Goal: Task Accomplishment & Management: Manage account settings

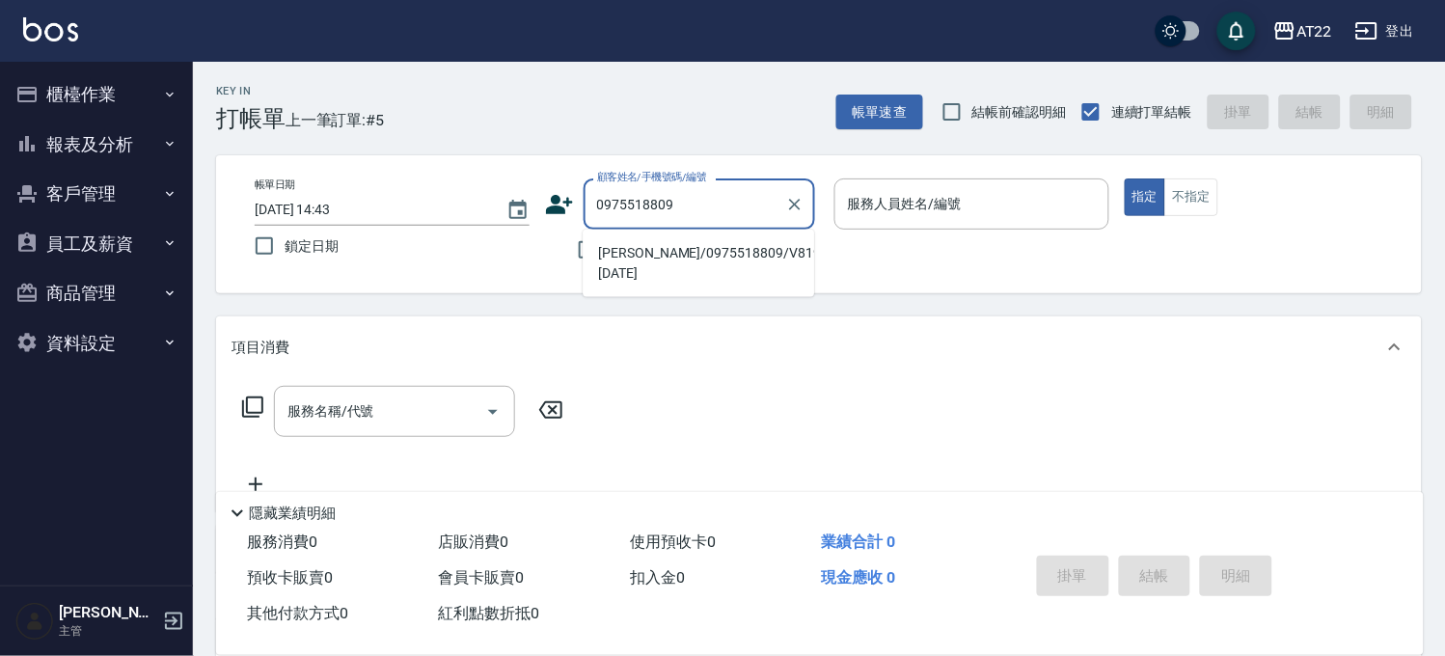
click at [754, 267] on li "[PERSON_NAME]/0975518809/V81907 [DATE]" at bounding box center [698, 263] width 231 height 52
type input "[PERSON_NAME]/0975518809/V81907 [DATE]"
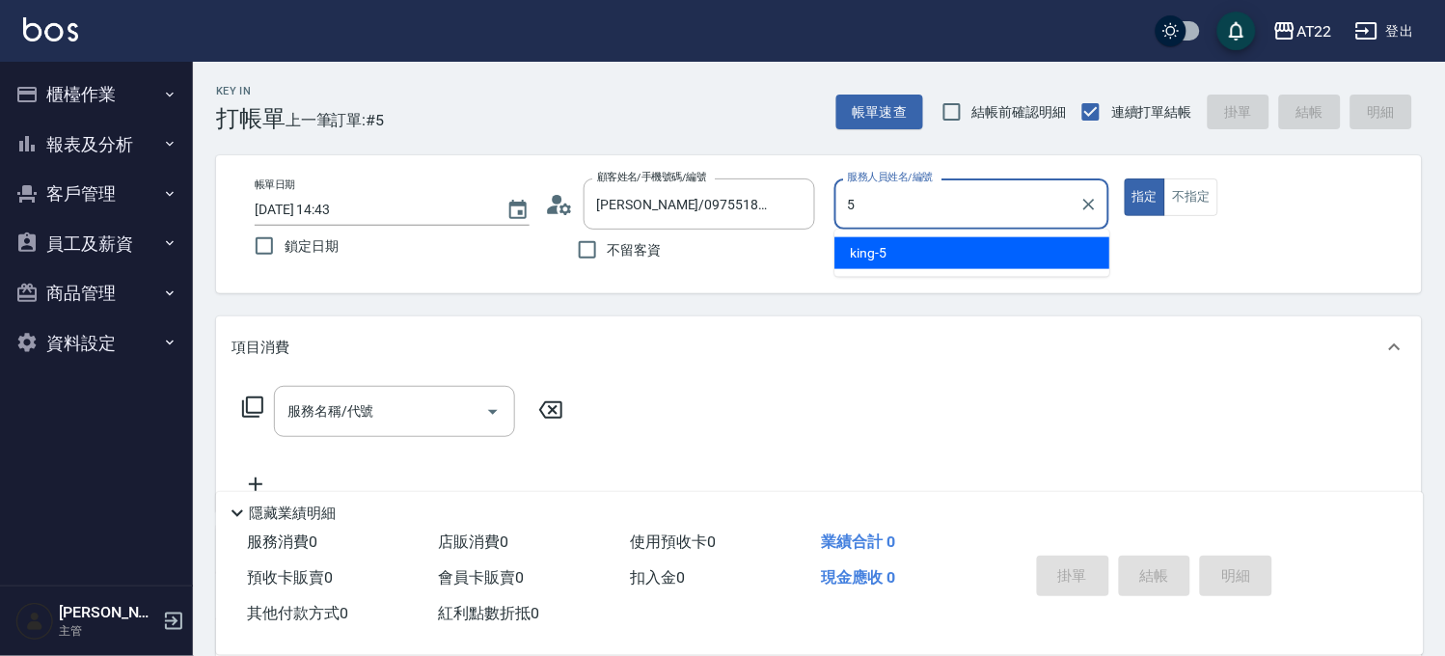
type input "[PERSON_NAME]-5"
type button "true"
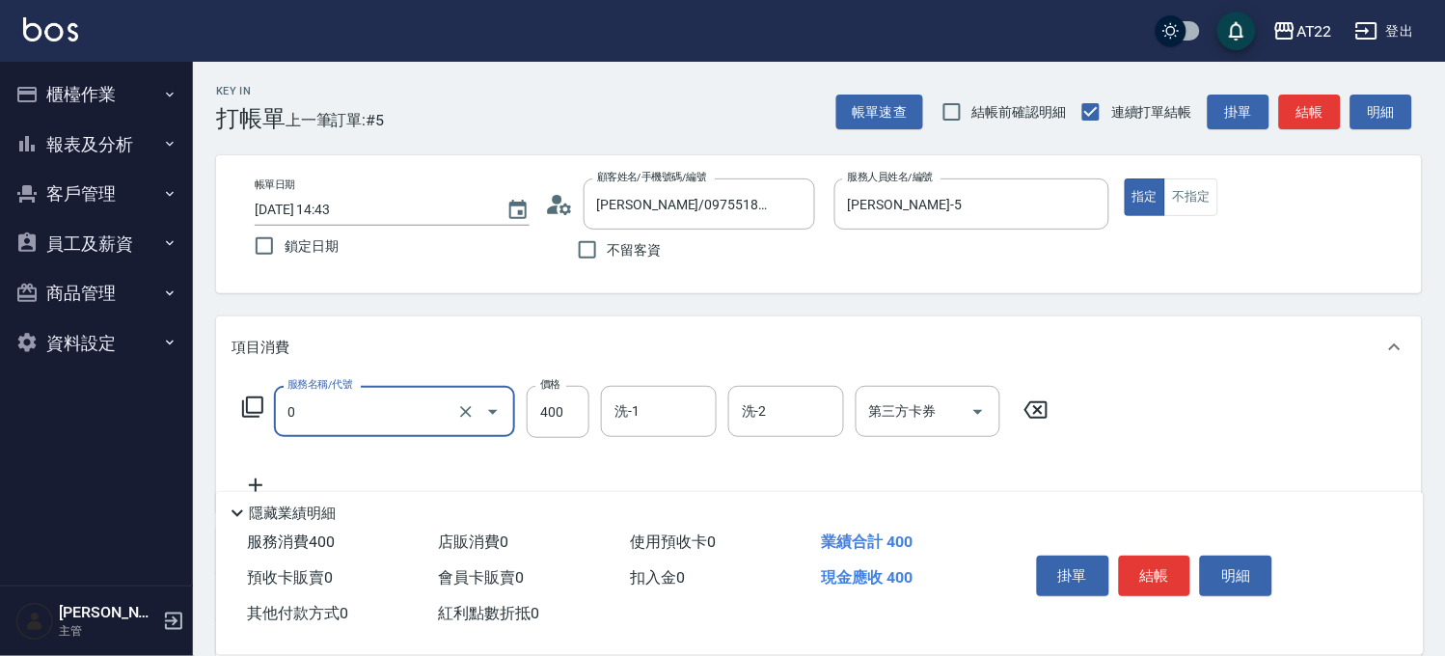
type input "有機洗髮(0)"
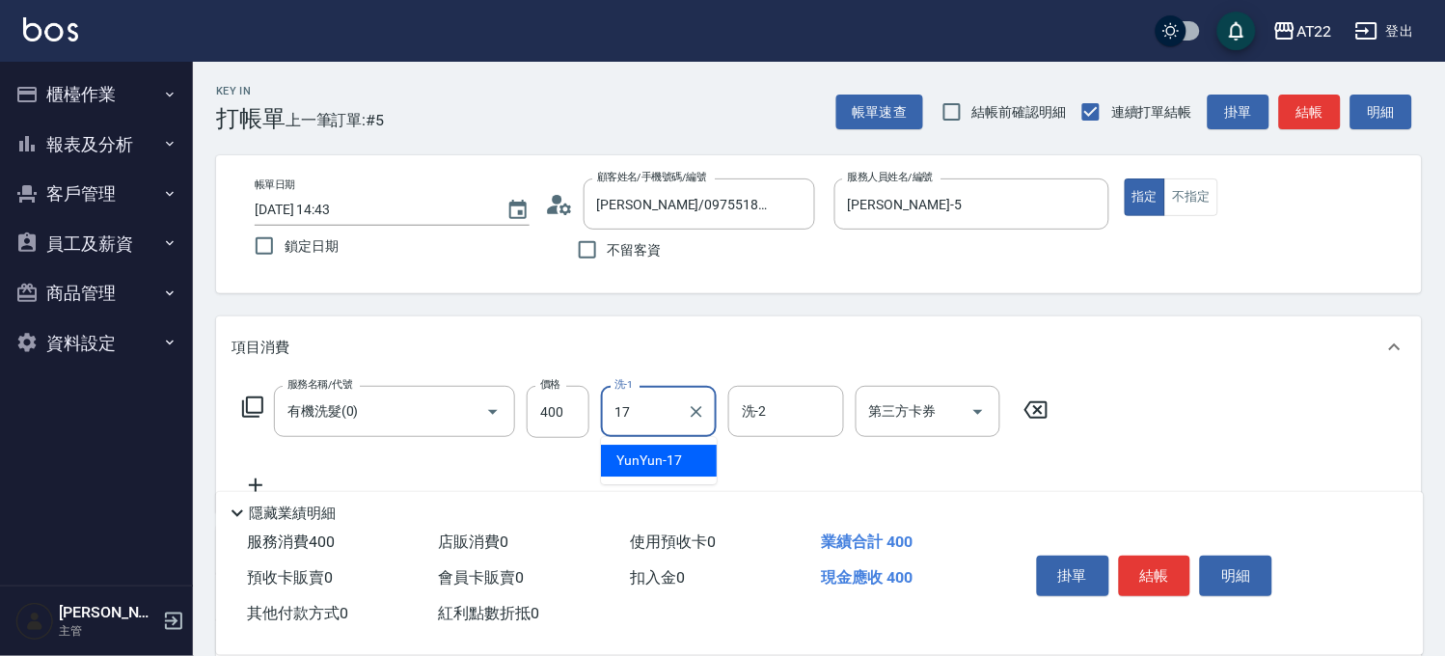
type input "YunYun-17"
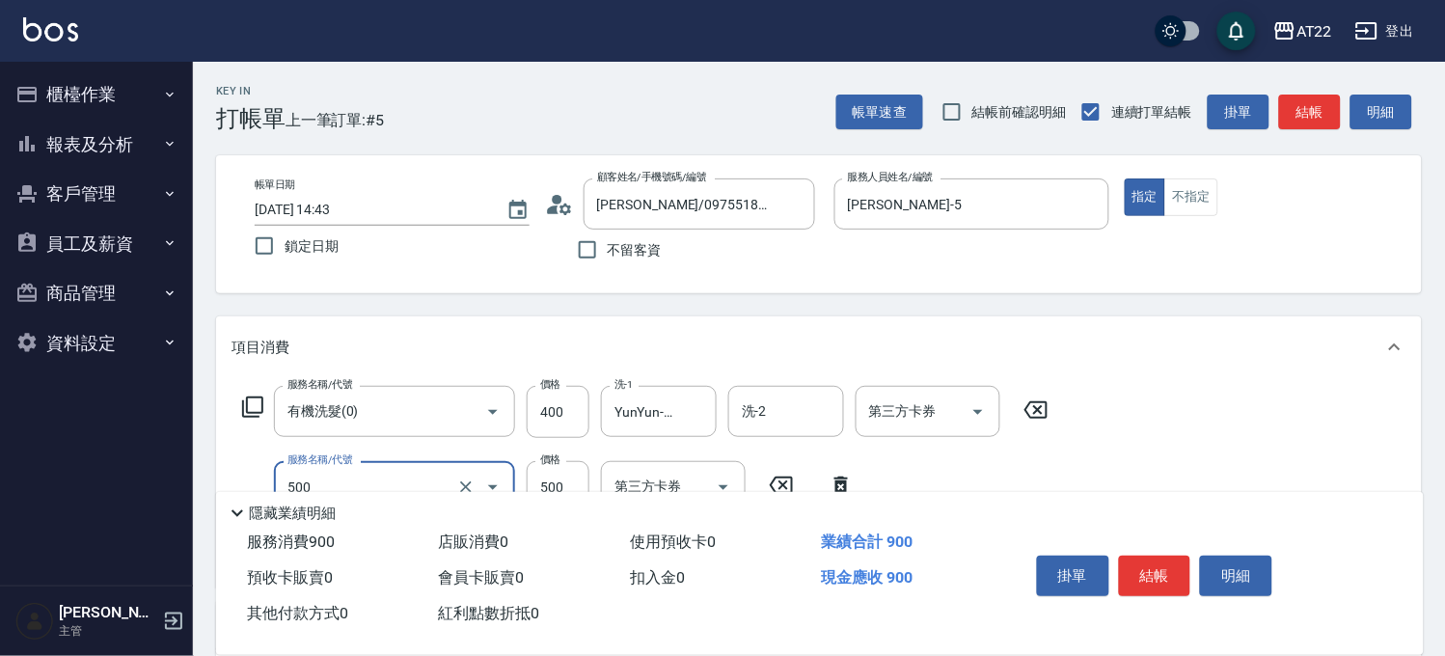
type input "剪髮(500)"
type input "450"
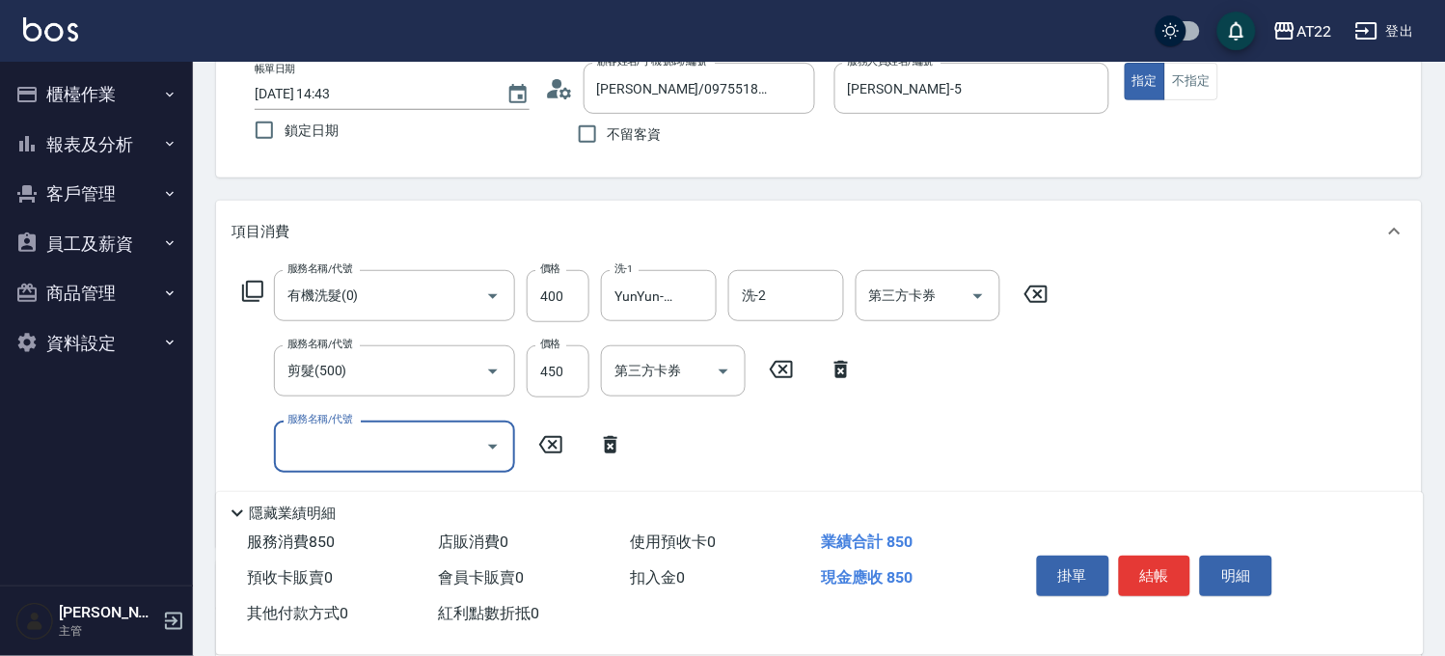
scroll to position [321, 0]
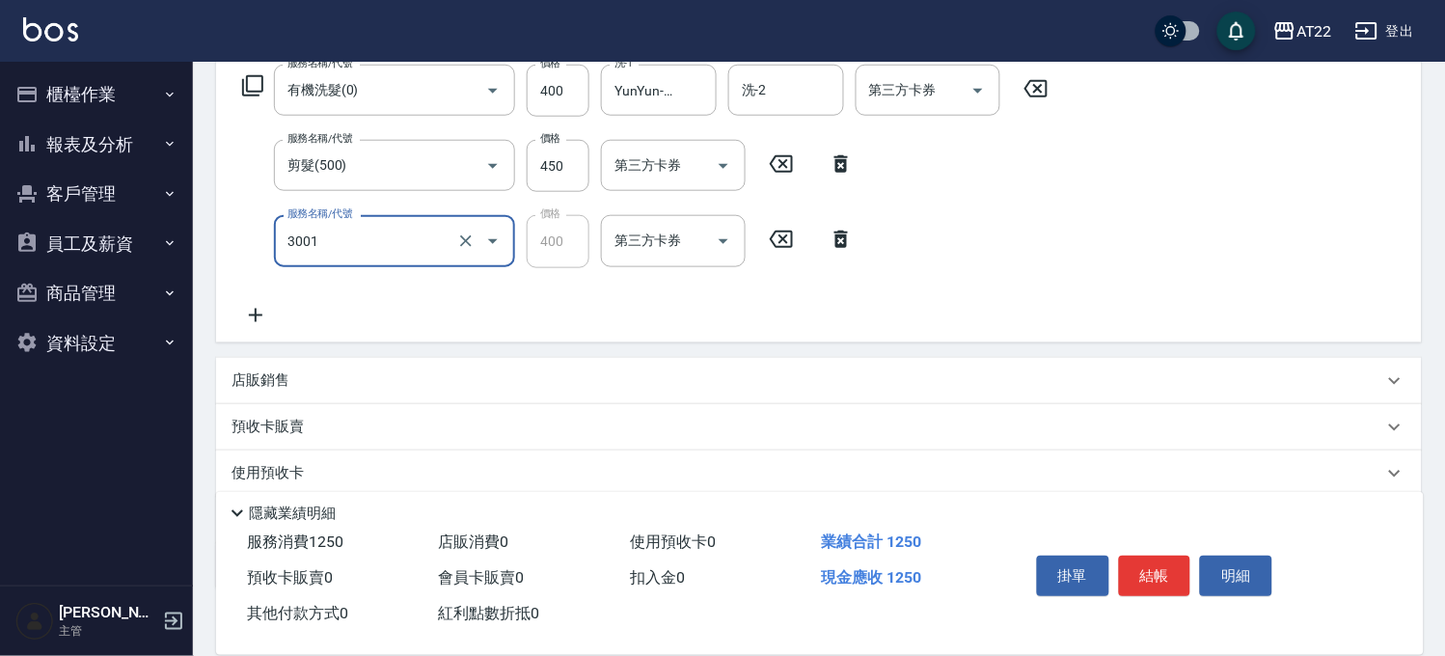
type input "側邊燙貼(3001)"
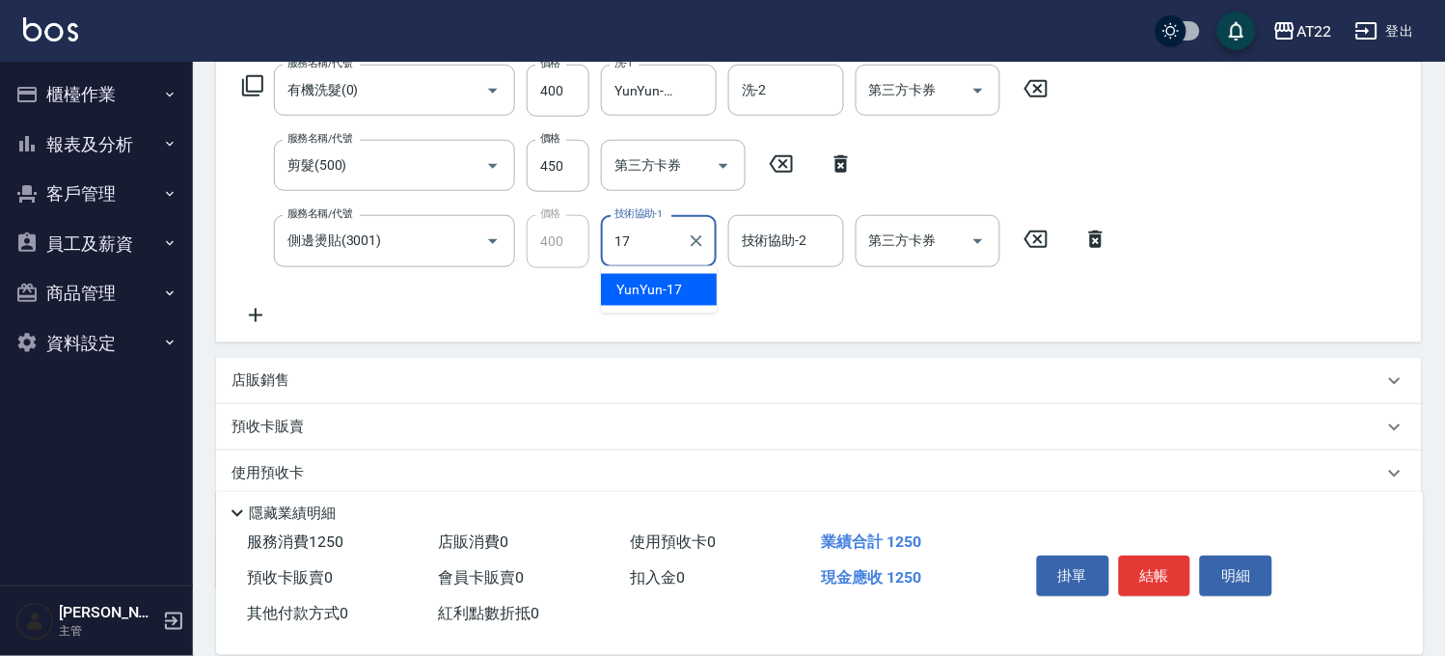
type input "YunYun-17"
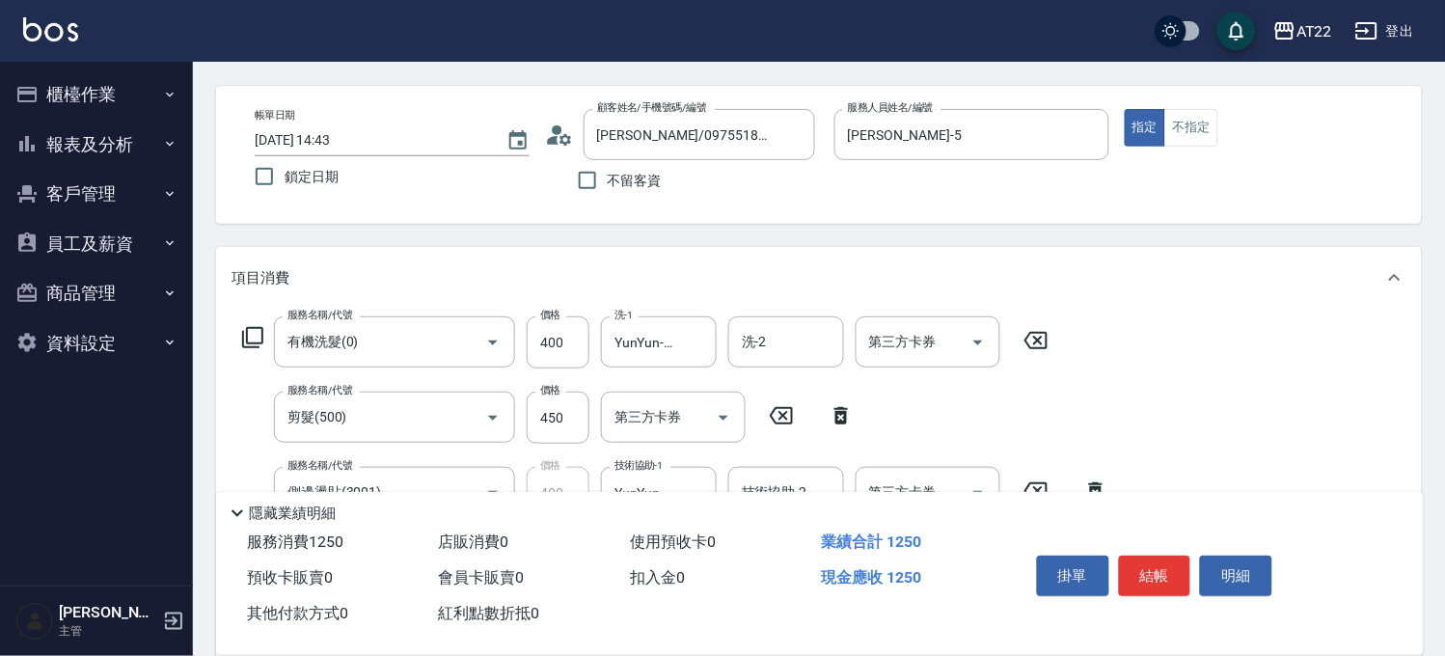
scroll to position [0, 0]
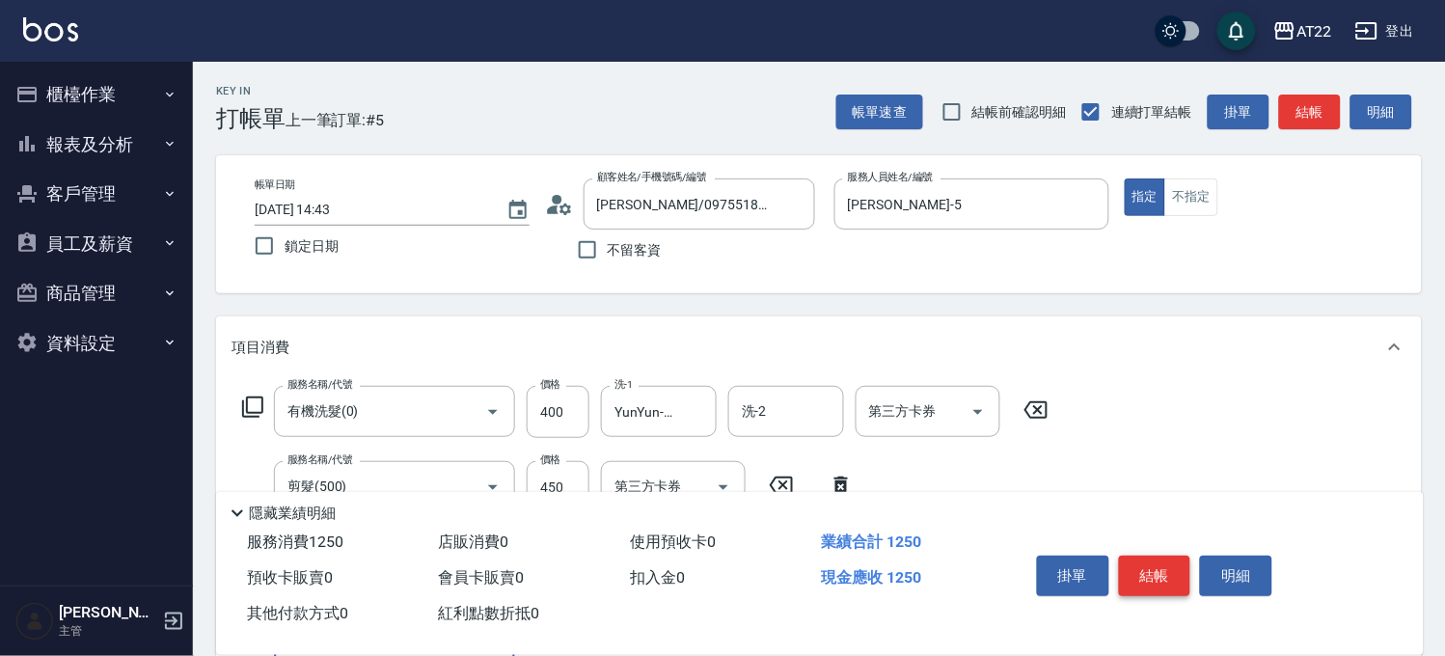
click at [1148, 556] on button "結帳" at bounding box center [1155, 576] width 72 height 41
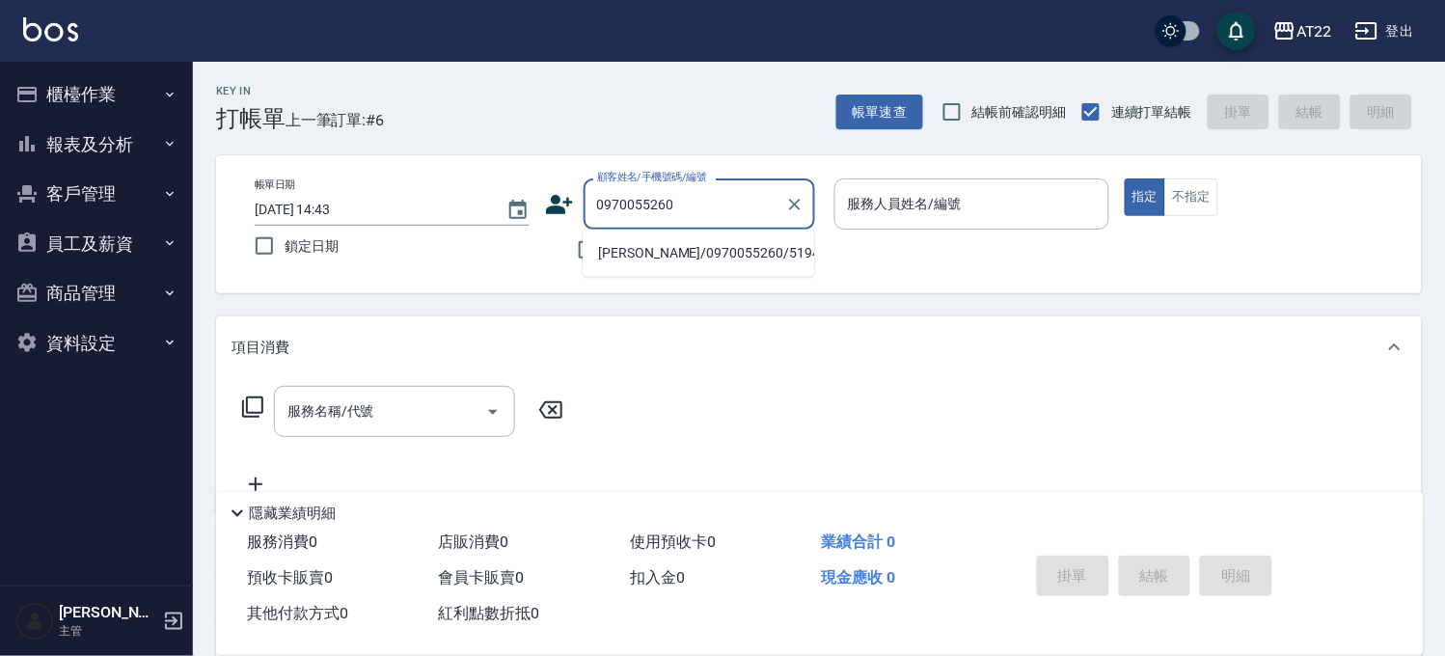
click at [706, 260] on li "[PERSON_NAME]/0970055260/51946" at bounding box center [698, 253] width 231 height 32
type input "[PERSON_NAME]/0970055260/51946"
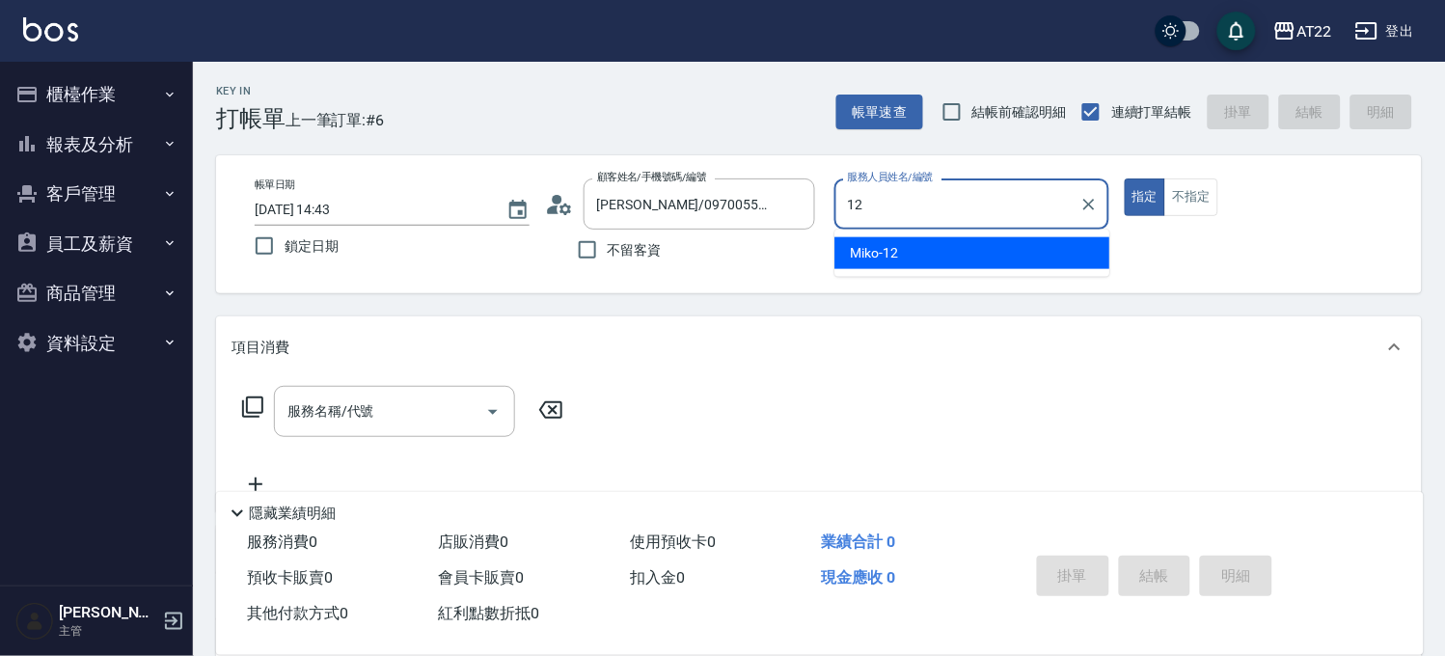
type input "Miko-12"
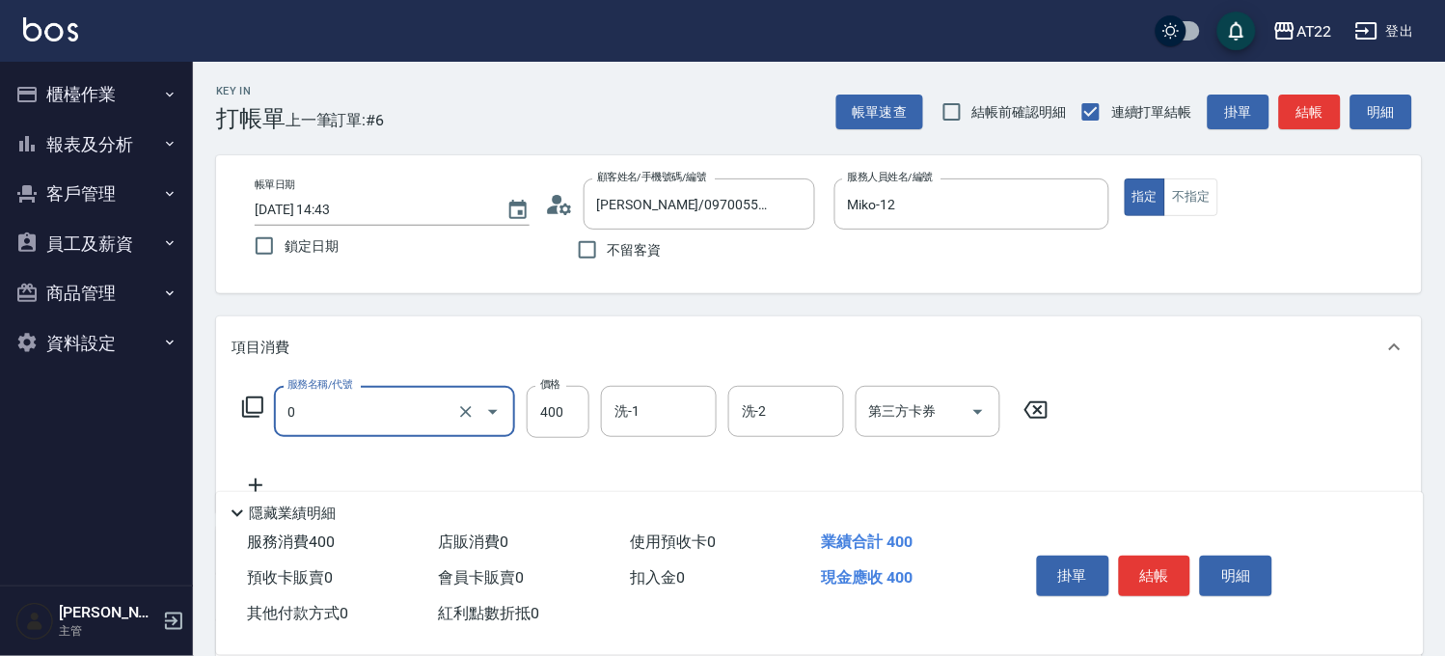
type input "有機洗髮(0)"
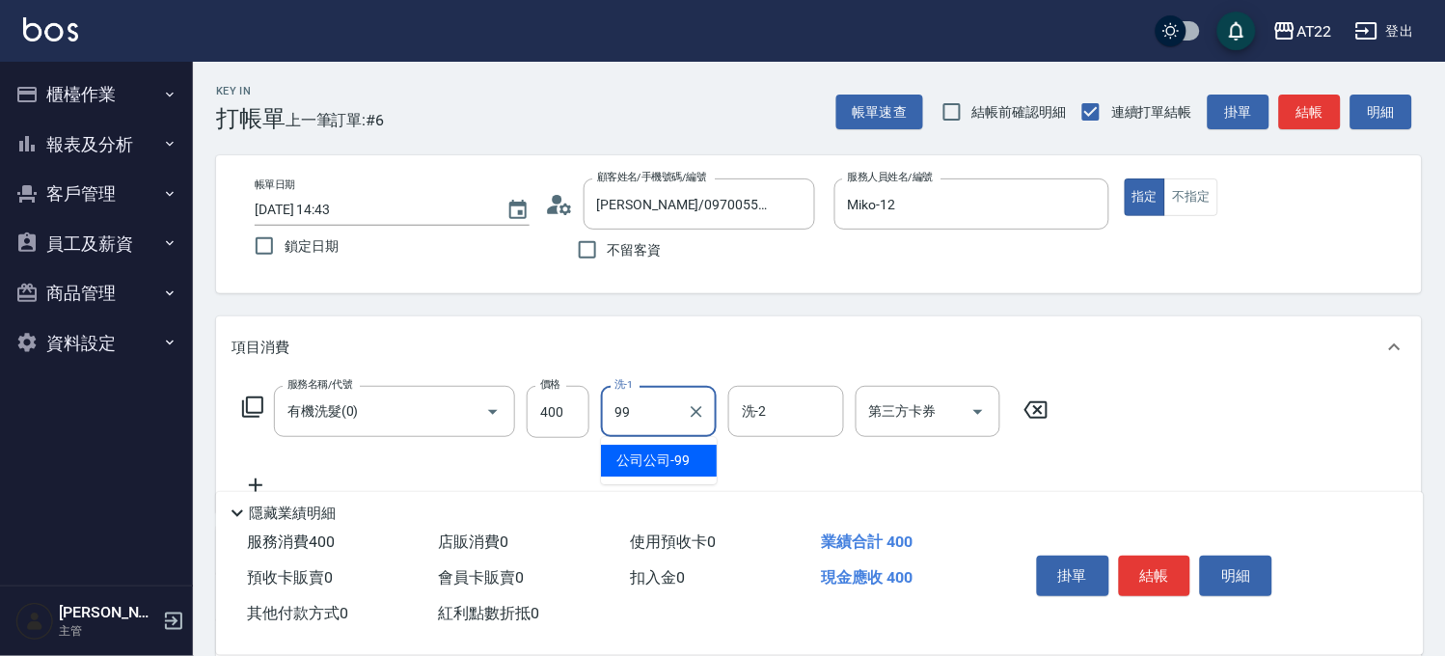
type input "公司公司-99"
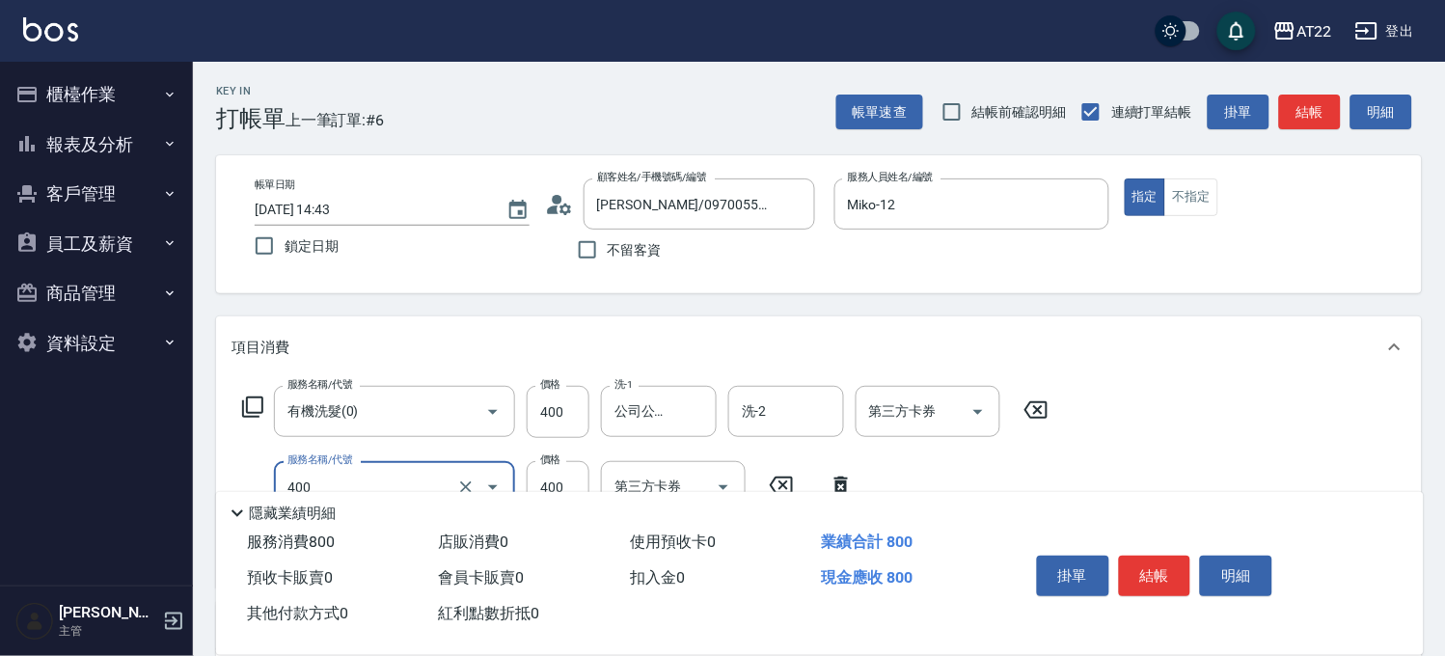
type input "剪髮(400)"
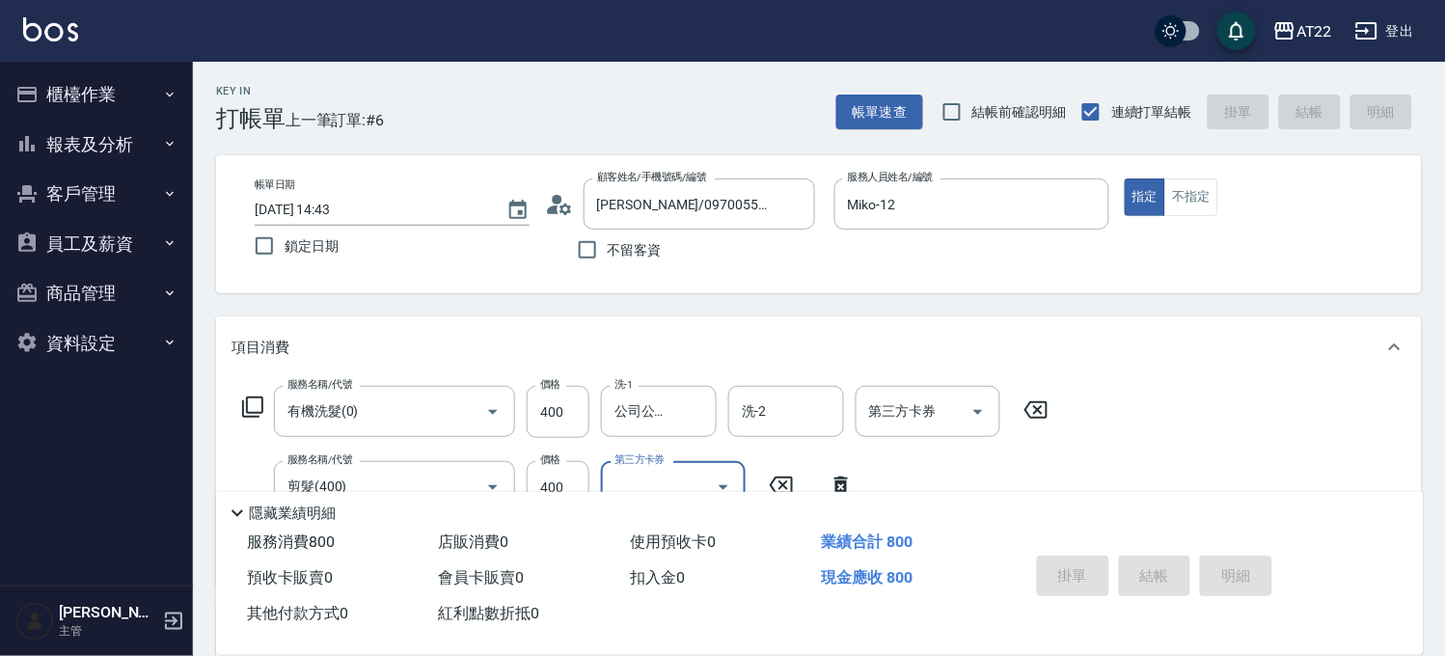
type input "[DATE] 14:44"
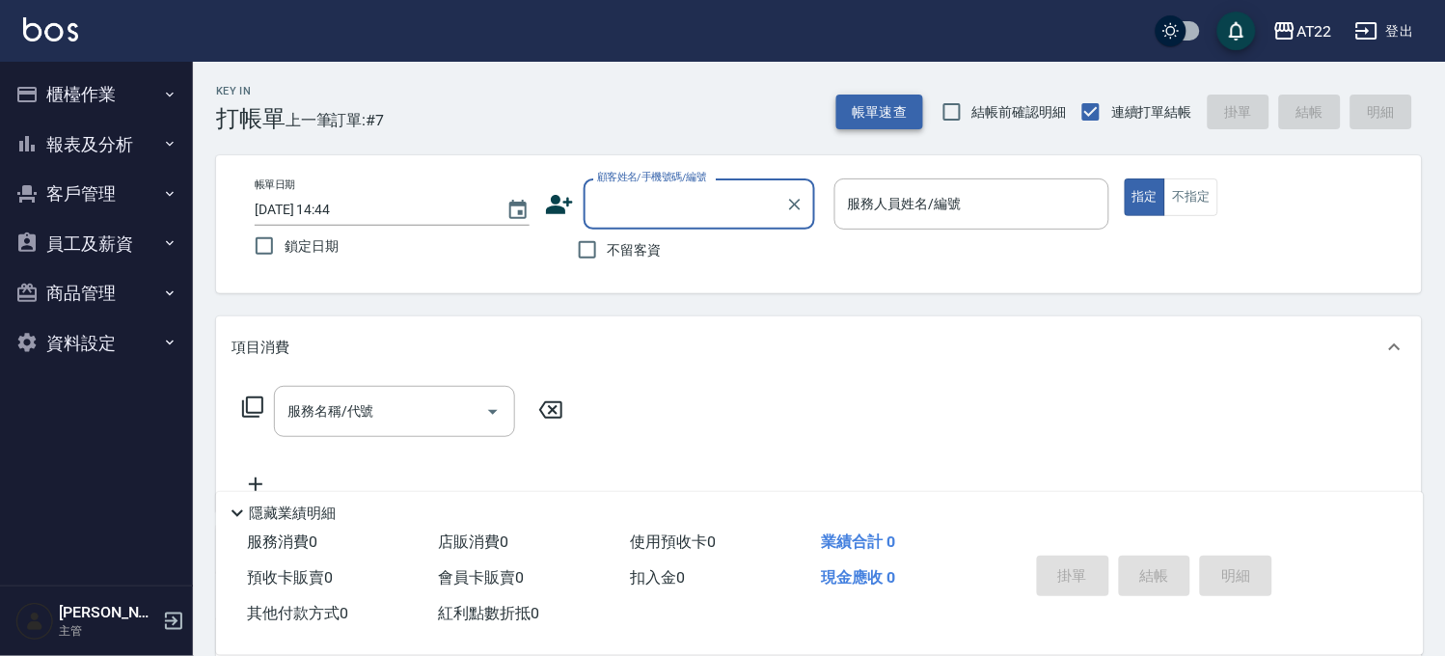
click at [876, 113] on button "帳單速查" at bounding box center [879, 113] width 87 height 36
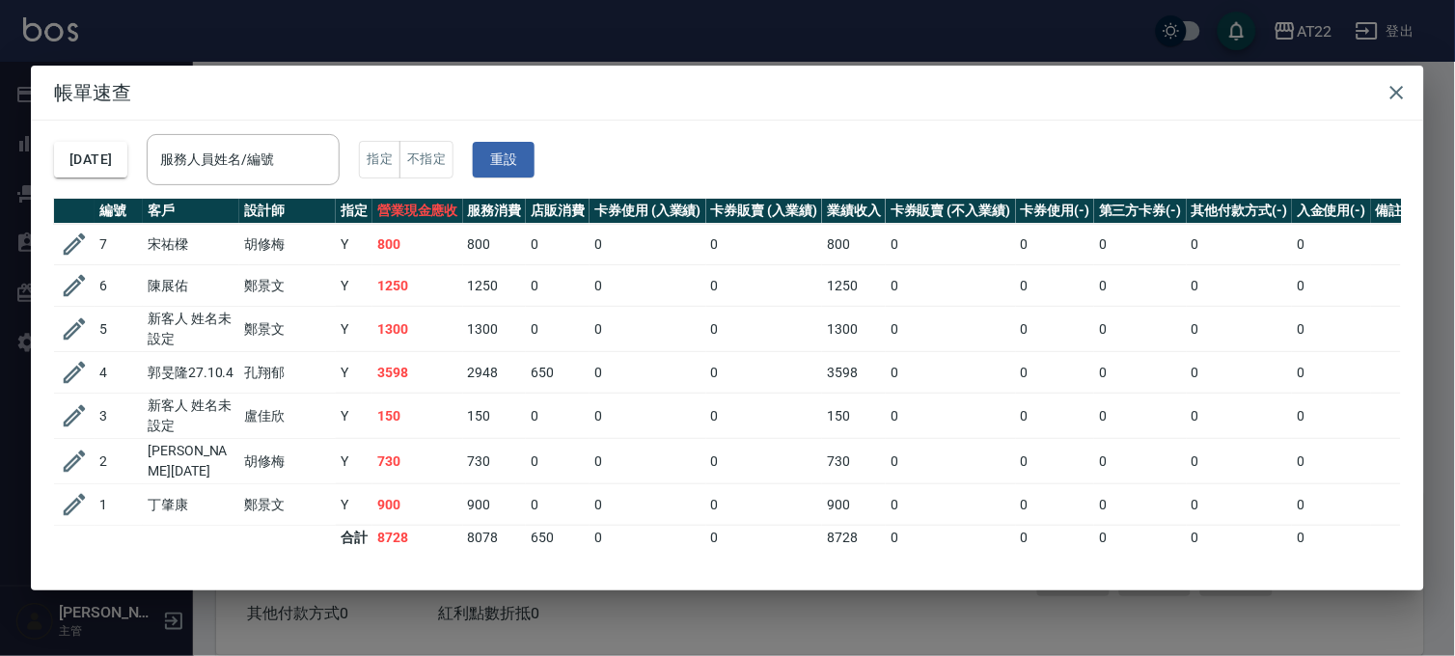
click at [567, 70] on h2 "帳單速查" at bounding box center [727, 93] width 1393 height 54
click at [675, 631] on div "帳單速查 [DATE] 服務人員姓名/編號 服務人員姓名/編號 指定 不指定 重設 編號 客戶 設計師 指定 營業現金應收 服務消費 店販消費 卡券使用 (入…" at bounding box center [727, 328] width 1455 height 656
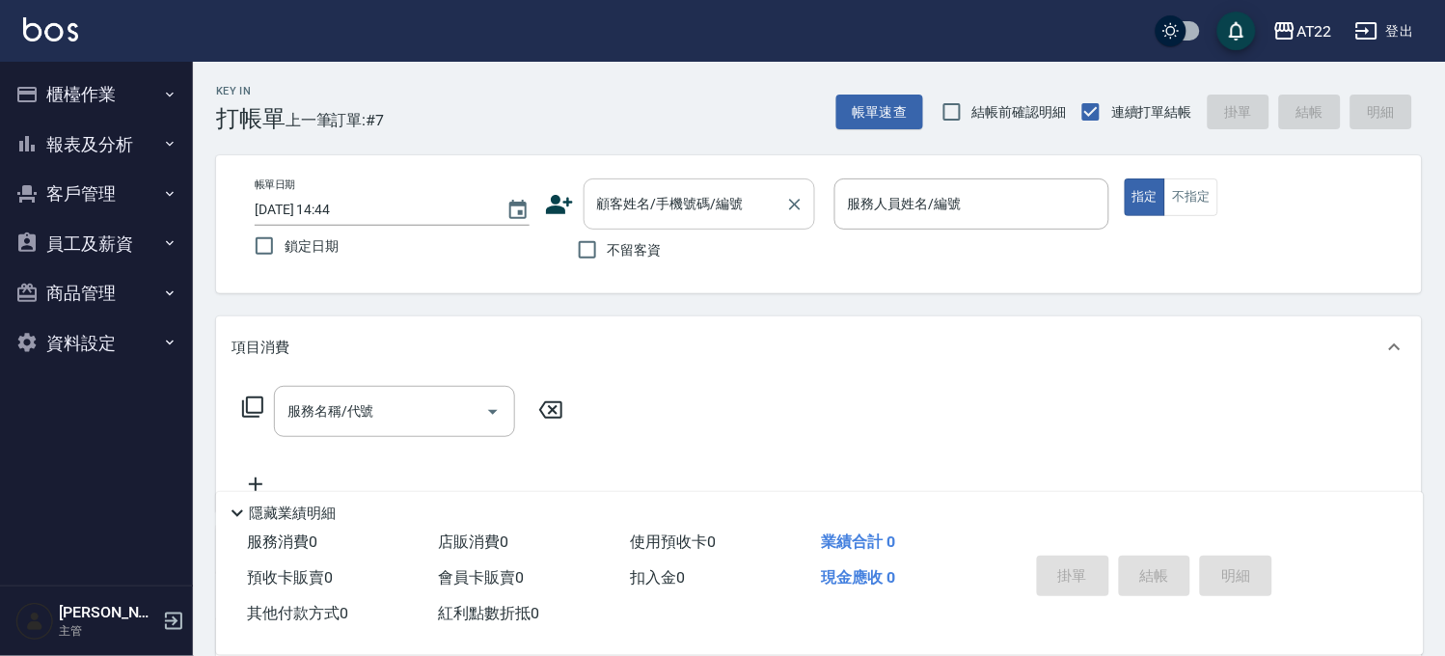
click at [712, 186] on div "顧客姓名/手機號碼/編號 顧客姓名/手機號碼/編號" at bounding box center [699, 203] width 231 height 51
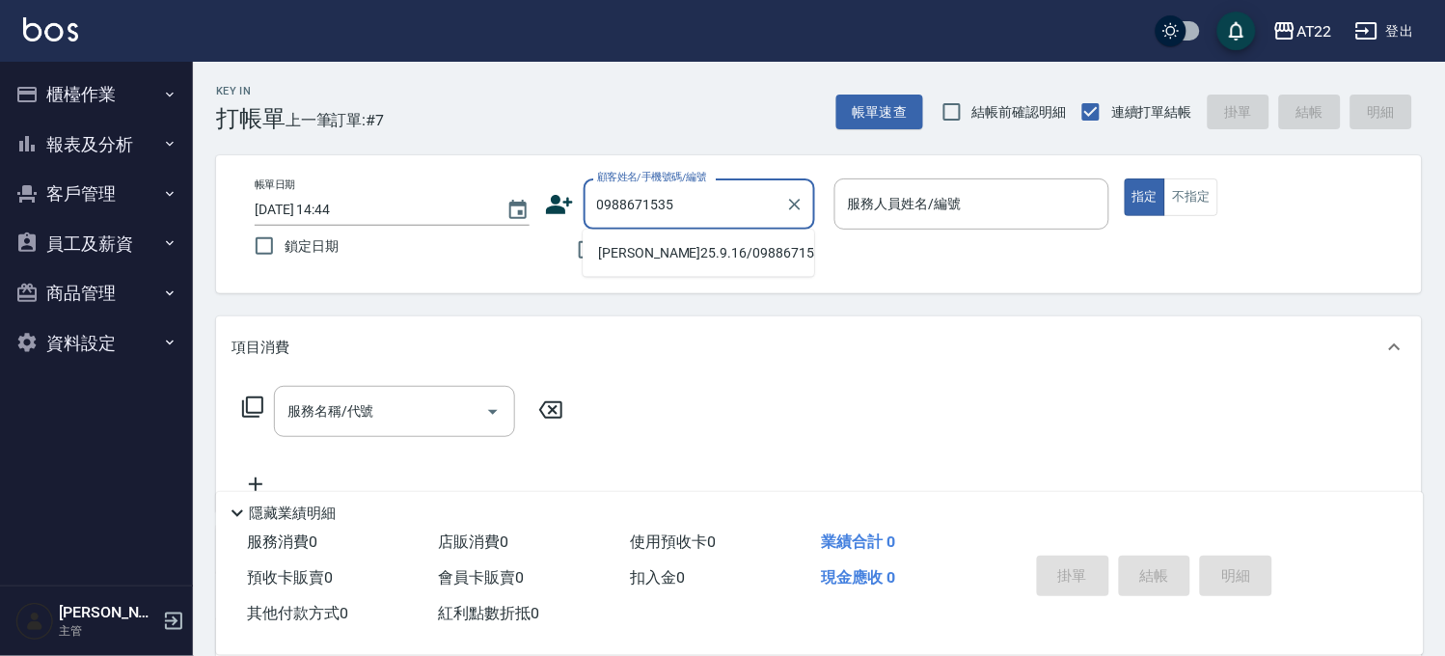
click at [657, 259] on li "[PERSON_NAME]25.9.16/0988671535/0988671535" at bounding box center [698, 253] width 231 height 32
type input "[PERSON_NAME]25.9.16/0988671535/0988671535"
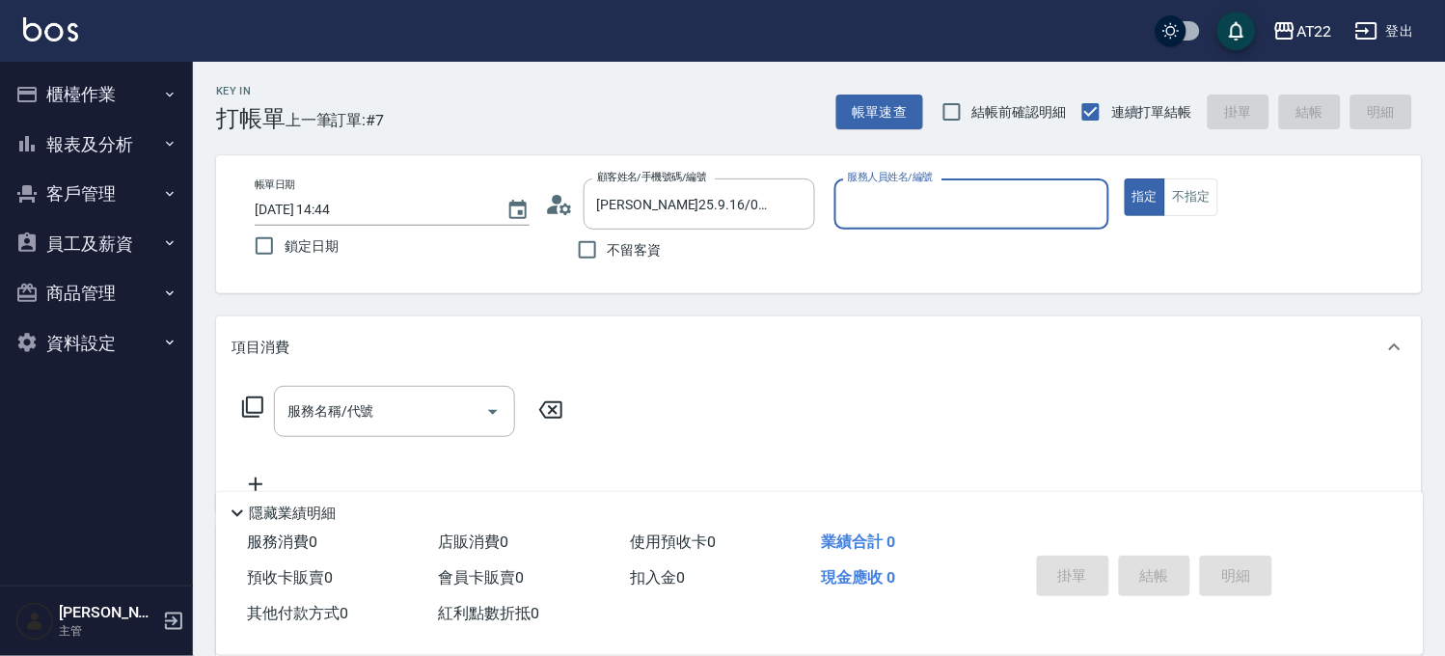
type input "SINDY-6"
click at [426, 409] on input "服務名稱/代號" at bounding box center [380, 412] width 195 height 34
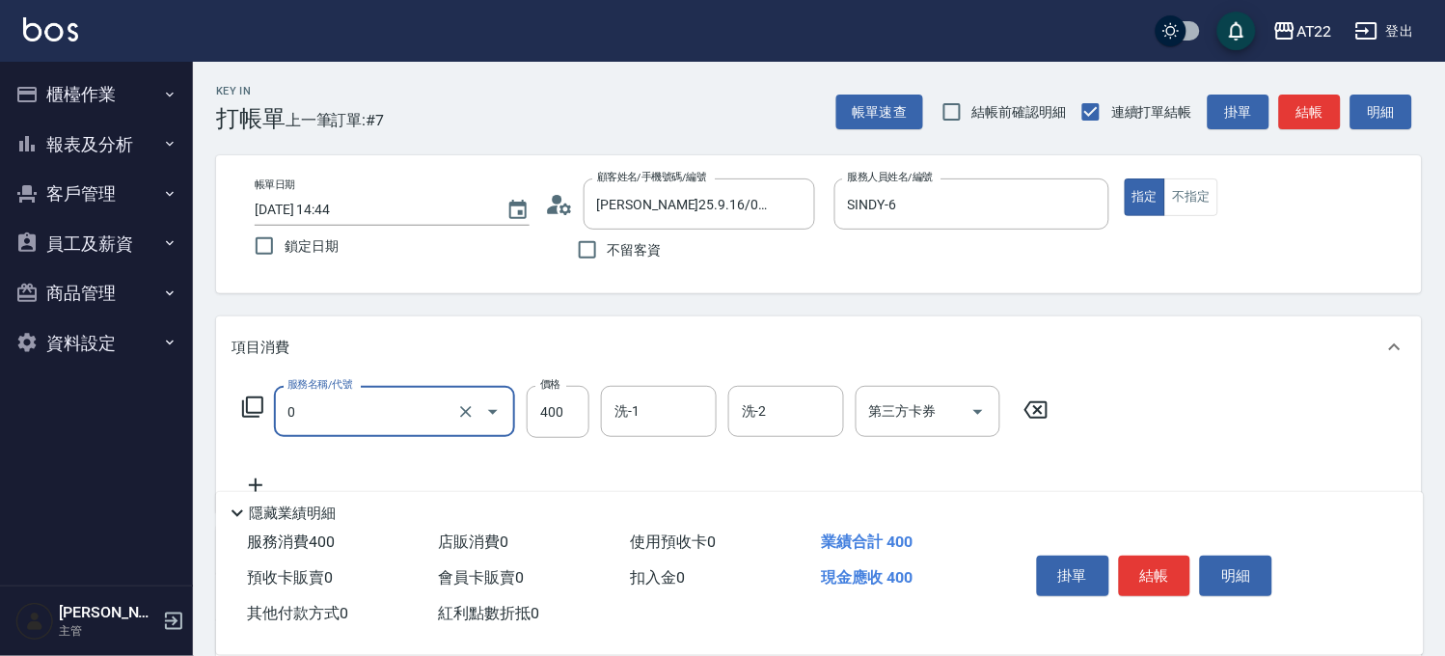
type input "有機洗髮(0)"
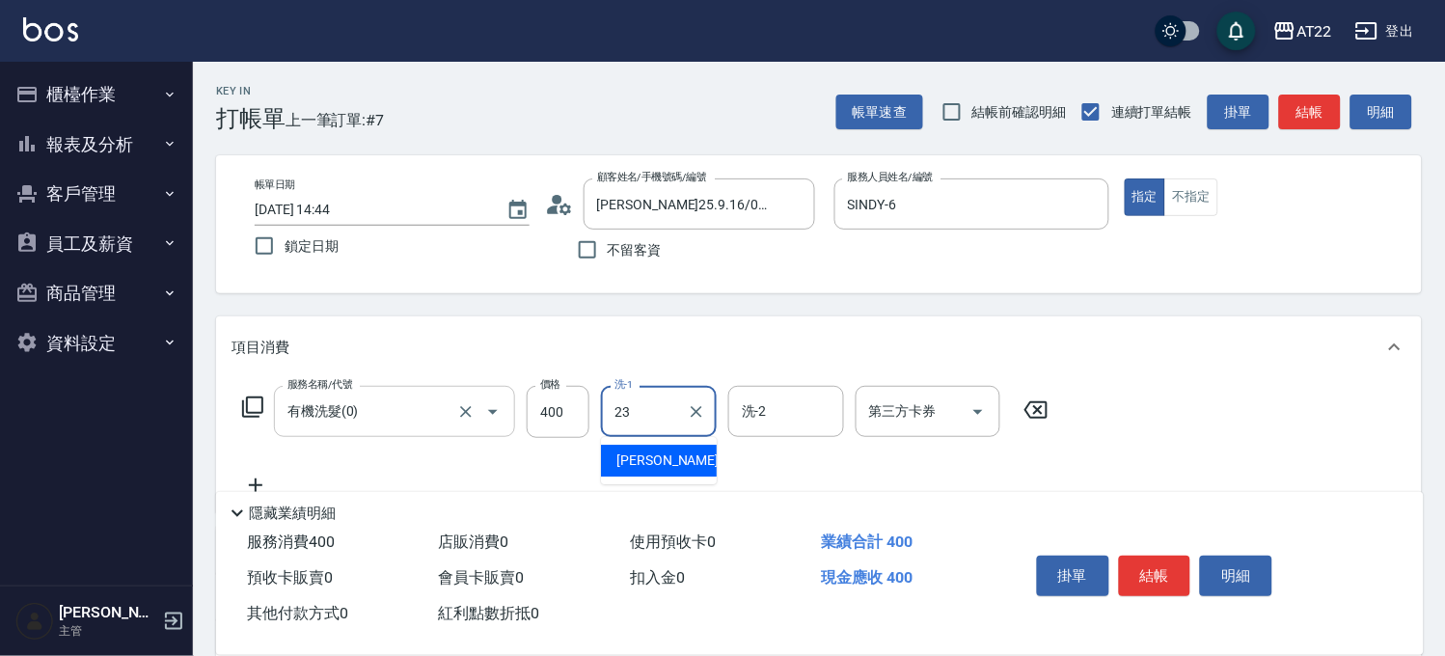
type input "[PERSON_NAME]-23"
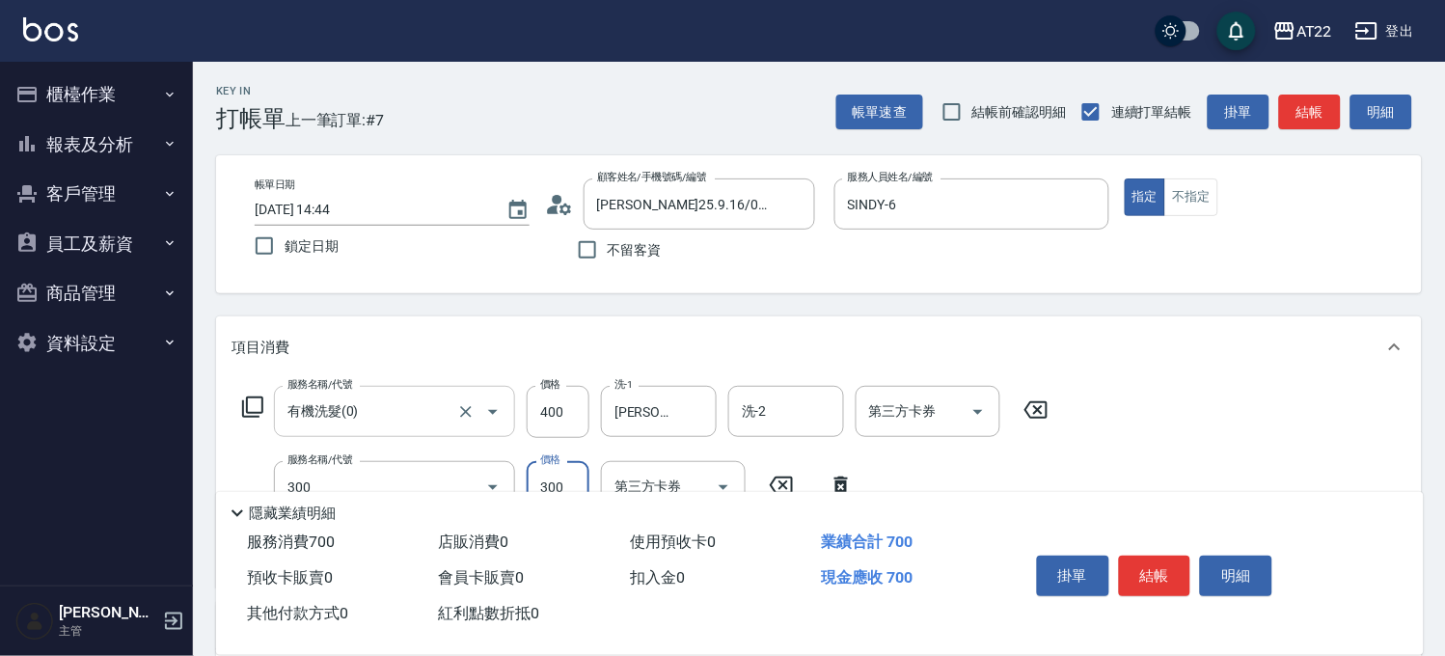
type input "剪髮(300)"
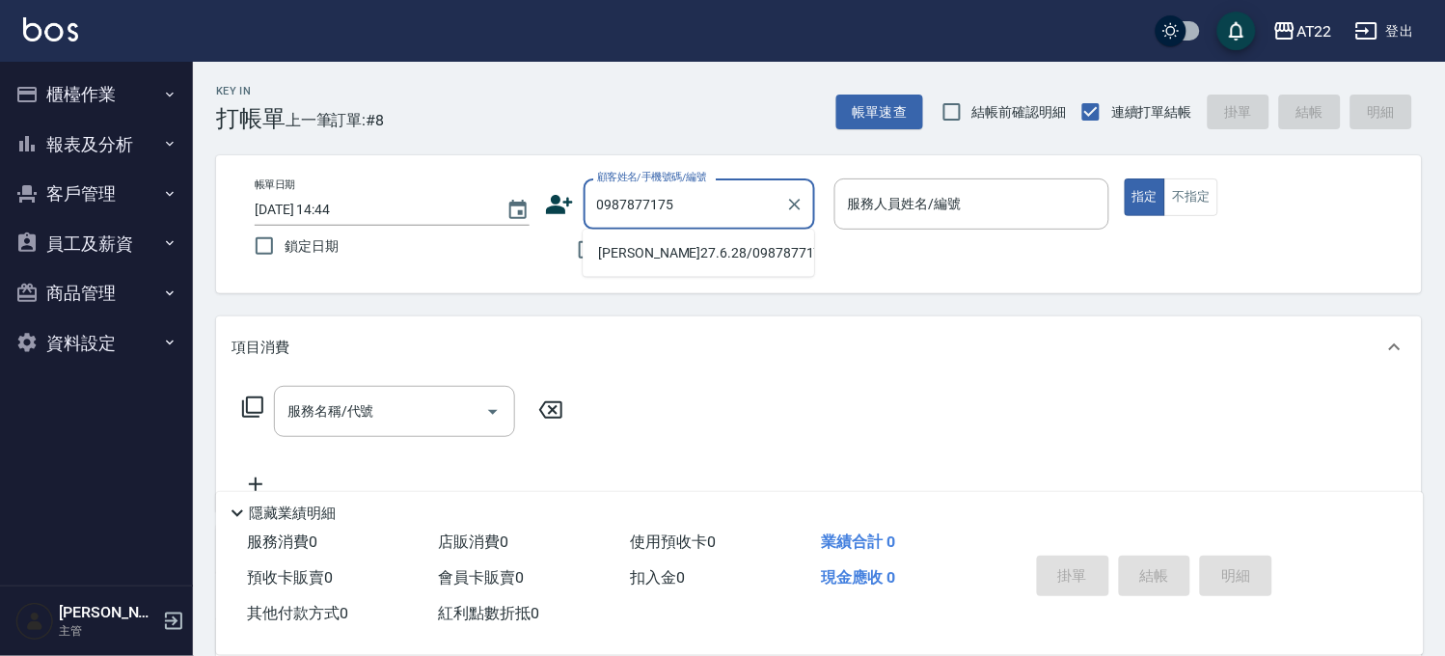
click at [707, 248] on li "[PERSON_NAME]27.6.28/0987877175/T91766" at bounding box center [698, 253] width 231 height 32
type input "[PERSON_NAME]27.6.28/0987877175/T91766"
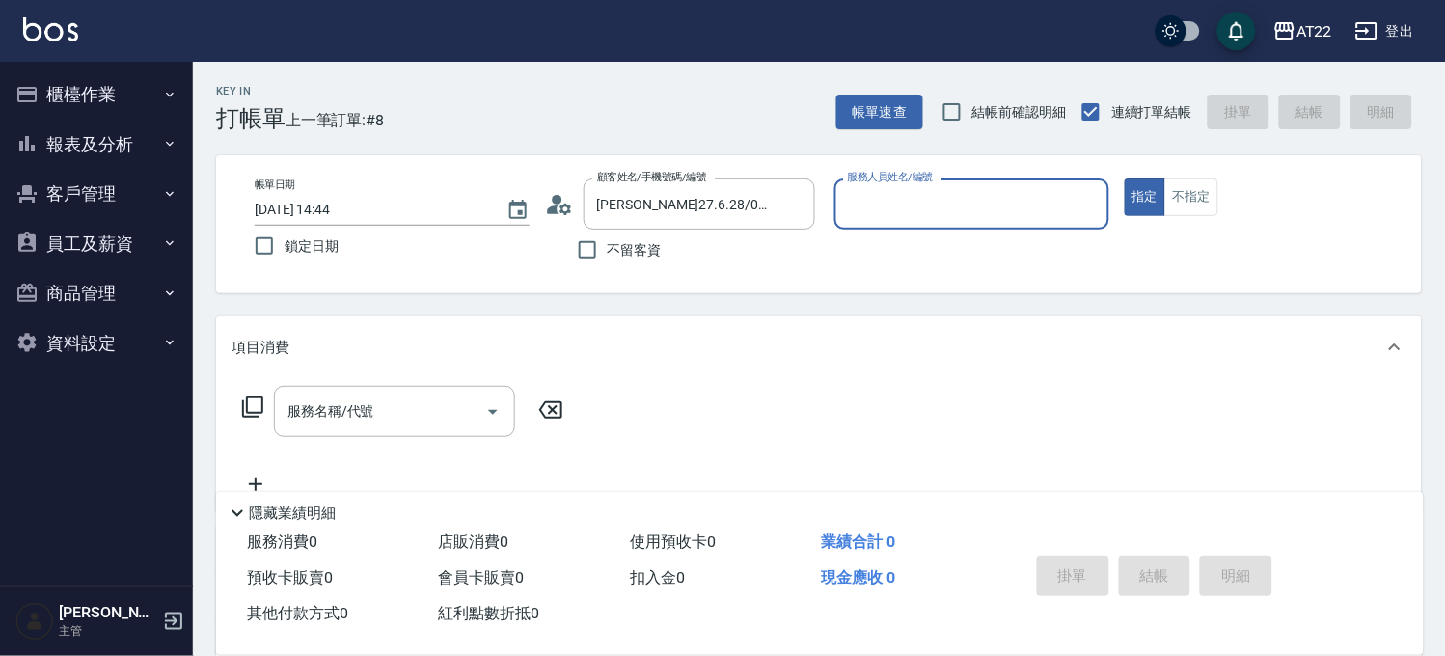
type input "[PERSON_NAME]-7"
click at [334, 411] on input "服務名稱/代號" at bounding box center [380, 412] width 195 height 34
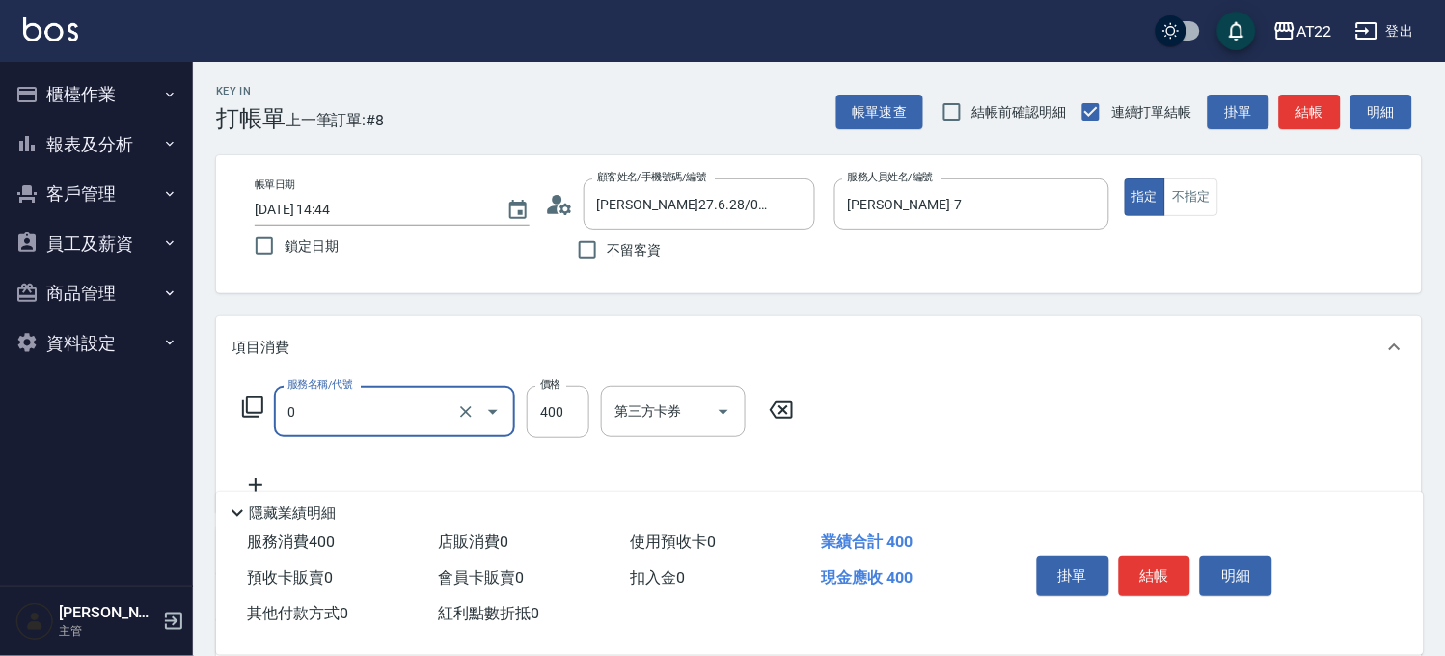
type input "有機洗髮(0)"
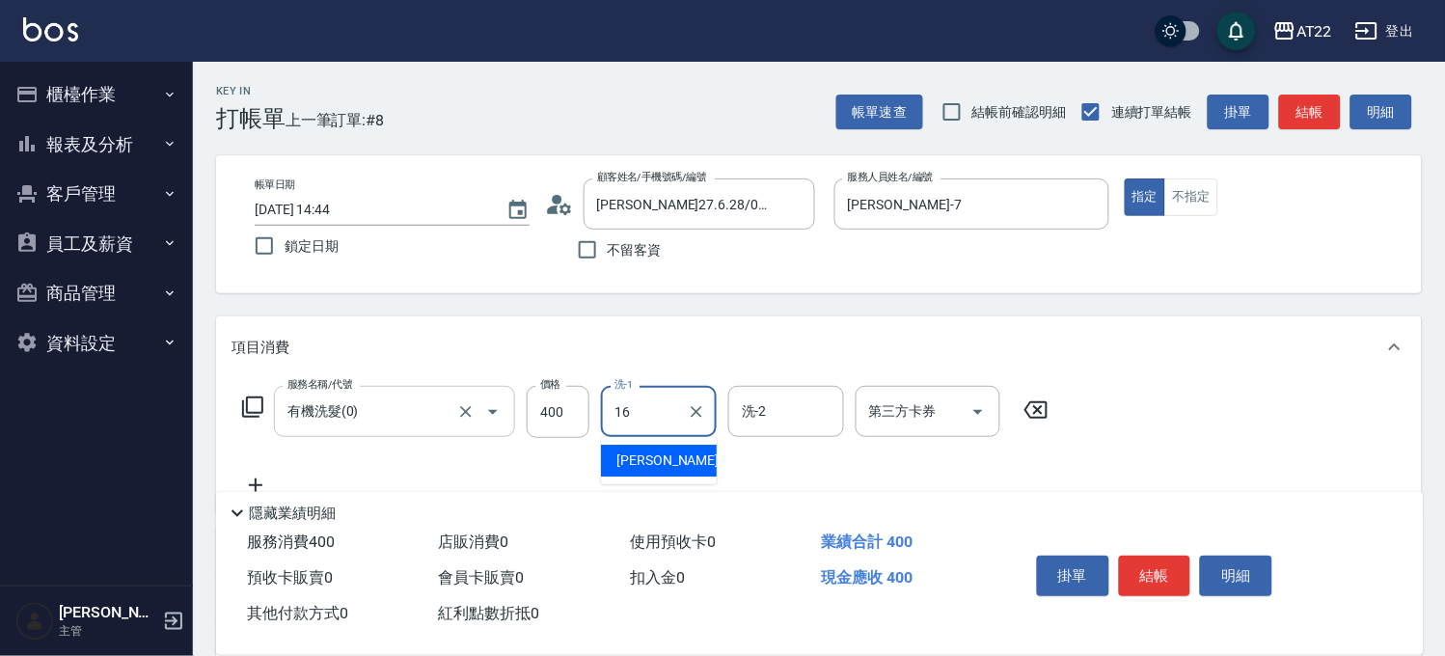
type input "[PERSON_NAME]-16"
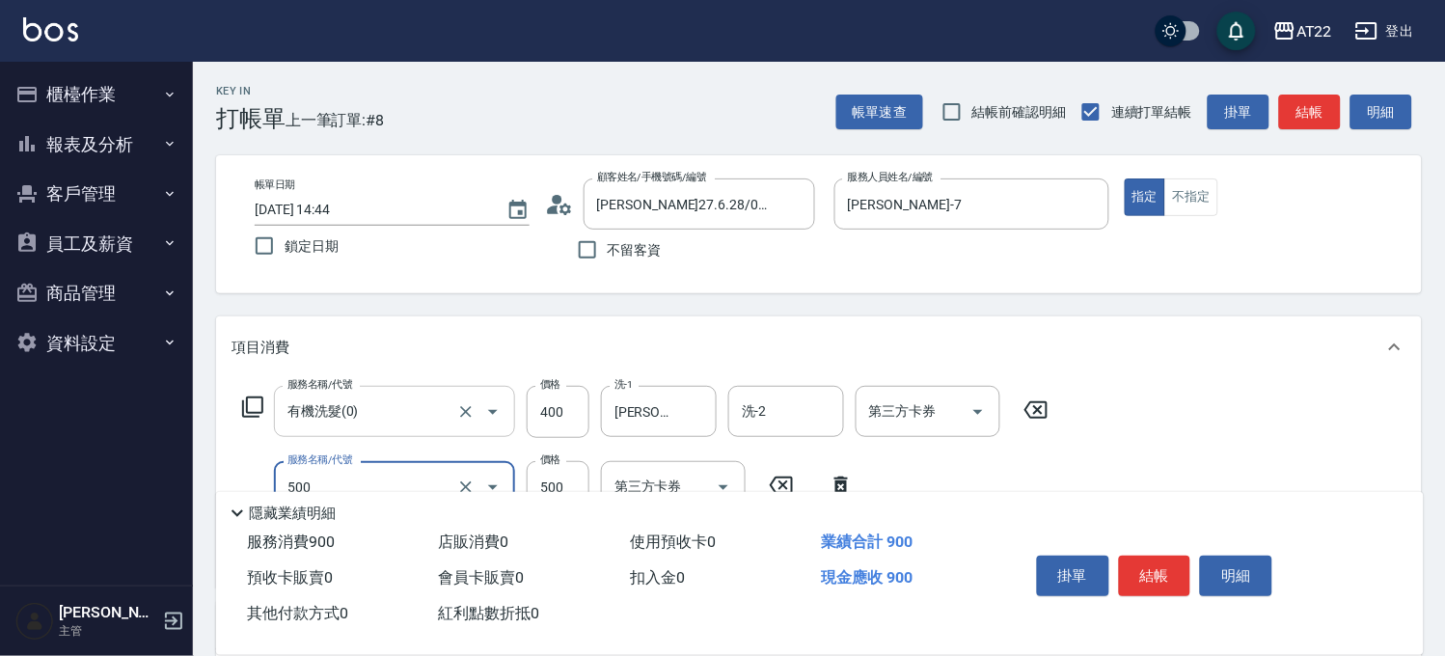
type input "剪髮(500)"
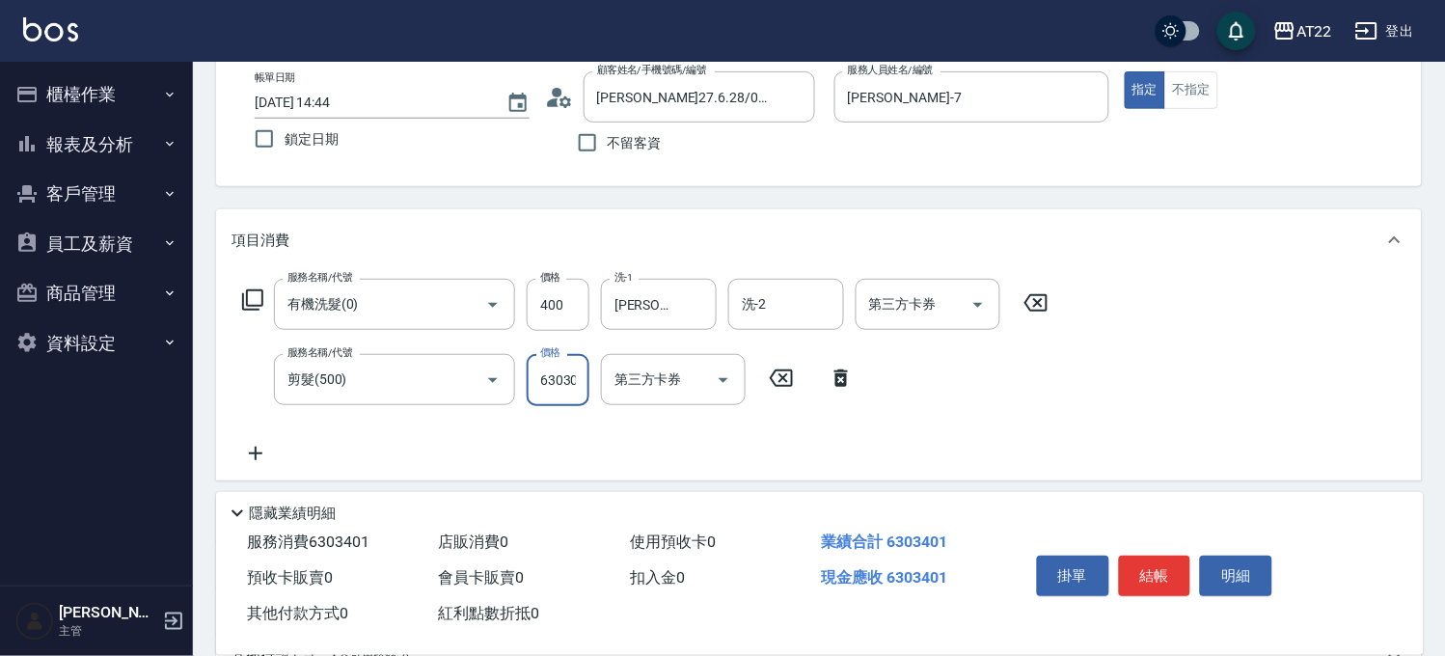
click at [559, 393] on input "6303001" at bounding box center [558, 380] width 63 height 52
type input "630"
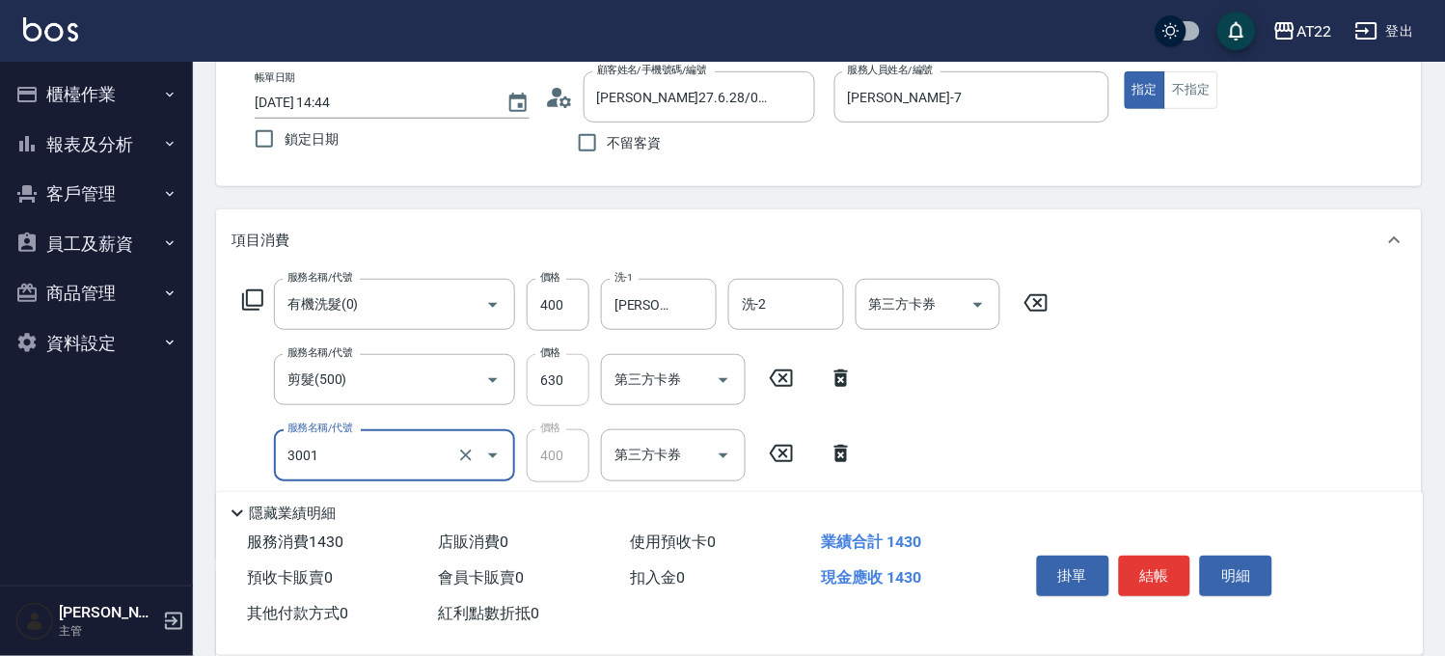
type input "側邊燙貼(3001)"
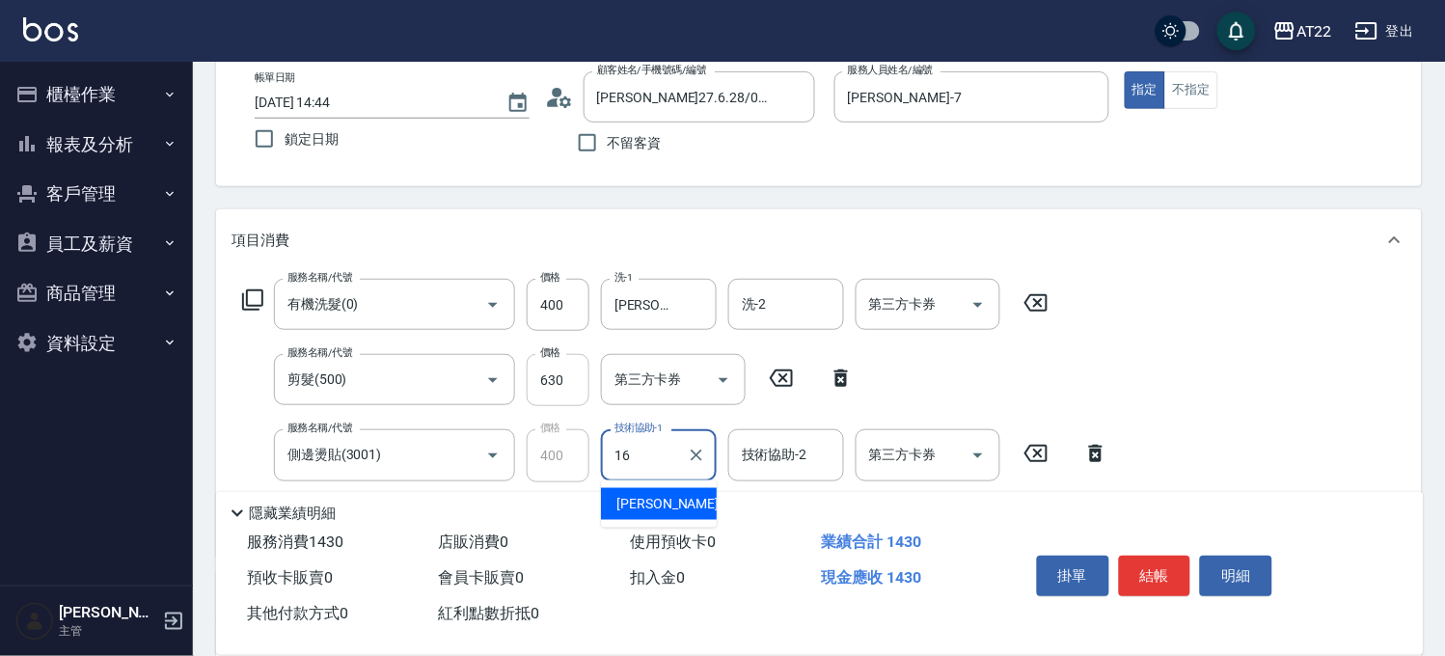
type input "[PERSON_NAME]-16"
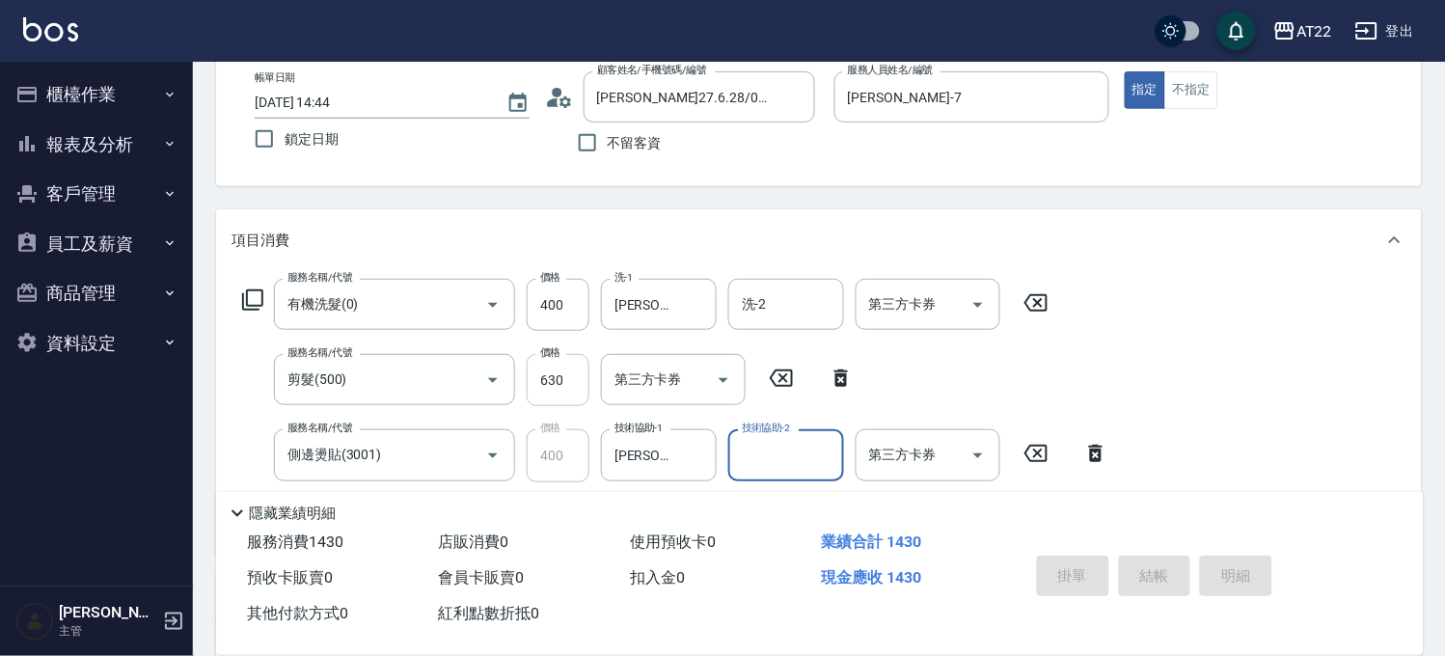
type input "[DATE] 14:45"
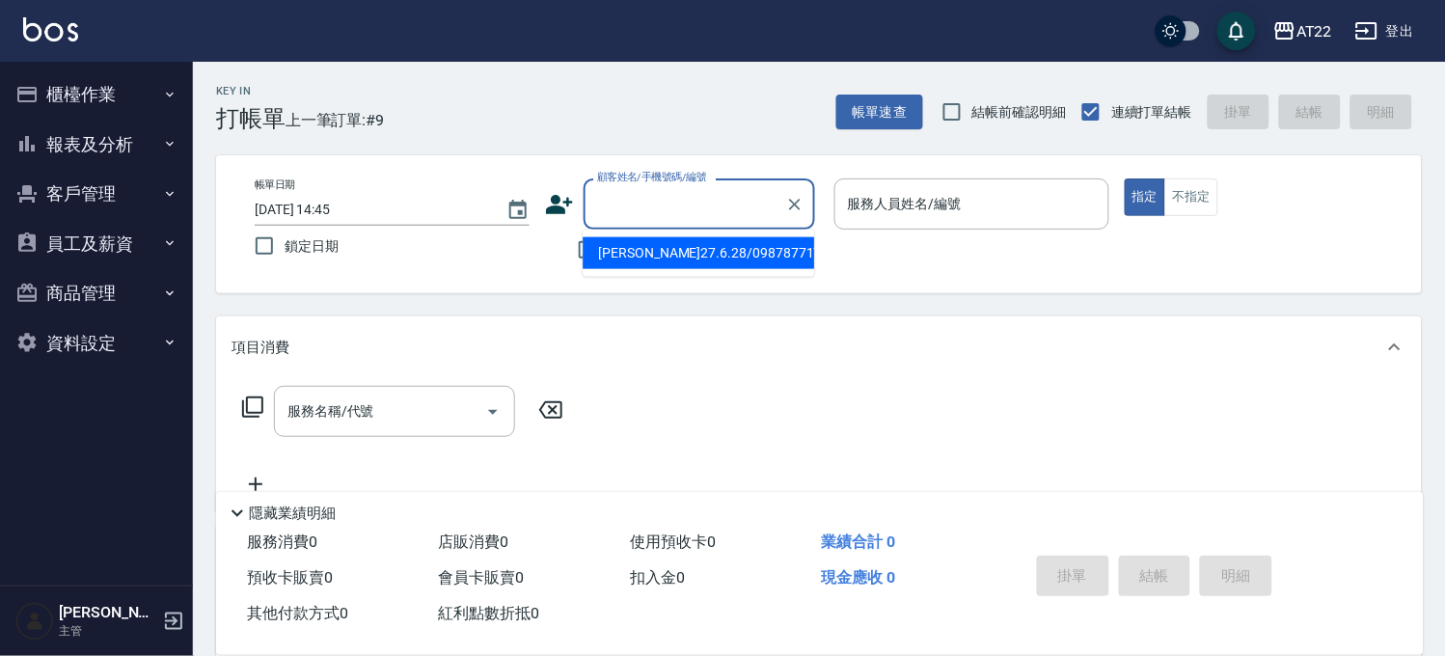
click at [650, 209] on input "顧客姓名/手機號碼/編號" at bounding box center [684, 204] width 185 height 34
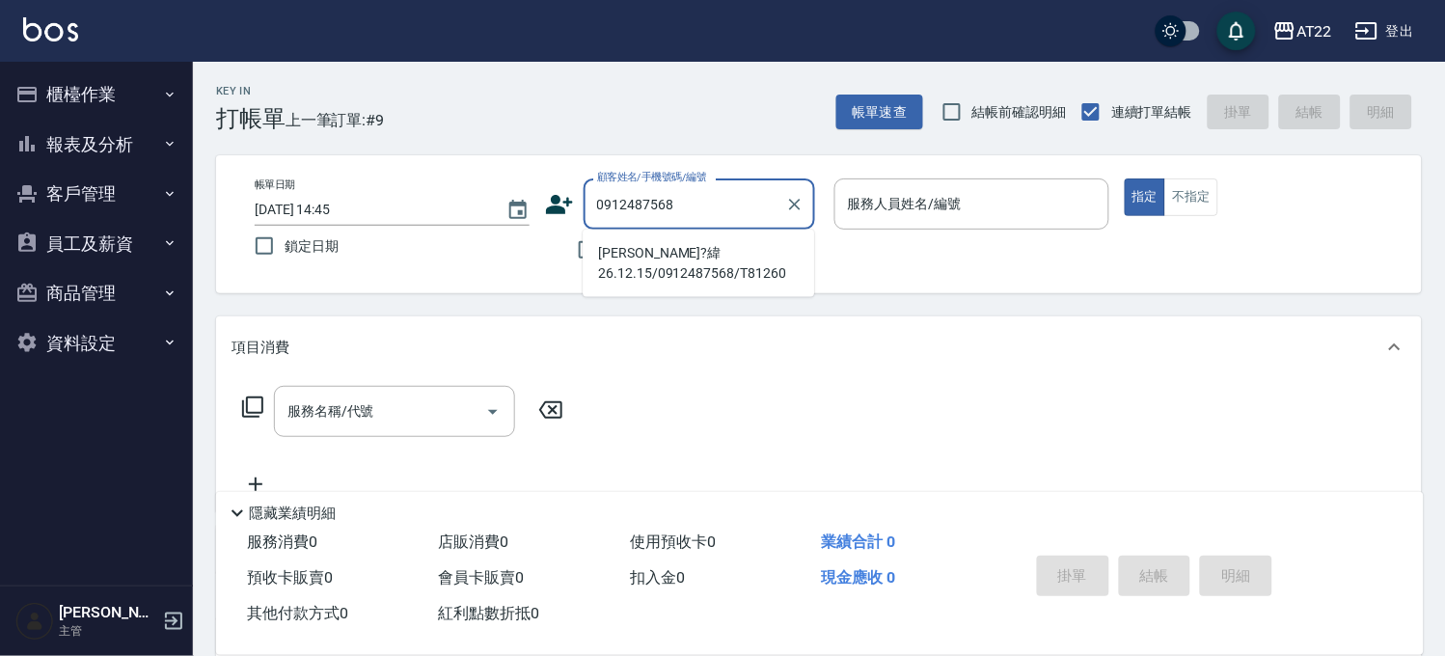
click at [629, 273] on li "[PERSON_NAME]?緯26.12.15/0912487568/T81260" at bounding box center [698, 263] width 231 height 52
type input "[PERSON_NAME]?緯26.12.15/0912487568/T81260"
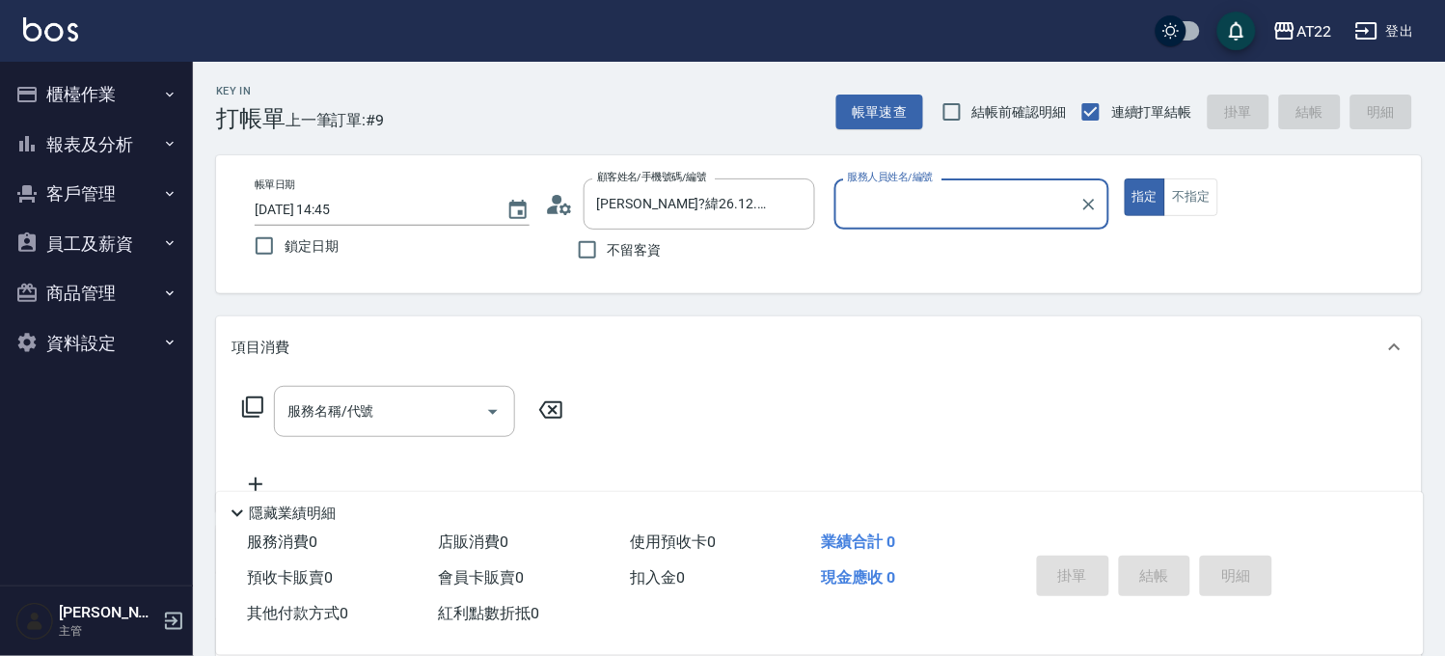
type input "[PERSON_NAME]-5"
click at [420, 399] on input "服務名稱/代號" at bounding box center [380, 412] width 195 height 34
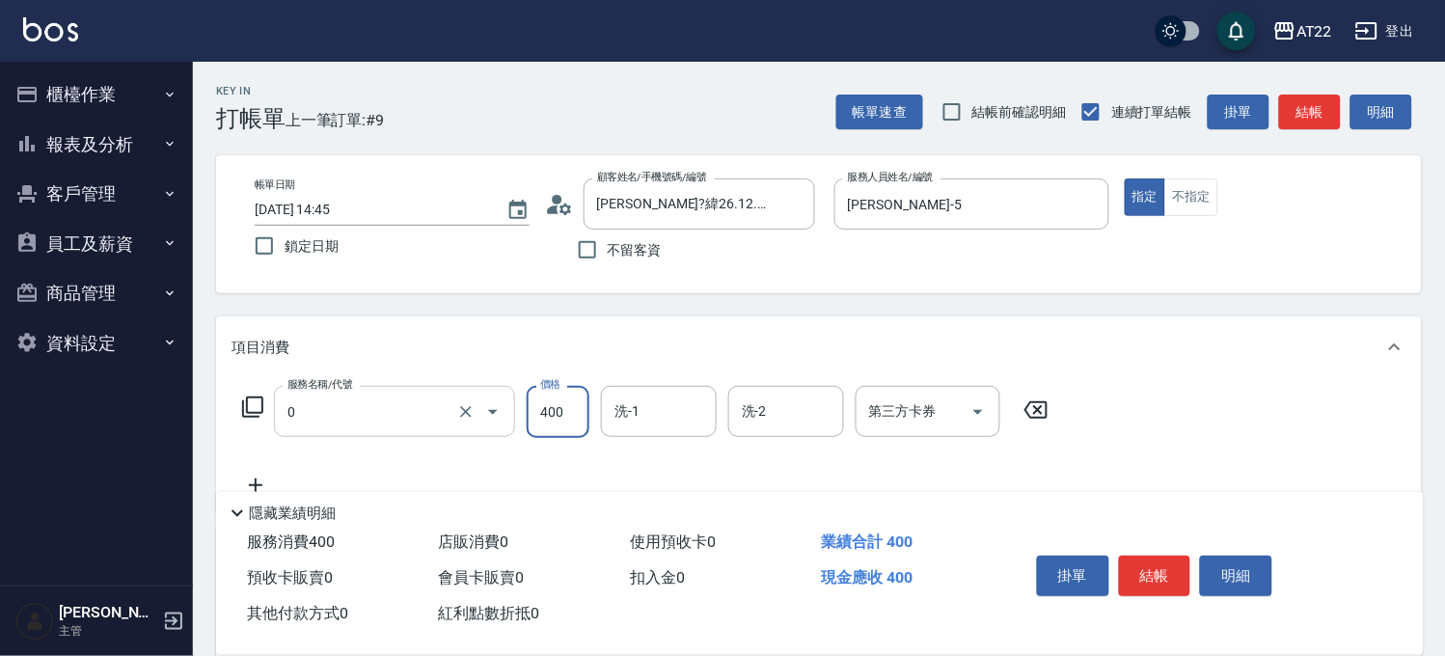
type input "有機洗髮(0)"
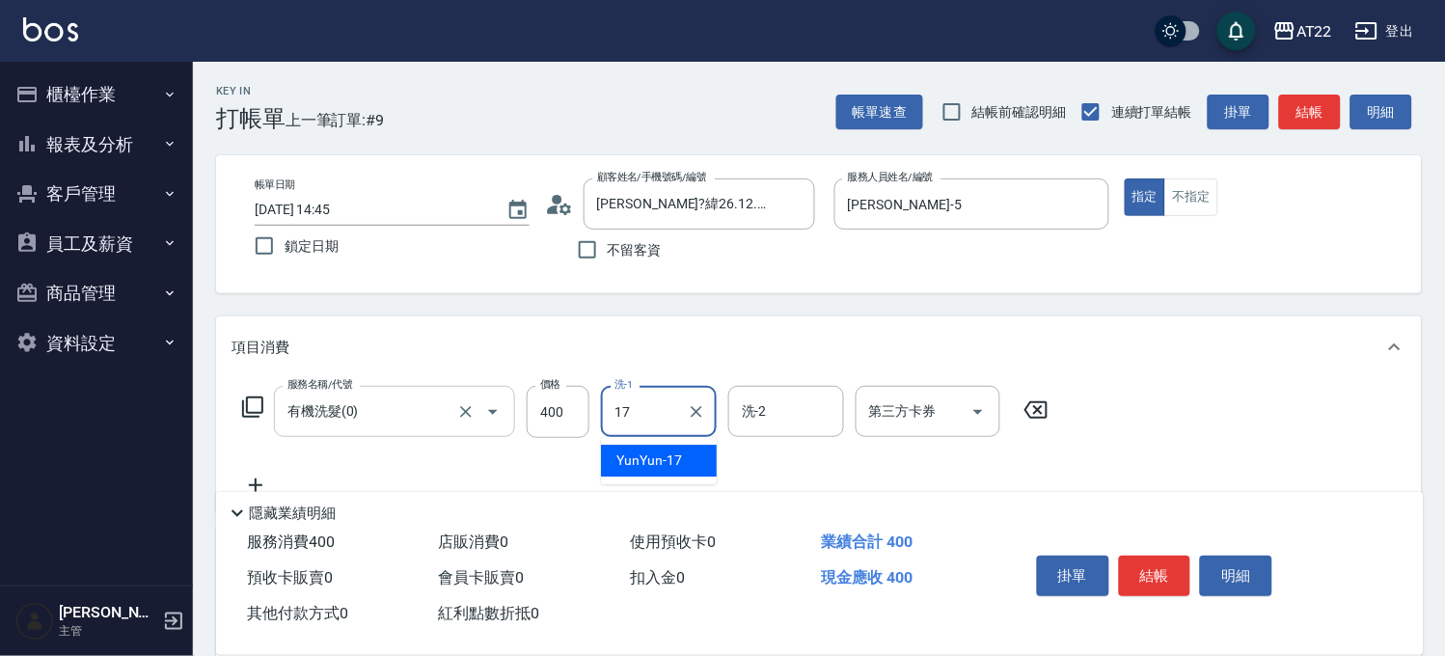
type input "YunYun-17"
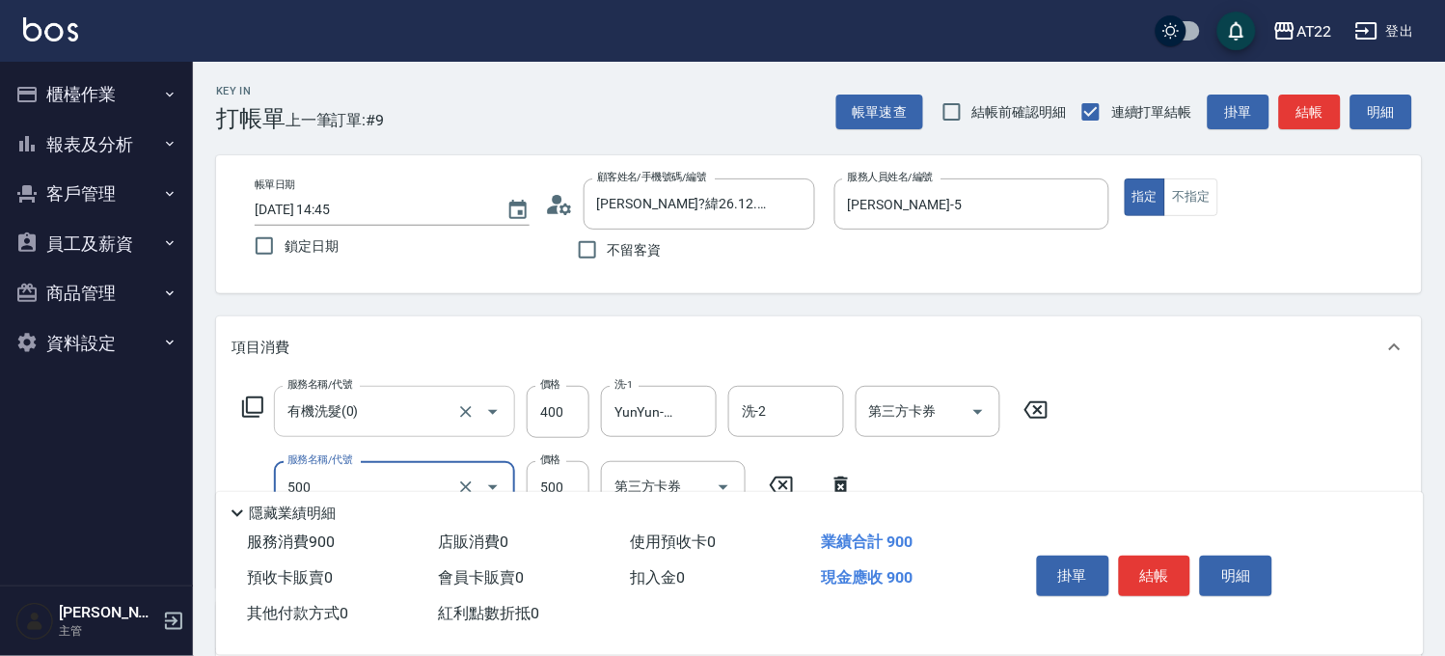
type input "剪髮(500)"
type input "430"
click at [1155, 556] on button "結帳" at bounding box center [1155, 576] width 72 height 41
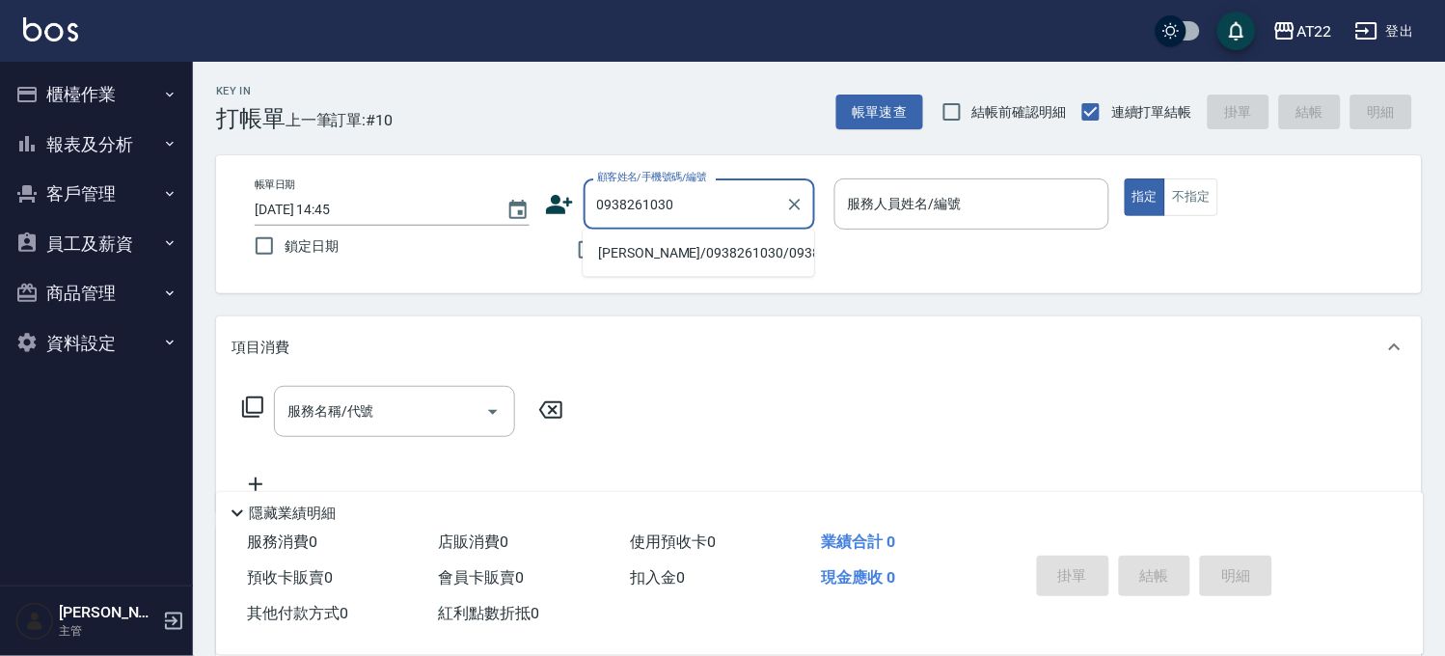
click at [679, 269] on li "[PERSON_NAME]/0938261030/0938261030" at bounding box center [698, 253] width 231 height 32
type input "[PERSON_NAME]/0938261030/0938261030"
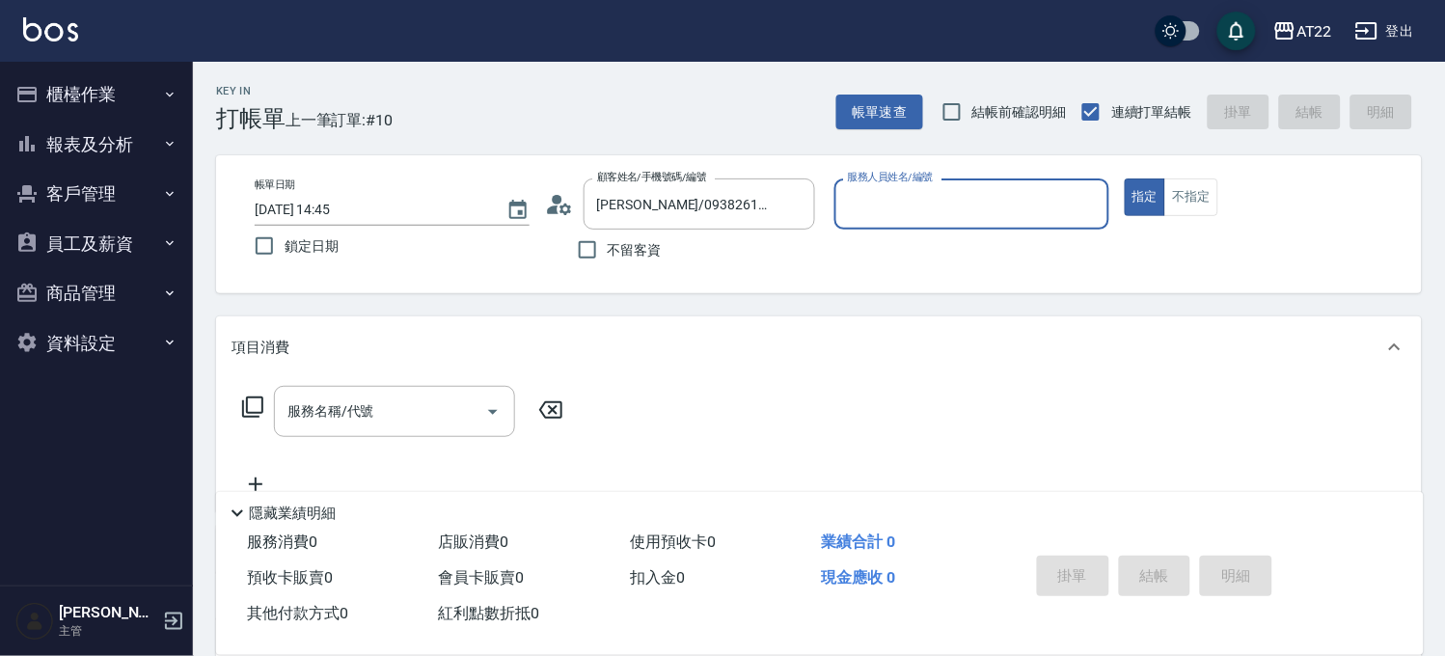
type input "[PERSON_NAME](無代號)"
click at [1086, 199] on icon "Clear" at bounding box center [1088, 204] width 19 height 19
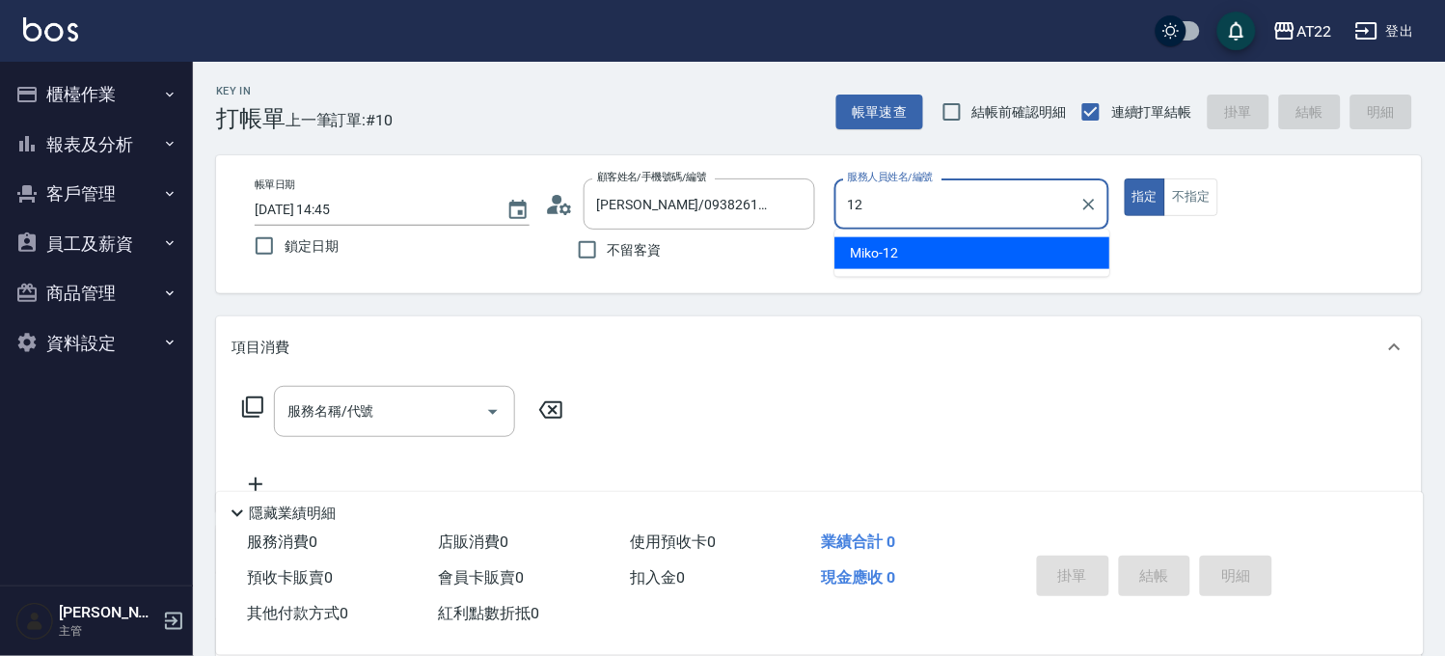
type input "Miko-12"
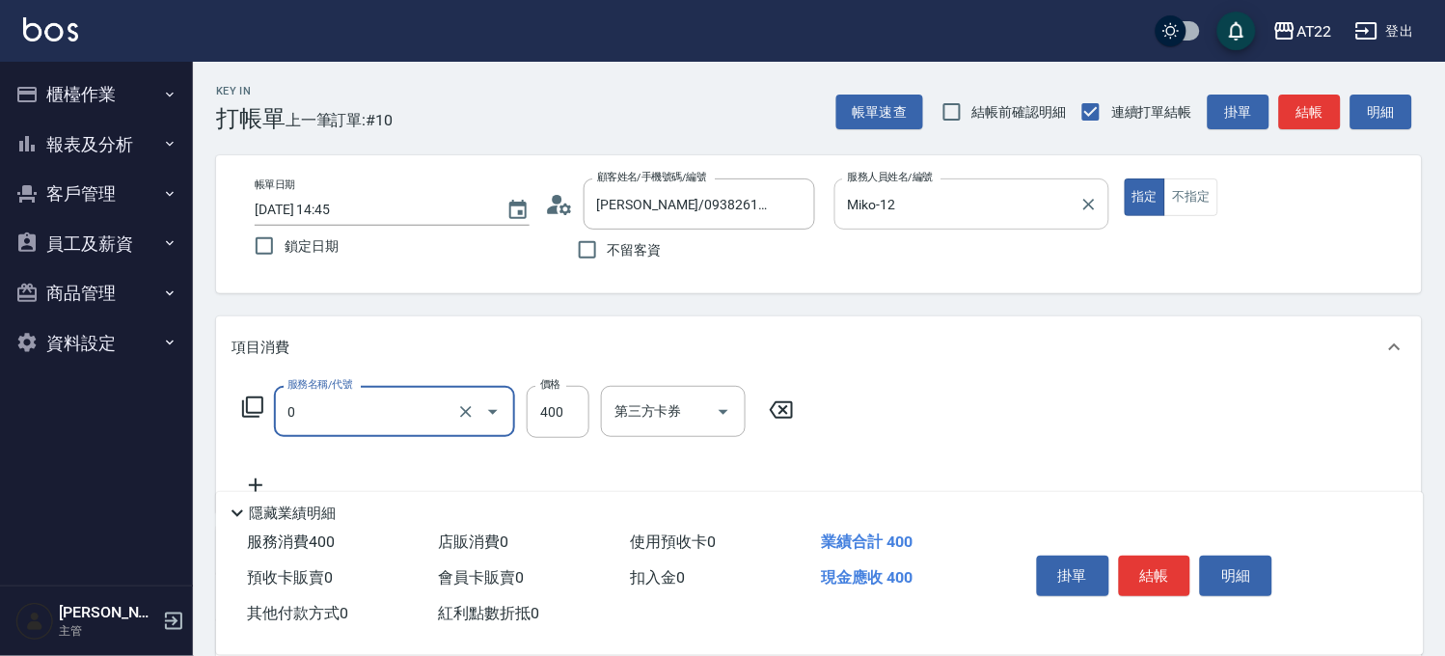
type input "有機洗髮(0)"
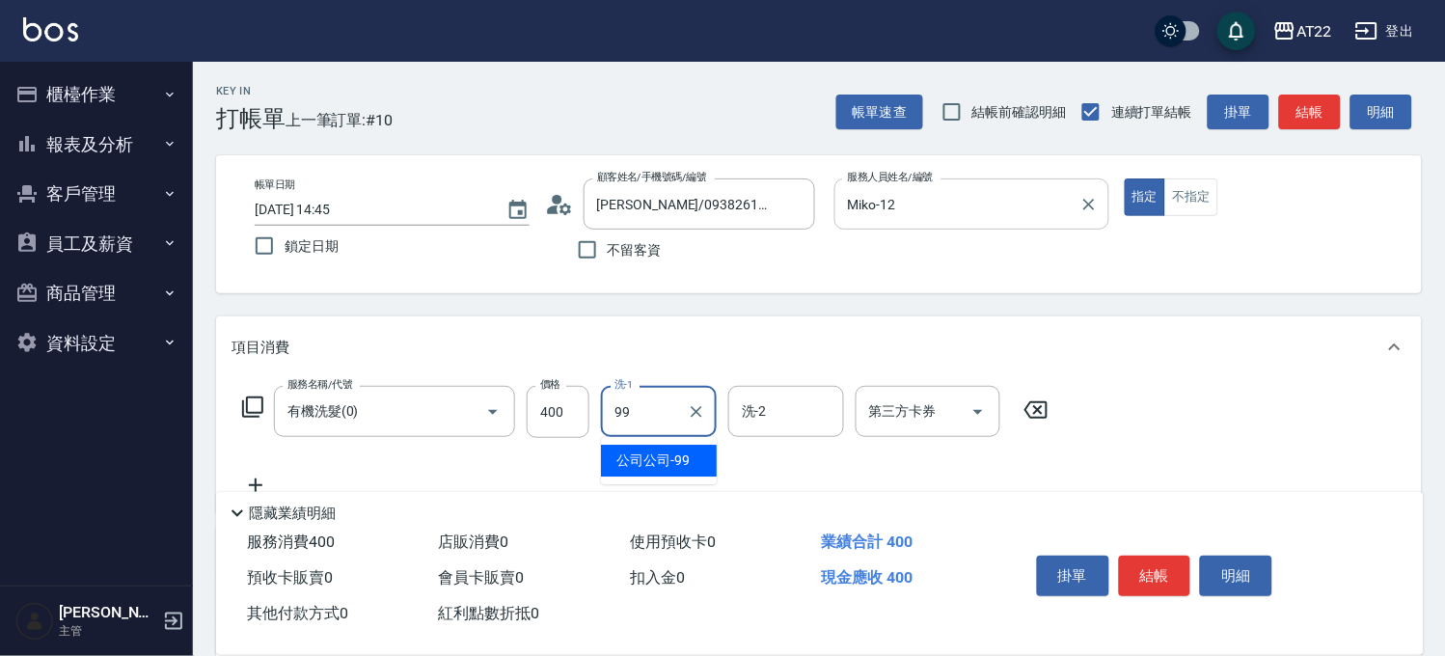
type input "公司公司-99"
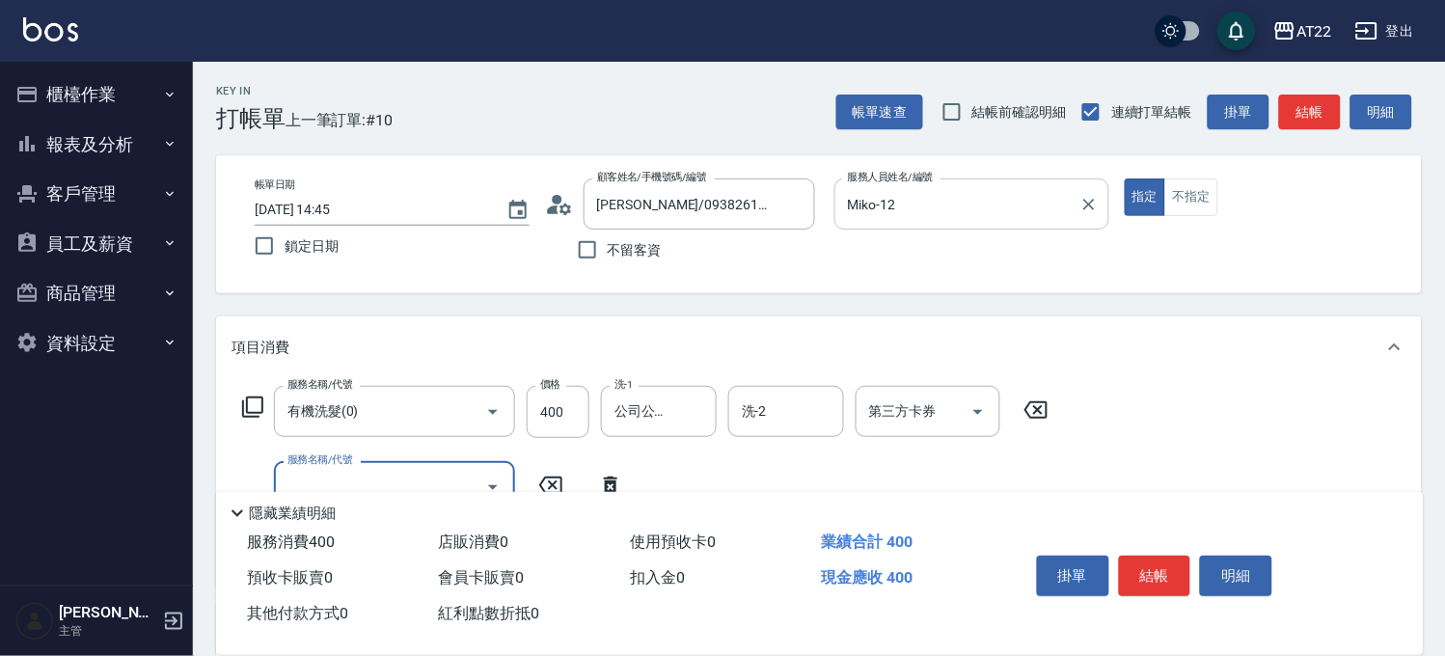
type input "5"
type input "剪髮(400)"
click at [1152, 565] on button "結帳" at bounding box center [1155, 576] width 72 height 41
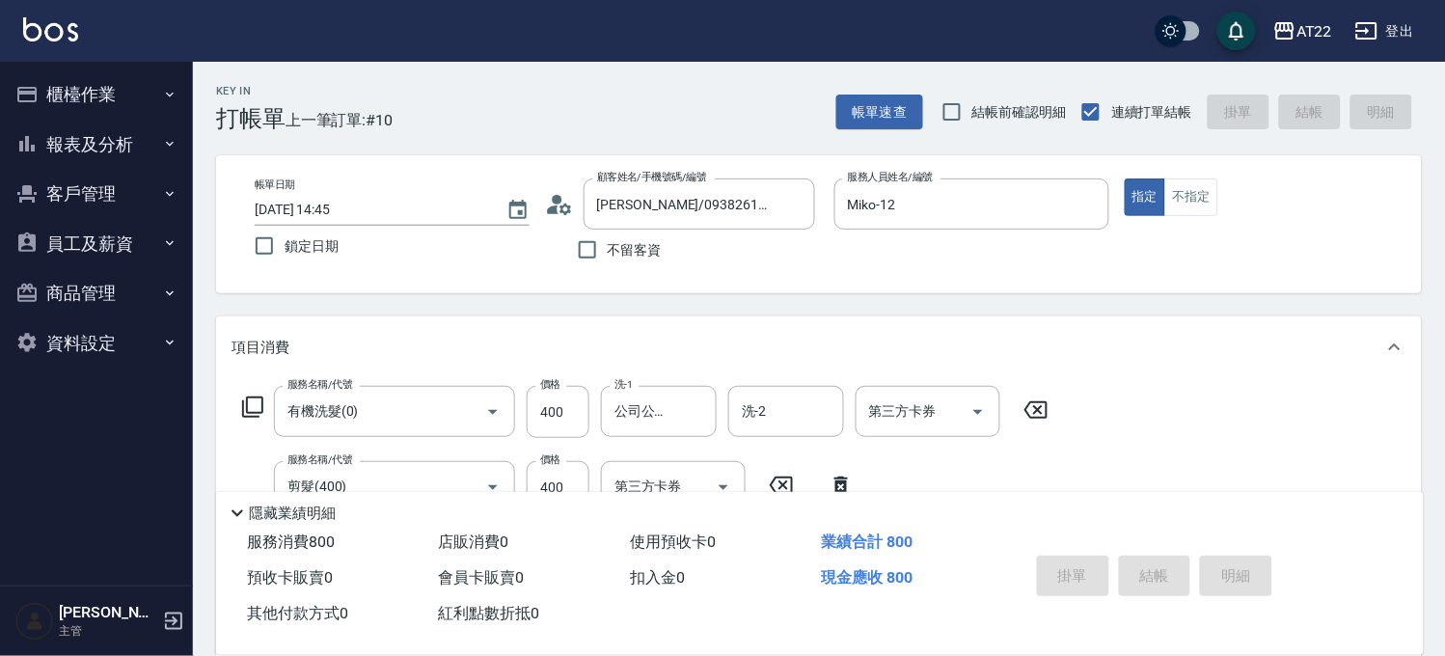
type input "[DATE] 14:46"
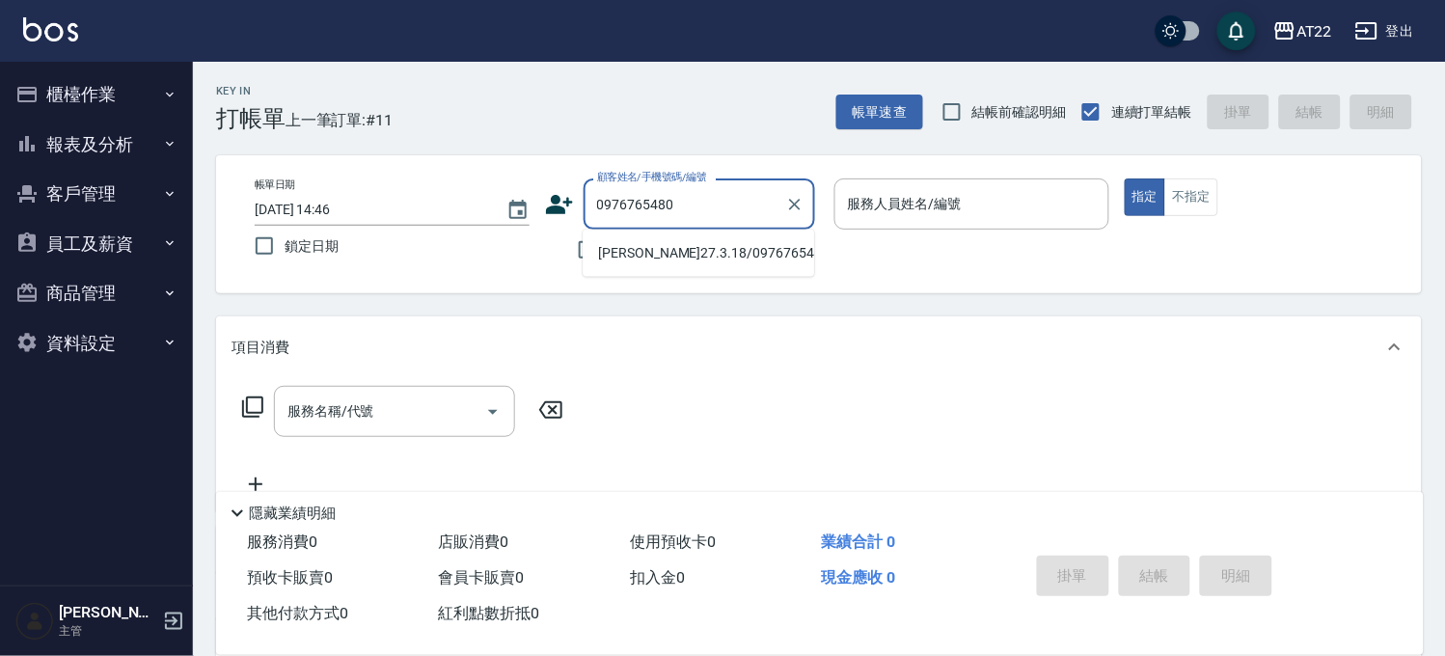
click at [691, 263] on li "[PERSON_NAME]27.3.18/0976765480/T91279" at bounding box center [698, 253] width 231 height 32
type input "[PERSON_NAME]27.3.18/0976765480/T91279"
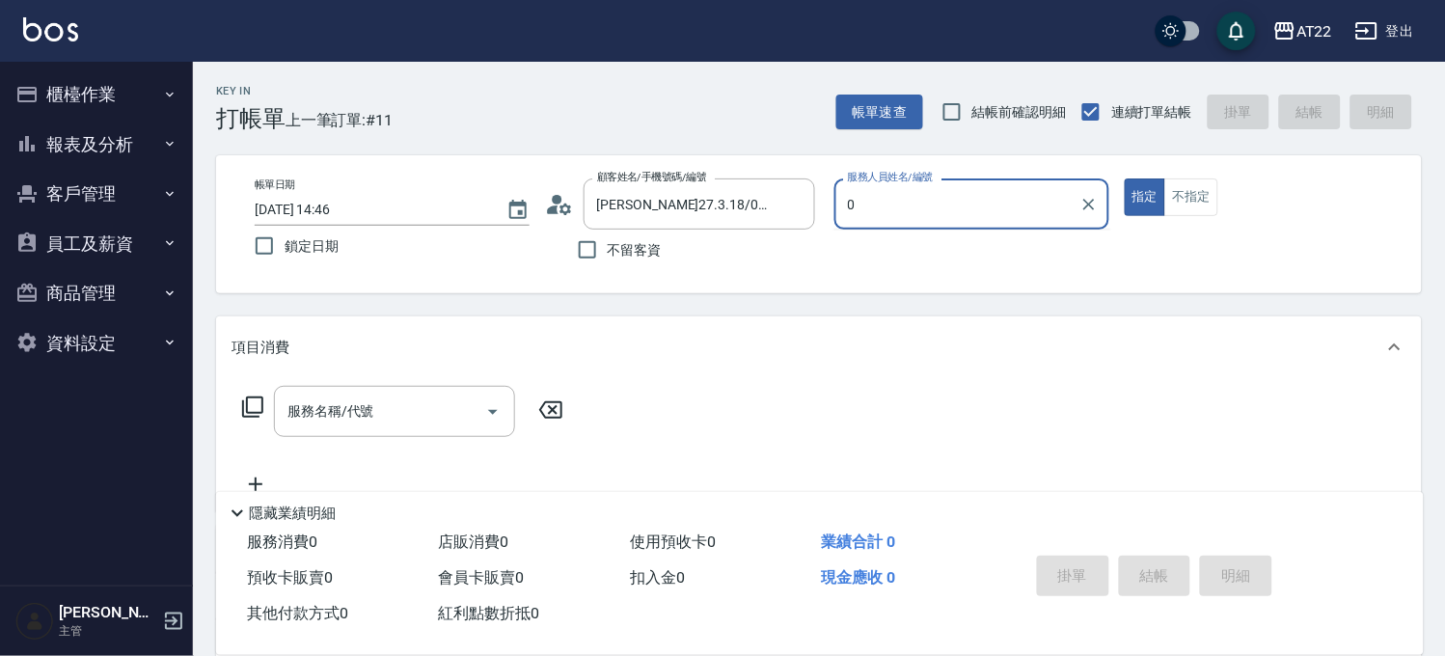
type input "0"
click at [1125, 178] on button "指定" at bounding box center [1145, 197] width 41 height 38
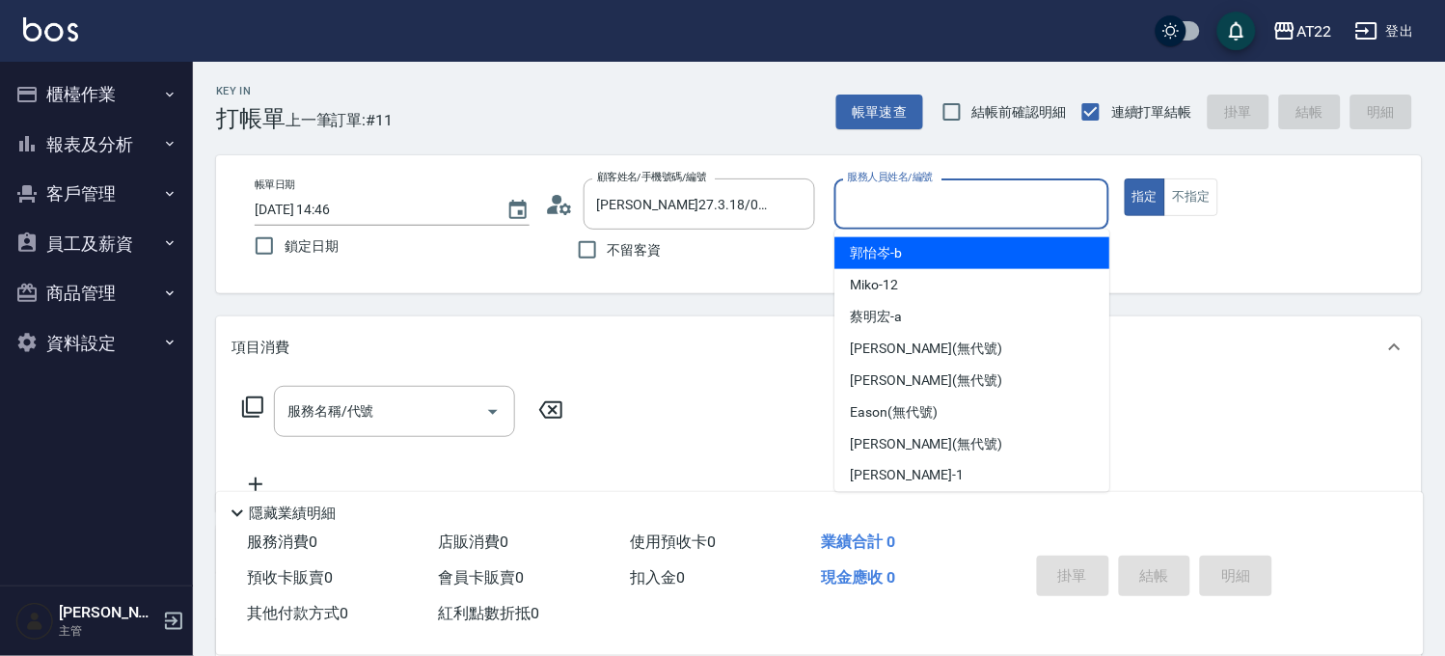
click at [976, 189] on input "服務人員姓名/編號" at bounding box center [972, 204] width 258 height 34
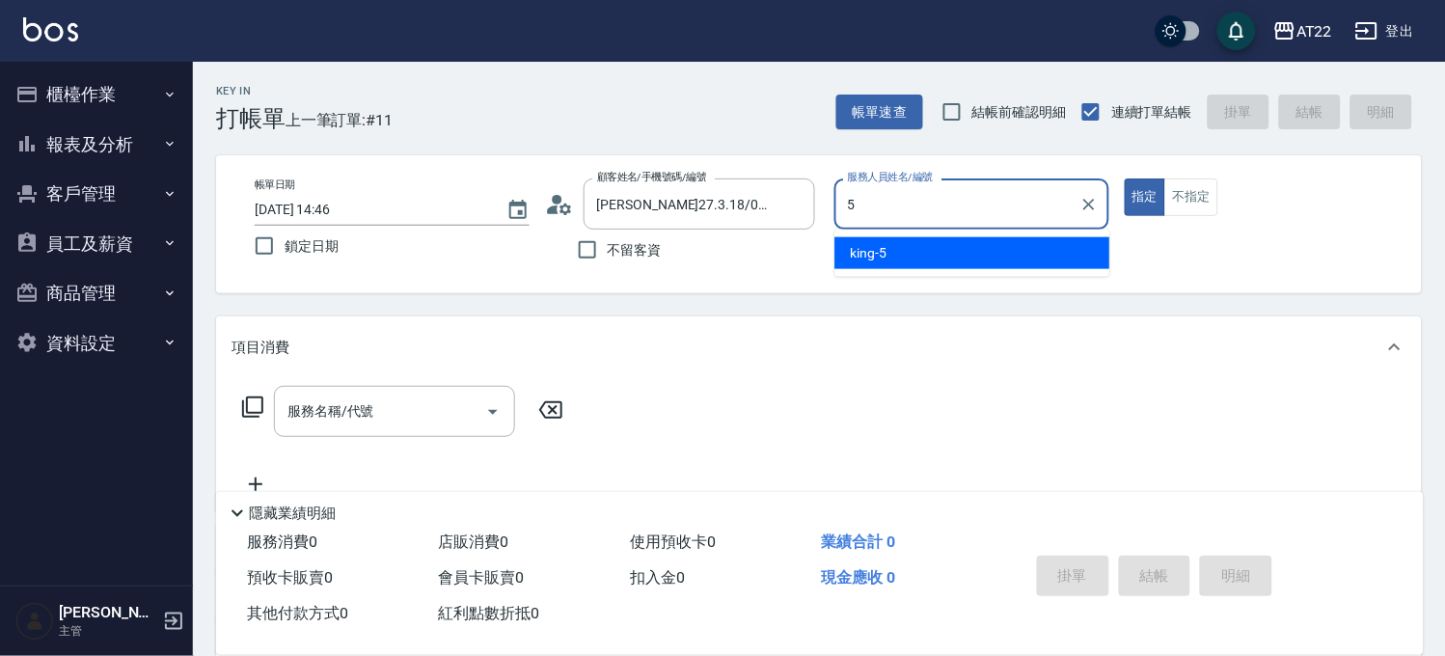
type input "[PERSON_NAME]-5"
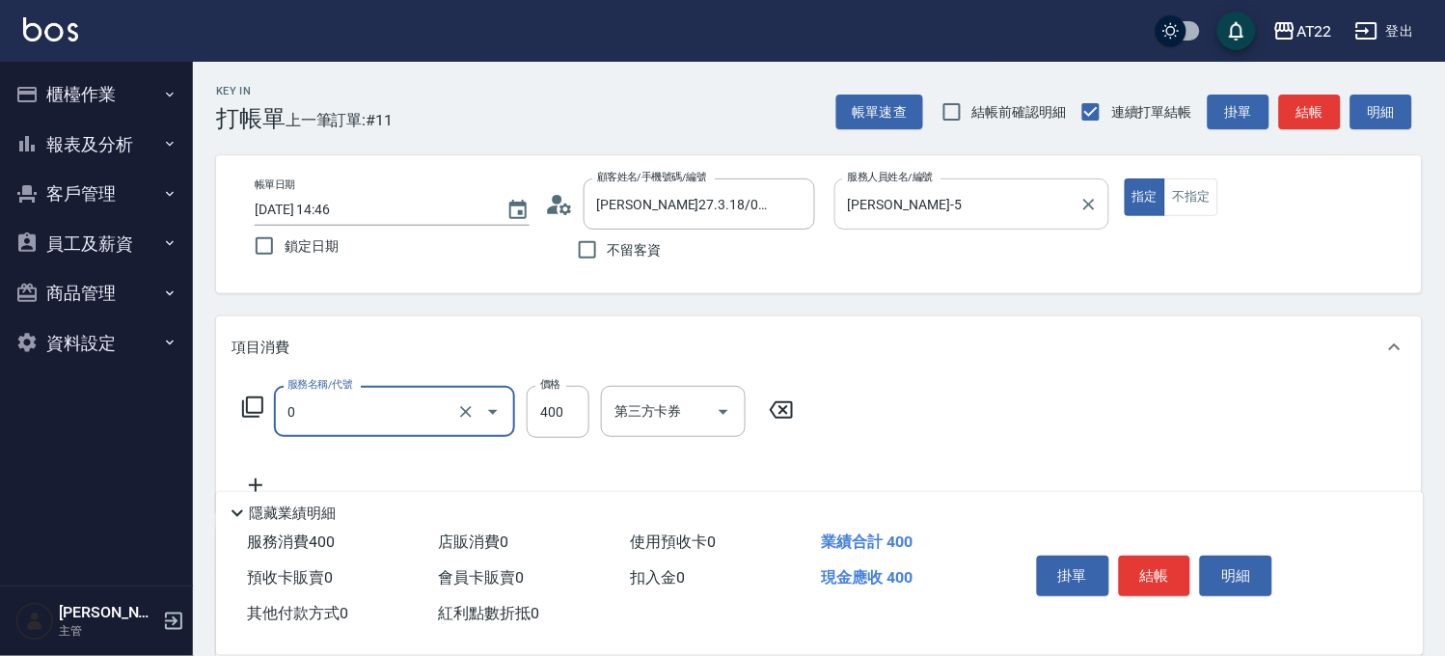
type input "有機洗髮(0)"
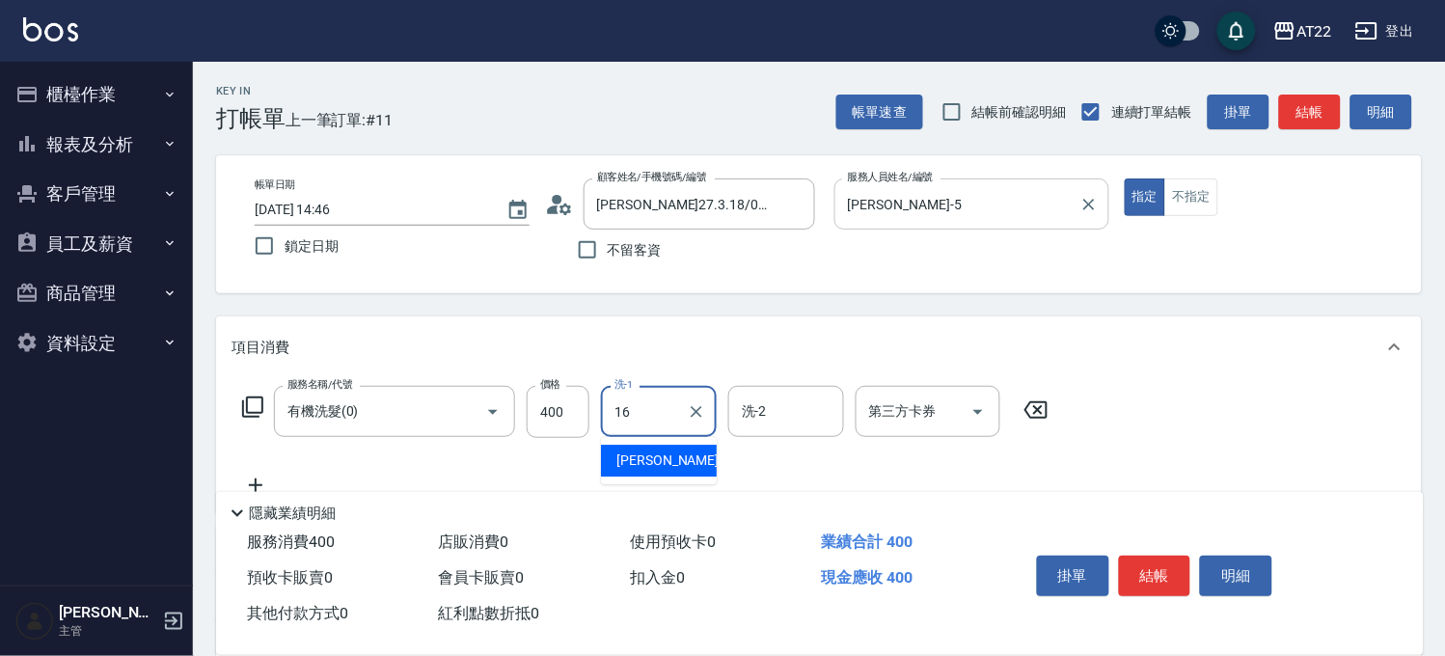
type input "[PERSON_NAME]-16"
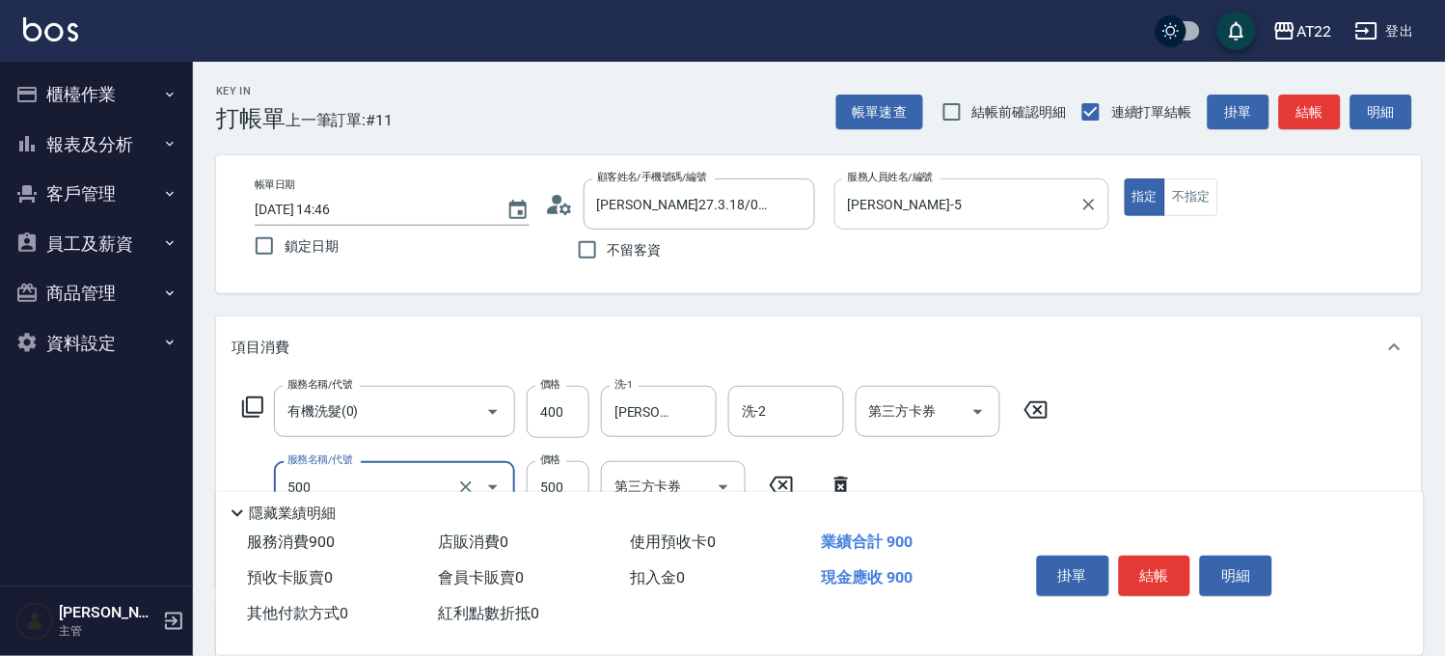
type input "剪髮(500)"
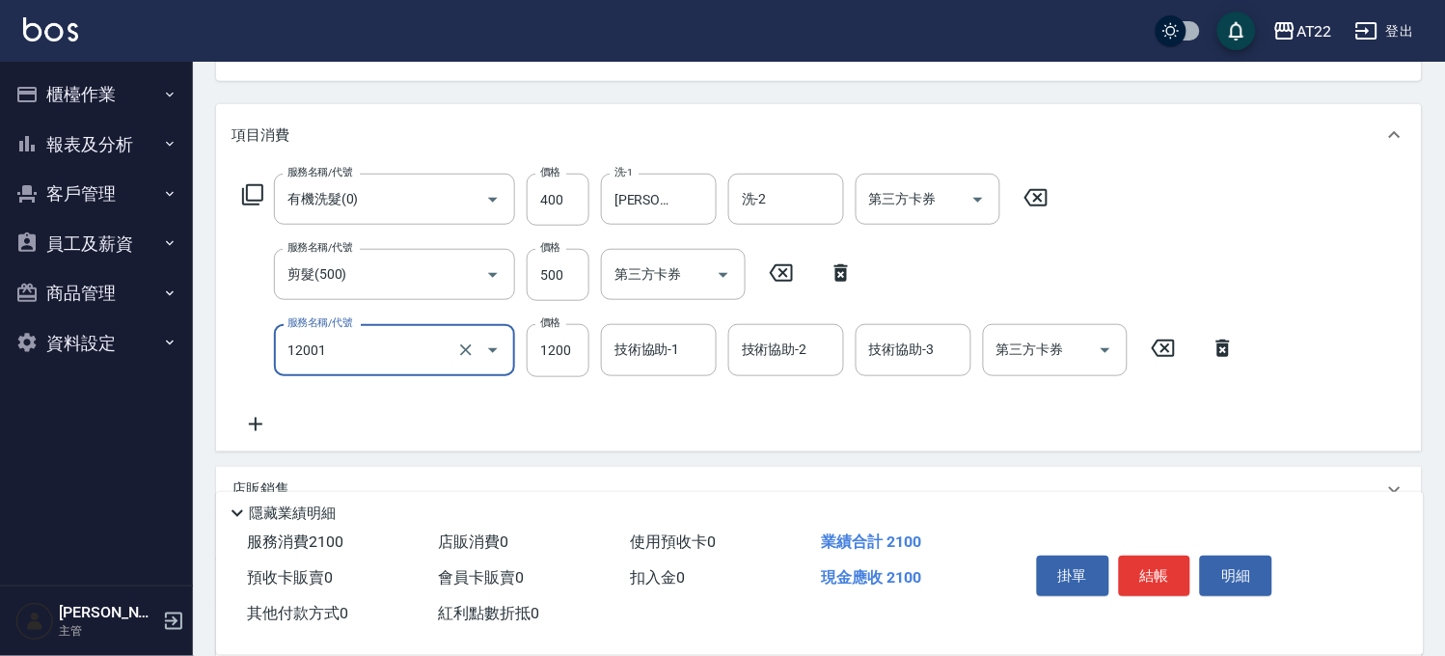
scroll to position [214, 0]
type input "燙髮S(12001)"
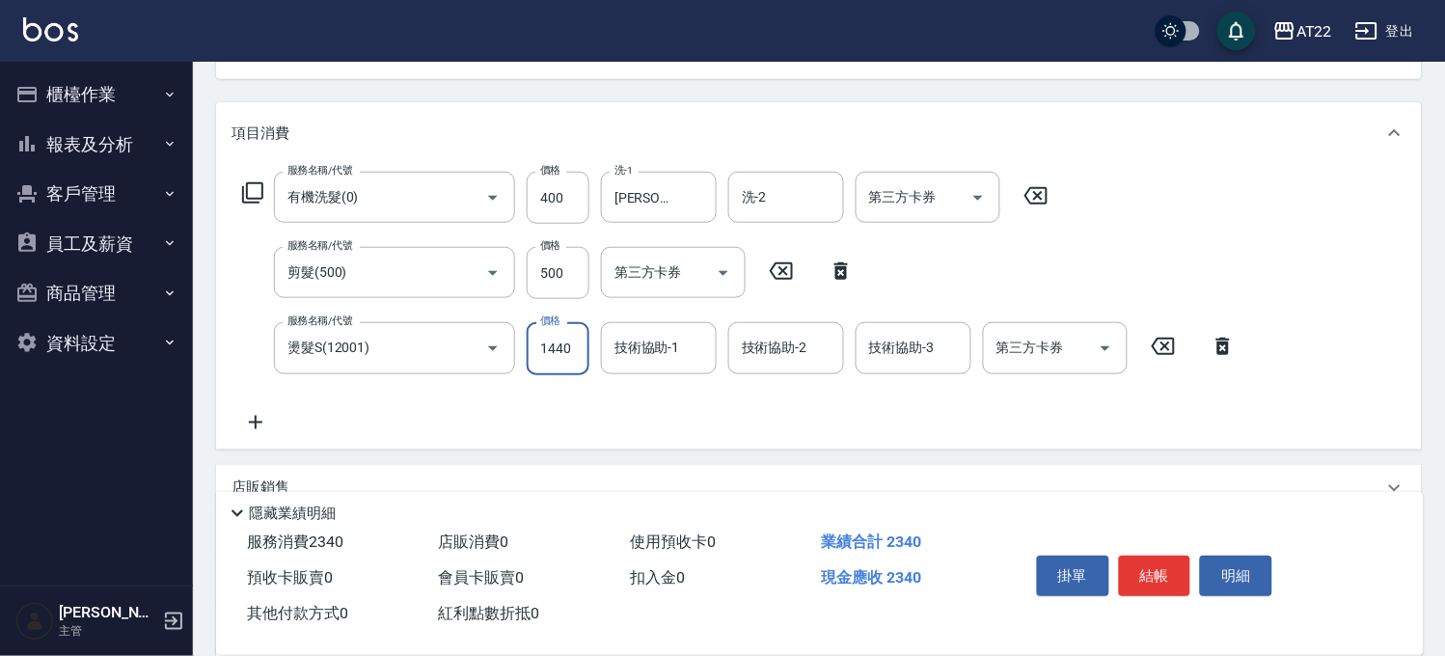
type input "1440"
type input "[PERSON_NAME]-16"
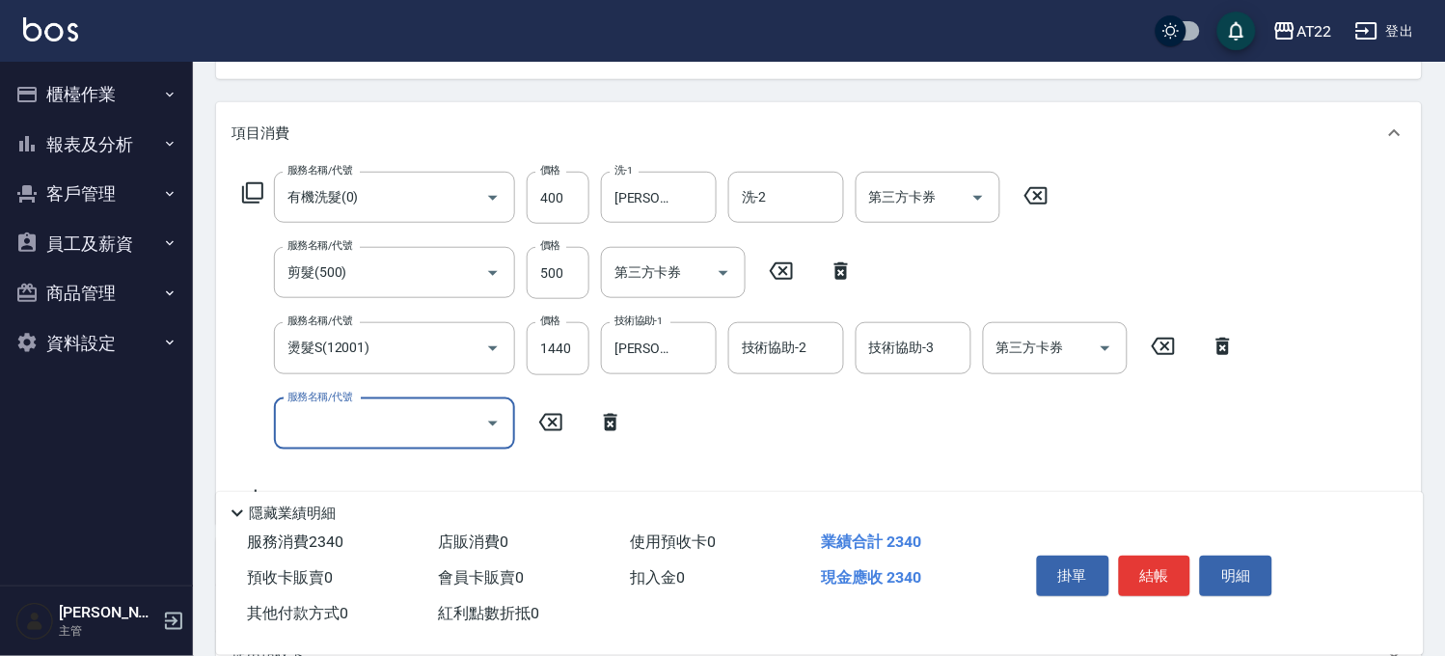
type input "3"
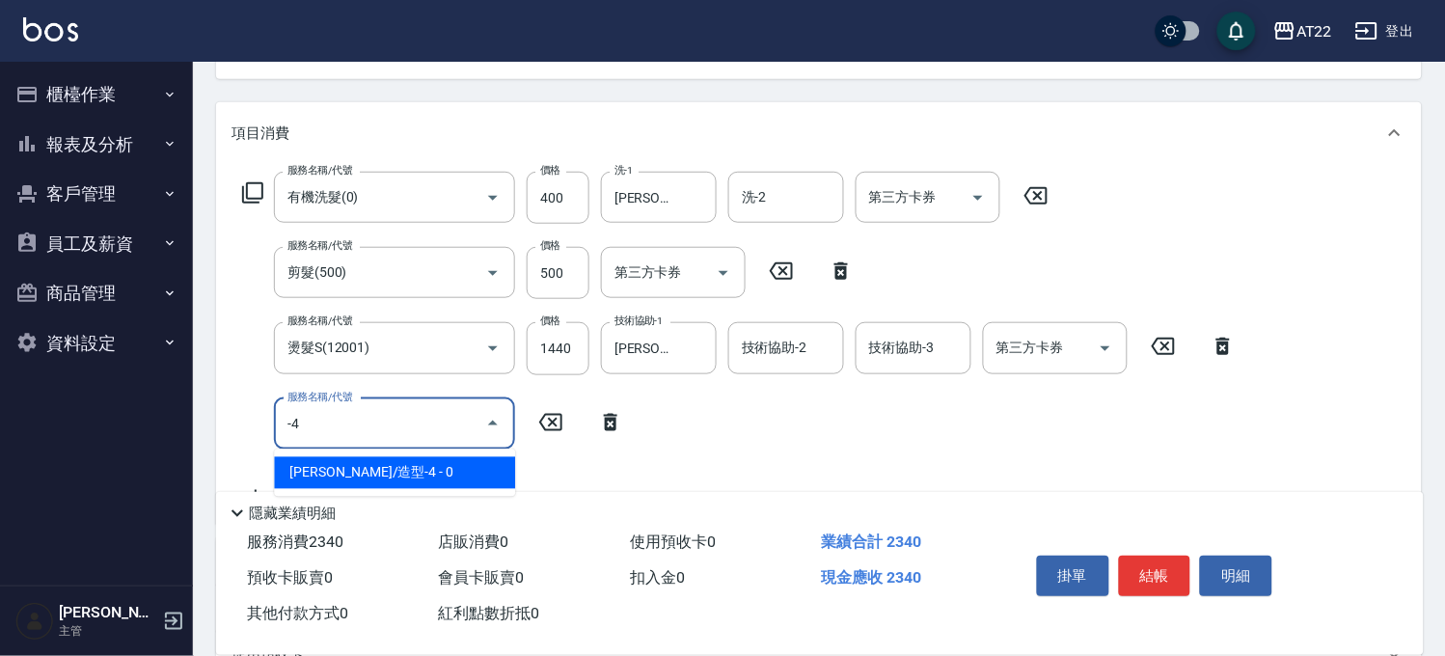
type input "-"
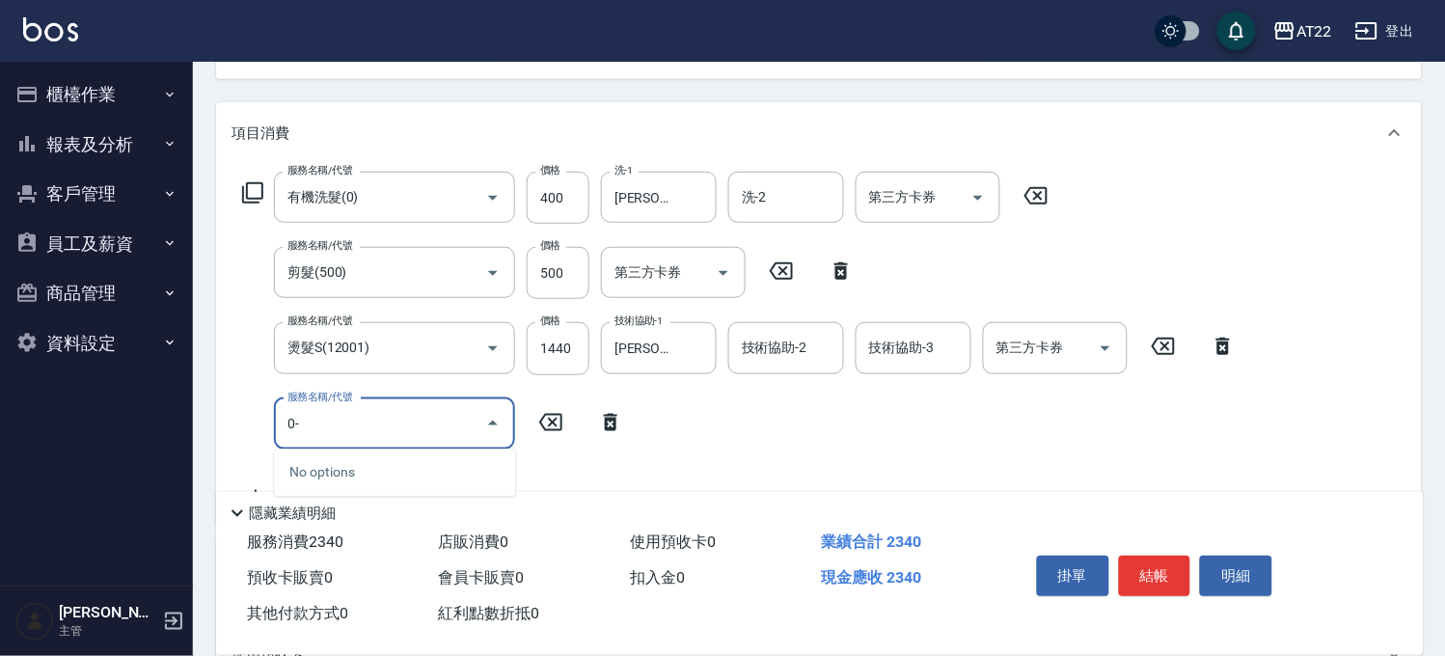
type input "0"
type input "+二段燙"
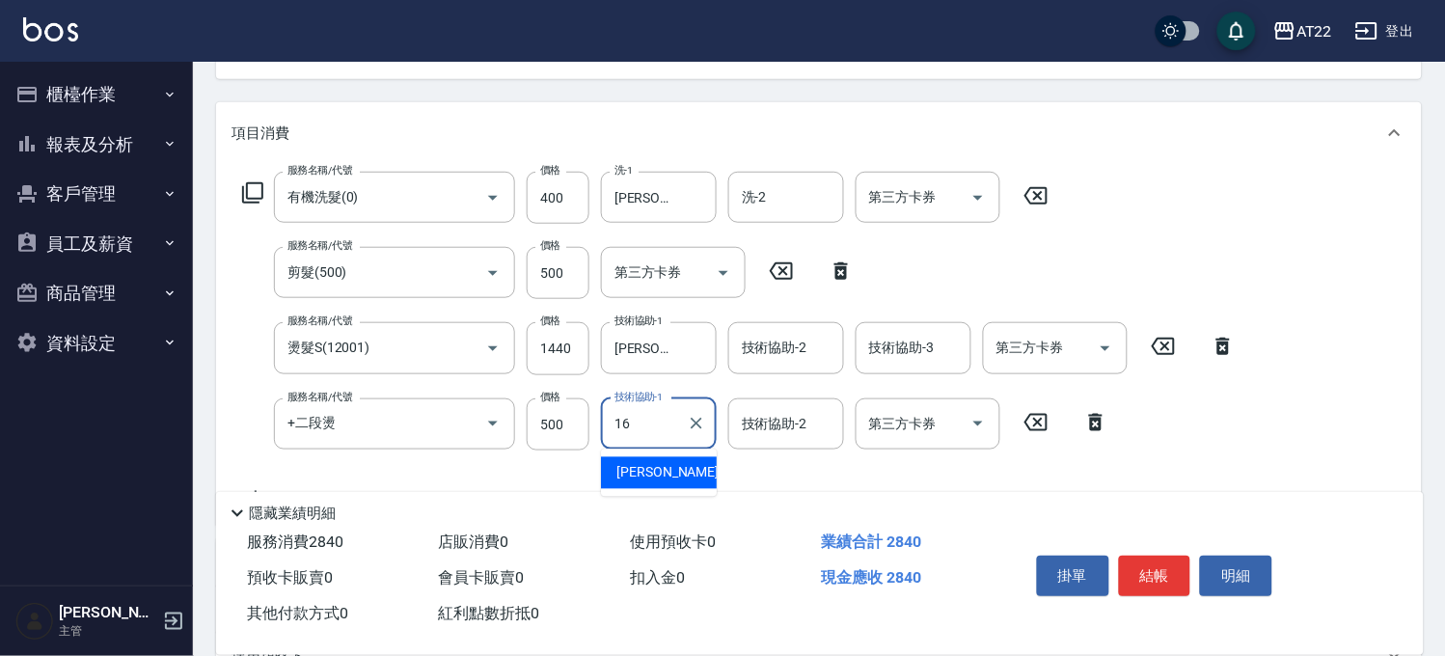
type input "[PERSON_NAME]-16"
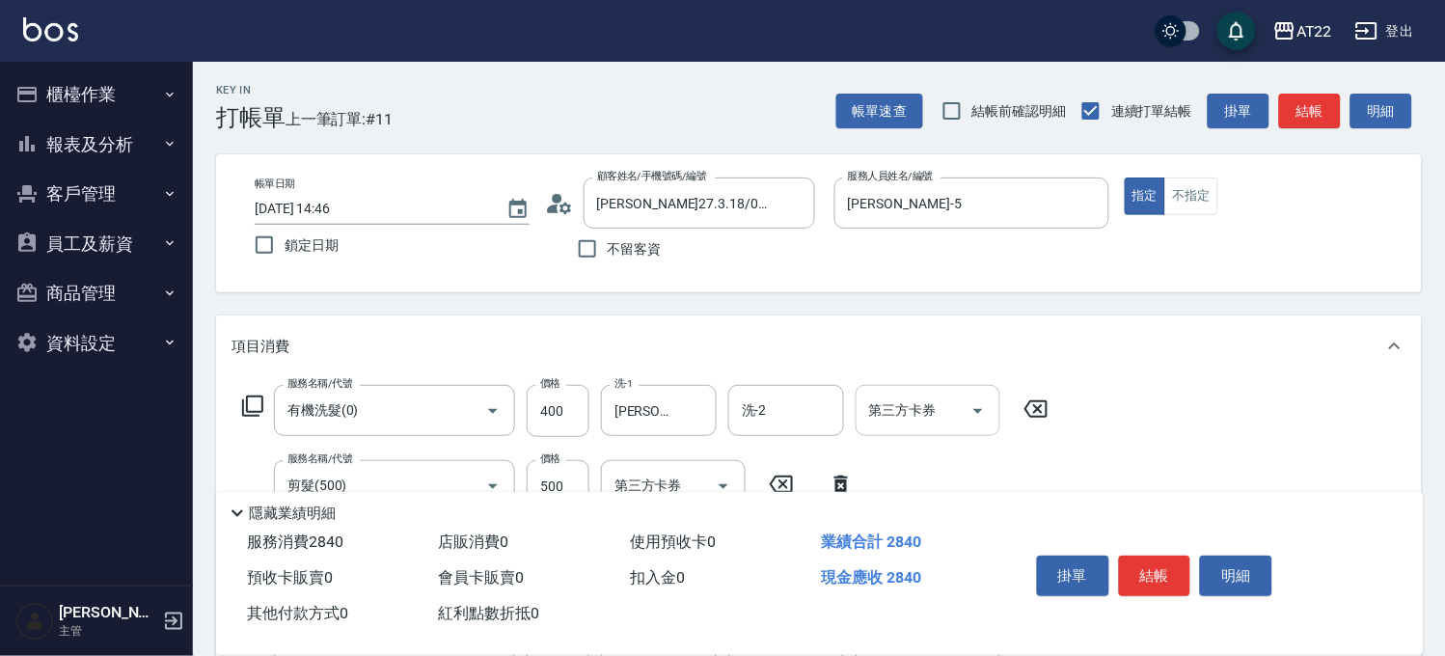
scroll to position [0, 0]
click at [1157, 571] on button "結帳" at bounding box center [1155, 576] width 72 height 41
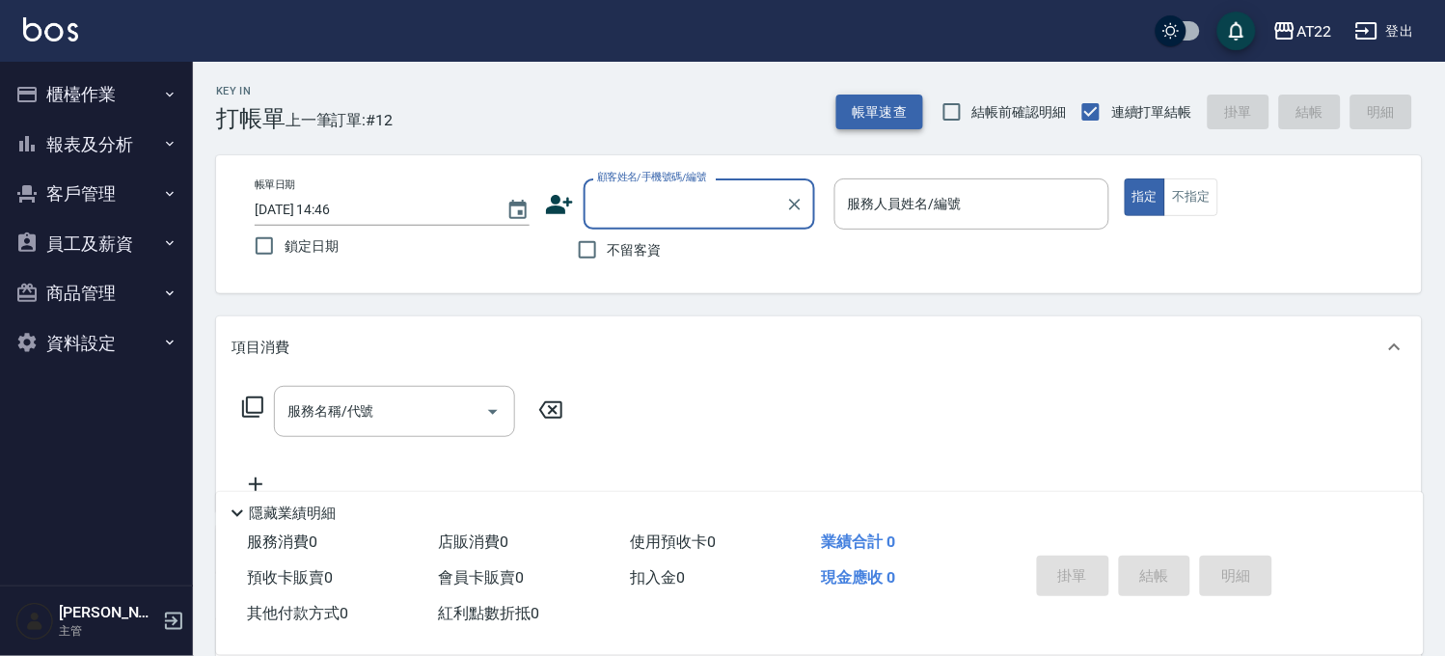
click at [869, 114] on button "帳單速查" at bounding box center [879, 113] width 87 height 36
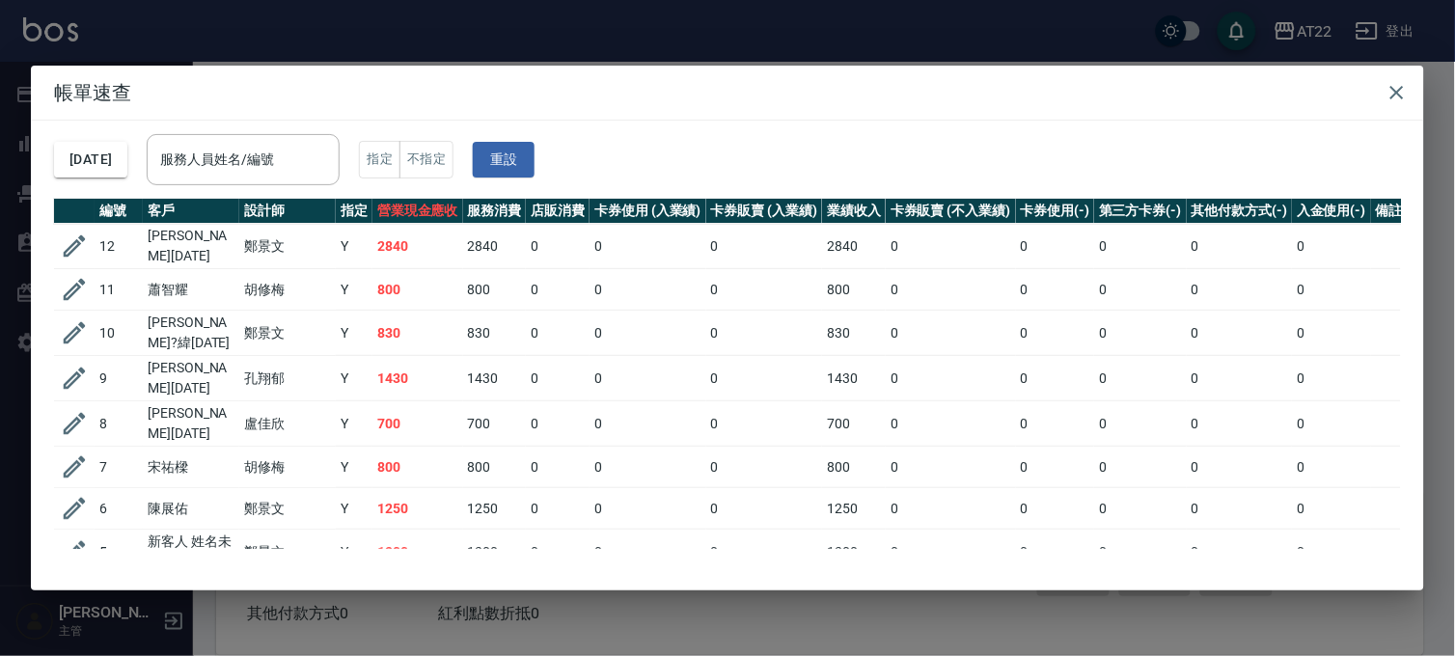
click at [667, 41] on div "帳單速查 [DATE] 服務人員姓名/編號 服務人員姓名/編號 指定 不指定 重設 編號 客戶 設計師 指定 營業現金應收 服務消費 店販消費 卡券使用 (入…" at bounding box center [727, 328] width 1455 height 656
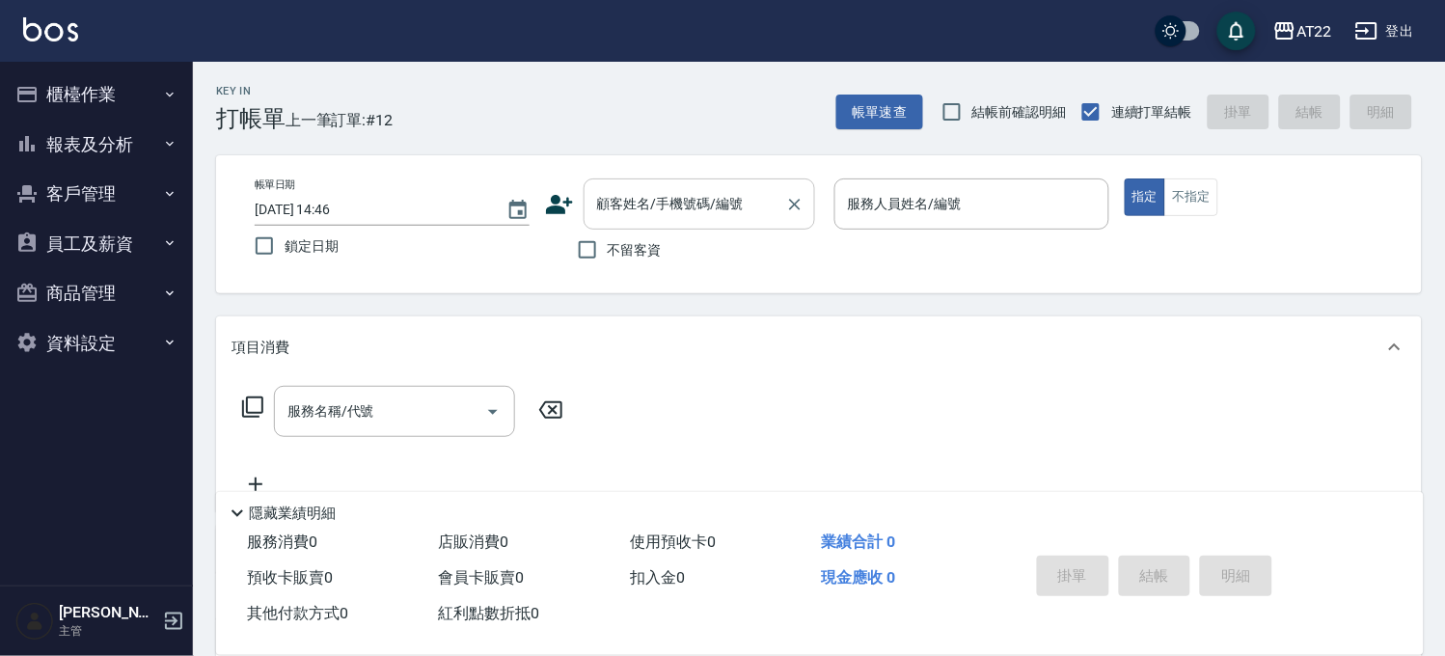
click at [653, 207] on input "顧客姓名/手機號碼/編號" at bounding box center [684, 204] width 185 height 34
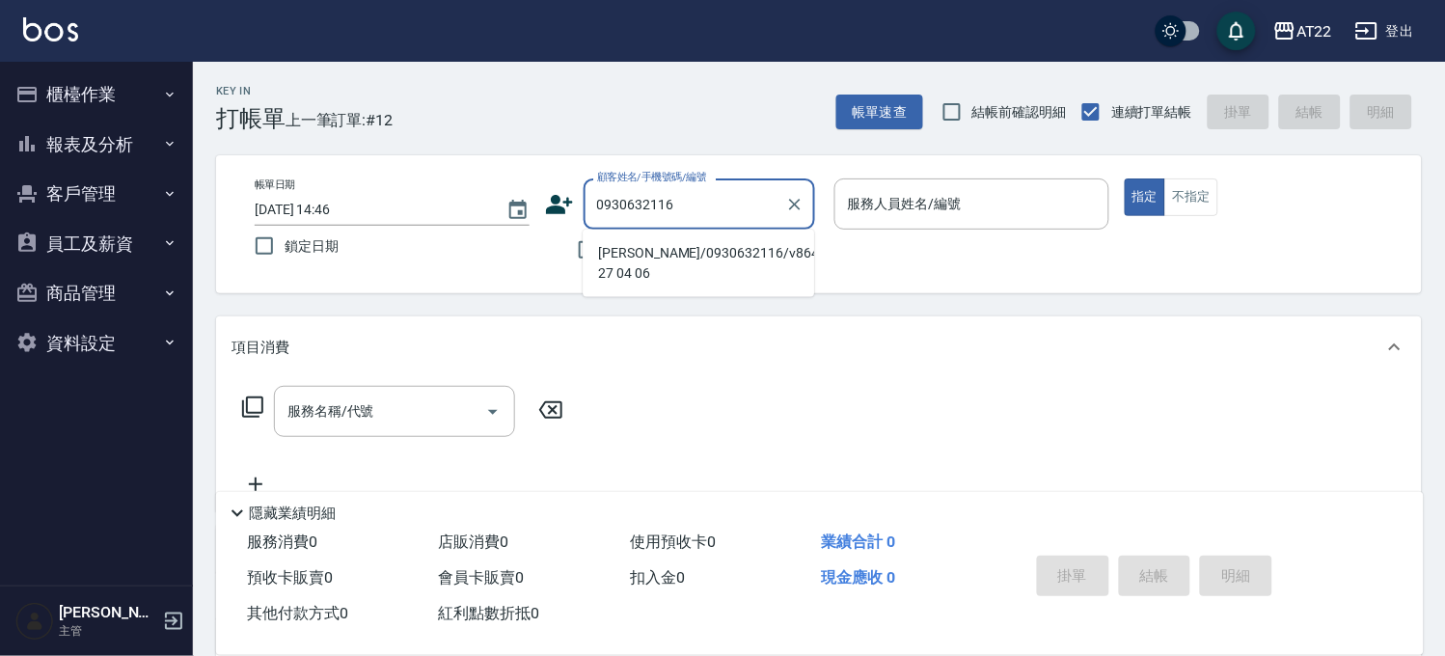
click at [612, 270] on li "[PERSON_NAME]/0930632116/v86465 27 04 06" at bounding box center [698, 263] width 231 height 52
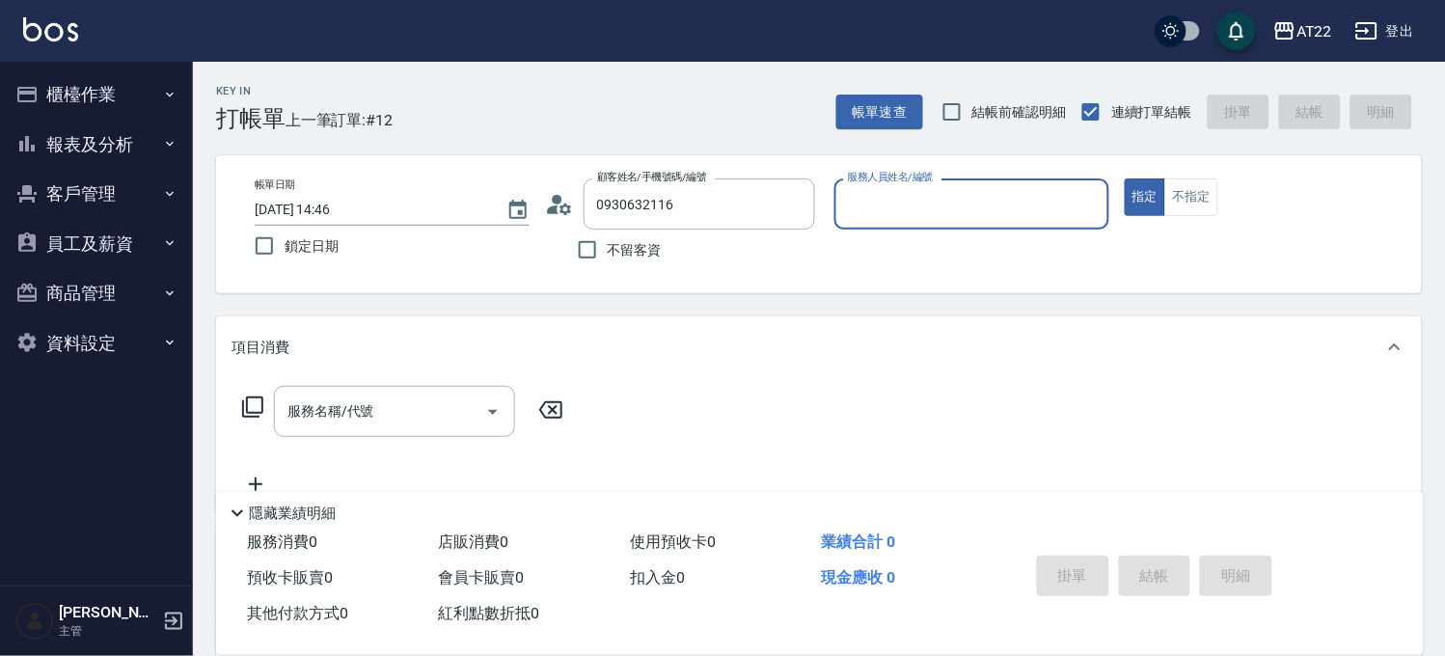
type input "[PERSON_NAME]/0930632116/v86465 27 04 06"
type input "[PERSON_NAME]-5"
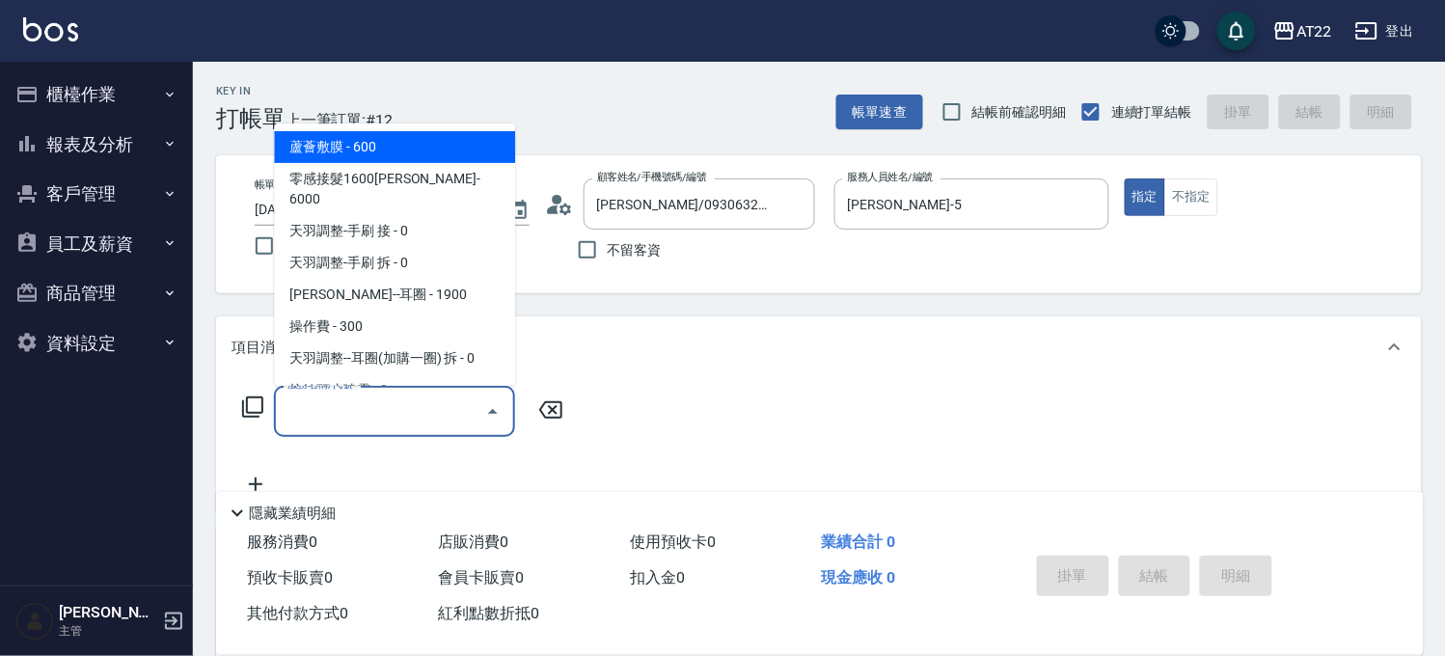
click at [389, 400] on input "服務名稱/代號" at bounding box center [380, 412] width 195 height 34
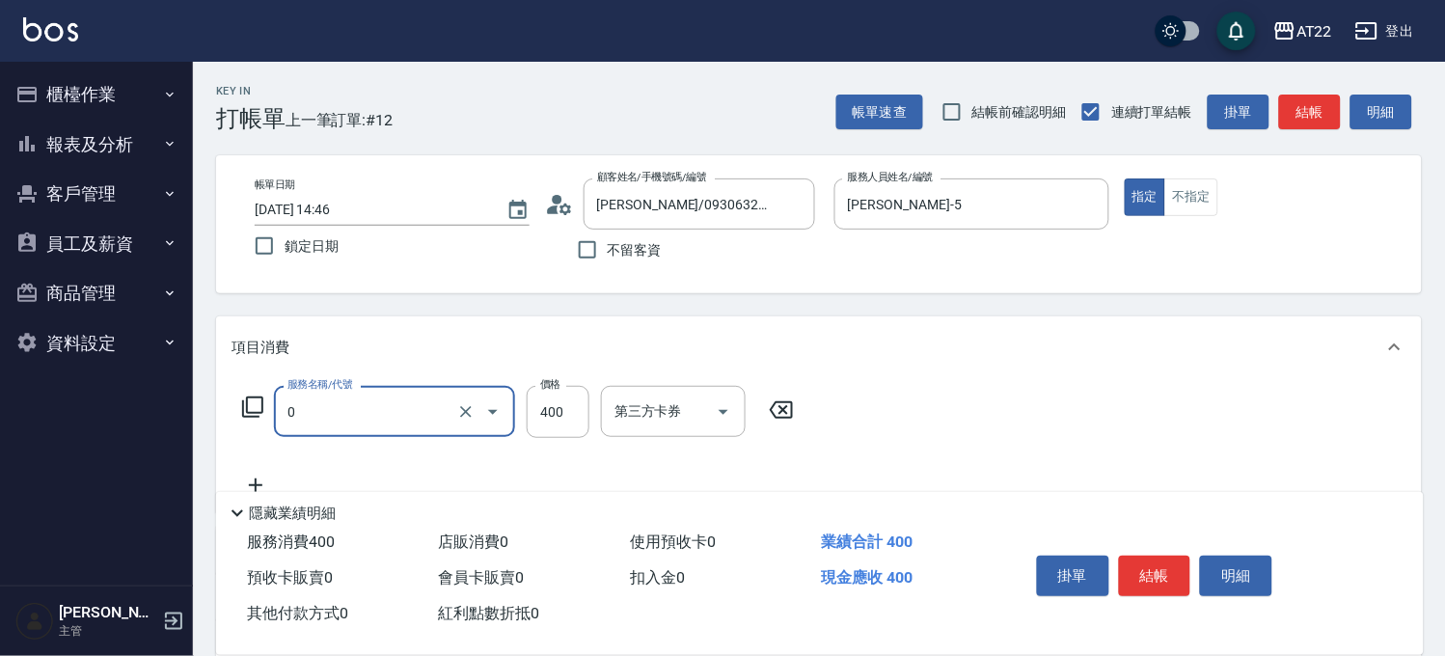
type input "有機洗髮(0)"
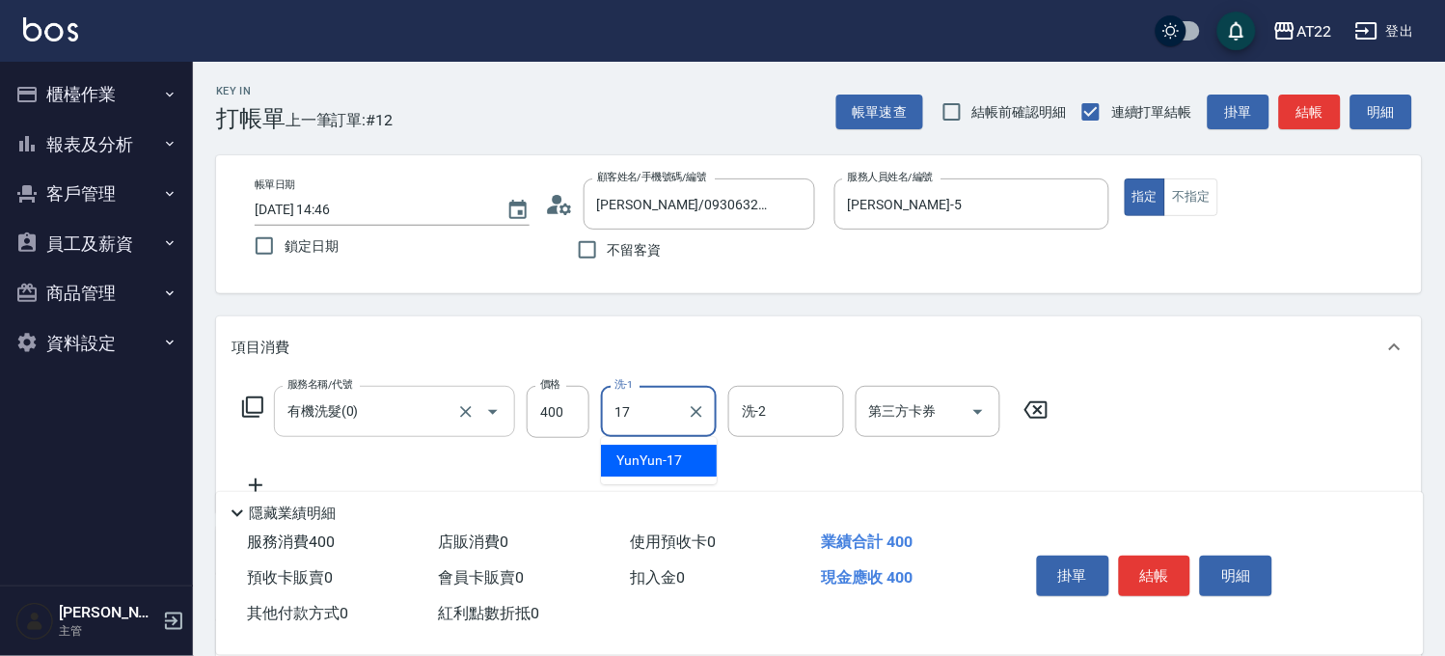
type input "YunYun-17"
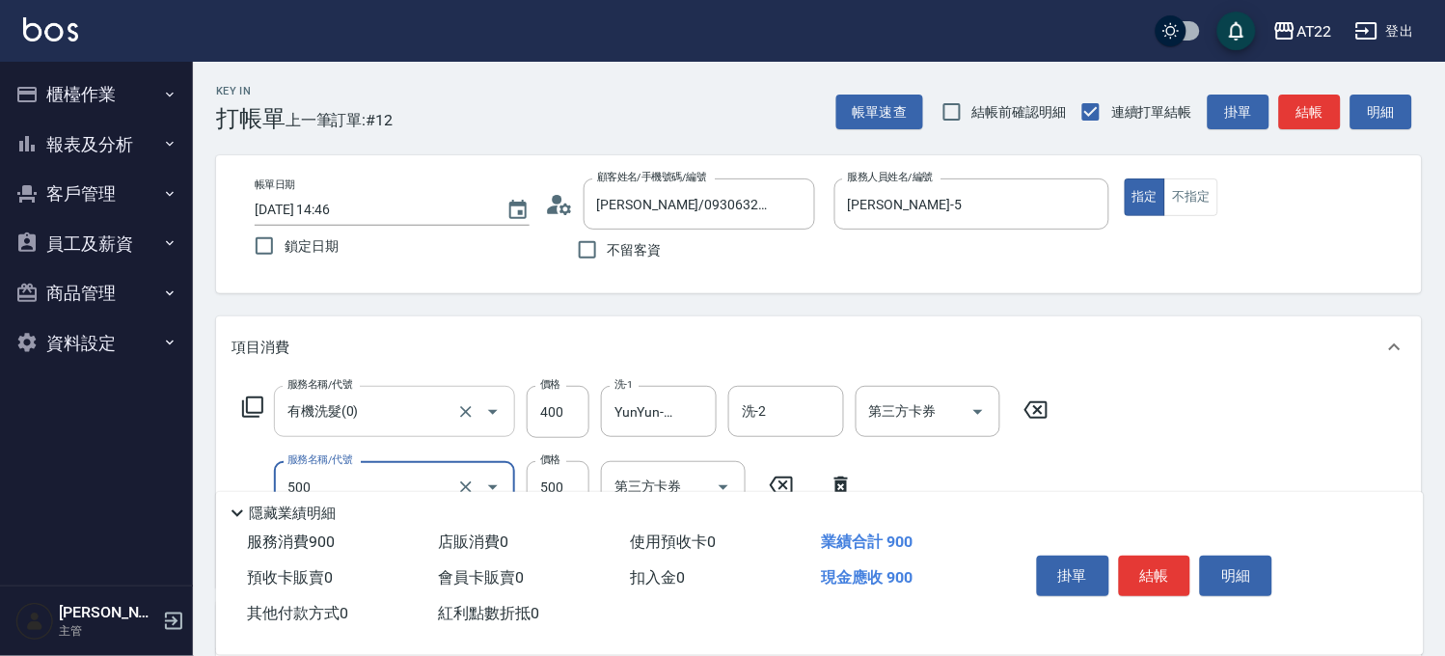
type input "剪髮(500)"
type input "450"
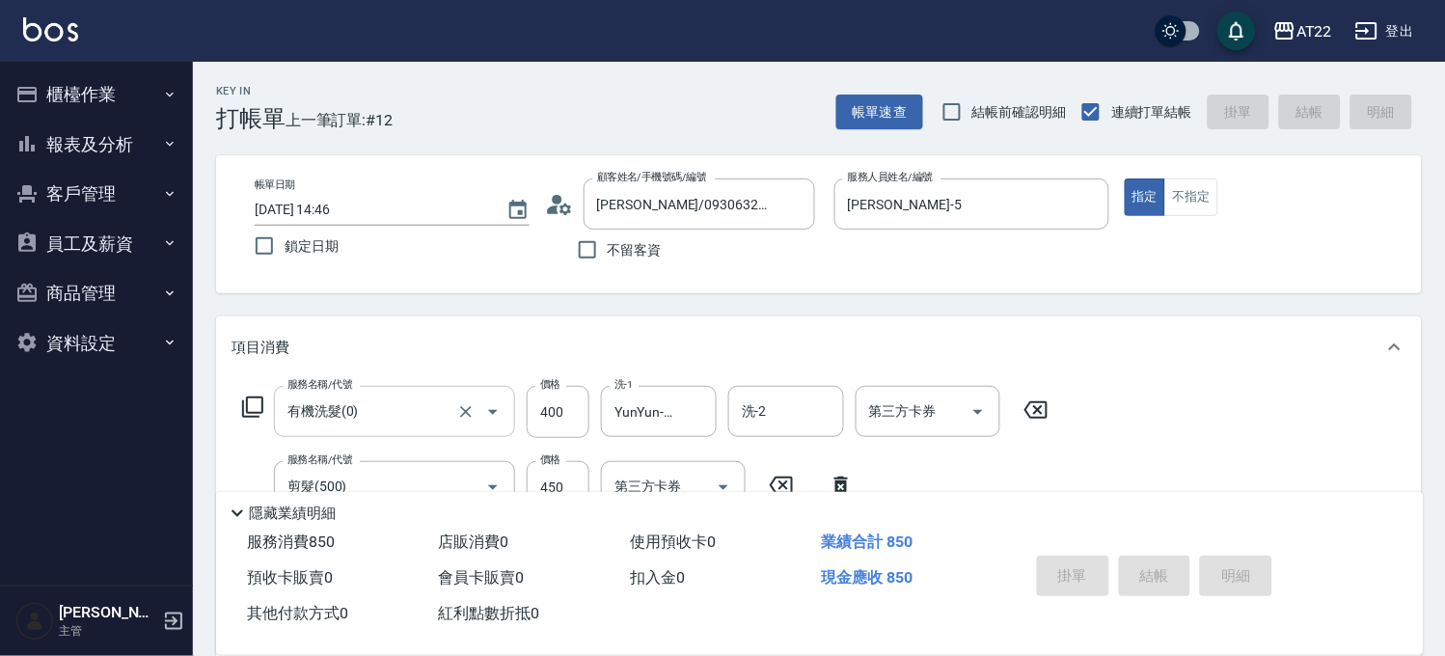
type input "[DATE] 14:48"
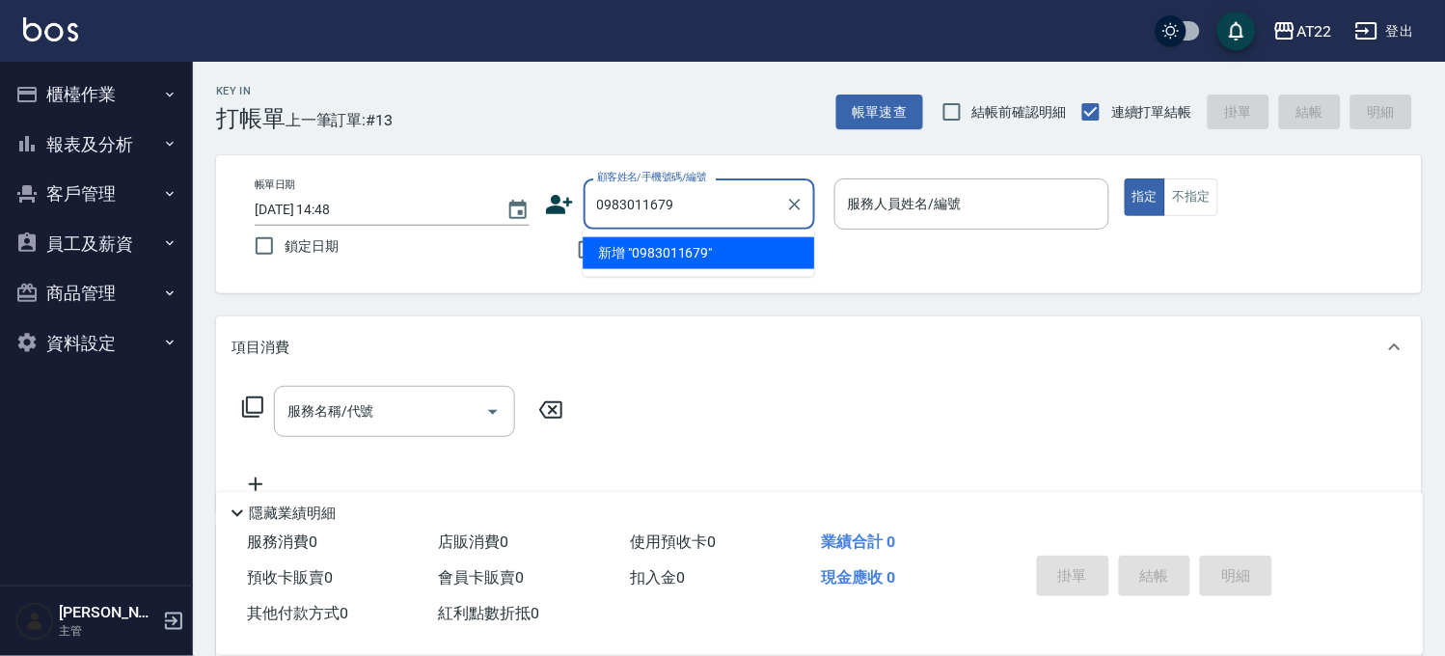
click at [663, 253] on li "新增 "0983011679"" at bounding box center [698, 253] width 231 height 32
type input "0983011679"
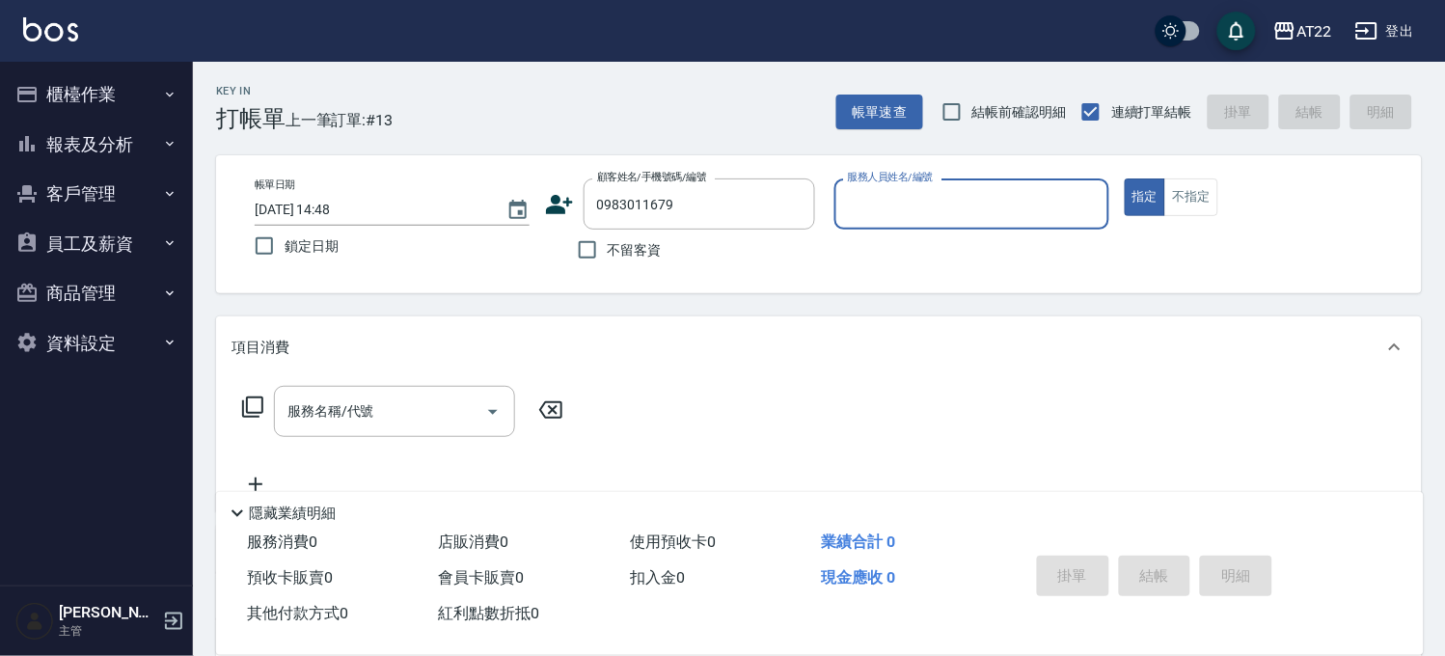
click at [551, 206] on icon at bounding box center [559, 204] width 27 height 19
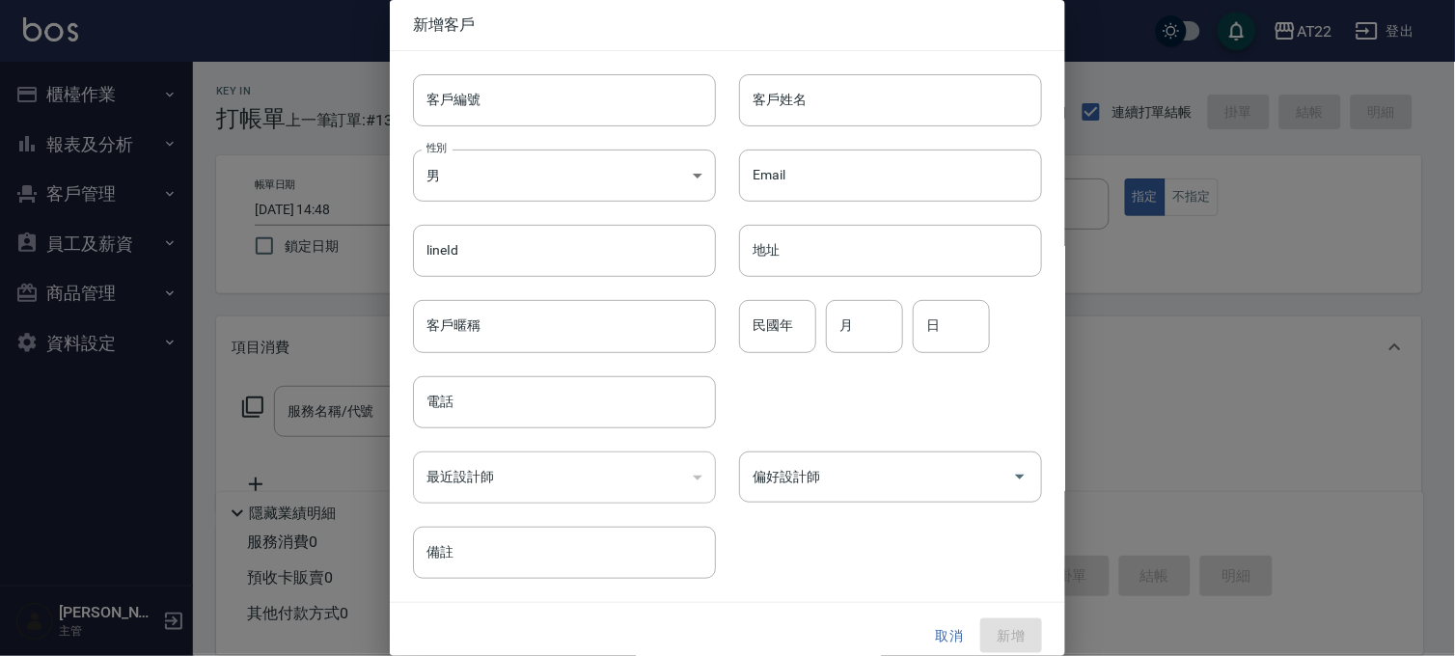
type input "0983011679"
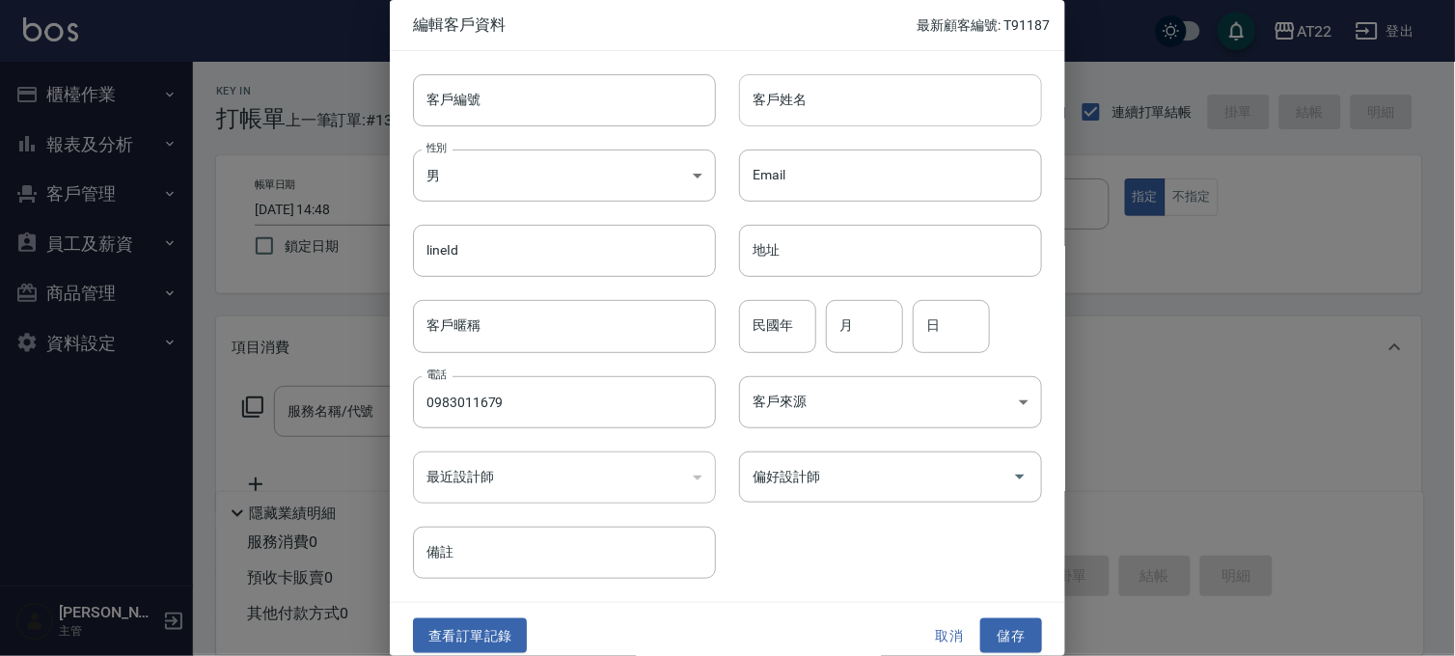
click at [916, 113] on input "客戶姓名" at bounding box center [890, 100] width 303 height 52
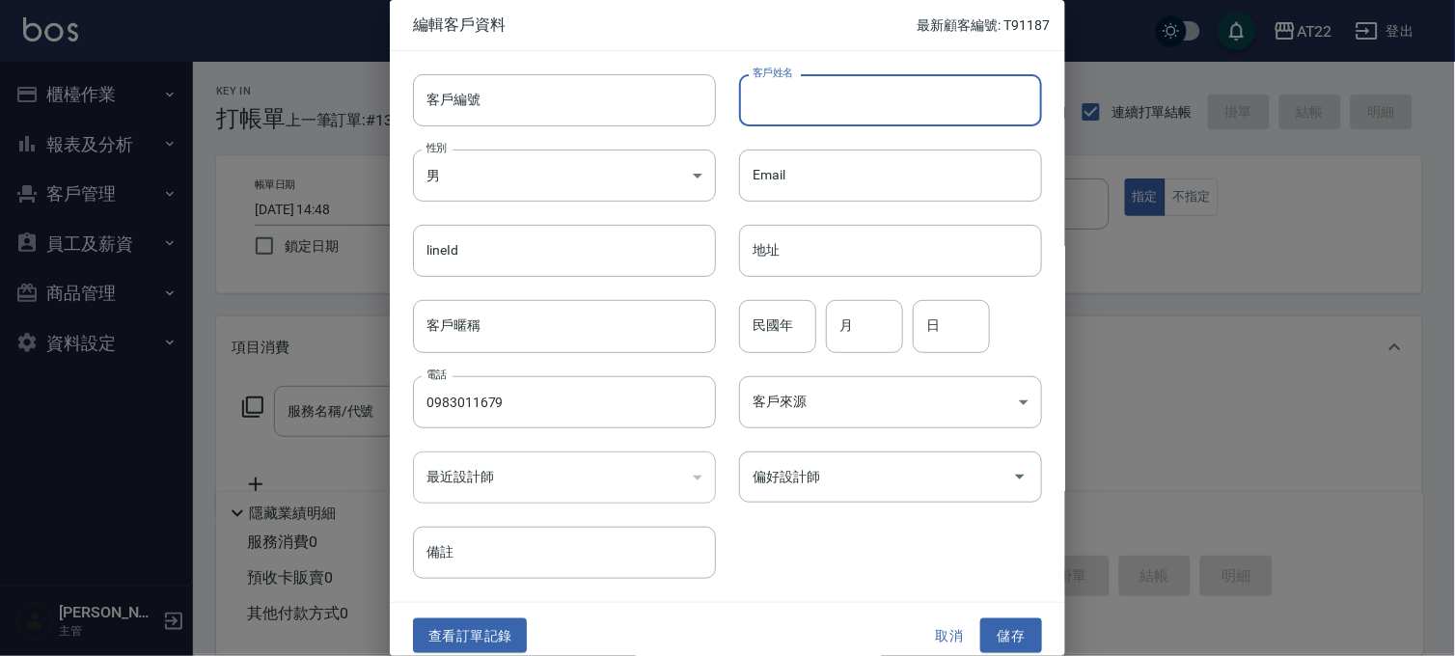
type input "ㄑ"
type input "陳彰興"
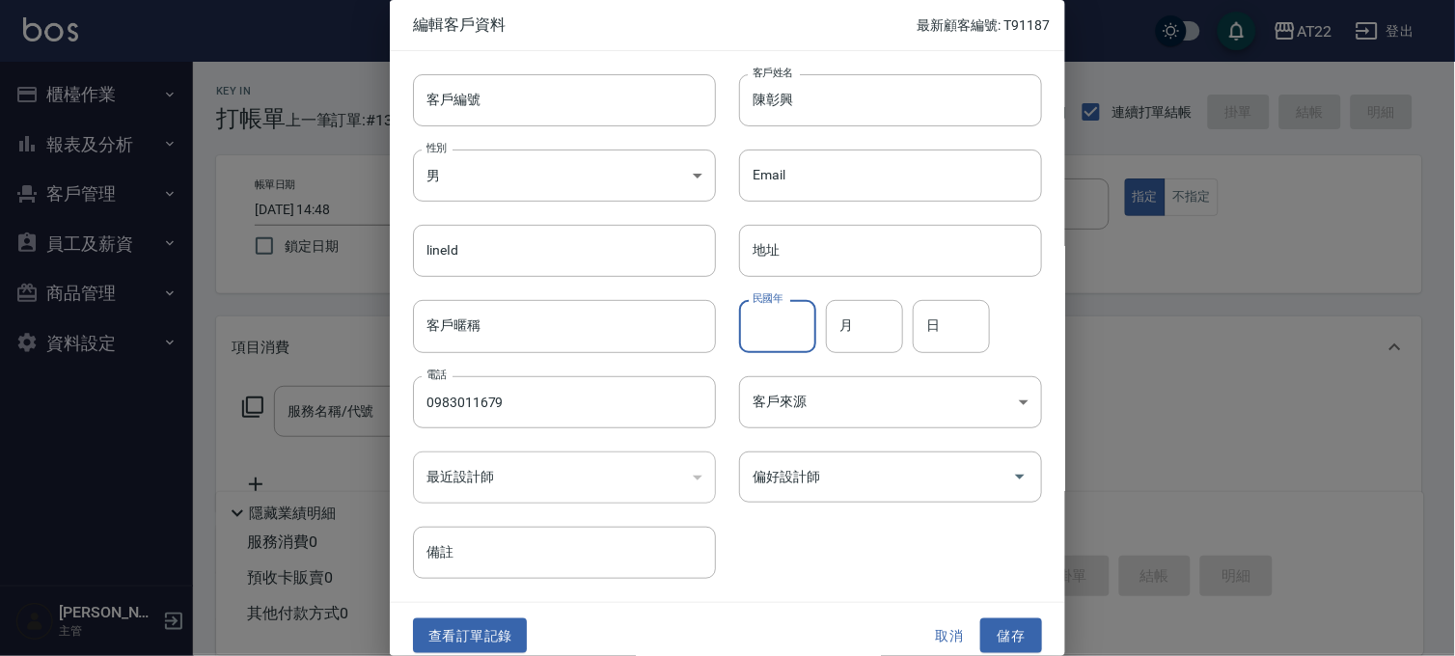
click at [803, 321] on input "民國年" at bounding box center [777, 326] width 77 height 52
type input "81"
type input "12"
type input "26"
click at [995, 633] on button "儲存" at bounding box center [1011, 636] width 62 height 36
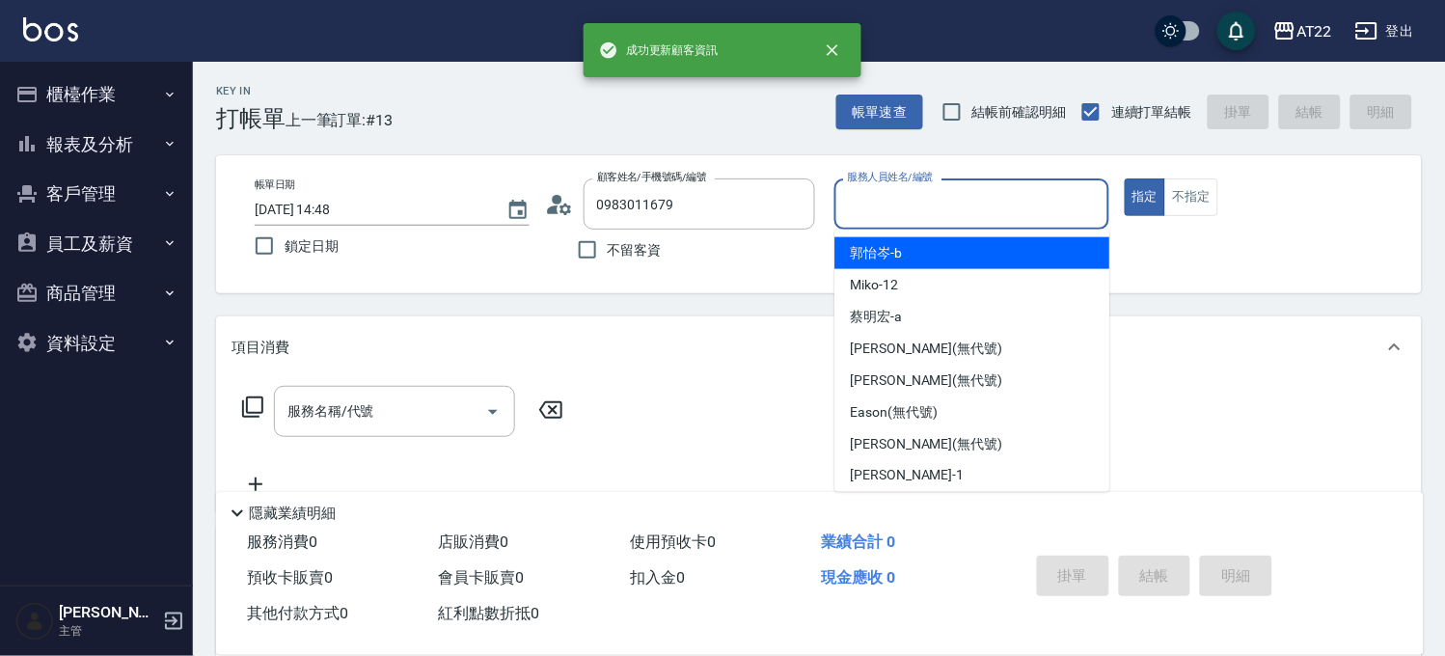
click at [883, 214] on input "服務人員姓名/編號" at bounding box center [972, 204] width 258 height 34
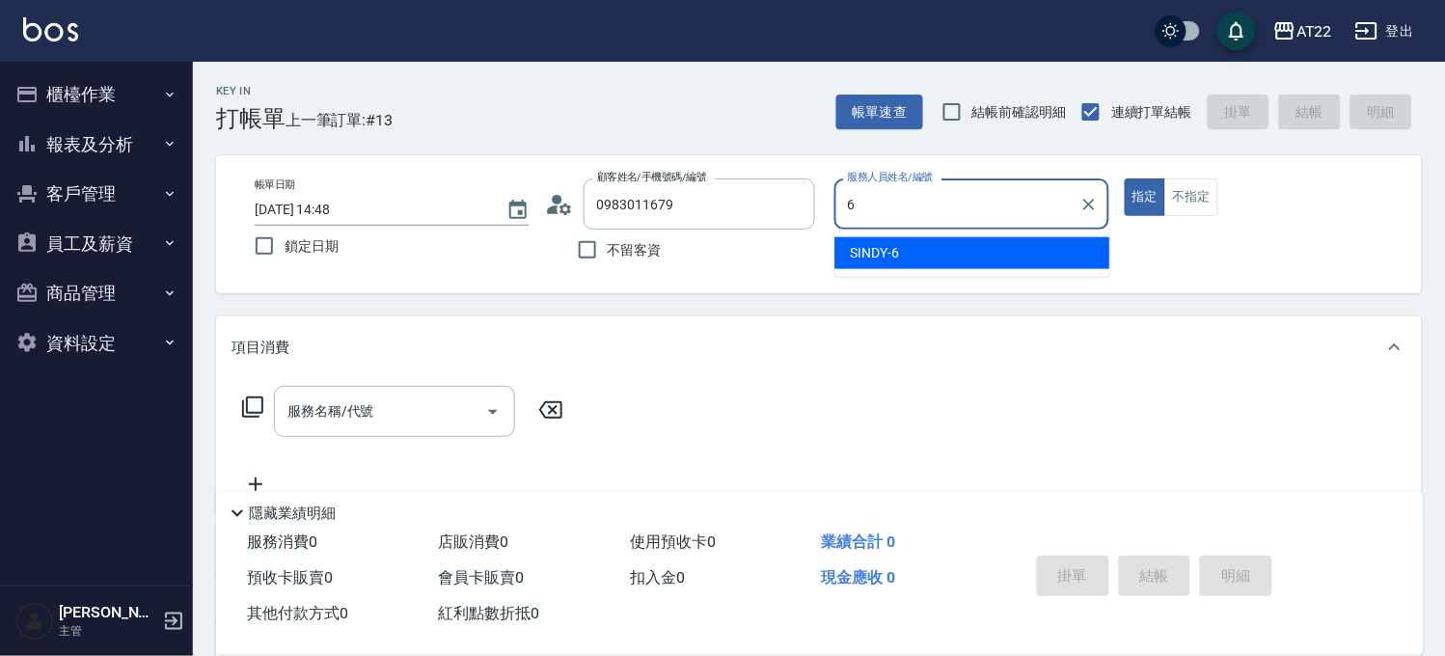
type input "SINDY-6"
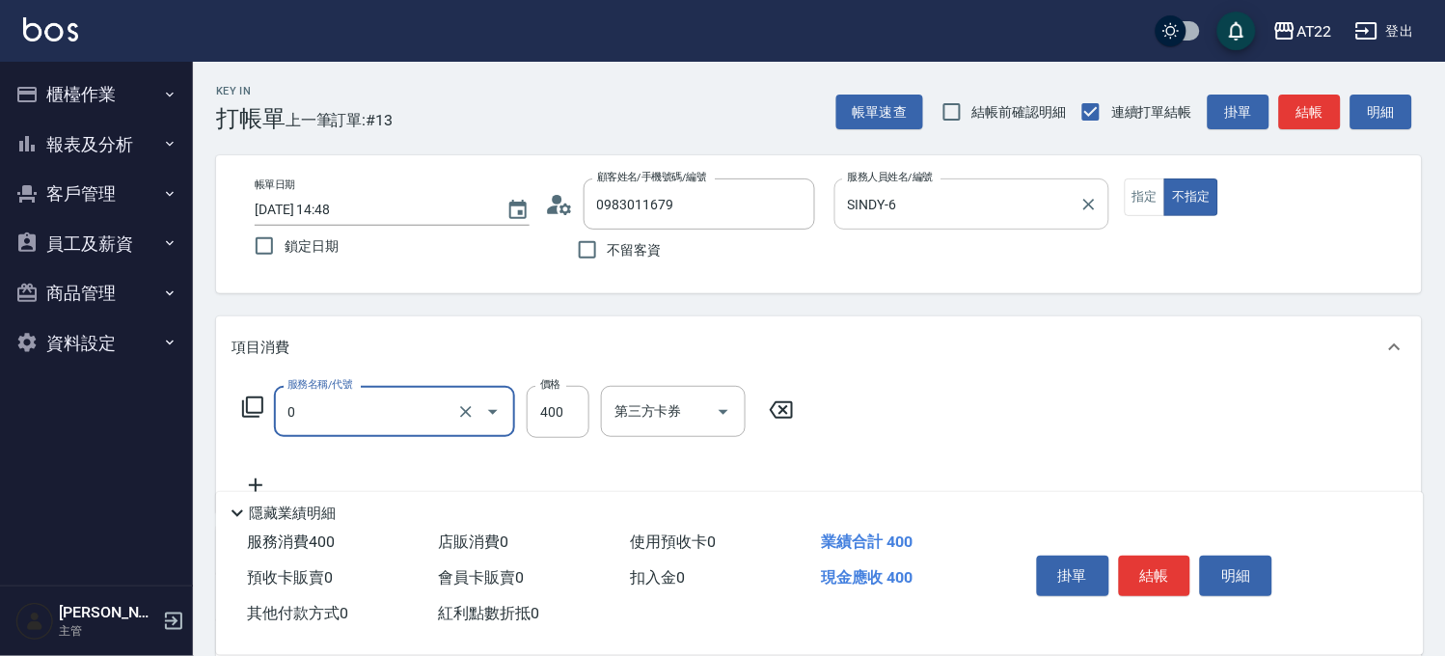
type input "有機洗髮(0)"
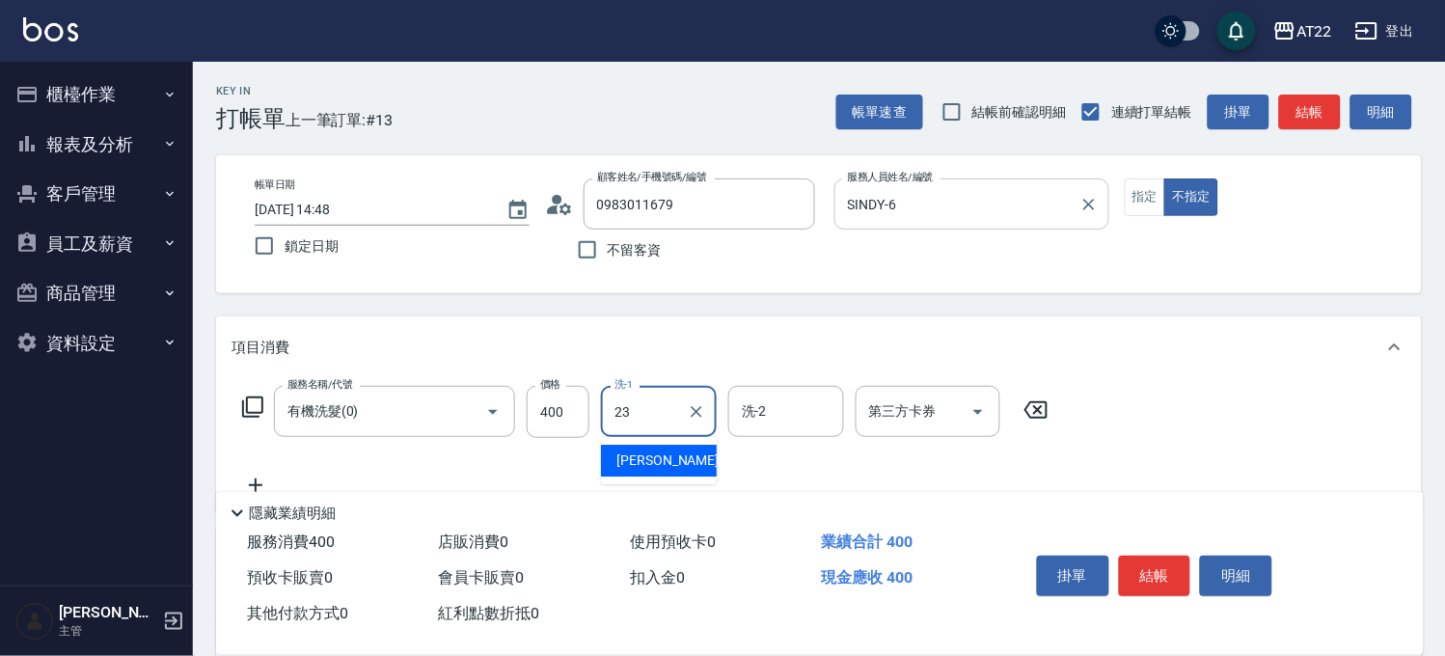
type input "[PERSON_NAME]-23"
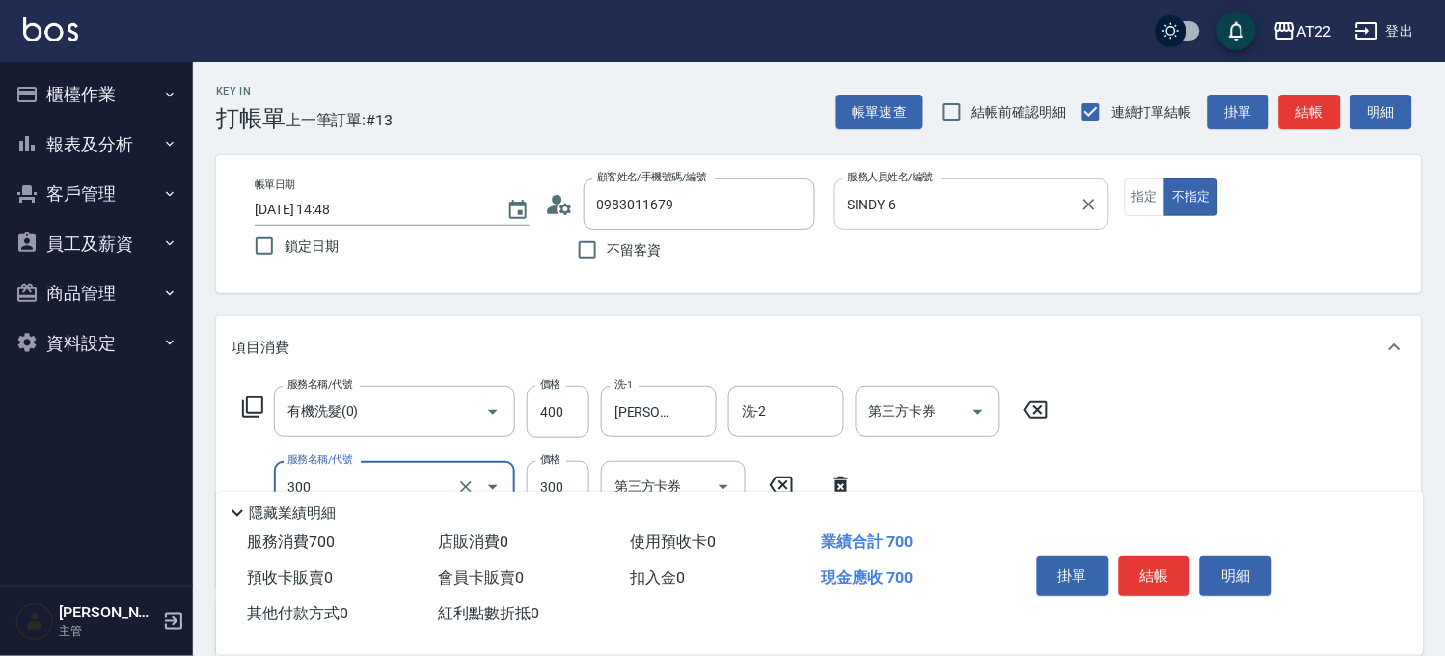
type input "剪髮(300)"
type input "250"
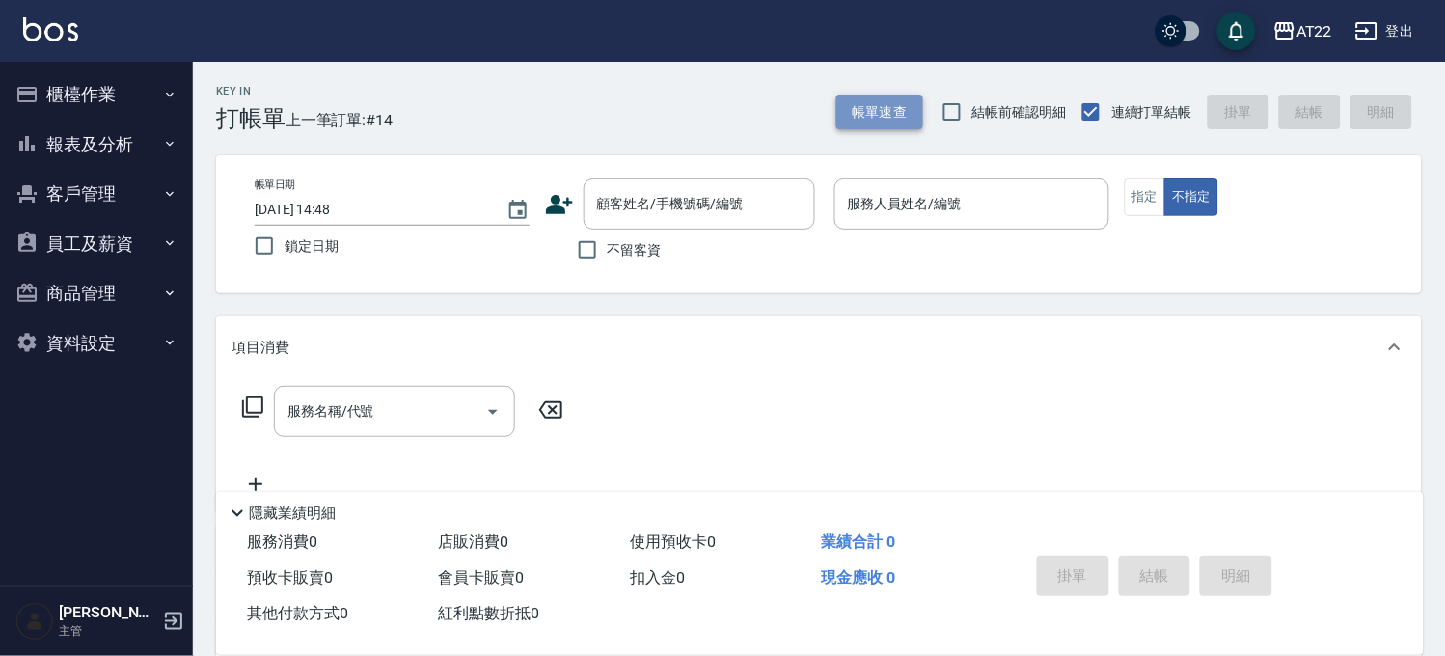
click at [881, 126] on button "帳單速查" at bounding box center [879, 113] width 87 height 36
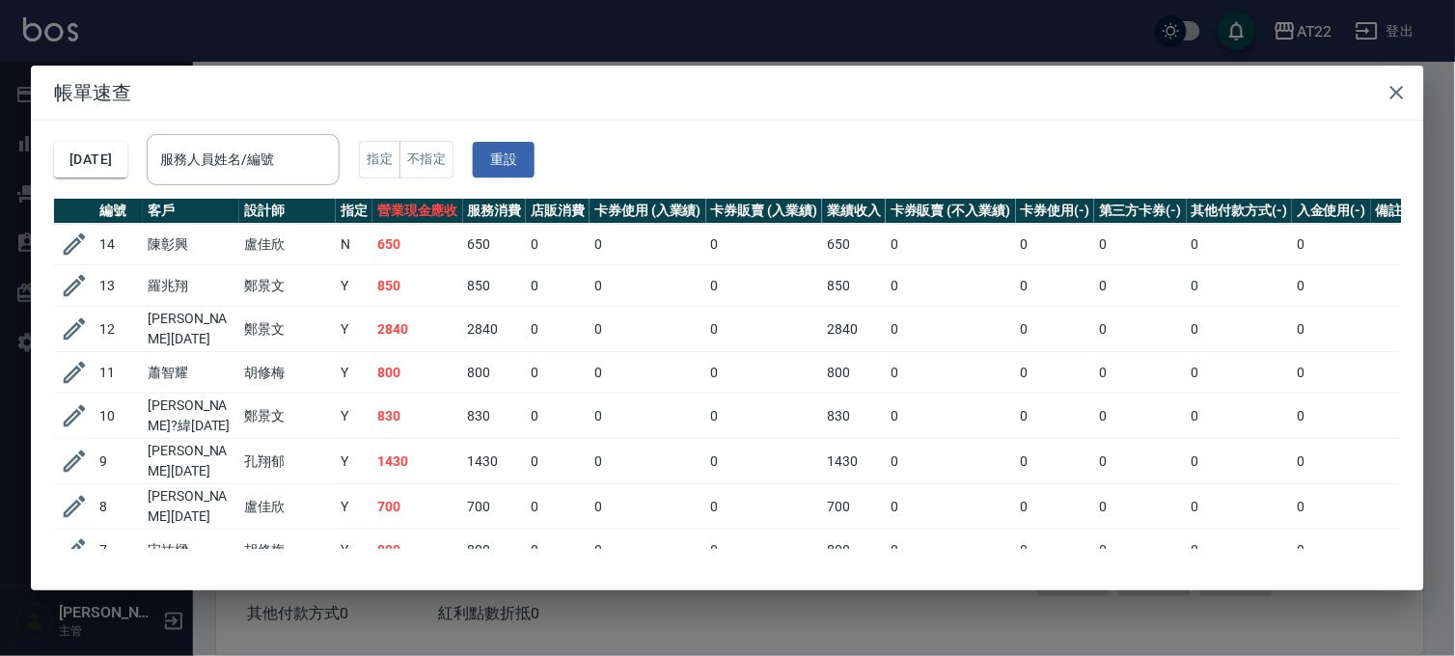
click at [856, 41] on div "帳單速查 [DATE] 服務人員姓名/編號 服務人員姓名/編號 指定 不指定 重設 編號 客戶 設計師 指定 營業現金應收 服務消費 店販消費 卡券使用 (入…" at bounding box center [727, 328] width 1455 height 656
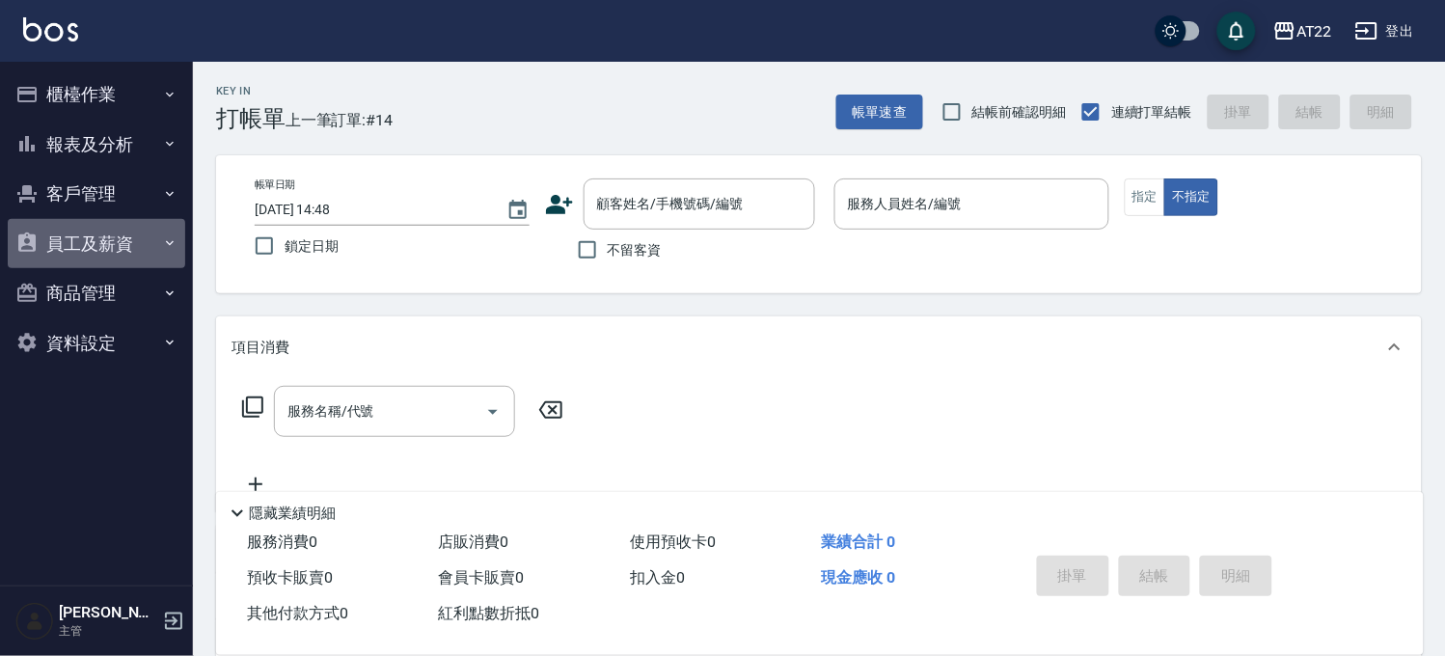
click at [102, 235] on button "員工及薪資" at bounding box center [96, 244] width 177 height 50
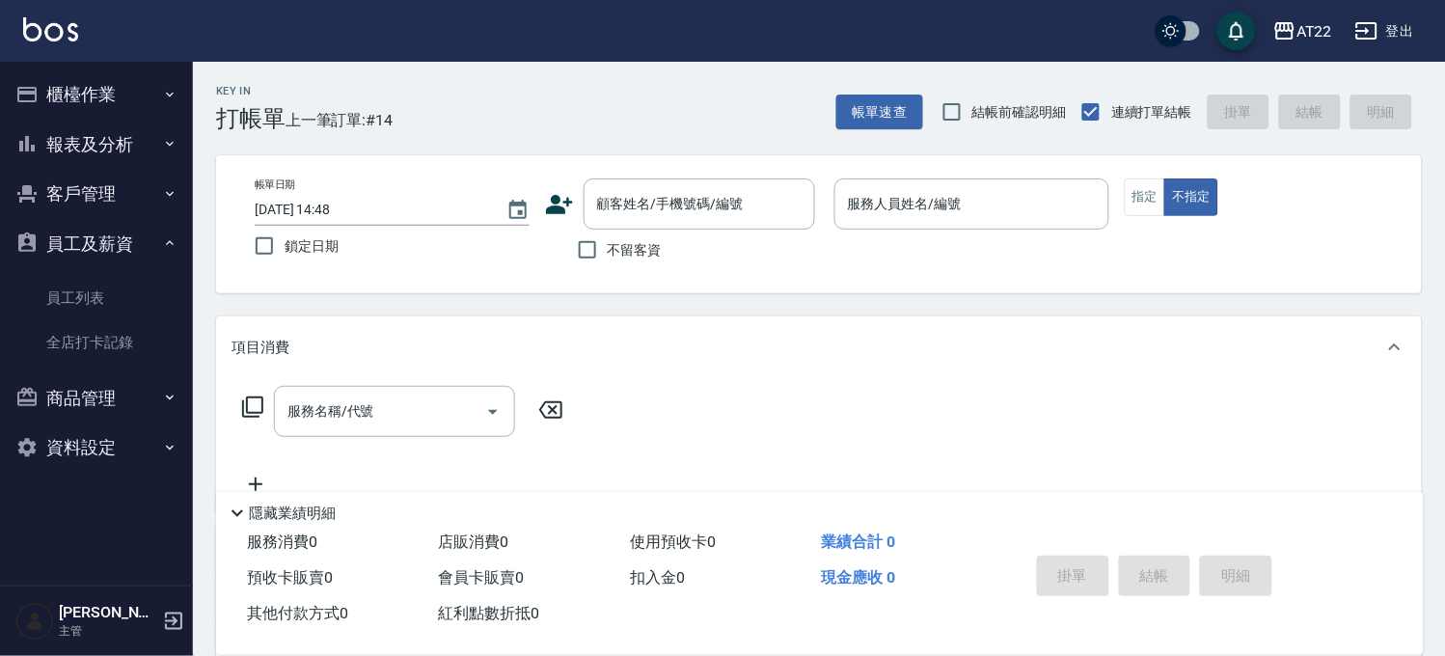
click at [125, 219] on button "員工及薪資" at bounding box center [96, 244] width 177 height 50
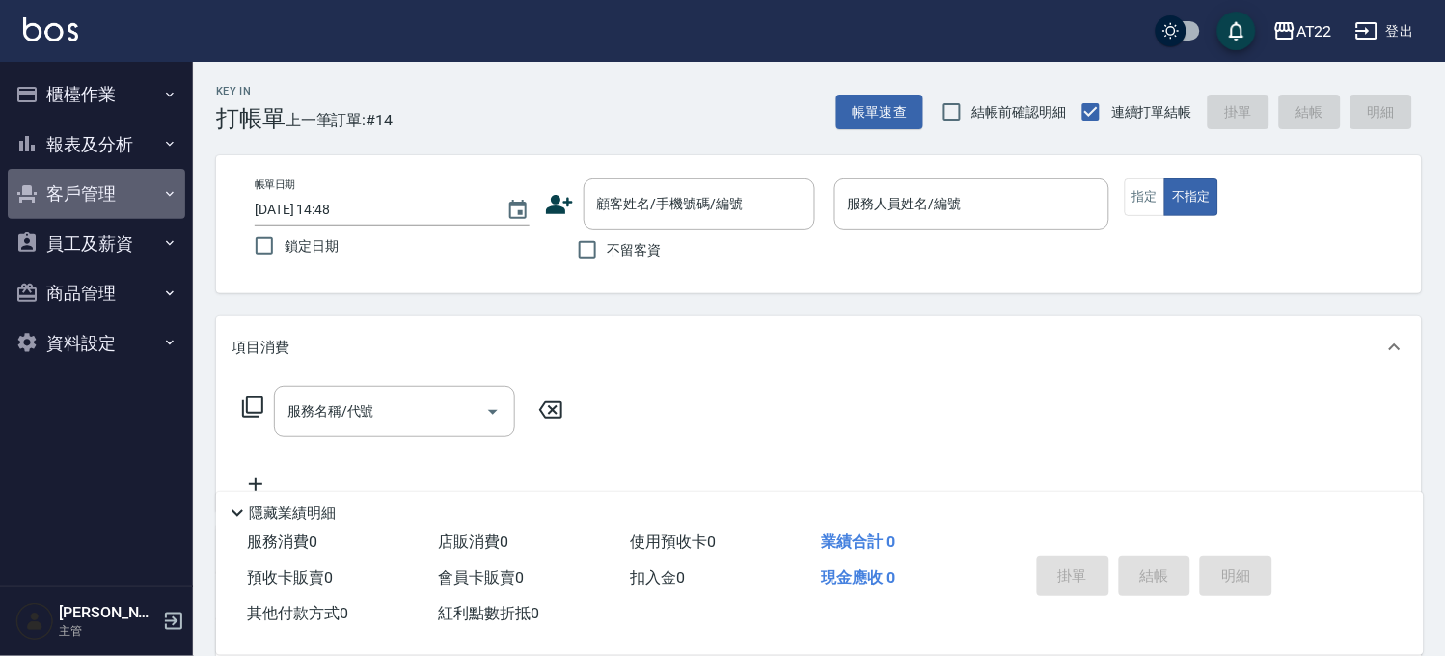
click at [135, 189] on button "客戶管理" at bounding box center [96, 194] width 177 height 50
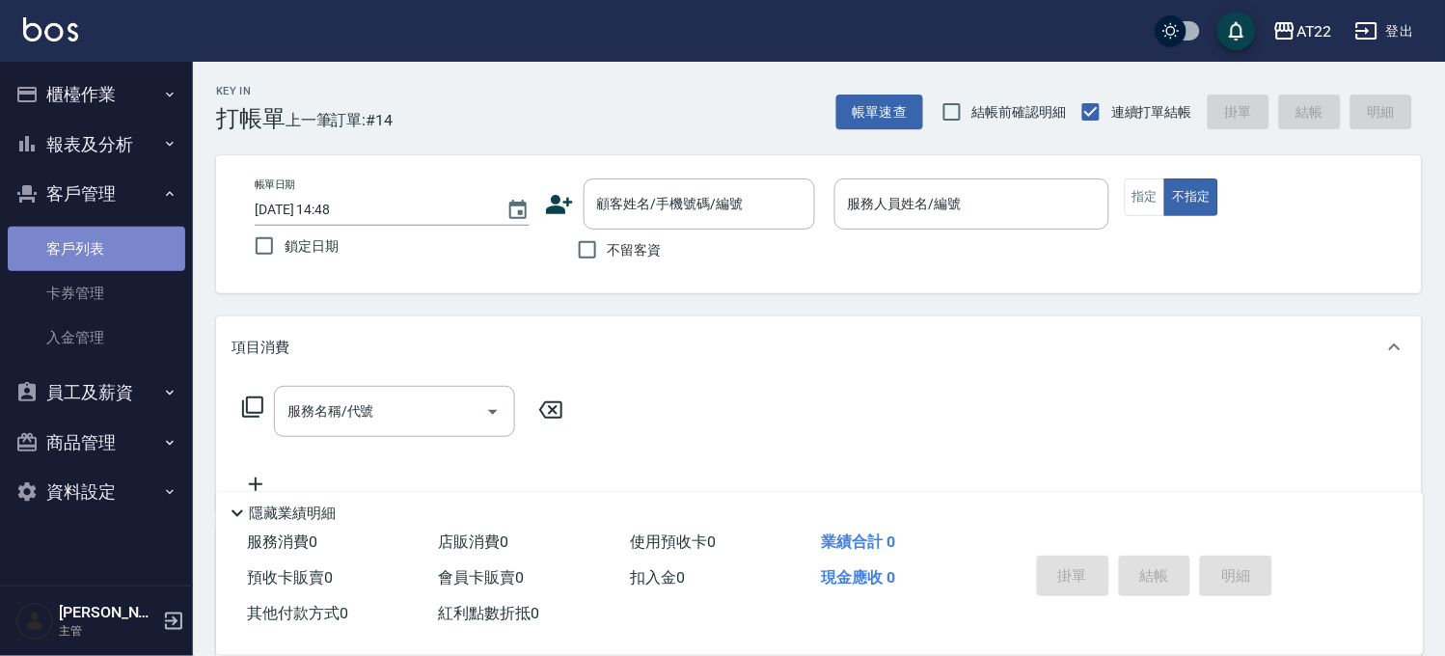
click at [117, 262] on link "客戶列表" at bounding box center [96, 249] width 177 height 44
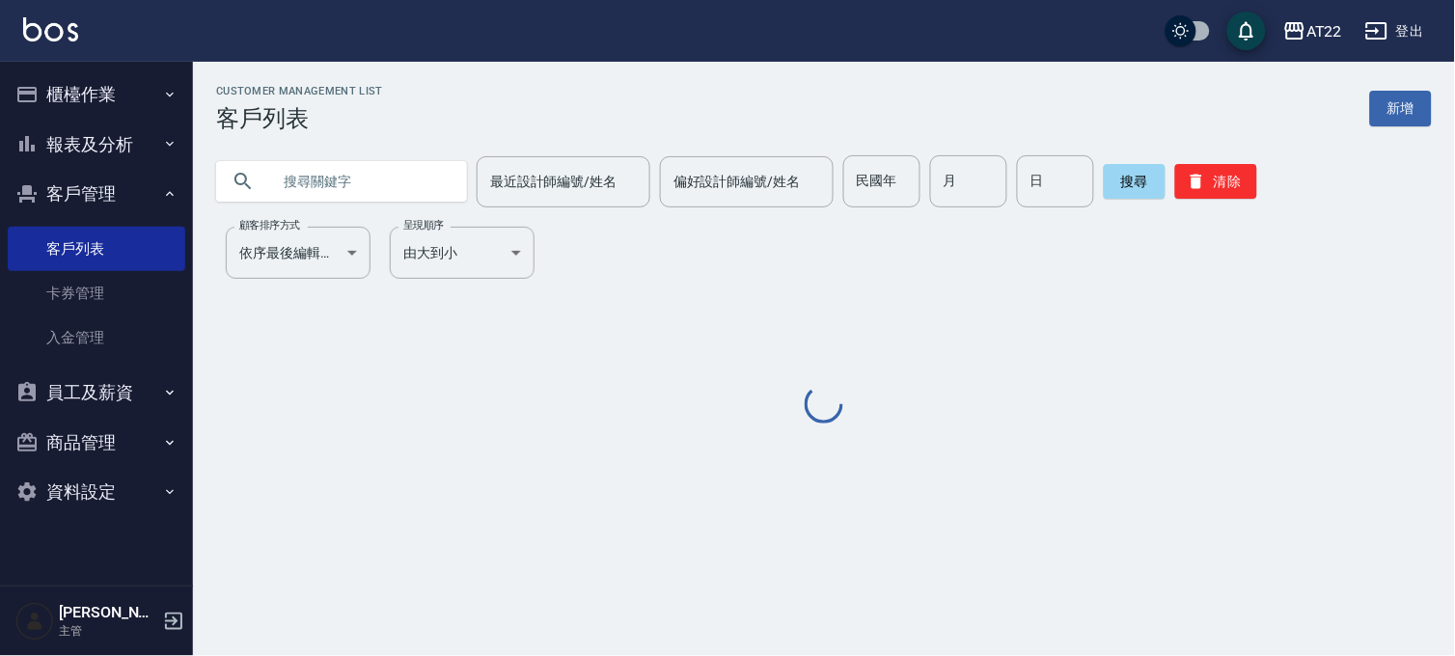
click at [383, 193] on input "text" at bounding box center [360, 181] width 181 height 52
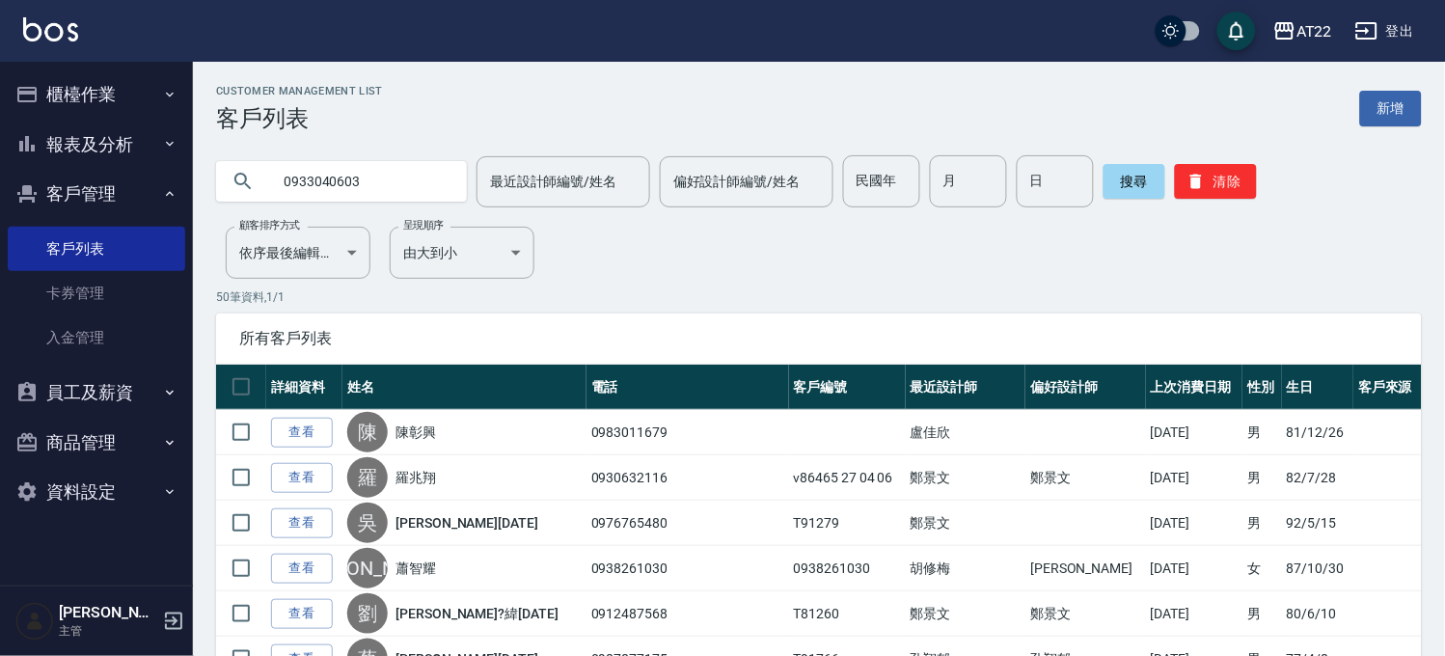
type input "0933040603"
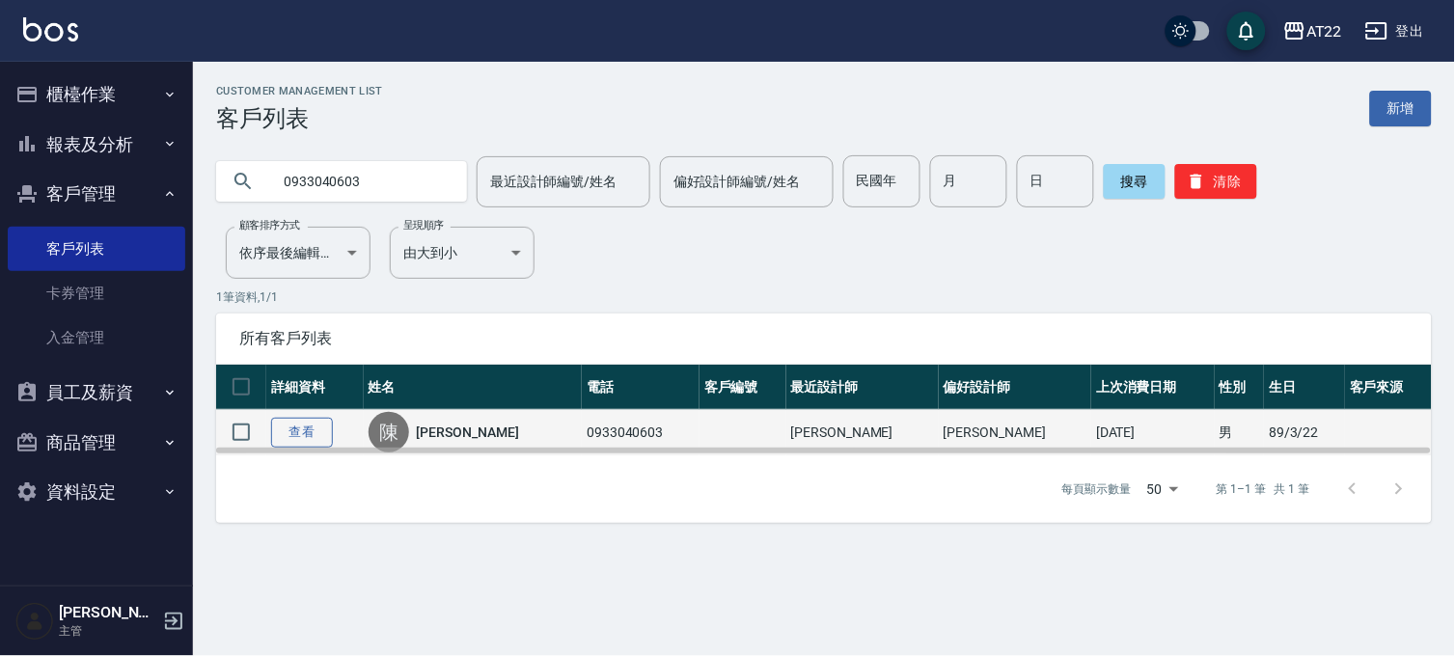
click at [313, 418] on link "查看" at bounding box center [302, 433] width 62 height 30
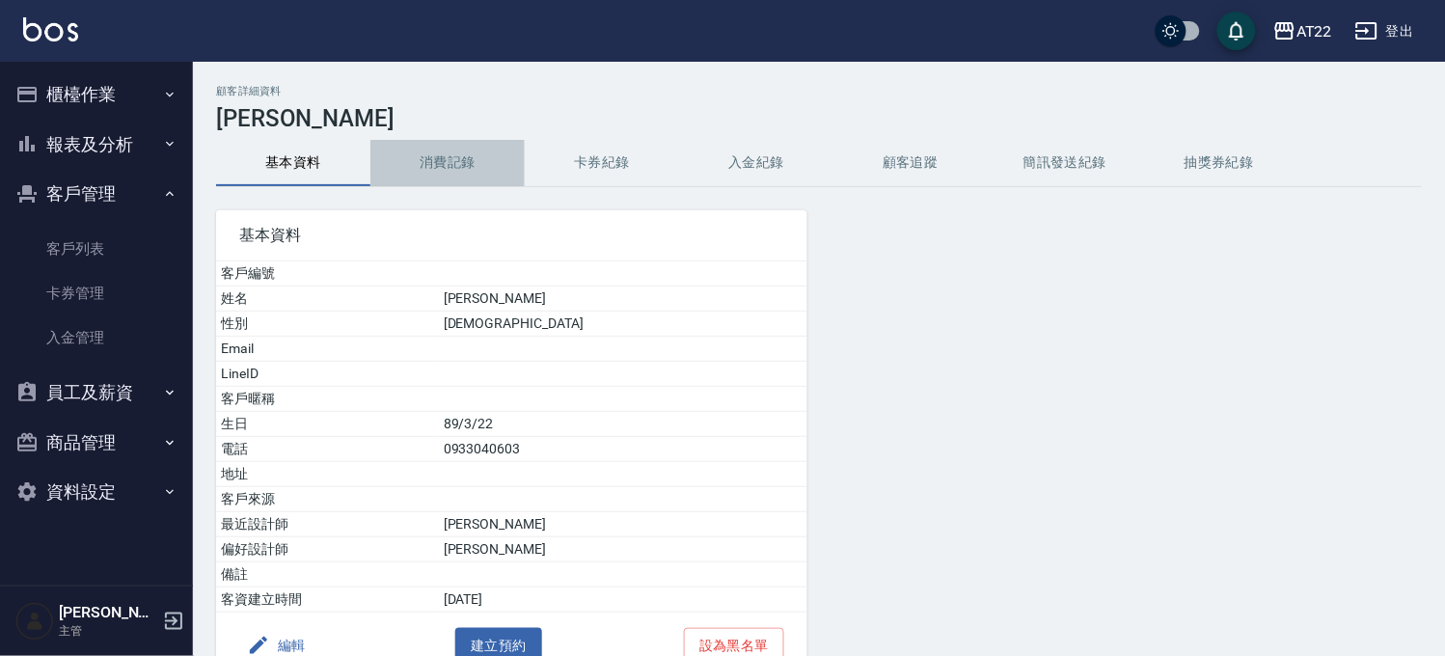
click at [486, 156] on button "消費記錄" at bounding box center [447, 163] width 154 height 46
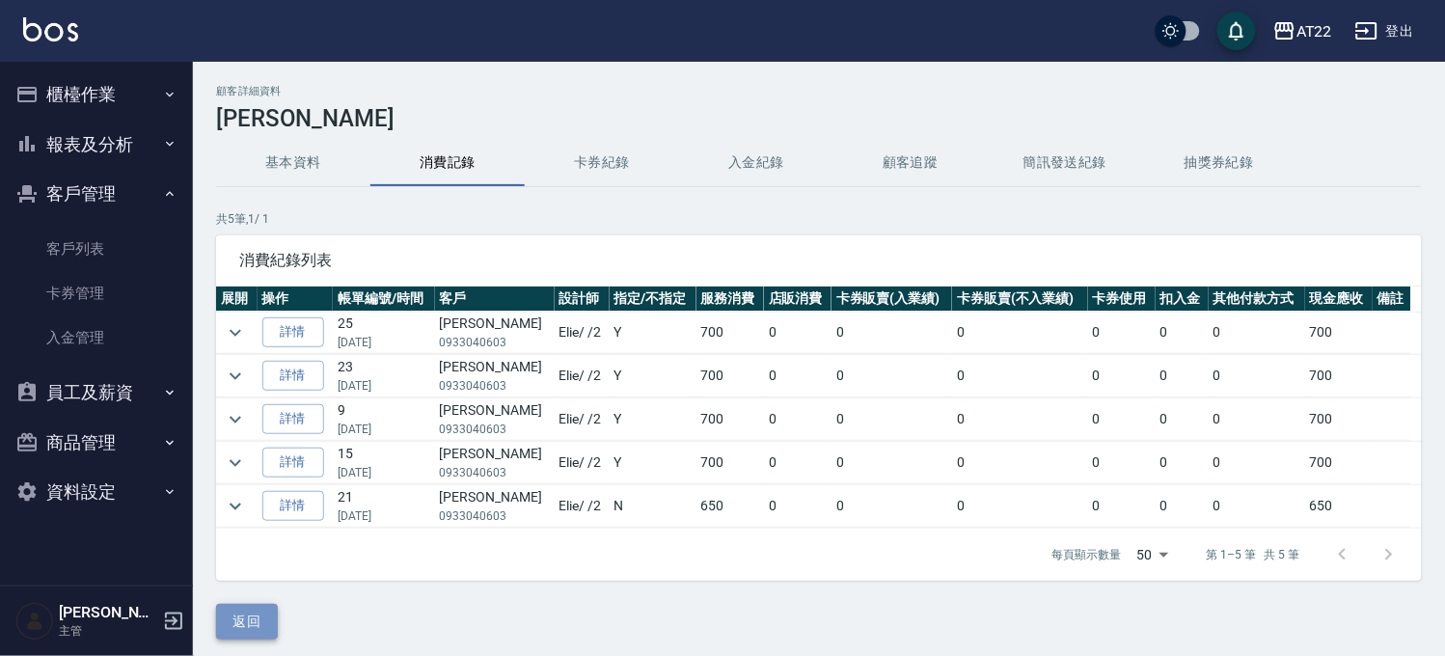
click at [258, 610] on button "返回" at bounding box center [247, 622] width 62 height 36
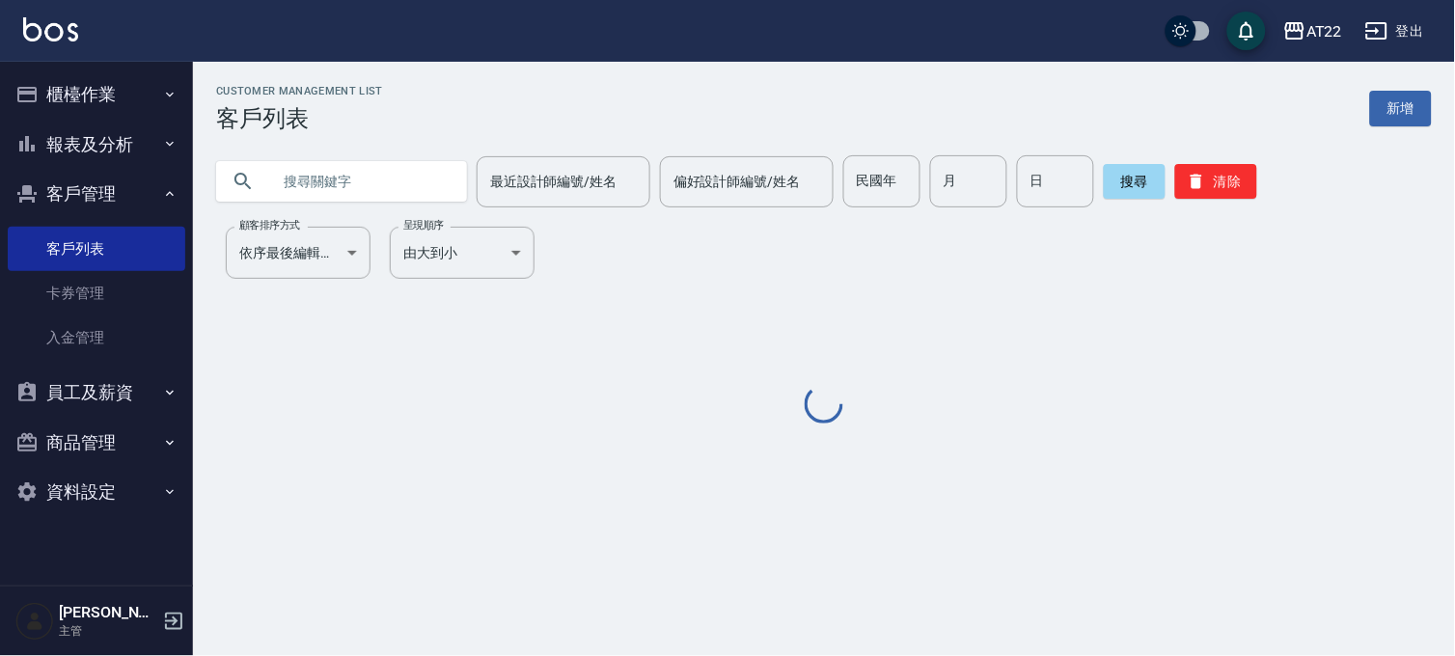
click at [400, 184] on input "text" at bounding box center [360, 181] width 181 height 52
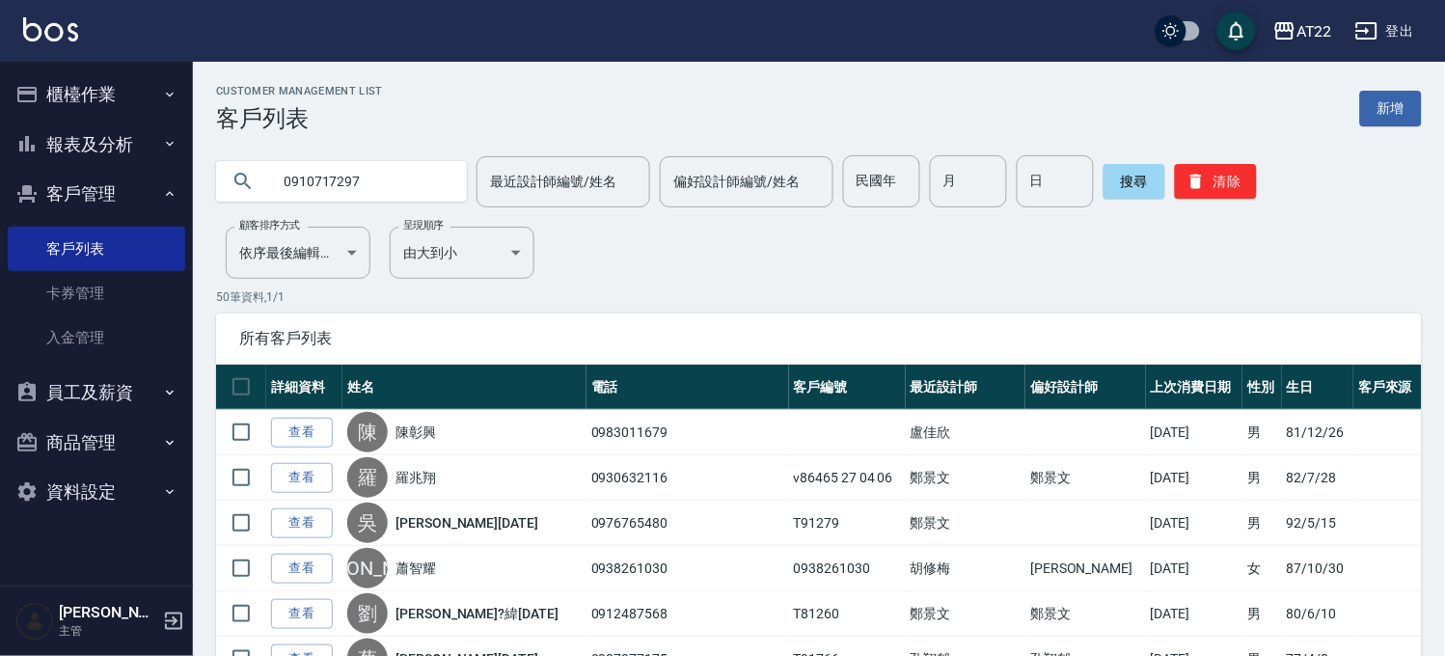
type input "0910717297"
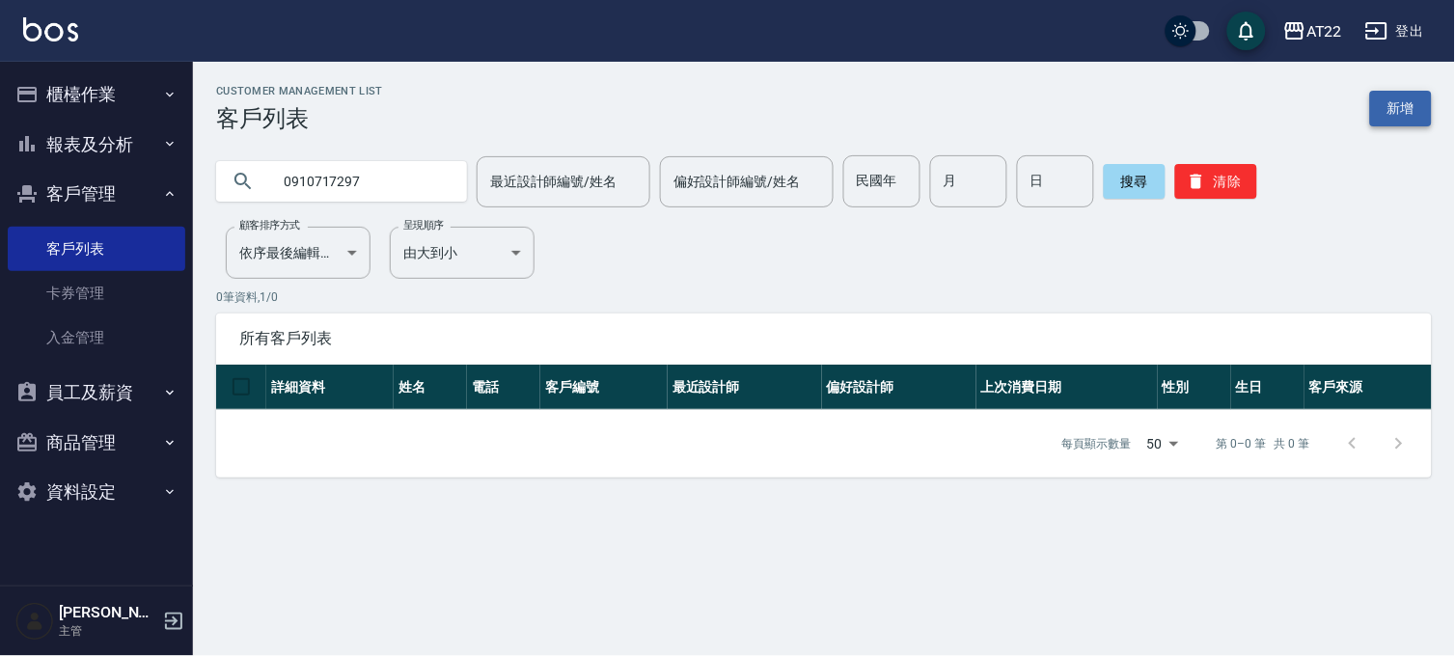
click at [1412, 117] on link "新增" at bounding box center [1401, 109] width 62 height 36
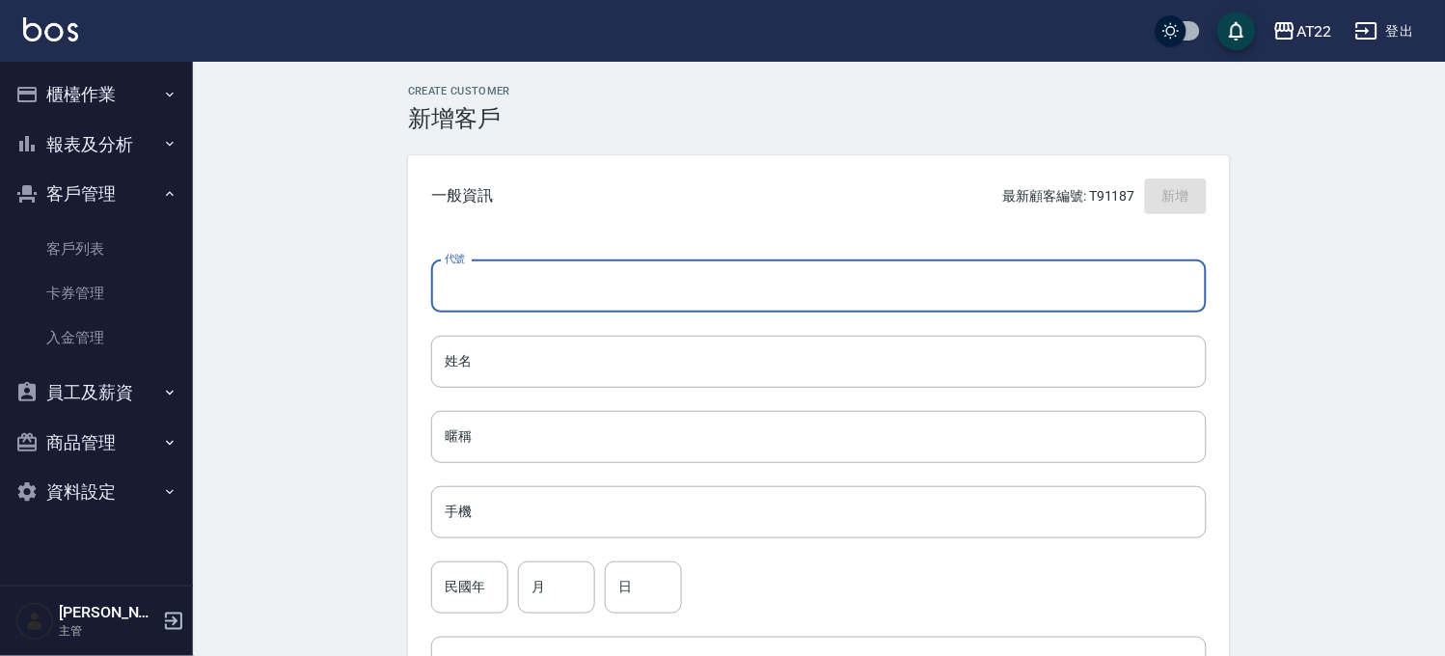
click at [547, 277] on input "代號" at bounding box center [819, 286] width 776 height 52
paste input "T90735"
click at [471, 289] on input "T90735" at bounding box center [796, 286] width 731 height 52
type input "T90735"
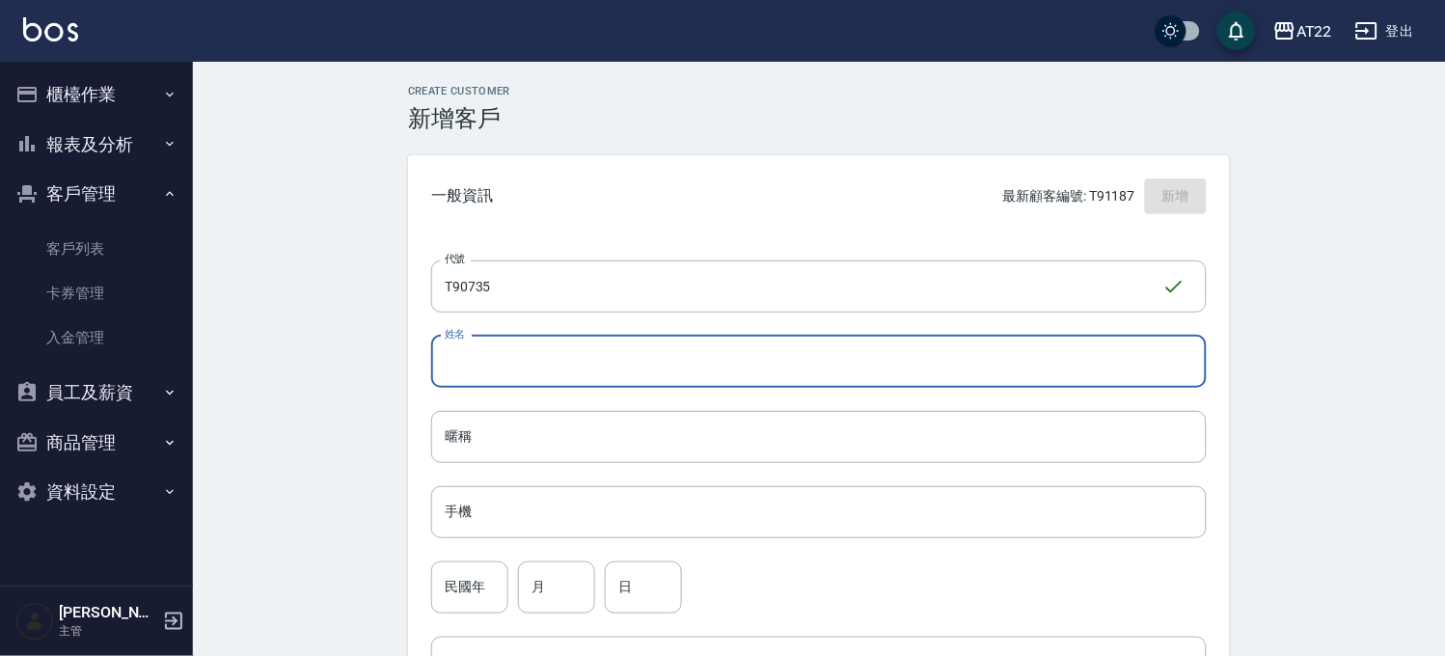
drag, startPoint x: 505, startPoint y: 344, endPoint x: 500, endPoint y: 353, distance: 10.4
click at [505, 344] on input "姓名" at bounding box center [819, 362] width 776 height 52
paste input "[PERSON_NAME]"
type input "[PERSON_NAME]"
click at [498, 505] on input "手機" at bounding box center [819, 512] width 776 height 52
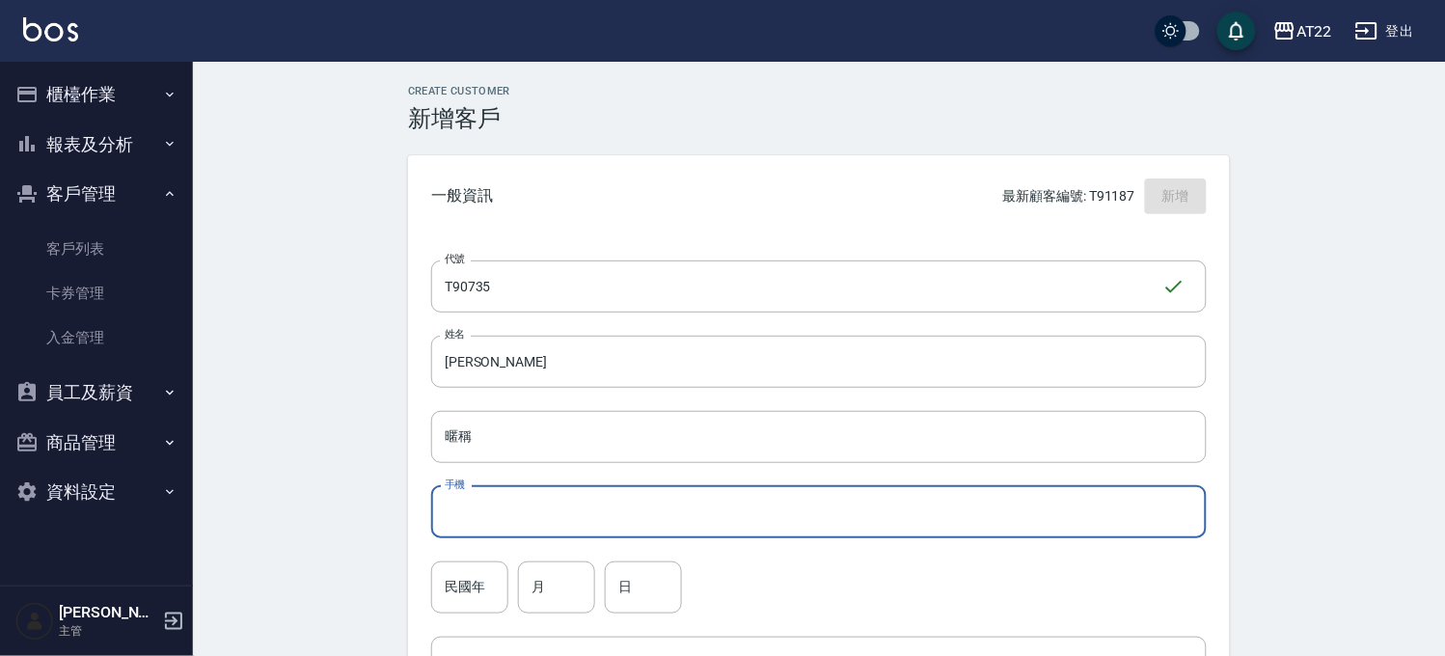
paste input "0987858459"
click at [474, 516] on input "0987858459" at bounding box center [819, 512] width 776 height 52
type input "0987858459"
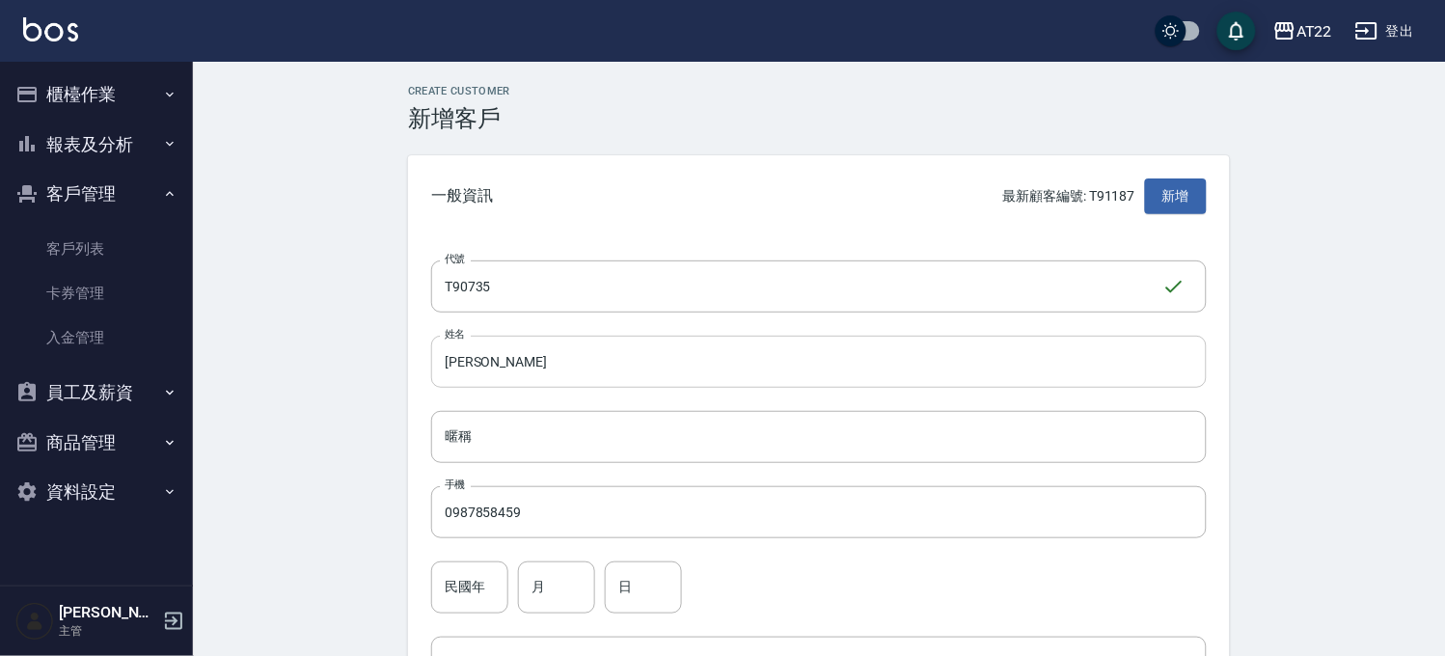
click at [547, 364] on input "[PERSON_NAME]" at bounding box center [819, 362] width 776 height 52
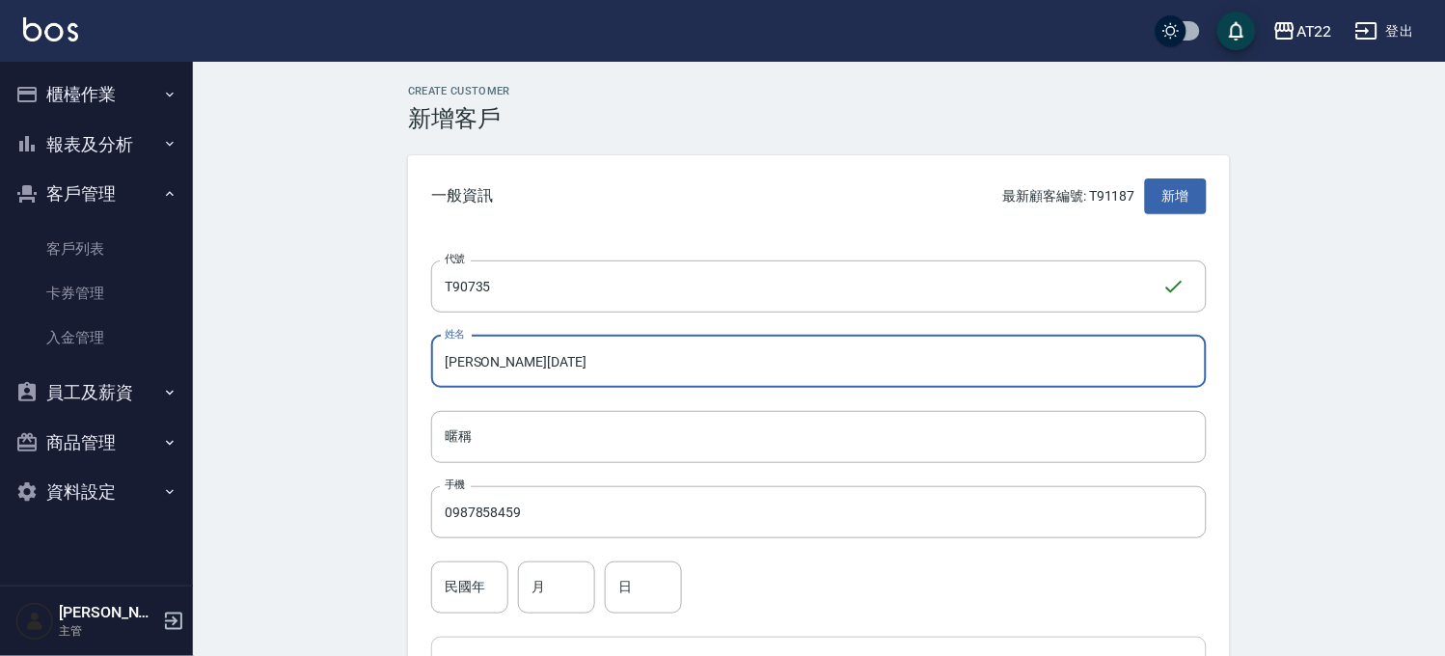
type input "[PERSON_NAME][DATE]"
click at [467, 562] on div "民國年 民國年" at bounding box center [469, 587] width 77 height 52
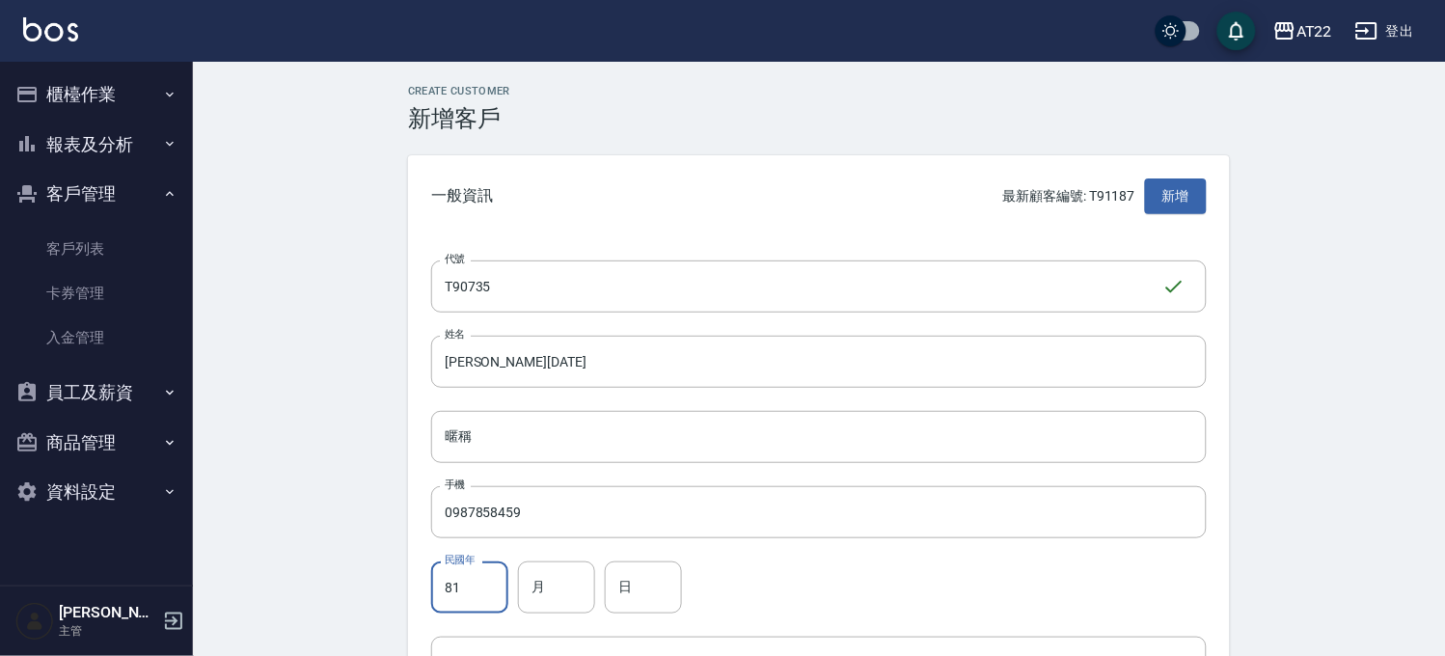
type input "81"
type input "5"
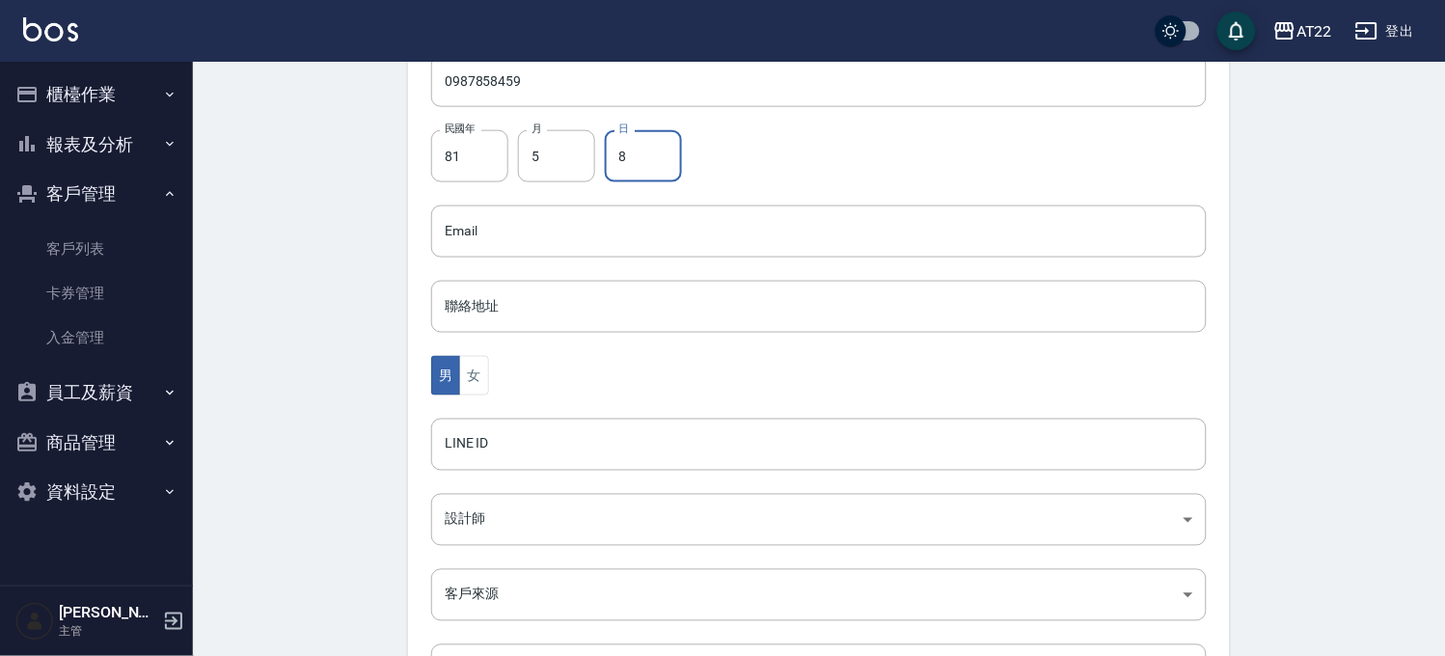
scroll to position [600, 0]
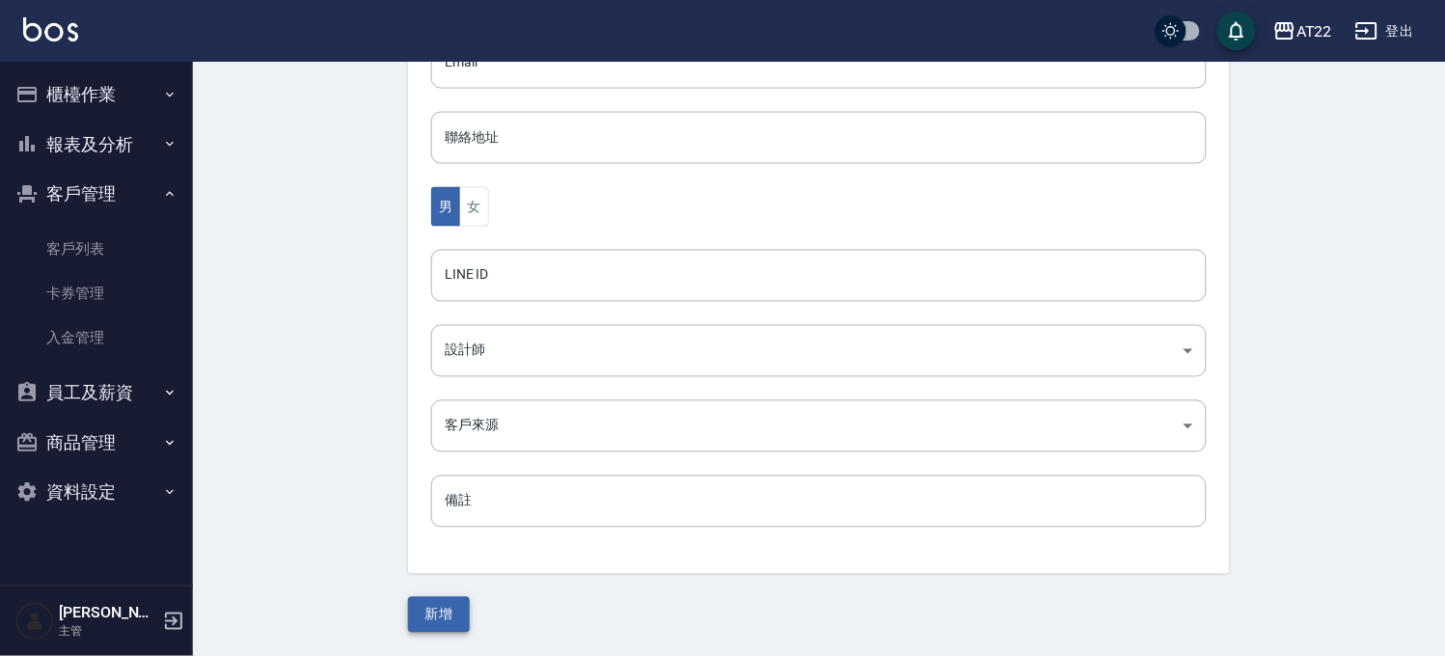
type input "8"
click at [446, 619] on button "新增" at bounding box center [439, 615] width 62 height 36
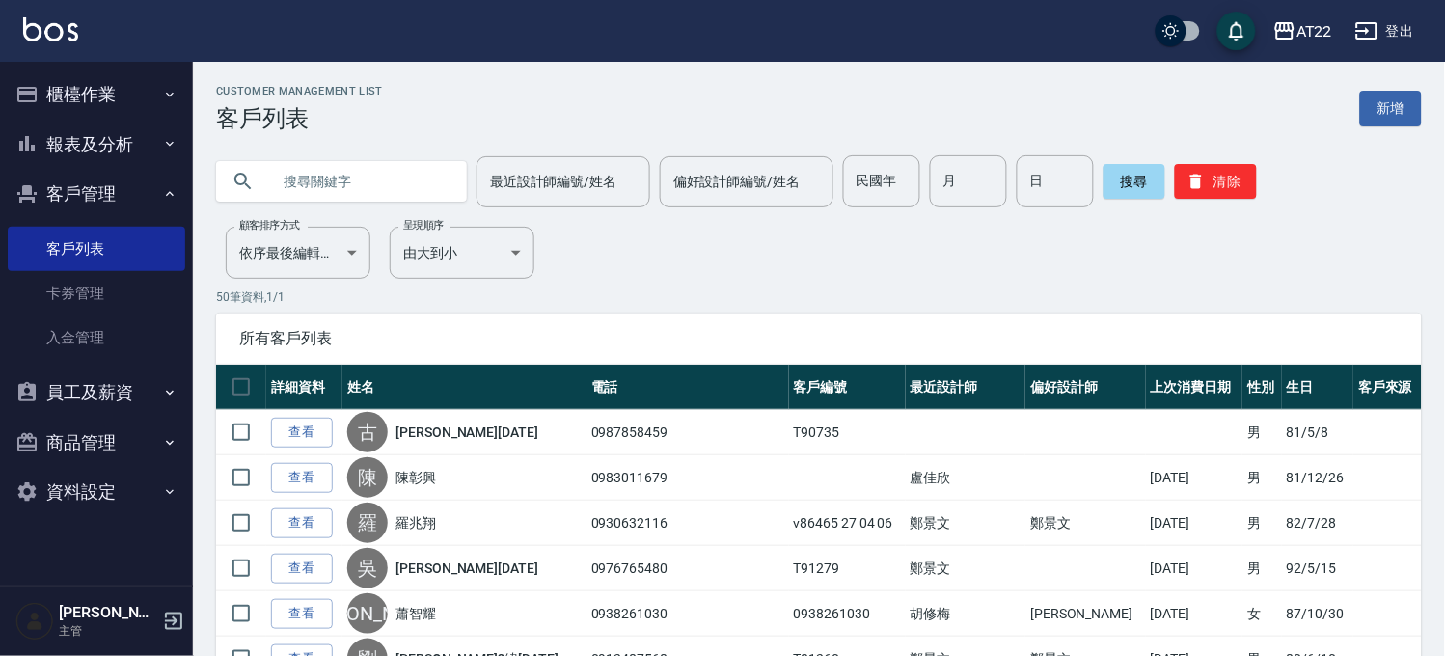
drag, startPoint x: 319, startPoint y: 196, endPoint x: 316, endPoint y: 171, distance: 25.2
click at [319, 196] on input "text" at bounding box center [360, 181] width 181 height 52
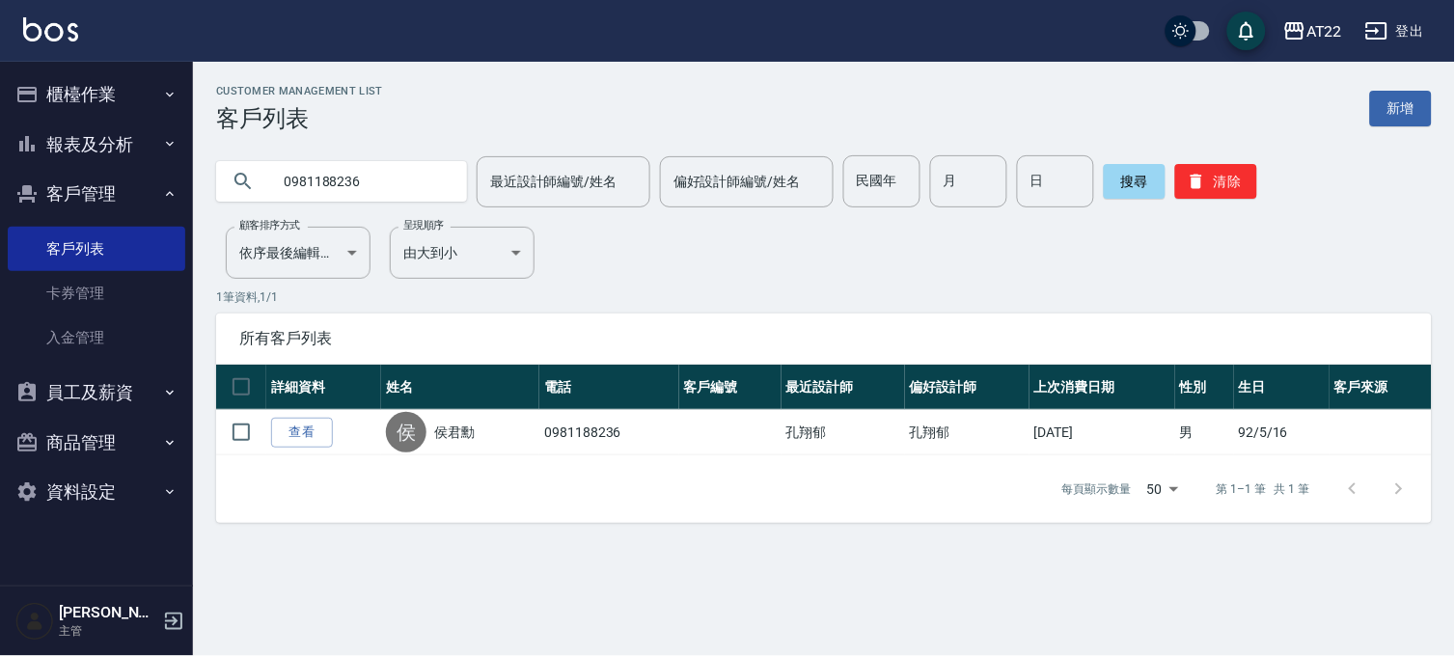
drag, startPoint x: 321, startPoint y: 180, endPoint x: 259, endPoint y: 180, distance: 62.7
click at [259, 180] on div "0981188236" at bounding box center [341, 181] width 251 height 41
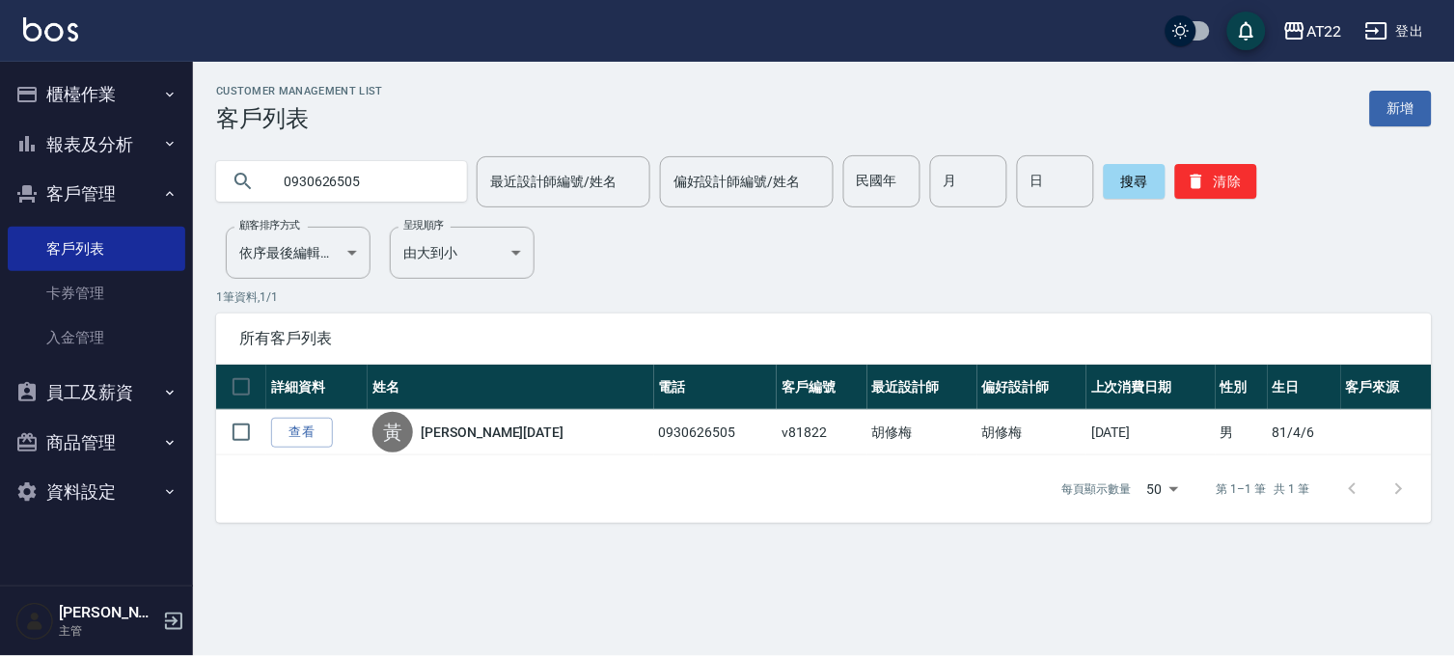
click at [340, 179] on input "0930626505" at bounding box center [360, 181] width 181 height 52
type input "0"
click at [112, 113] on button "櫃檯作業" at bounding box center [96, 94] width 177 height 50
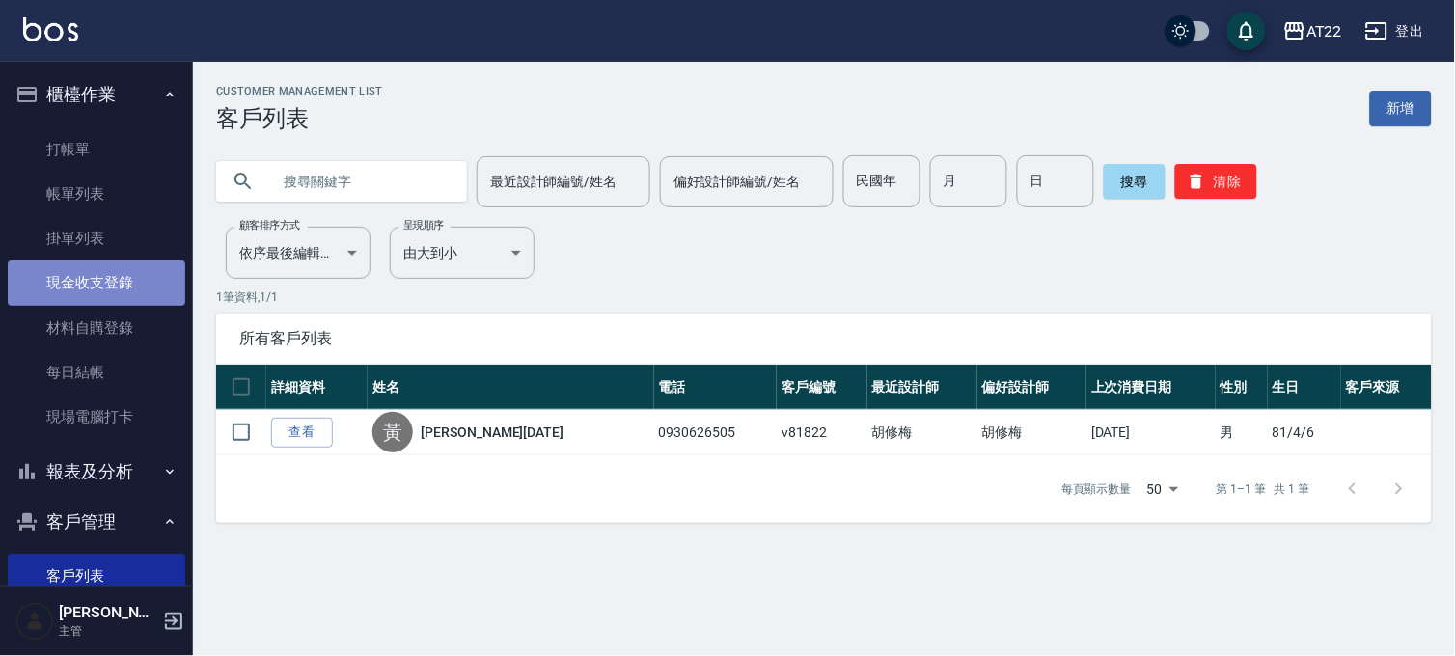
click at [103, 285] on link "現金收支登錄" at bounding box center [96, 282] width 177 height 44
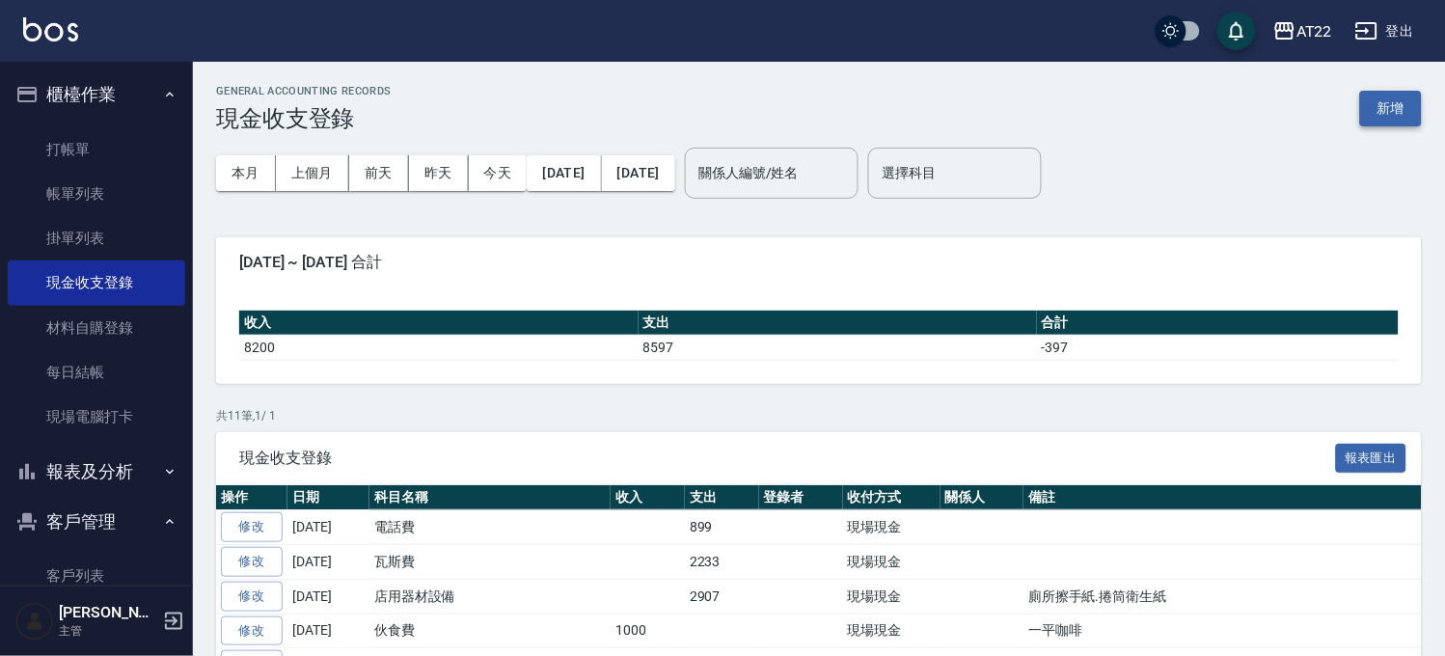
click at [1385, 104] on button "新增" at bounding box center [1391, 109] width 62 height 36
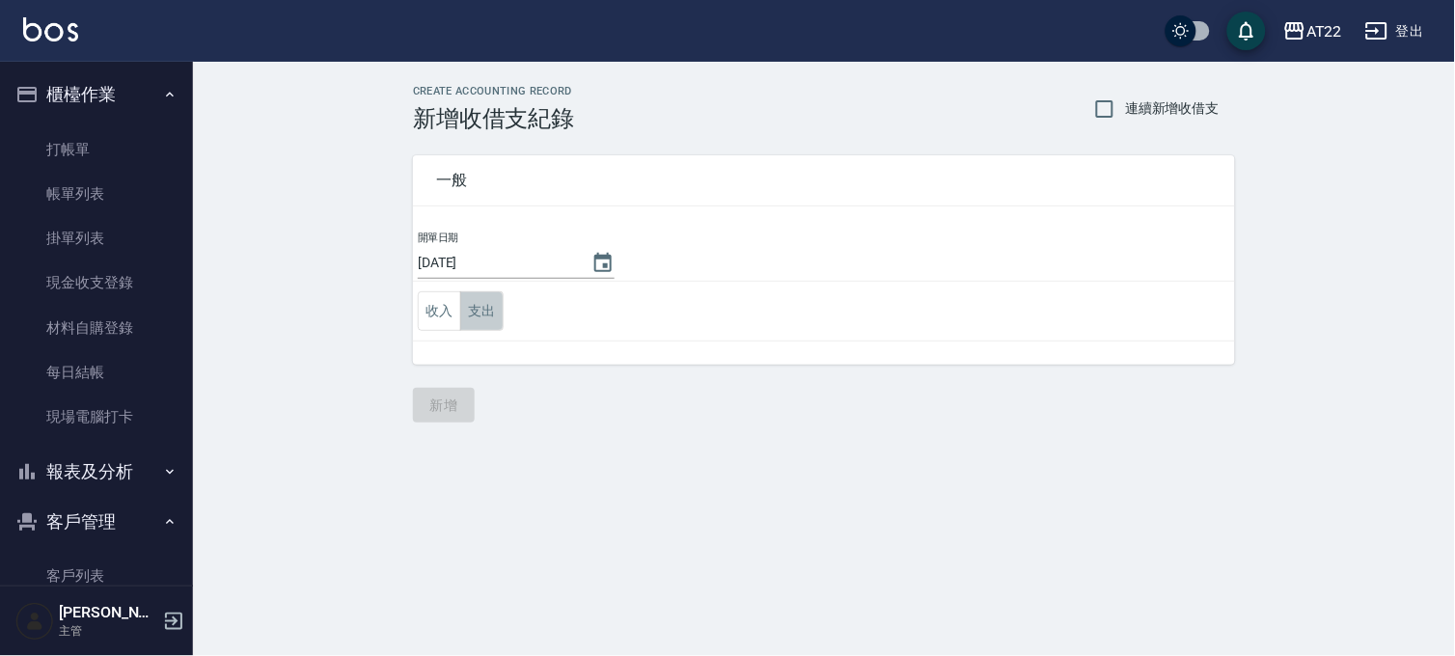
click at [493, 313] on button "支出" at bounding box center [481, 311] width 43 height 40
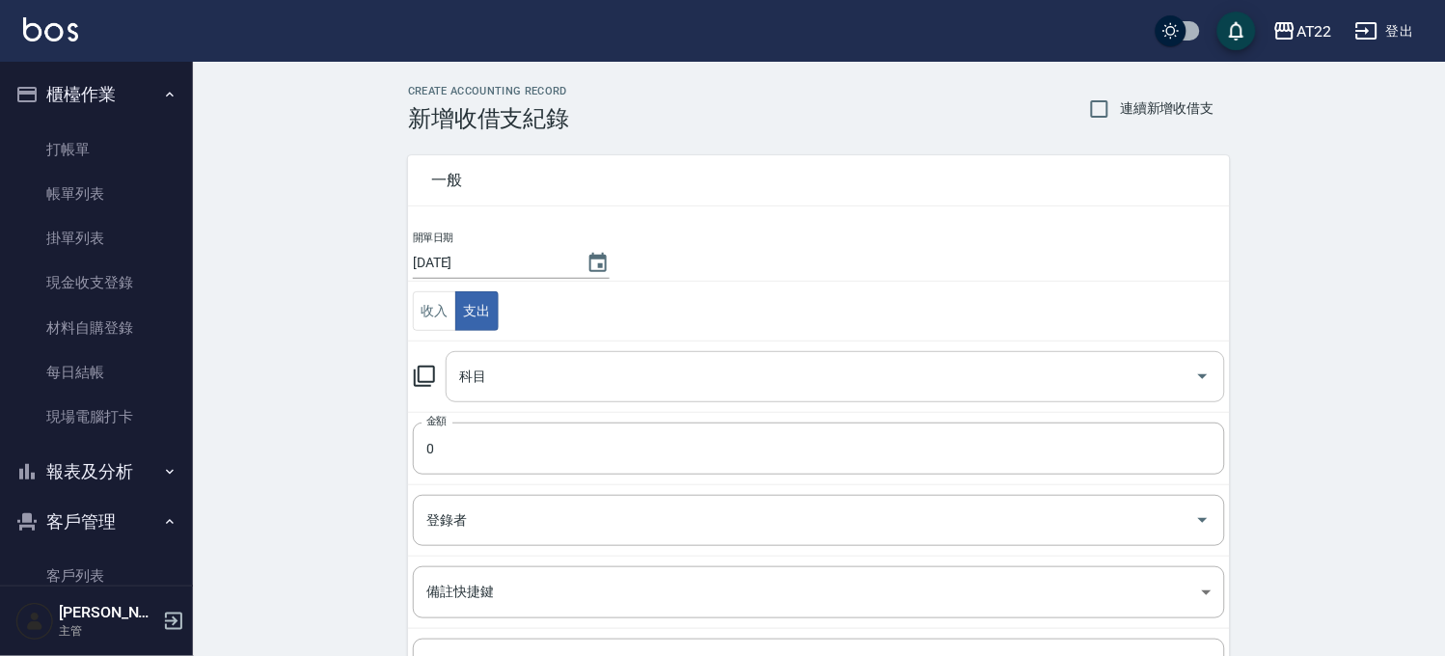
click at [494, 361] on input "科目" at bounding box center [820, 377] width 733 height 34
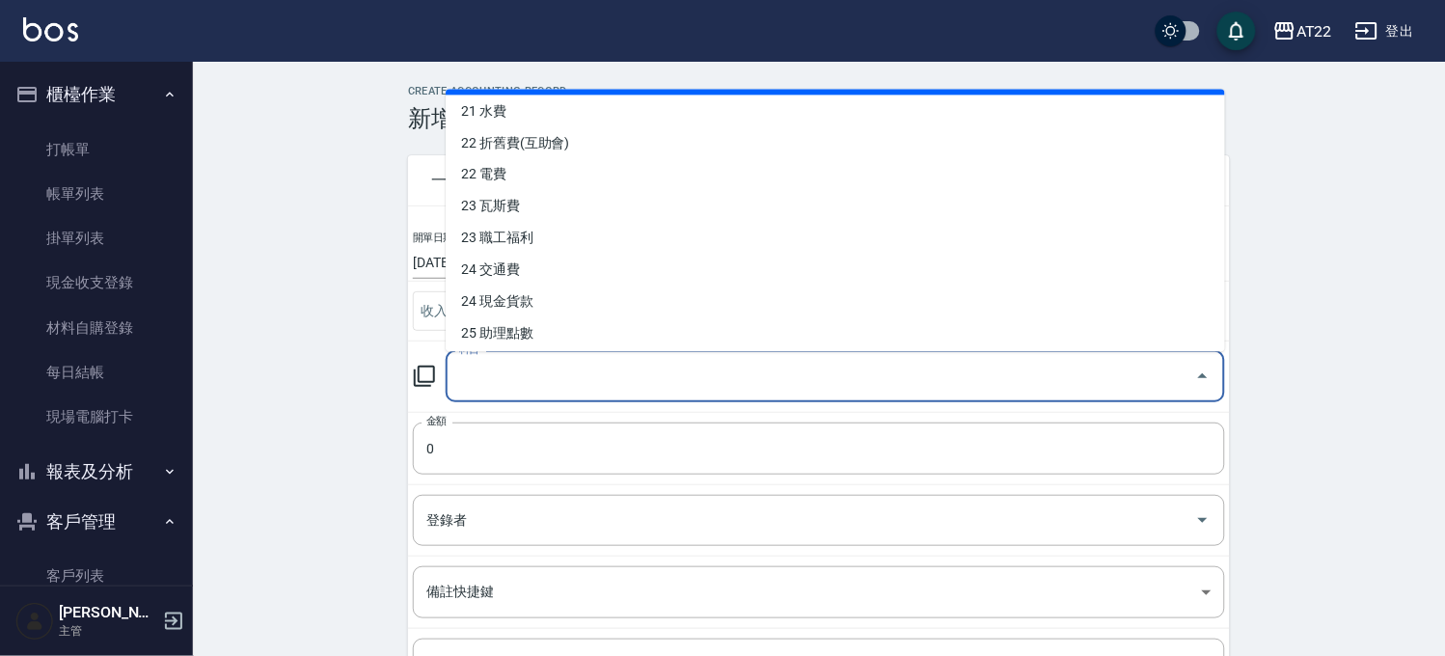
scroll to position [857, 0]
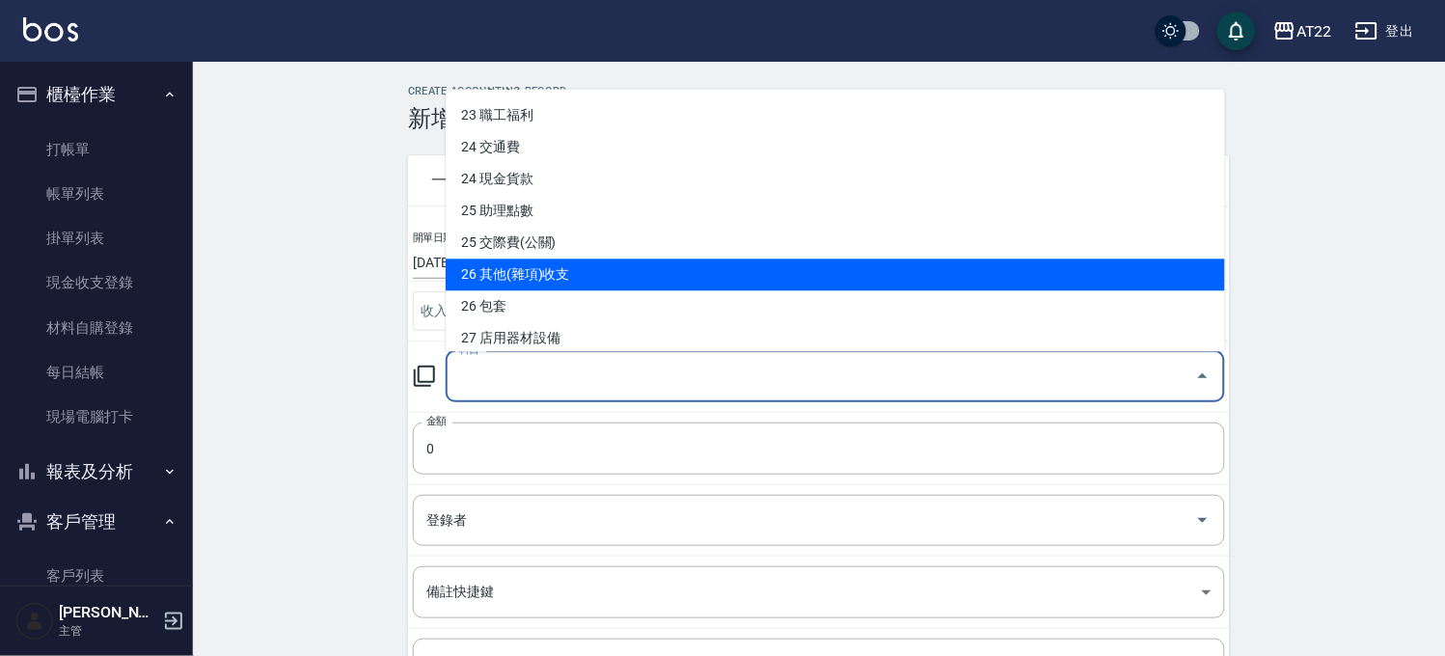
click at [615, 278] on li "26 其他(雜項)收支" at bounding box center [835, 275] width 779 height 32
type input "26 其他(雜項)收支"
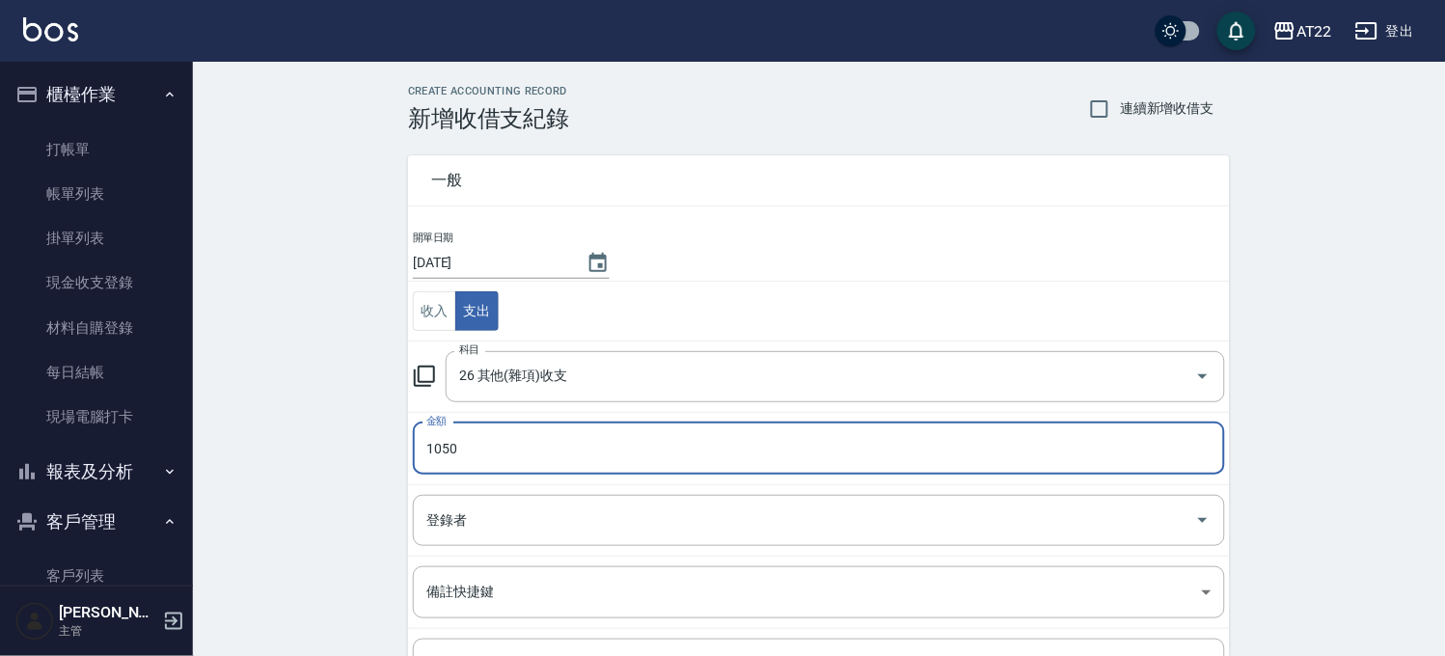
type input "1050"
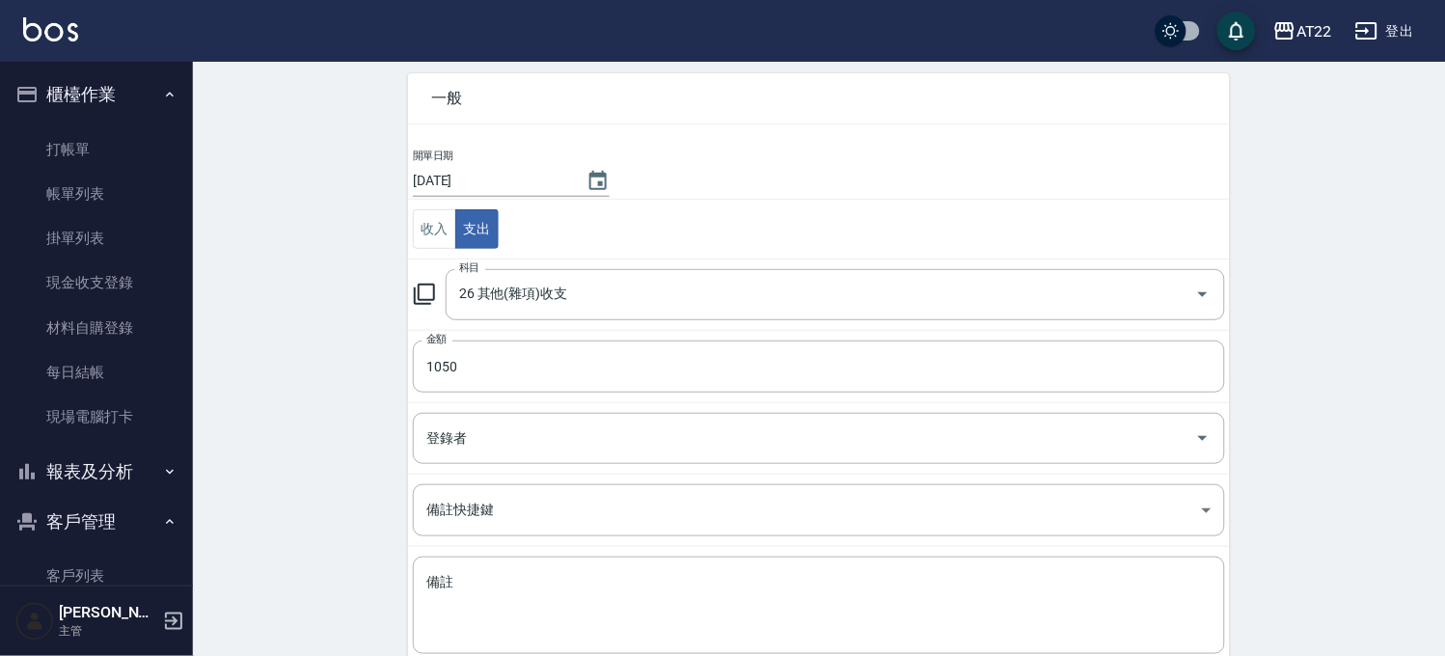
scroll to position [196, 0]
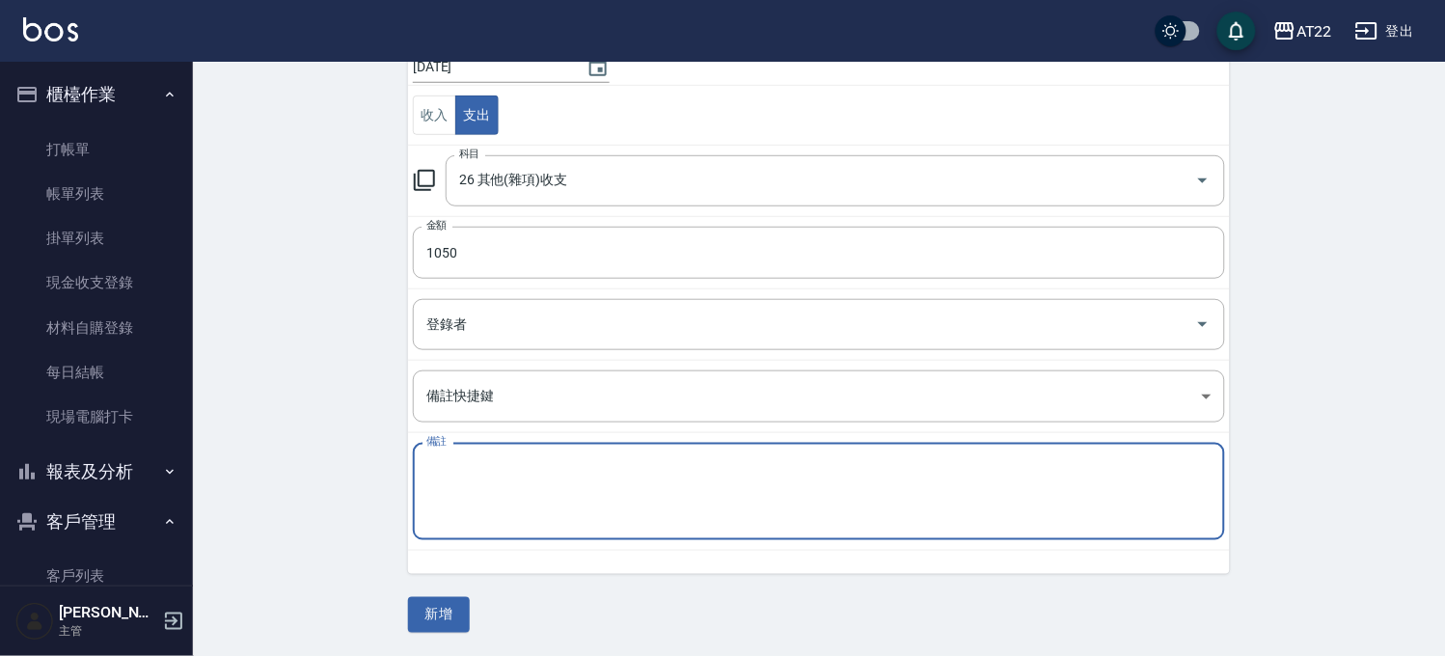
click at [548, 471] on textarea "備註" at bounding box center [818, 492] width 785 height 66
type textarea "r"
click at [630, 201] on div "26 其他(雜項)收支 科目" at bounding box center [835, 180] width 779 height 51
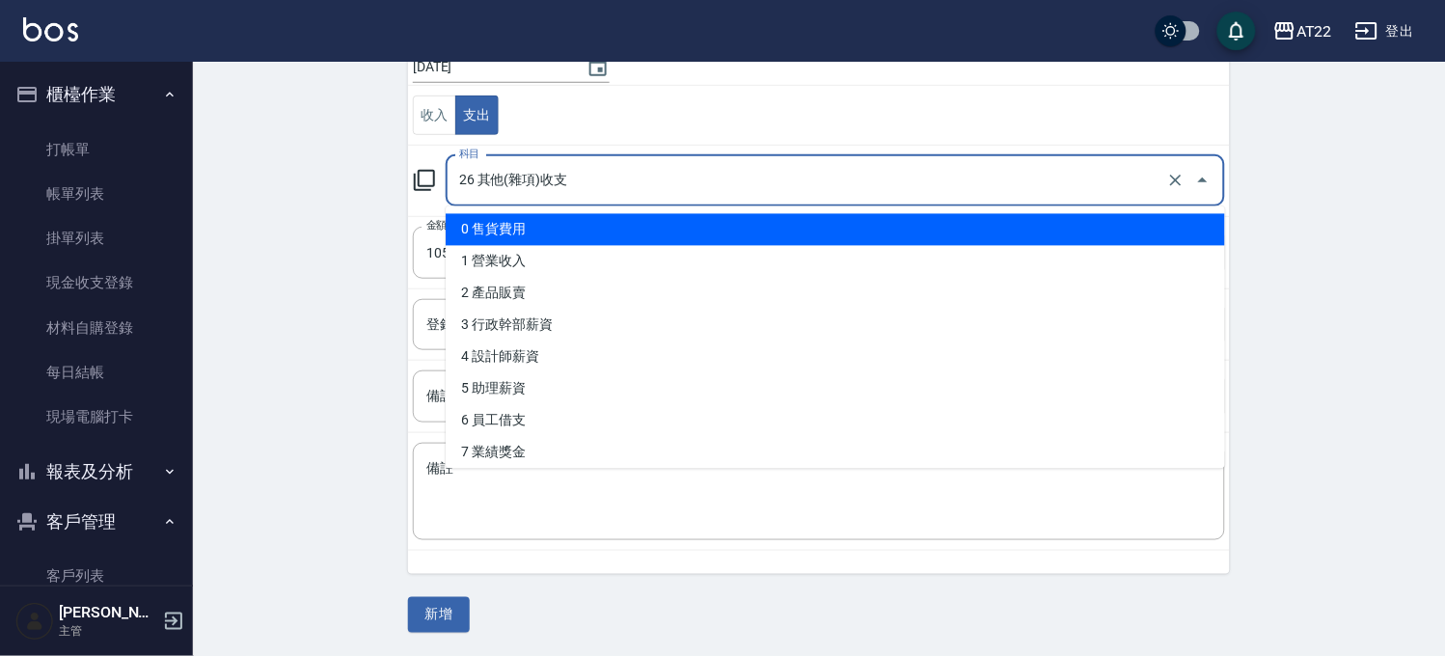
click at [679, 174] on input "26 其他(雜項)收支" at bounding box center [808, 181] width 708 height 34
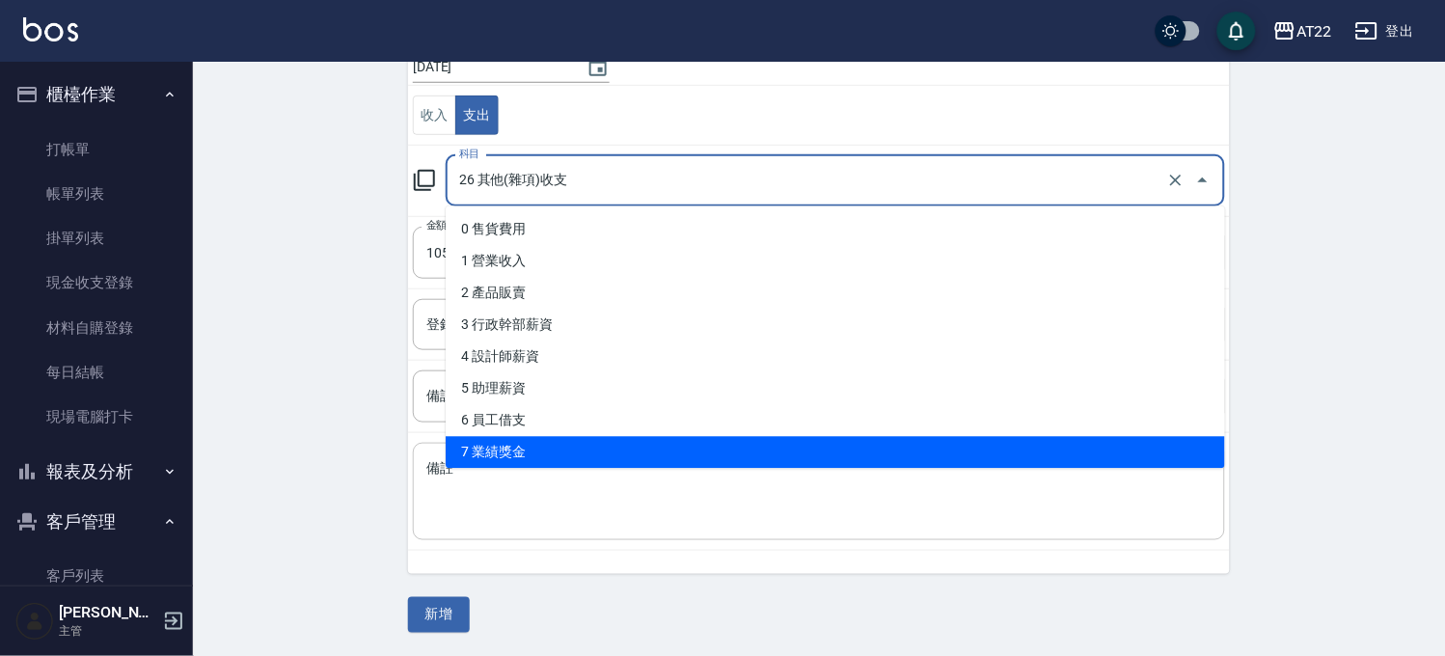
click at [546, 522] on textarea "備註" at bounding box center [818, 492] width 785 height 66
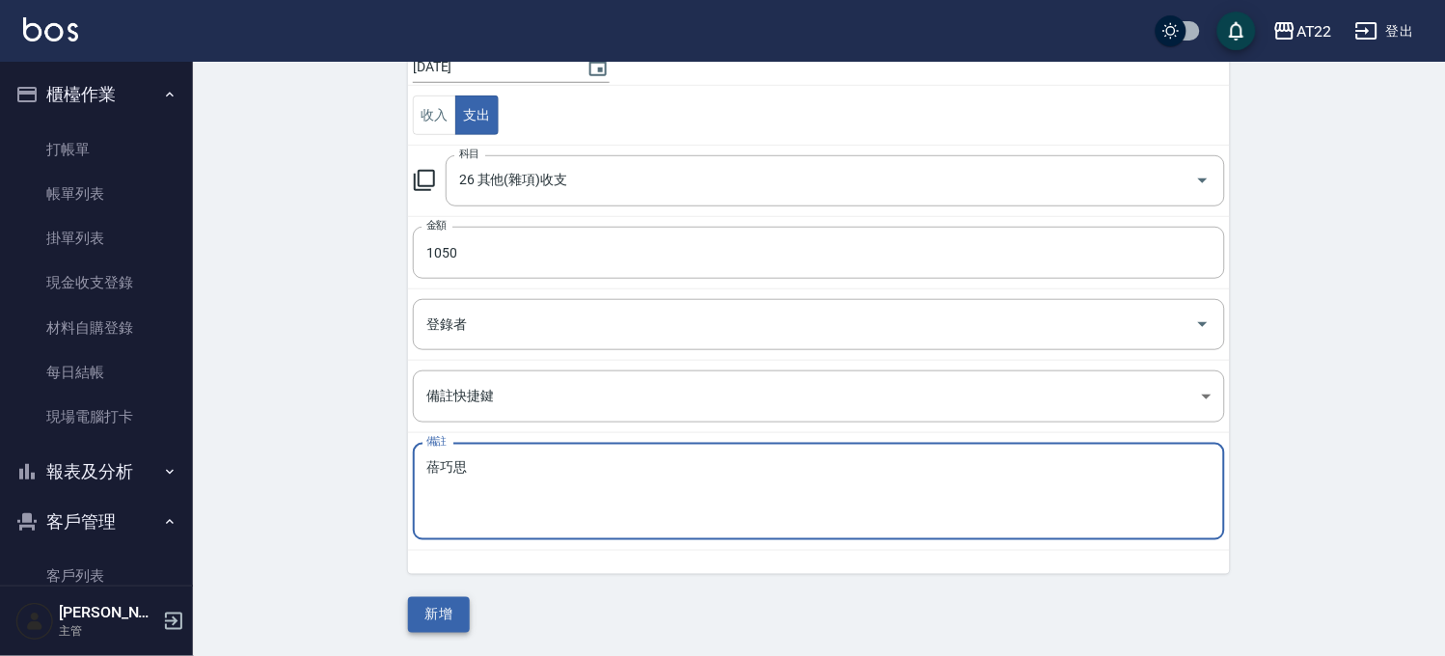
type textarea "蓓巧思"
click at [466, 623] on button "新增" at bounding box center [439, 615] width 62 height 36
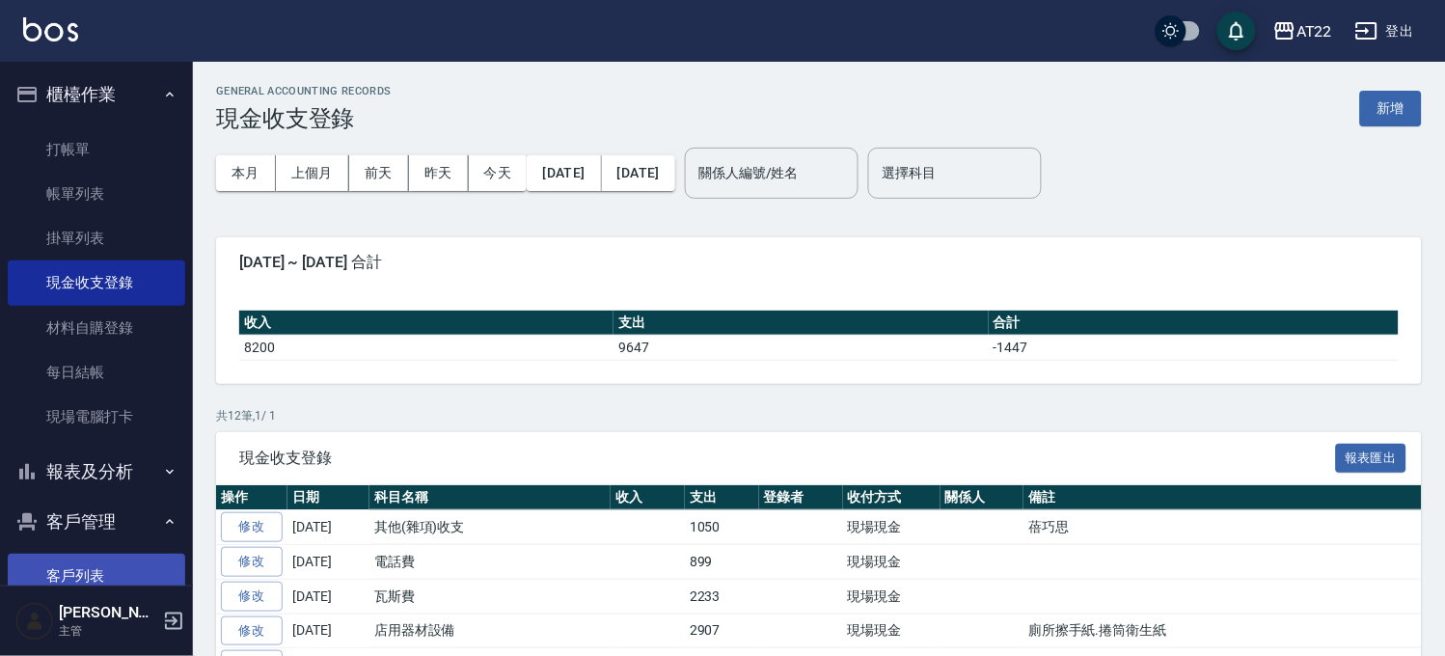
click at [50, 567] on link "客戶列表" at bounding box center [96, 576] width 177 height 44
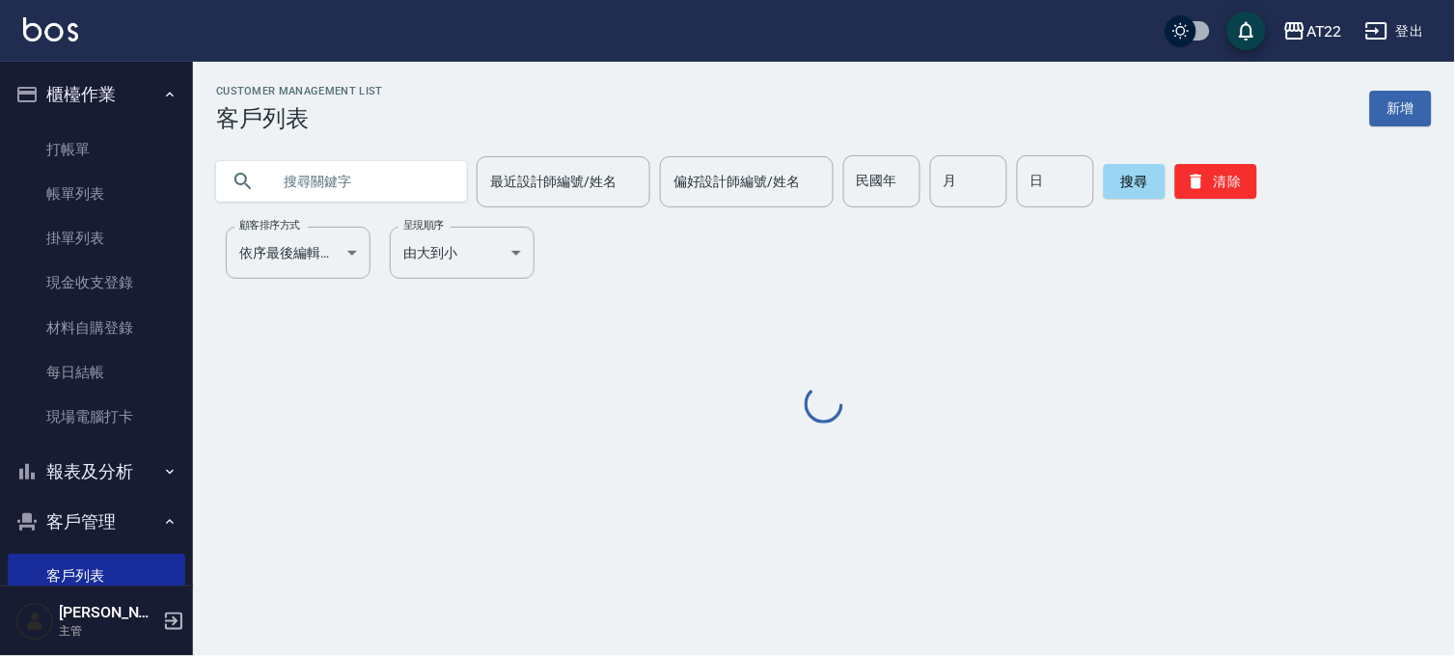
click at [338, 195] on input "text" at bounding box center [360, 181] width 181 height 52
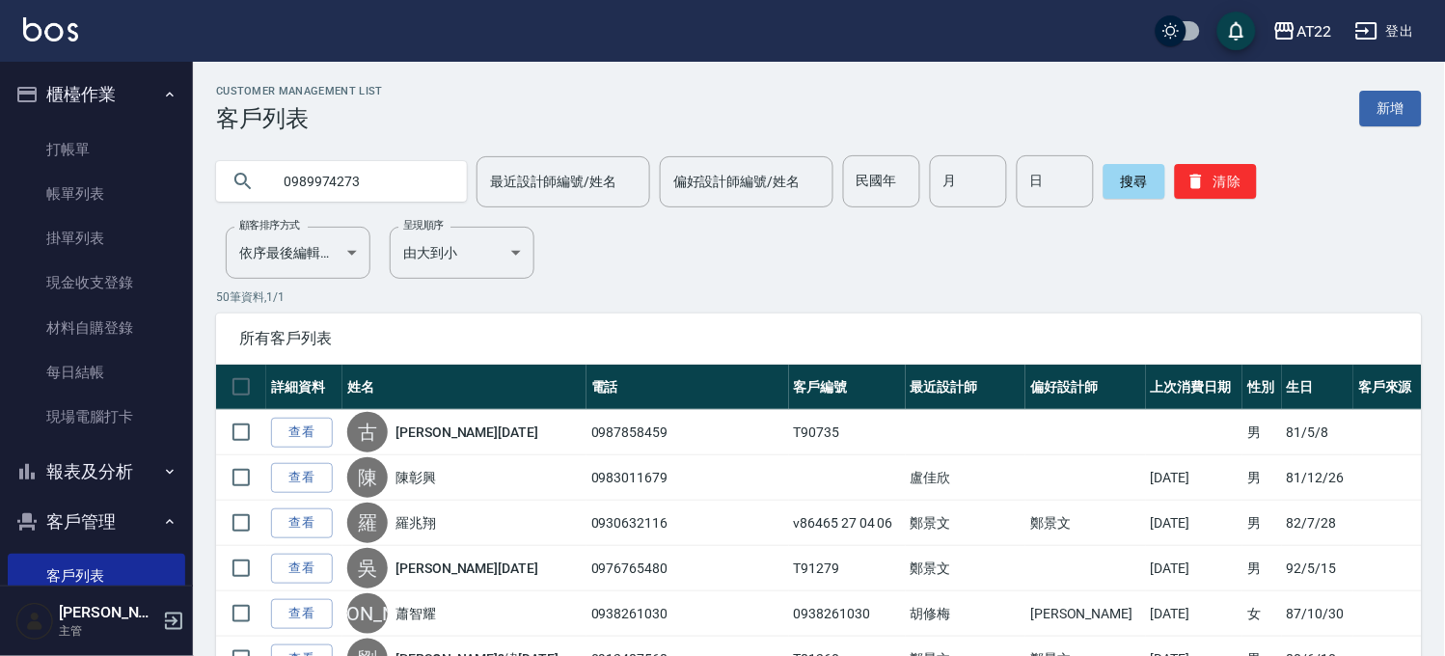
type input "0989974273"
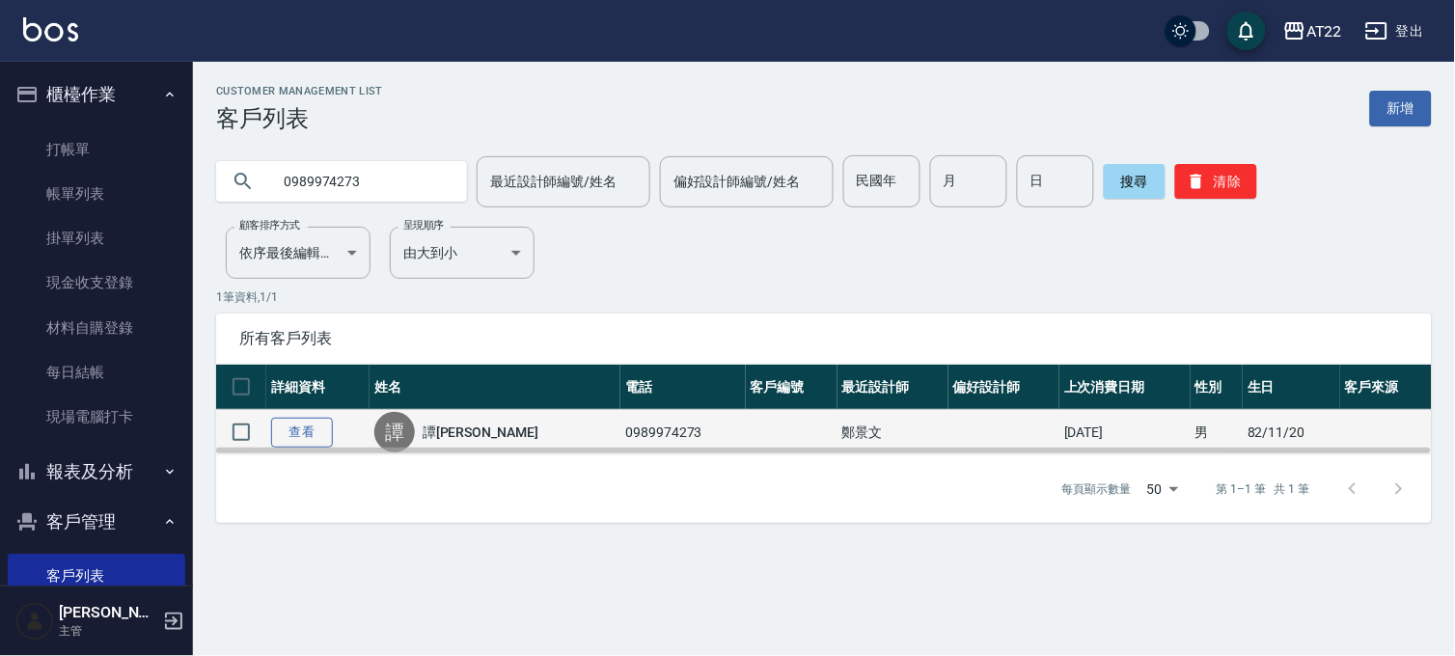
click at [287, 432] on link "查看" at bounding box center [302, 433] width 62 height 30
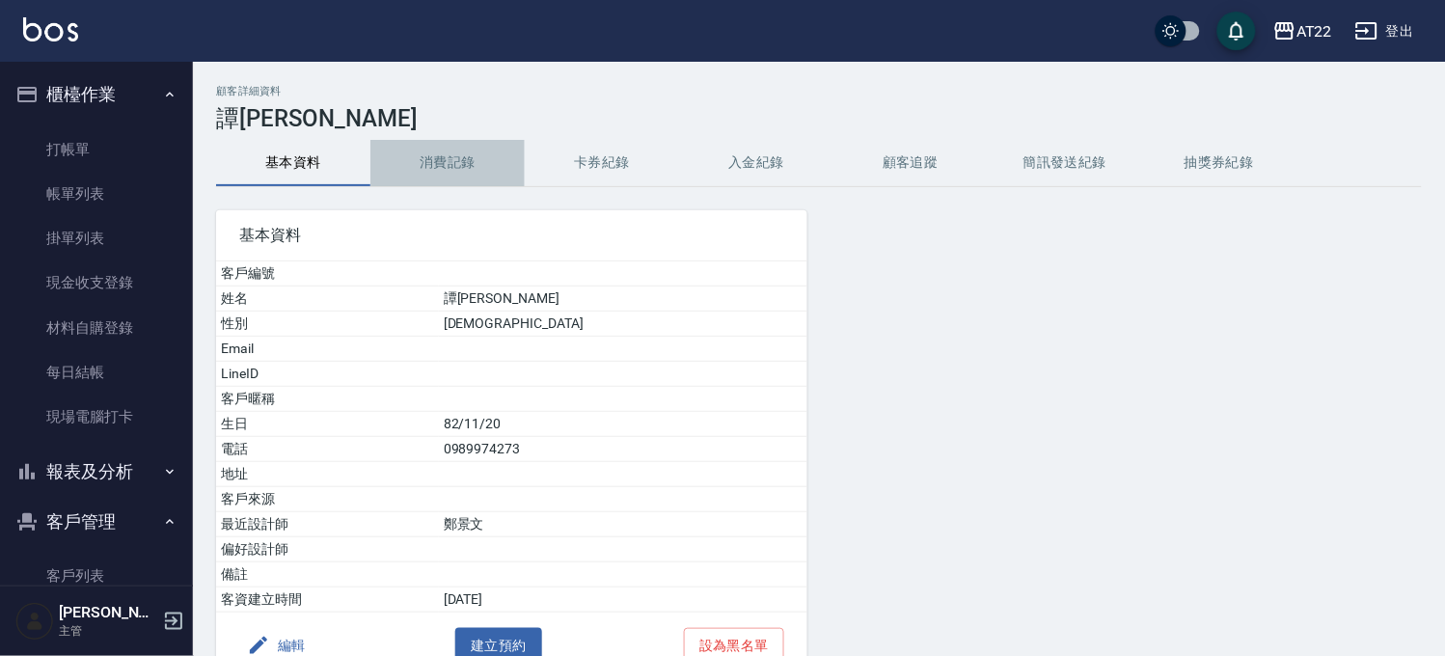
click at [428, 170] on button "消費記錄" at bounding box center [447, 163] width 154 height 46
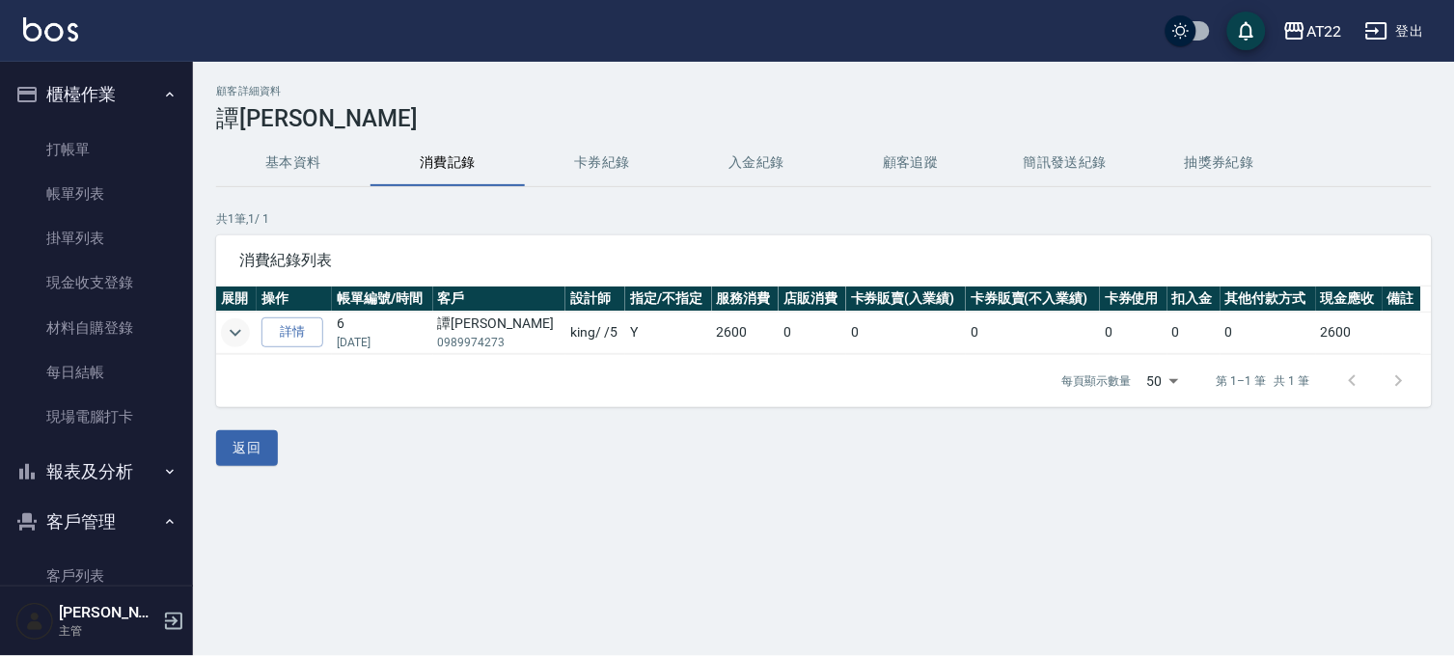
drag, startPoint x: 223, startPoint y: 352, endPoint x: 237, endPoint y: 335, distance: 22.6
click at [236, 336] on td at bounding box center [236, 333] width 41 height 42
click at [237, 335] on icon "expand row" at bounding box center [235, 332] width 23 height 23
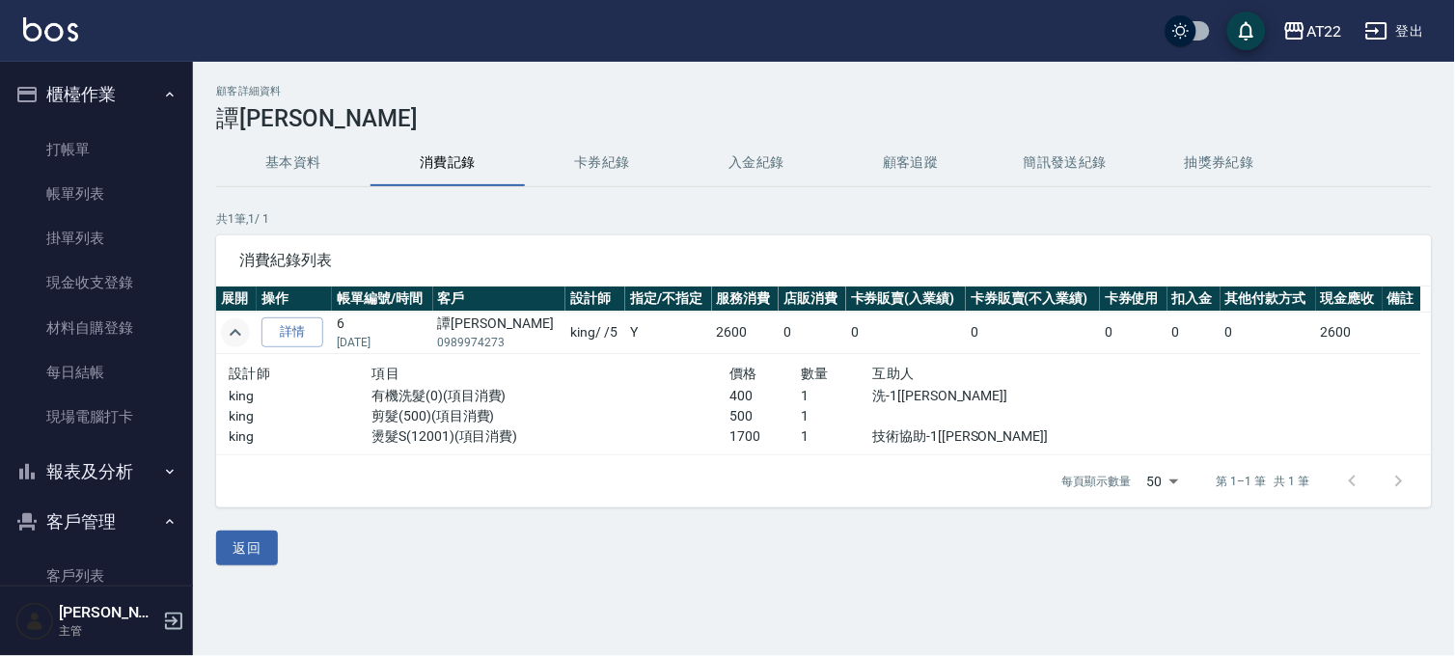
drag, startPoint x: 237, startPoint y: 600, endPoint x: 236, endPoint y: 572, distance: 28.0
click at [237, 599] on div "顧客詳細資料 譚有能 基本資料 消費記錄 卡券紀錄 入金紀錄 顧客追蹤 簡訊發送紀錄 抽獎券紀錄 共 1 筆, 1 / 1 消費紀錄列表 展開 操作 帳單編號…" at bounding box center [727, 328] width 1455 height 656
click at [245, 547] on button "返回" at bounding box center [247, 549] width 62 height 36
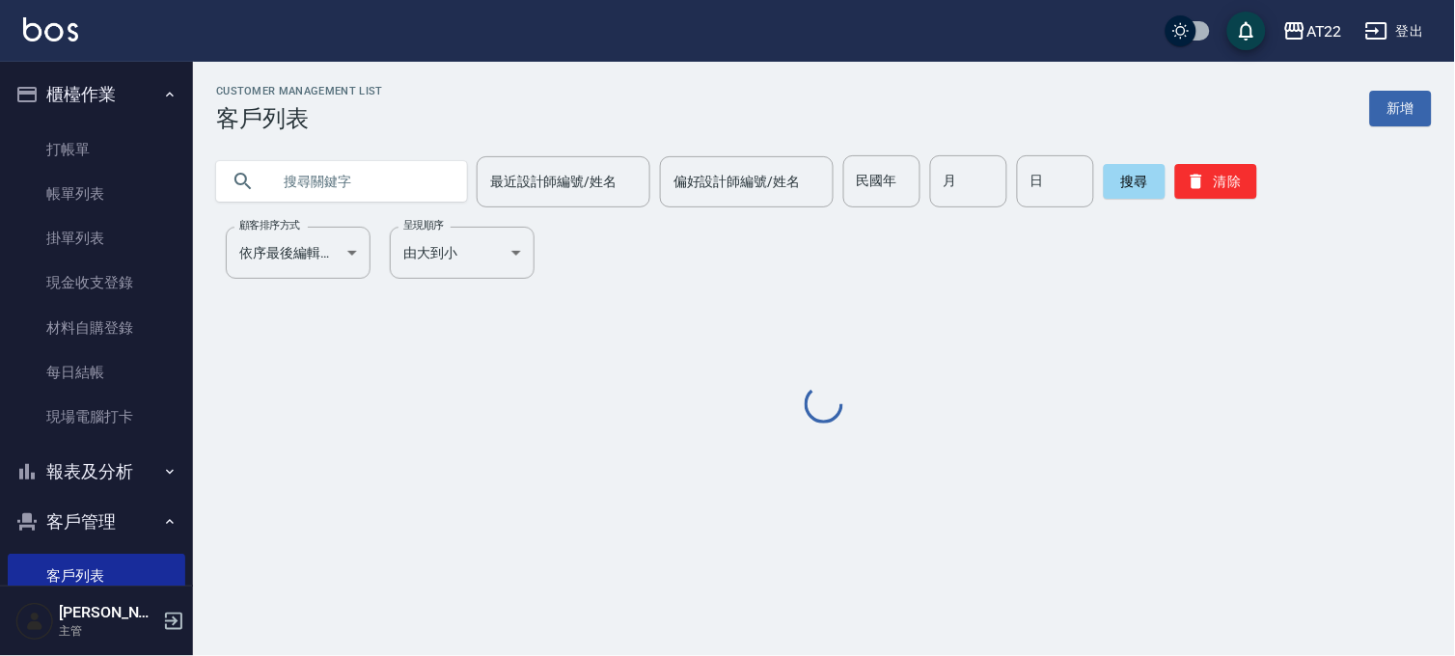
click at [321, 180] on input "text" at bounding box center [360, 181] width 181 height 52
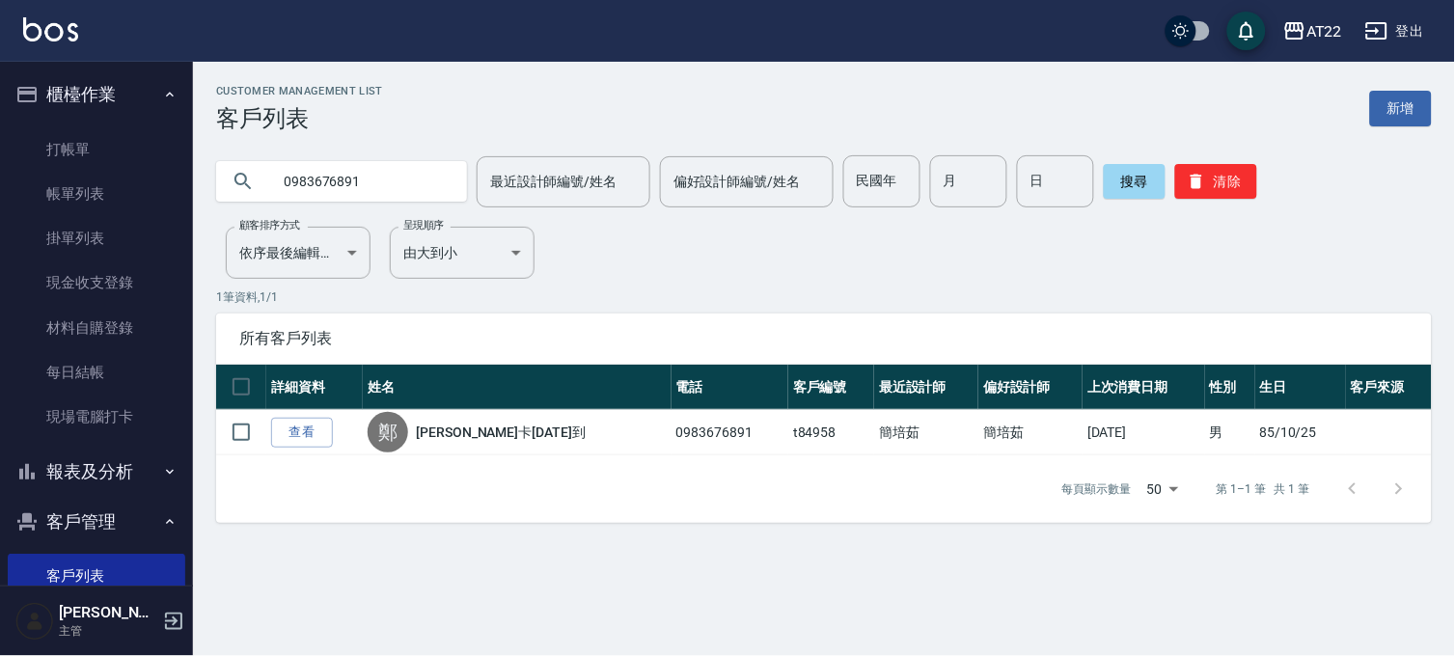
click at [405, 165] on input "0983676891" at bounding box center [360, 181] width 181 height 52
type input "V86514"
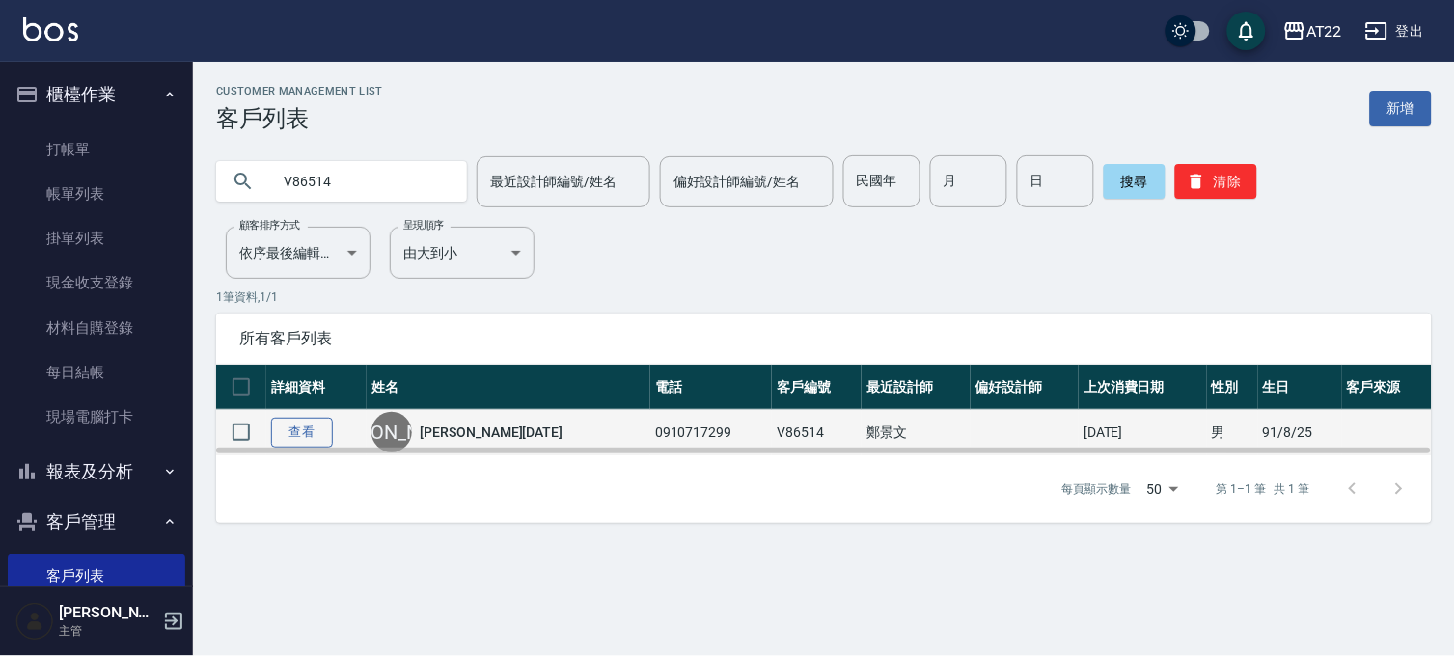
click at [313, 420] on link "查看" at bounding box center [302, 433] width 62 height 30
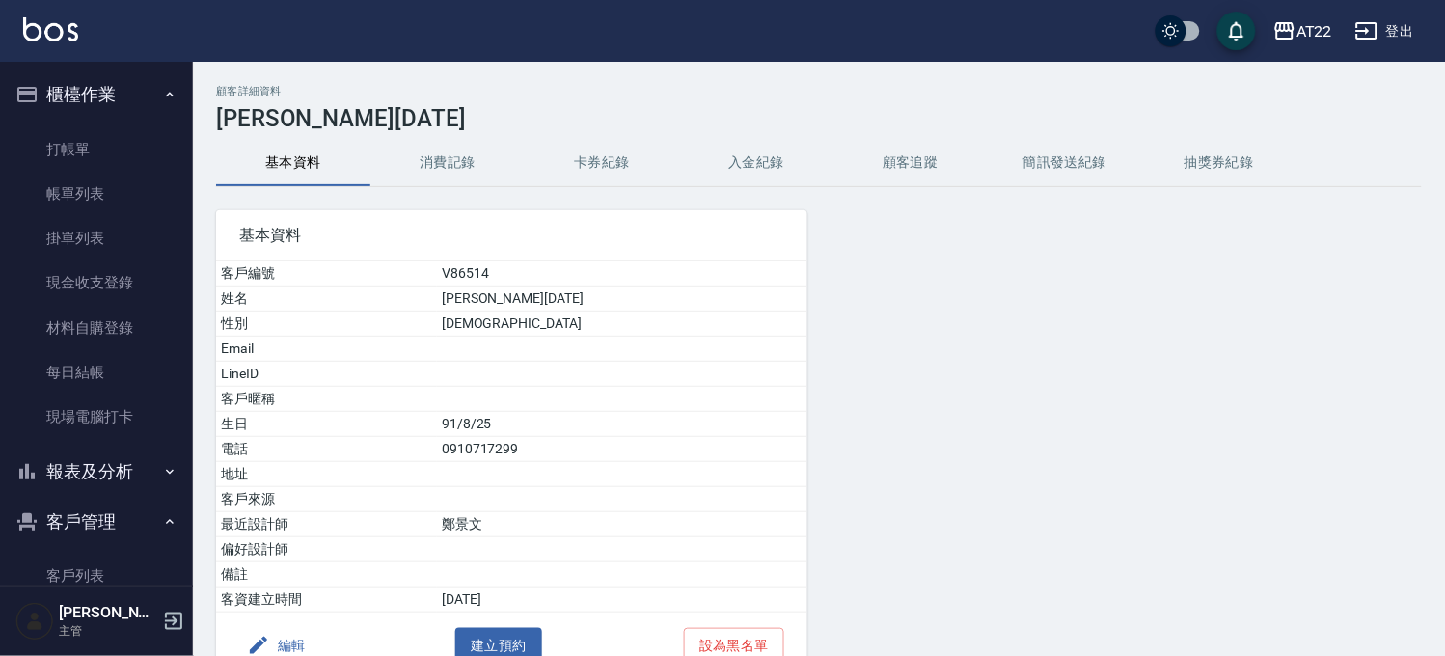
click at [489, 175] on button "消費記錄" at bounding box center [447, 163] width 154 height 46
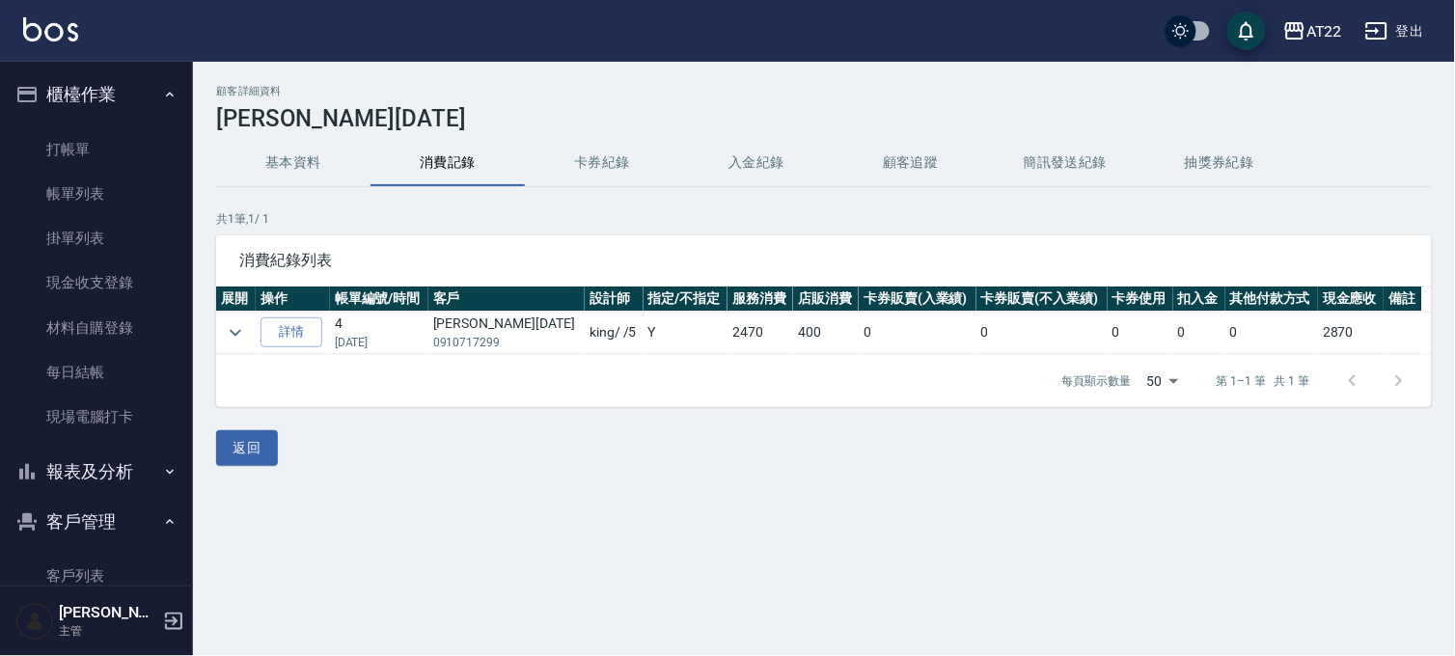
click at [233, 315] on td at bounding box center [236, 333] width 40 height 42
click at [237, 323] on icon "expand row" at bounding box center [235, 332] width 23 height 23
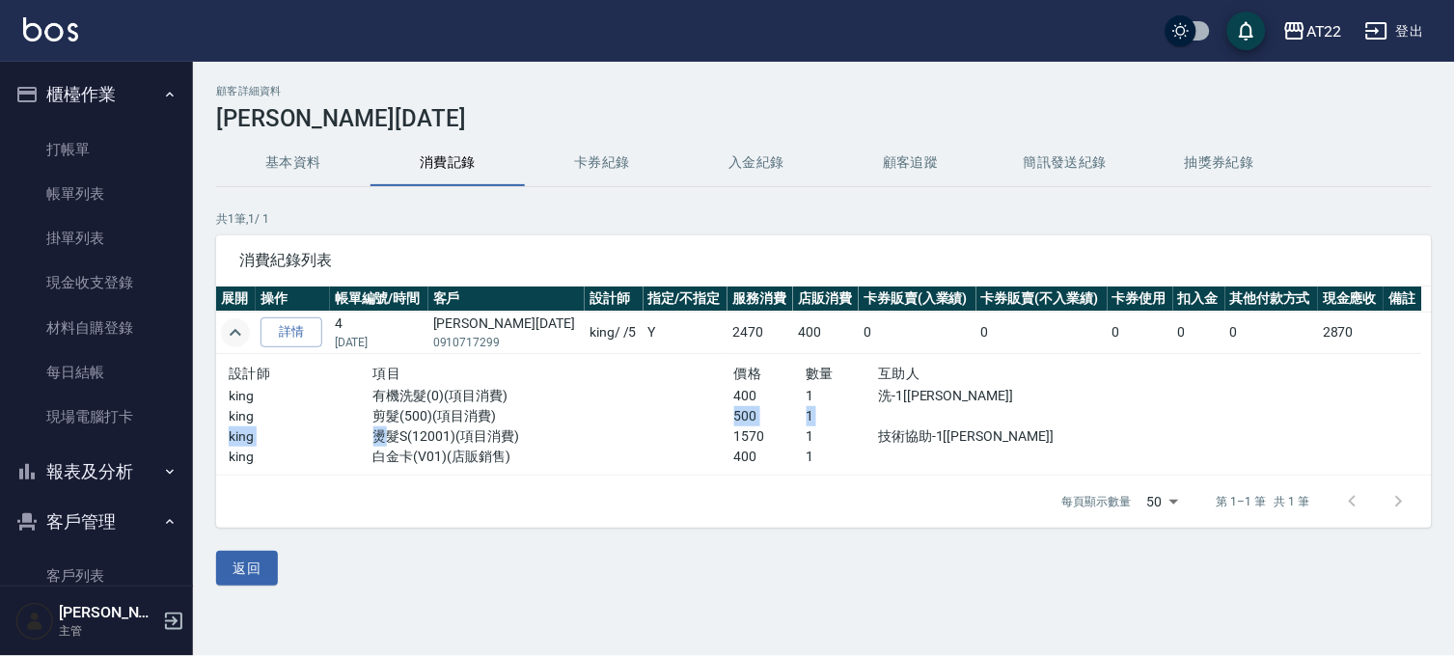
drag, startPoint x: 381, startPoint y: 432, endPoint x: 533, endPoint y: 422, distance: 152.7
click at [533, 422] on div "設計師 項目 價格 數量 互助人 [PERSON_NAME] 有機洗髮(0)(項目消費) 400 1 洗-1[[PERSON_NAME]] [PERSON_N…" at bounding box center [662, 414] width 866 height 105
click at [533, 422] on p "剪髮(500)(項目消費)" at bounding box center [553, 416] width 361 height 20
click at [316, 148] on button "基本資料" at bounding box center [293, 163] width 154 height 46
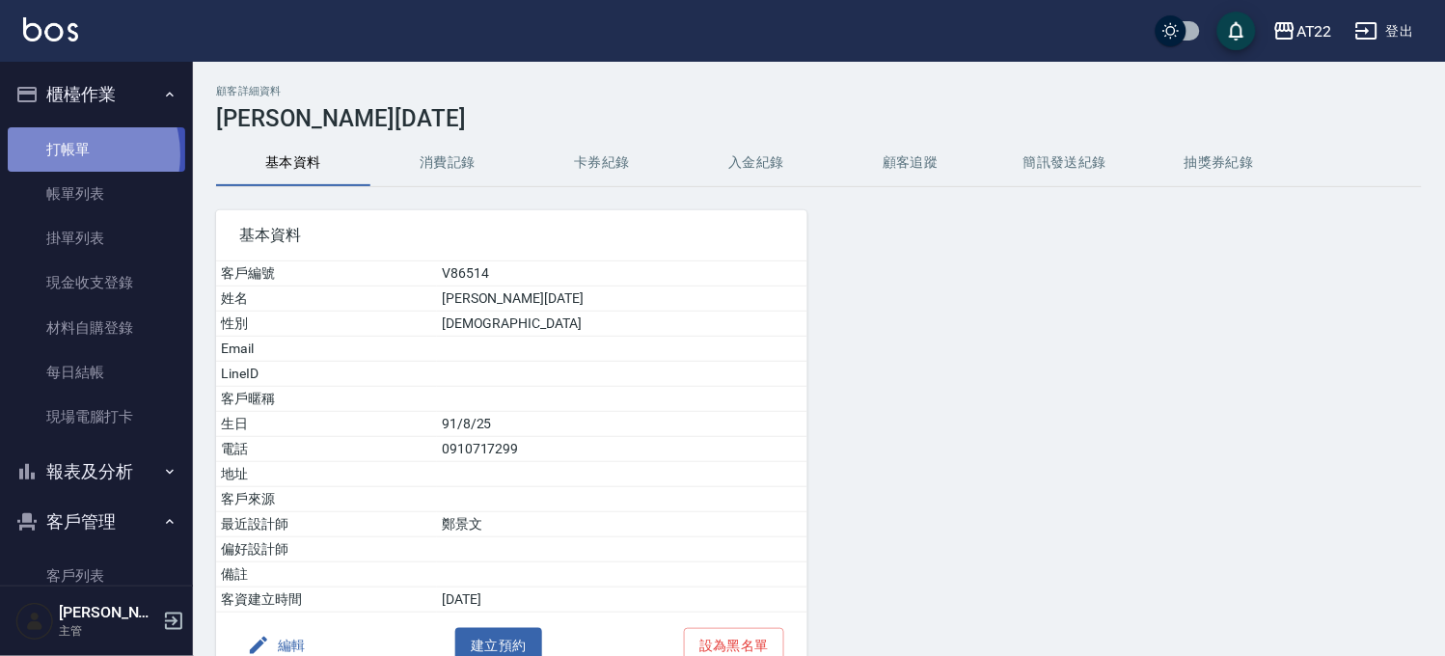
click at [70, 154] on link "打帳單" at bounding box center [96, 149] width 177 height 44
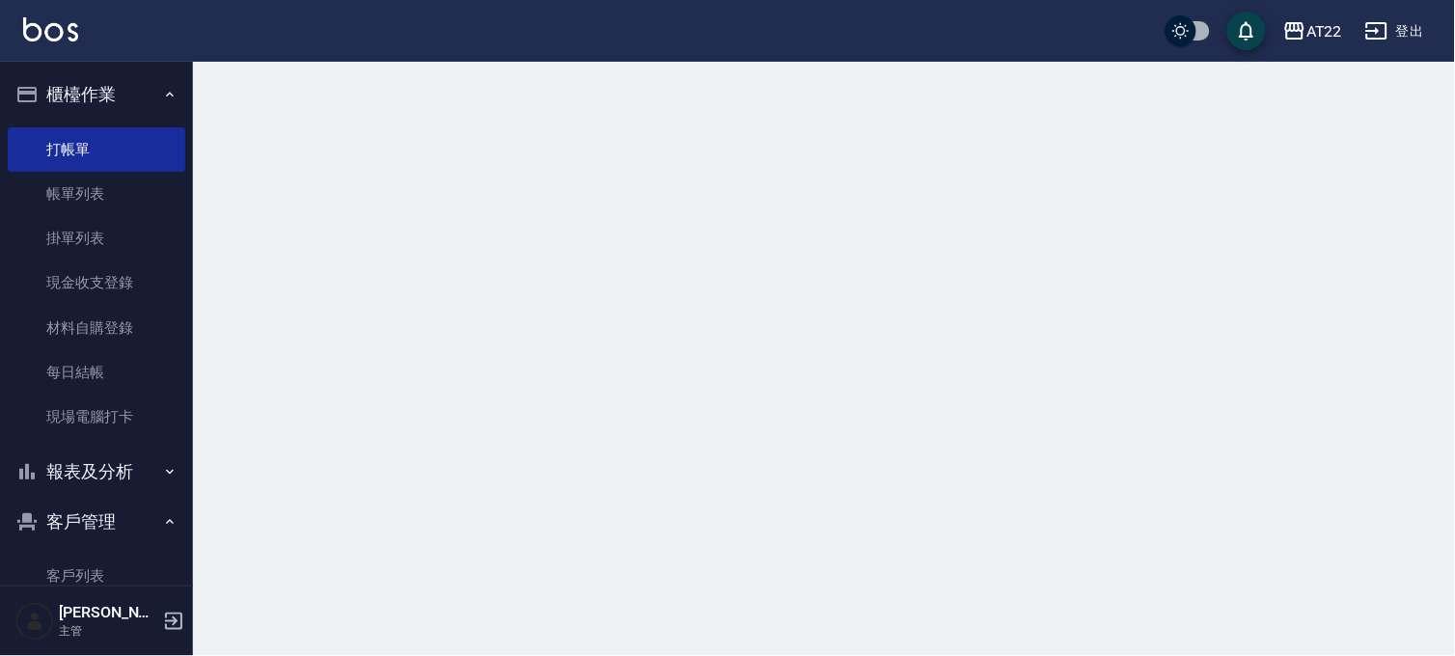
click at [93, 87] on button "櫃檯作業" at bounding box center [96, 94] width 177 height 50
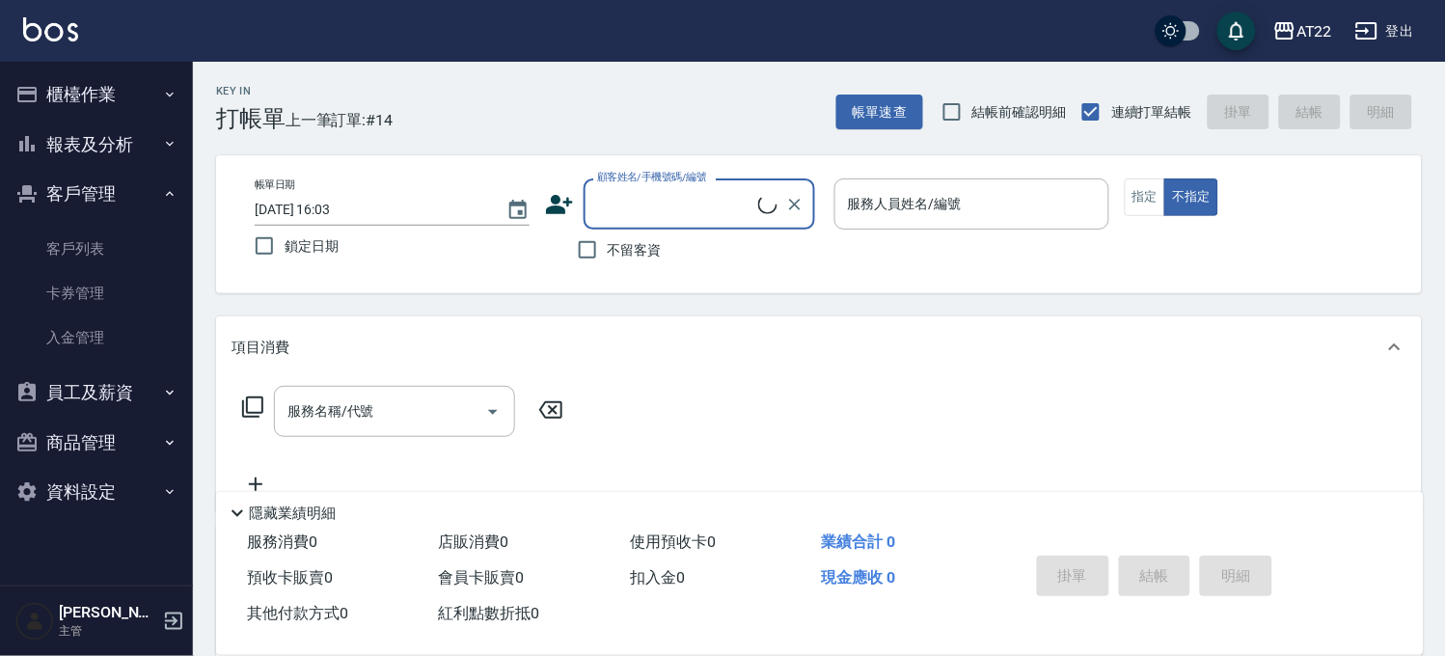
drag, startPoint x: 133, startPoint y: 203, endPoint x: 127, endPoint y: 138, distance: 64.9
click at [133, 201] on button "客戶管理" at bounding box center [96, 194] width 177 height 50
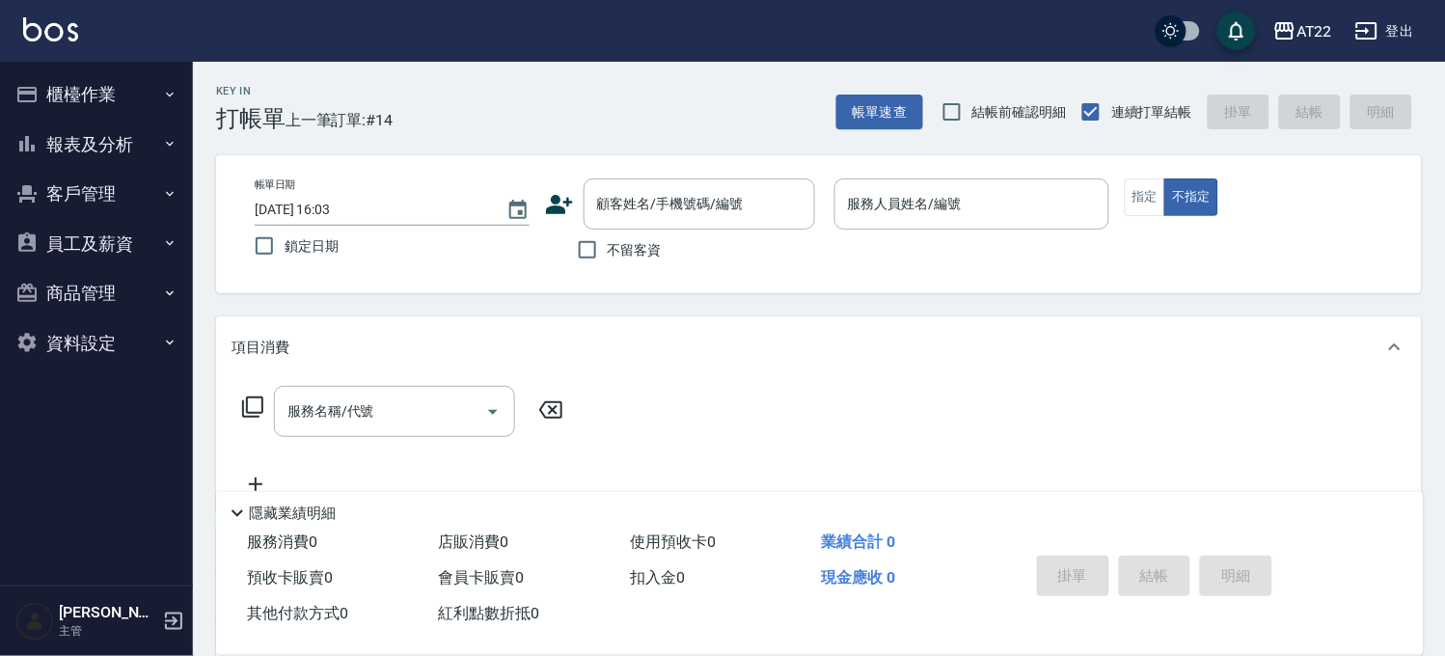
click at [120, 93] on button "櫃檯作業" at bounding box center [96, 94] width 177 height 50
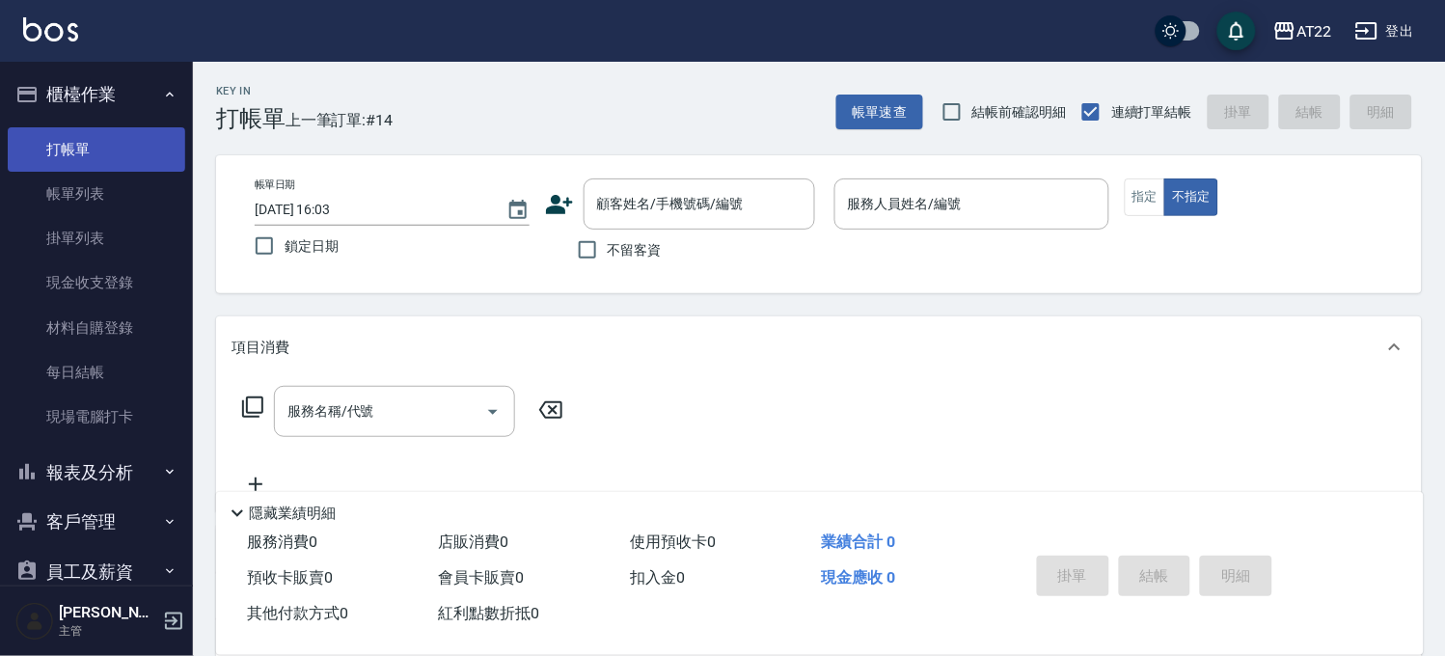
click at [80, 162] on link "打帳單" at bounding box center [96, 149] width 177 height 44
click at [700, 206] on input "顧客姓名/手機號碼/編號" at bounding box center [684, 204] width 185 height 34
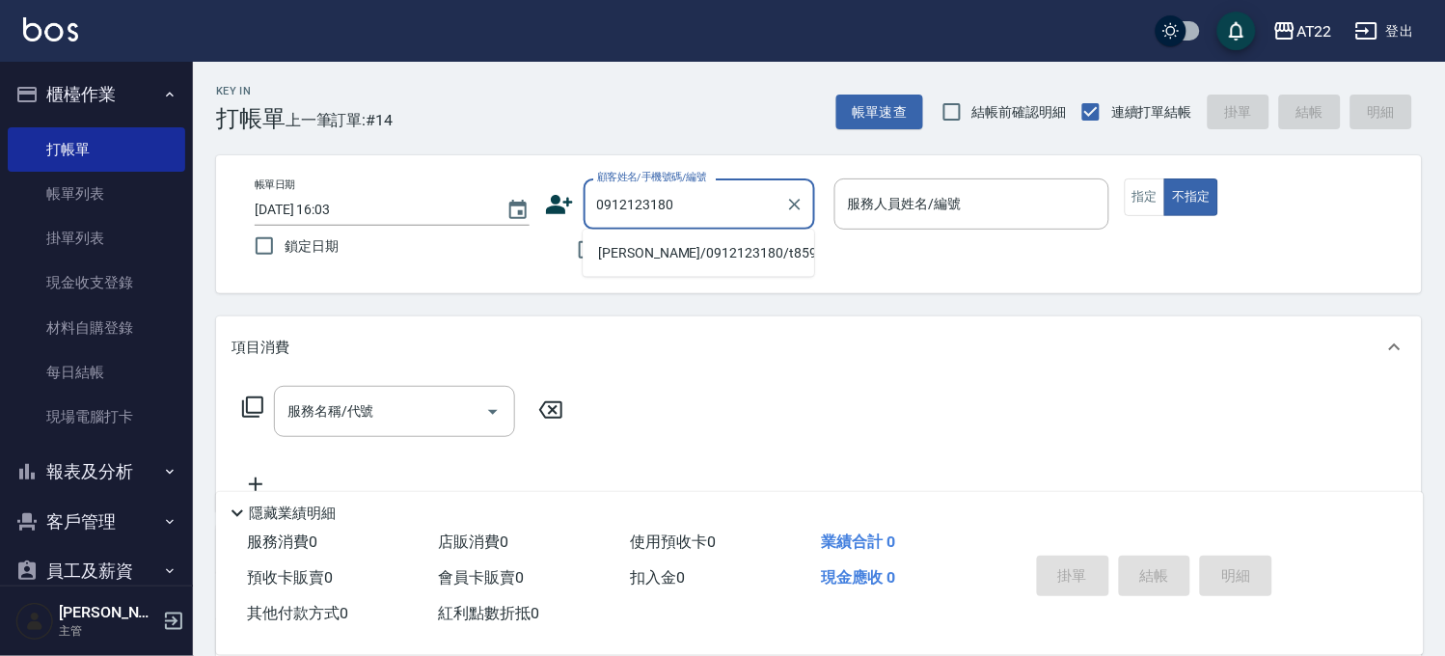
click at [686, 262] on li "[PERSON_NAME]/0912123180/t85953" at bounding box center [698, 253] width 231 height 32
type input "[PERSON_NAME]/0912123180/t85953"
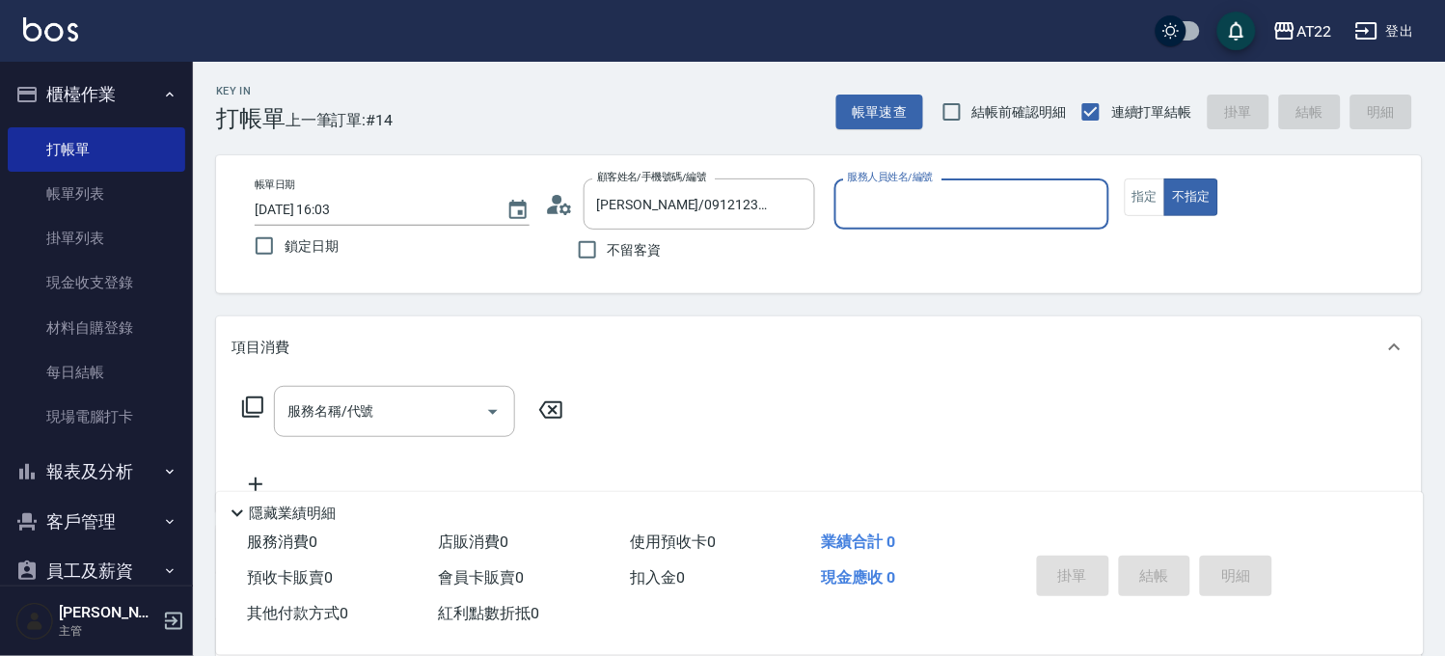
type input "[PERSON_NAME]-7"
click at [1152, 180] on button "指定" at bounding box center [1145, 197] width 41 height 38
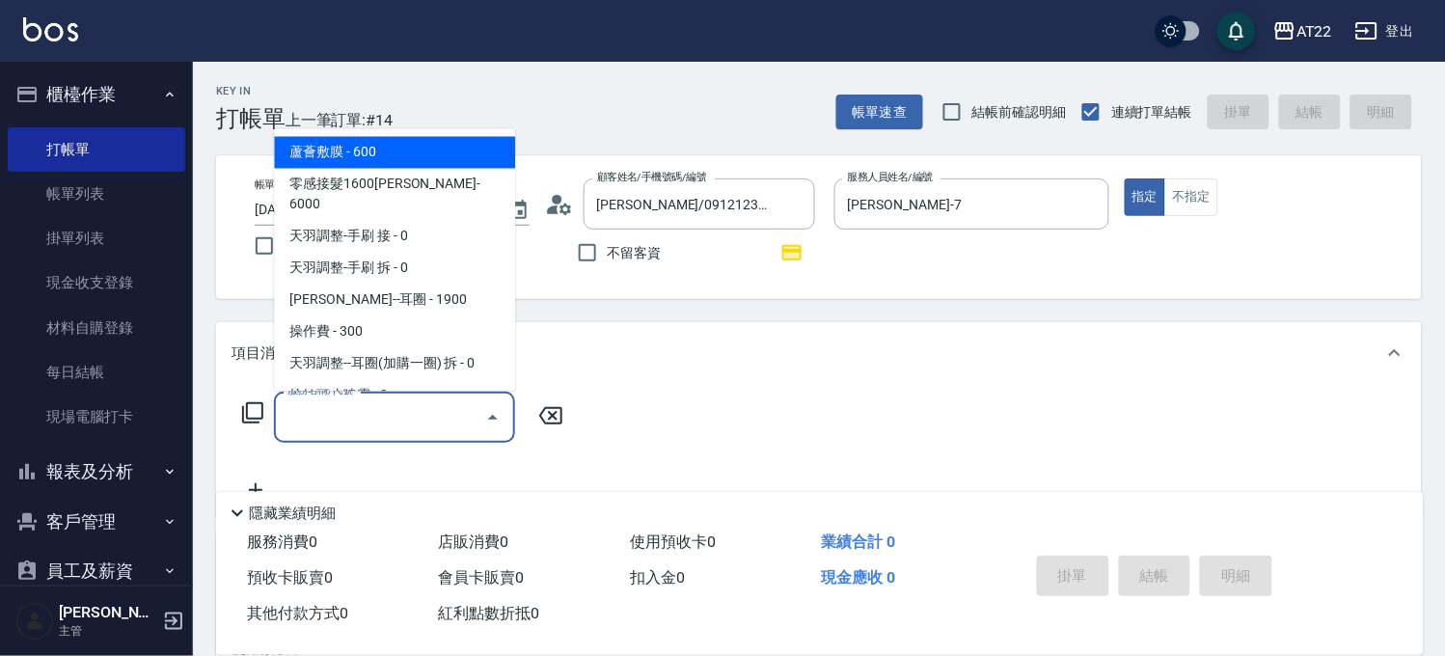
click at [456, 408] on input "服務名稱/代號" at bounding box center [380, 417] width 195 height 34
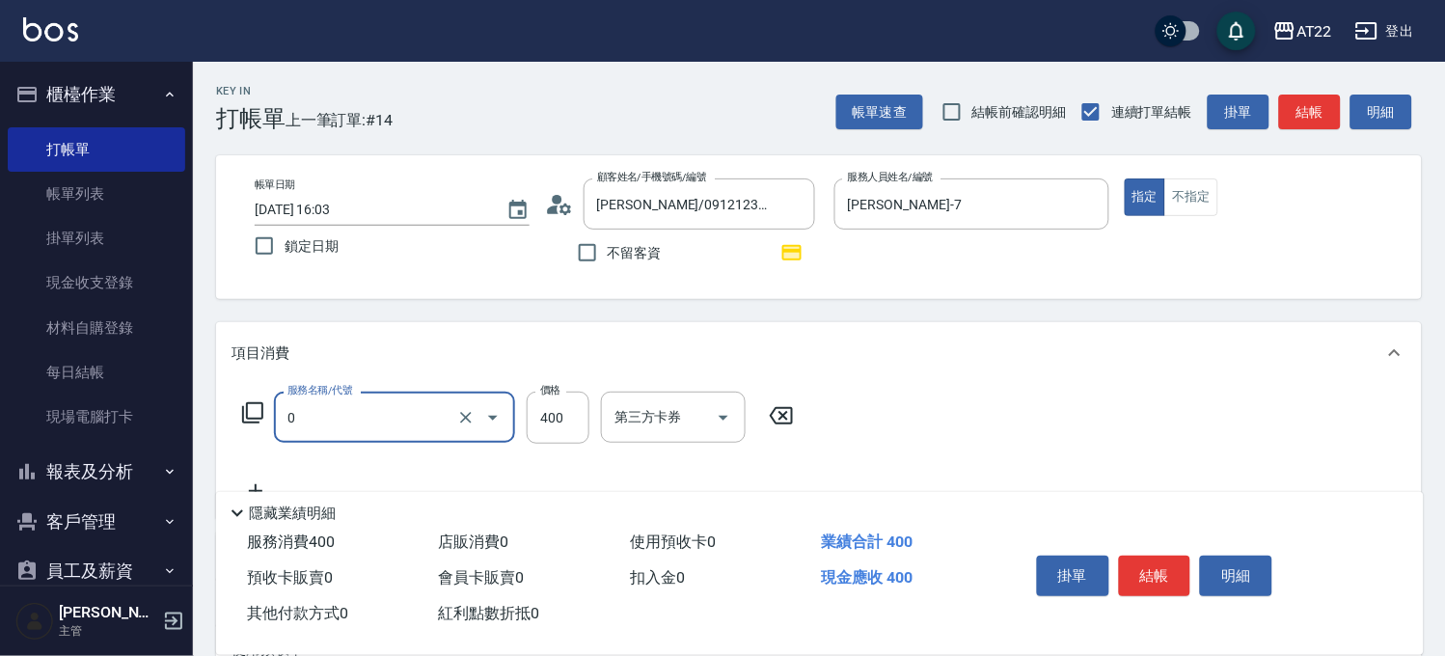
type input "有機洗髮(0)"
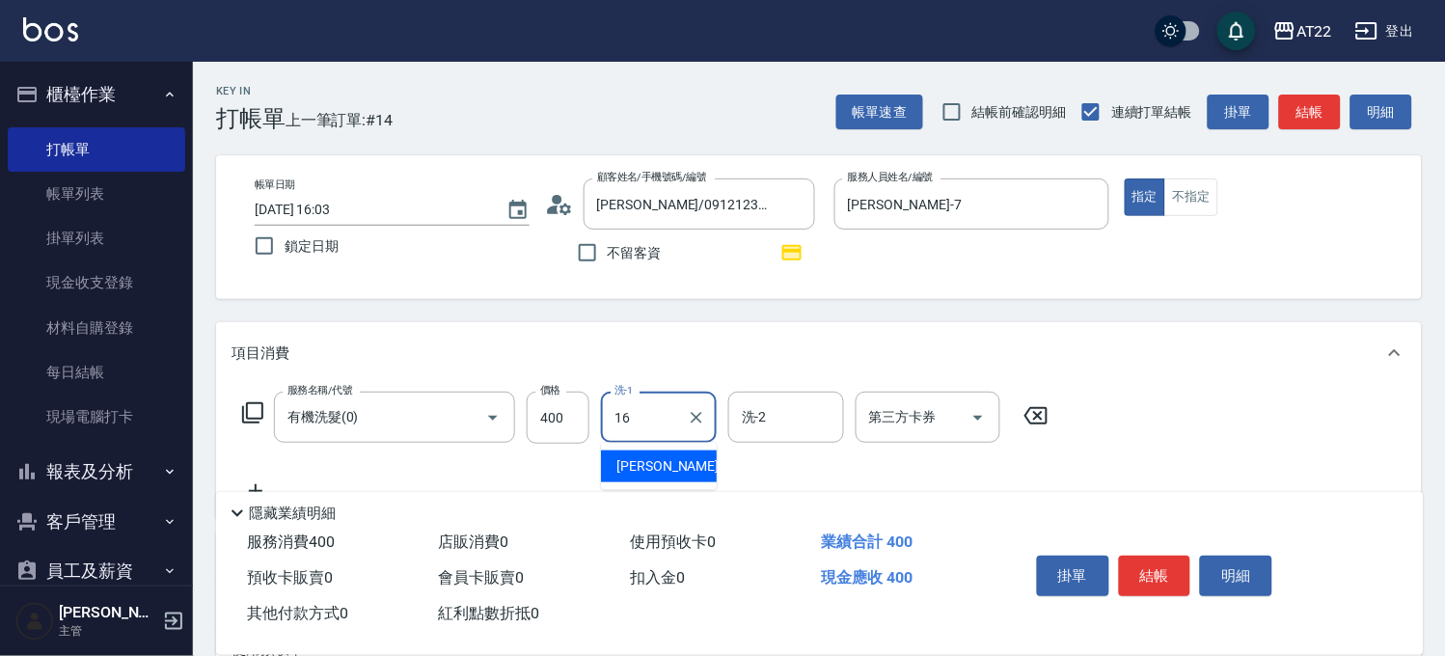
type input "[PERSON_NAME]-16"
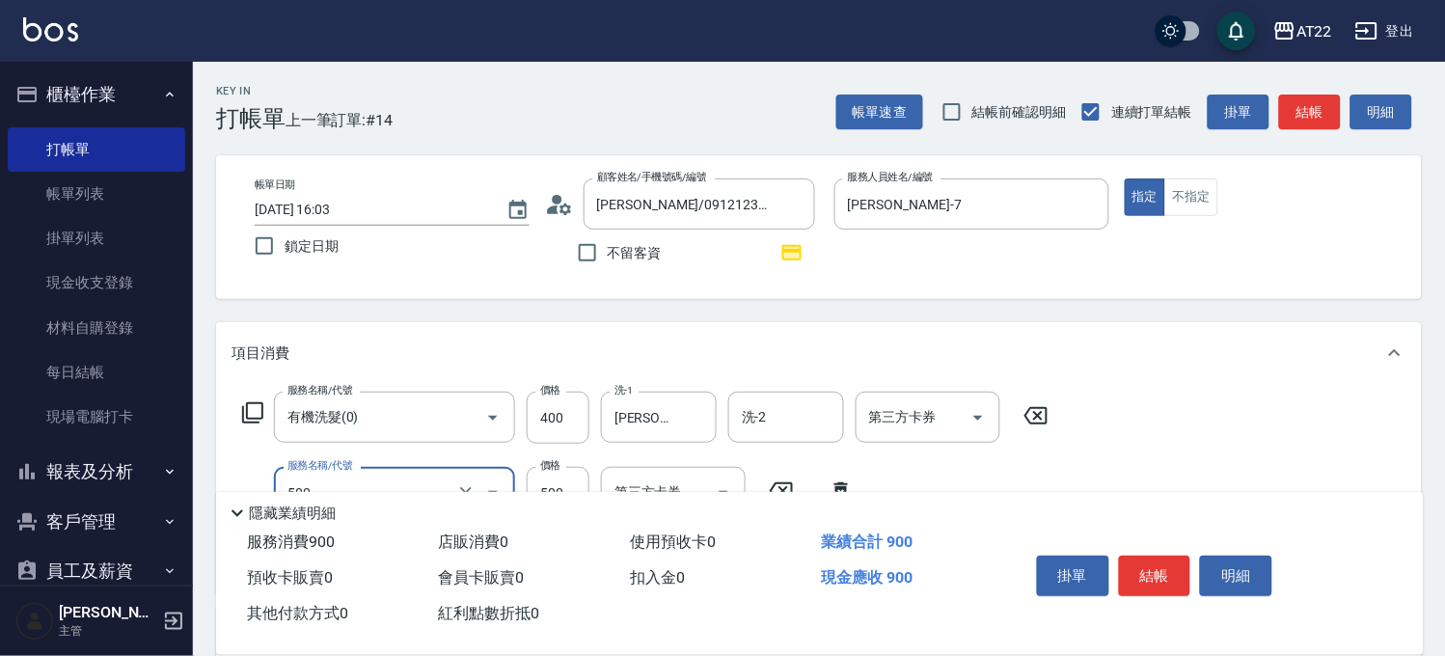
type input "剪髮(500)"
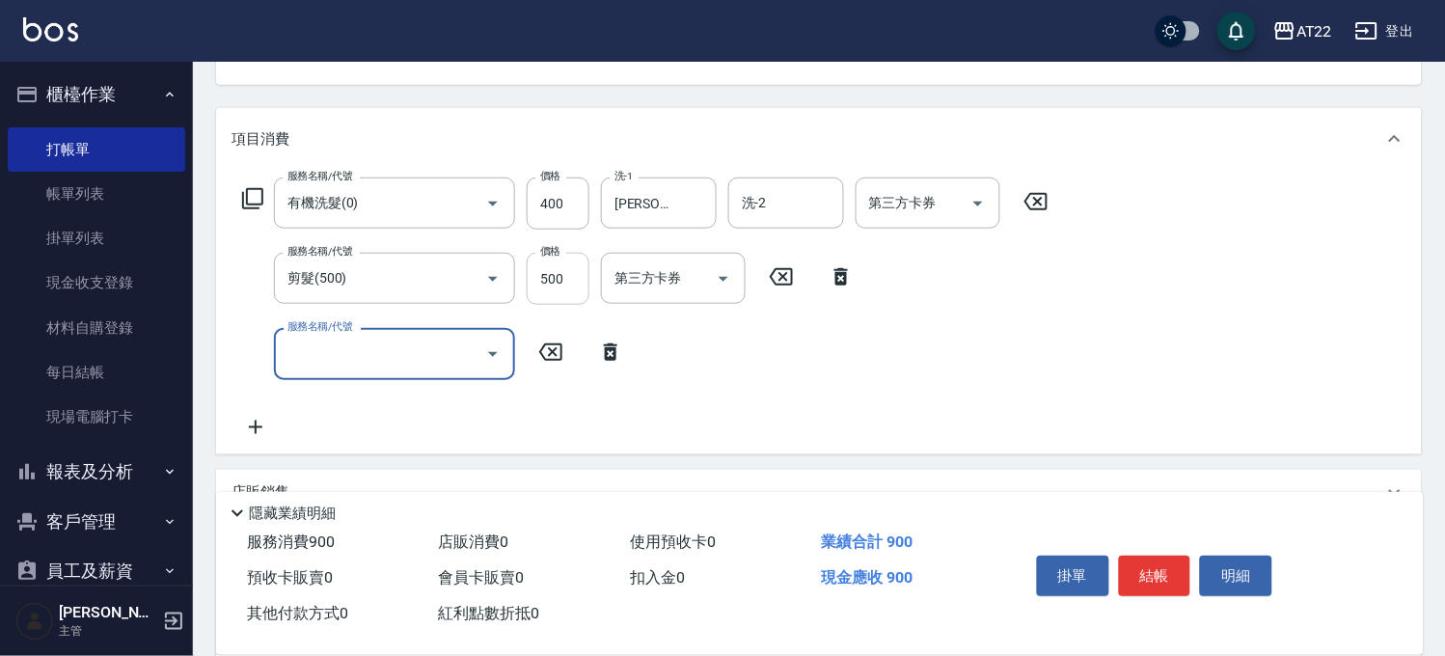
click at [546, 271] on input "500" at bounding box center [558, 279] width 63 height 52
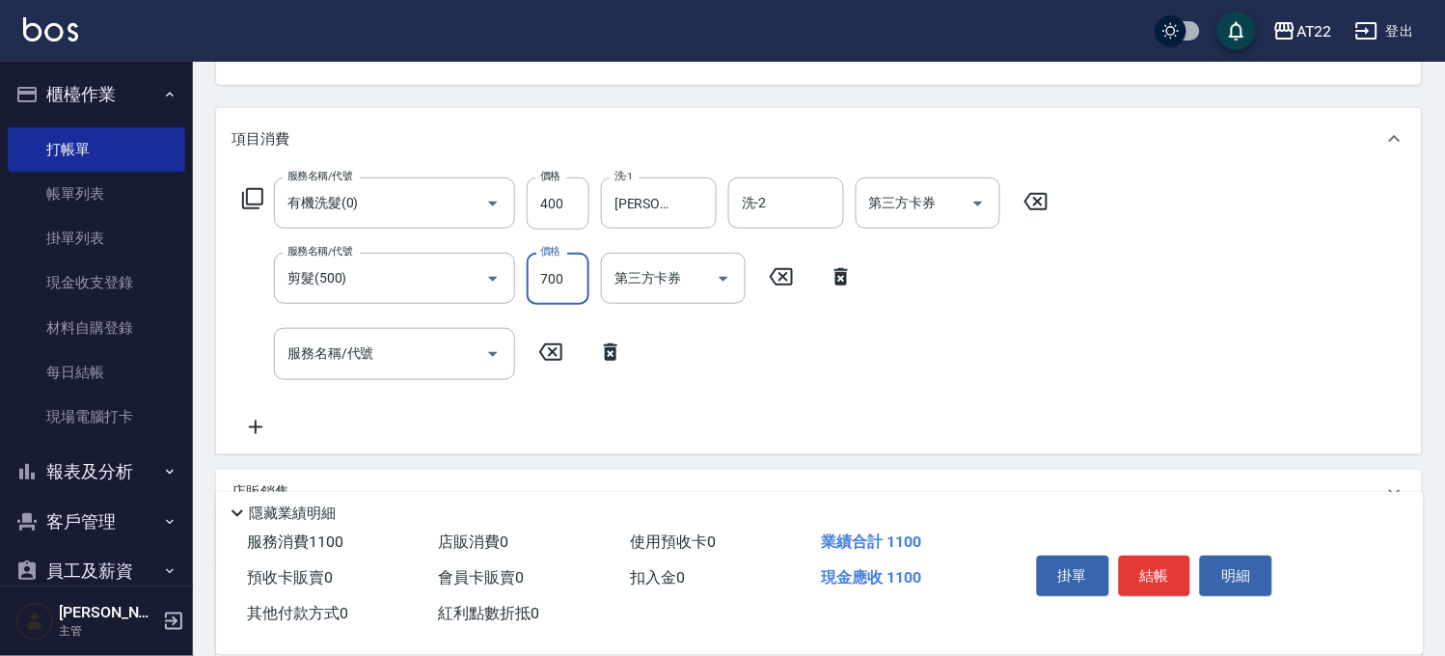
type input "700"
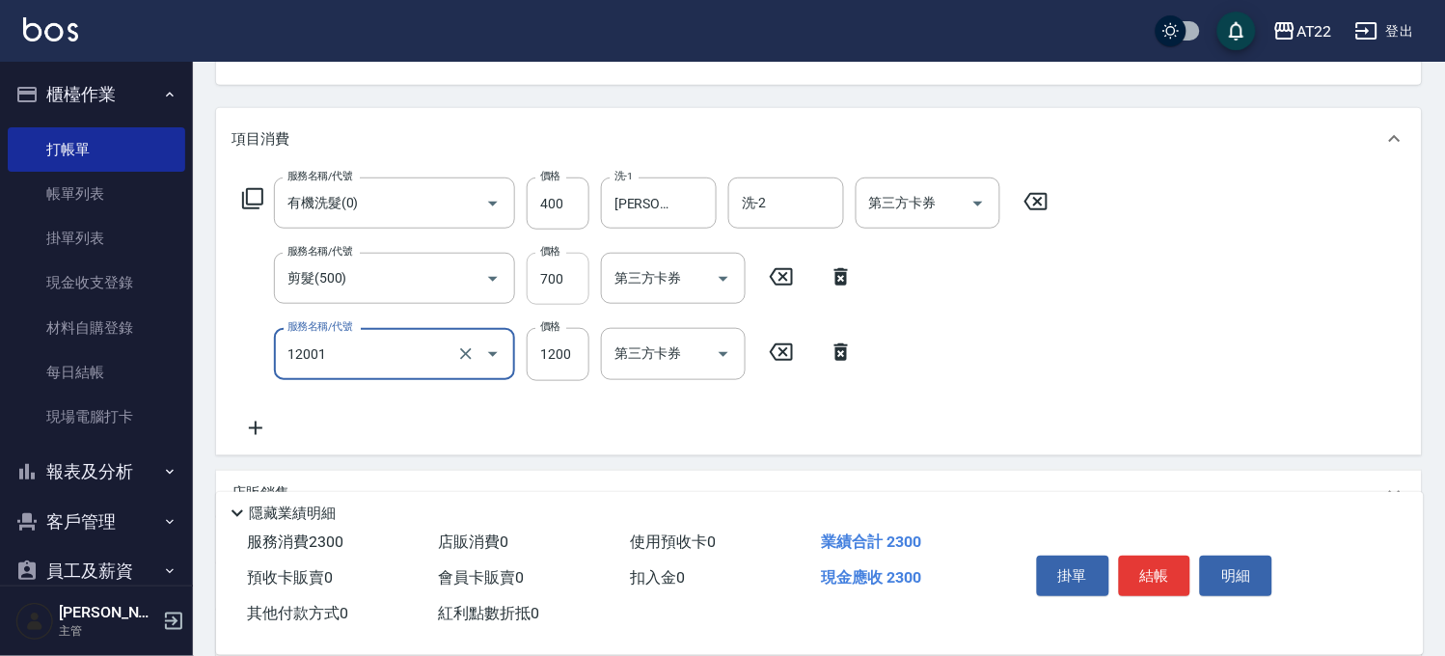
type input "燙髮S(12001)"
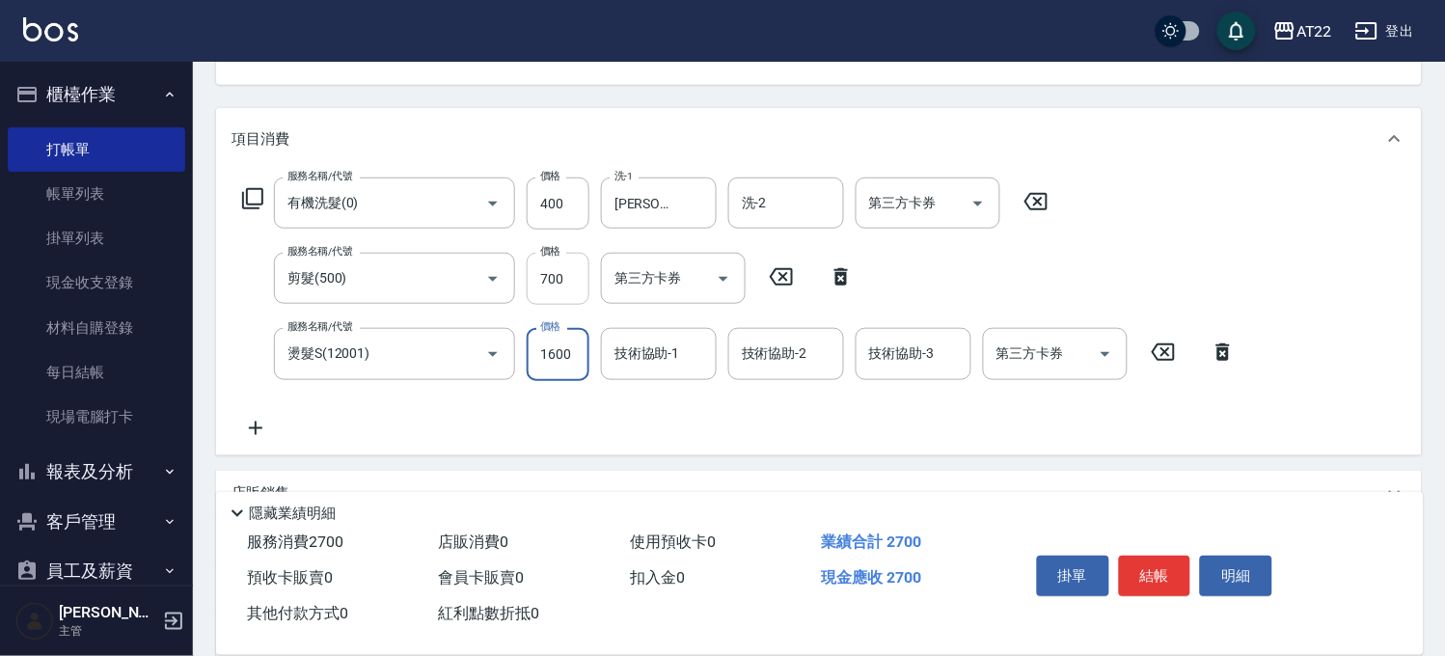
type input "1600"
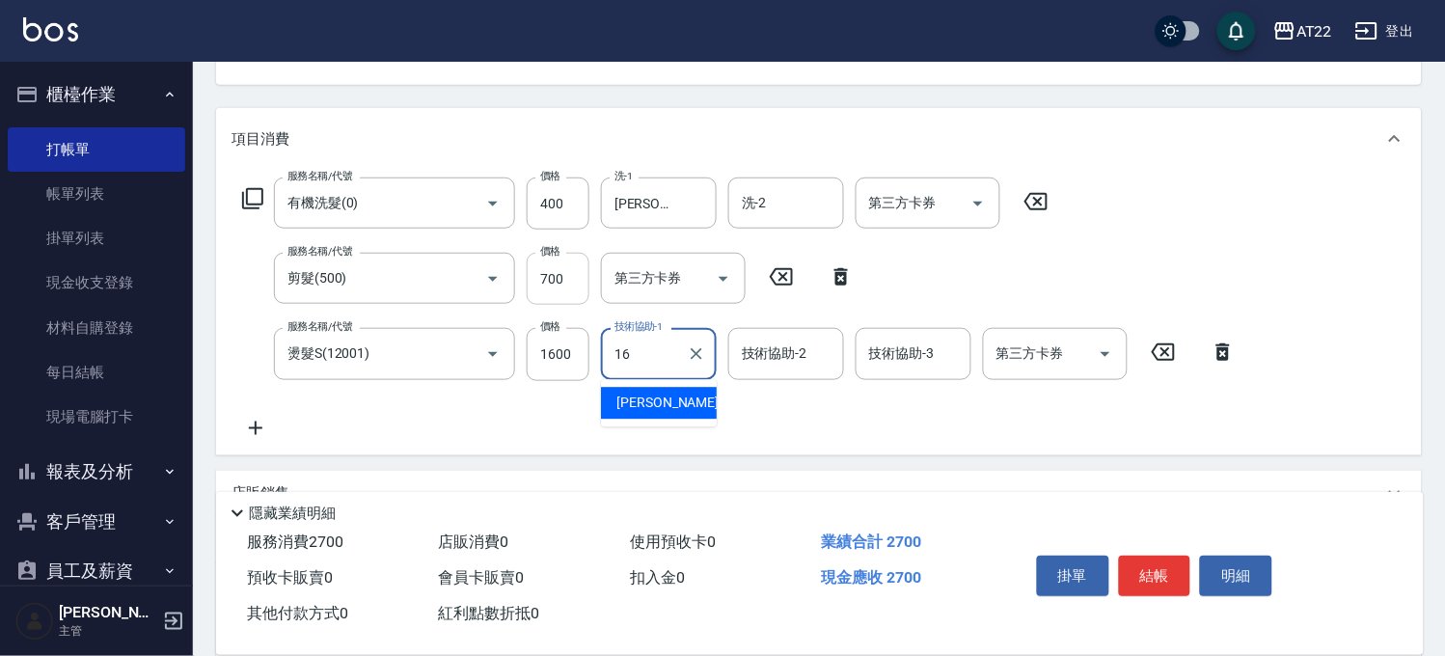
type input "[PERSON_NAME]-16"
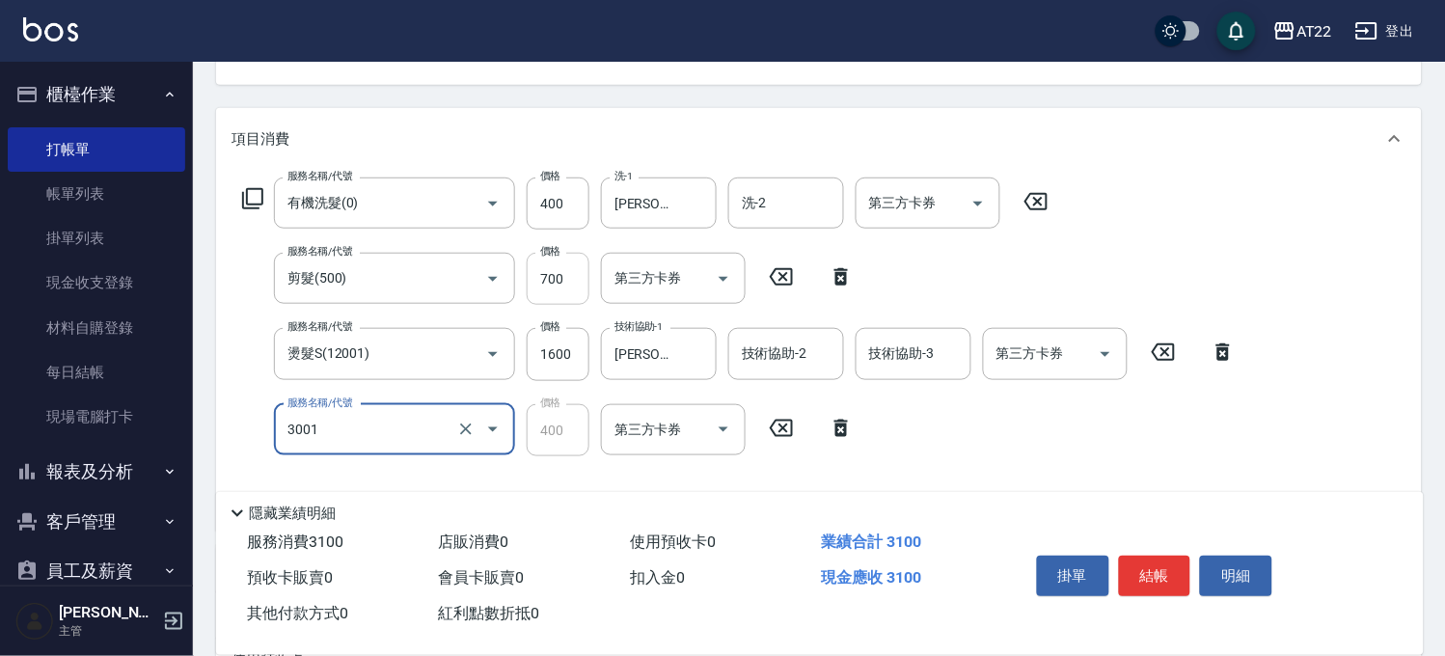
type input "側邊燙貼(3001)"
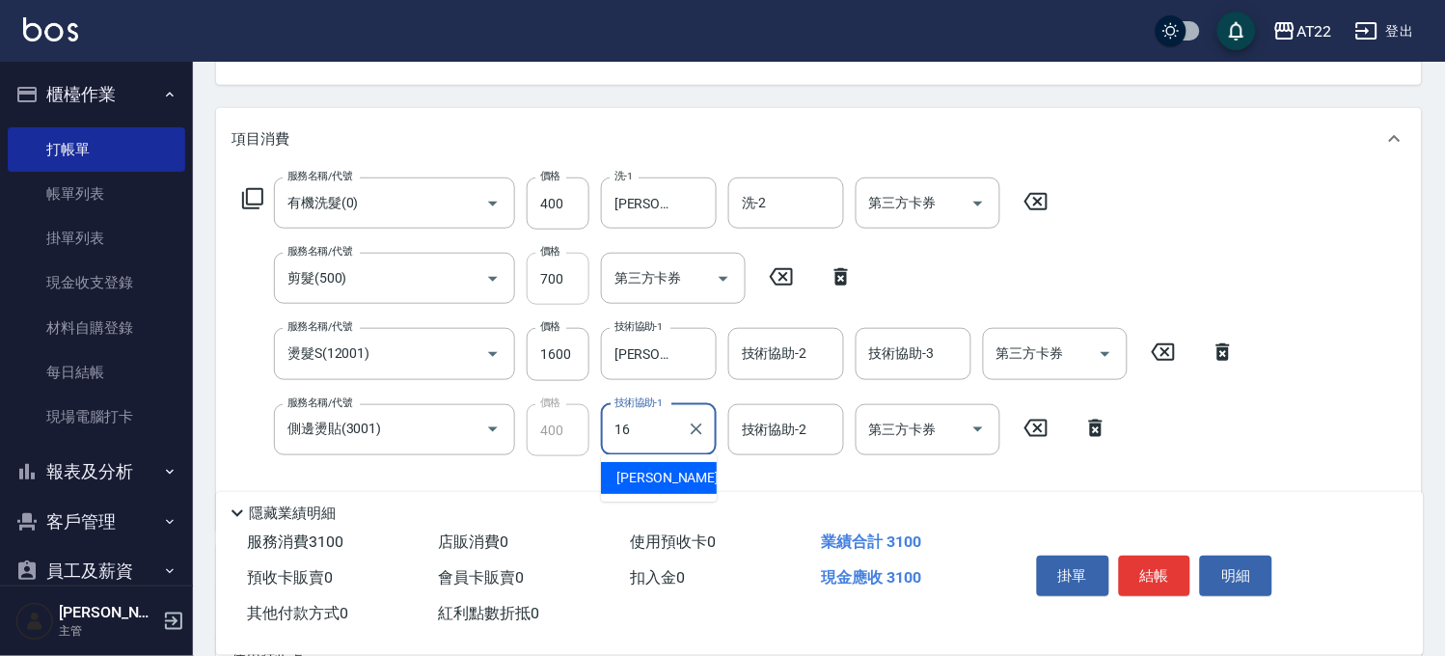
type input "[PERSON_NAME]-16"
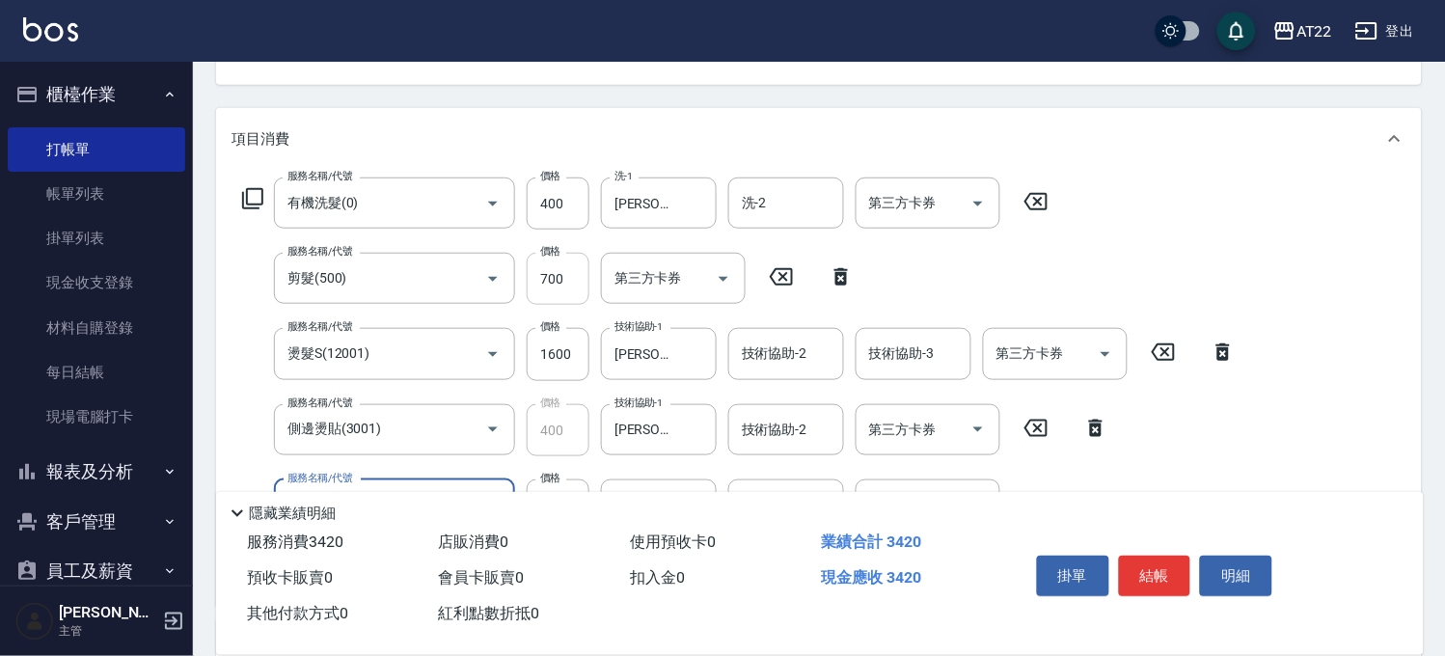
type input "頭皮隔離液(A3201)"
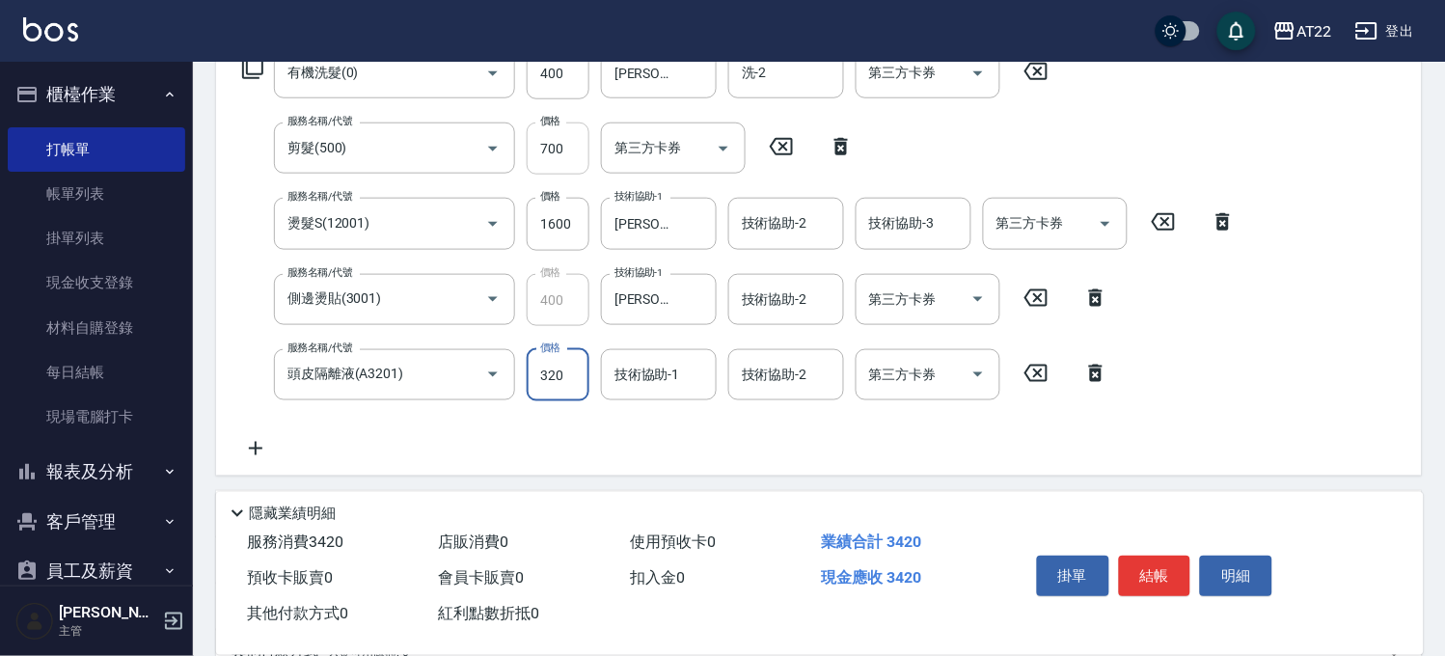
scroll to position [535, 0]
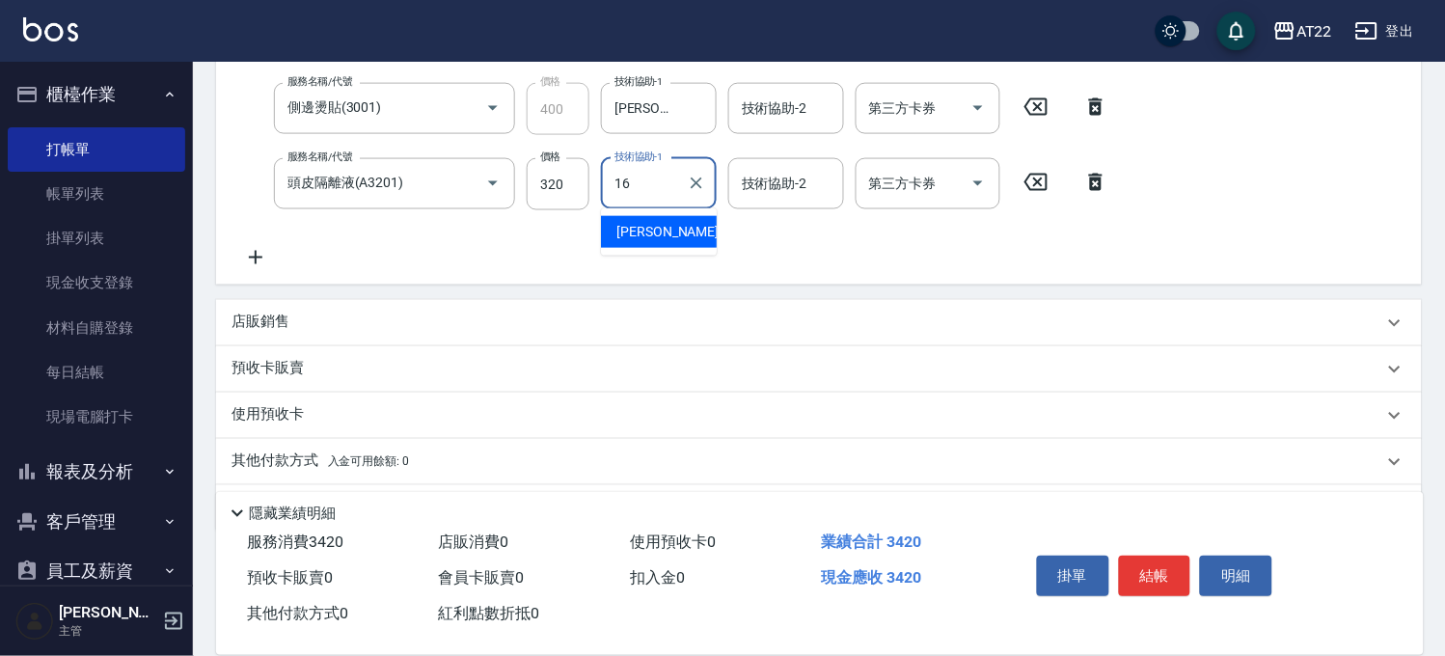
type input "[PERSON_NAME]-16"
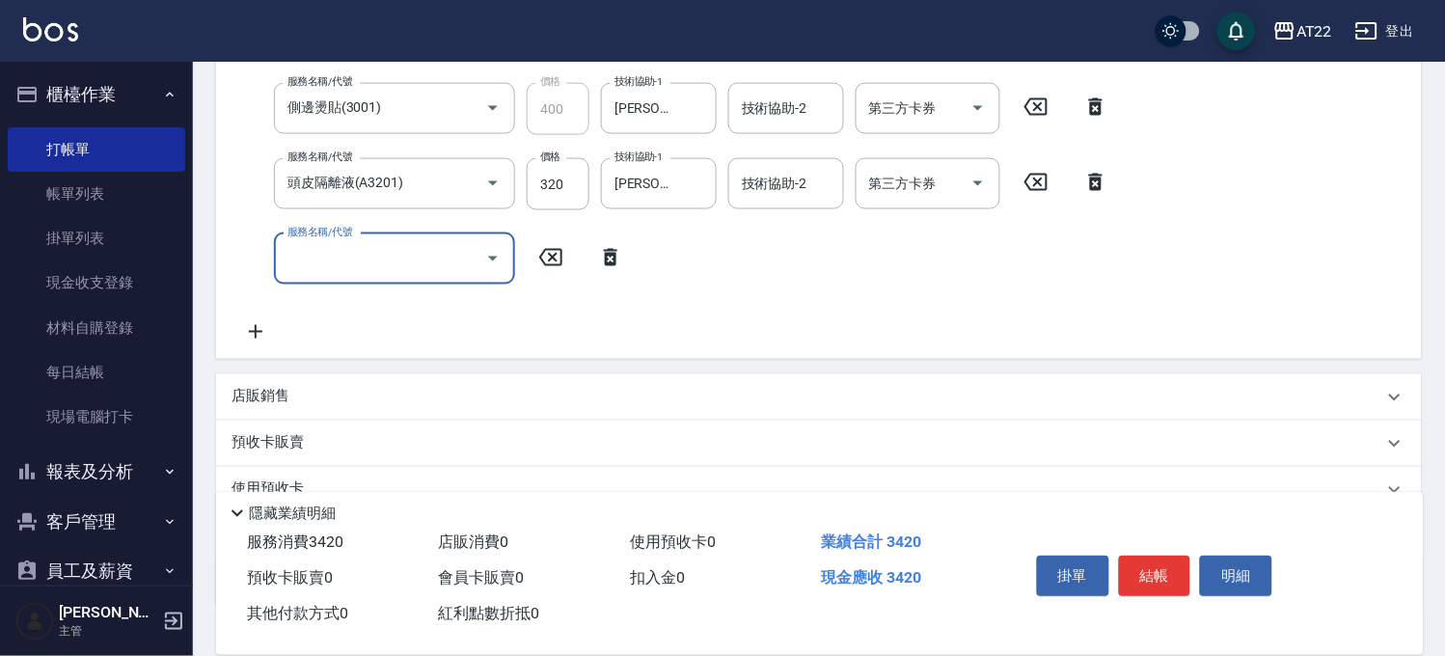
scroll to position [466, 0]
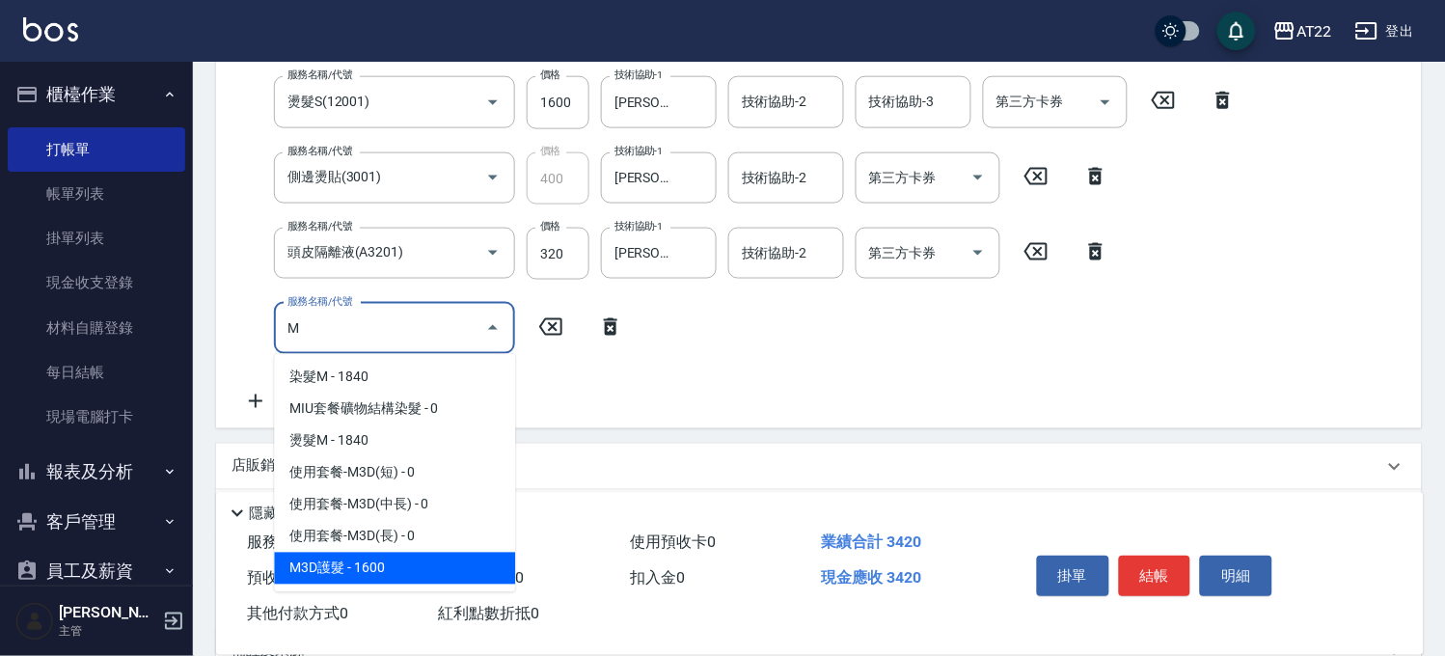
click at [363, 569] on span "M3D護髮 - 1600" at bounding box center [394, 569] width 241 height 32
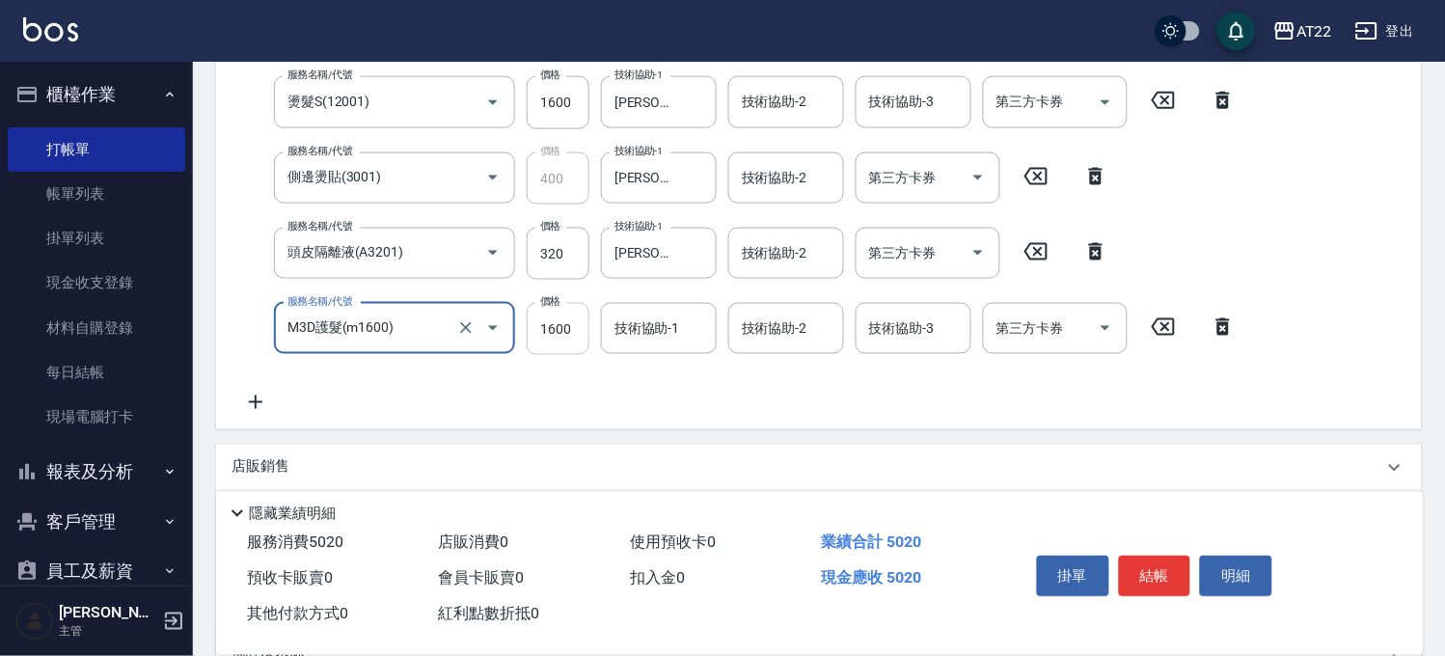
type input "M3D護髮(m1600)"
click at [576, 325] on input "1600" at bounding box center [558, 329] width 63 height 52
type input "1518"
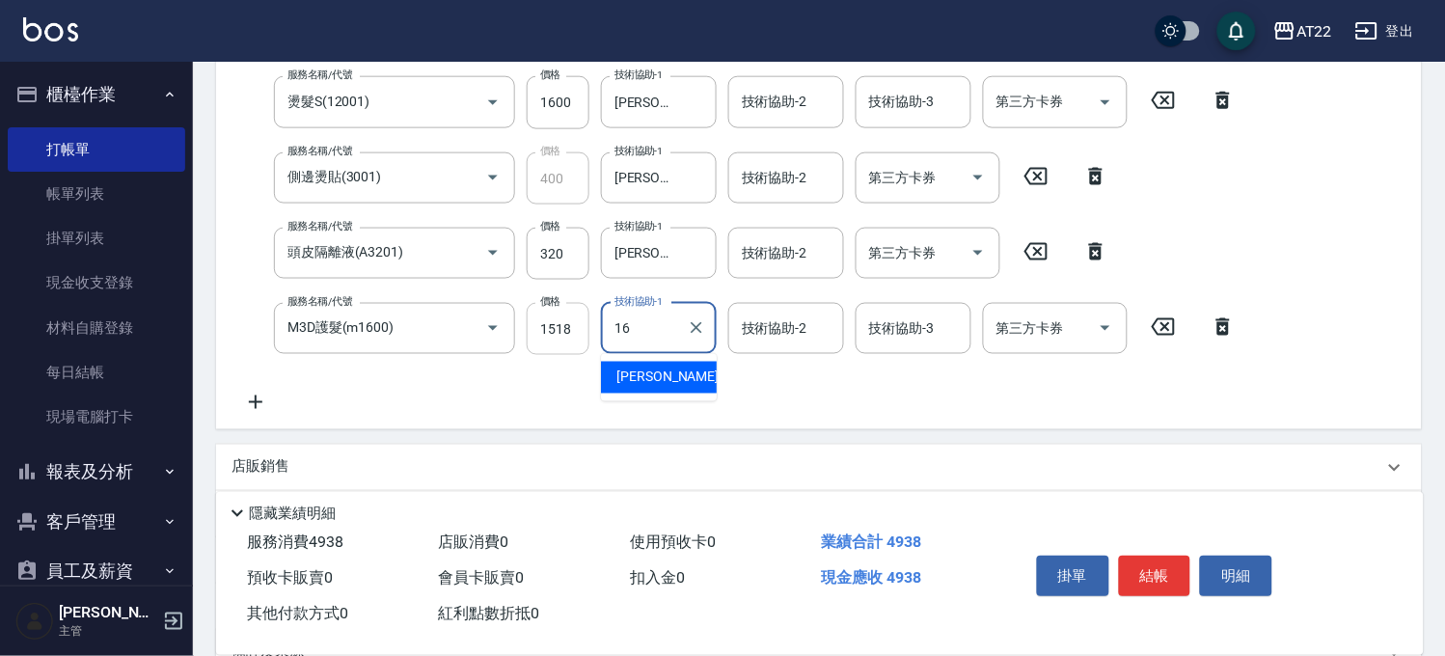
type input "[PERSON_NAME]-16"
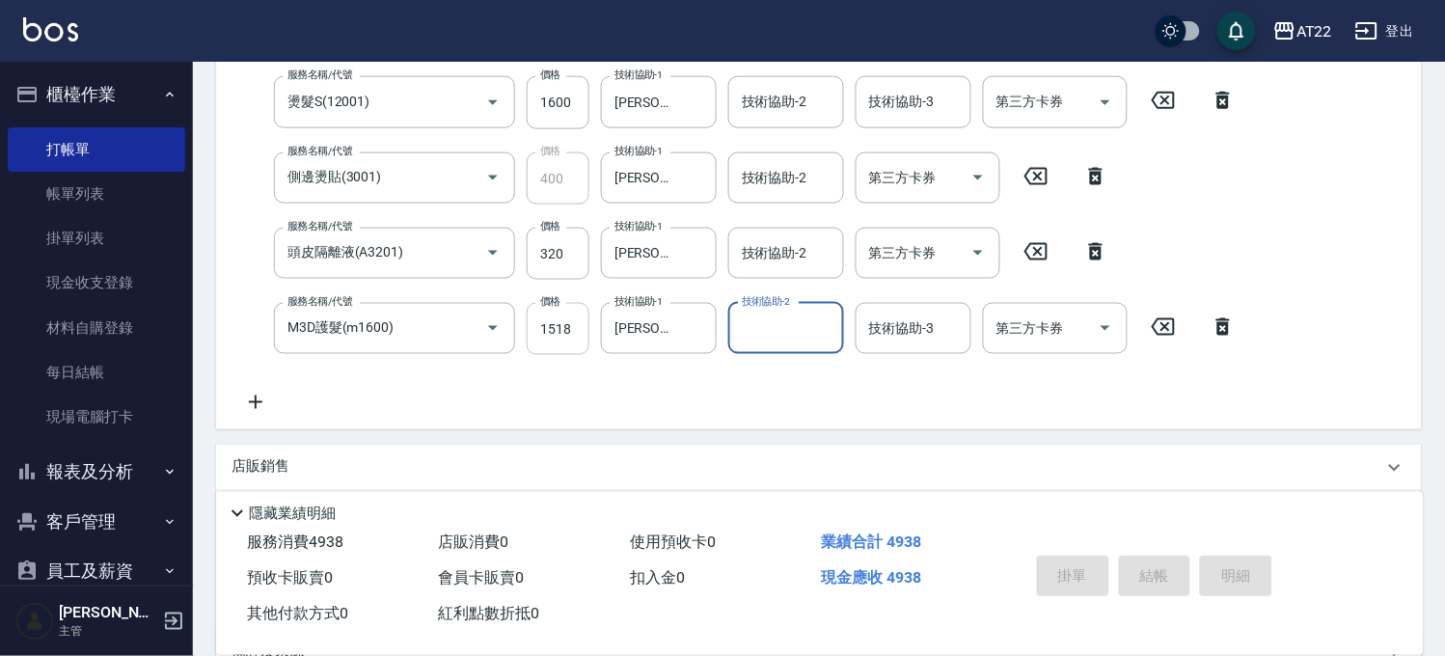
type input "[DATE] 16:04"
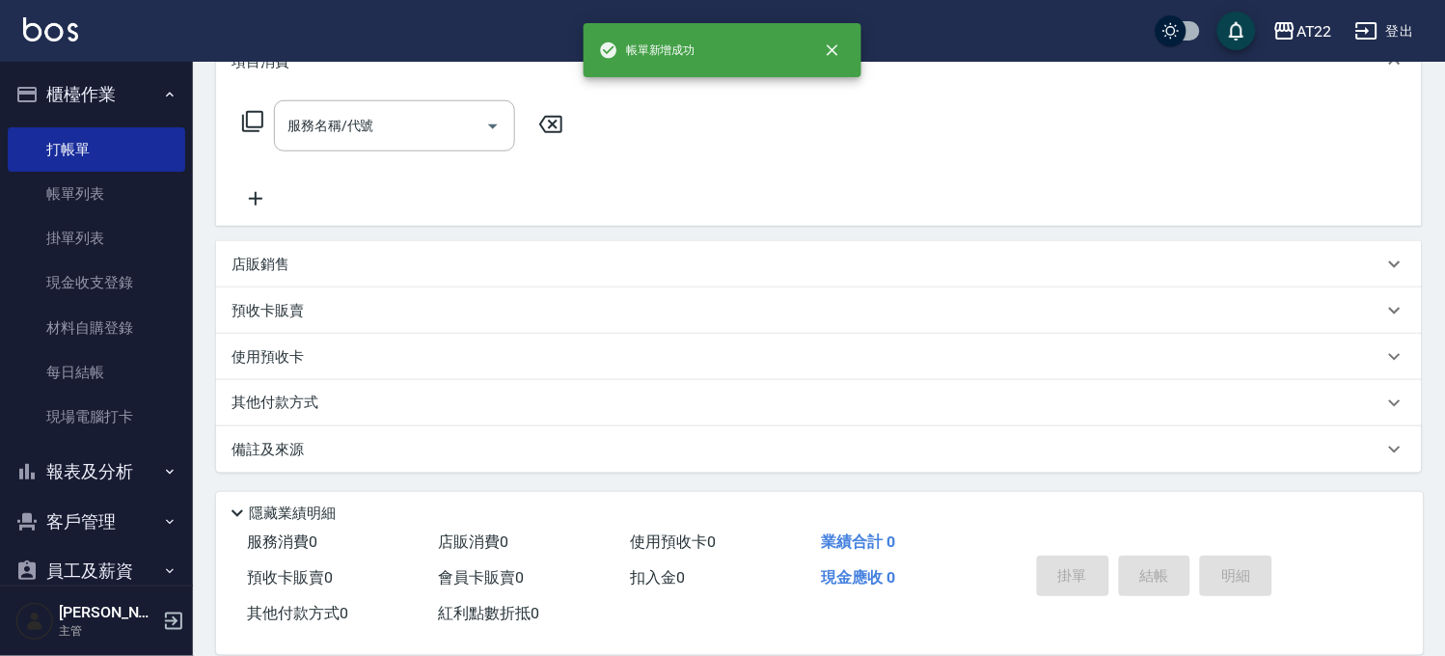
scroll to position [0, 0]
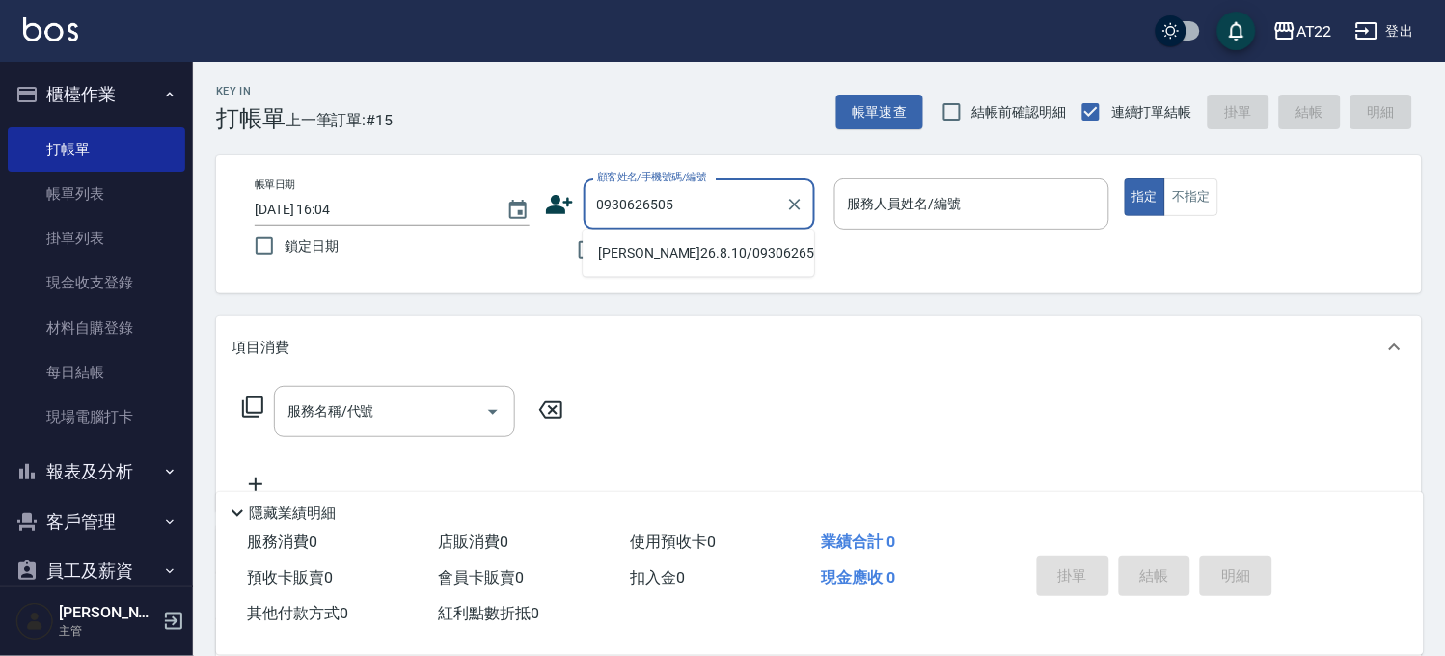
click at [657, 245] on li "[PERSON_NAME]26.8.10/0930626505/v81822" at bounding box center [698, 253] width 231 height 32
type input "[PERSON_NAME]26.8.10/0930626505/v81822"
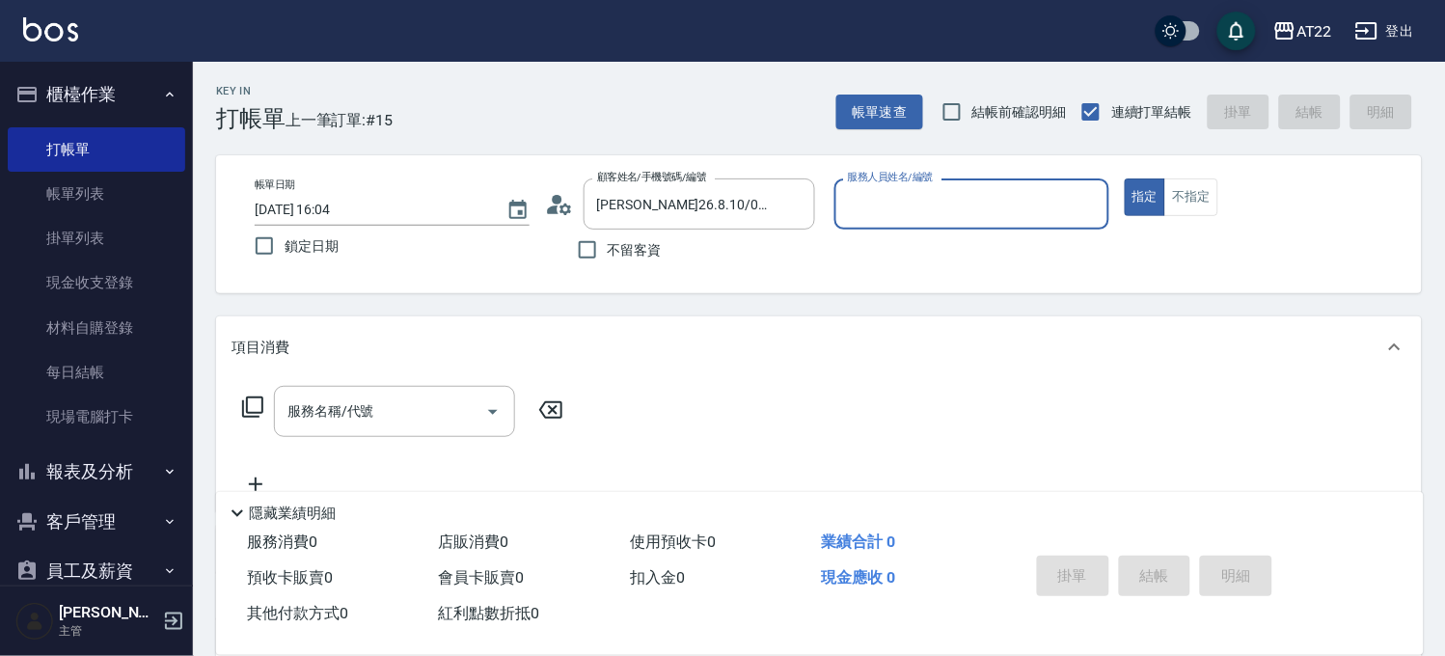
type input "Miko-12"
click at [371, 403] on input "服務名稱/代號" at bounding box center [380, 412] width 195 height 34
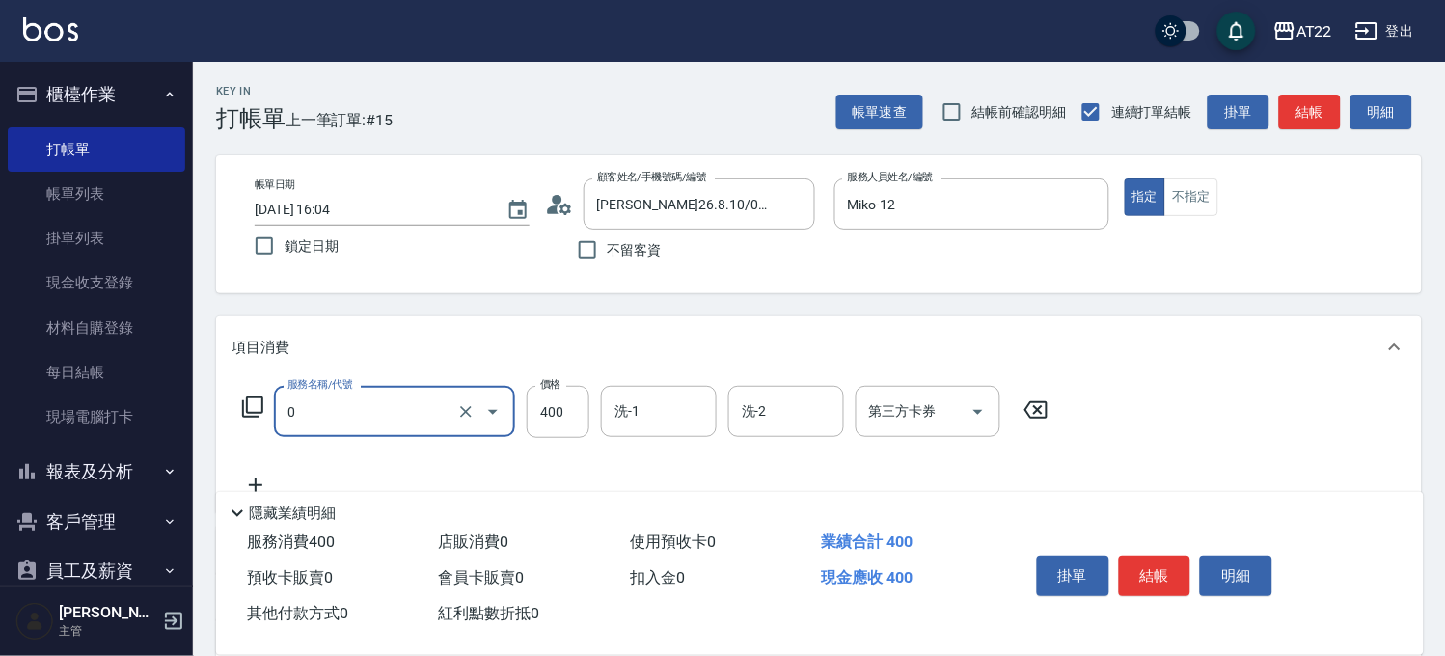
type input "有機洗髮(0)"
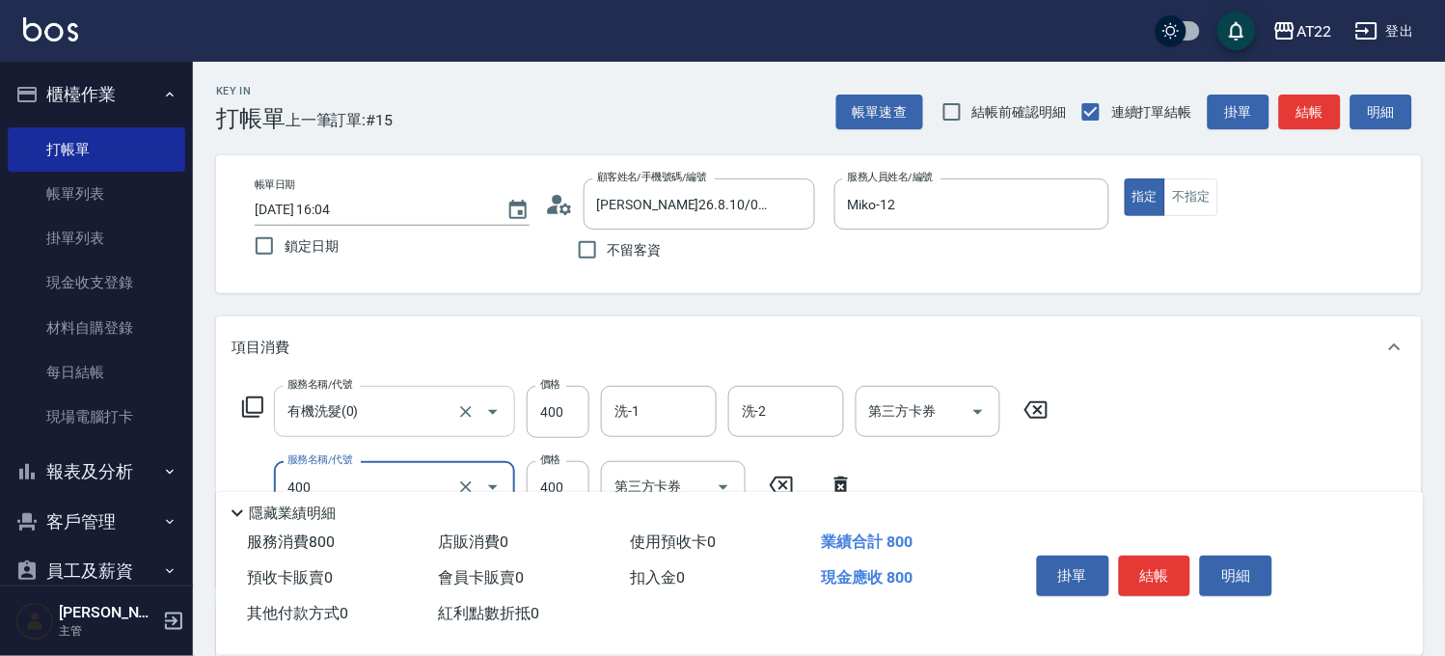
type input "剪髮(400)"
type input "350"
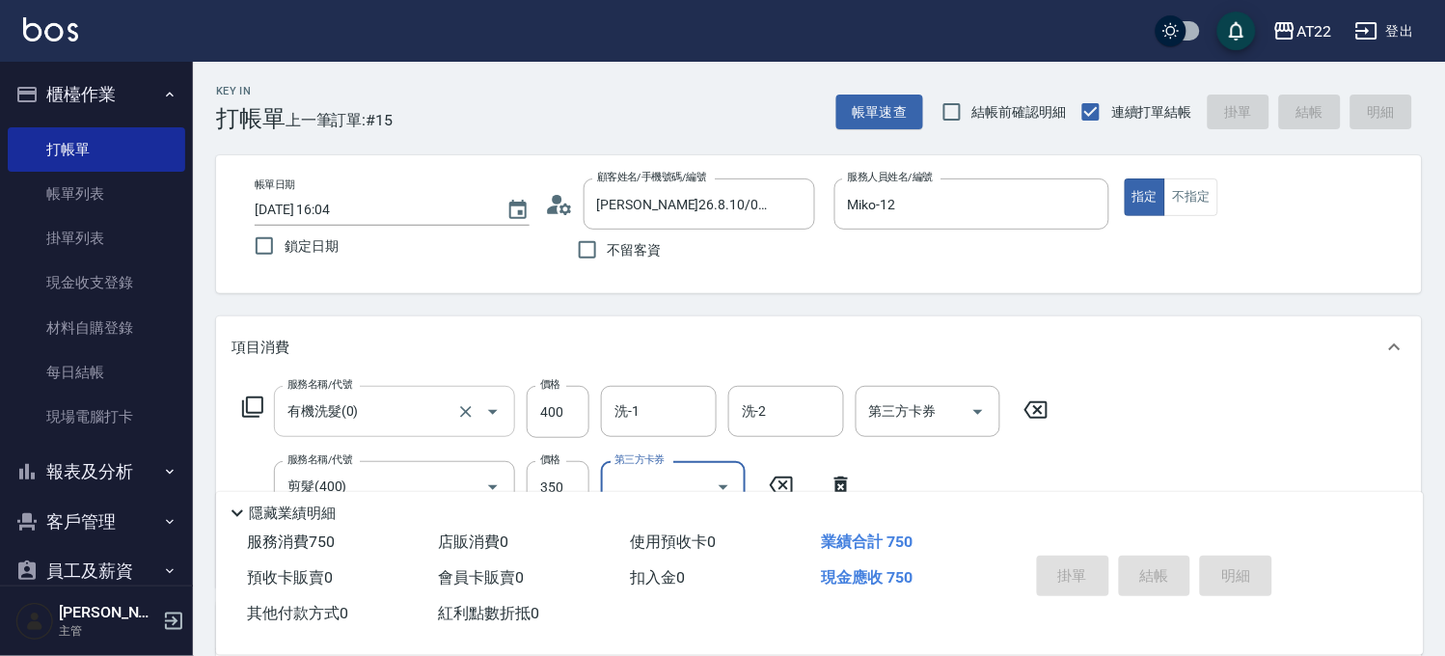
type input "[DATE] 16:05"
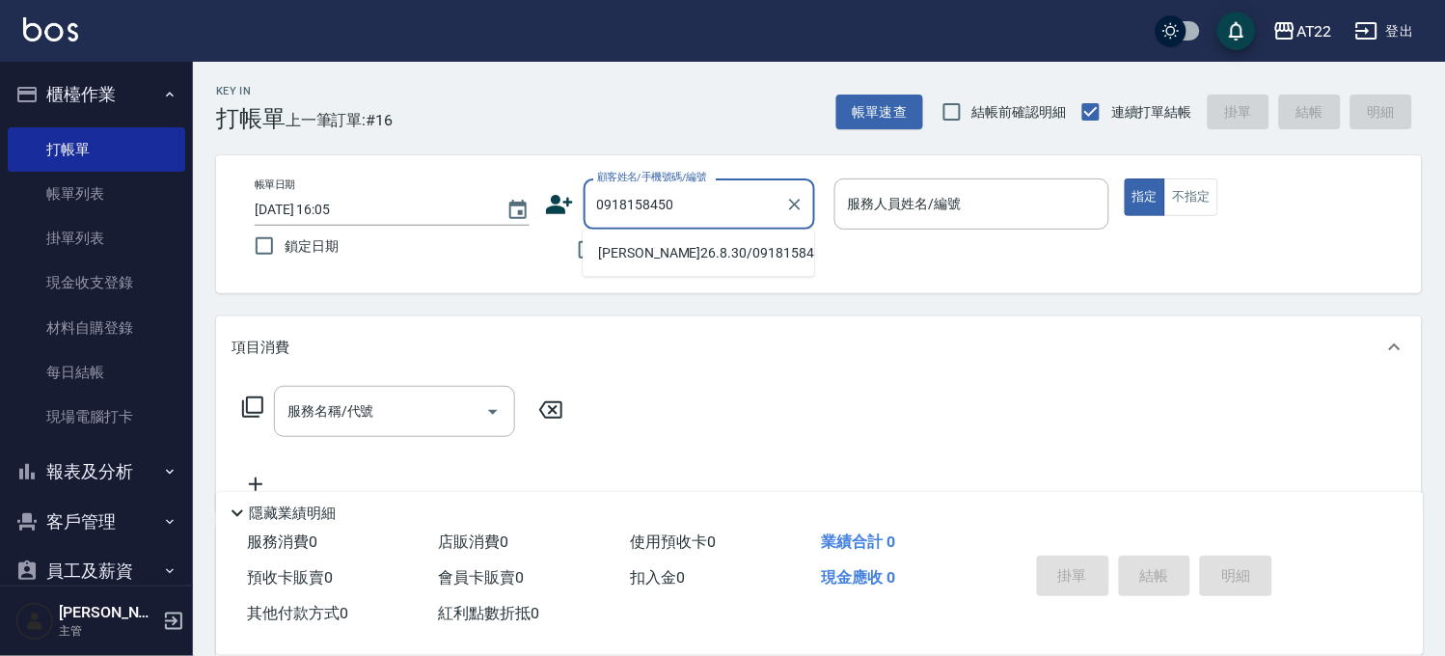
click at [625, 258] on li "[PERSON_NAME]26.8.30/0918158450/V81887" at bounding box center [698, 253] width 231 height 32
type input "[PERSON_NAME]26.8.30/0918158450/V81887"
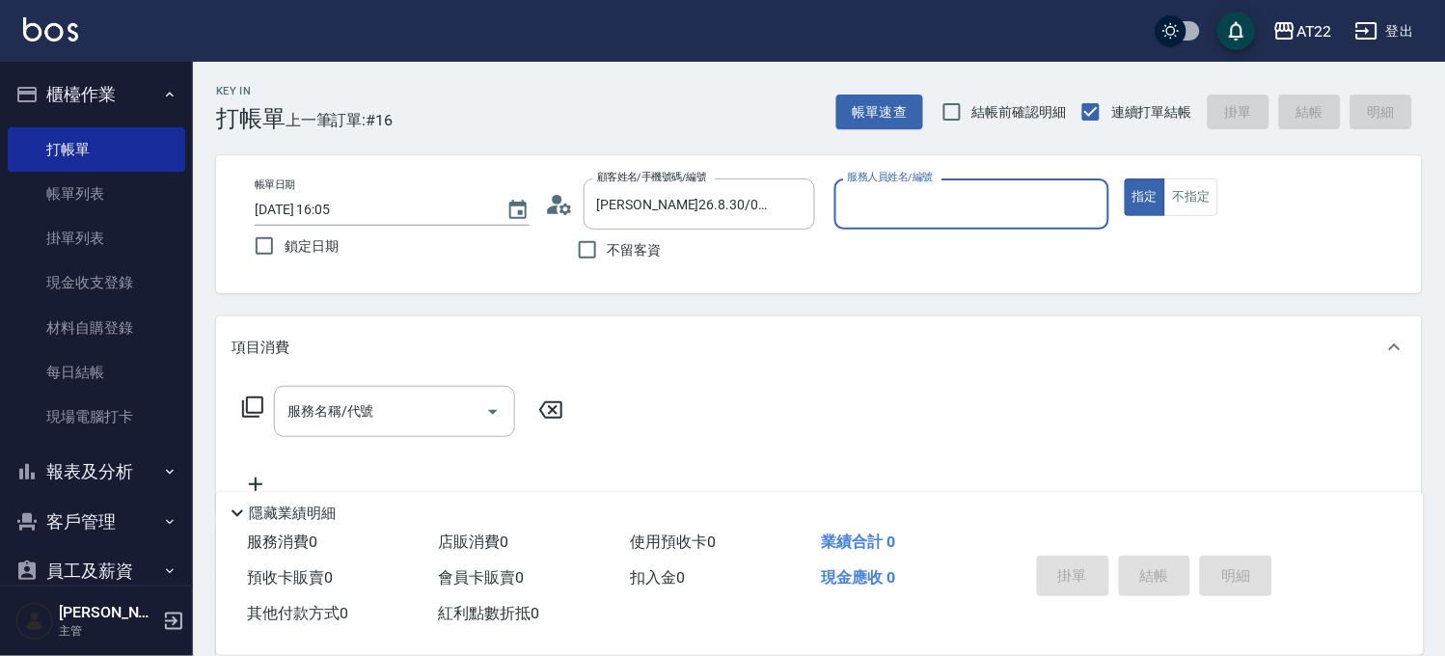
type input "Zoe-8"
click at [419, 398] on input "服務名稱/代號" at bounding box center [380, 412] width 195 height 34
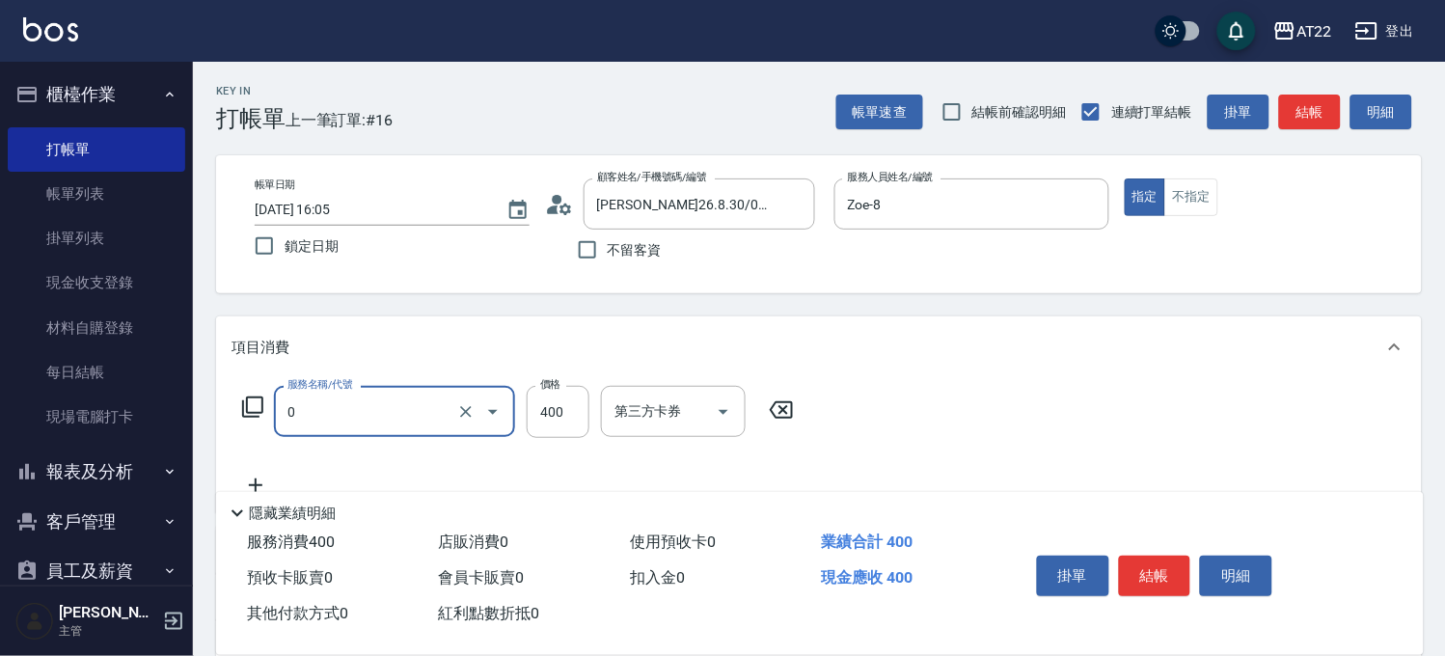
type input "有機洗髮(0)"
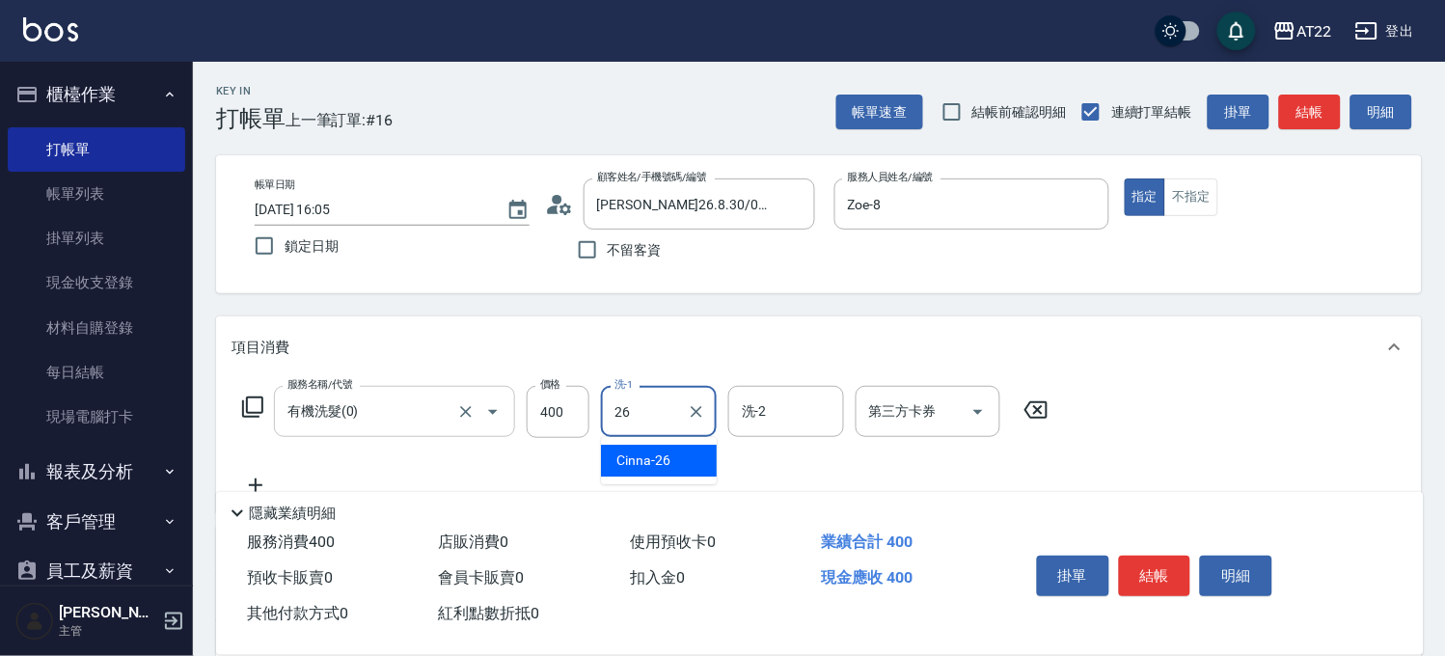
type input "Cinna-26"
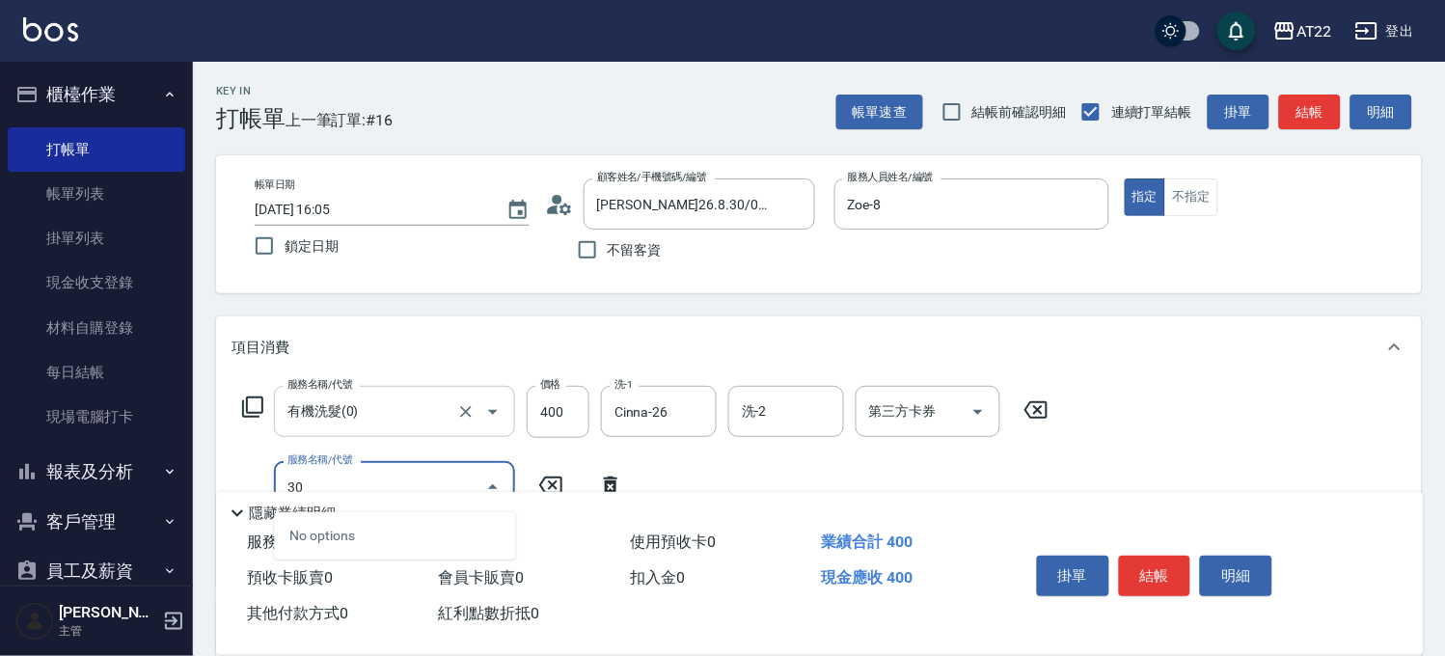
type input "3"
type input "剪髮(500)"
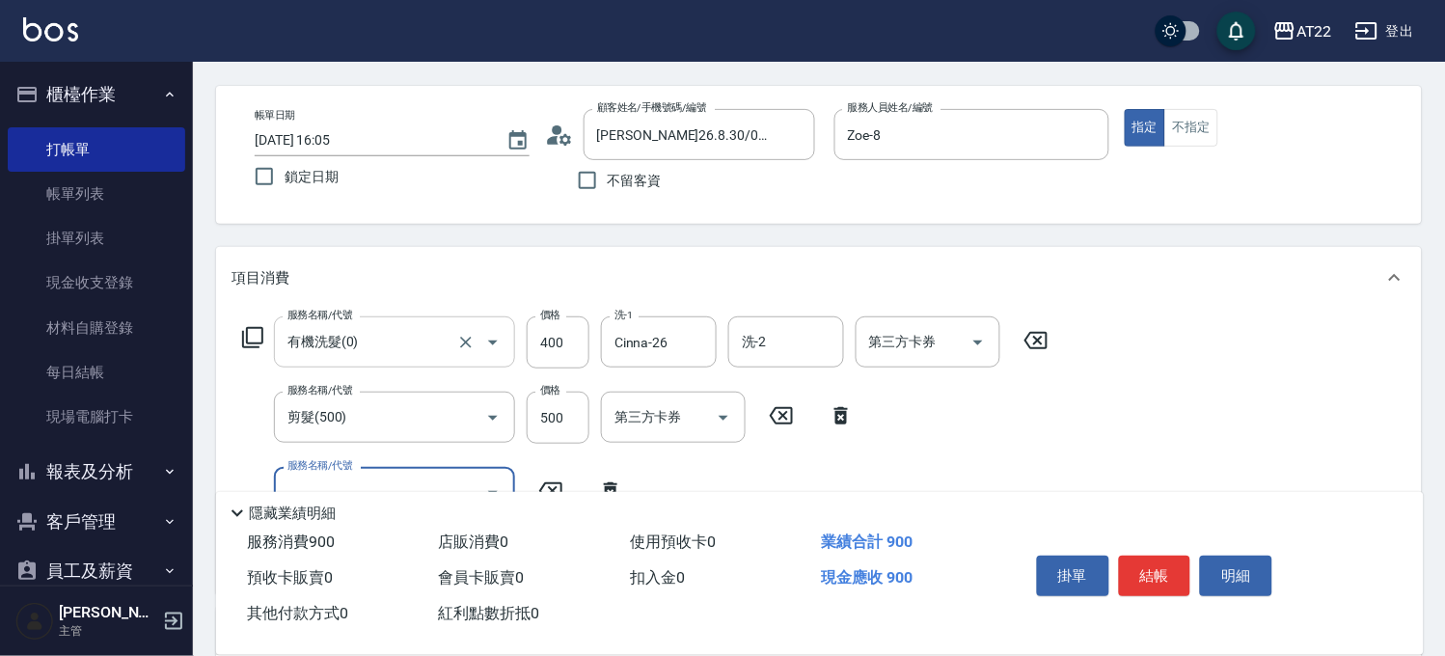
scroll to position [107, 0]
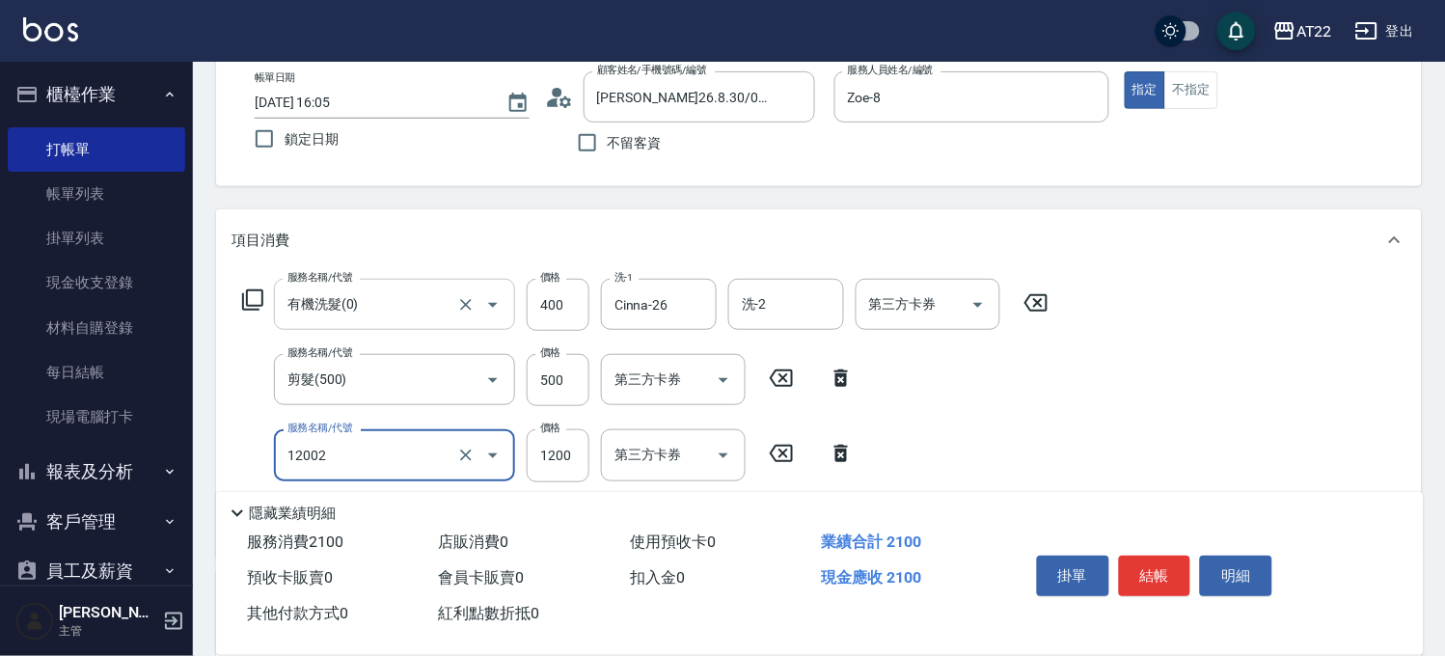
type input "染髮S(12002)"
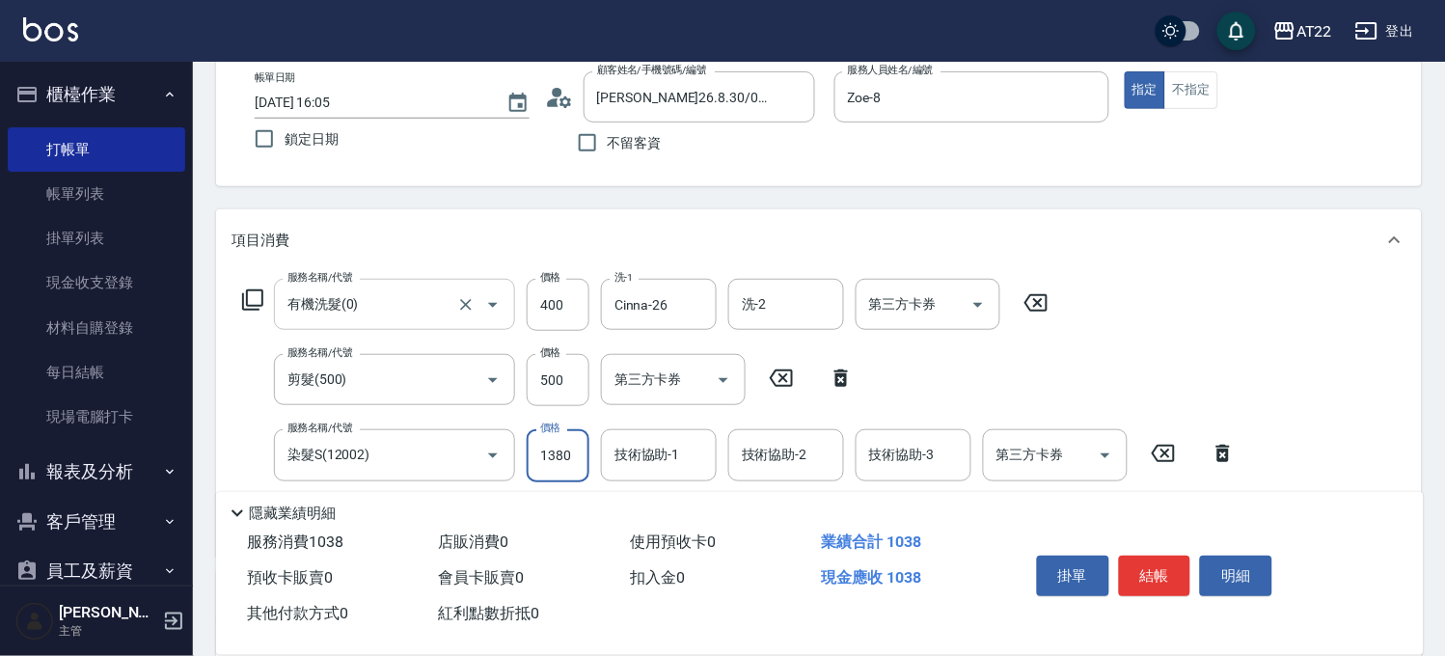
type input "1380"
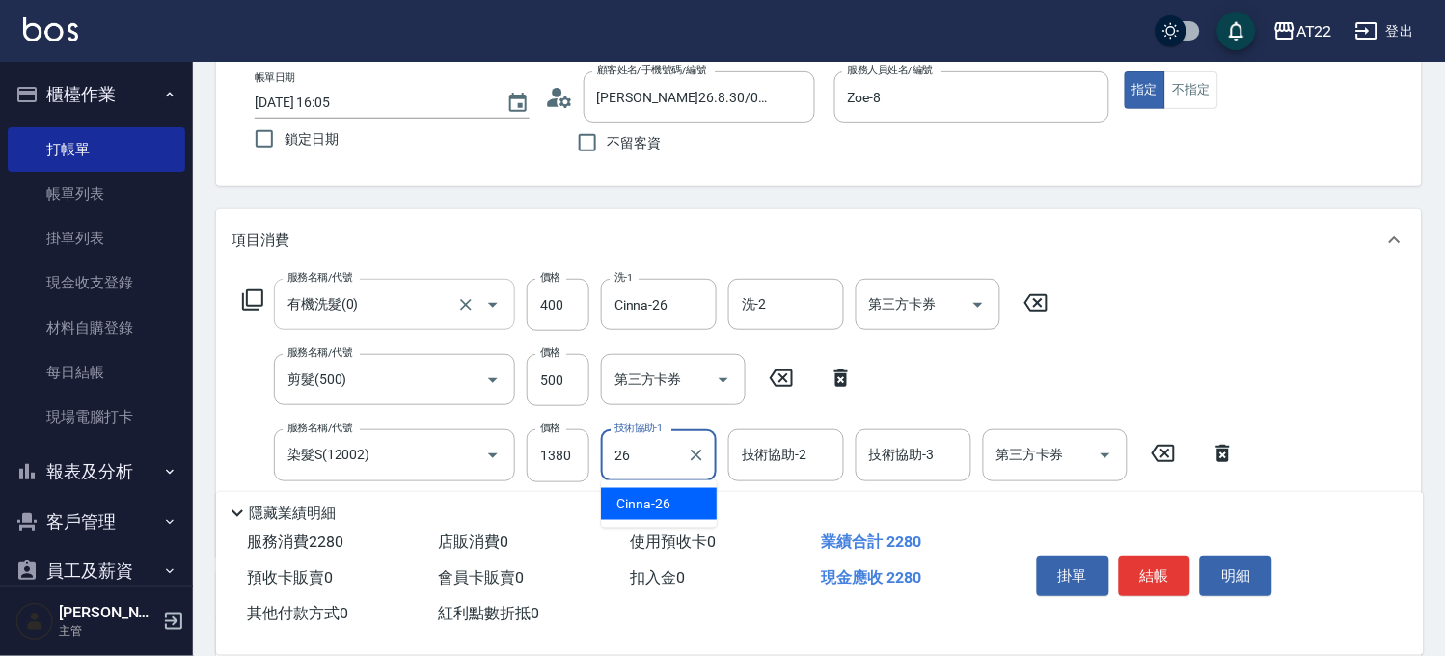
type input "Cinna-26"
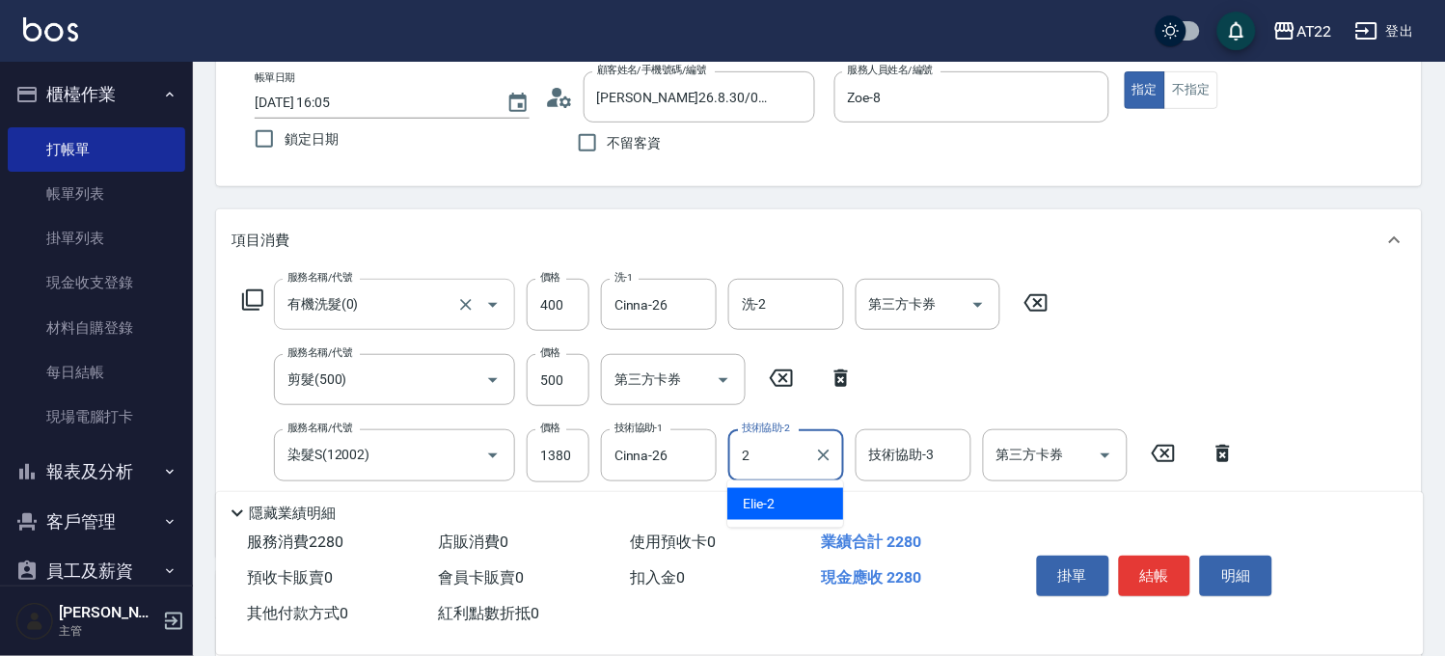
type input "Elie-2"
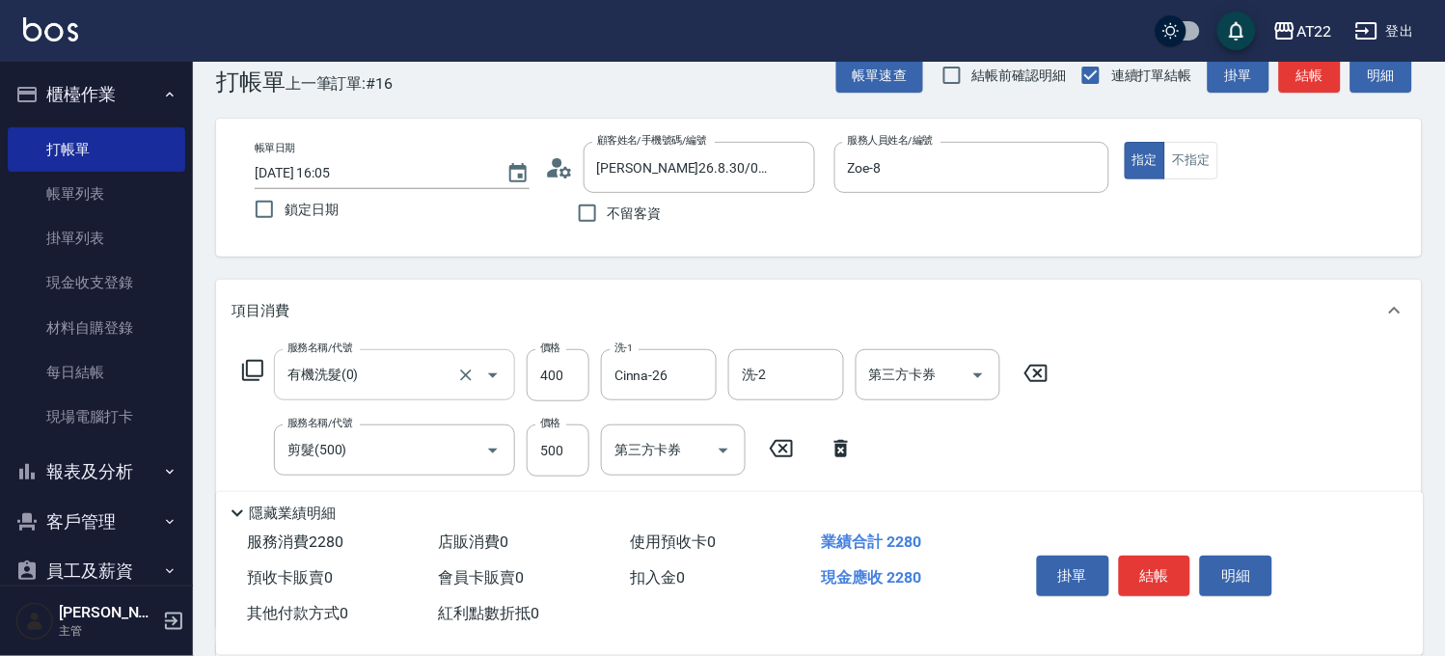
scroll to position [0, 0]
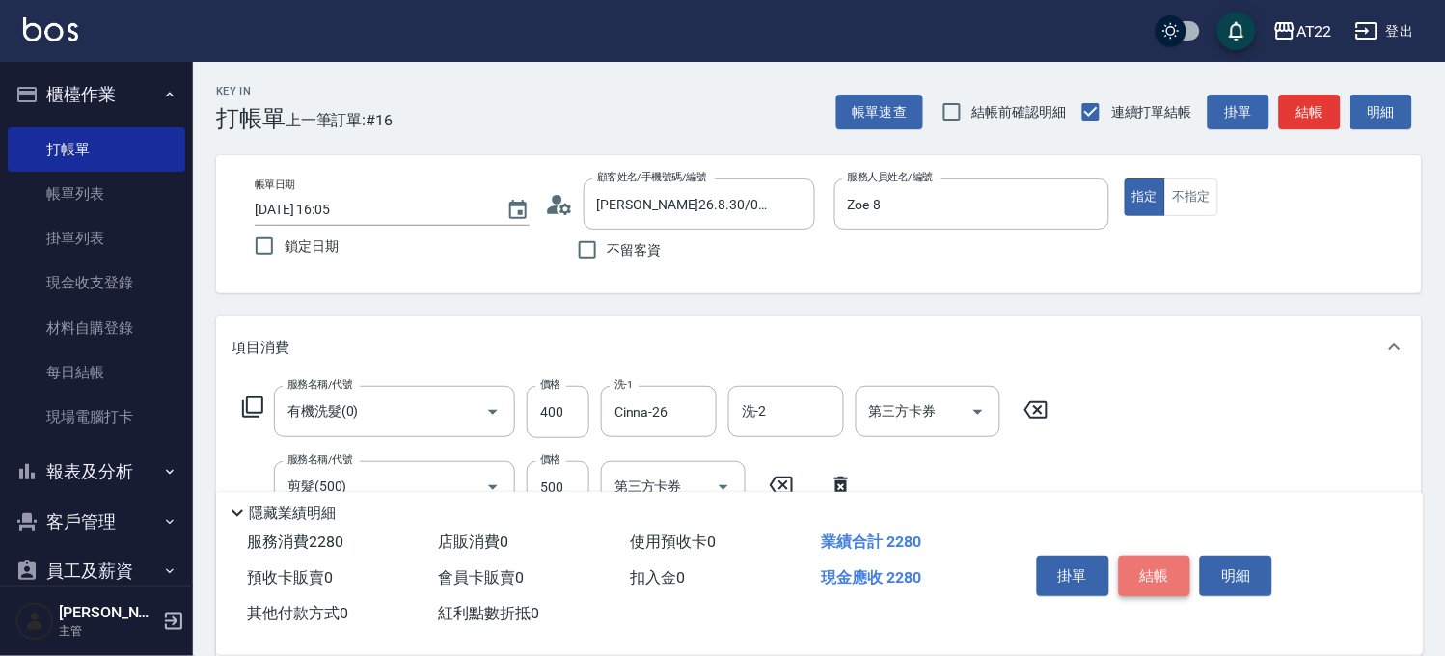
click at [1142, 564] on button "結帳" at bounding box center [1155, 576] width 72 height 41
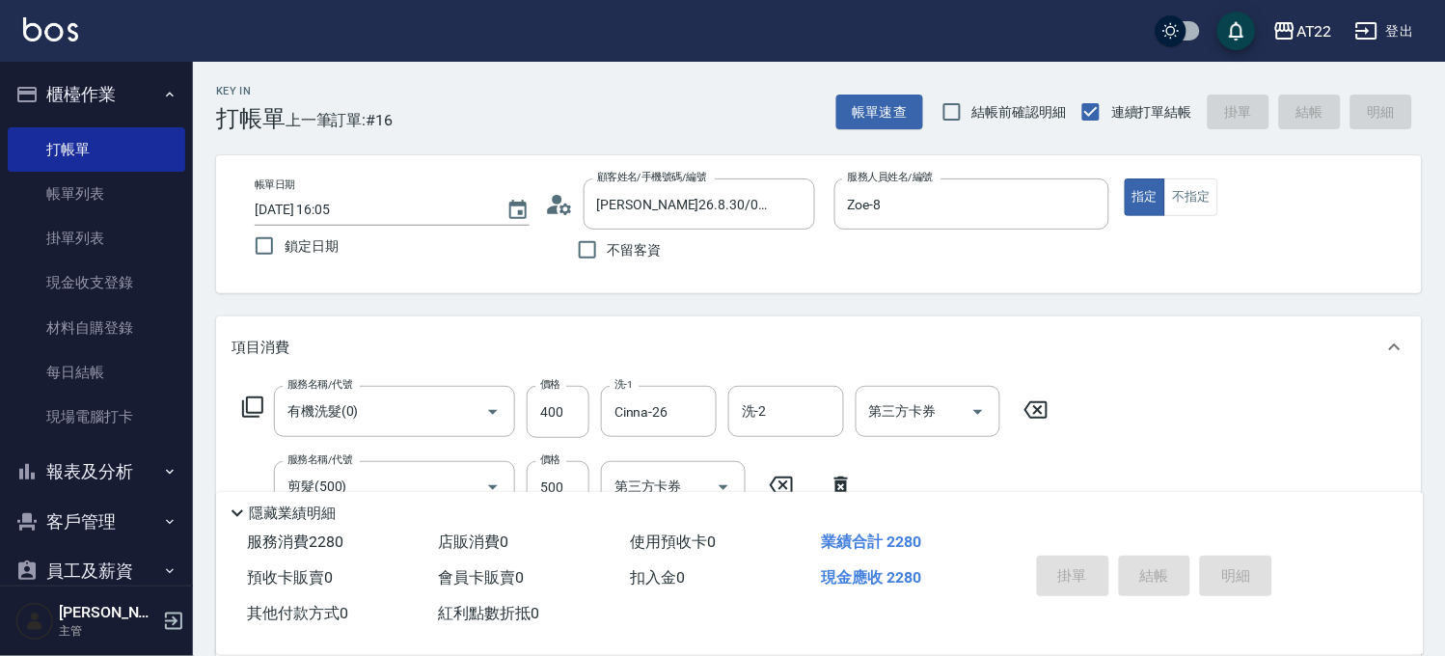
type input "[DATE] 16:06"
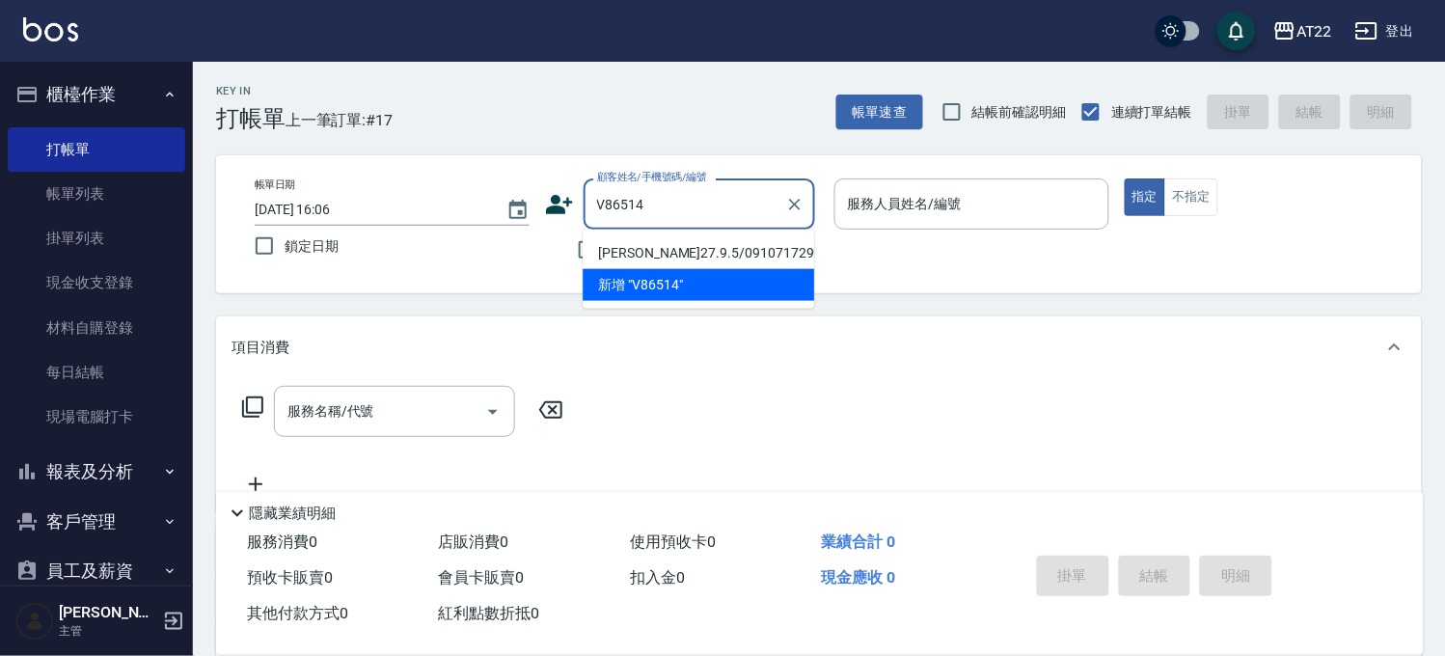
click at [702, 262] on li "[PERSON_NAME]27.9.5/0910717299/V86514" at bounding box center [698, 253] width 231 height 32
type input "[PERSON_NAME]27.9.5/0910717299/V86514"
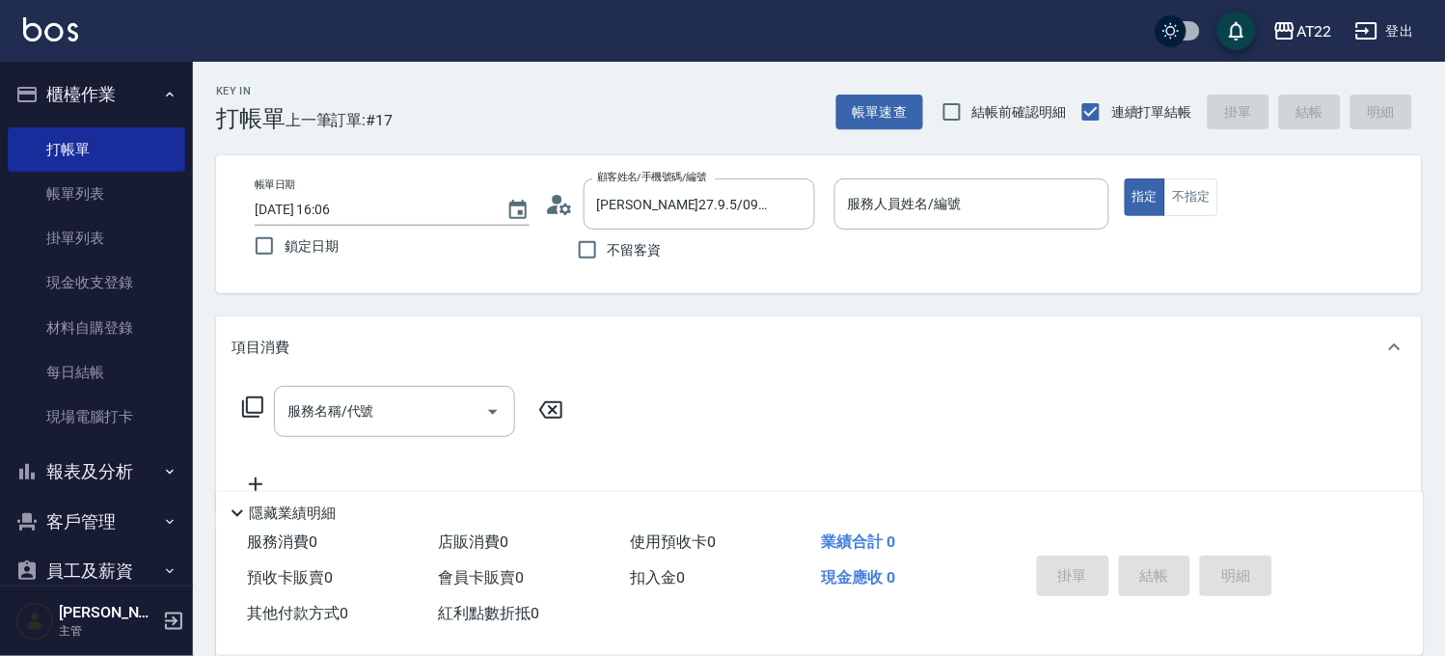
click at [567, 207] on icon at bounding box center [565, 209] width 12 height 12
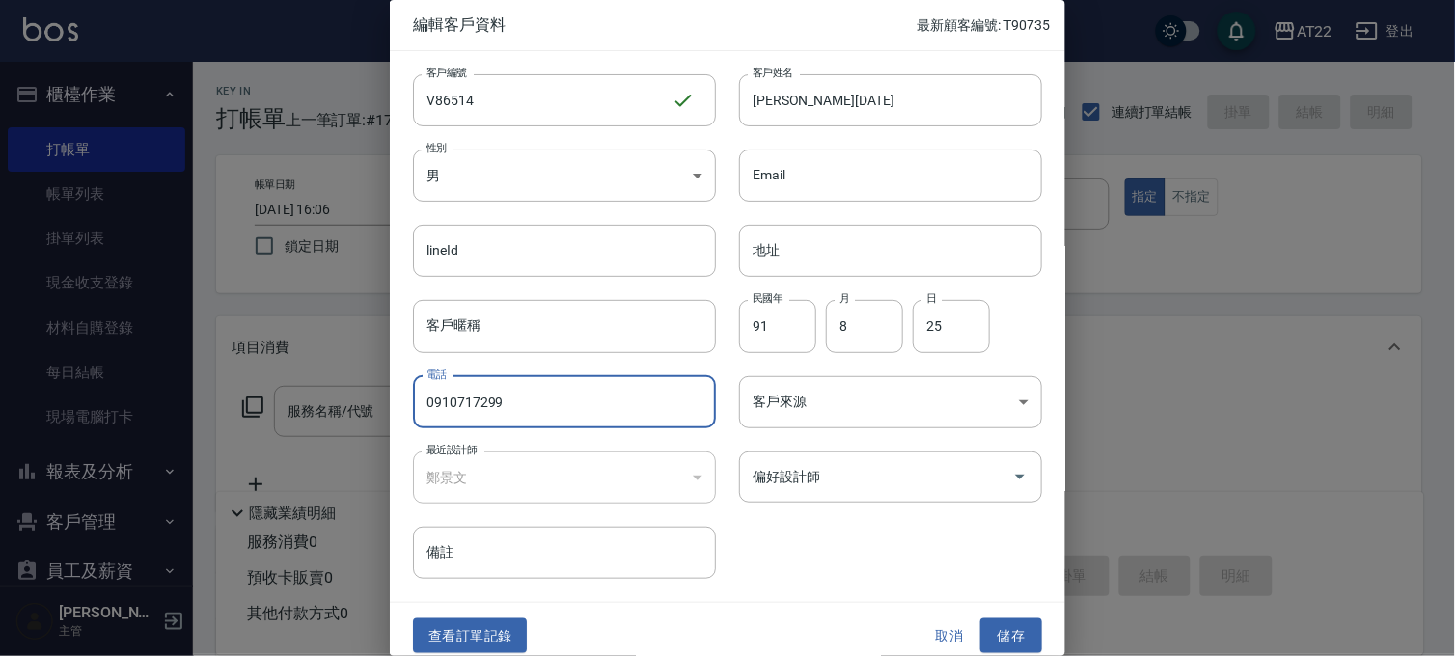
drag, startPoint x: 490, startPoint y: 403, endPoint x: 531, endPoint y: 410, distance: 41.1
click at [531, 410] on input "0910717299" at bounding box center [564, 402] width 303 height 52
type input "0910717297"
click at [1006, 618] on button "儲存" at bounding box center [1011, 636] width 62 height 36
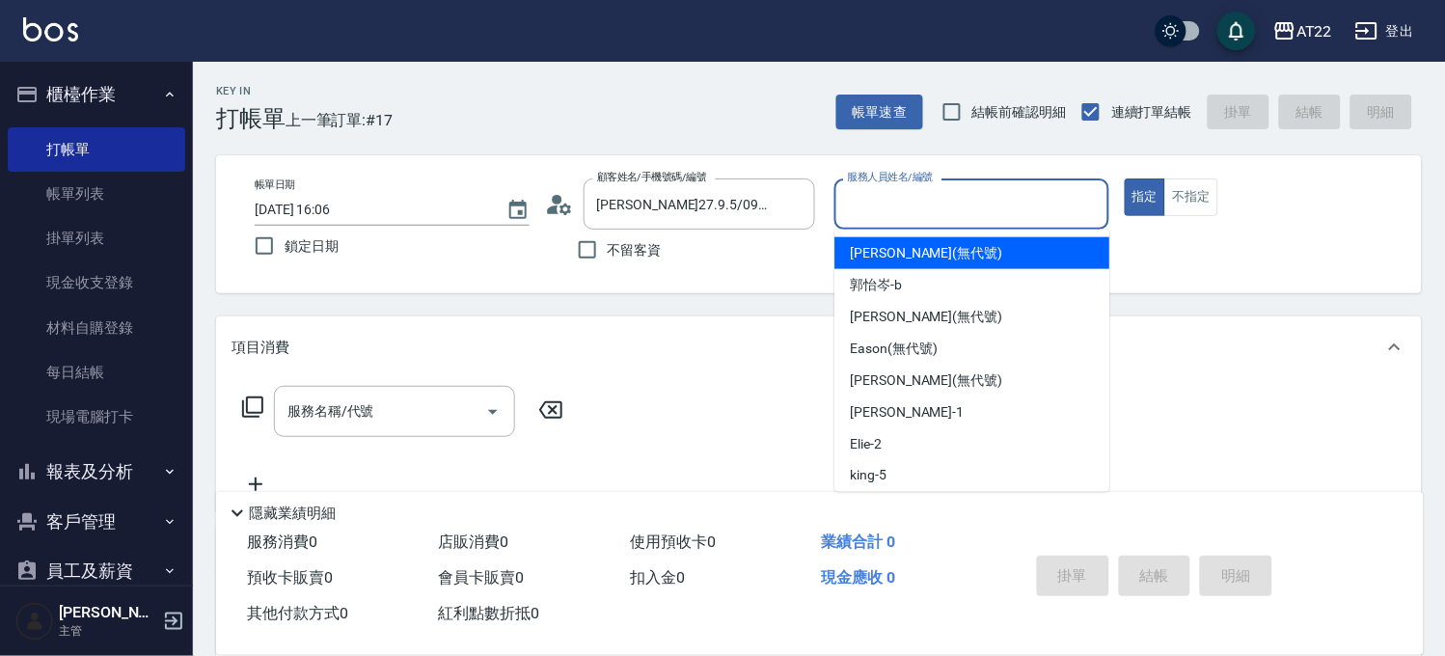
click at [929, 193] on input "服務人員姓名/編號" at bounding box center [972, 204] width 258 height 34
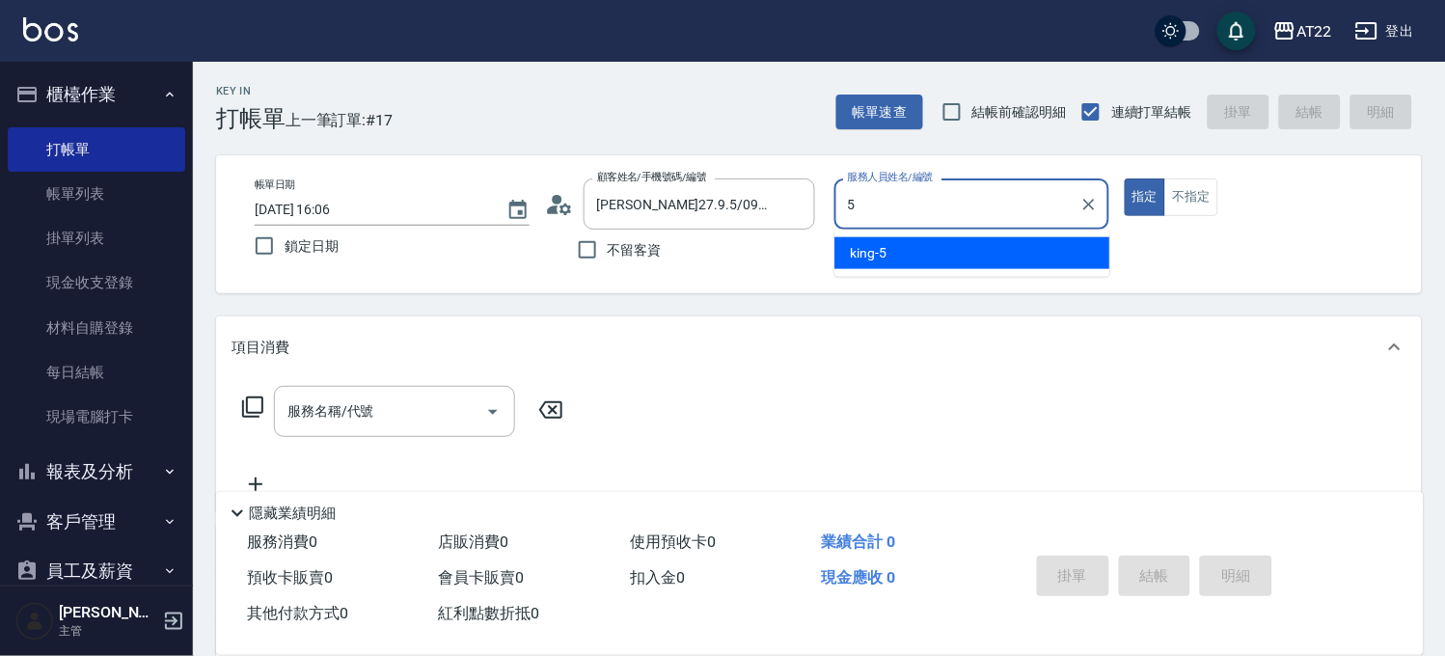
type input "[PERSON_NAME]-5"
type button "true"
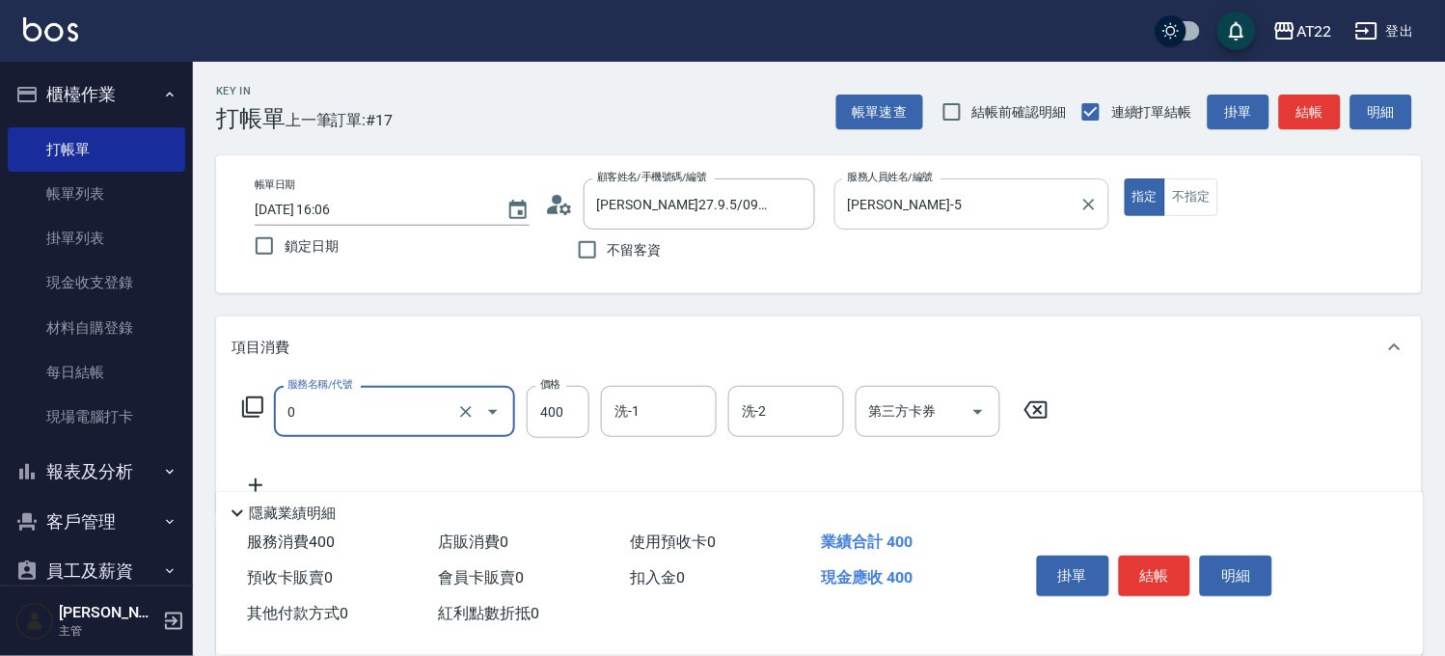
type input "有機洗髮(0)"
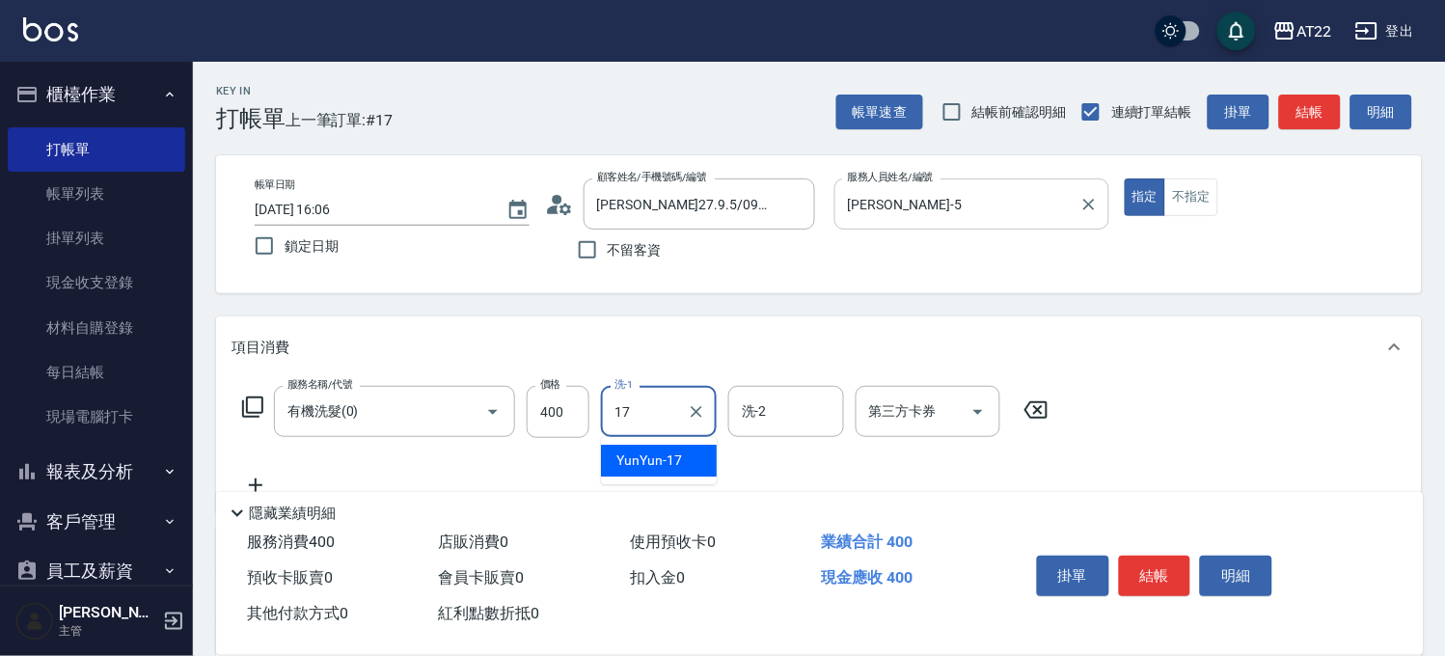
type input "YunYun-17"
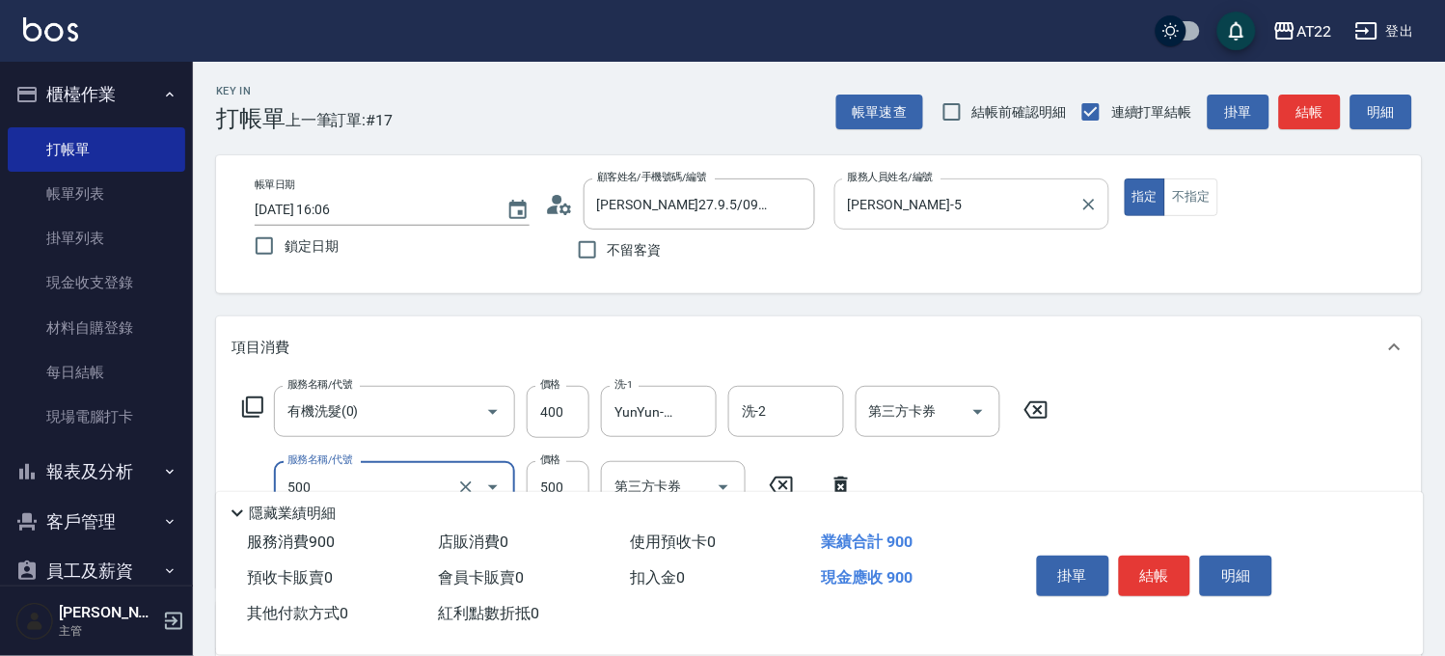
type input "剪髮(500)"
type input "450"
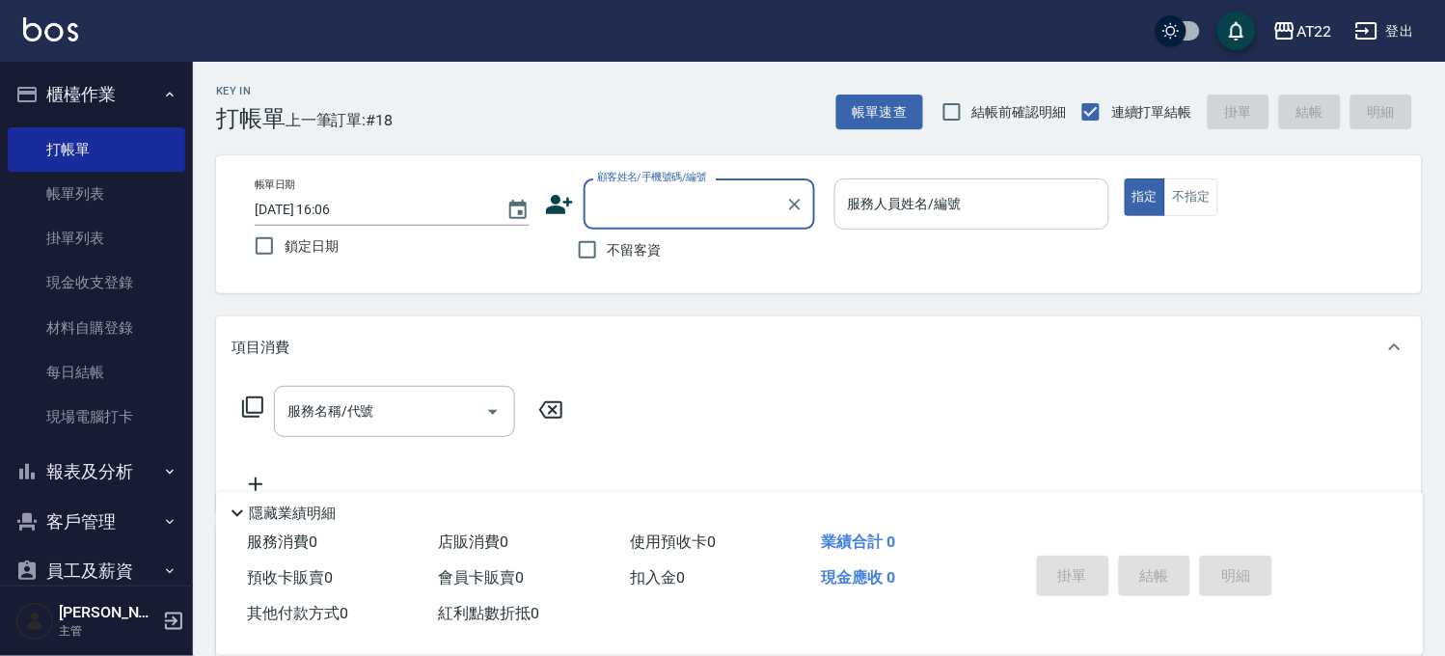
type input "0"
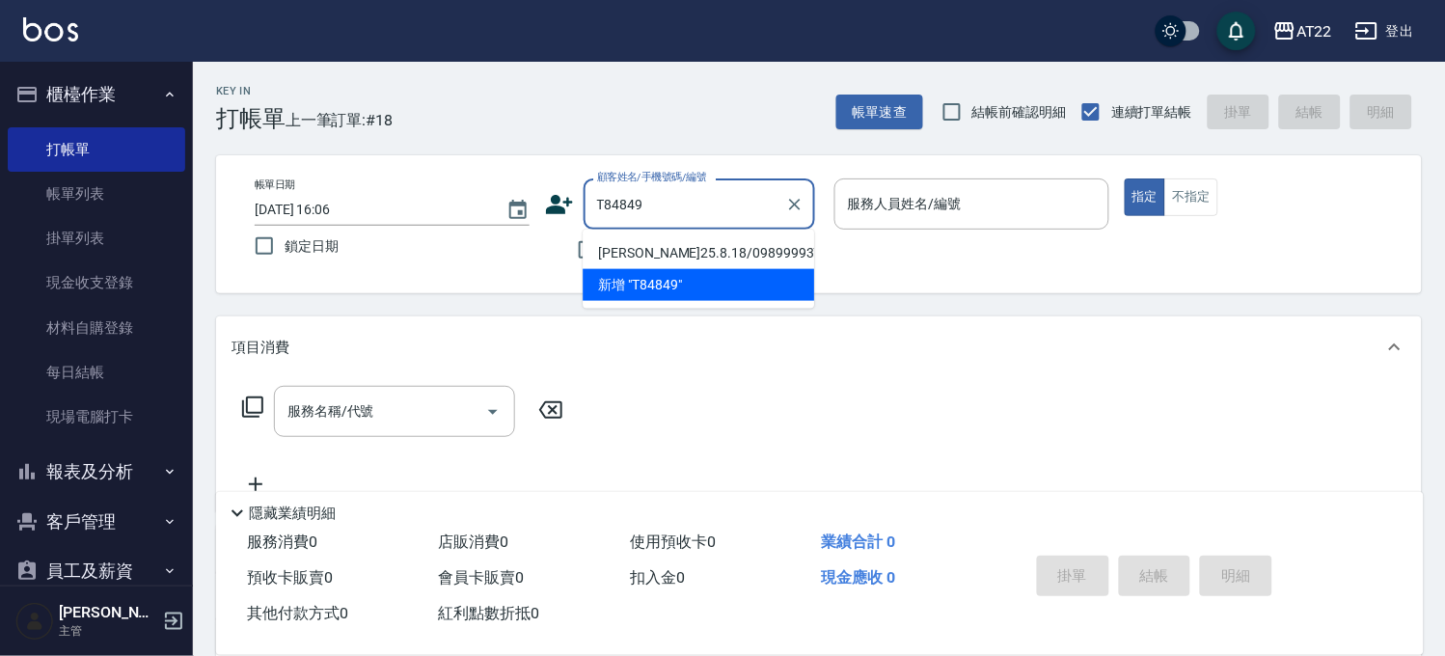
click at [606, 258] on li "[PERSON_NAME]25.8.18/09899993718/T84849" at bounding box center [698, 253] width 231 height 32
type input "[PERSON_NAME]25.8.18/09899993718/T84849"
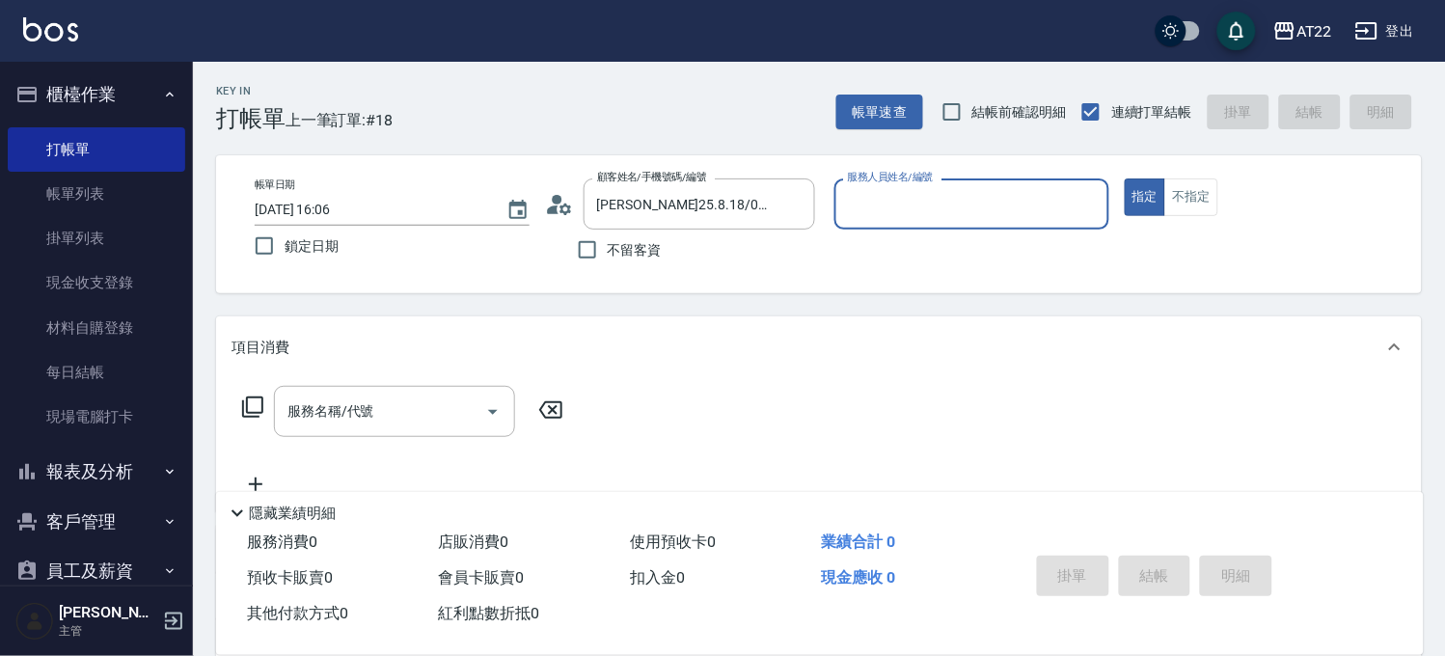
type input "Miu-10"
click at [564, 208] on icon at bounding box center [559, 204] width 29 height 29
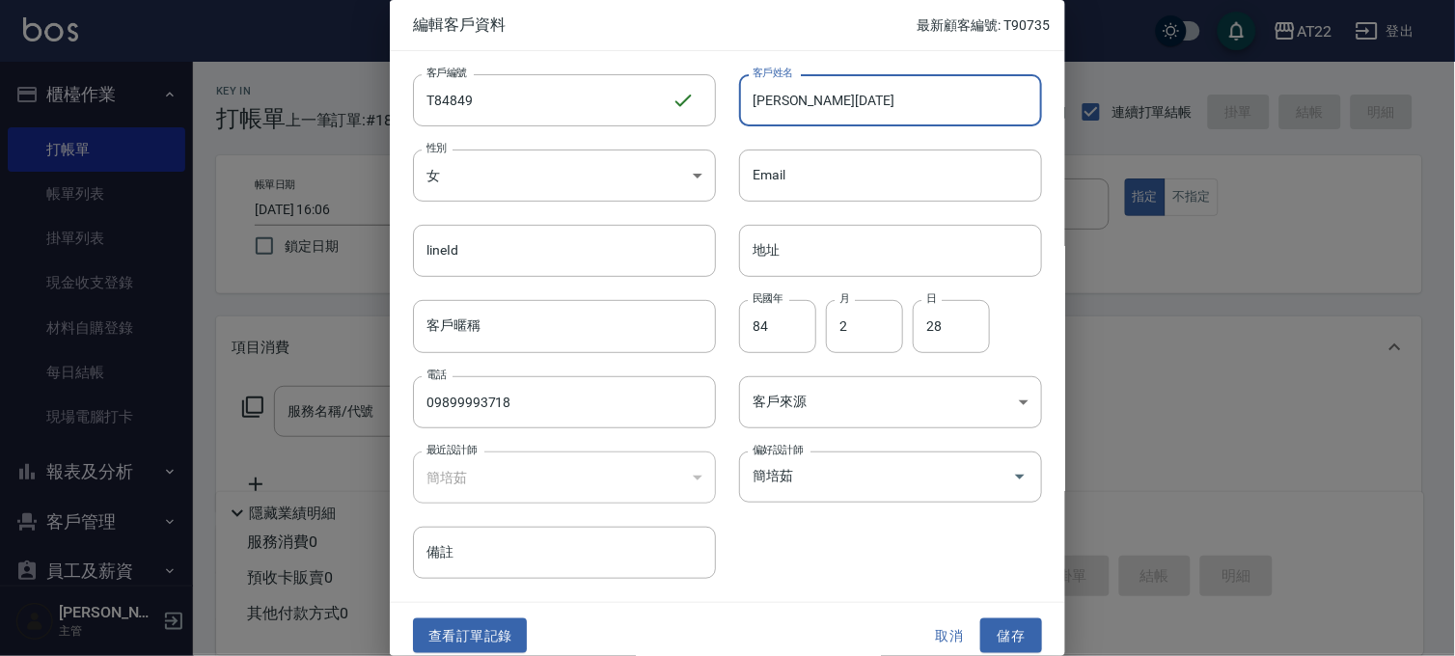
drag, startPoint x: 801, startPoint y: 104, endPoint x: 871, endPoint y: 103, distance: 70.4
click at [871, 103] on input "[PERSON_NAME][DATE]" at bounding box center [890, 100] width 303 height 52
type input "溫詩婷27.10.4"
click at [984, 634] on button "儲存" at bounding box center [1011, 636] width 62 height 36
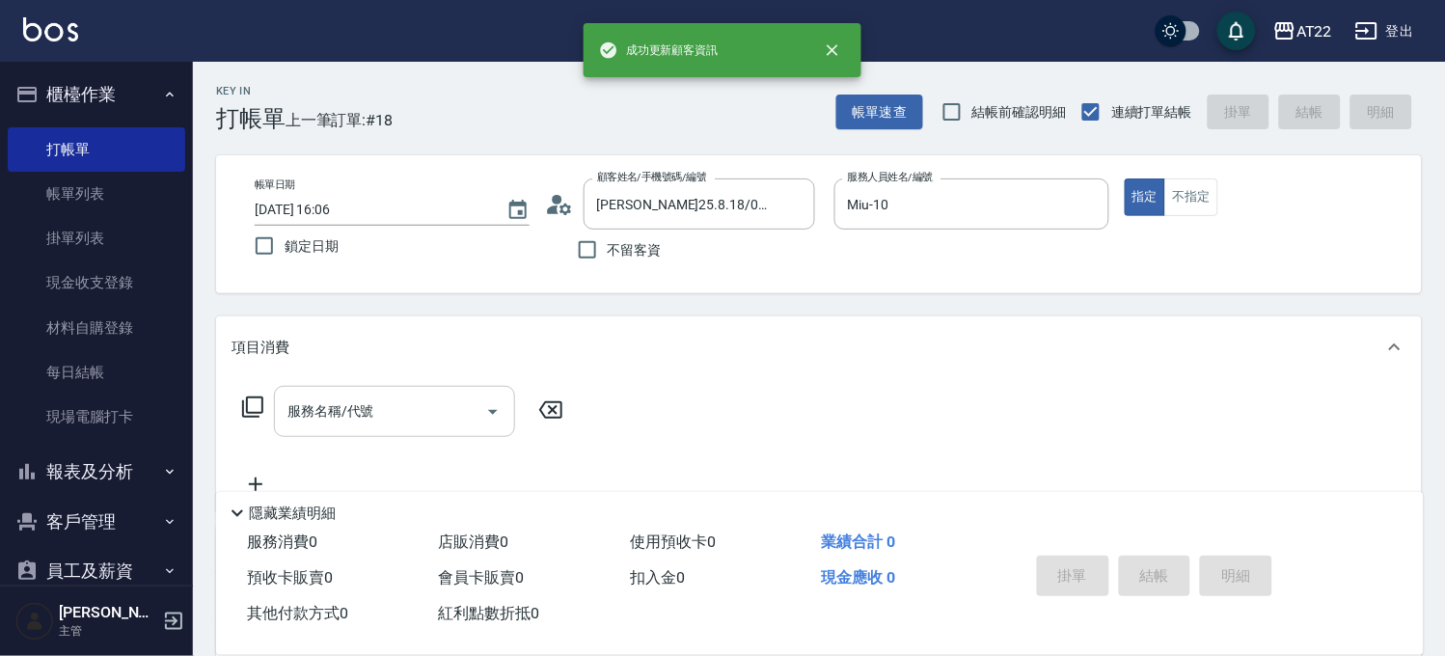
click at [370, 411] on input "服務名稱/代號" at bounding box center [380, 412] width 195 height 34
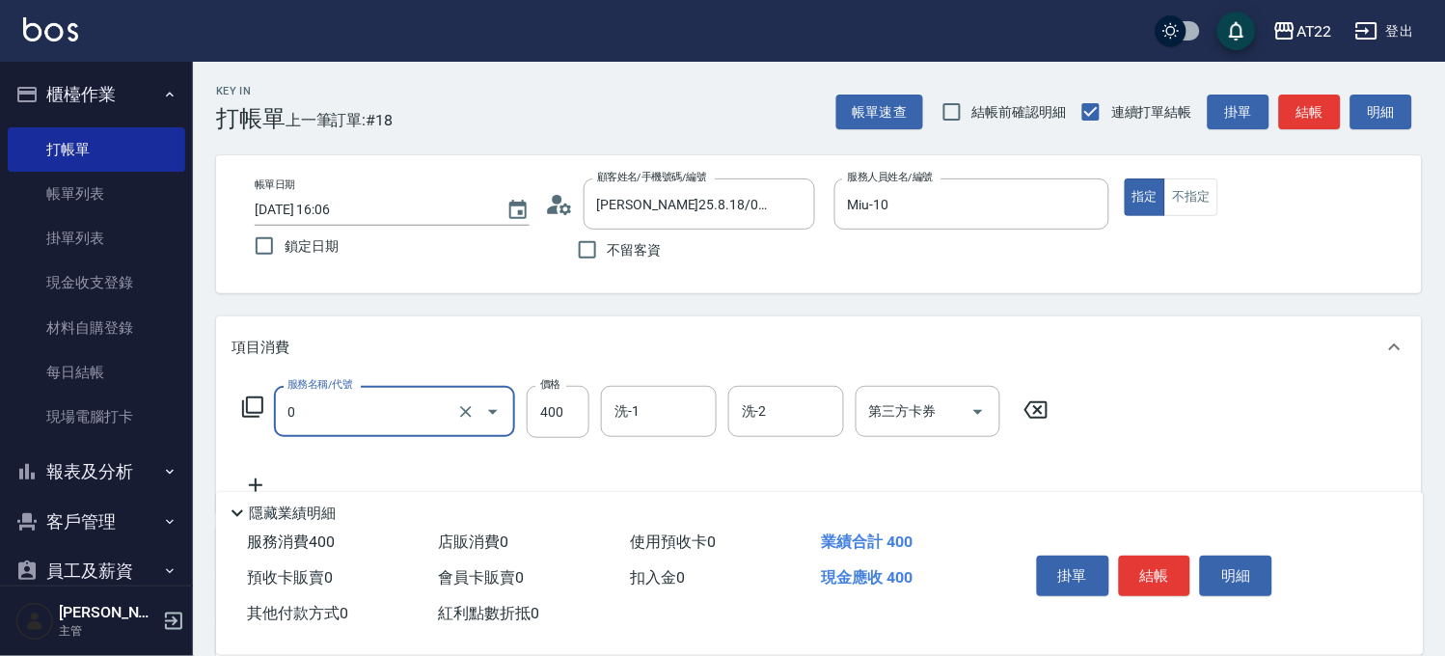
type input "有機洗髮(0)"
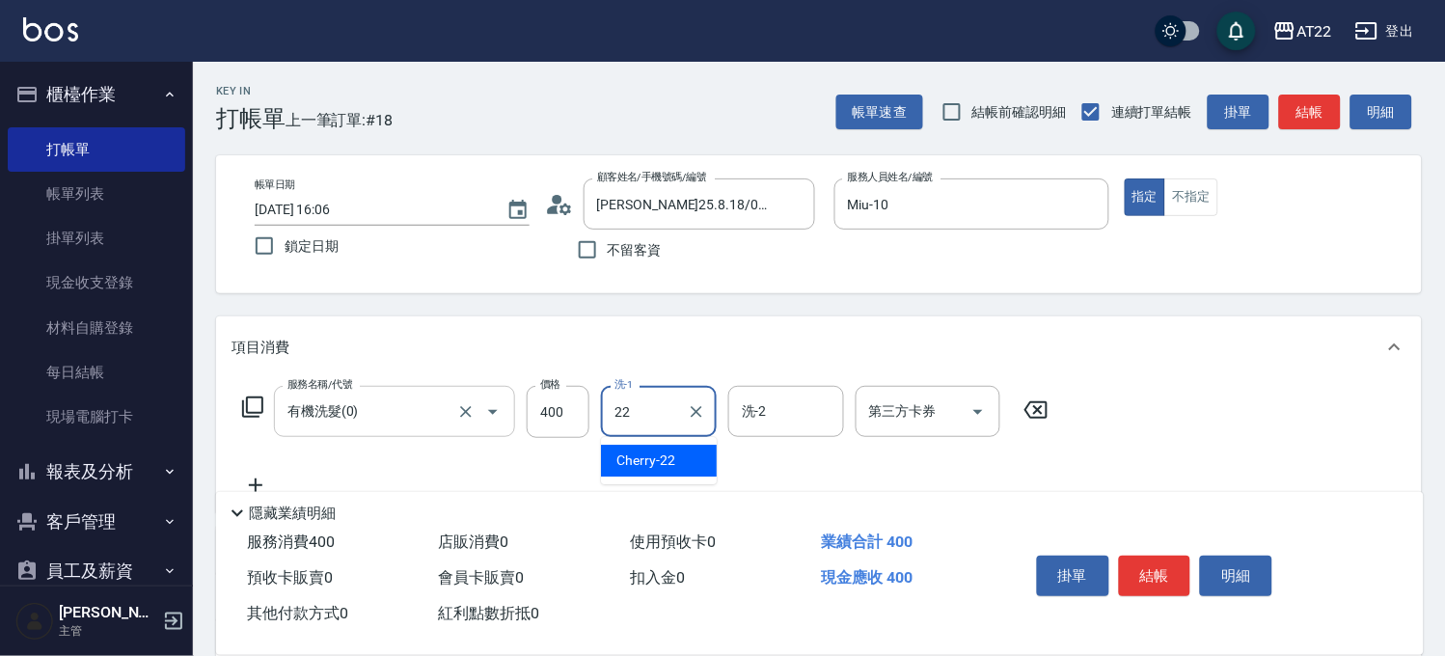
type input "Cherry-22"
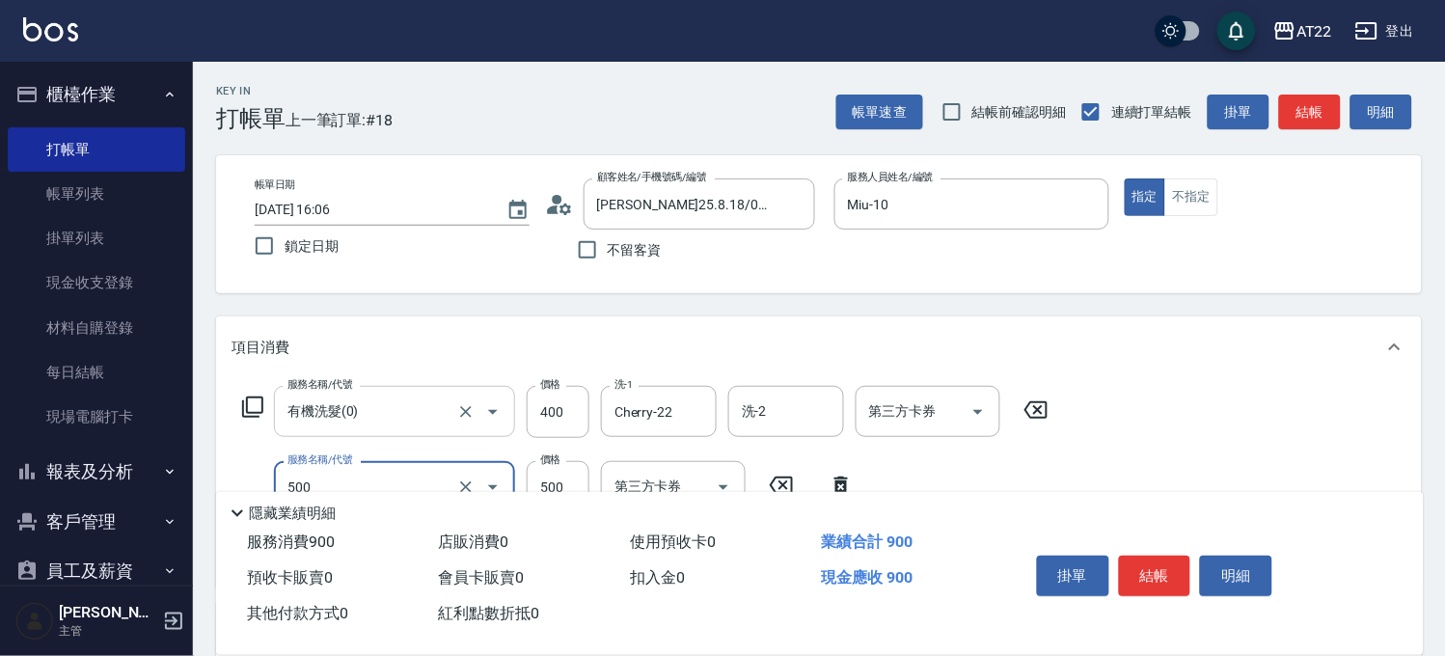
type input "剪髮(500)"
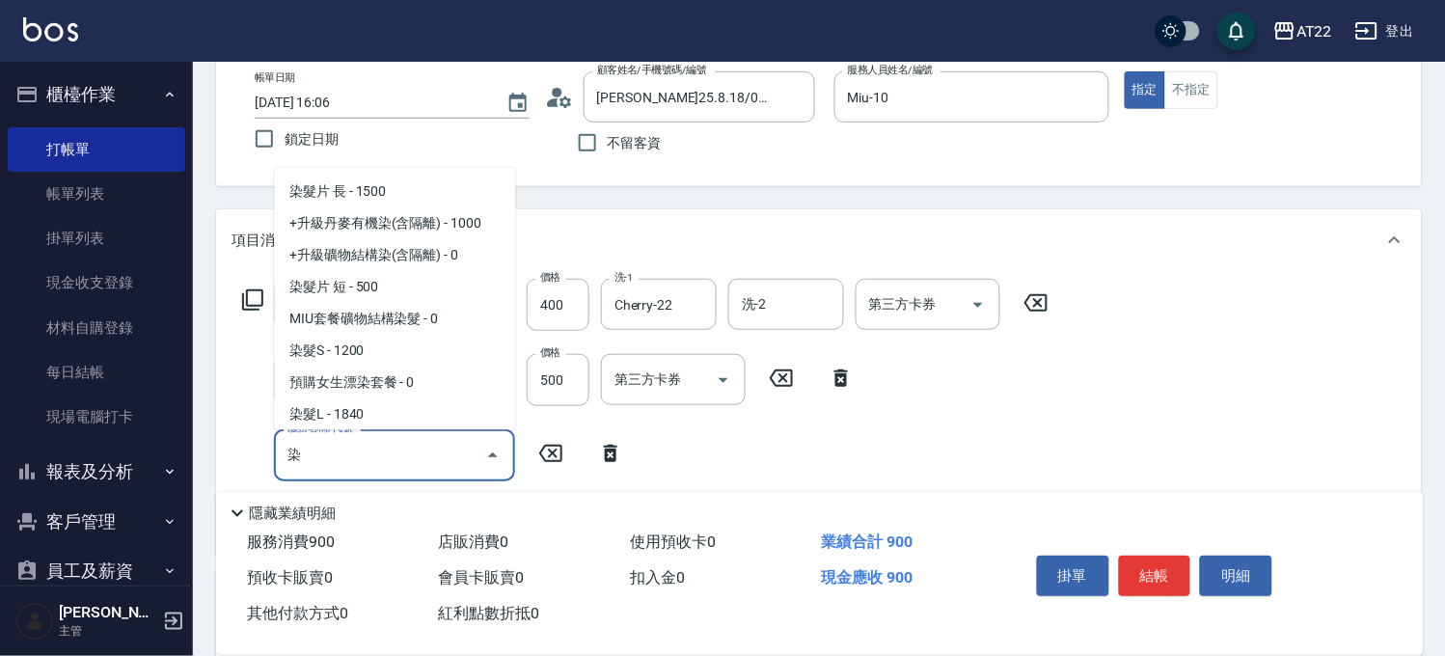
scroll to position [159, 0]
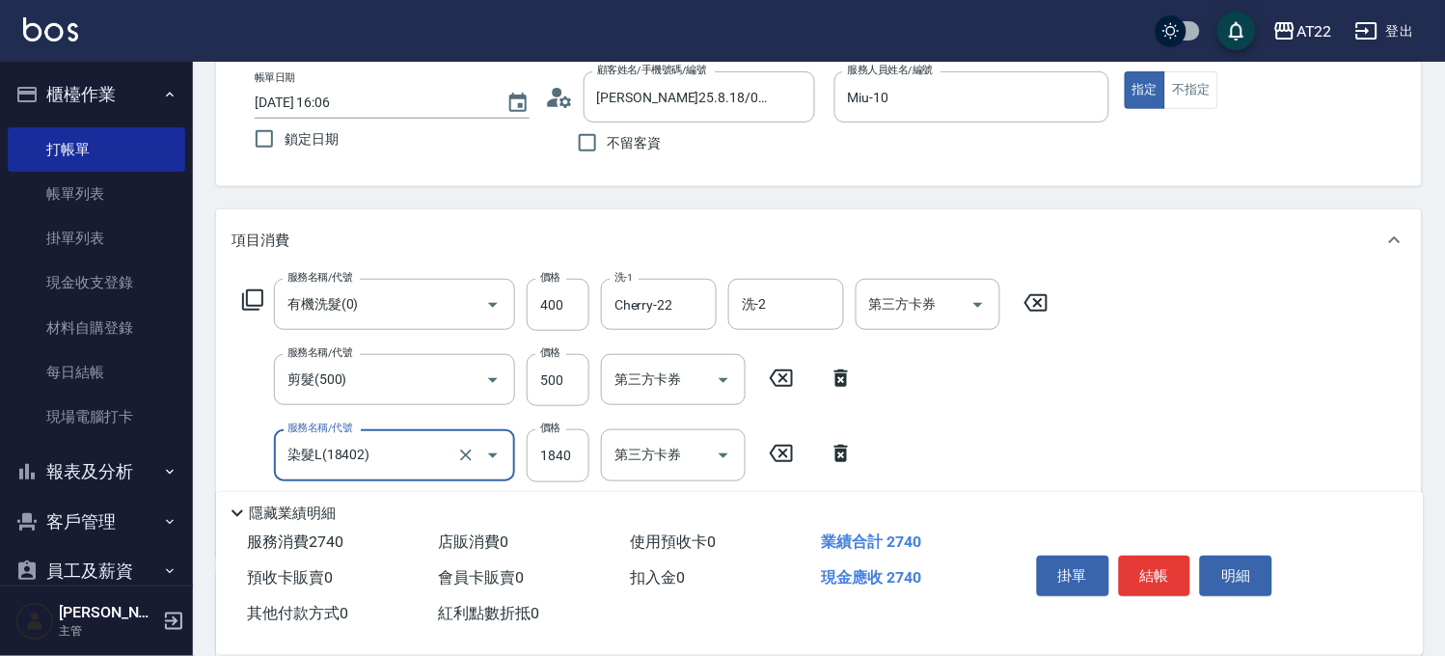
type input "染髮L(18402)"
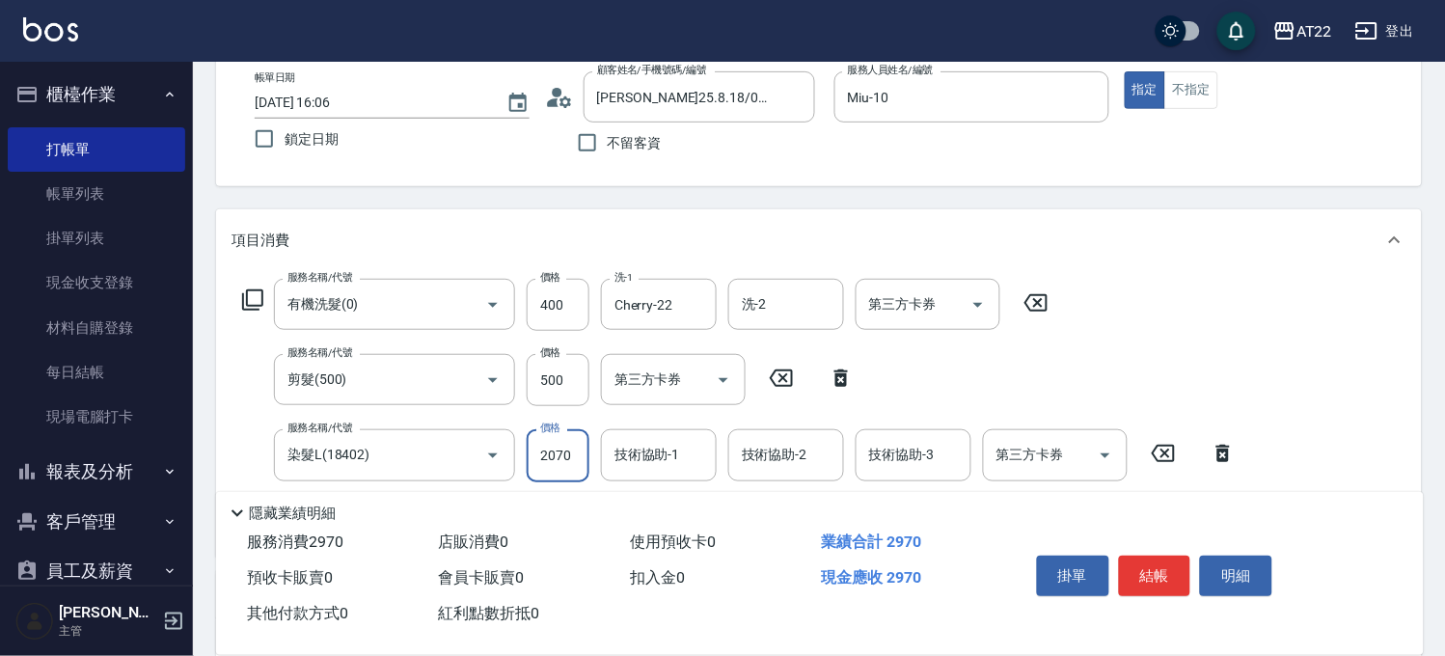
type input "2070"
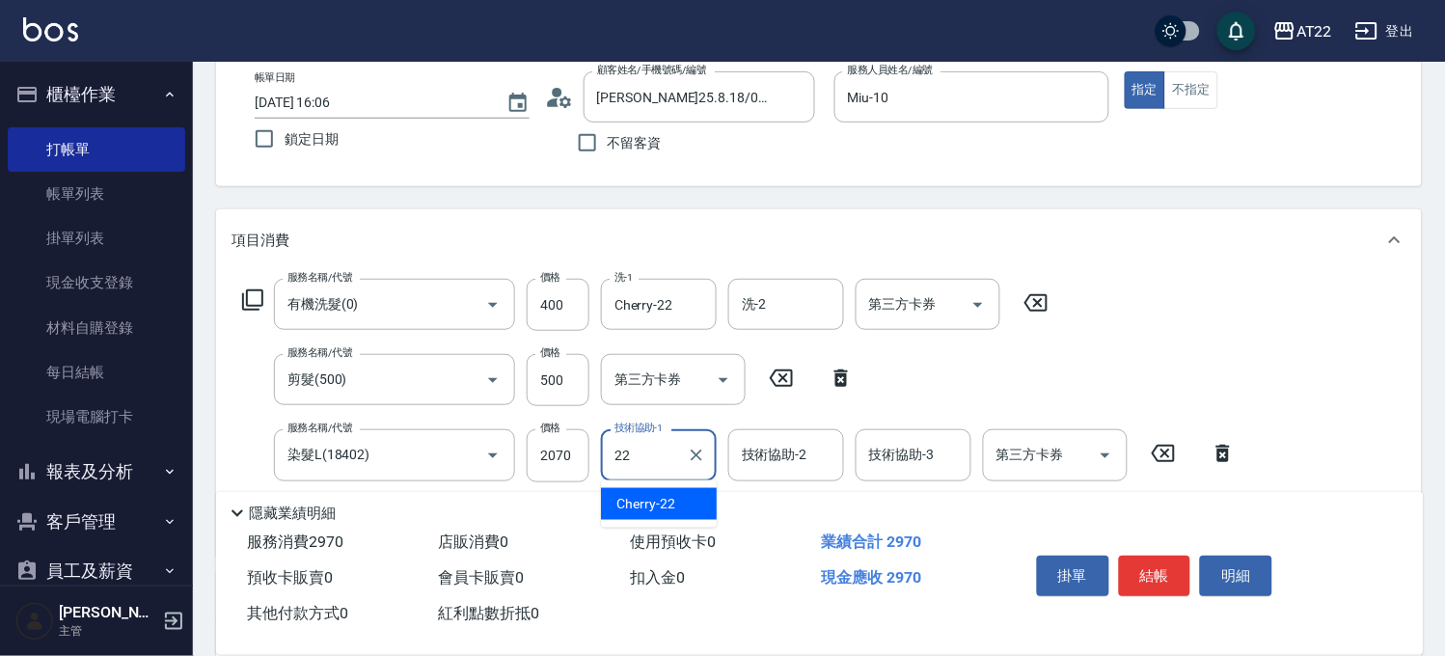
type input "Cherry-22"
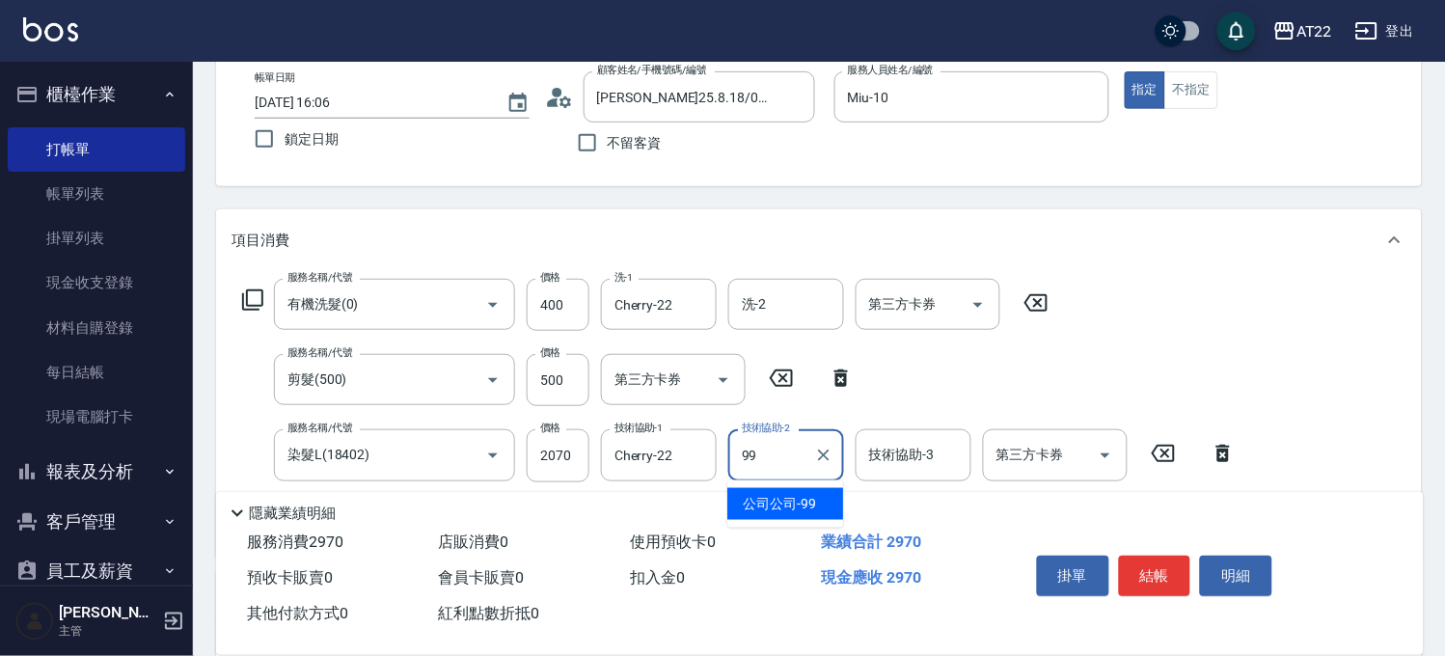
type input "公司公司-99"
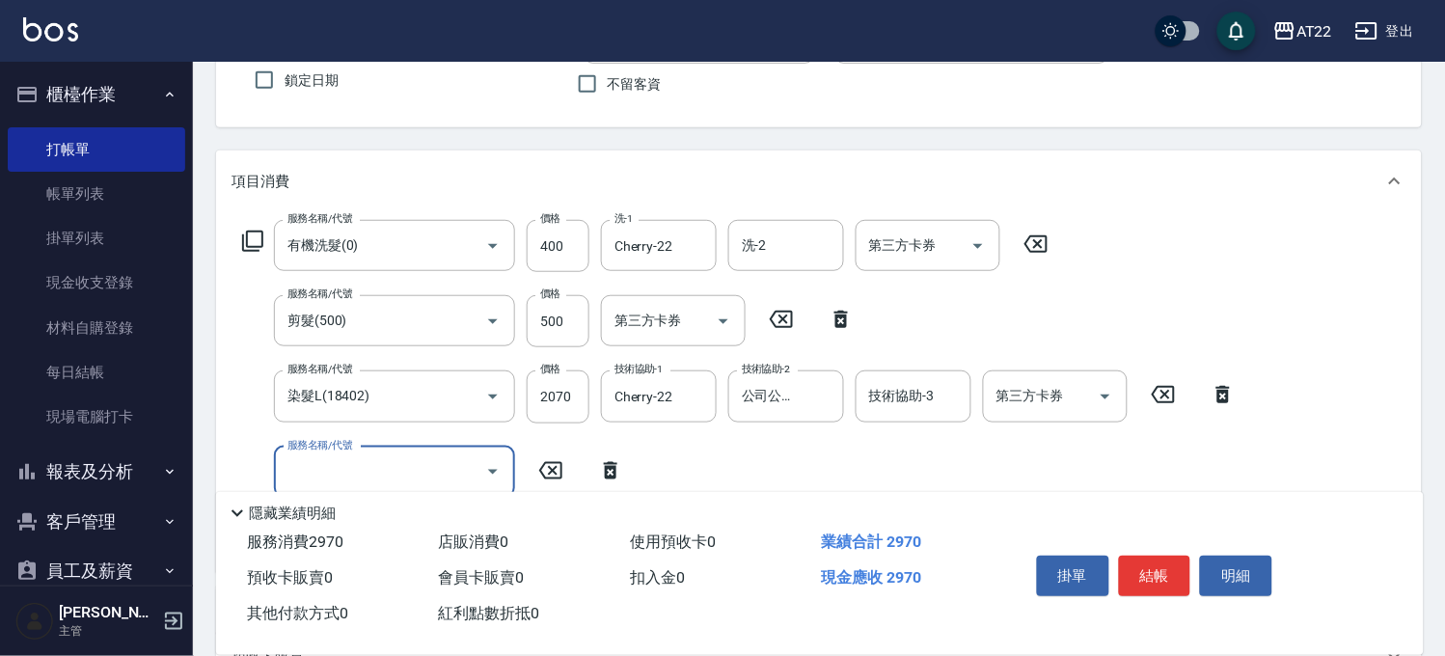
scroll to position [214, 0]
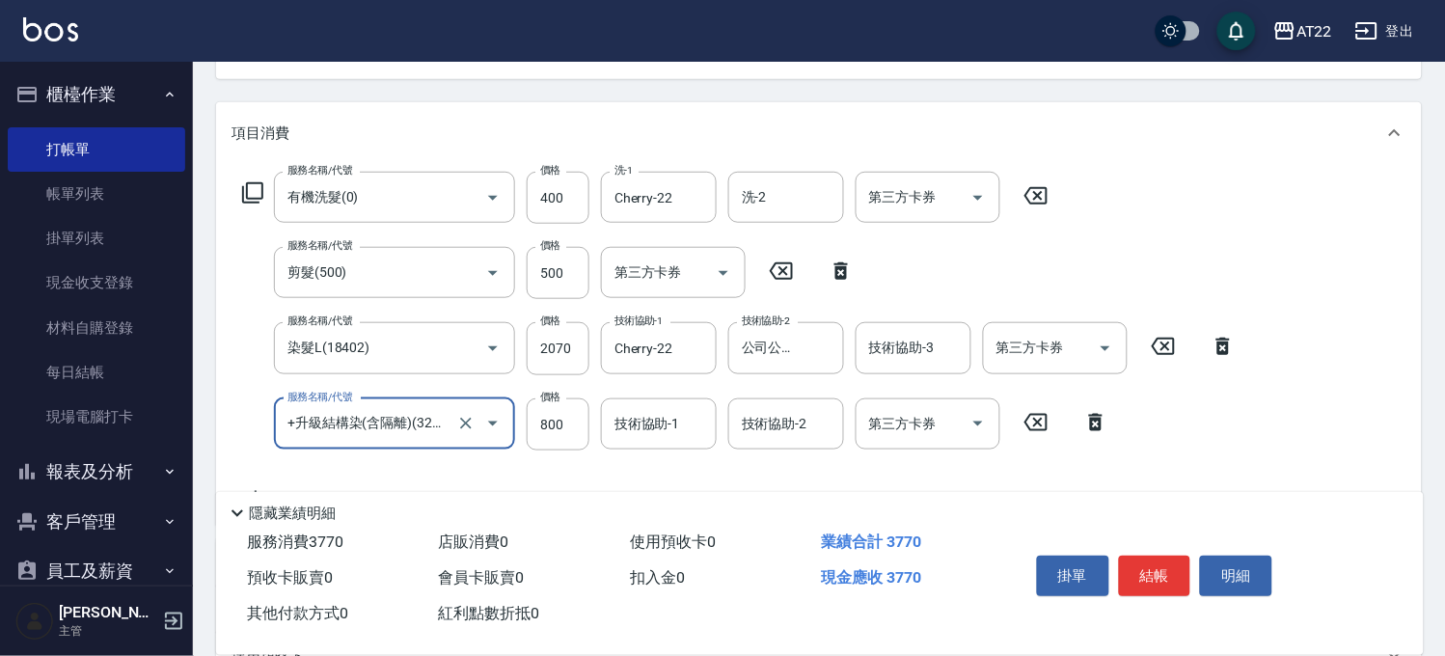
type input "+升級結構染(含隔離)(32011)"
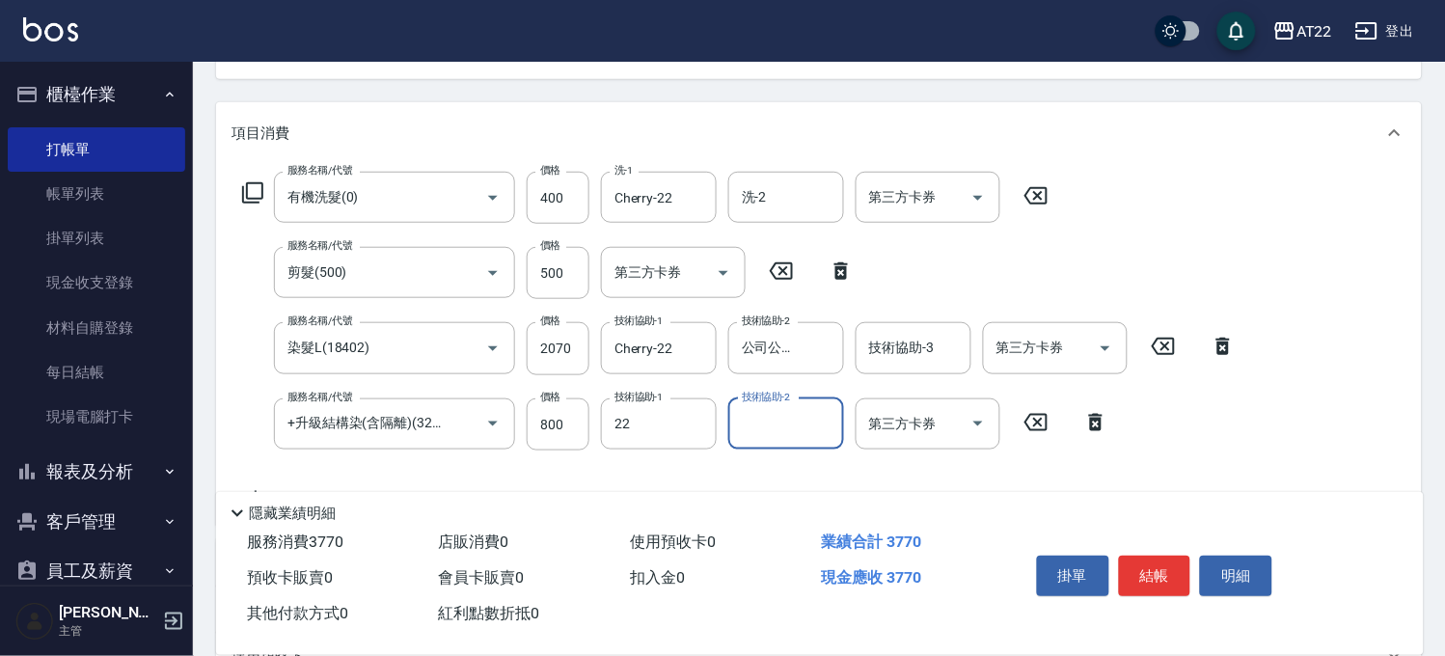
type input "Cherry-22"
type input "公司公司-99"
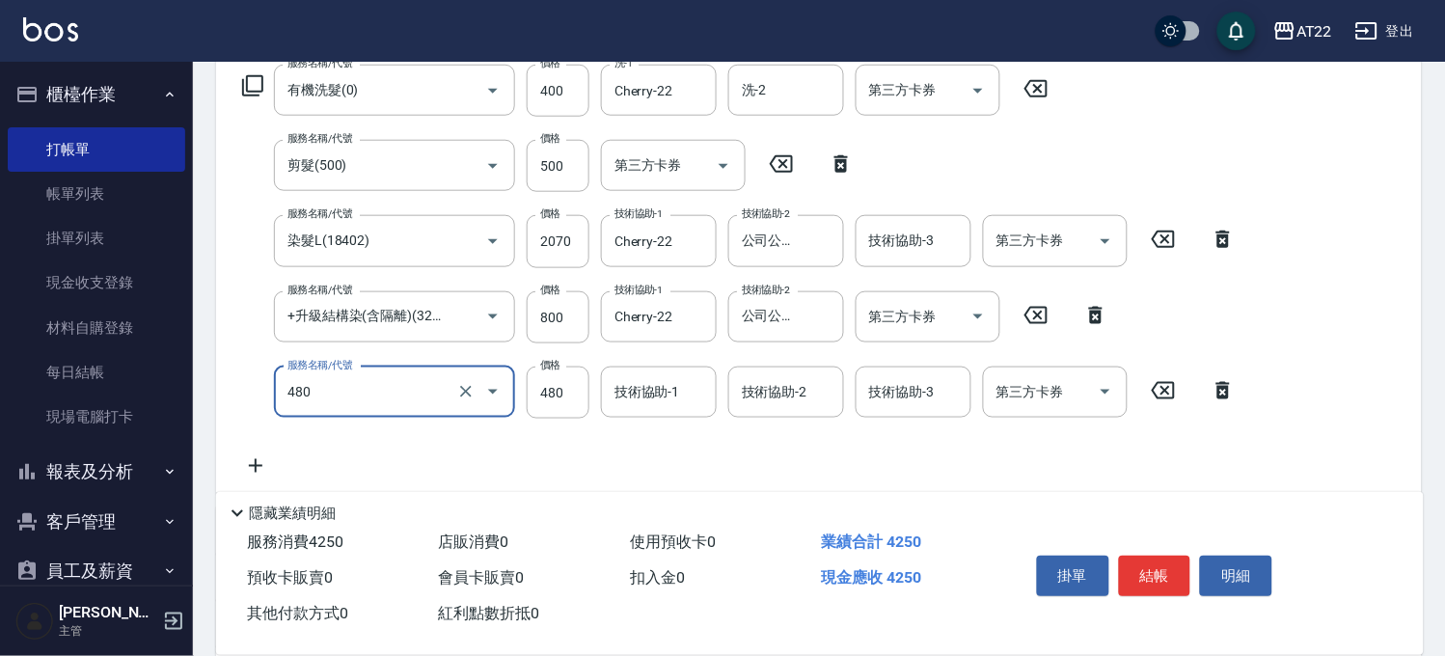
type input "6"
type input "[PERSON_NAME]護(480)"
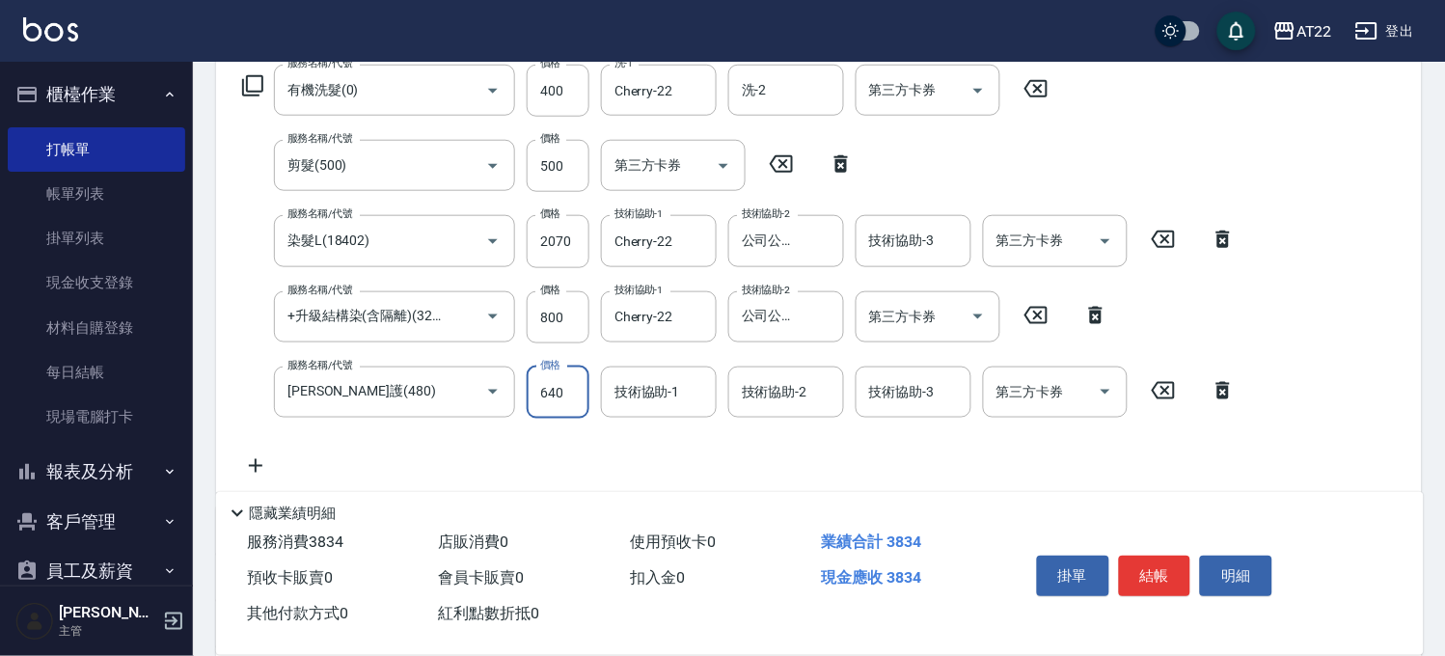
type input "640"
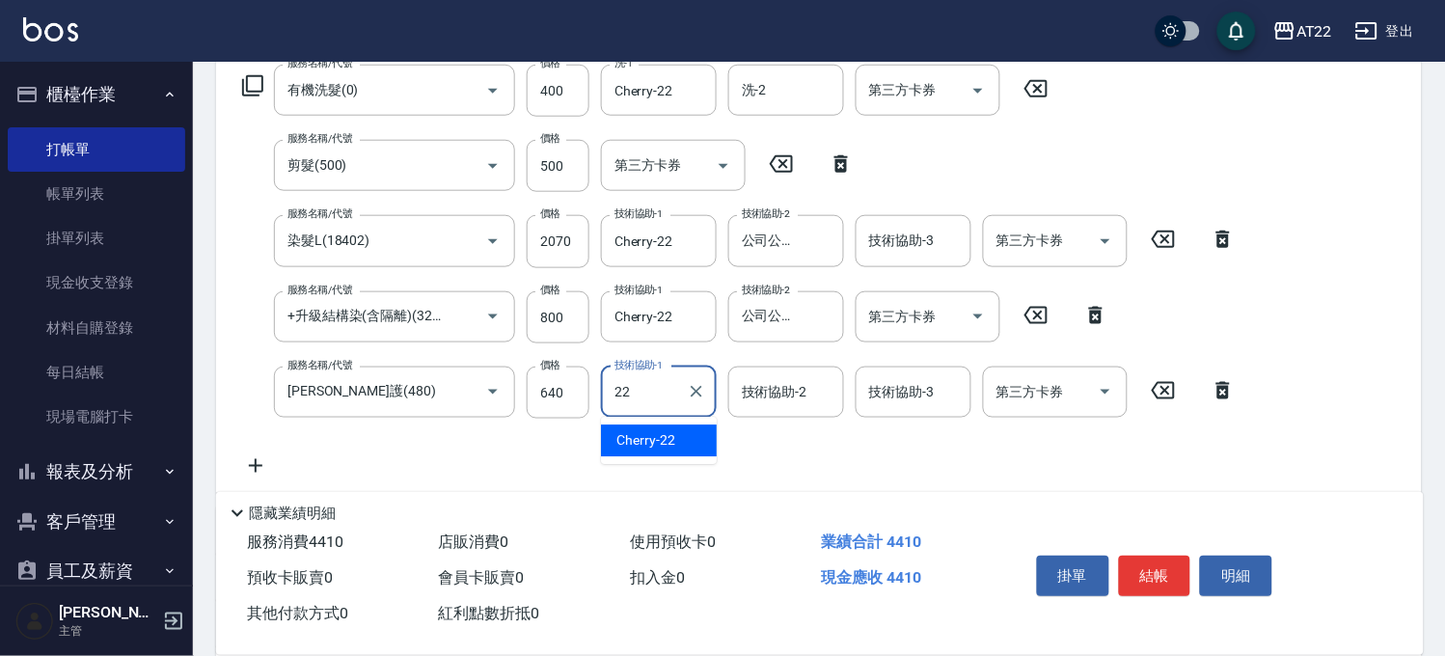
type input "Cherry-22"
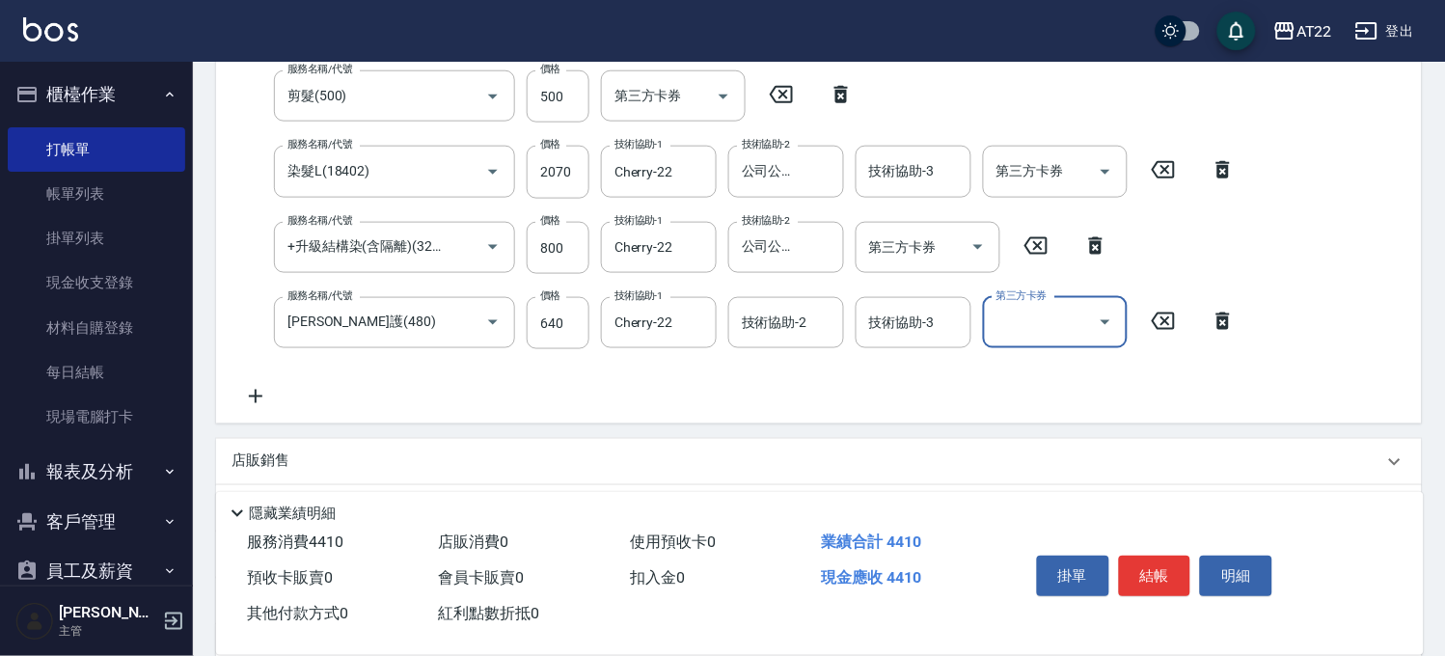
scroll to position [428, 0]
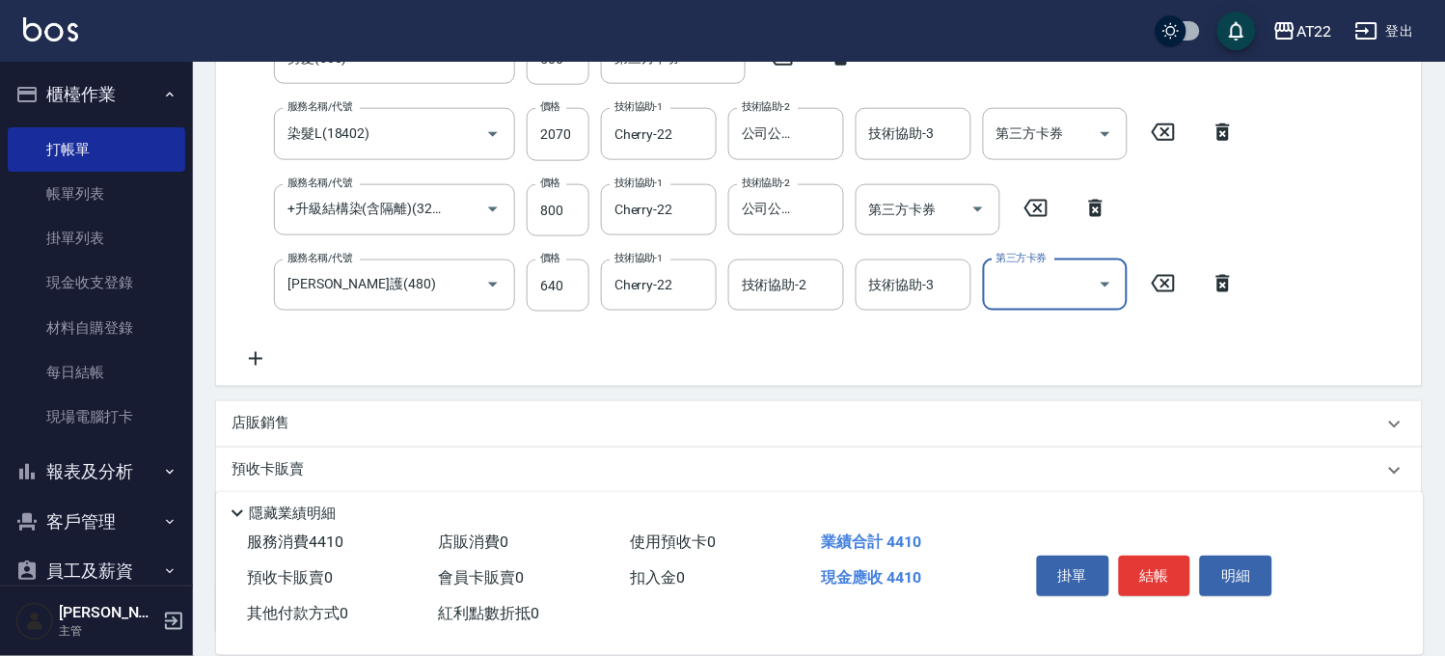
click at [361, 409] on div "店販銷售" at bounding box center [819, 424] width 1206 height 46
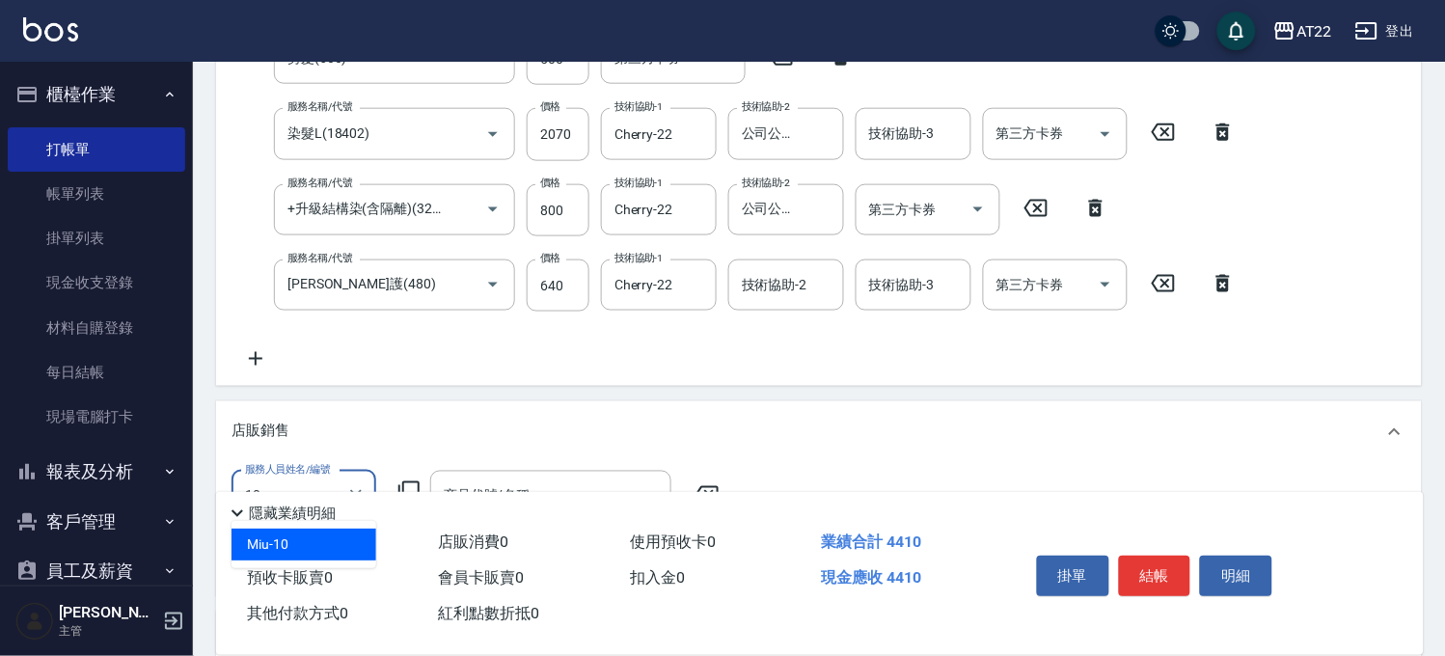
type input "Miu-10"
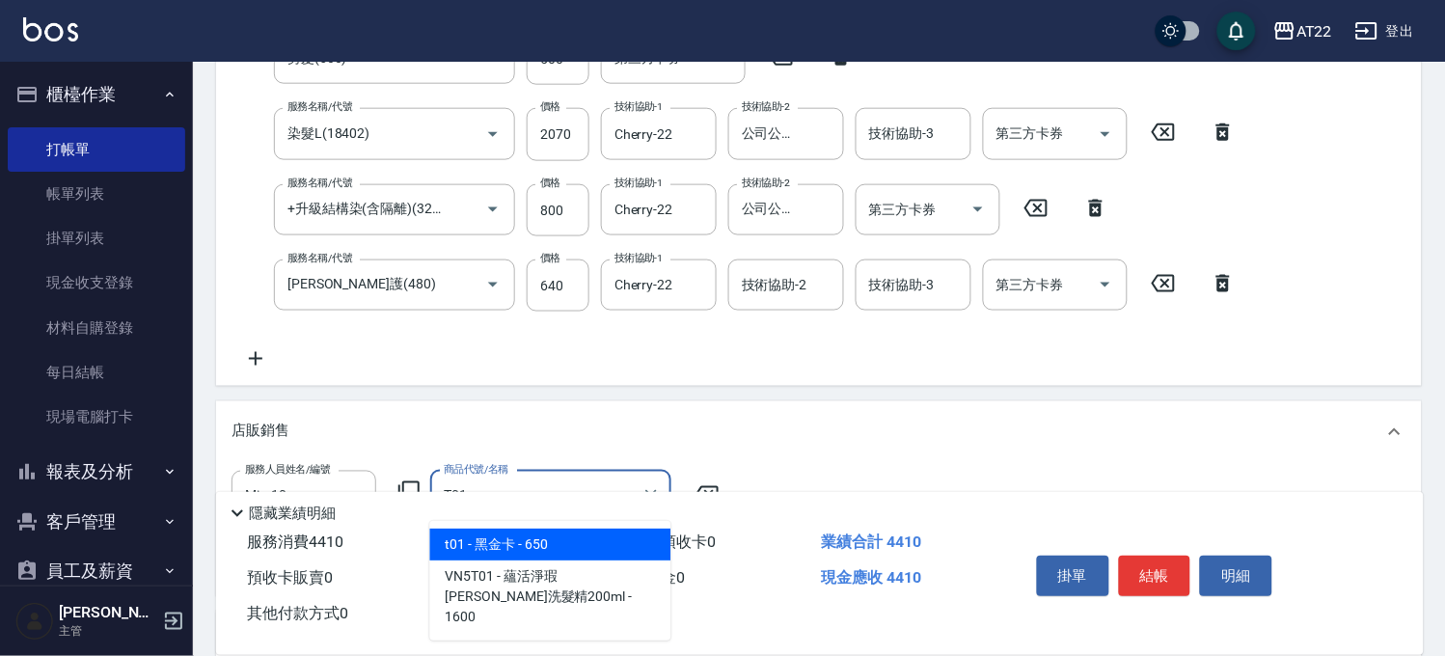
type input "黑金卡"
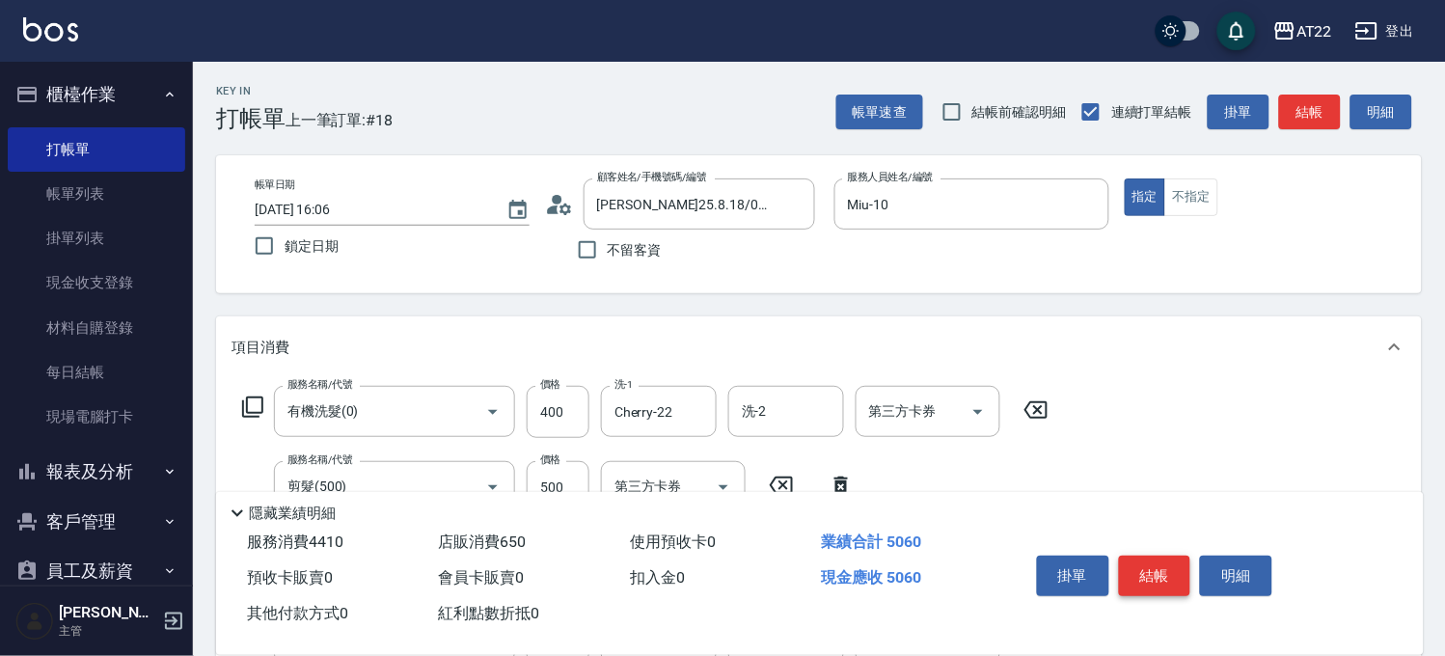
click at [1150, 564] on button "結帳" at bounding box center [1155, 576] width 72 height 41
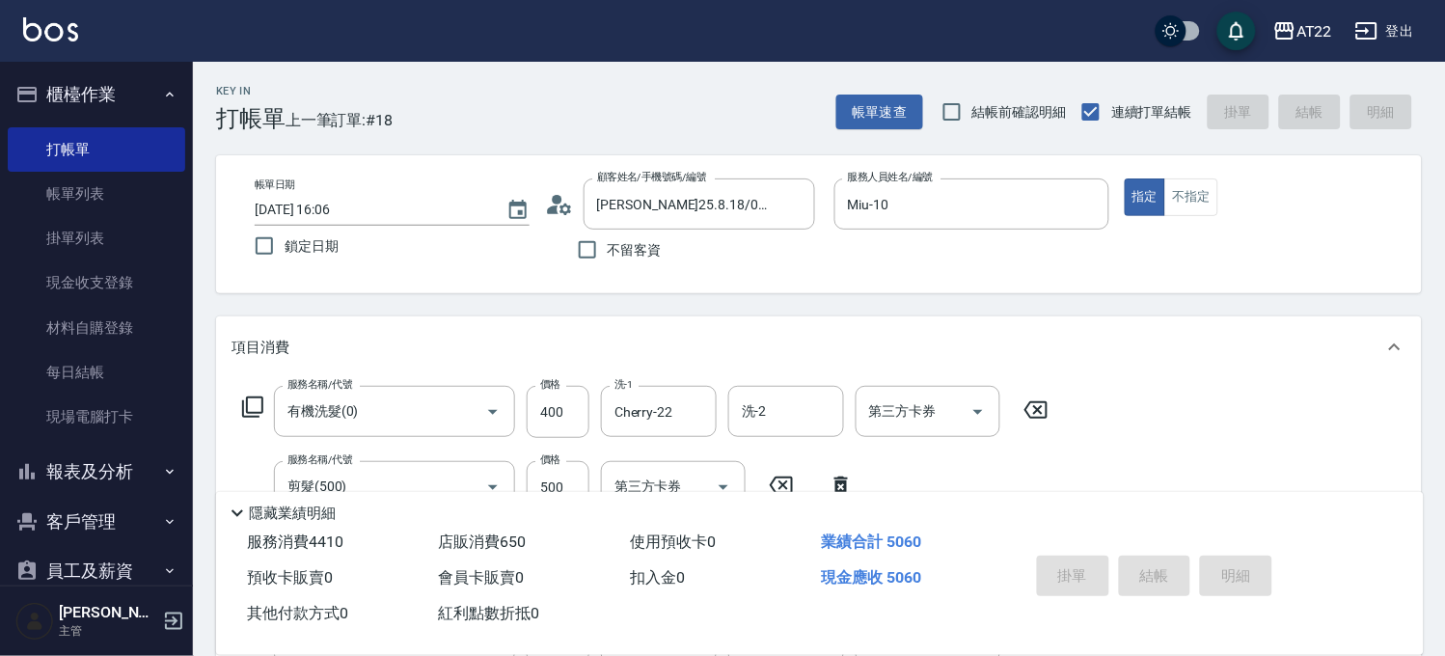
type input "[DATE] 16:08"
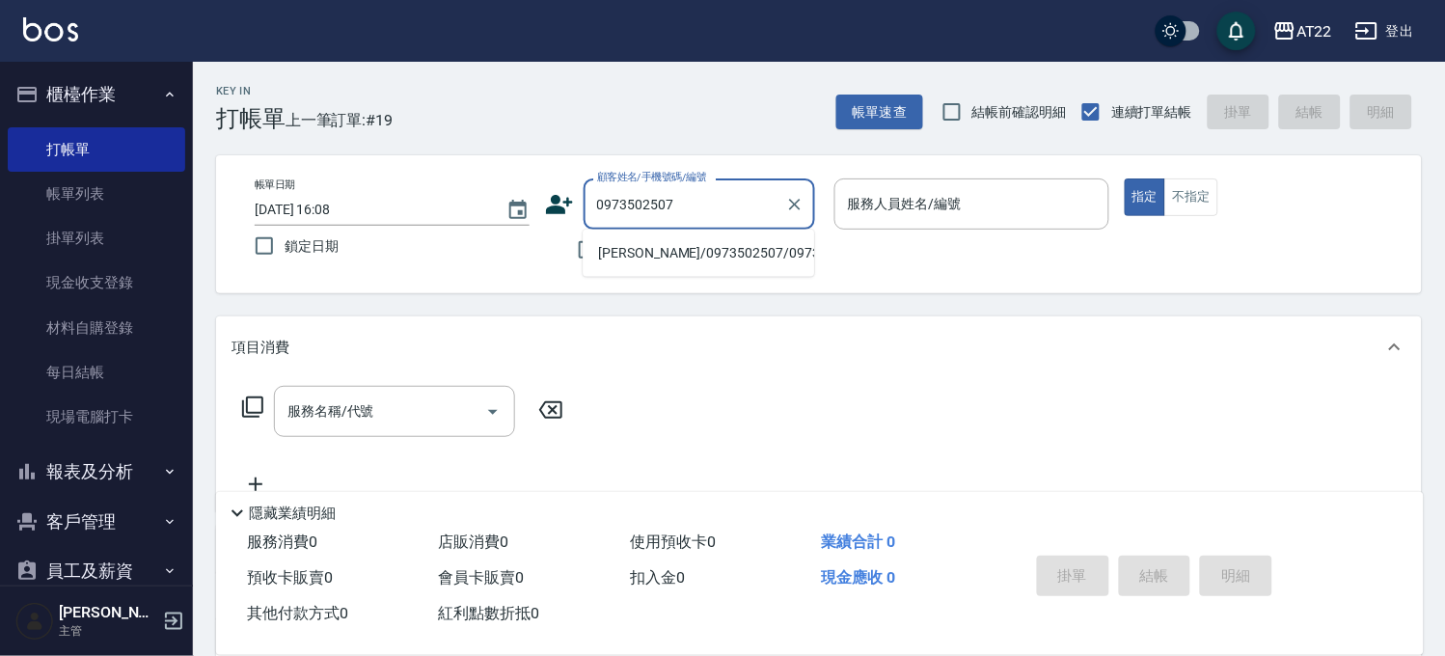
click at [637, 256] on li "[PERSON_NAME]/0973502507/0973502507" at bounding box center [698, 253] width 231 height 32
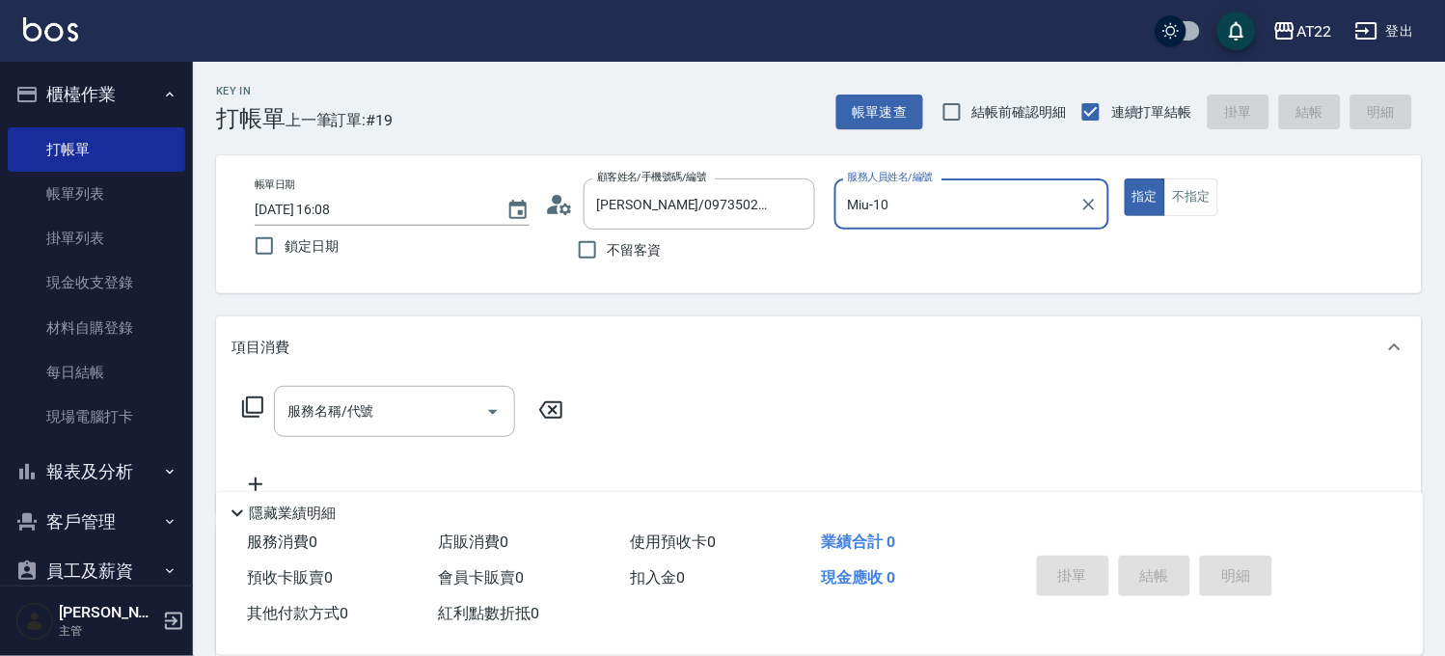
click at [359, 382] on div "服務名稱/代號 服務名稱/代號" at bounding box center [819, 444] width 1206 height 133
click at [361, 390] on div "服務名稱/代號" at bounding box center [394, 411] width 241 height 51
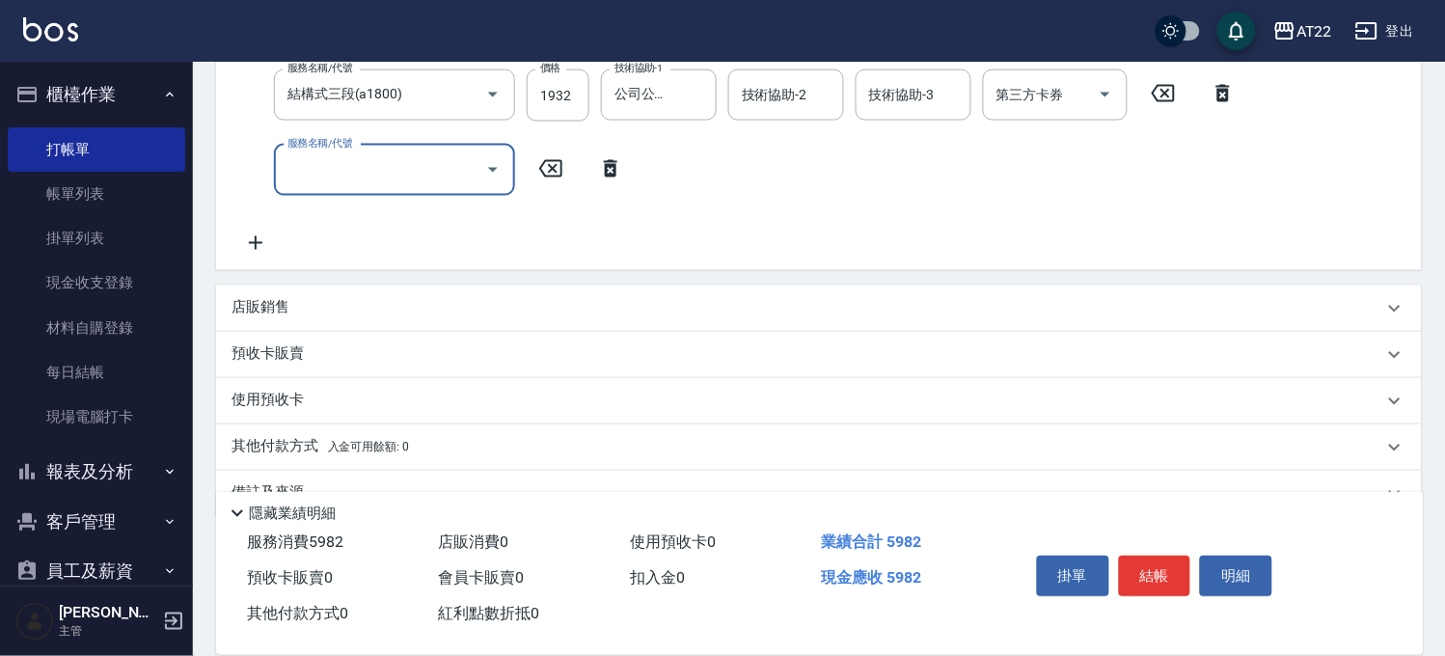
scroll to position [586, 0]
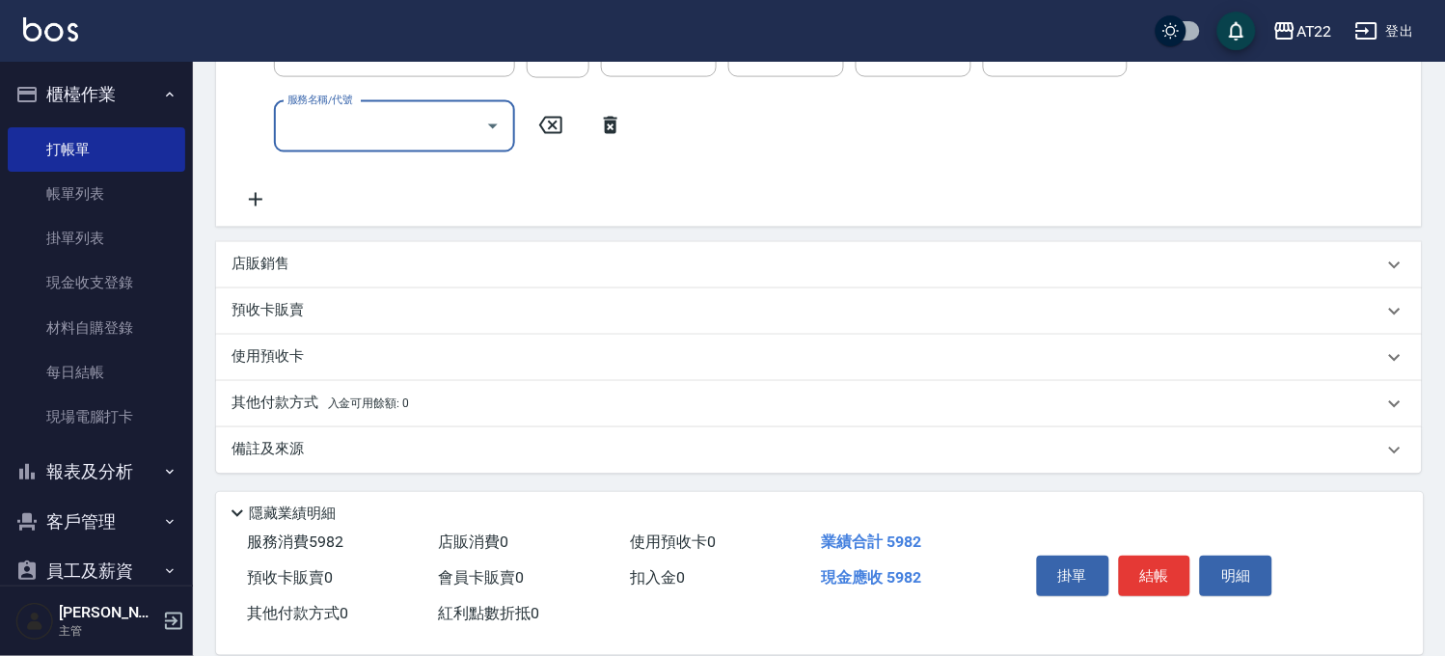
click at [373, 278] on div "店販銷售" at bounding box center [819, 265] width 1206 height 46
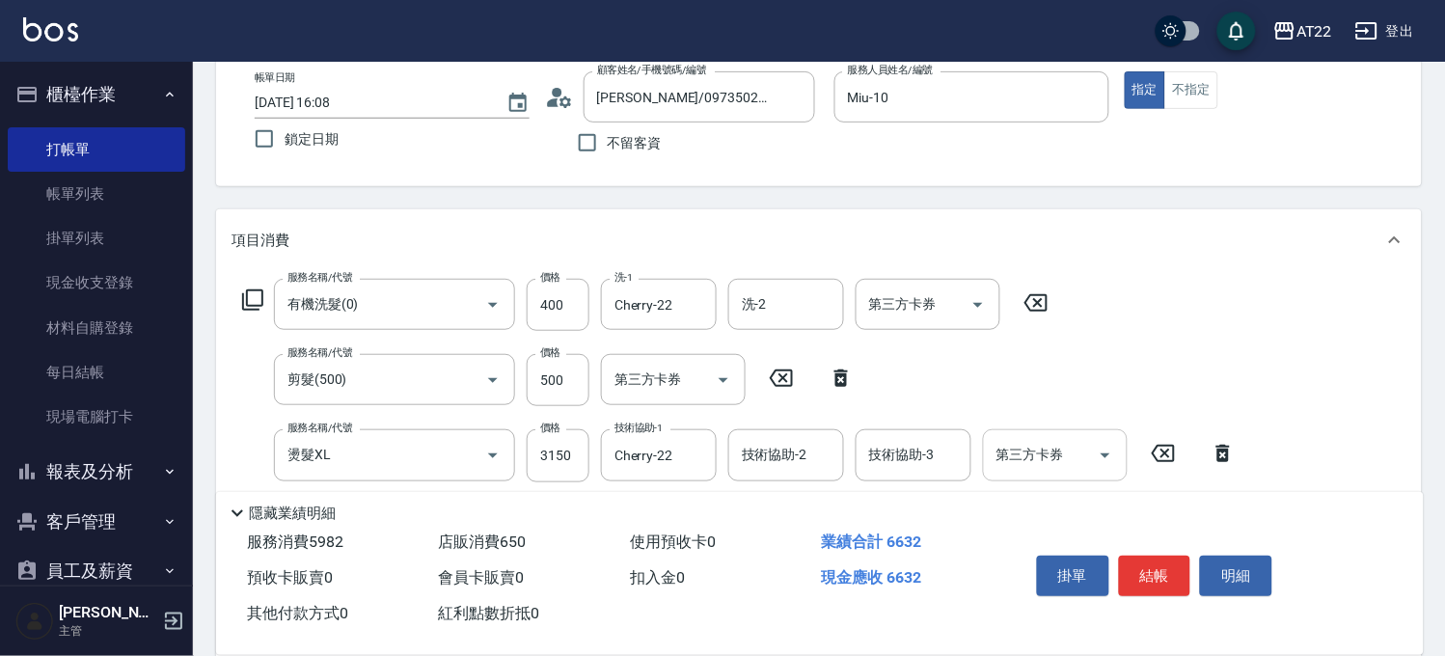
scroll to position [0, 0]
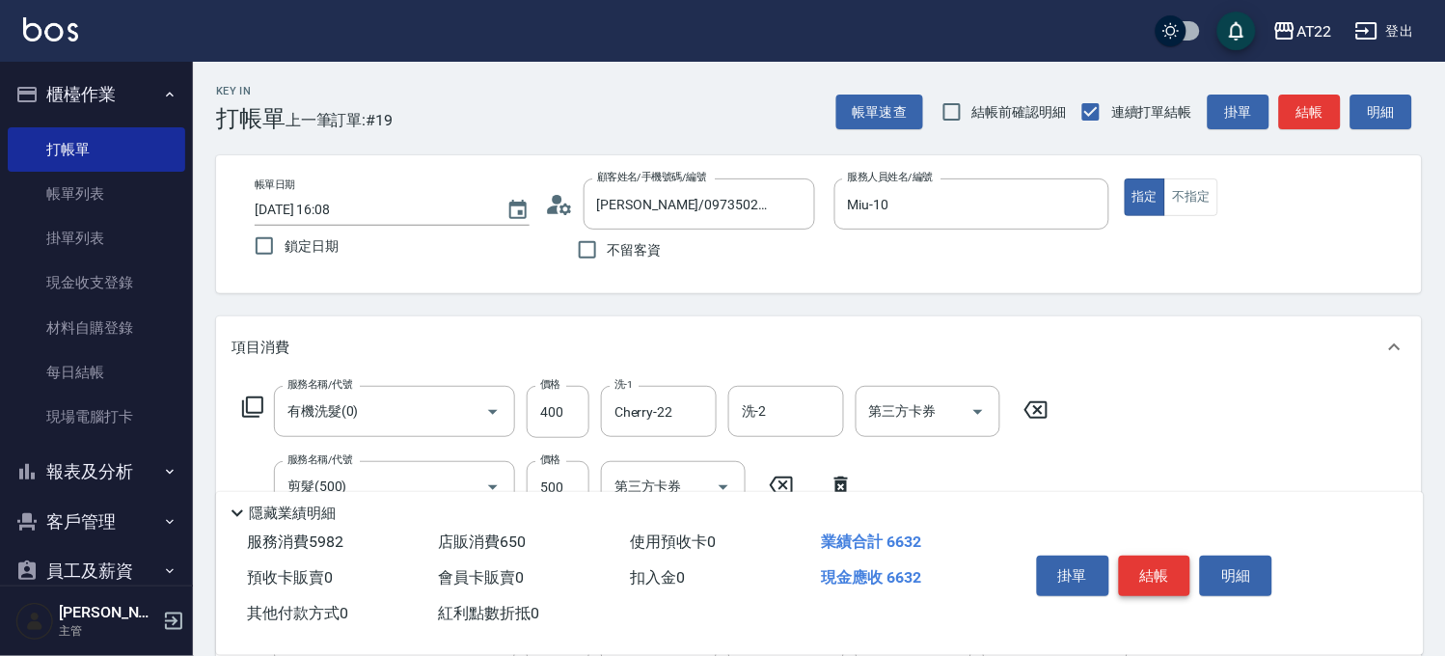
click at [1139, 563] on button "結帳" at bounding box center [1155, 576] width 72 height 41
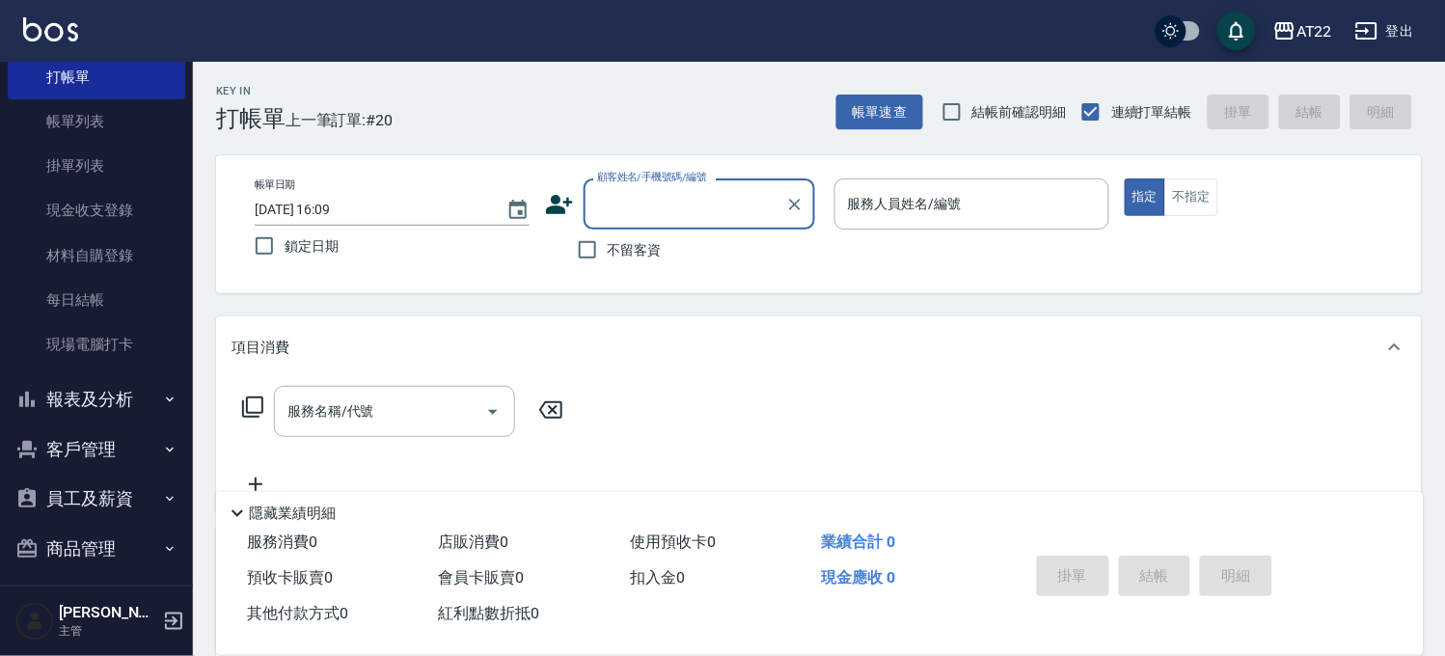
scroll to position [132, 0]
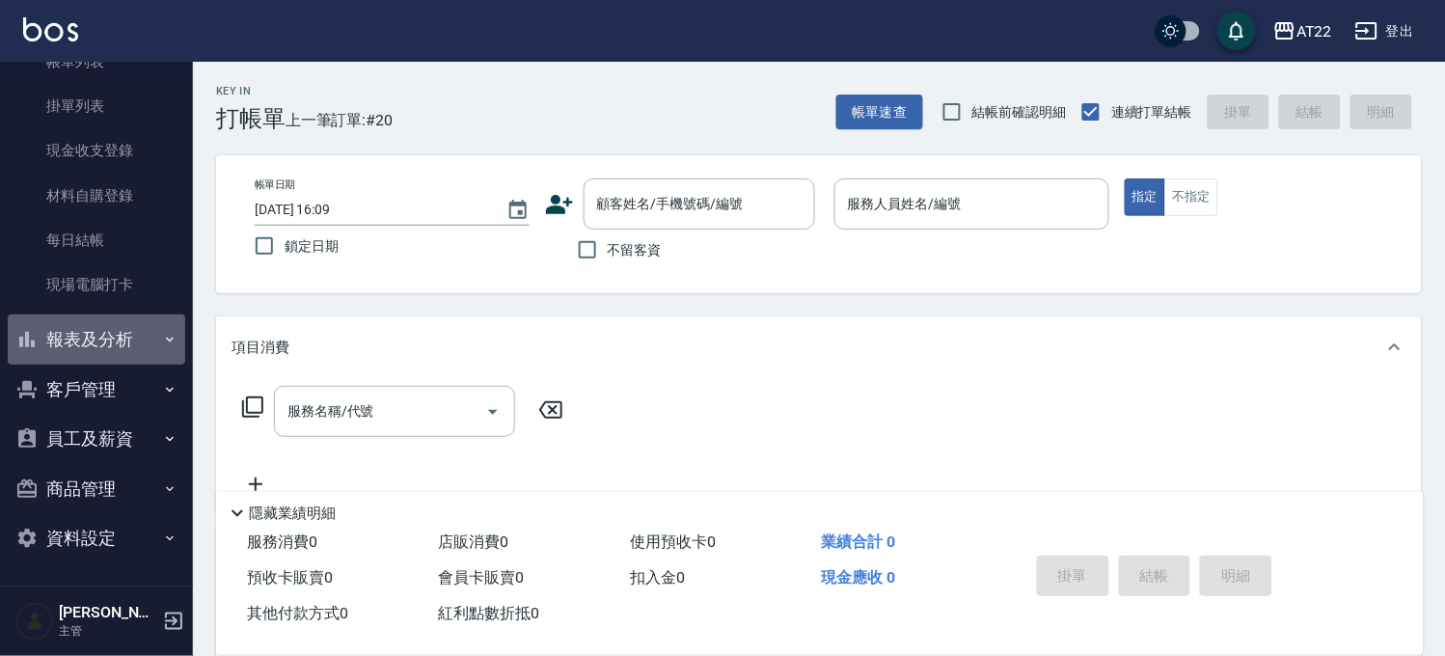
click at [116, 340] on button "報表及分析" at bounding box center [96, 339] width 177 height 50
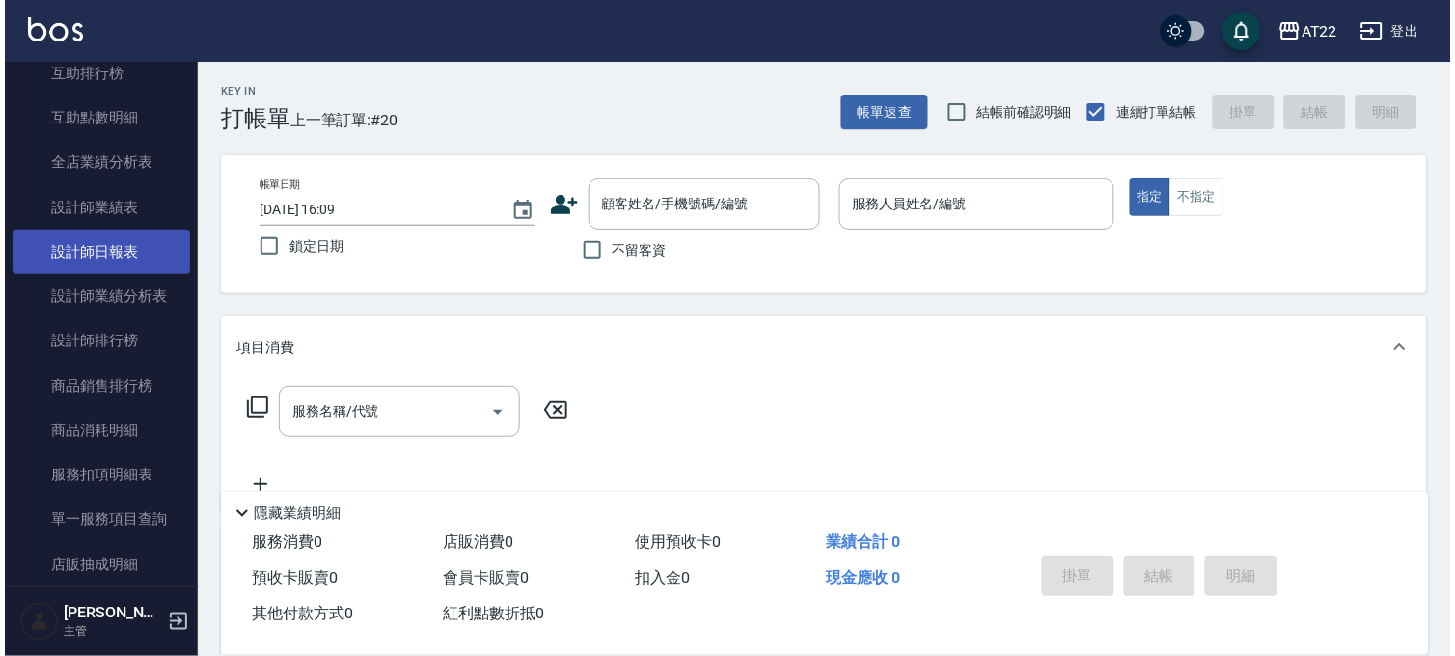
scroll to position [454, 0]
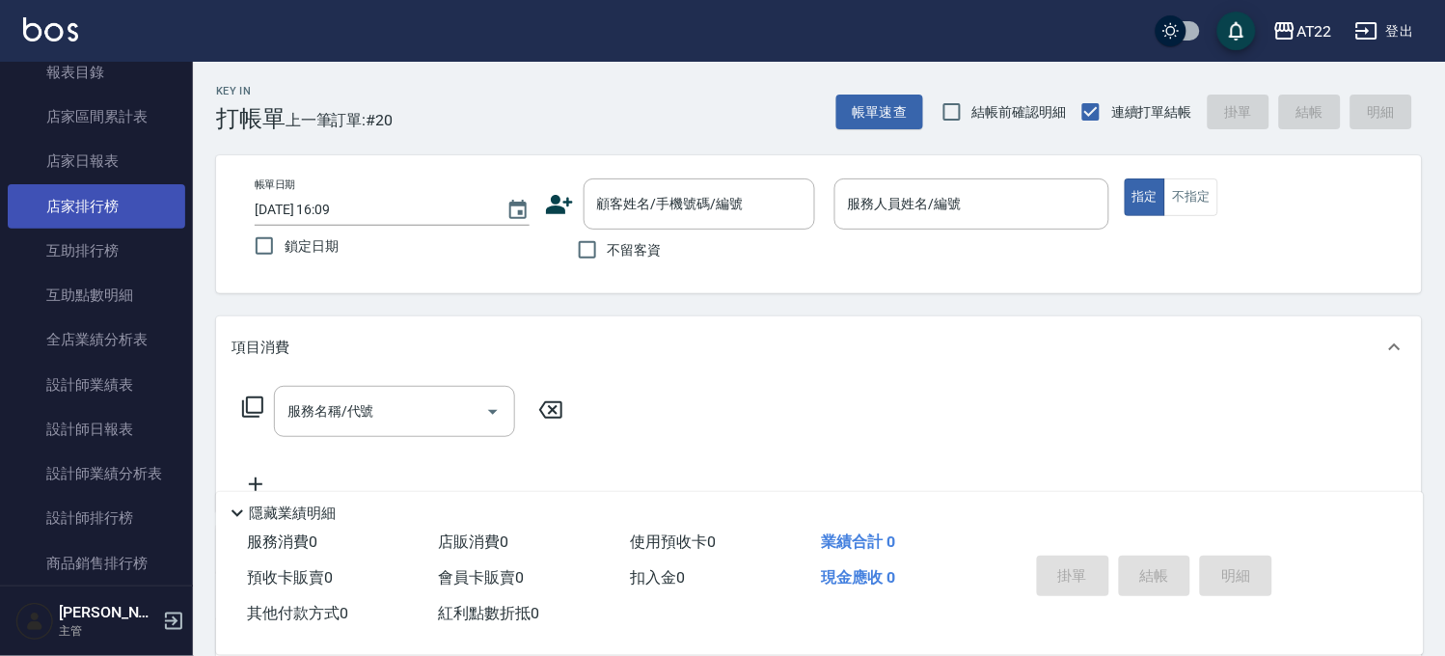
click at [125, 215] on link "店家排行榜" at bounding box center [96, 206] width 177 height 44
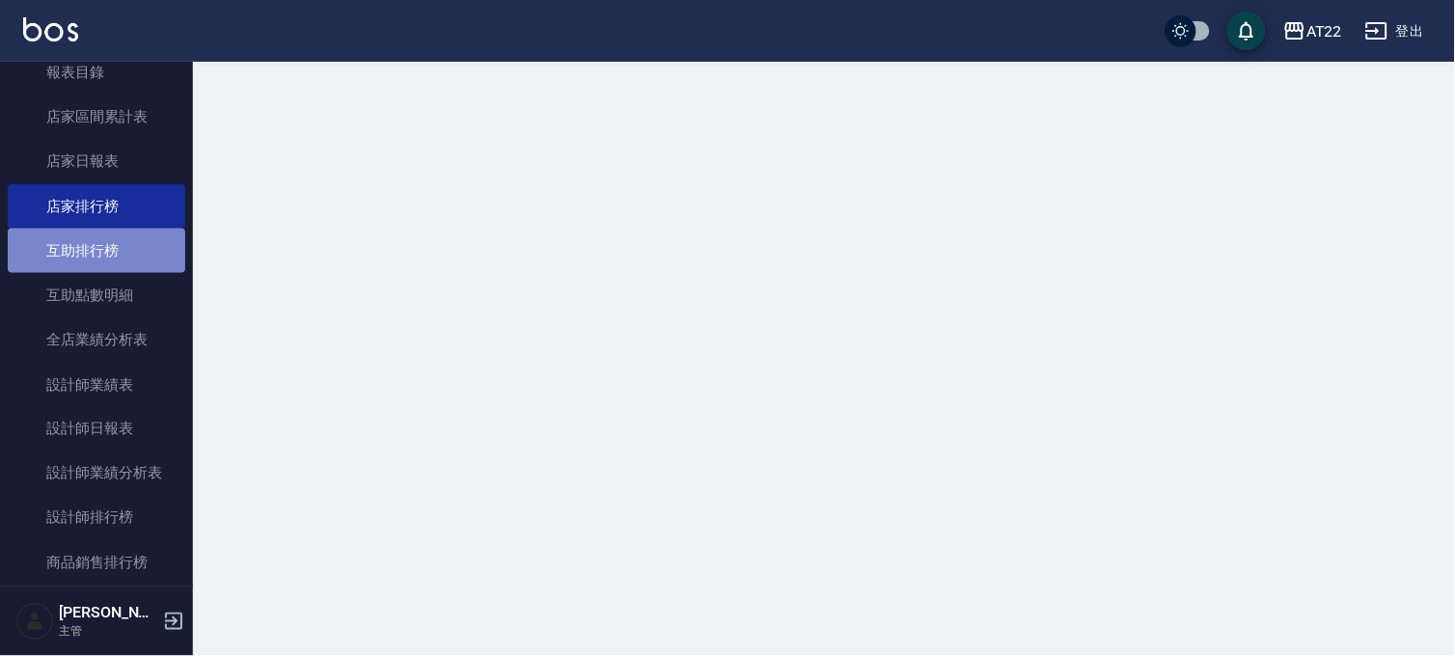
click at [112, 246] on link "互助排行榜" at bounding box center [96, 251] width 177 height 44
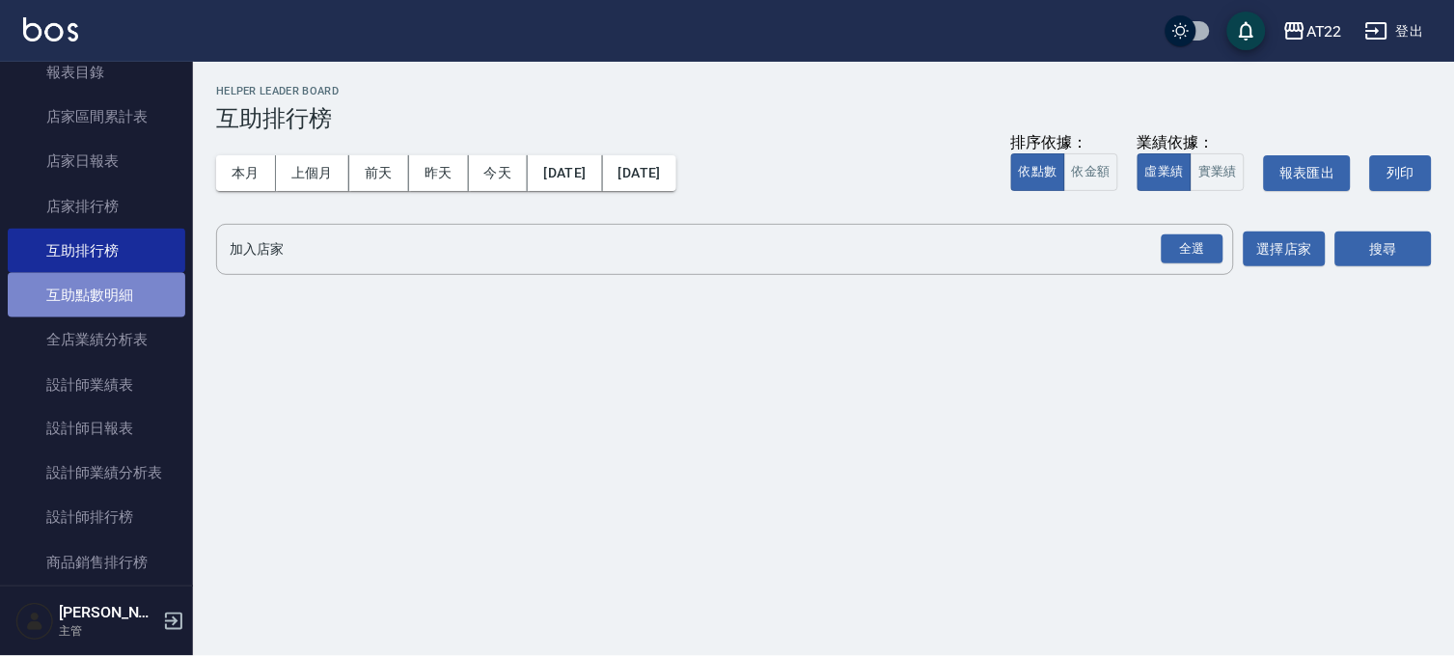
click at [112, 291] on link "互助點數明細" at bounding box center [96, 295] width 177 height 44
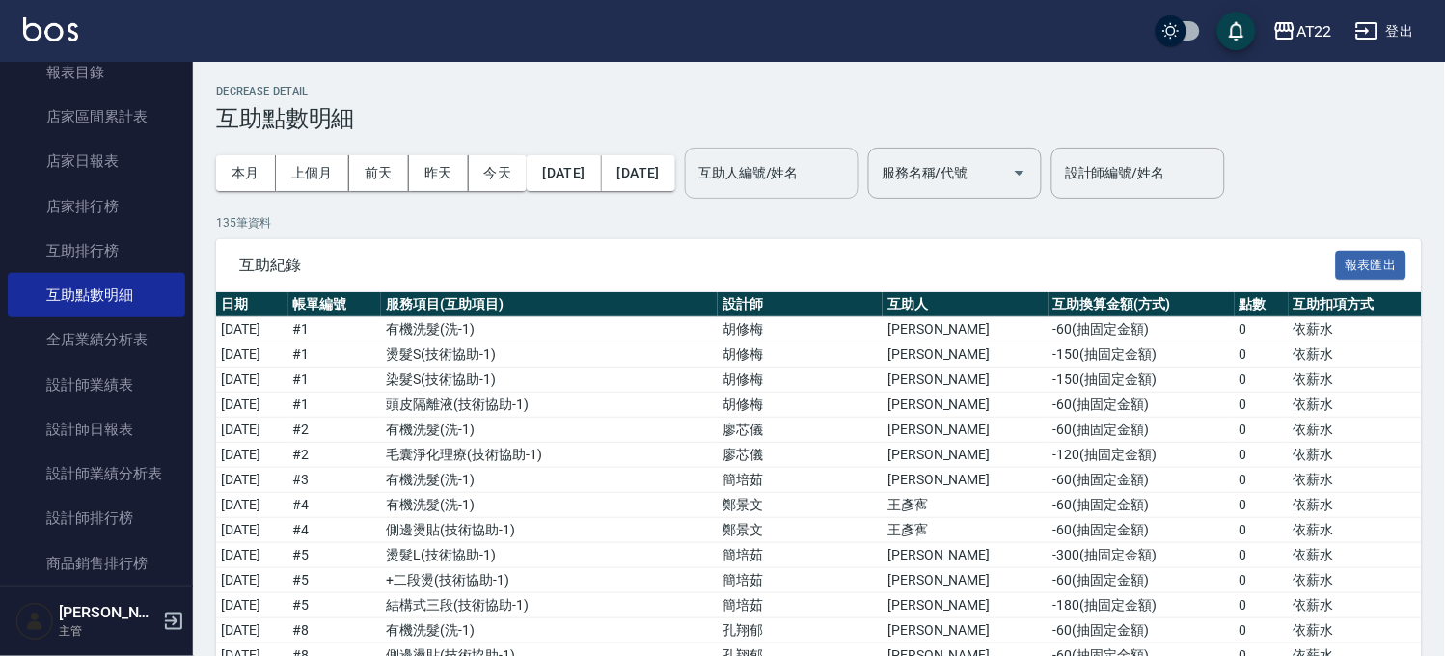
click at [850, 167] on input "互助人編號/姓名" at bounding box center [772, 173] width 156 height 34
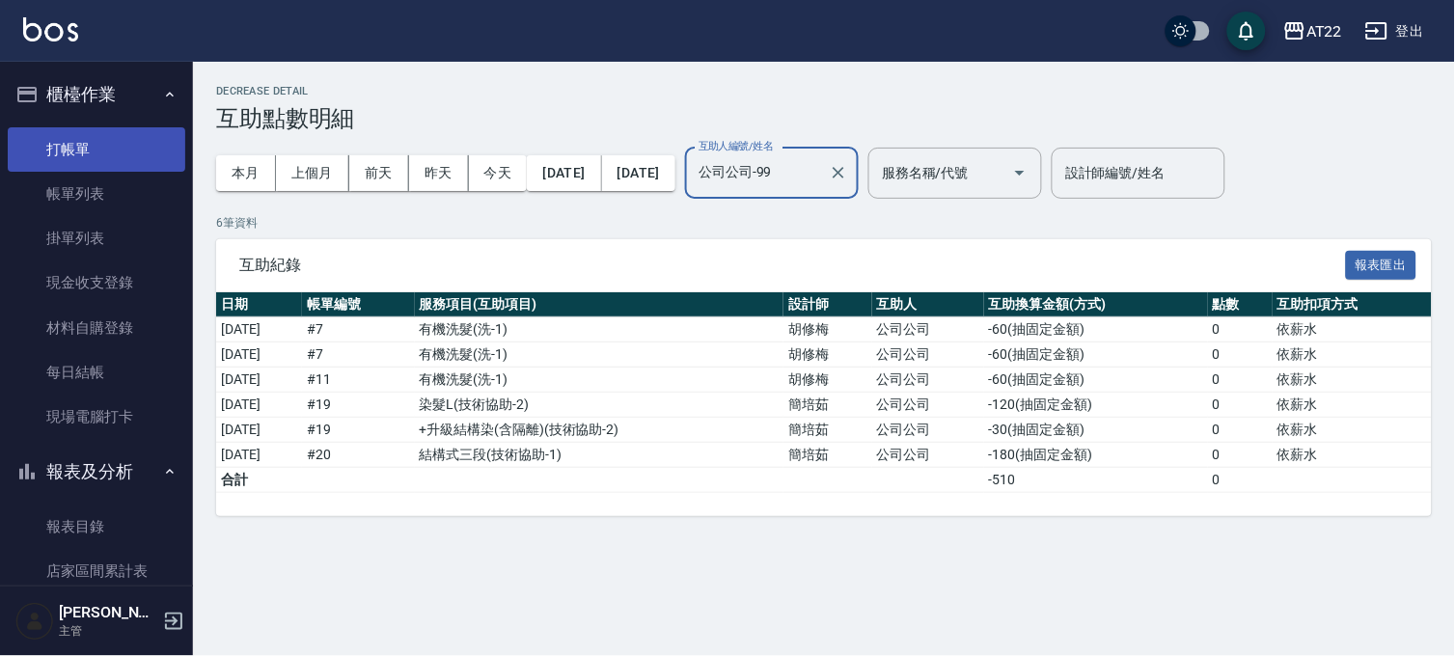
click at [53, 139] on link "打帳單" at bounding box center [96, 149] width 177 height 44
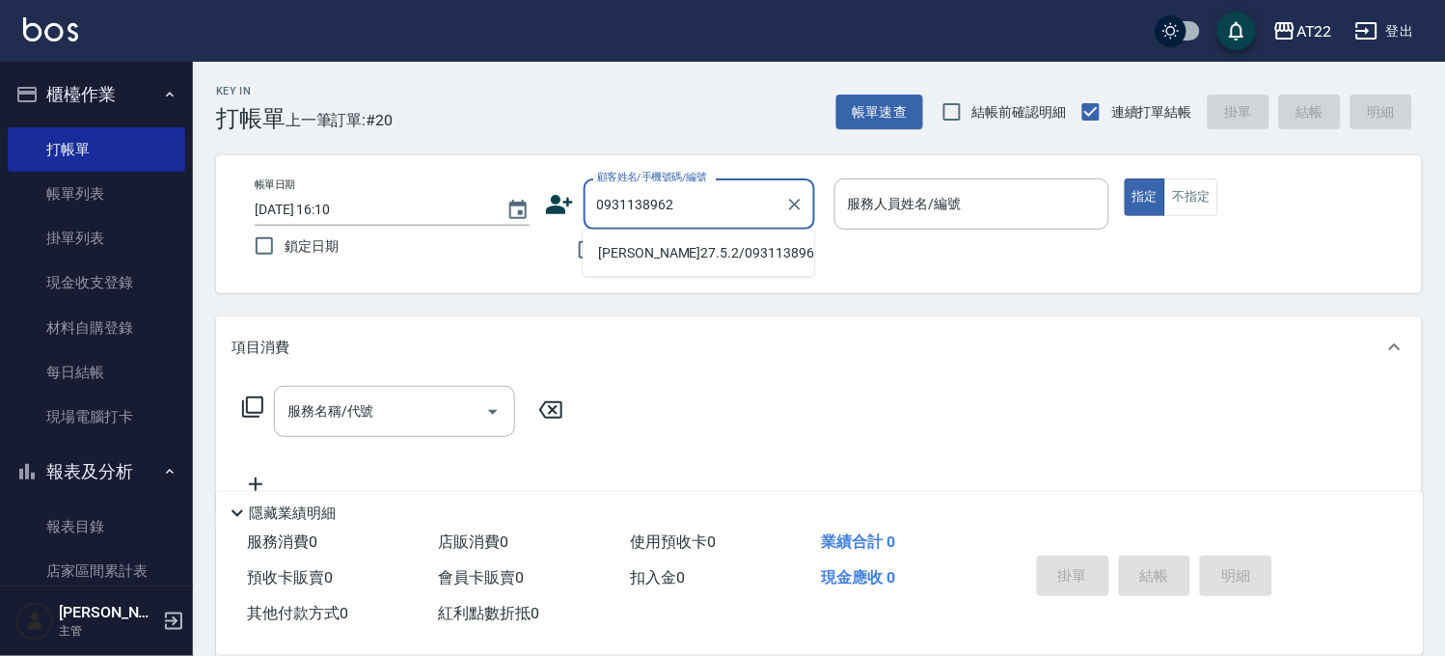
click at [598, 259] on li "[PERSON_NAME]27.5.2/0931138962/T91168" at bounding box center [698, 253] width 231 height 32
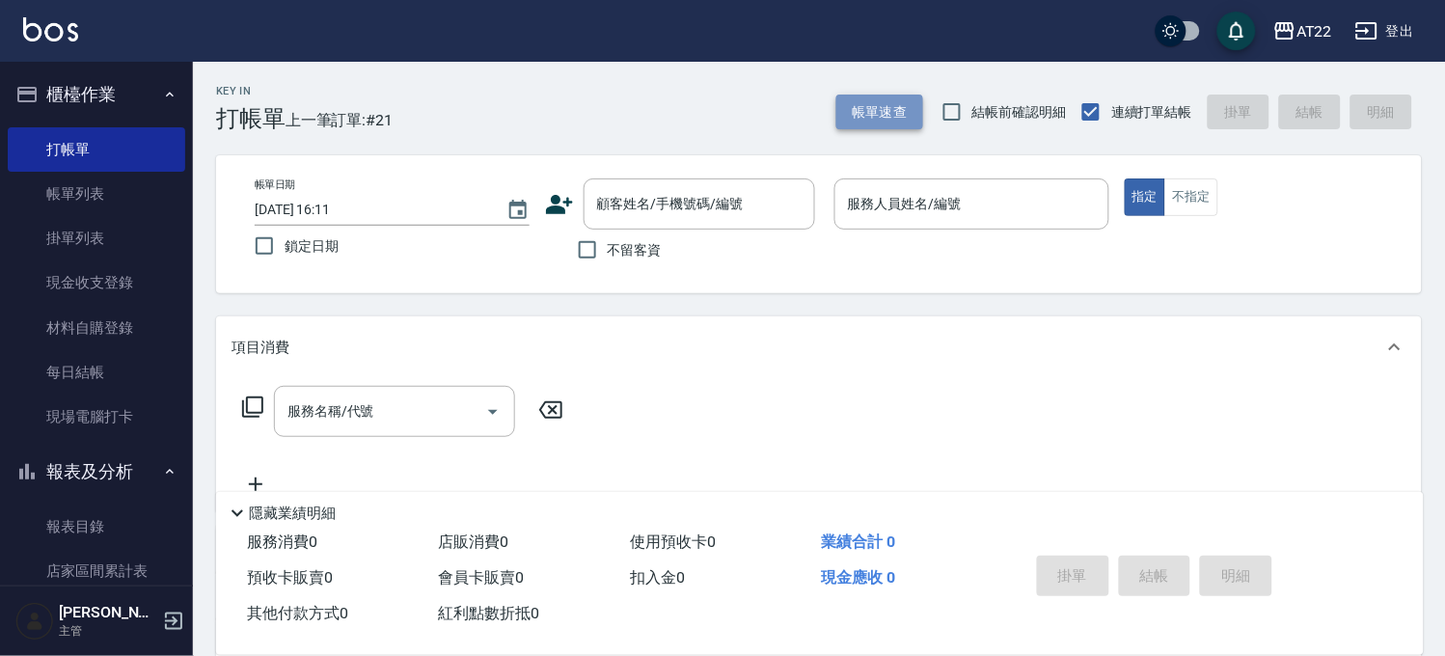
click at [912, 128] on button "帳單速查" at bounding box center [879, 113] width 87 height 36
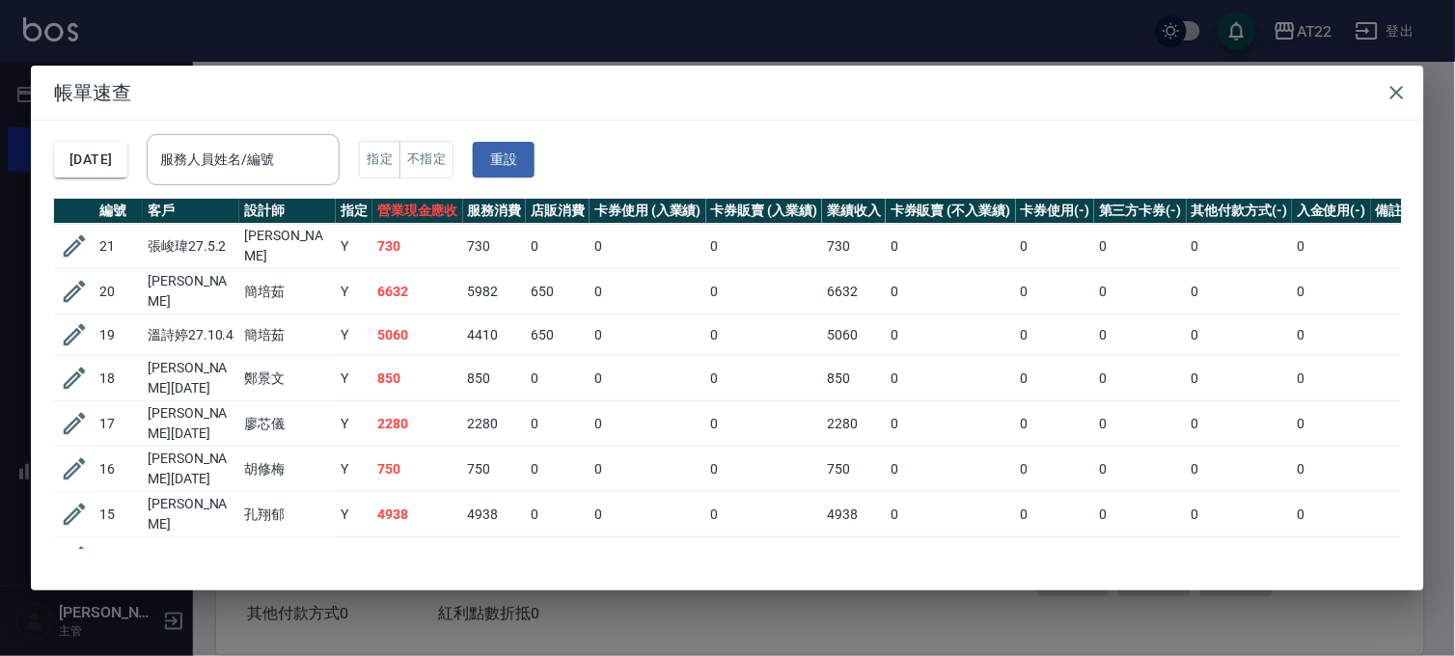
click at [499, 14] on div "帳單速查 [DATE] 服務人員姓名/編號 服務人員姓名/編號 指定 不指定 重設 編號 客戶 設計師 指定 營業現金應收 服務消費 店販消費 卡券使用 (入…" at bounding box center [727, 328] width 1455 height 656
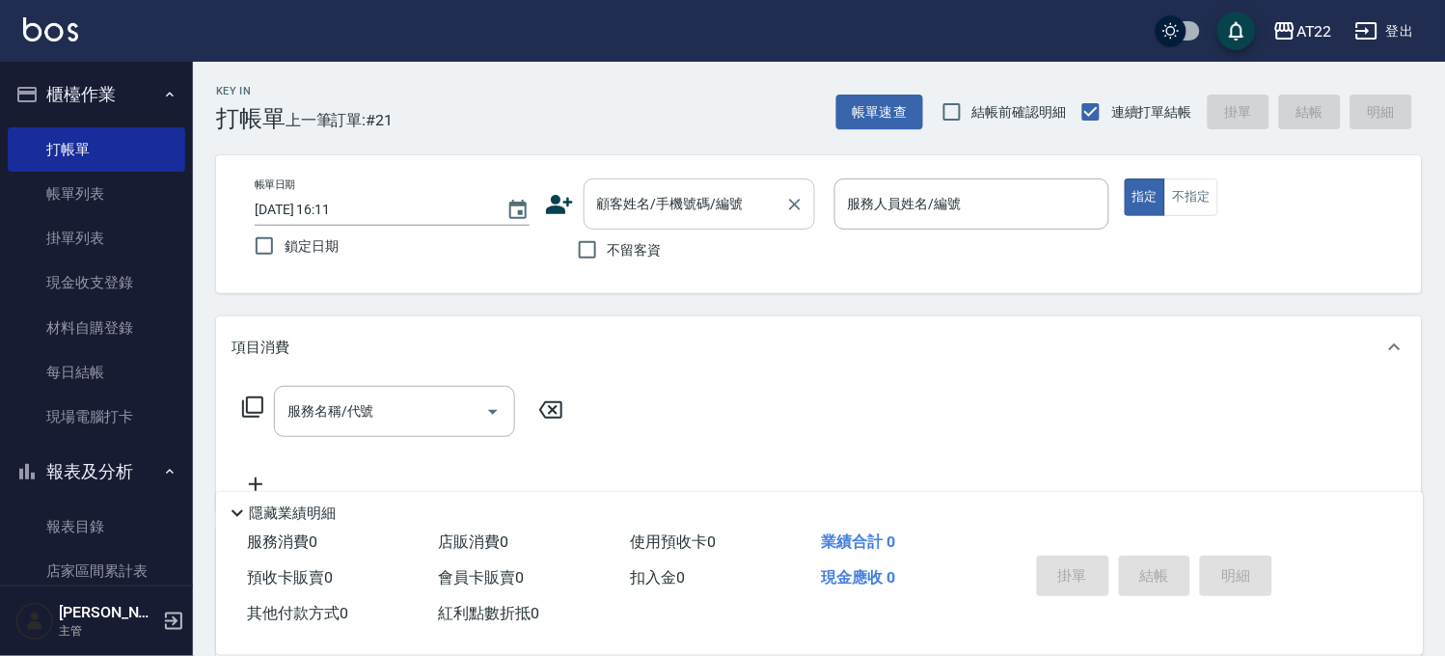
click at [638, 187] on div "顧客姓名/手機號碼/編號 顧客姓名/手機號碼/編號" at bounding box center [699, 203] width 231 height 51
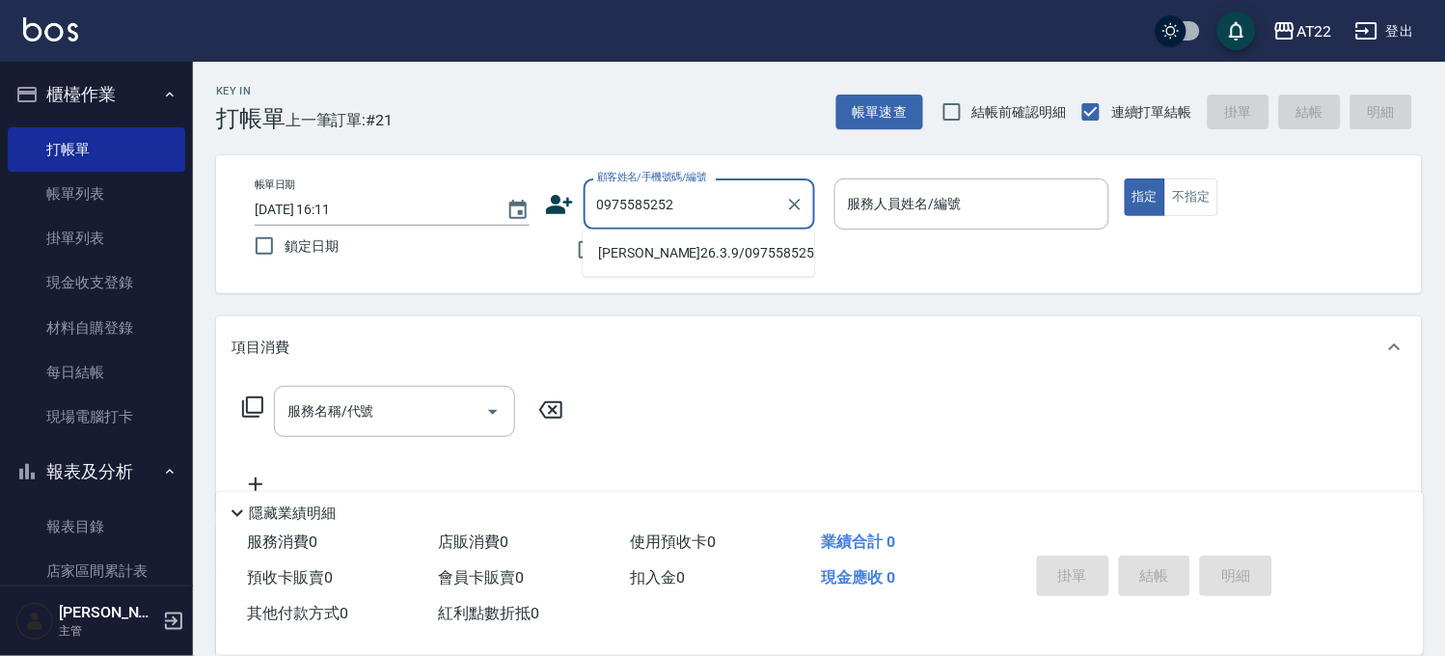
click at [661, 252] on li "[PERSON_NAME]26.3.9/0975585252/T83230" at bounding box center [698, 253] width 231 height 32
click at [667, 252] on li "[PERSON_NAME]/0975592026/" at bounding box center [698, 253] width 231 height 32
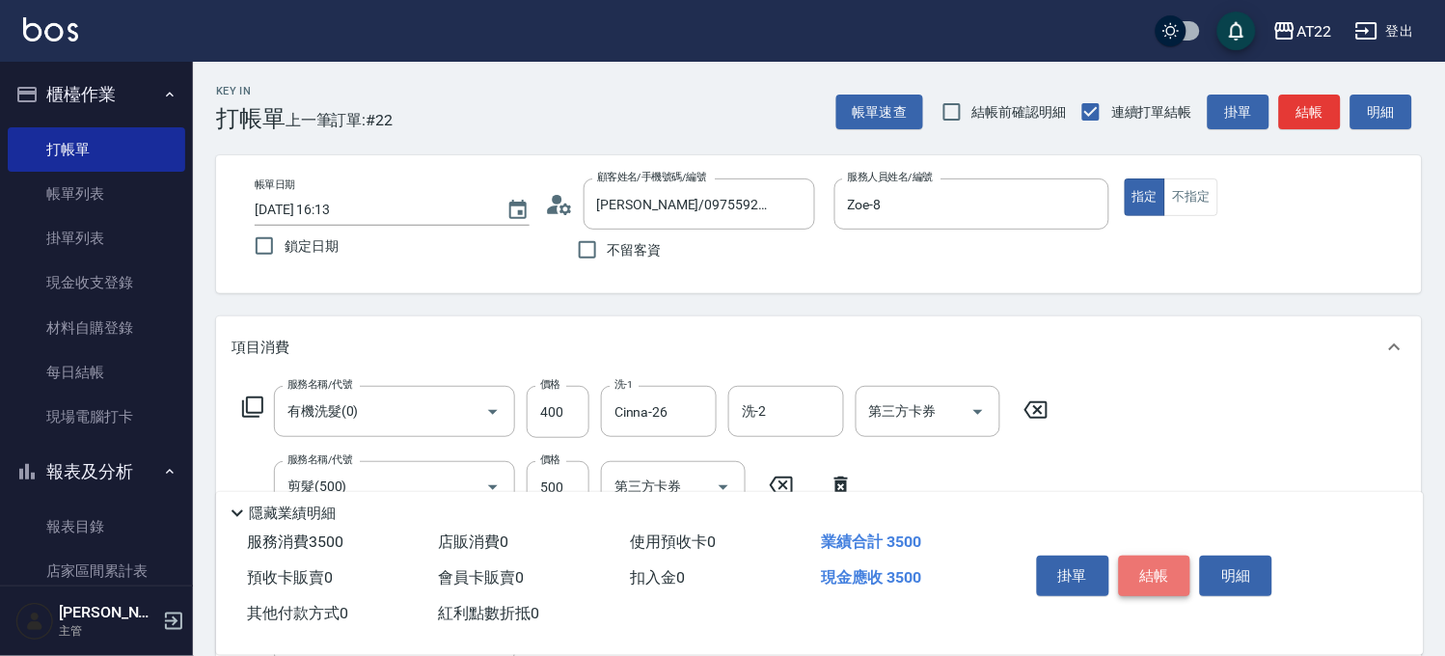
click at [1151, 563] on button "結帳" at bounding box center [1155, 576] width 72 height 41
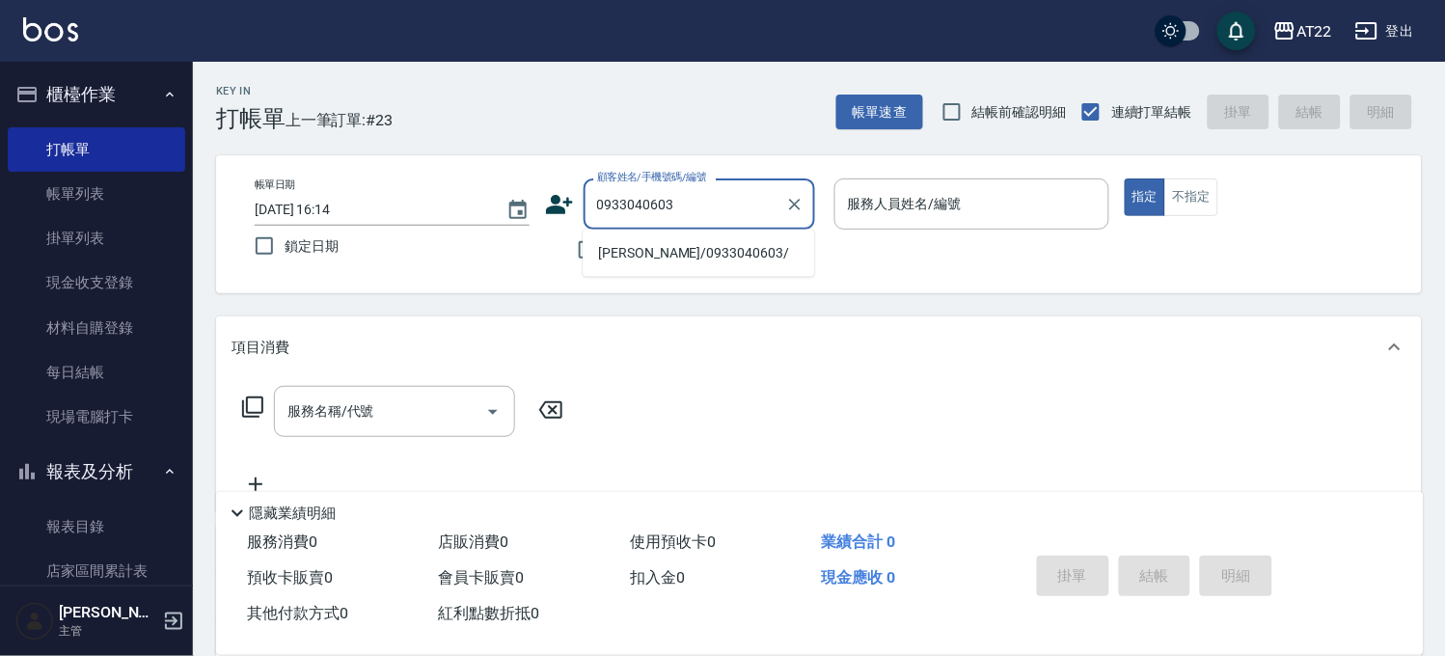
click at [726, 255] on li "[PERSON_NAME]/0933040603/" at bounding box center [698, 253] width 231 height 32
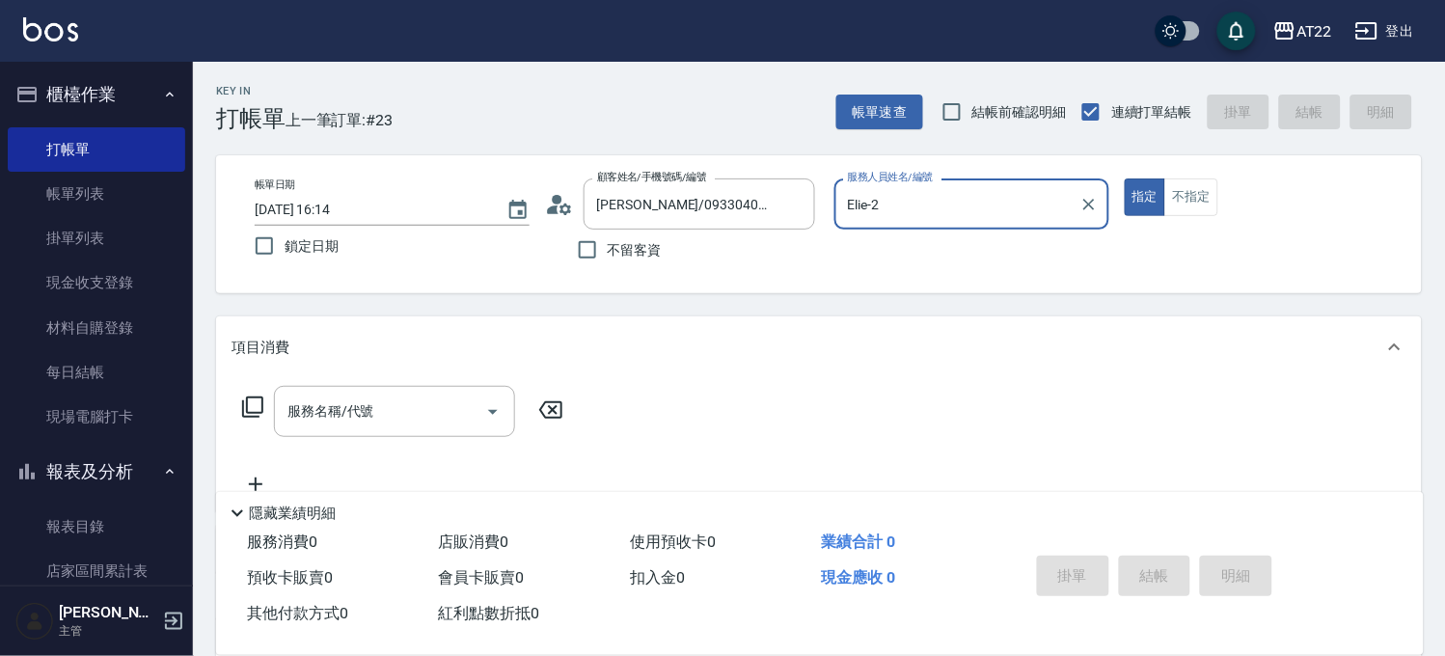
click at [1125, 178] on button "指定" at bounding box center [1145, 197] width 41 height 38
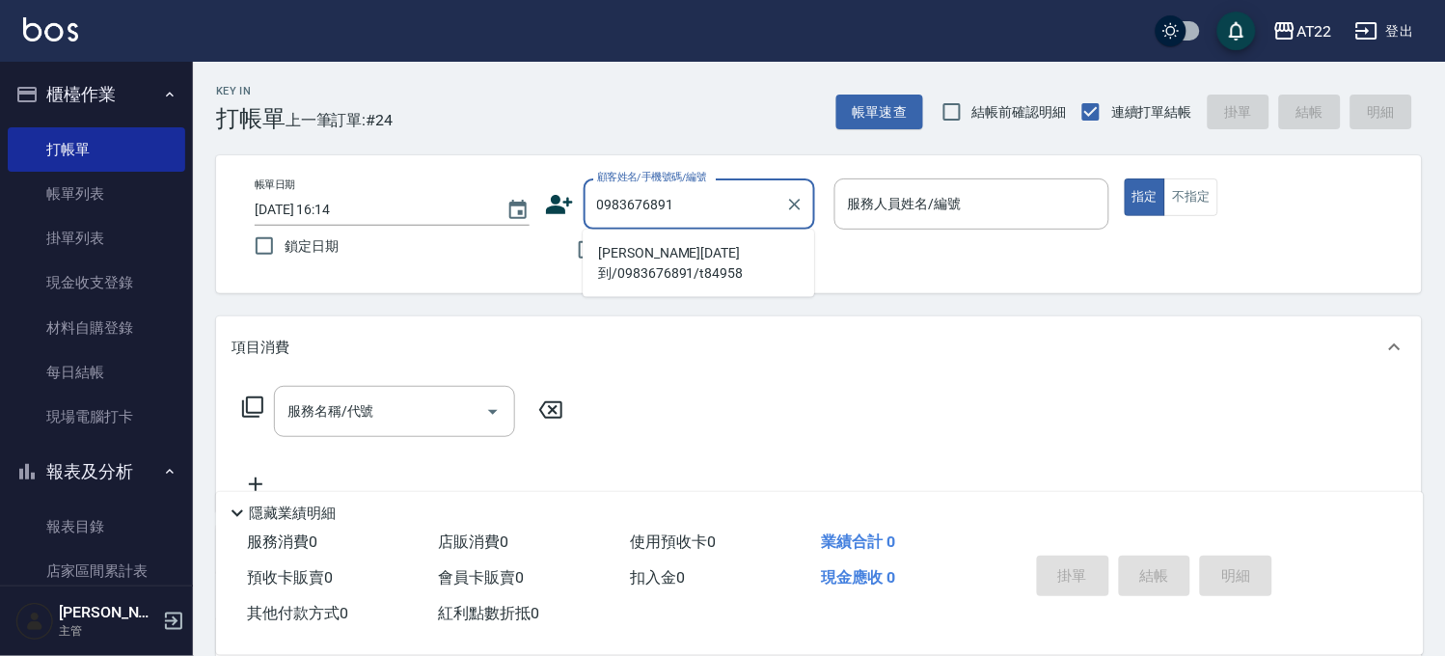
click at [670, 255] on li "[PERSON_NAME][DATE]到/0983676891/t84958" at bounding box center [698, 263] width 231 height 52
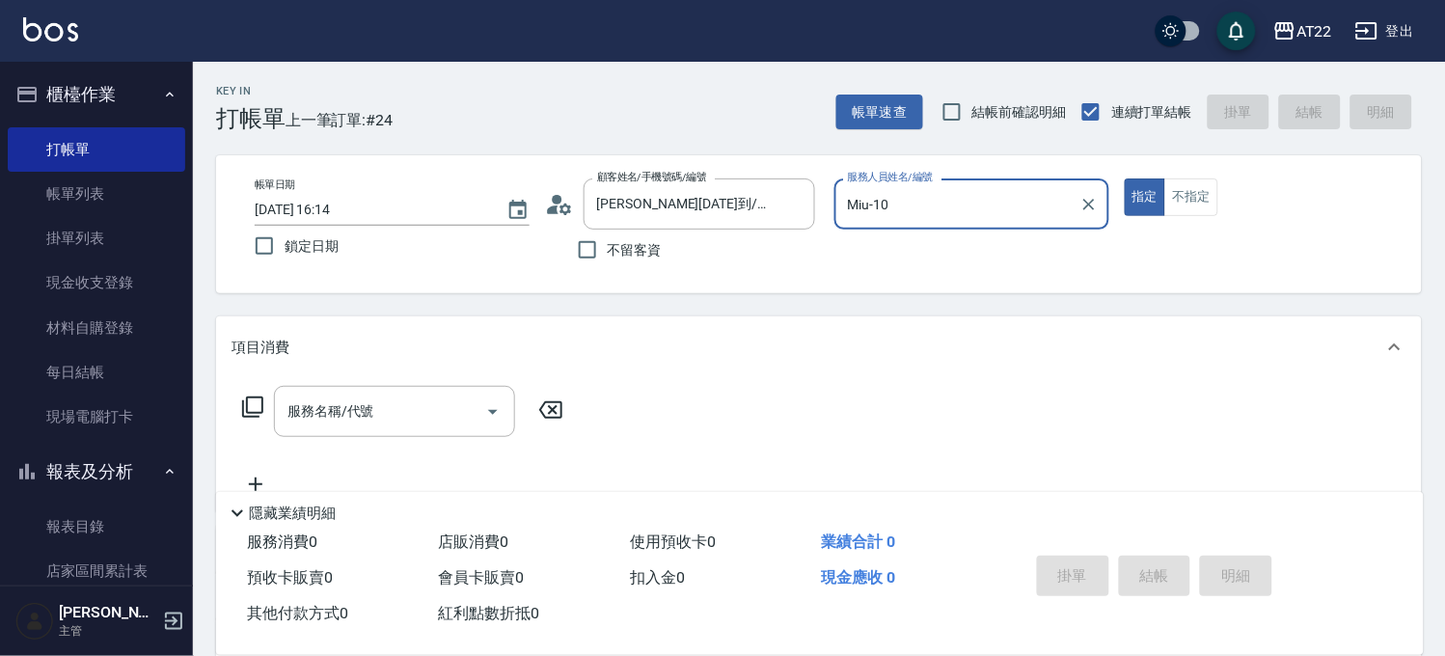
click at [557, 199] on circle at bounding box center [557, 200] width 10 height 10
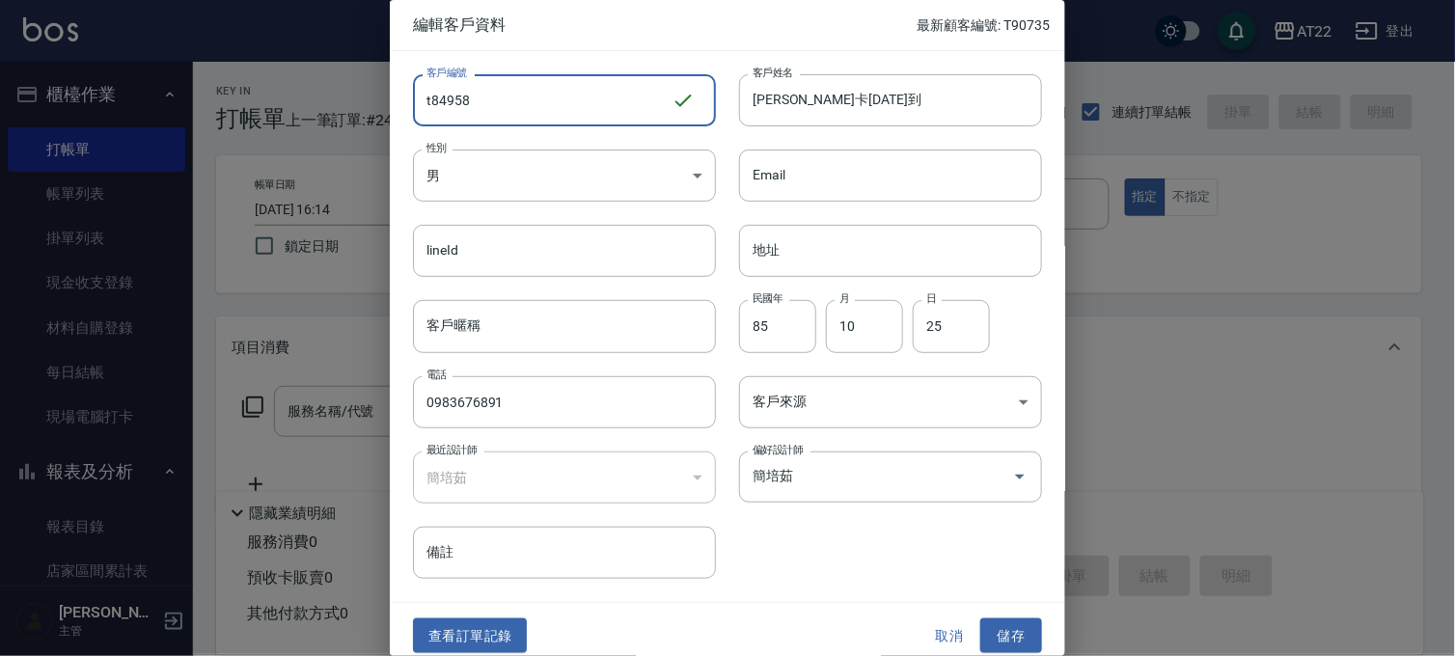
drag, startPoint x: 497, startPoint y: 88, endPoint x: 253, endPoint y: 82, distance: 244.1
click at [253, 82] on div "編輯客戶資料 最新顧客編號: T90735 客戶編號 t84958 ​ 客戶編號 客戶姓名 [PERSON_NAME]卡[DATE]到 客戶姓名 性別 男 […" at bounding box center [727, 328] width 1455 height 656
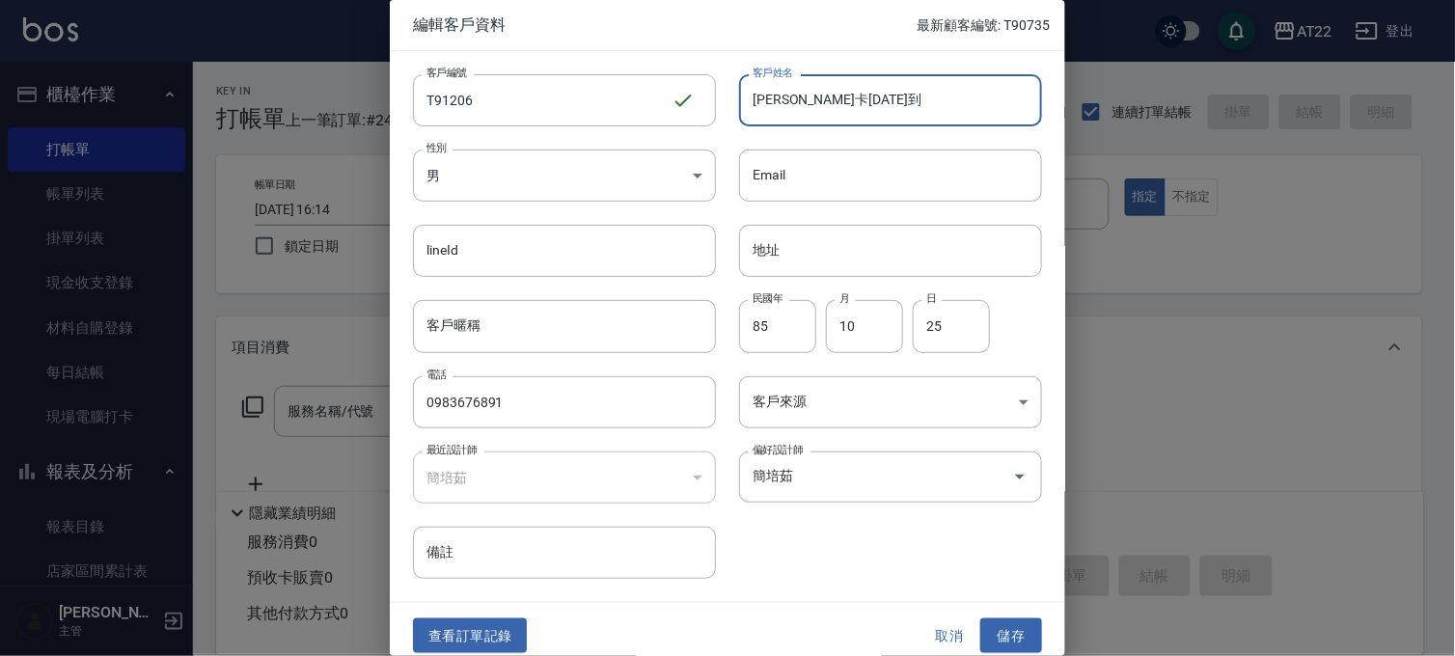
drag, startPoint x: 823, startPoint y: 108, endPoint x: 979, endPoint y: 120, distance: 156.7
click at [979, 120] on input "[PERSON_NAME]卡[DATE]到" at bounding box center [890, 100] width 303 height 52
click at [987, 641] on button "儲存" at bounding box center [1011, 636] width 62 height 36
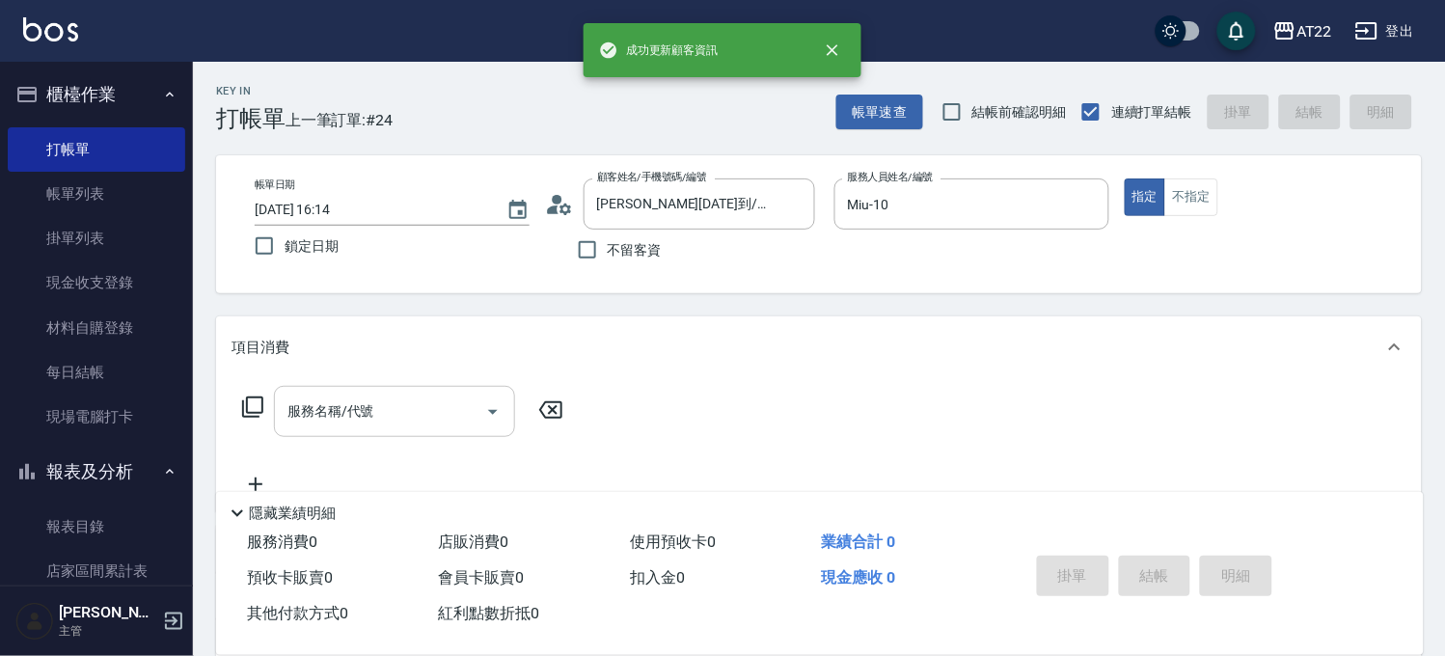
click at [367, 403] on div "服務名稱/代號 服務名稱/代號" at bounding box center [394, 411] width 241 height 51
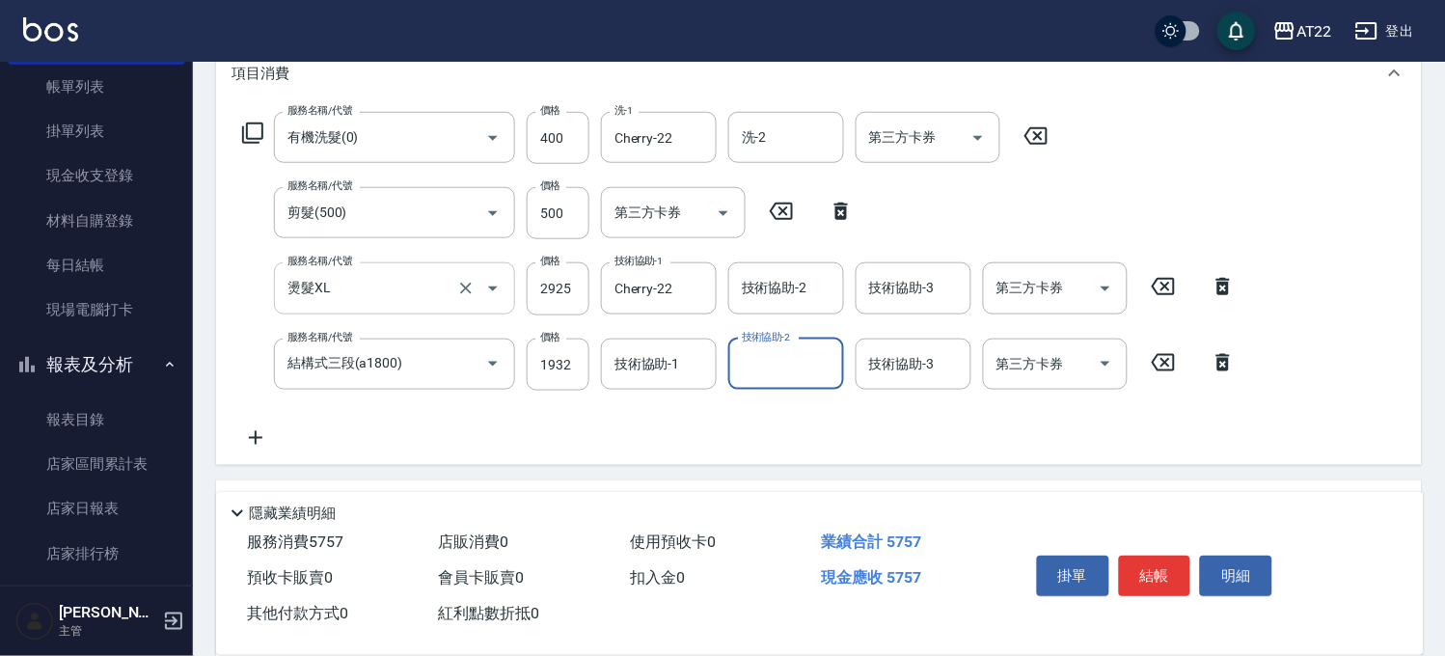
scroll to position [321, 0]
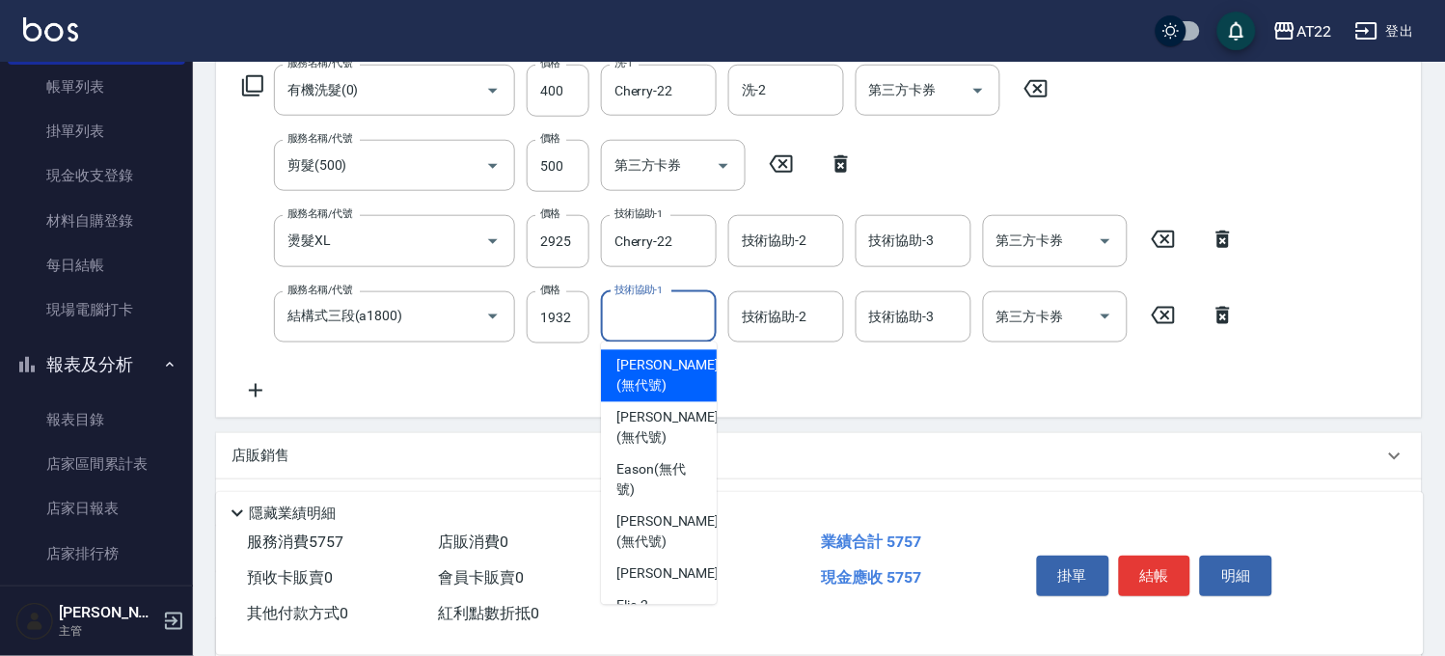
click at [627, 300] on div "技術協助-1 技術協助-1" at bounding box center [659, 316] width 116 height 51
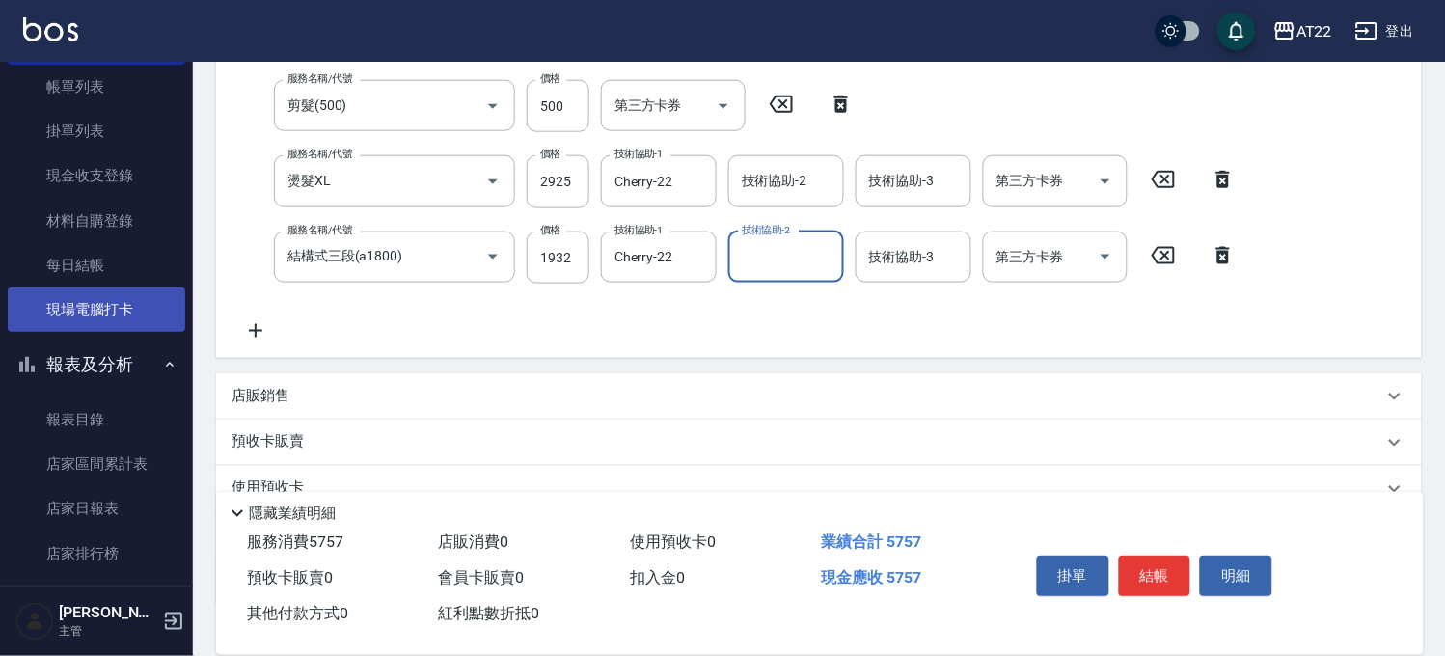
scroll to position [428, 0]
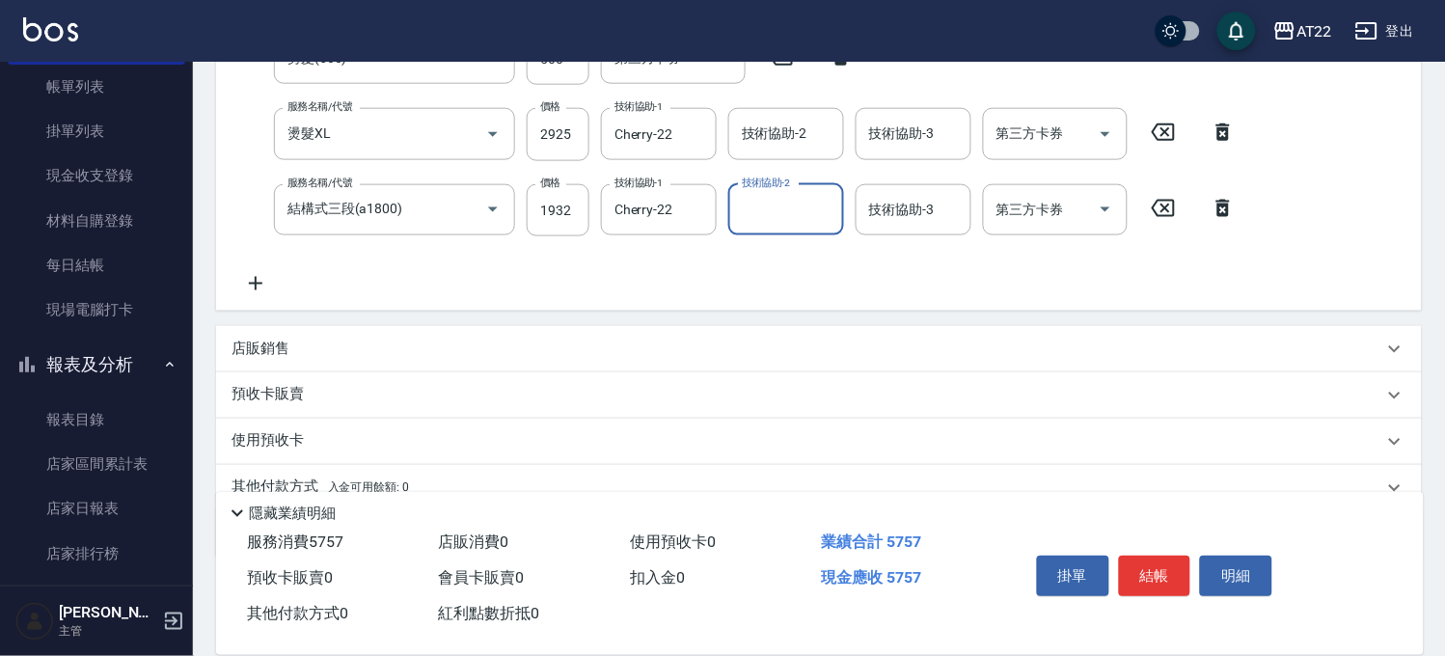
click at [307, 351] on div "店販銷售" at bounding box center [807, 349] width 1152 height 20
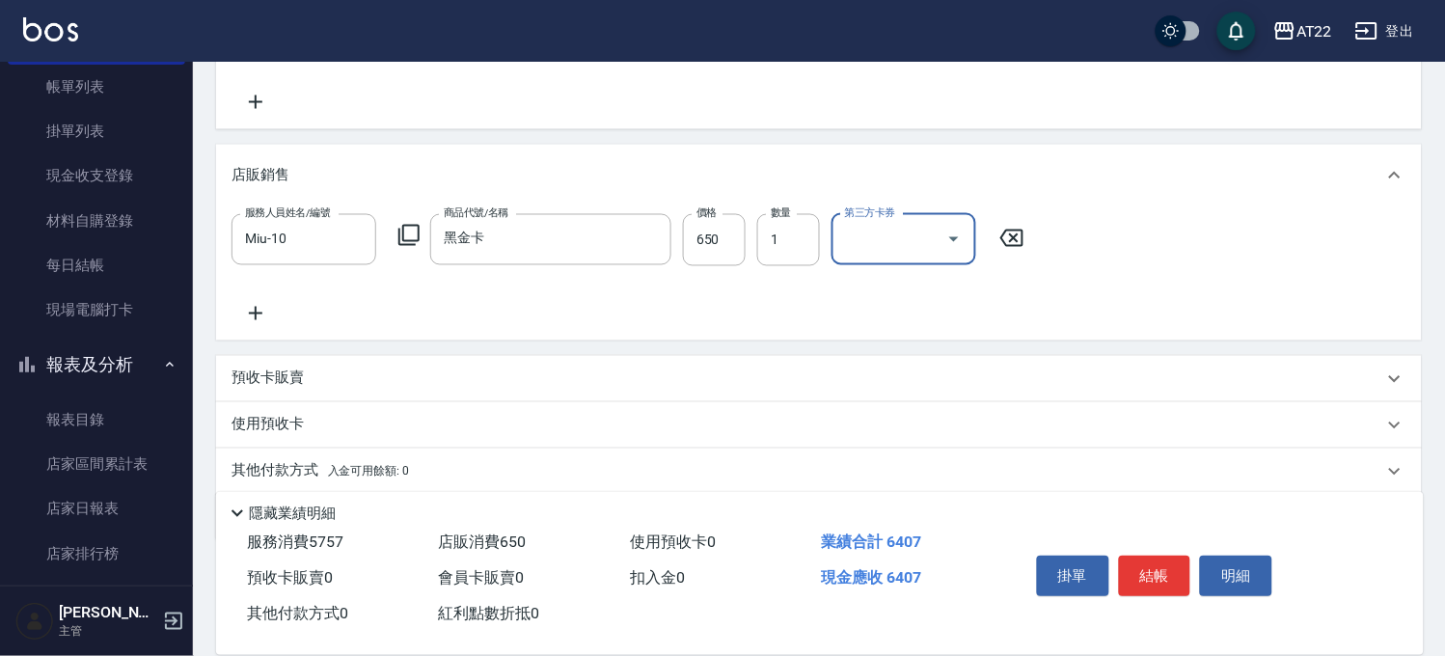
scroll to position [677, 0]
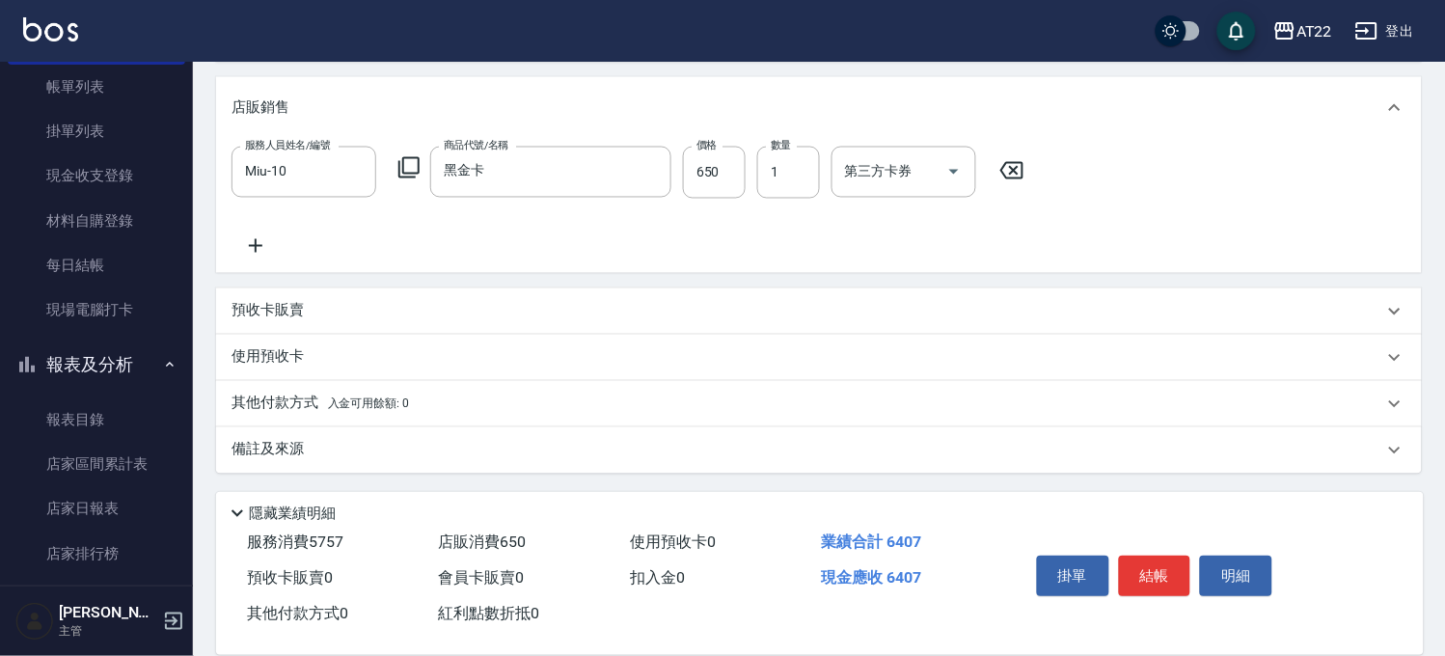
click at [340, 389] on div "其他付款方式 入金可用餘額: 0" at bounding box center [819, 404] width 1206 height 46
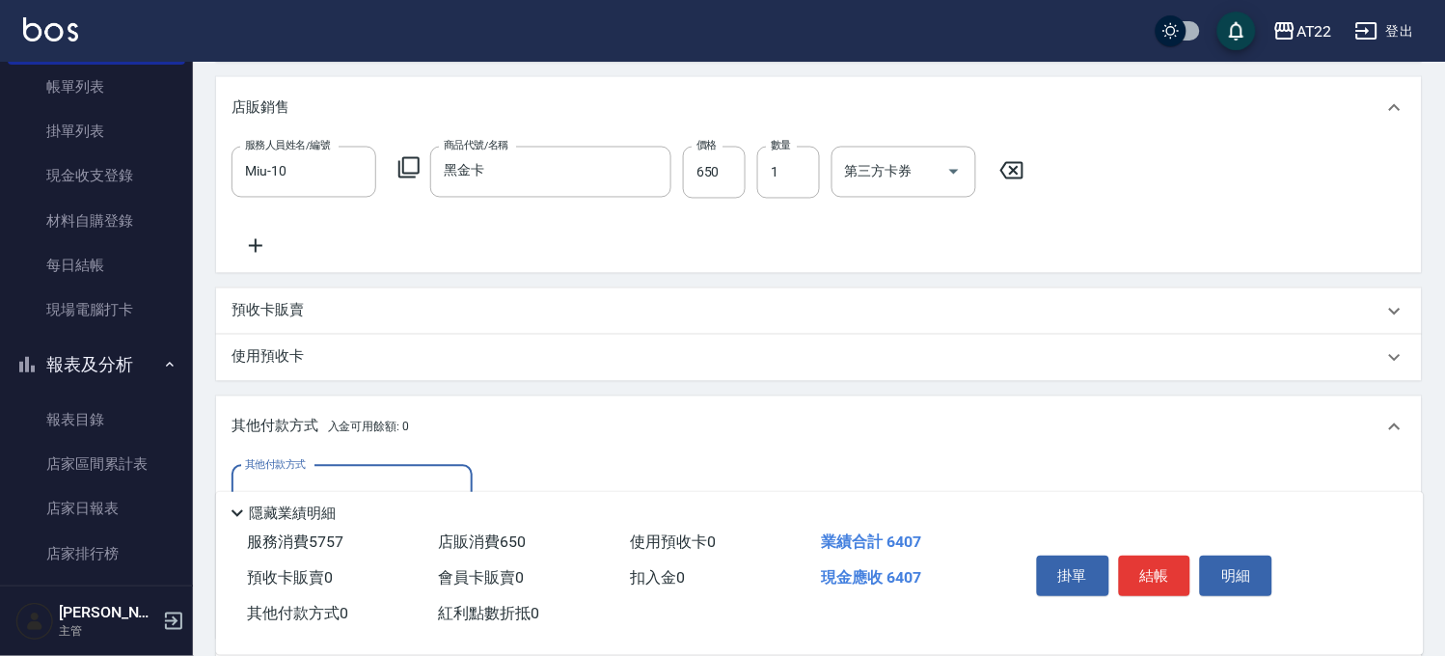
scroll to position [904, 0]
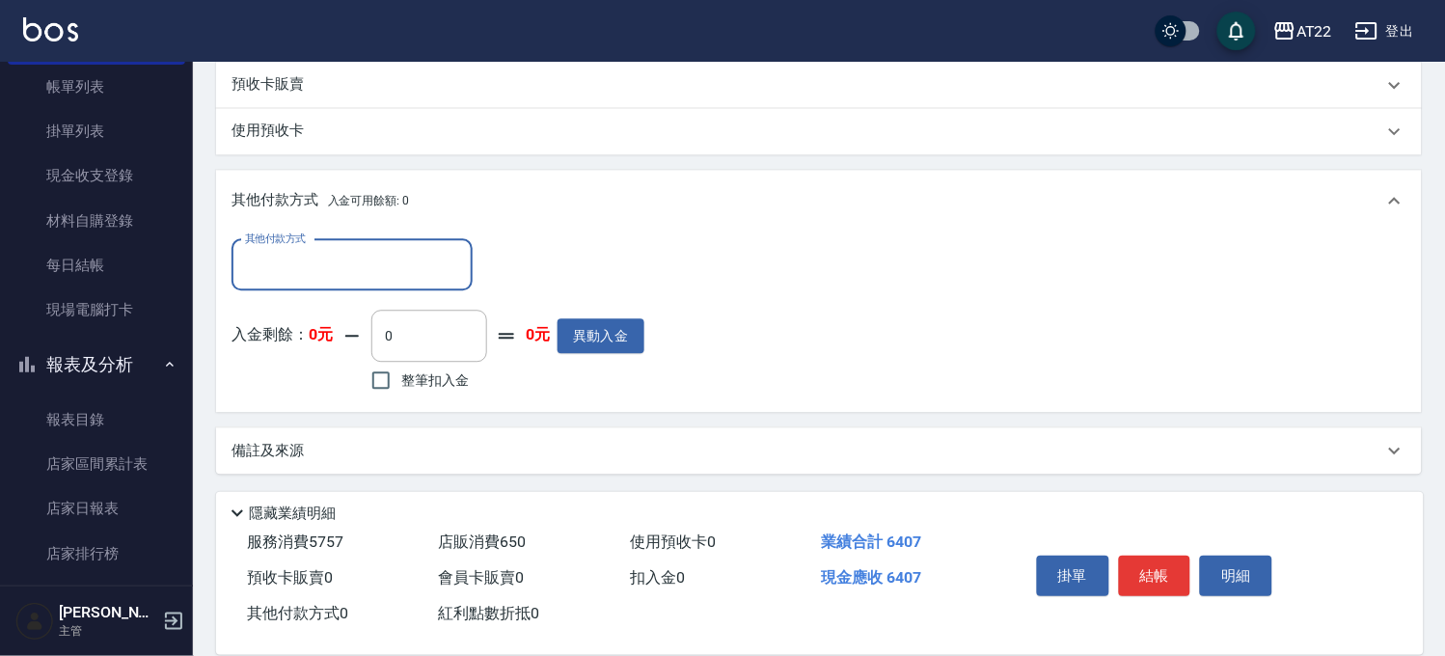
click at [332, 285] on div "其他付款方式" at bounding box center [351, 264] width 241 height 51
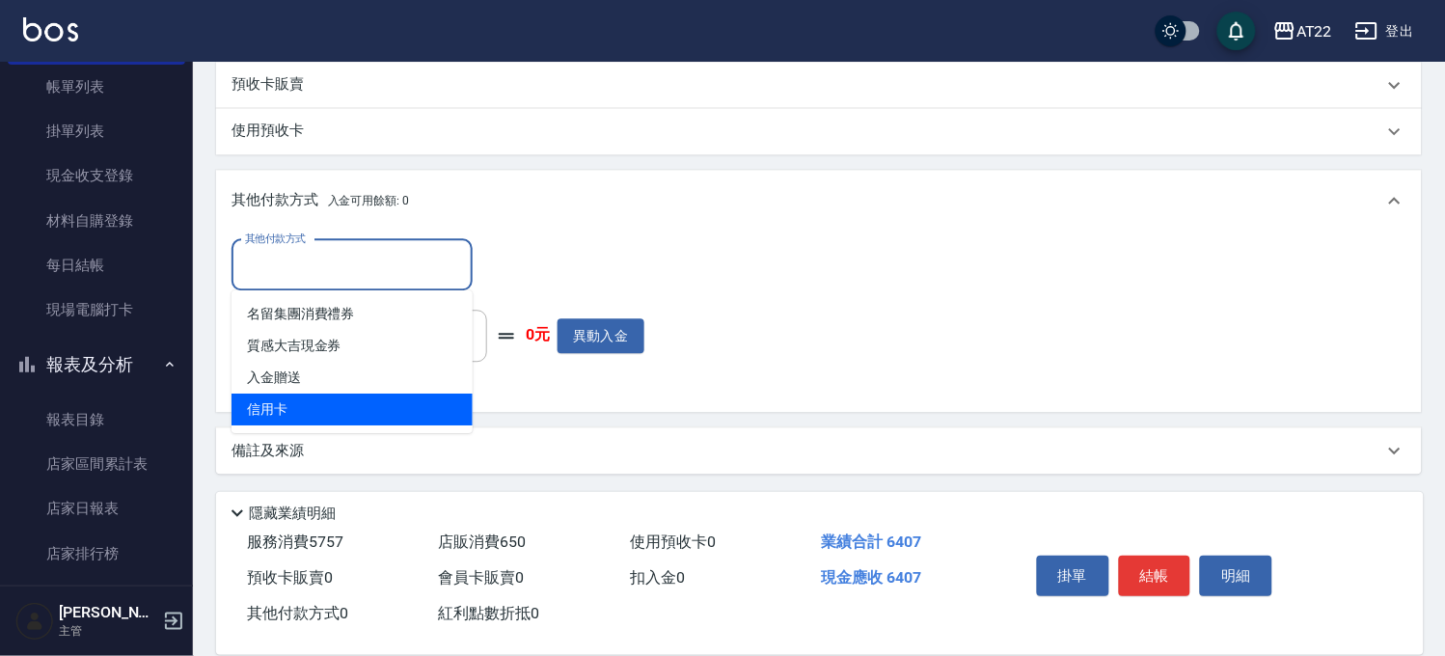
click at [309, 409] on span "信用卡" at bounding box center [351, 410] width 241 height 32
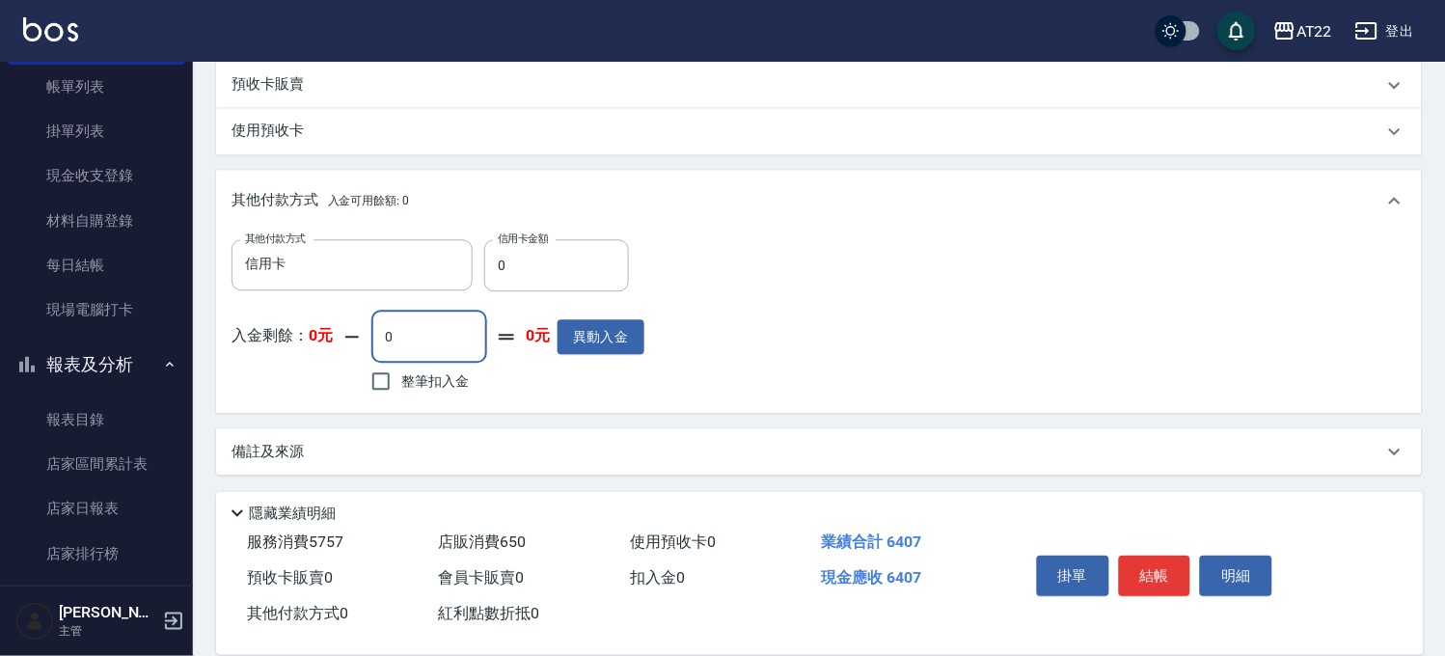
drag, startPoint x: 449, startPoint y: 331, endPoint x: 373, endPoint y: 340, distance: 76.8
click at [373, 340] on input "0" at bounding box center [429, 337] width 116 height 52
drag, startPoint x: 531, startPoint y: 262, endPoint x: 438, endPoint y: 290, distance: 96.7
click at [438, 290] on div "其他付款方式 信用卡 其他付款方式 信用卡金額 0 信用卡金額 入金剩餘： 0元 0 ​ 整筆扣入金 0元 異動入金" at bounding box center [437, 318] width 413 height 158
click at [1155, 565] on button "結帳" at bounding box center [1155, 576] width 72 height 41
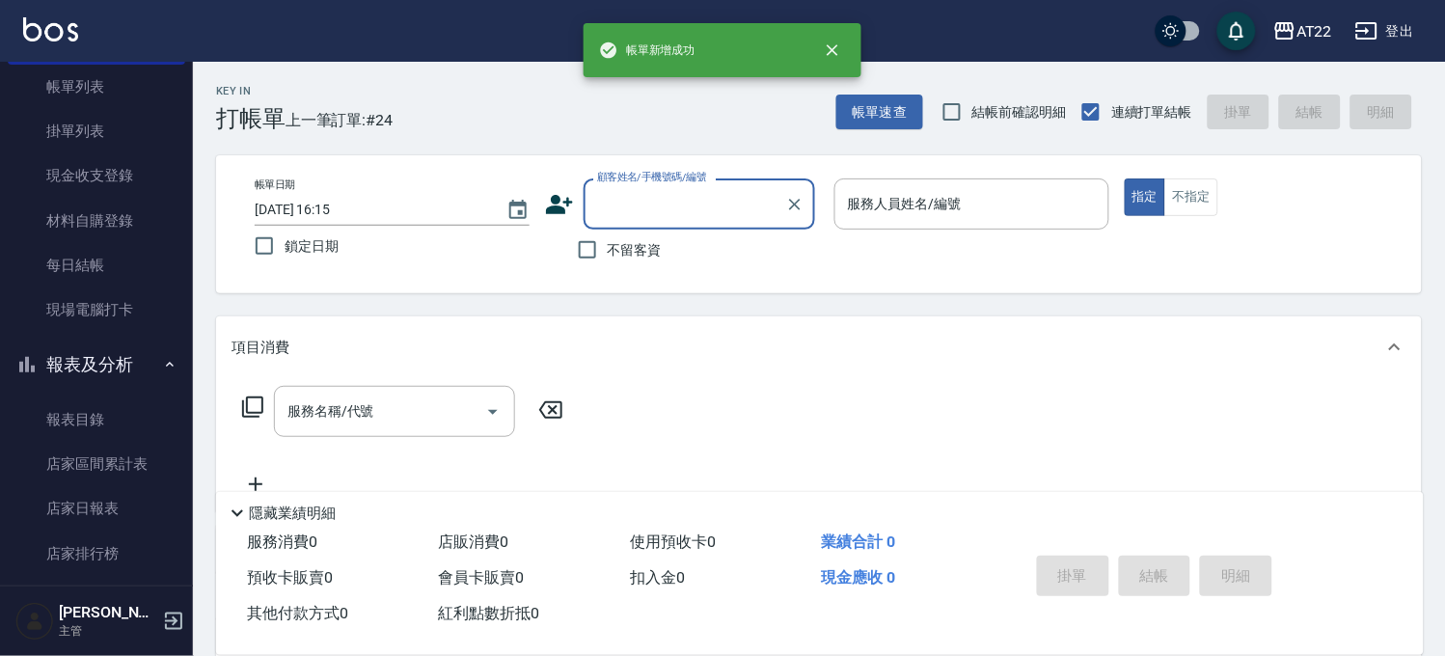
scroll to position [0, 0]
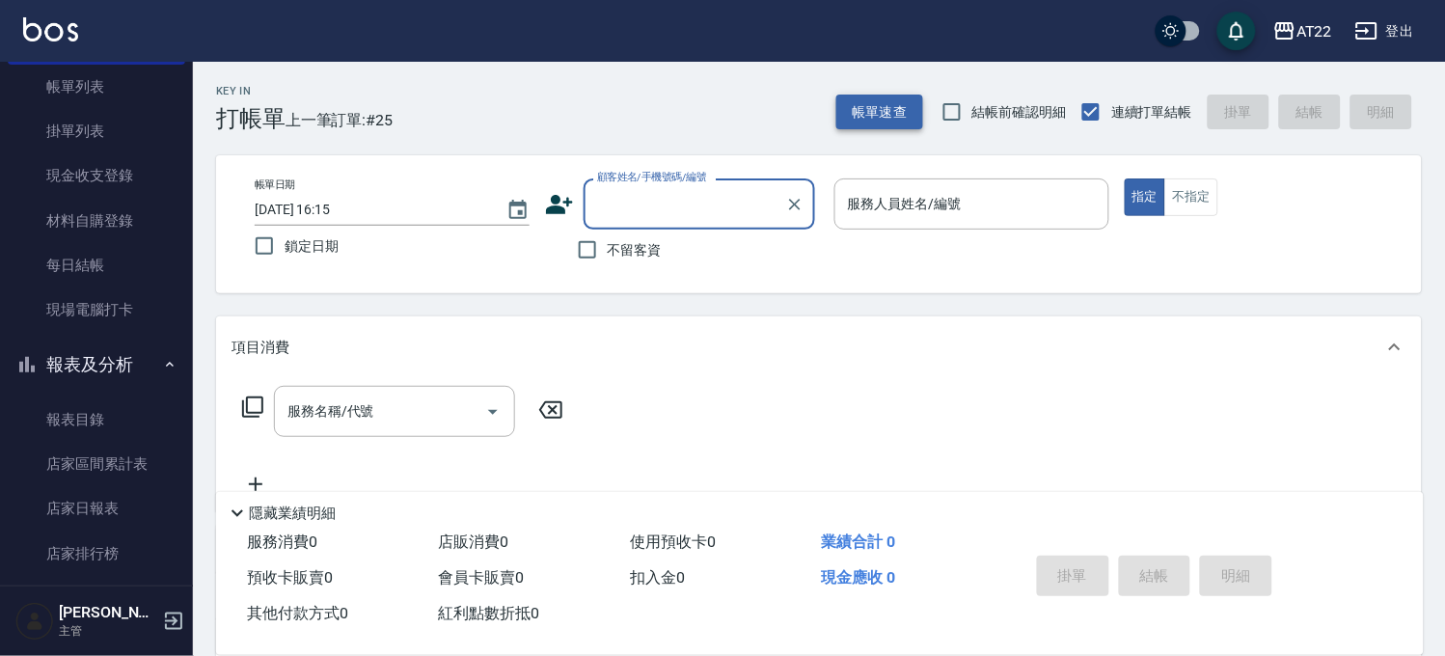
click at [885, 122] on button "帳單速查" at bounding box center [879, 113] width 87 height 36
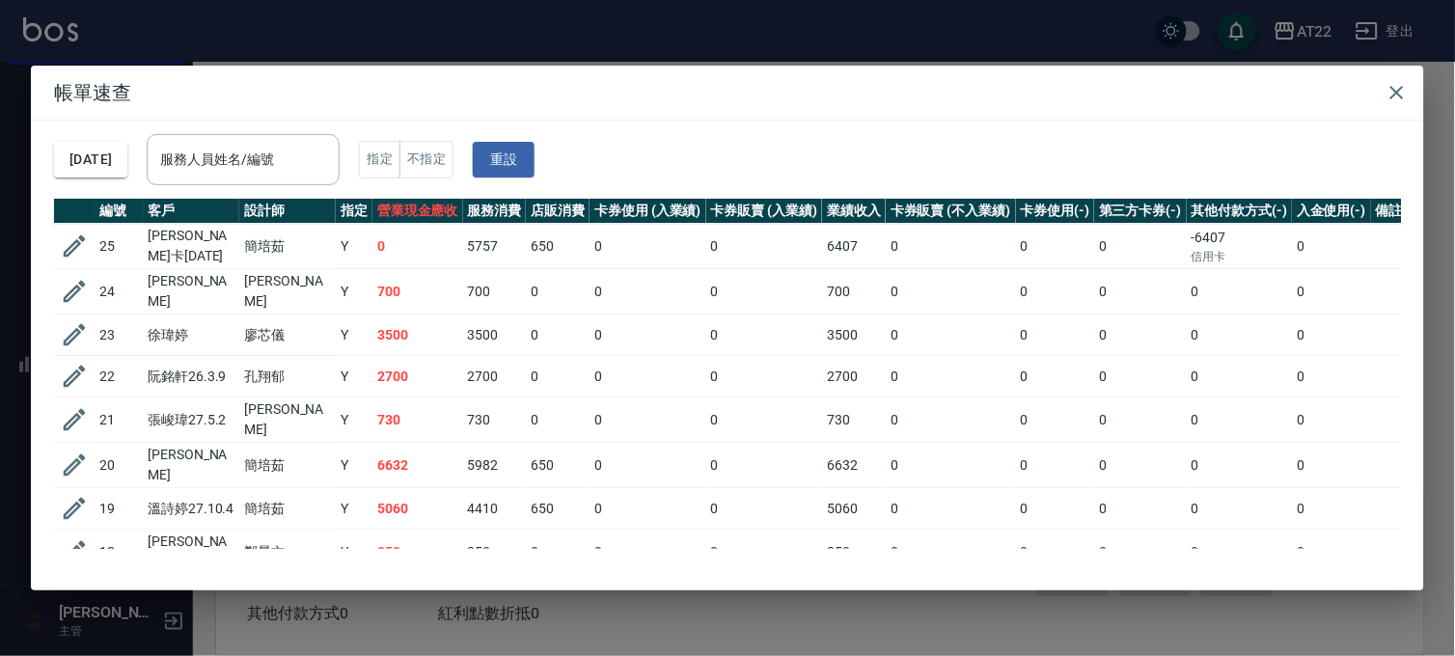
click at [571, 35] on div "帳單速查 [DATE] 服務人員姓名/編號 服務人員姓名/編號 指定 不指定 重設 編號 客戶 設計師 指定 營業現金應收 服務消費 店販消費 卡券使用 (入…" at bounding box center [727, 328] width 1455 height 656
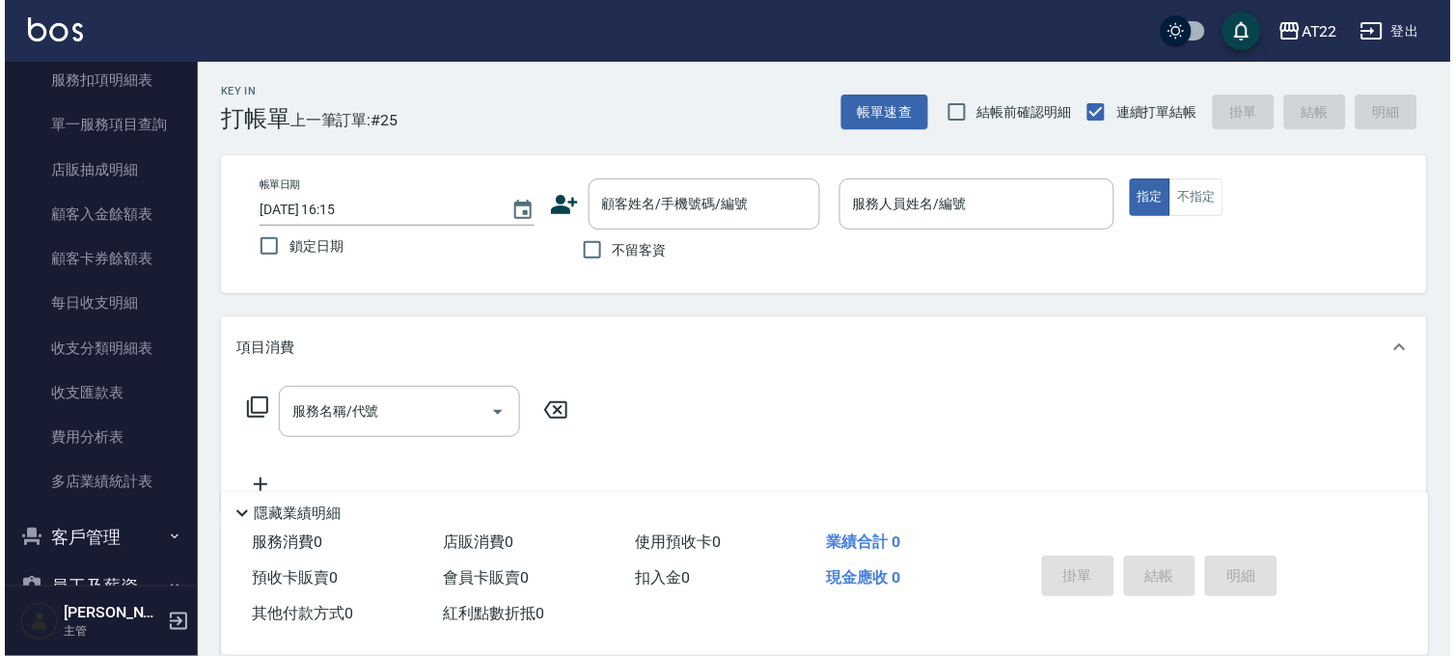
scroll to position [1173, 0]
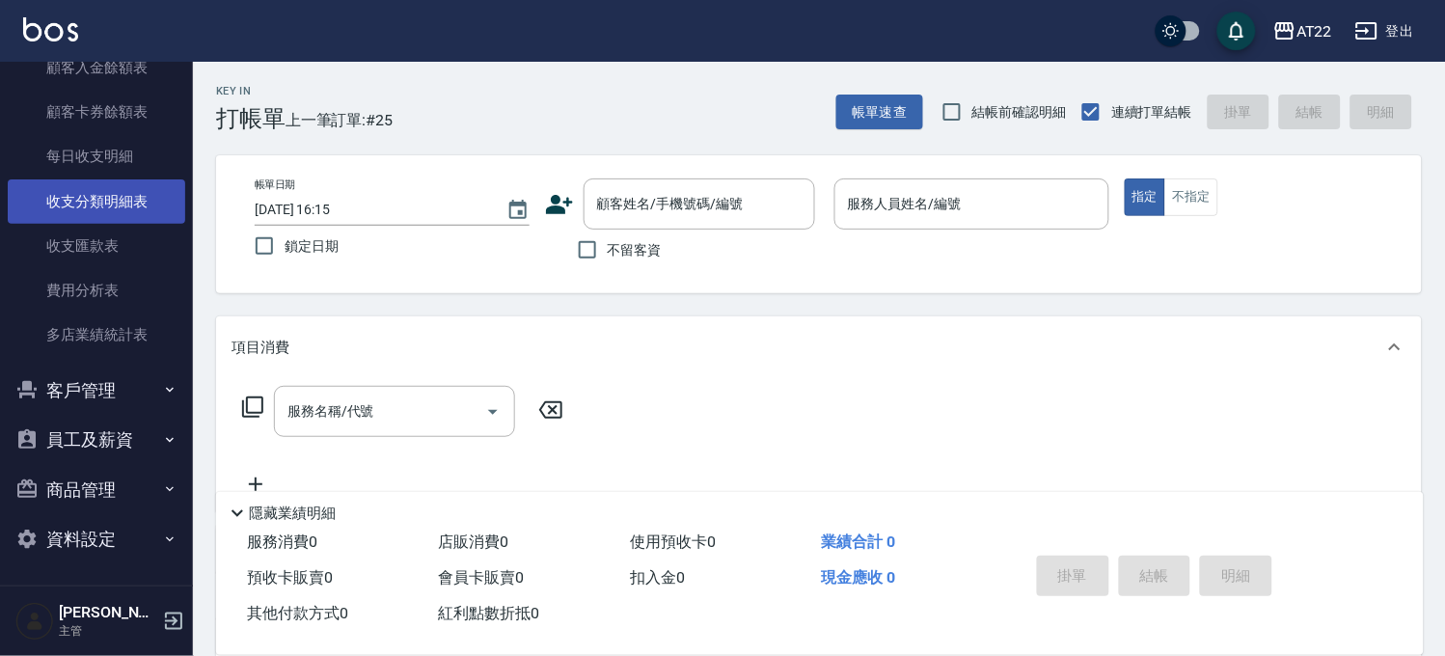
click at [89, 215] on link "收支分類明細表" at bounding box center [96, 201] width 177 height 44
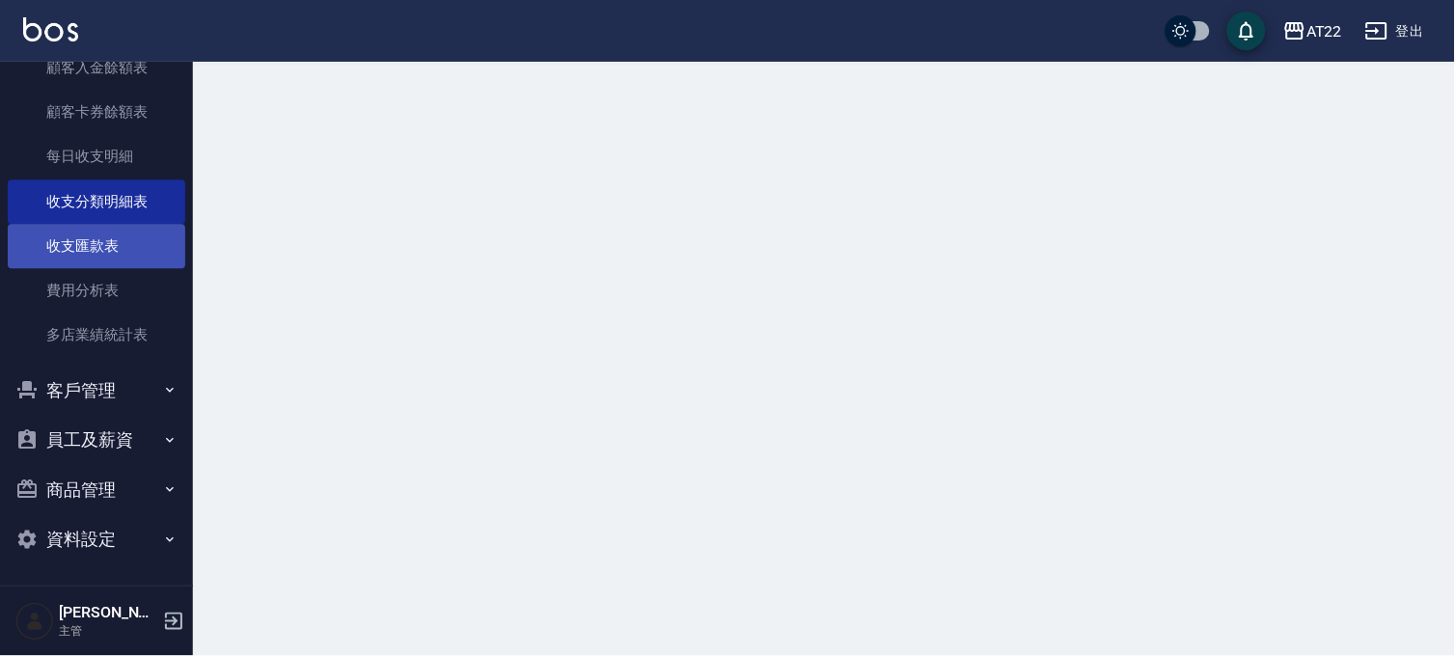
click at [116, 258] on link "收支匯款表" at bounding box center [96, 246] width 177 height 44
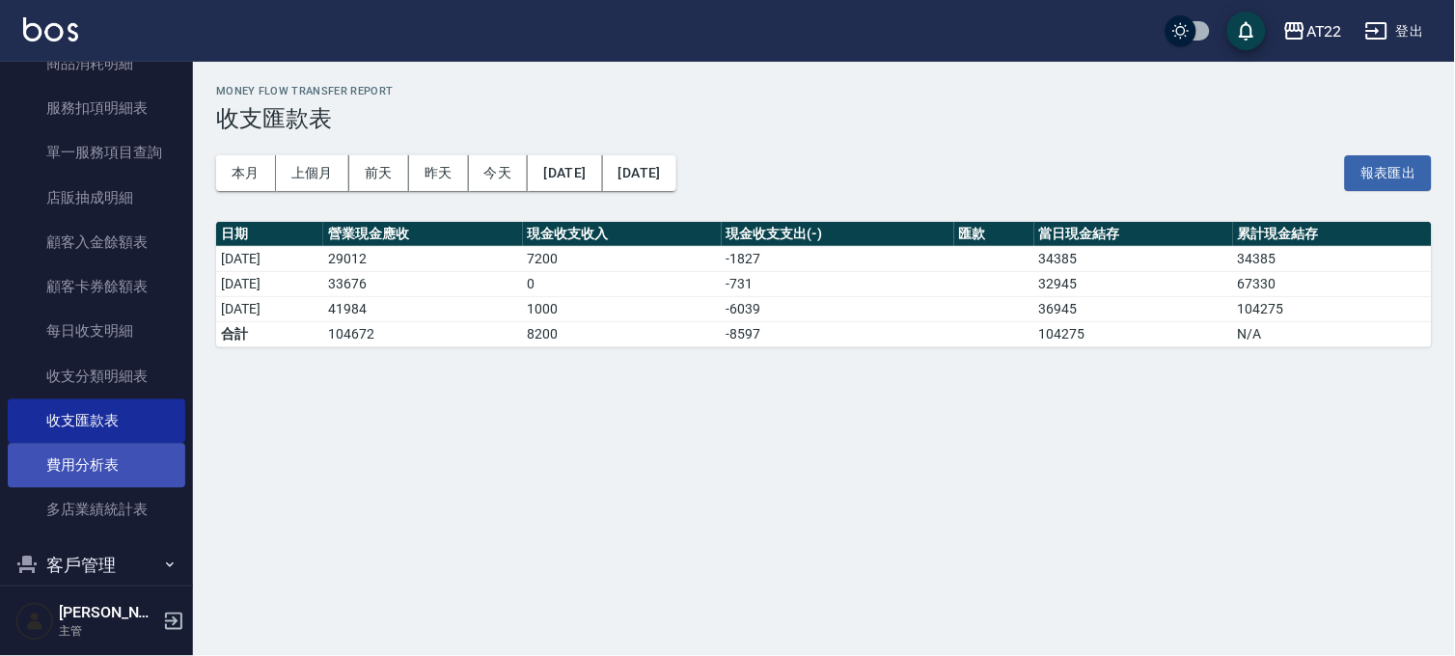
scroll to position [959, 0]
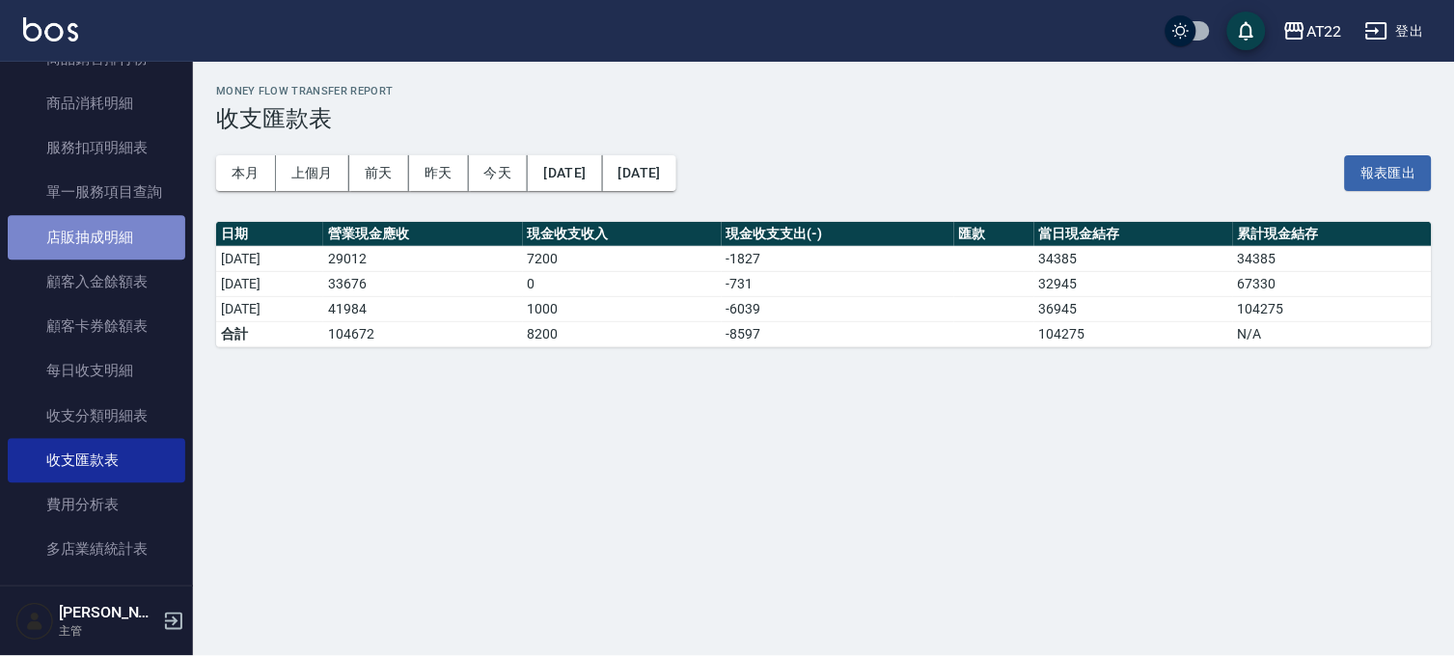
click at [116, 232] on link "店販抽成明細" at bounding box center [96, 237] width 177 height 44
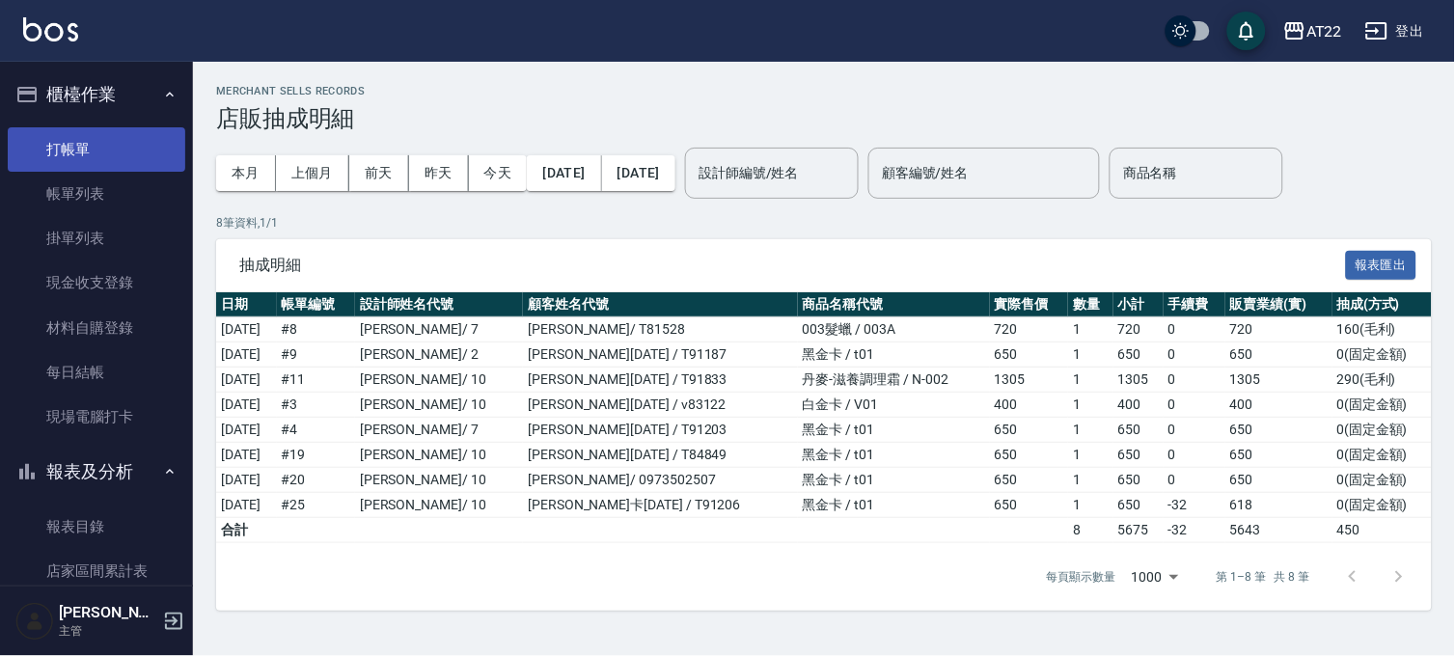
click at [74, 130] on link "打帳單" at bounding box center [96, 149] width 177 height 44
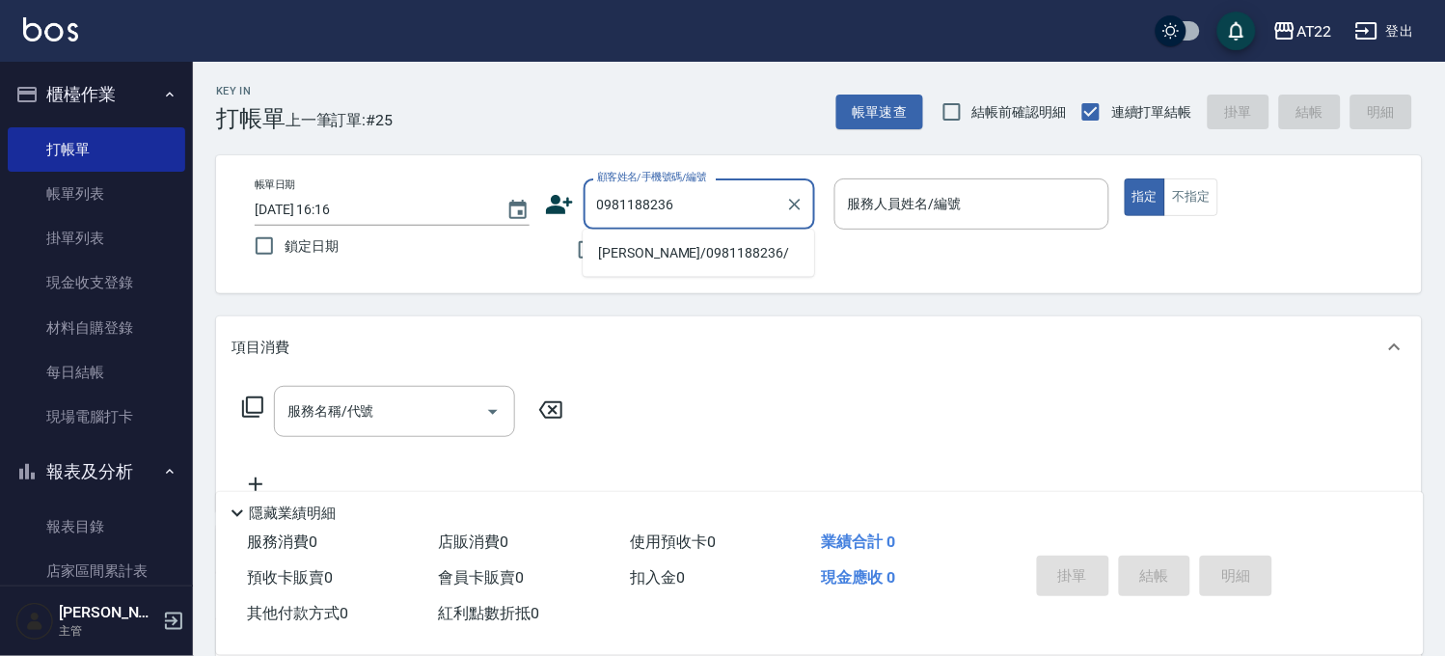
click at [725, 241] on li "[PERSON_NAME]/0981188236/" at bounding box center [698, 253] width 231 height 32
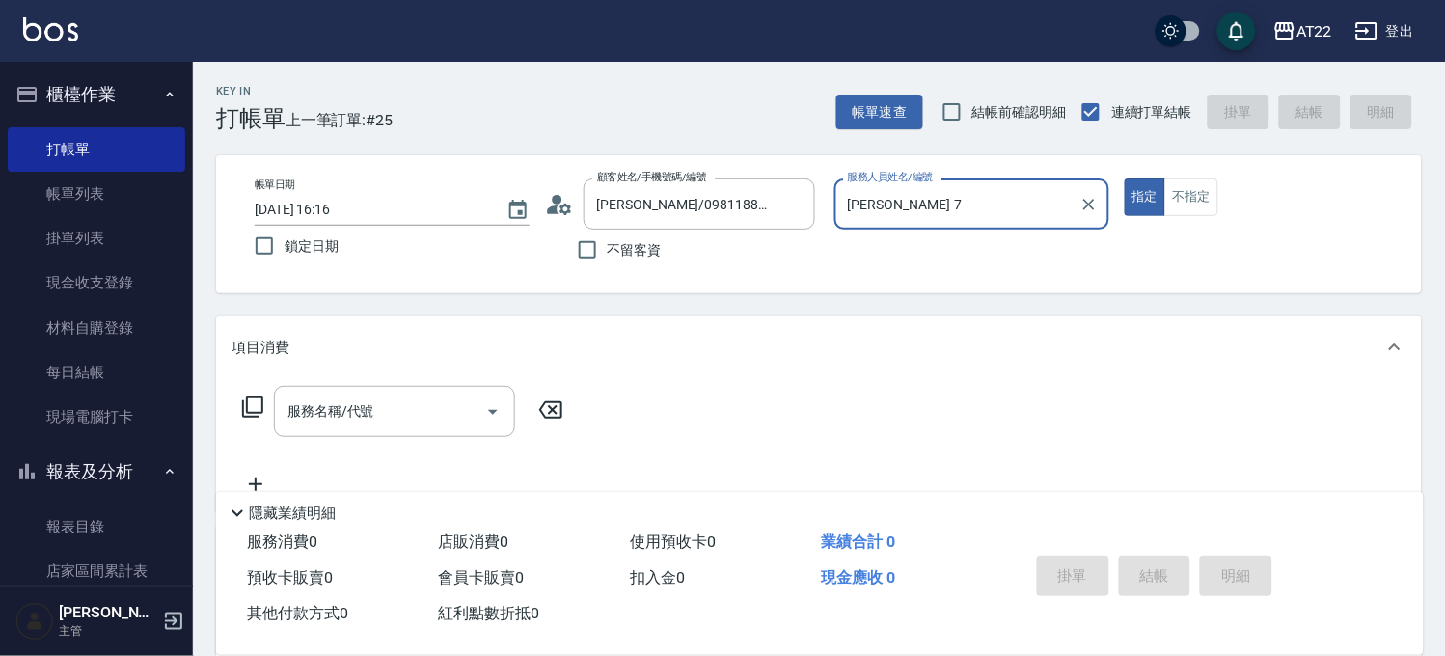
click at [1125, 178] on button "指定" at bounding box center [1145, 197] width 41 height 38
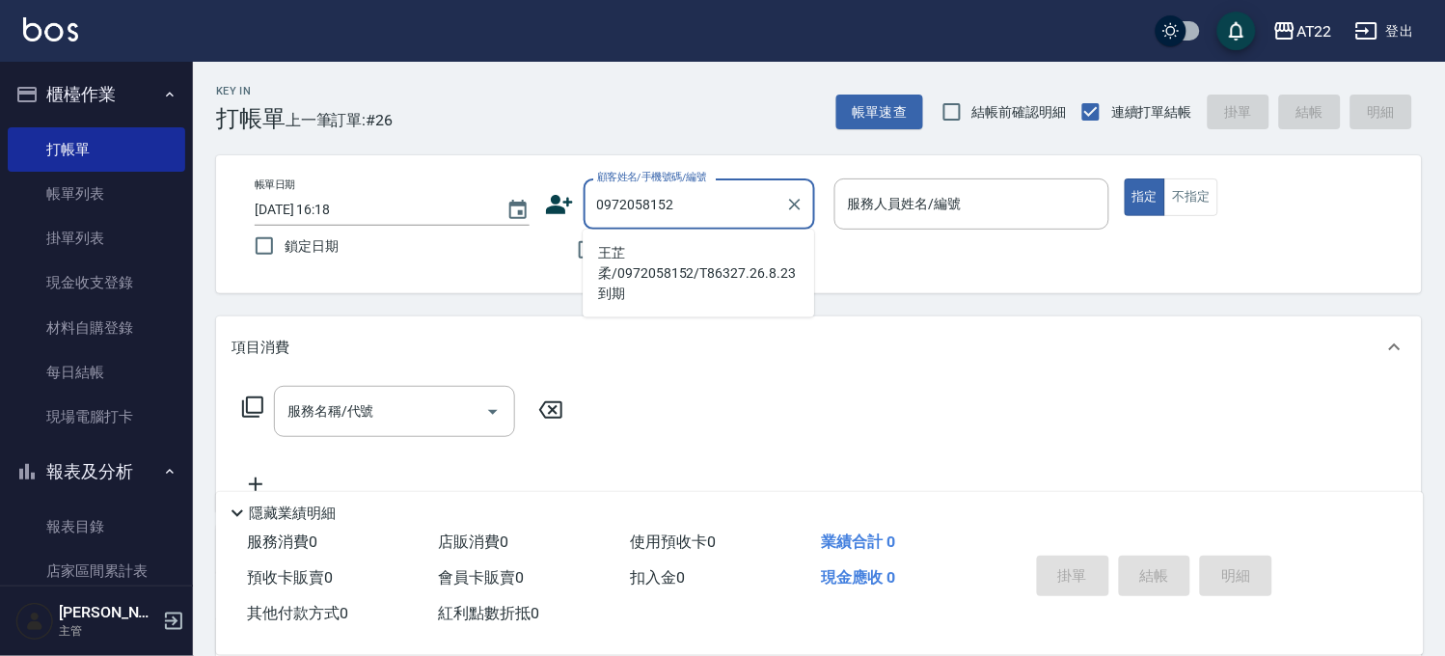
click at [682, 252] on li "王芷柔/0972058152/T86327.26.8.23到期" at bounding box center [698, 273] width 231 height 72
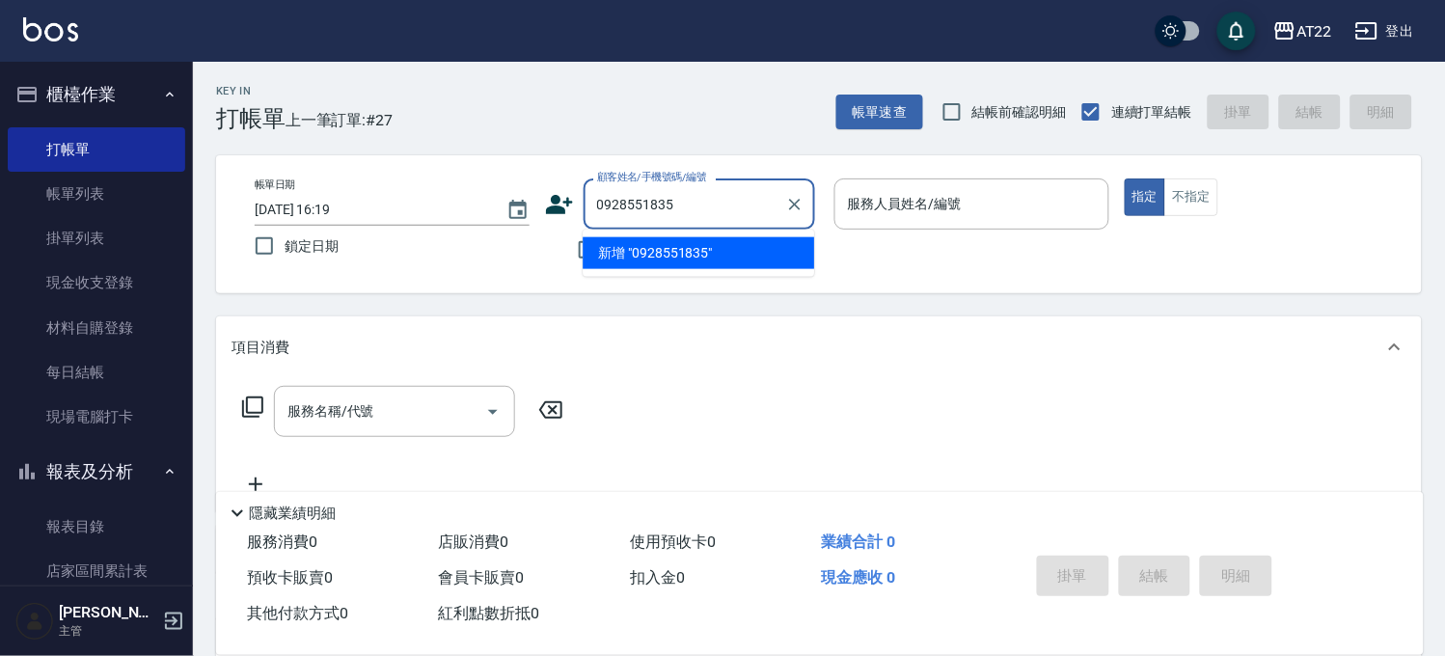
click at [709, 255] on li "新增 "0928551835"" at bounding box center [698, 253] width 231 height 32
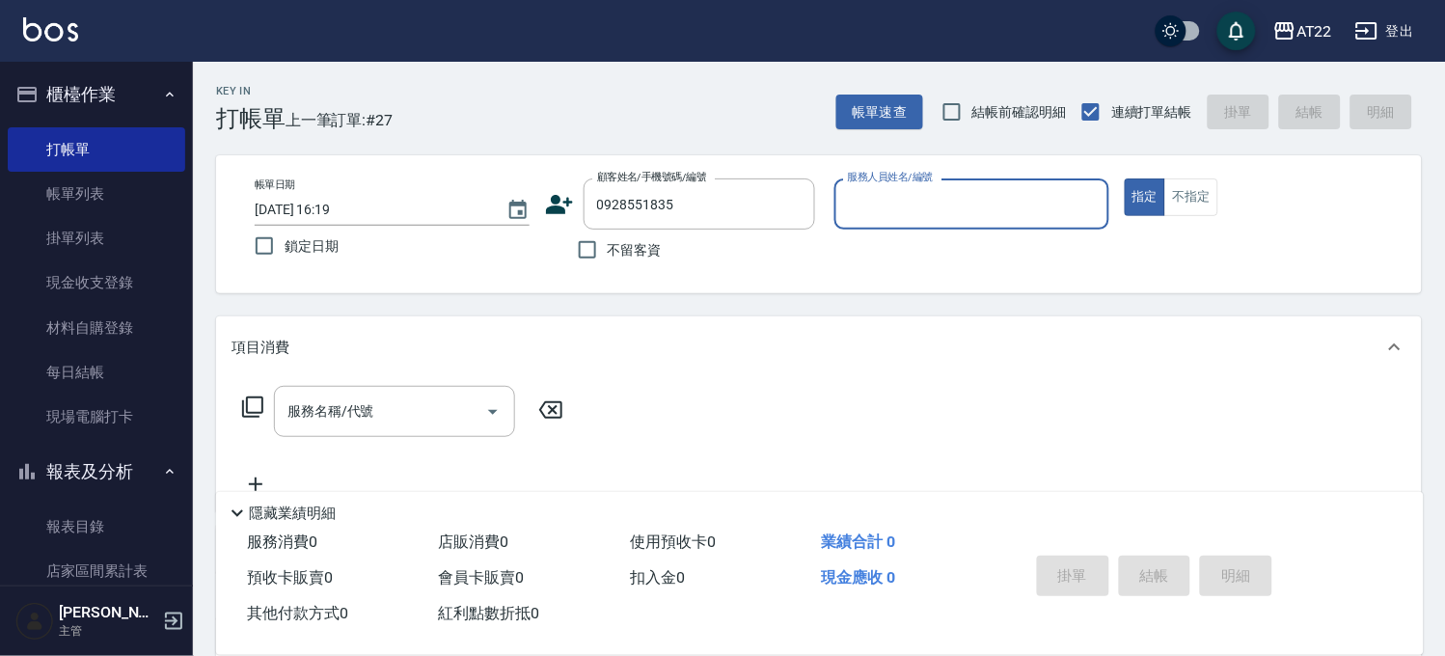
click at [551, 204] on icon at bounding box center [559, 204] width 29 height 29
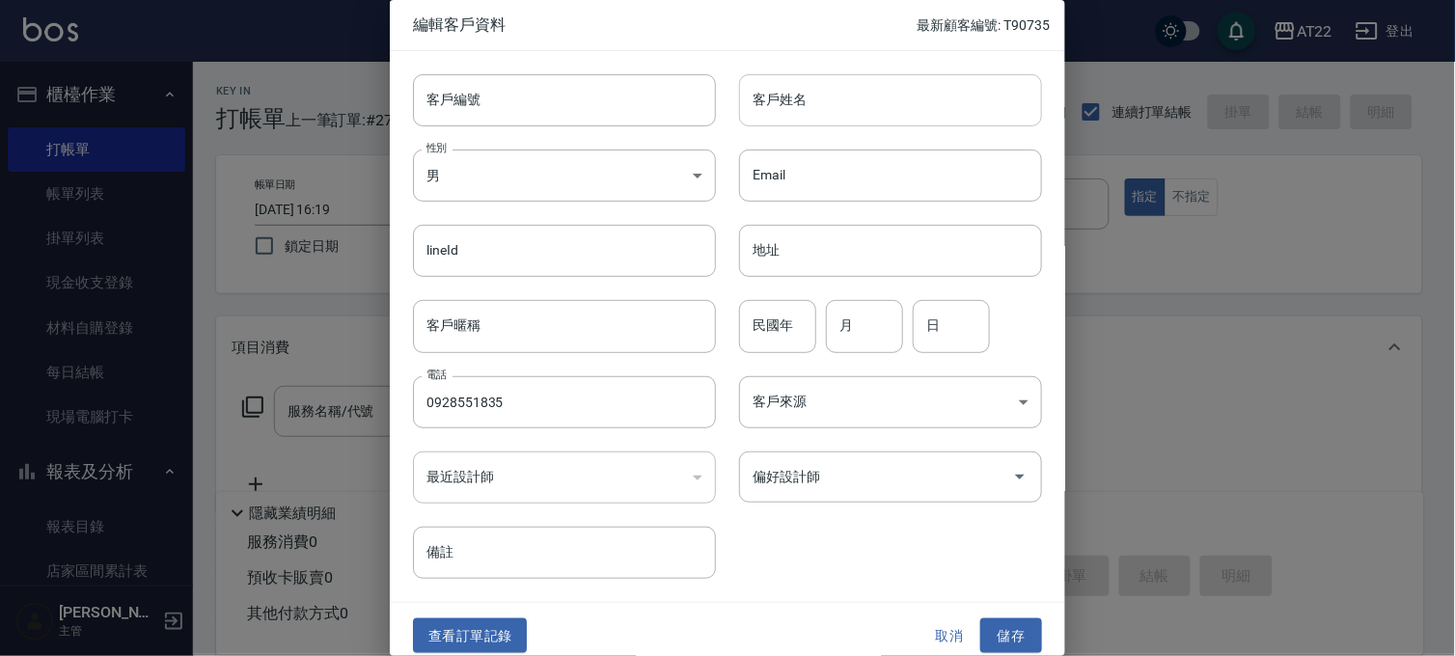
click at [815, 99] on input "客戶姓名" at bounding box center [890, 100] width 303 height 52
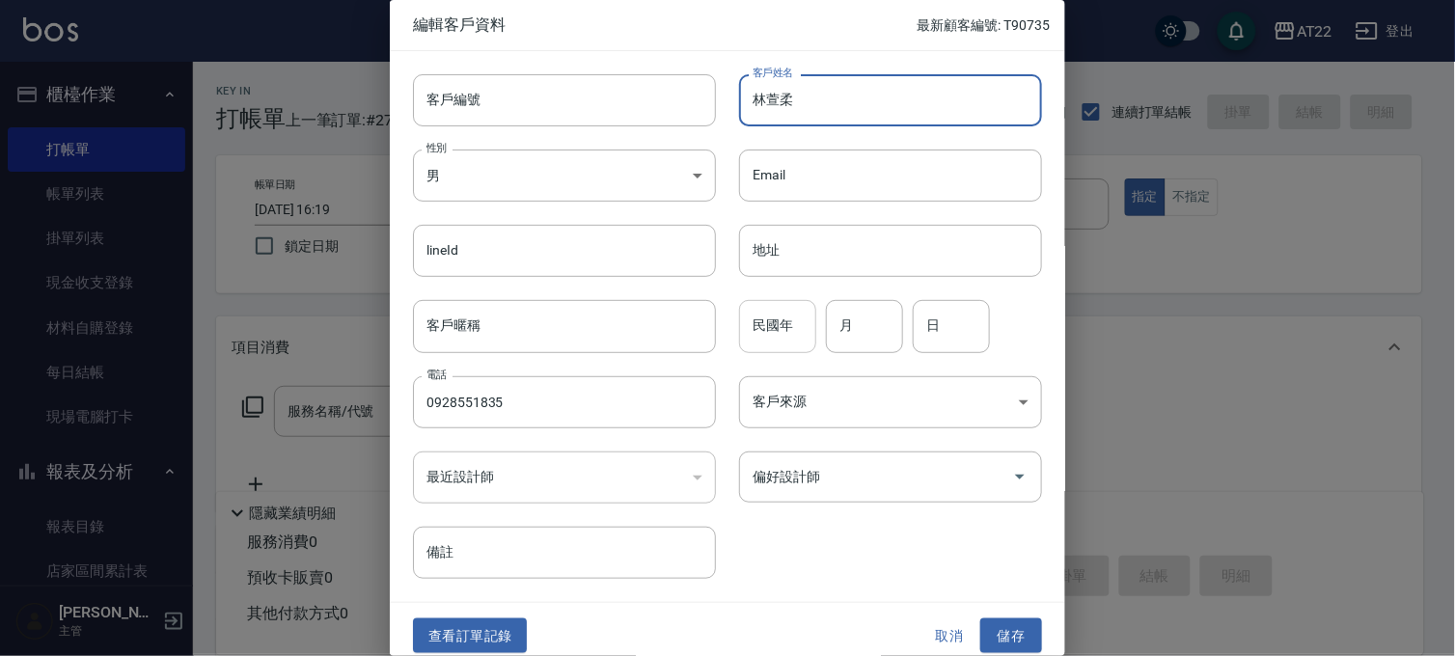
click at [783, 314] on input "民國年" at bounding box center [777, 326] width 77 height 52
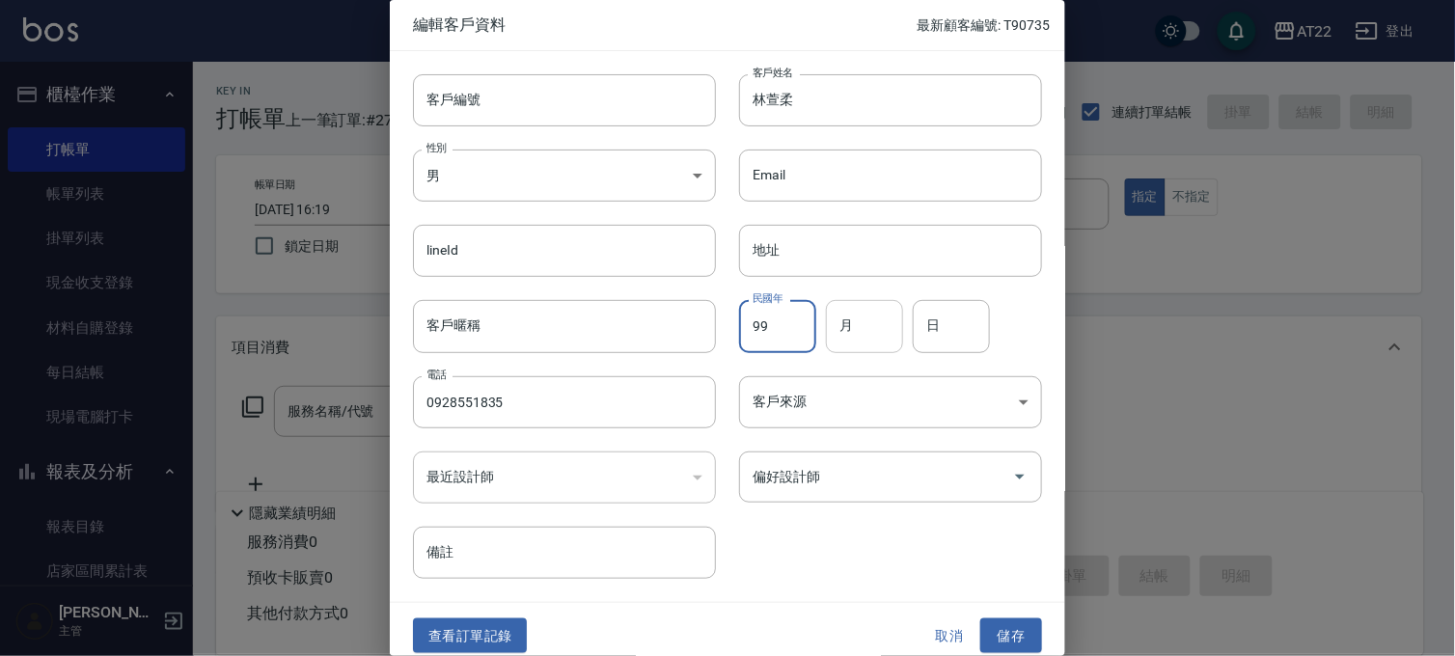
click at [857, 314] on input "月" at bounding box center [864, 326] width 77 height 52
click at [923, 336] on input "日" at bounding box center [950, 326] width 77 height 52
click at [1000, 613] on div "查看訂單記錄 取消 儲存" at bounding box center [727, 636] width 675 height 67
click at [1003, 622] on button "儲存" at bounding box center [1011, 636] width 62 height 36
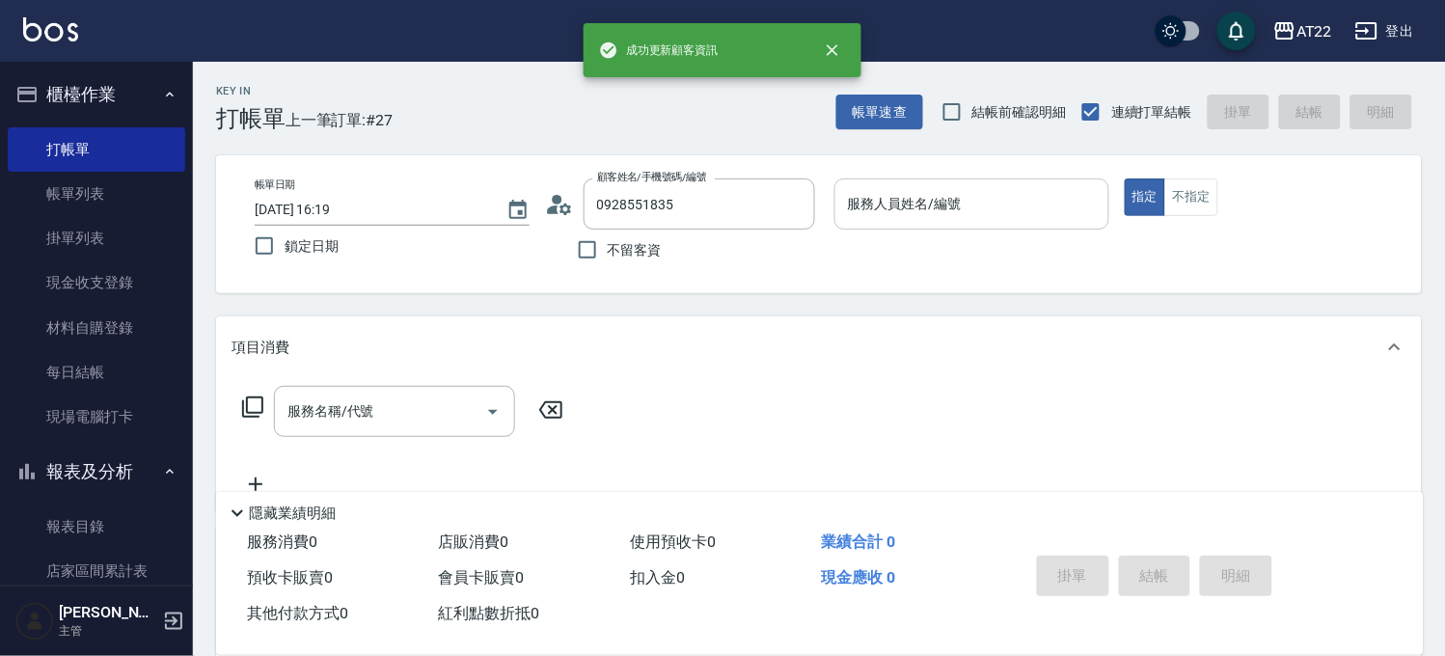
click at [942, 215] on input "服務人員姓名/編號" at bounding box center [972, 204] width 258 height 34
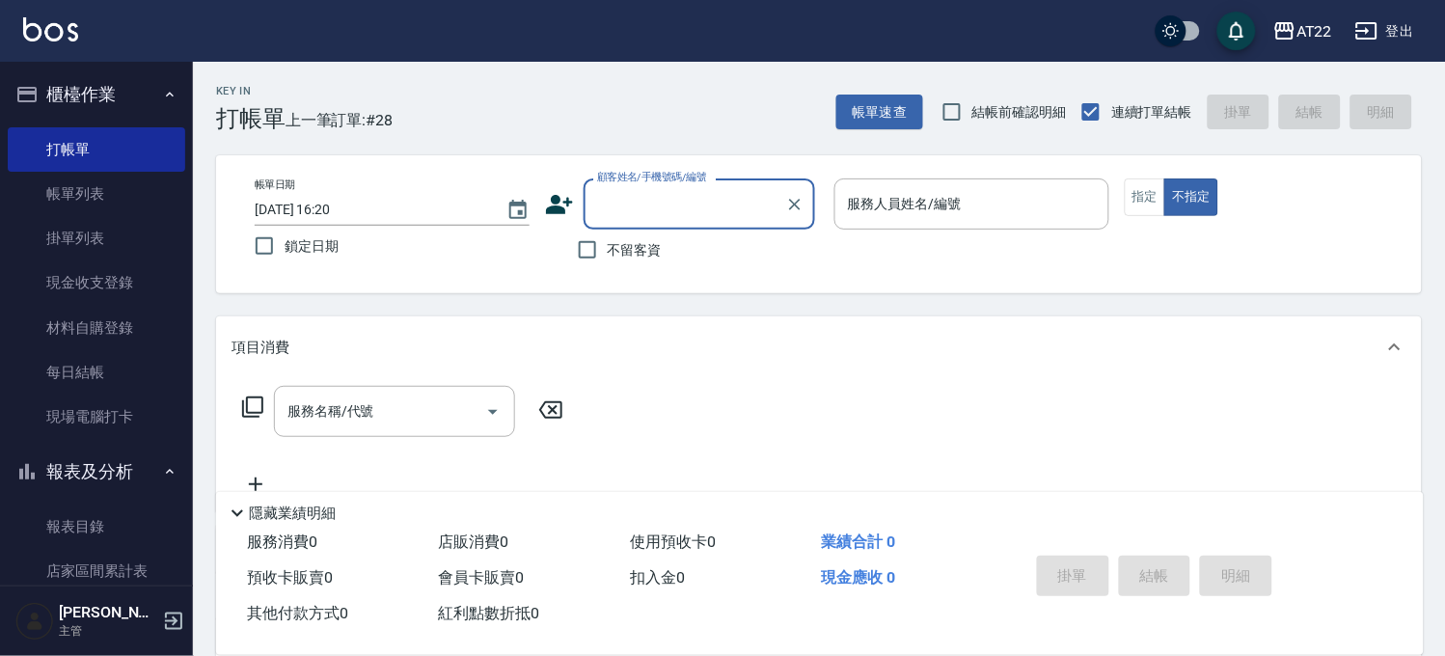
click at [630, 263] on label "不留客資" at bounding box center [614, 250] width 95 height 41
click at [608, 263] on input "不留客資" at bounding box center [587, 250] width 41 height 41
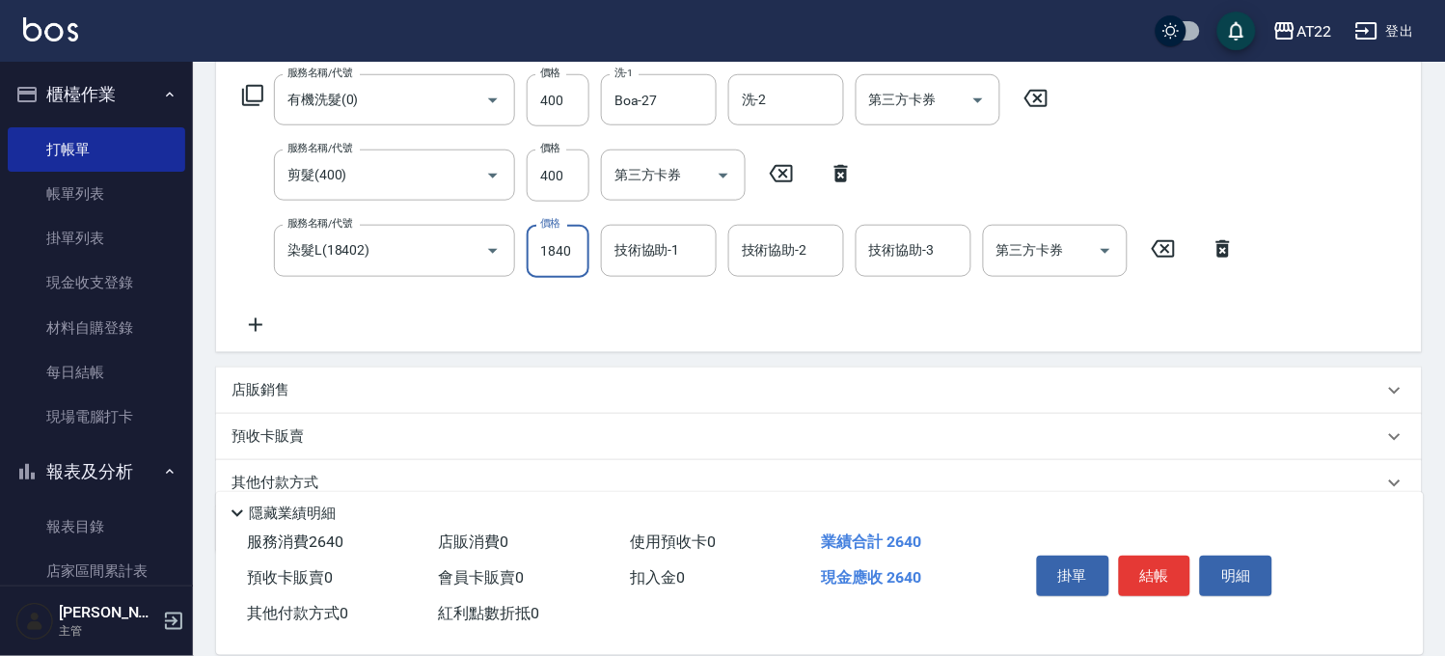
scroll to position [278, 0]
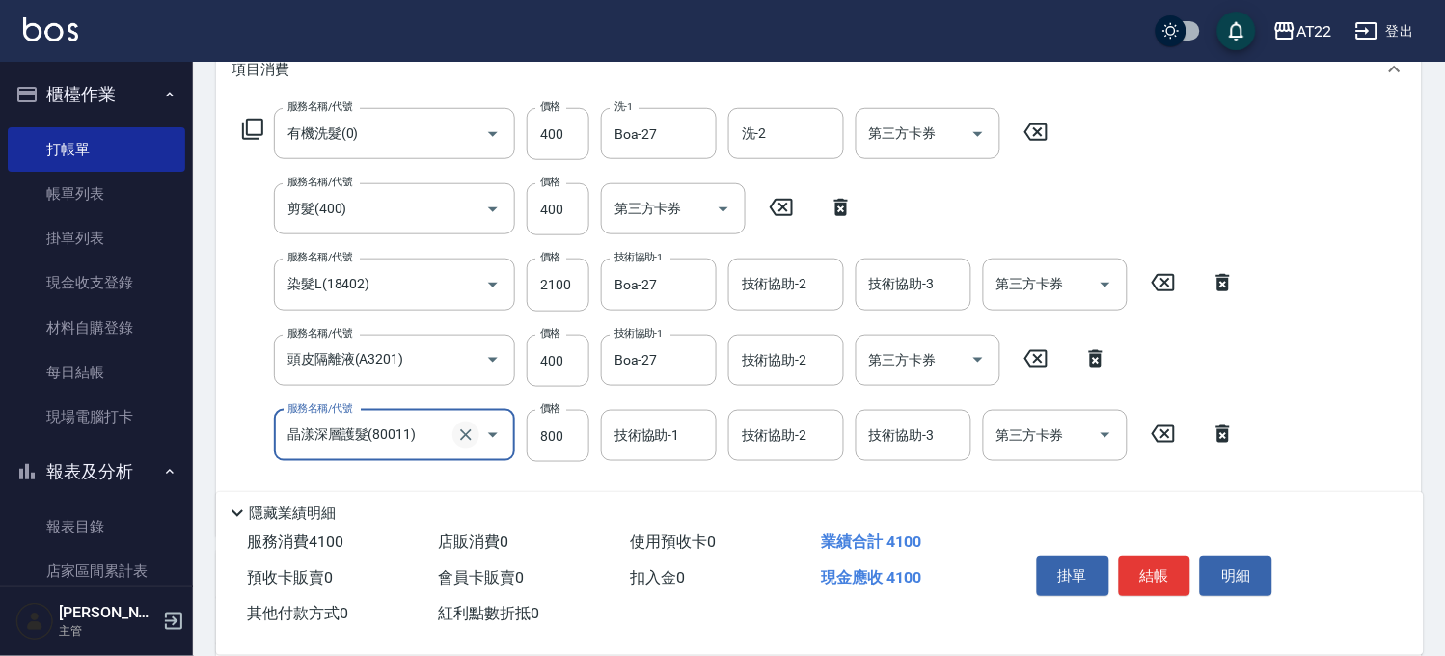
click at [457, 422] on button "Clear" at bounding box center [465, 435] width 27 height 27
click at [536, 429] on input "800" at bounding box center [558, 436] width 63 height 52
click at [458, 425] on icon "Clear" at bounding box center [465, 434] width 19 height 19
click at [473, 442] on icon "Clear" at bounding box center [465, 434] width 19 height 19
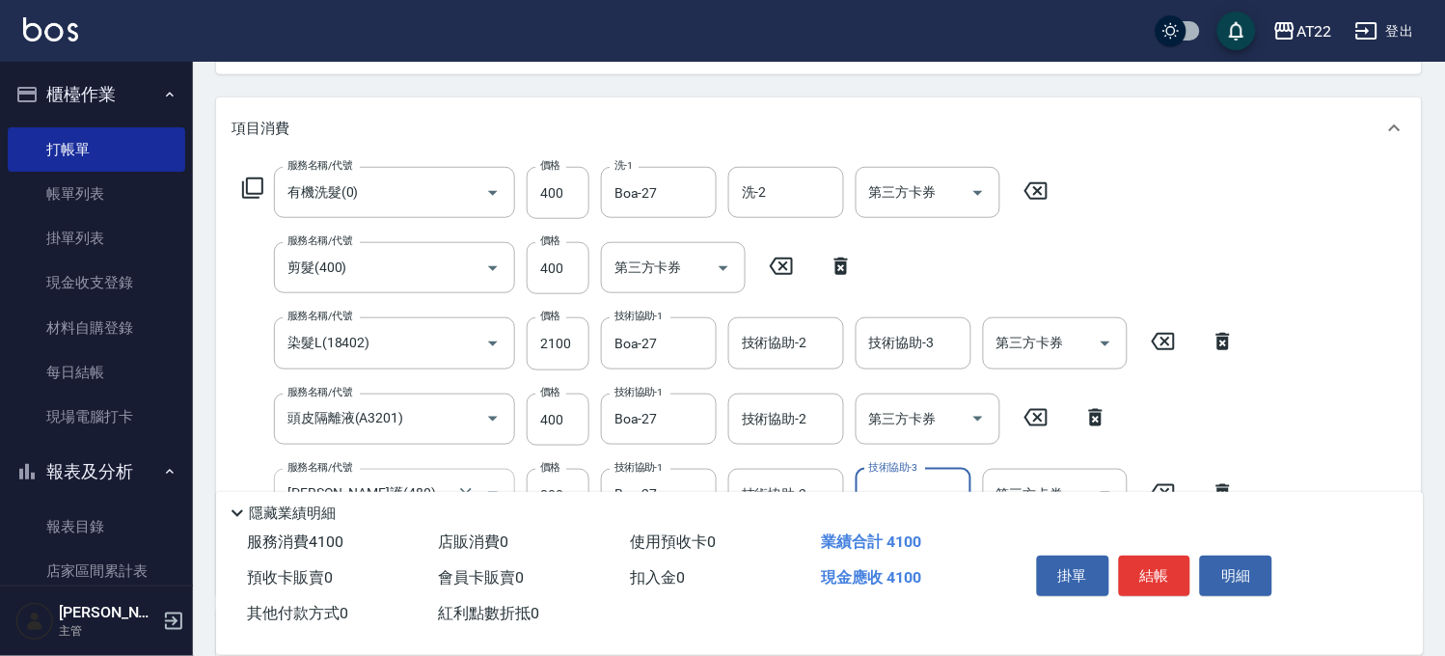
scroll to position [171, 0]
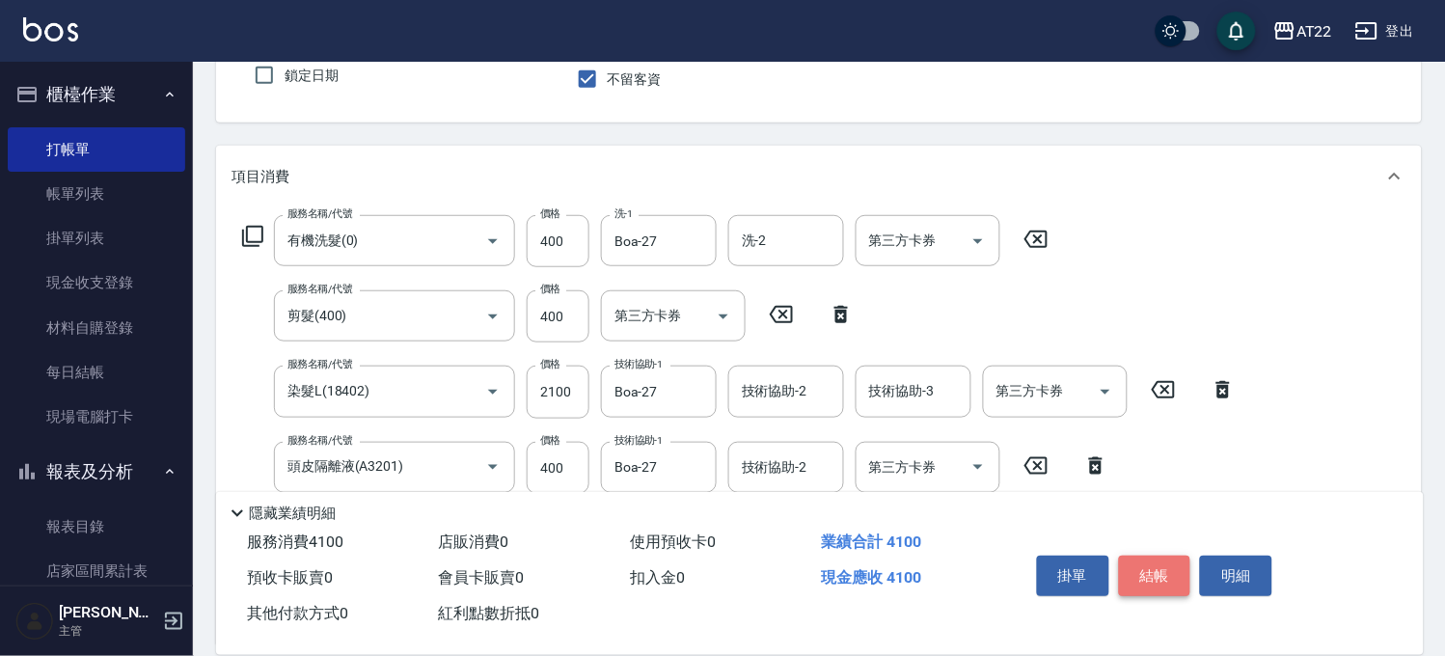
click at [1163, 574] on button "結帳" at bounding box center [1155, 576] width 72 height 41
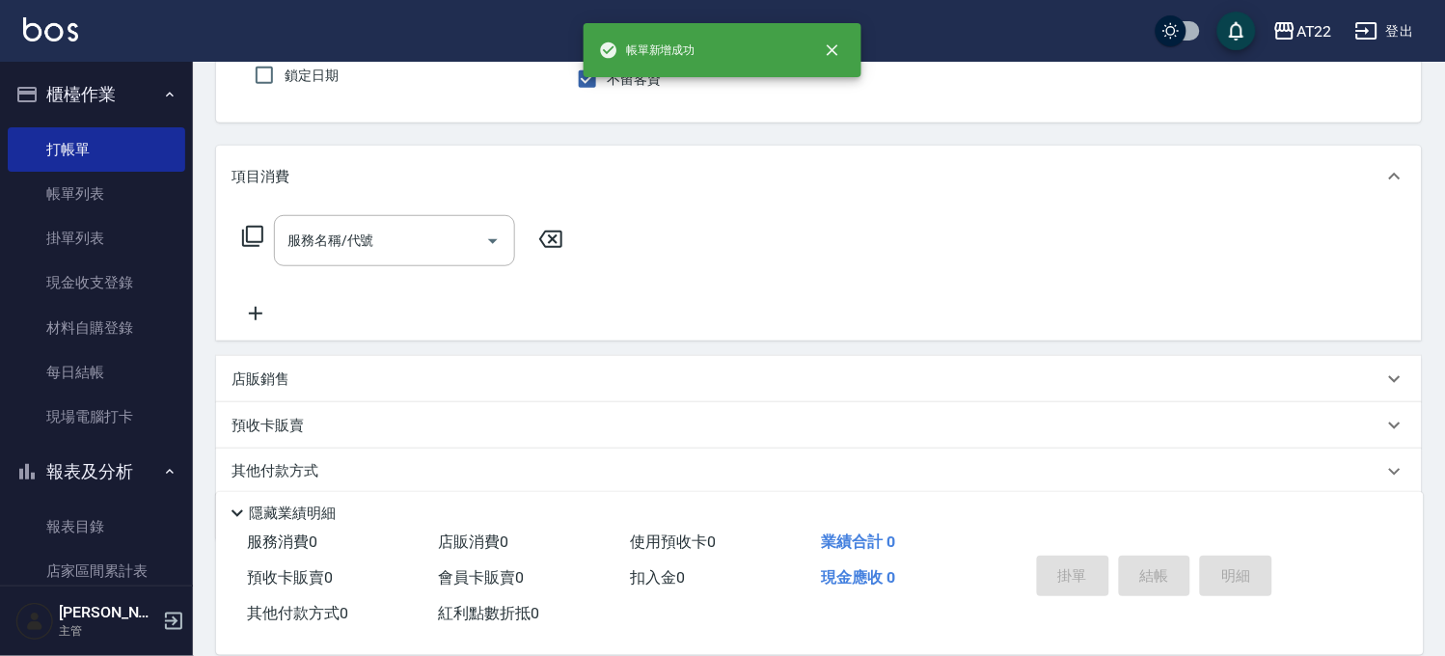
scroll to position [0, 0]
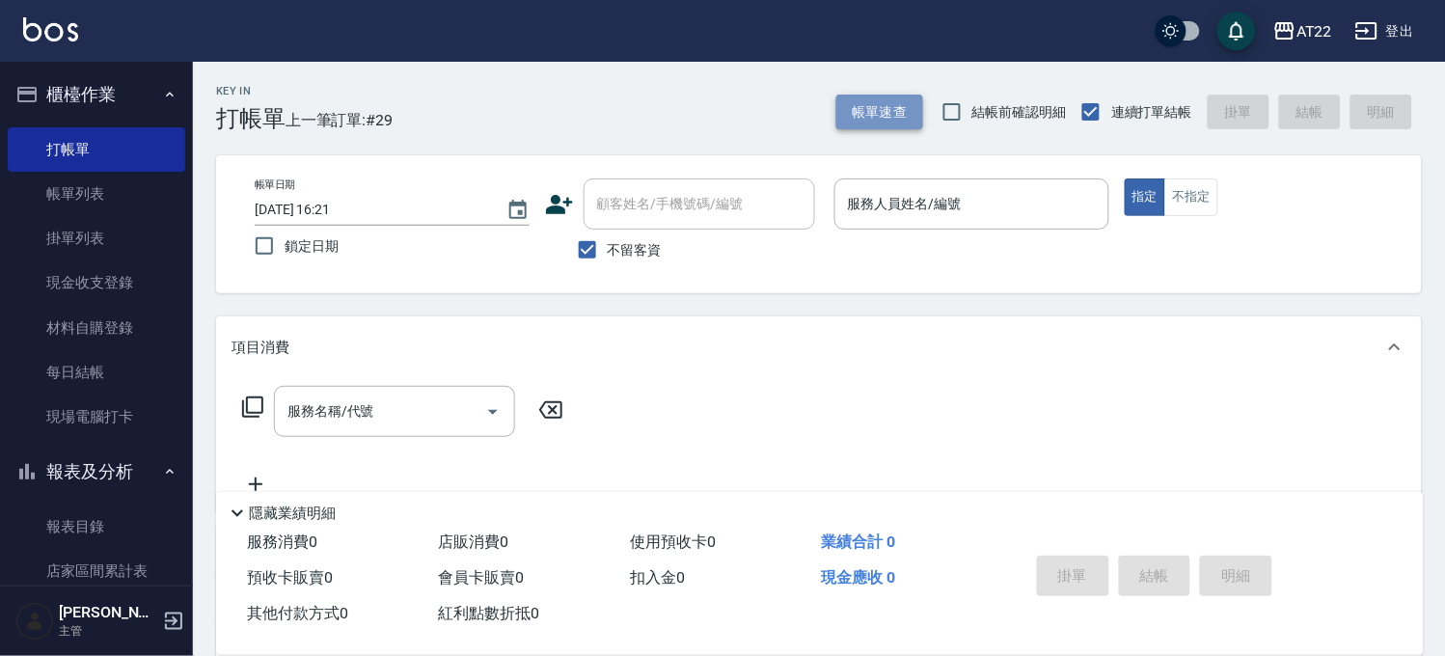
click at [894, 126] on button "帳單速查" at bounding box center [879, 113] width 87 height 36
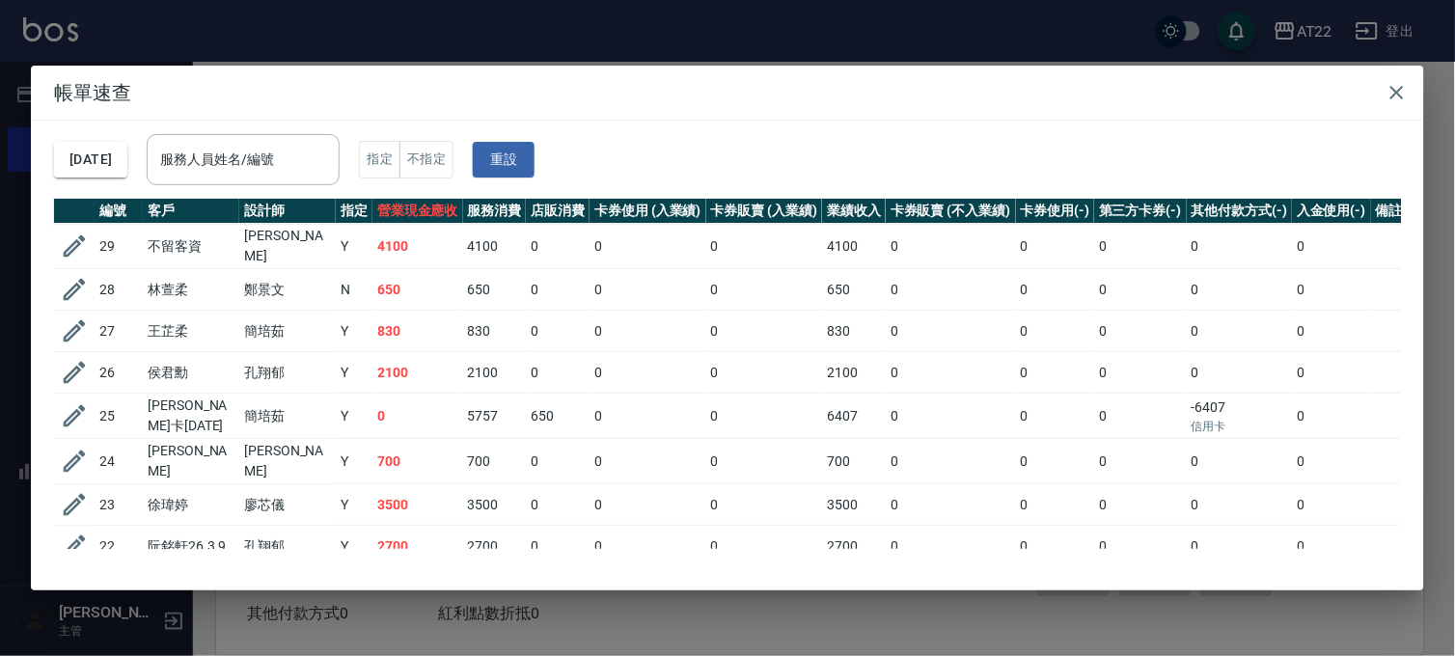
click at [885, 42] on div "帳單速查 [DATE] 服務人員姓名/編號 服務人員姓名/編號 指定 不指定 重設 編號 客戶 設計師 指定 營業現金應收 服務消費 店販消費 卡券使用 (入…" at bounding box center [727, 328] width 1455 height 656
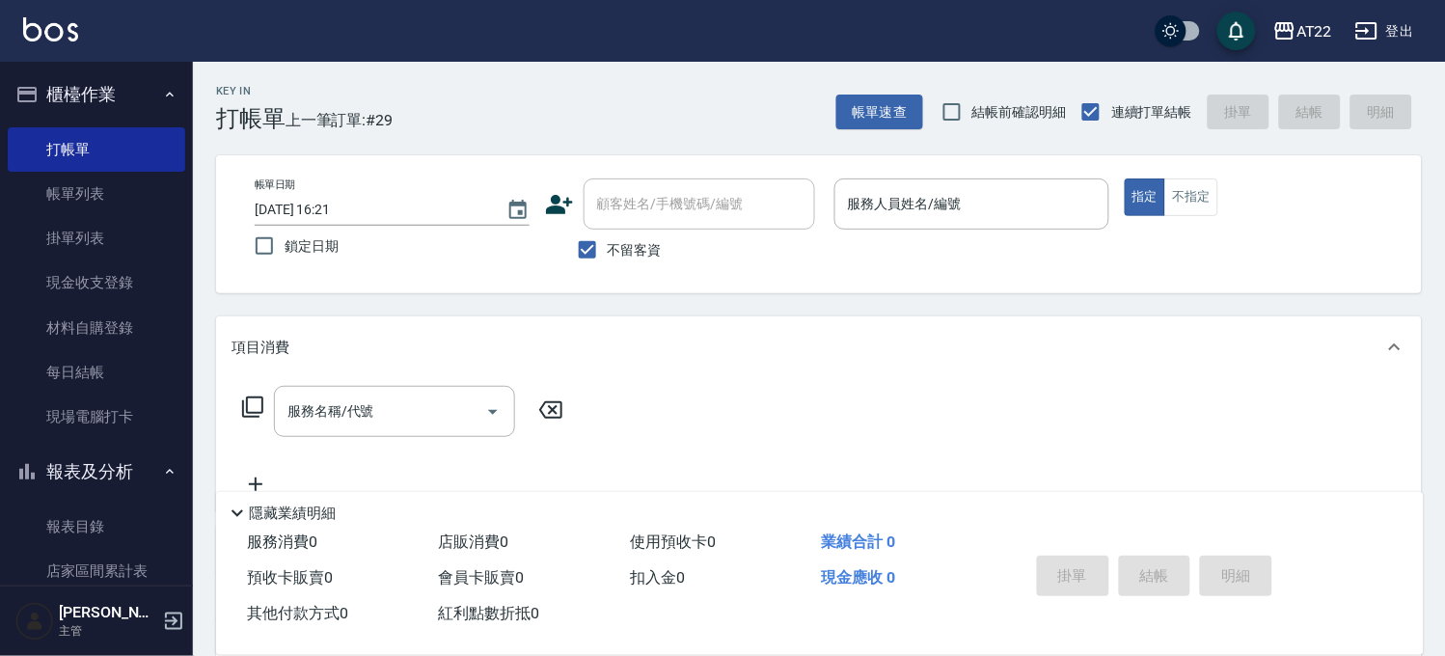
click at [642, 266] on label "不留客資" at bounding box center [614, 250] width 95 height 41
click at [608, 266] on input "不留客資" at bounding box center [587, 250] width 41 height 41
click at [631, 309] on div "Key In 打帳單 上一筆訂單:#29 帳單速查 結帳前確認明細 連續打單結帳 掛單 結帳 明細 帳單日期 [DATE] 16:21 鎖定日期 顧客姓名/手…" at bounding box center [819, 502] width 1252 height 880
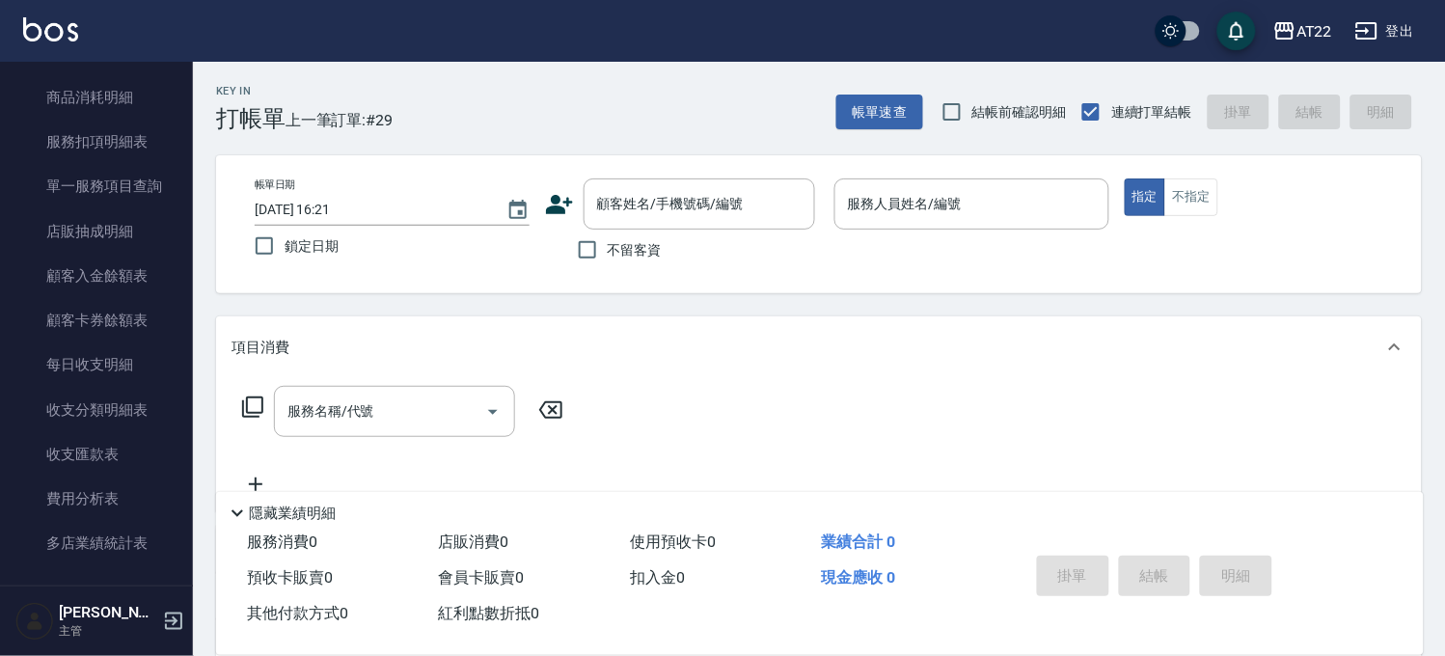
scroll to position [1173, 0]
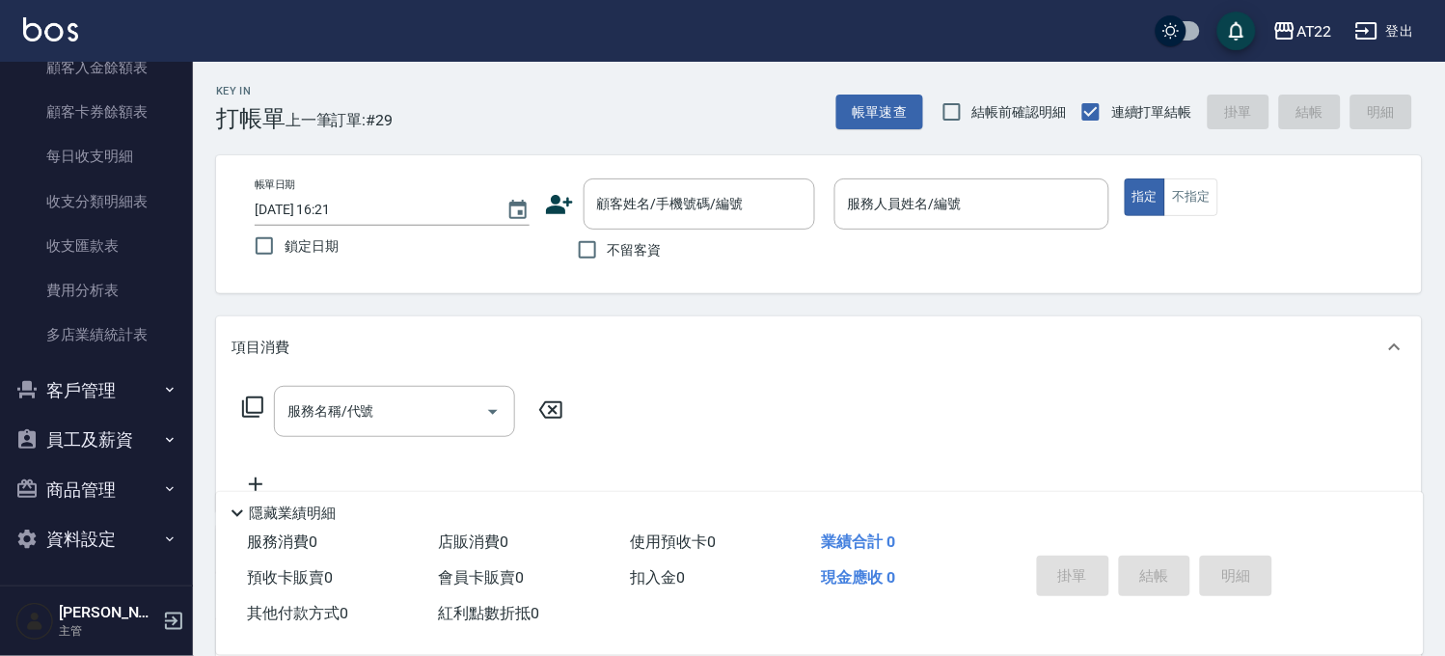
click at [99, 389] on button "客戶管理" at bounding box center [96, 391] width 177 height 50
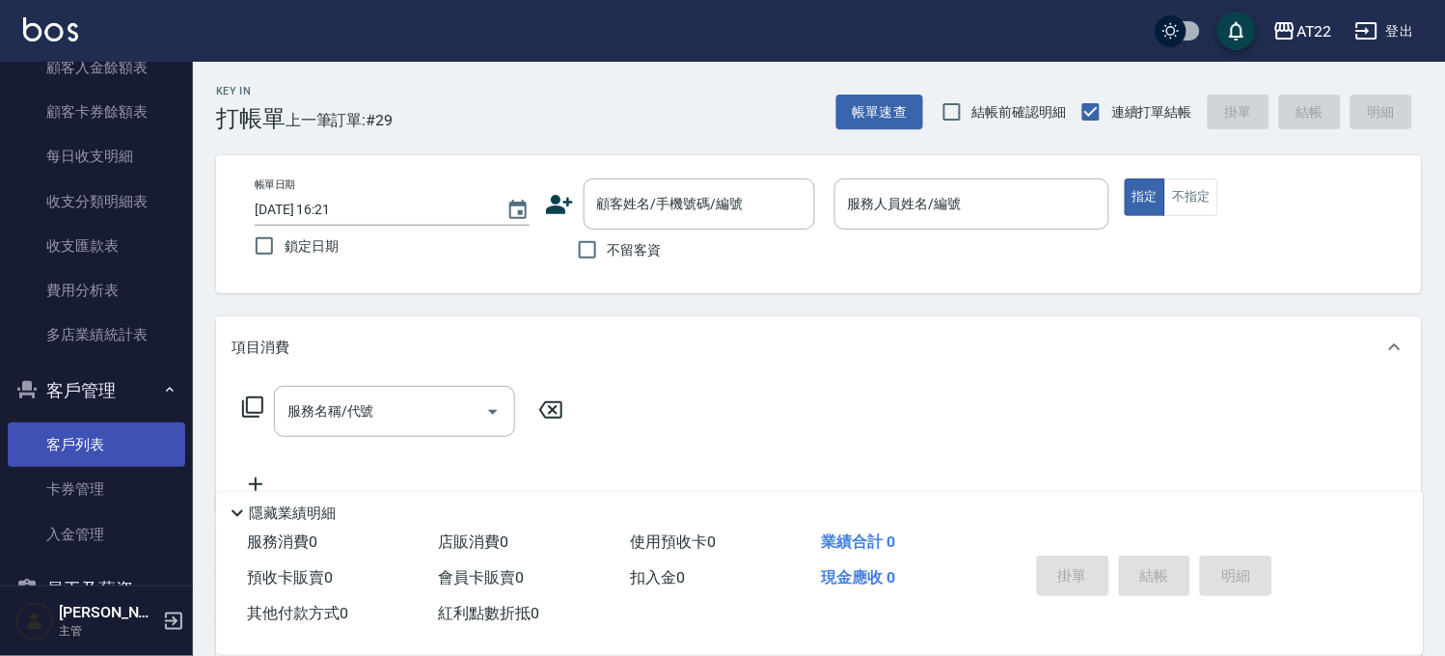
click at [90, 458] on link "客戶列表" at bounding box center [96, 444] width 177 height 44
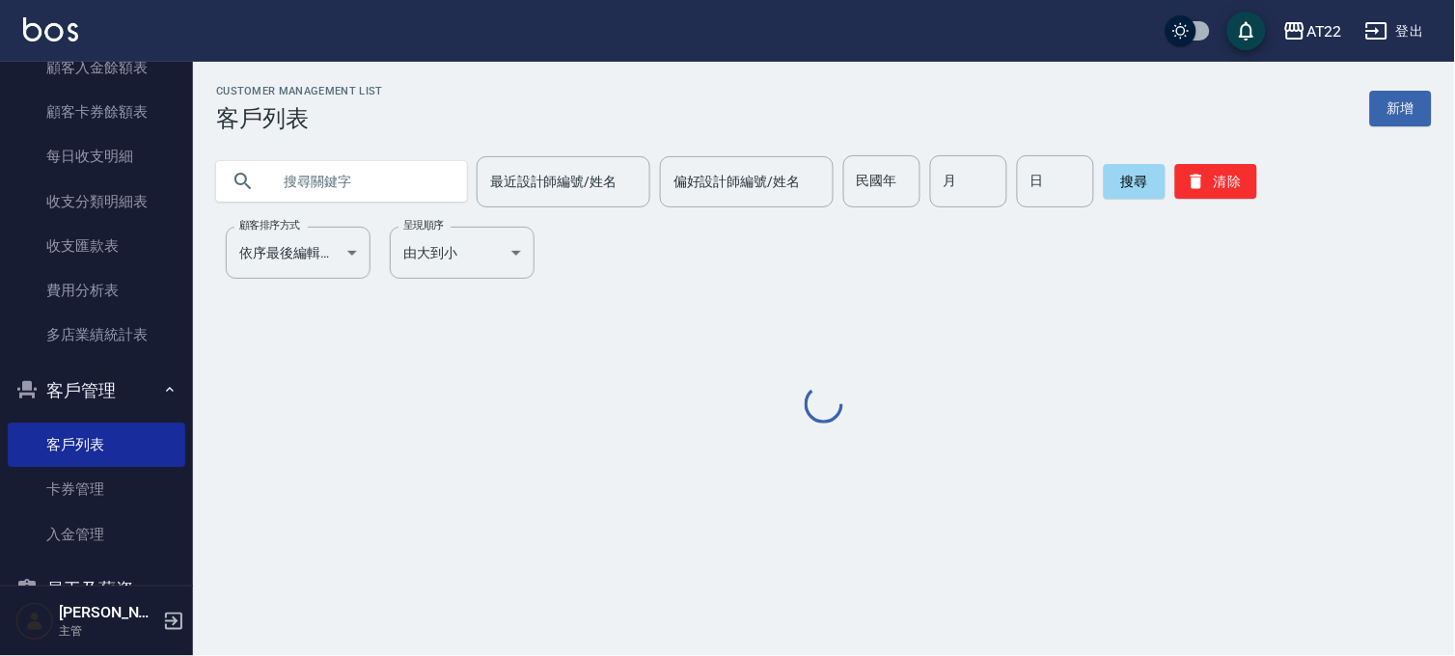
click at [394, 168] on input "text" at bounding box center [360, 181] width 181 height 52
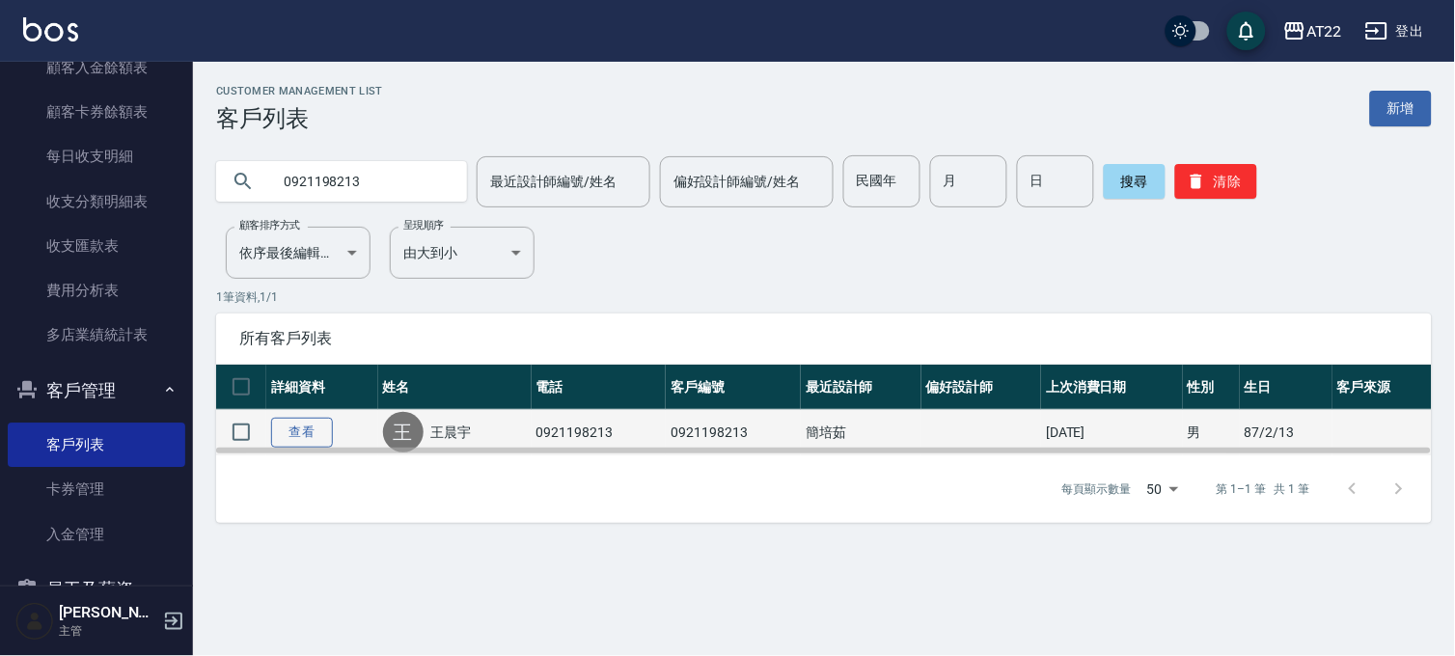
click at [323, 430] on link "查看" at bounding box center [302, 433] width 62 height 30
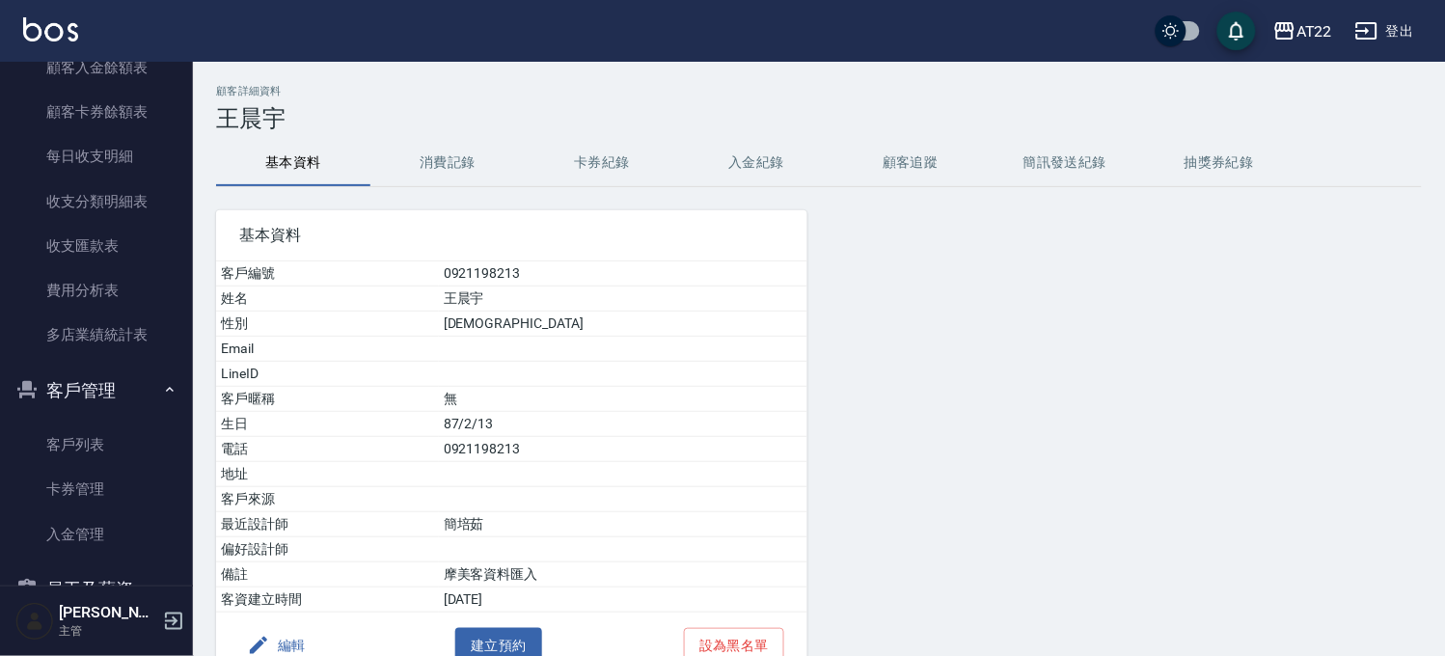
click at [426, 189] on div "基本資料 客戶編號 0921198213 姓名 [PERSON_NAME] 性別 [DEMOGRAPHIC_DATA] Email LineID 客戶暱稱 無…" at bounding box center [500, 433] width 614 height 492
click at [448, 177] on button "消費記錄" at bounding box center [447, 163] width 154 height 46
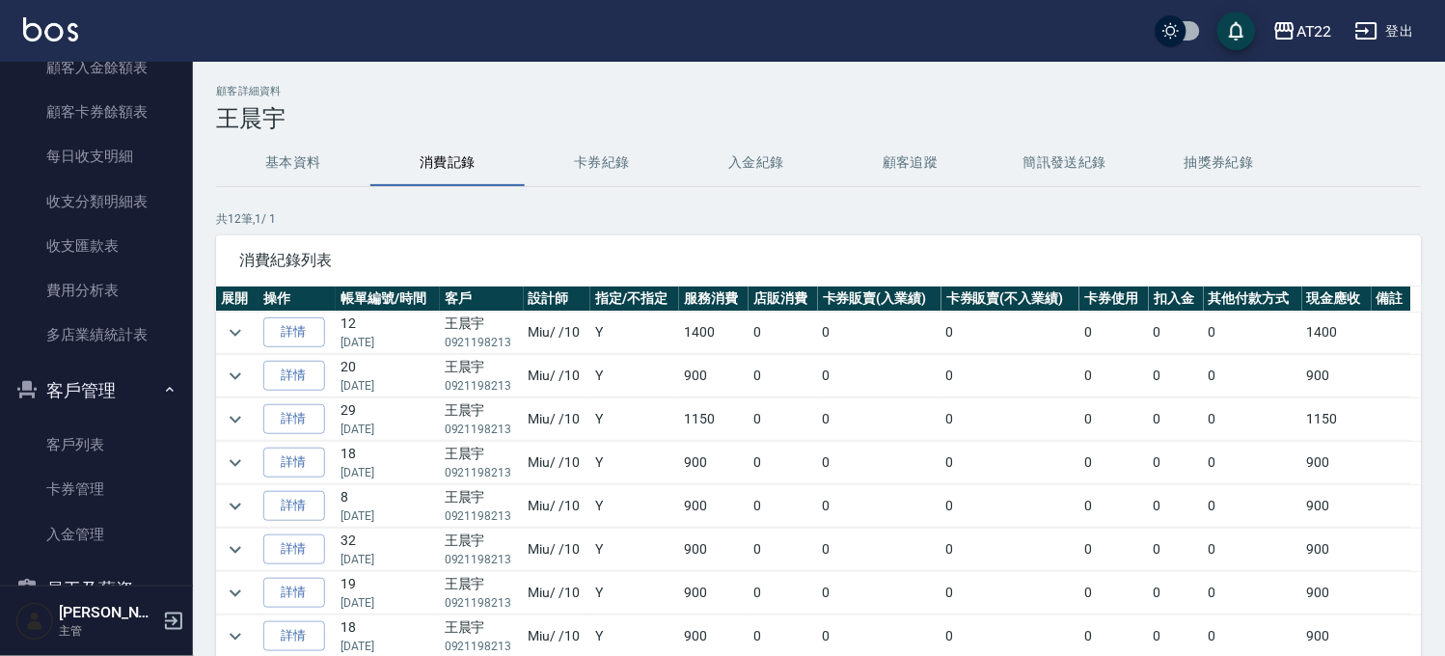
click at [300, 187] on div "顧客詳細資料 [PERSON_NAME] 基本資料 消費記錄 卡券紀錄 入金紀錄 顧客追蹤 簡訊發送紀錄 抽獎券紀錄 共 12 筆, 1 / 1 消費紀錄列表…" at bounding box center [819, 424] width 1252 height 679
click at [303, 174] on button "基本資料" at bounding box center [293, 163] width 154 height 46
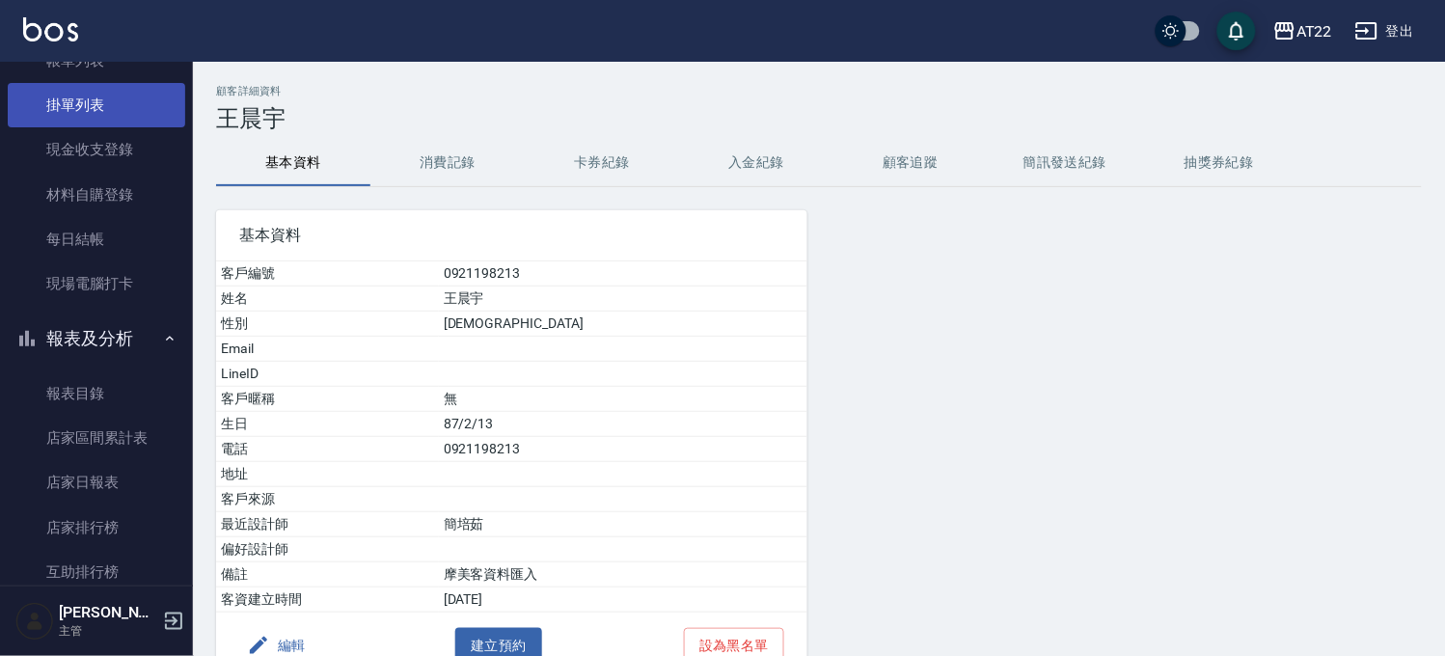
scroll to position [101, 0]
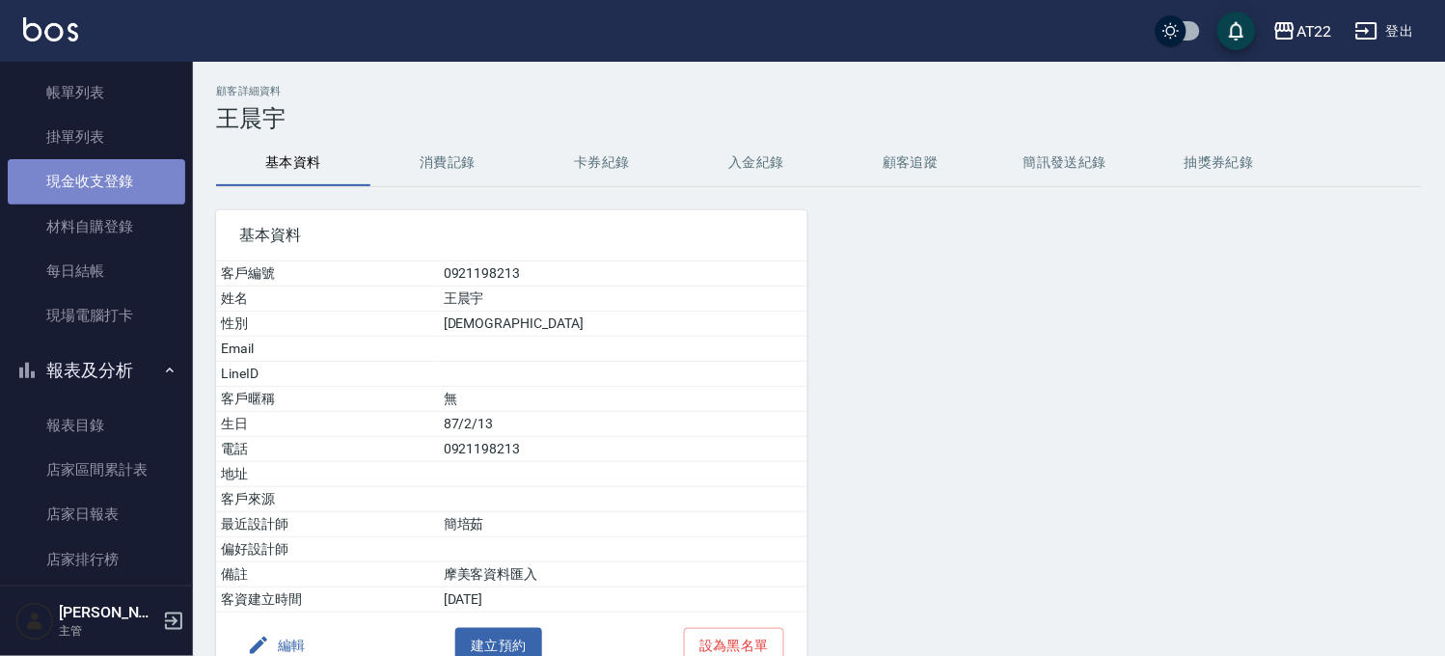
click at [104, 177] on link "現金收支登錄" at bounding box center [96, 181] width 177 height 44
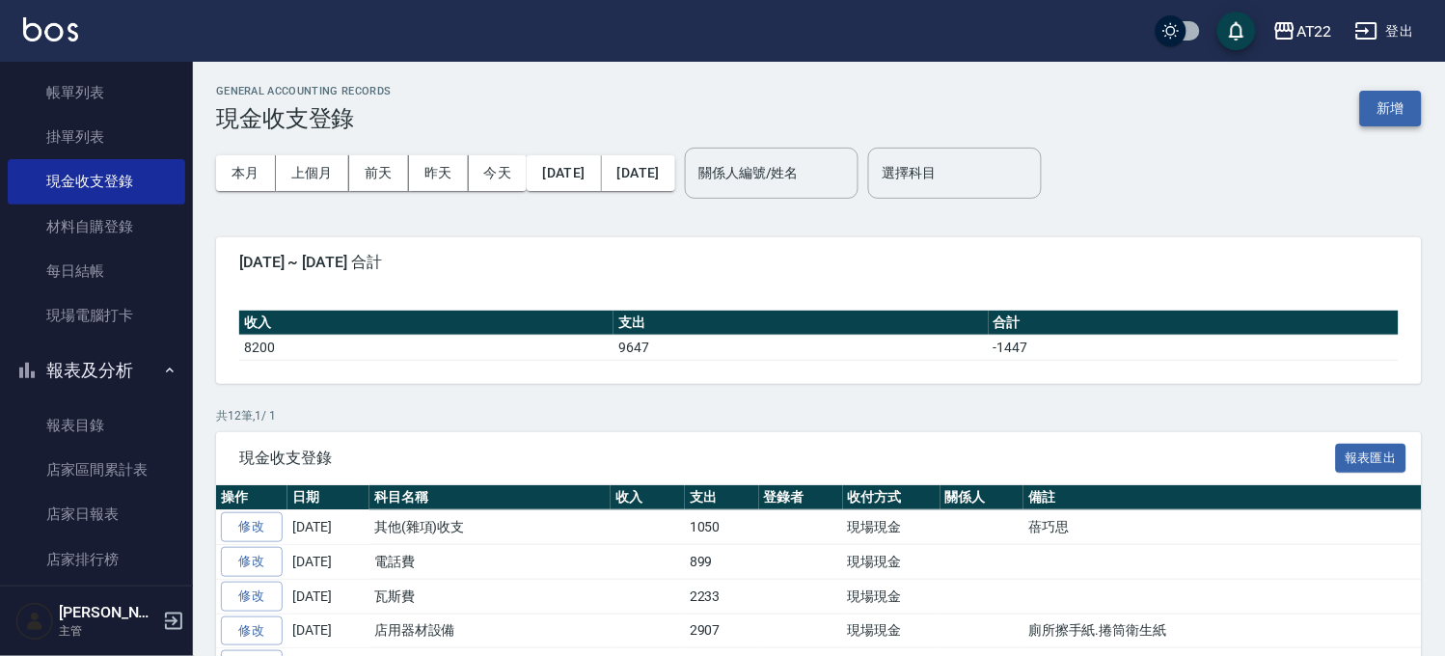
click at [1374, 111] on button "新增" at bounding box center [1391, 109] width 62 height 36
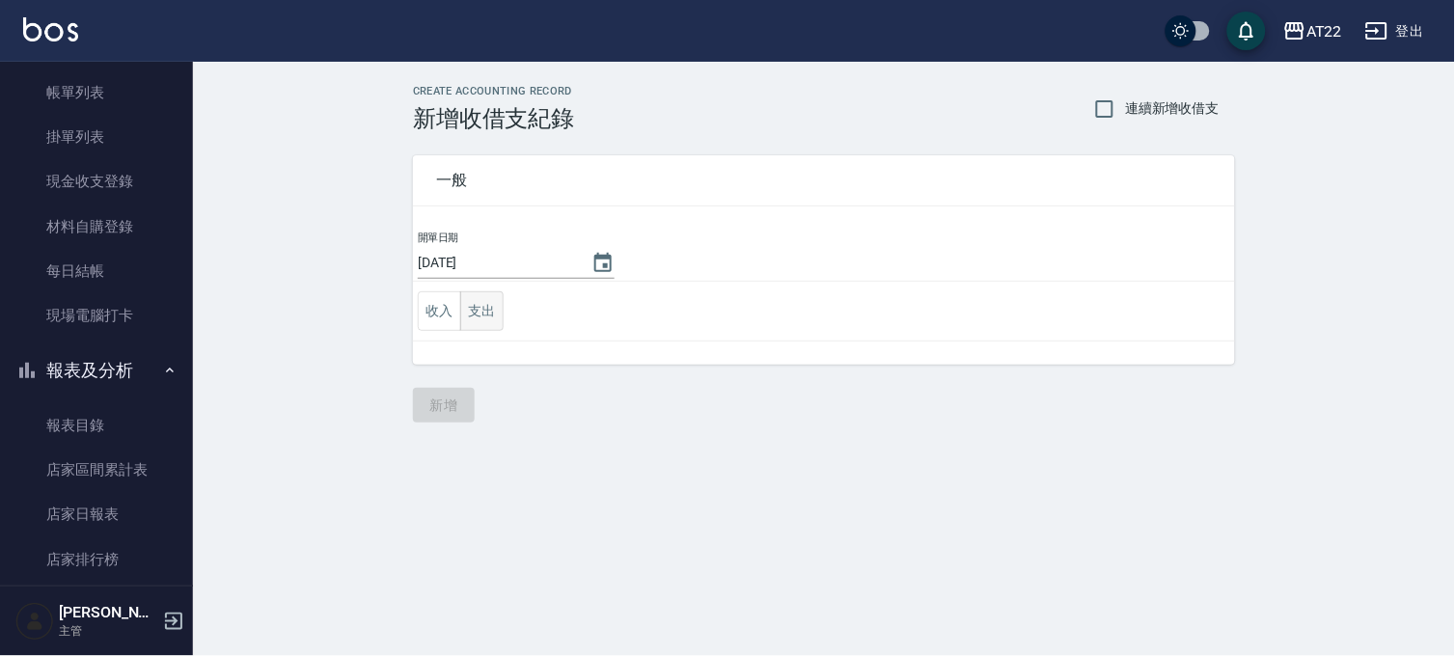
click at [484, 310] on button "支出" at bounding box center [481, 311] width 43 height 40
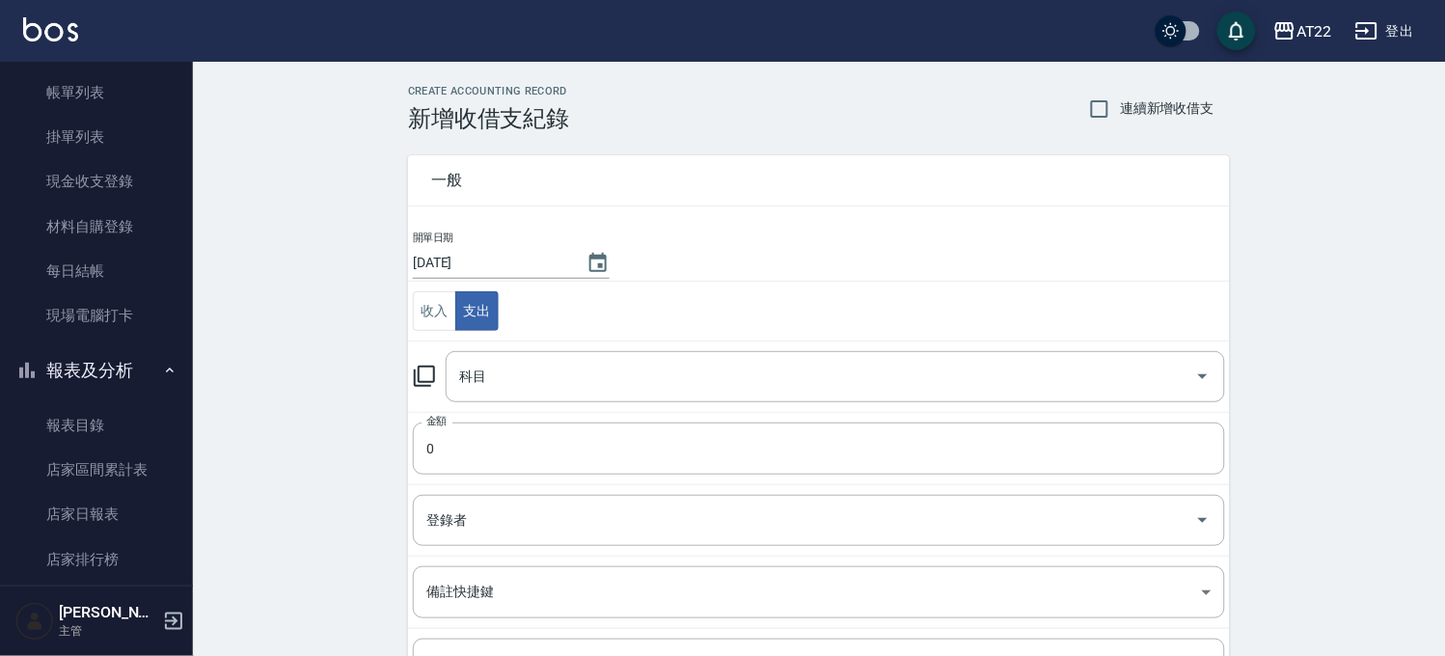
click at [579, 341] on td "科目 科目" at bounding box center [819, 375] width 822 height 71
click at [577, 351] on div "科目" at bounding box center [835, 376] width 779 height 51
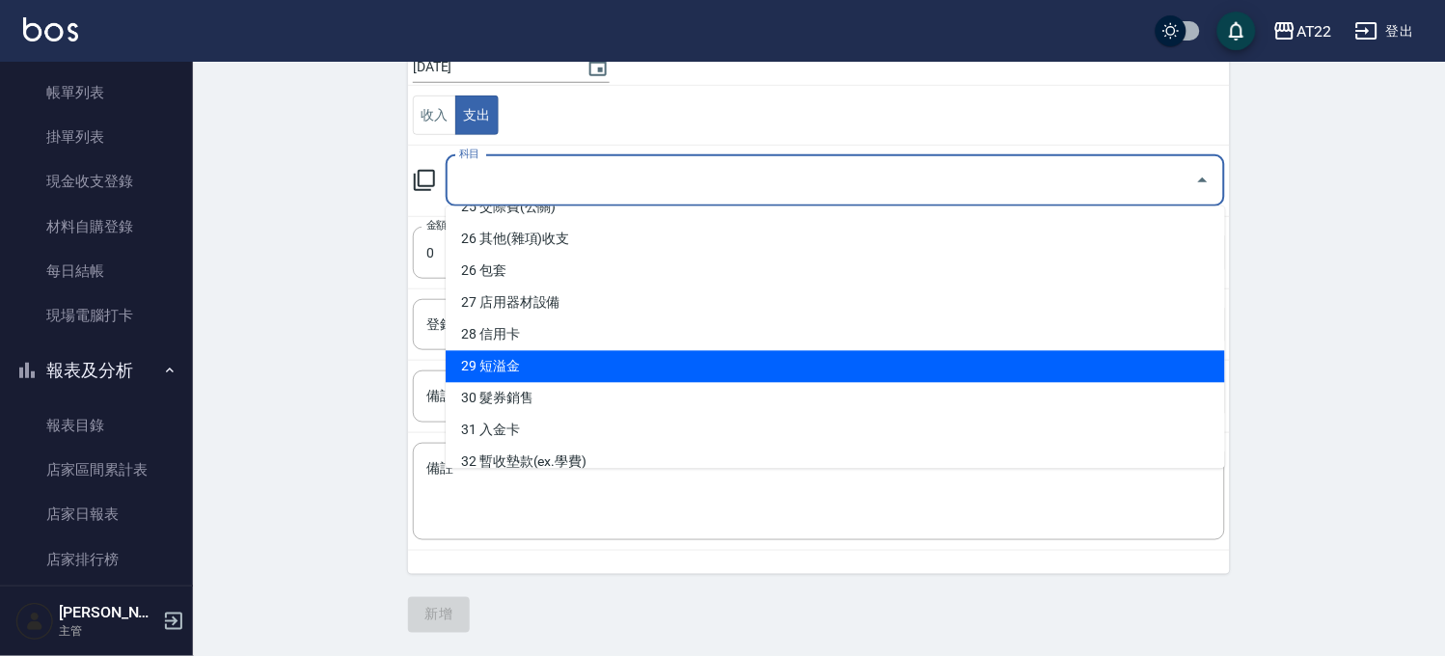
scroll to position [874, 0]
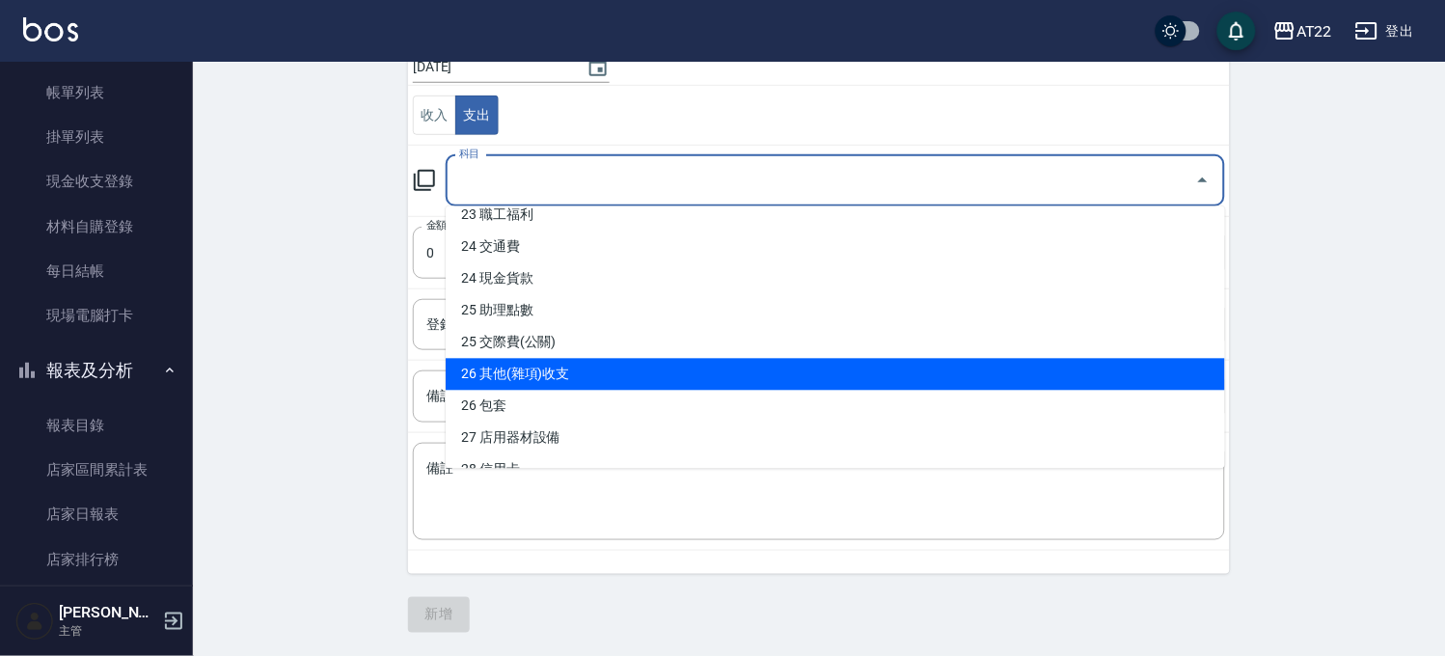
click at [518, 362] on li "26 其他(雜項)收支" at bounding box center [835, 375] width 779 height 32
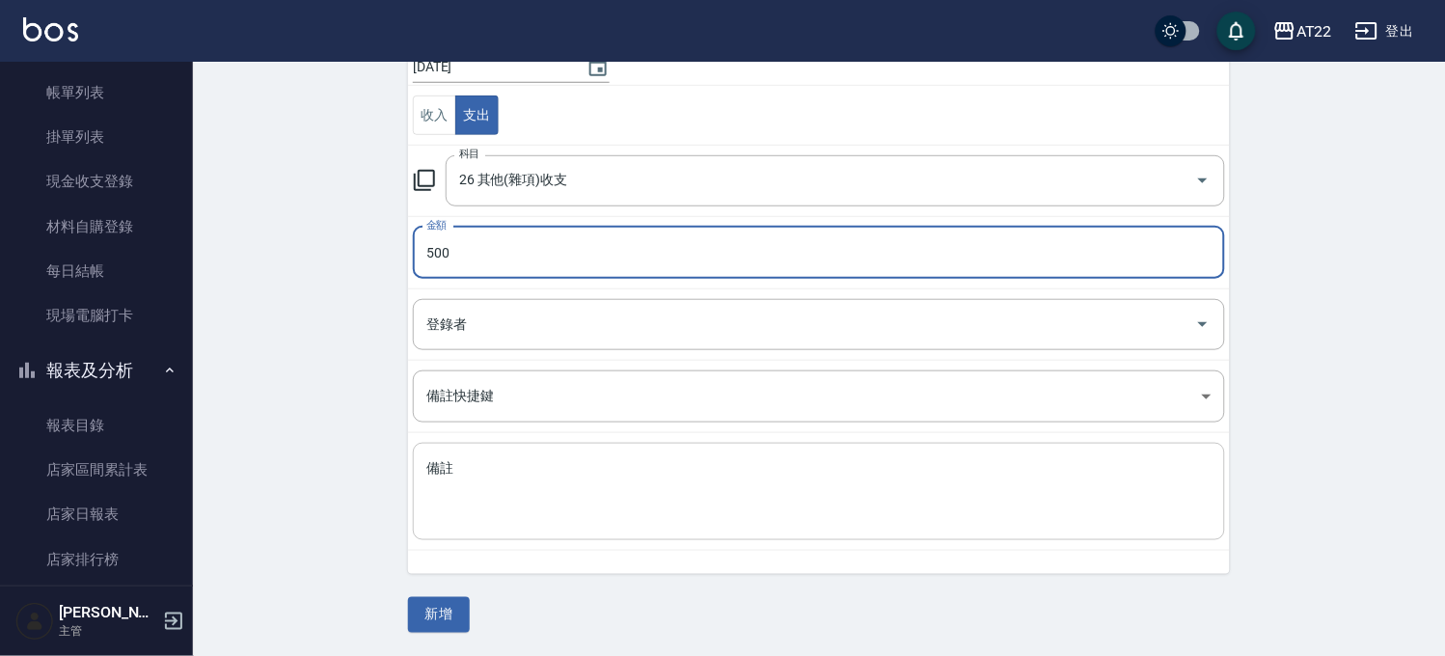
click at [524, 474] on textarea "備註" at bounding box center [818, 492] width 785 height 66
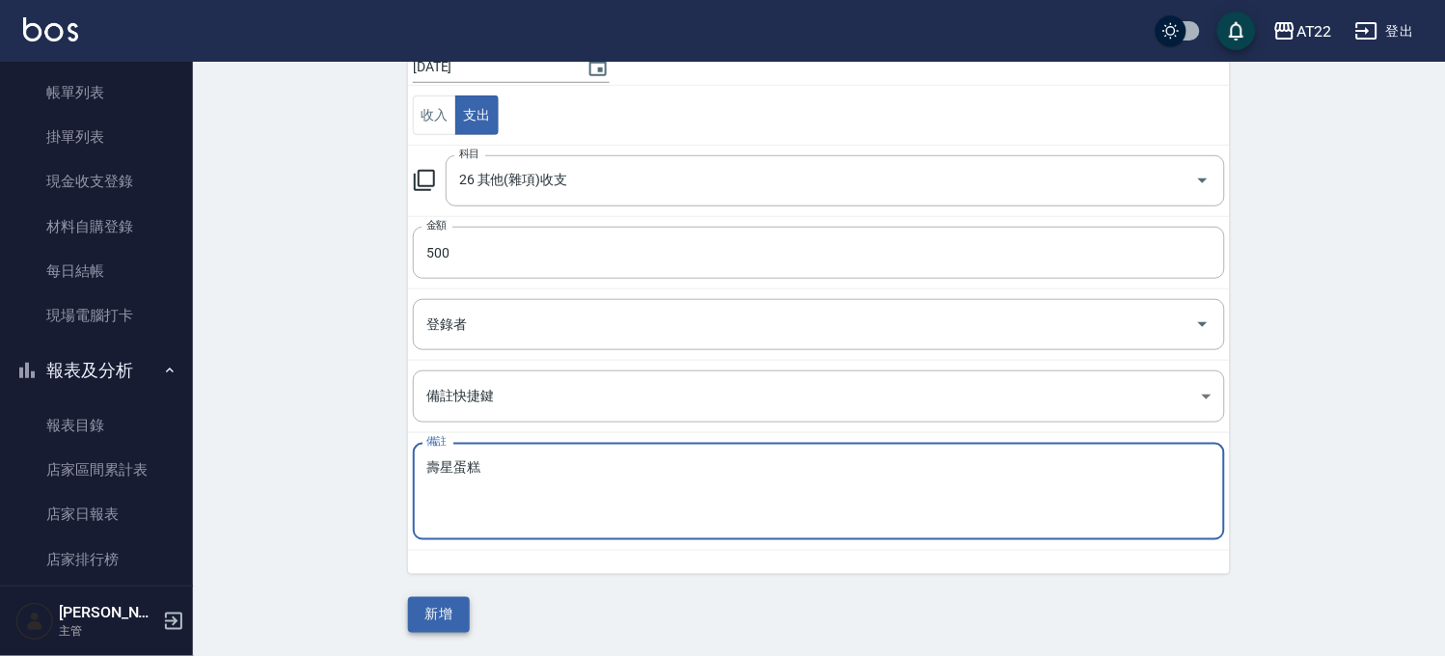
click at [439, 612] on button "新增" at bounding box center [439, 615] width 62 height 36
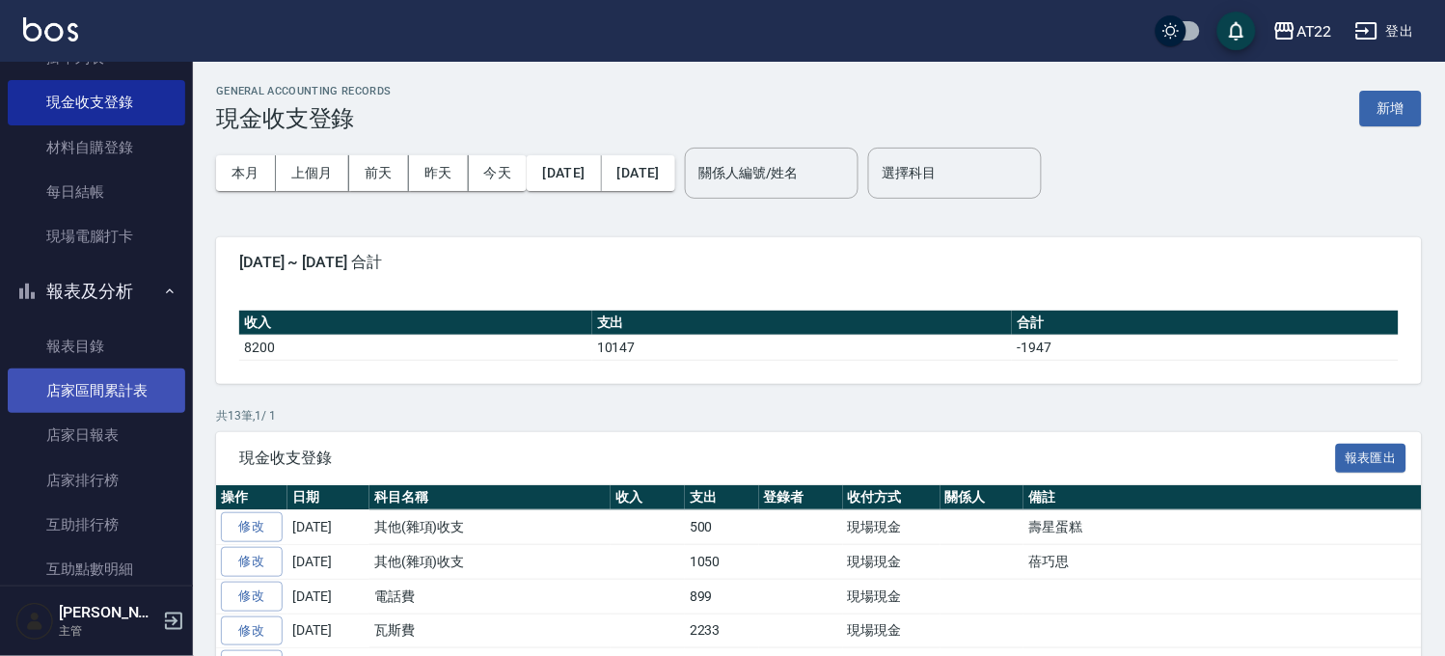
scroll to position [315, 0]
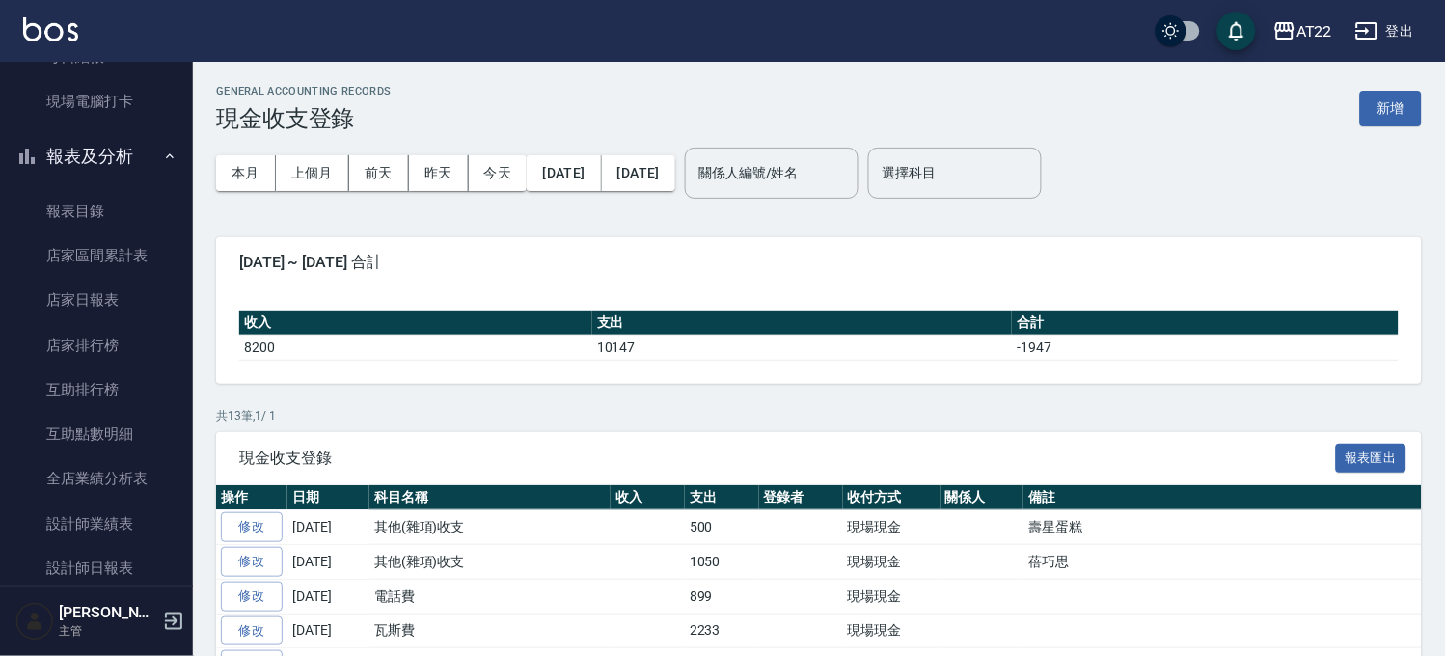
click at [103, 176] on button "報表及分析" at bounding box center [96, 156] width 177 height 50
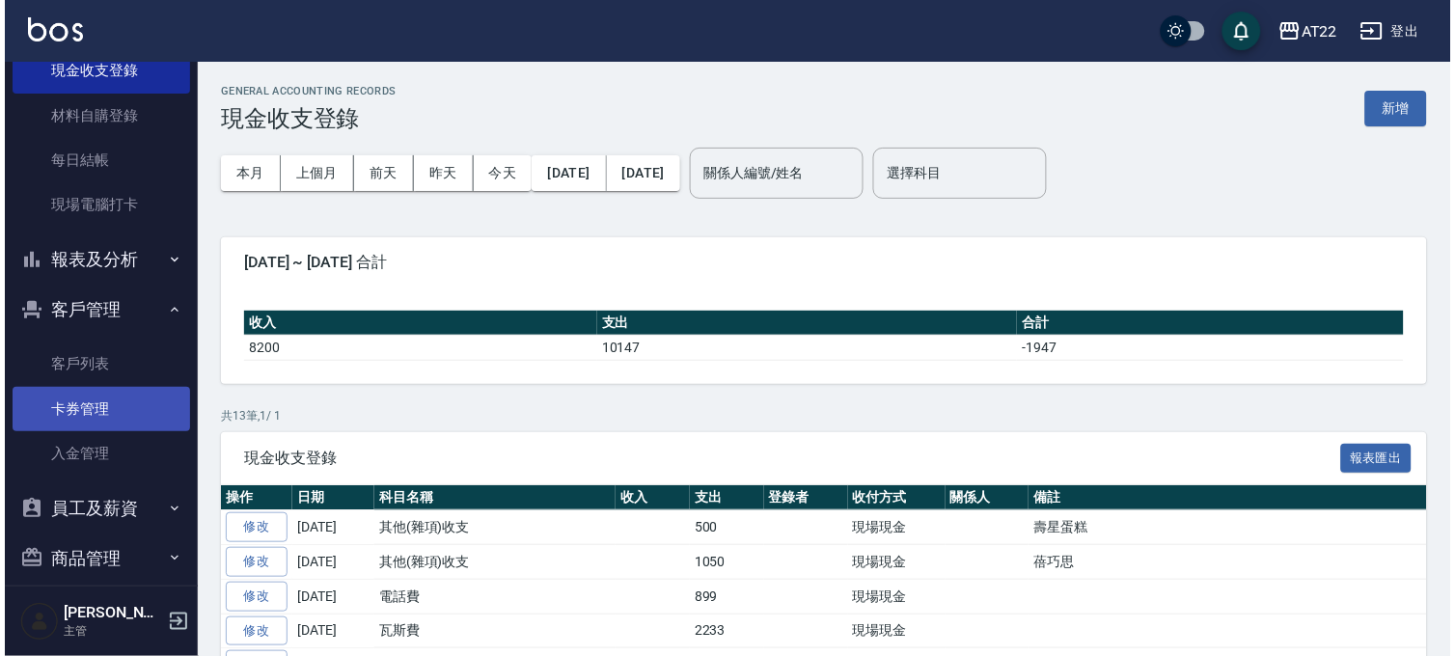
scroll to position [175, 0]
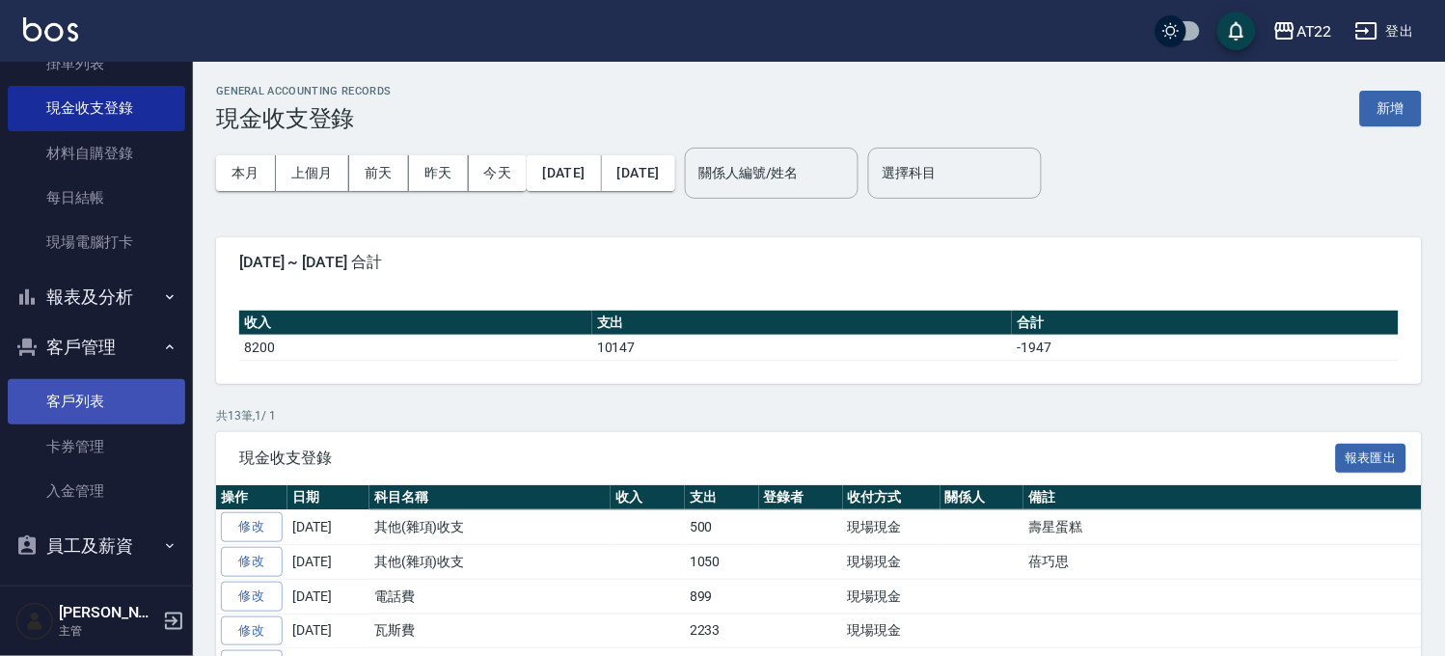
click at [82, 400] on link "客戶列表" at bounding box center [96, 401] width 177 height 44
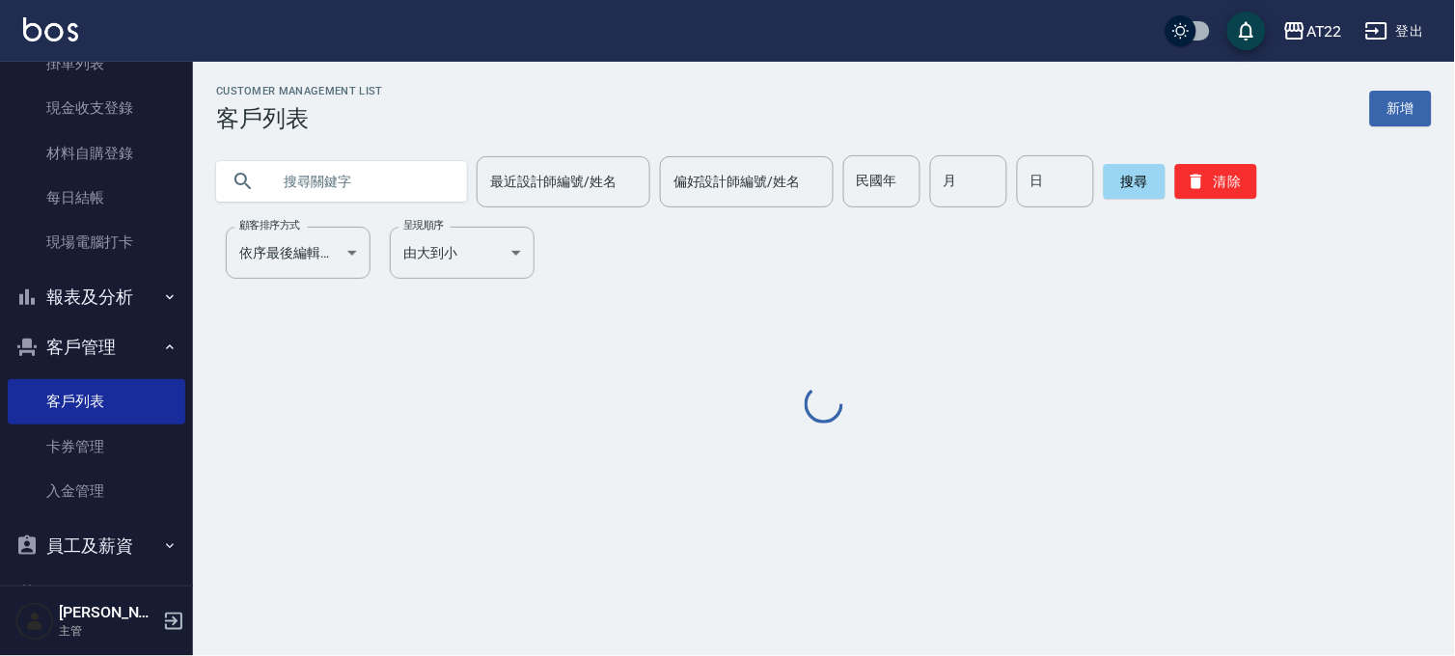
click at [334, 156] on input "text" at bounding box center [360, 181] width 181 height 52
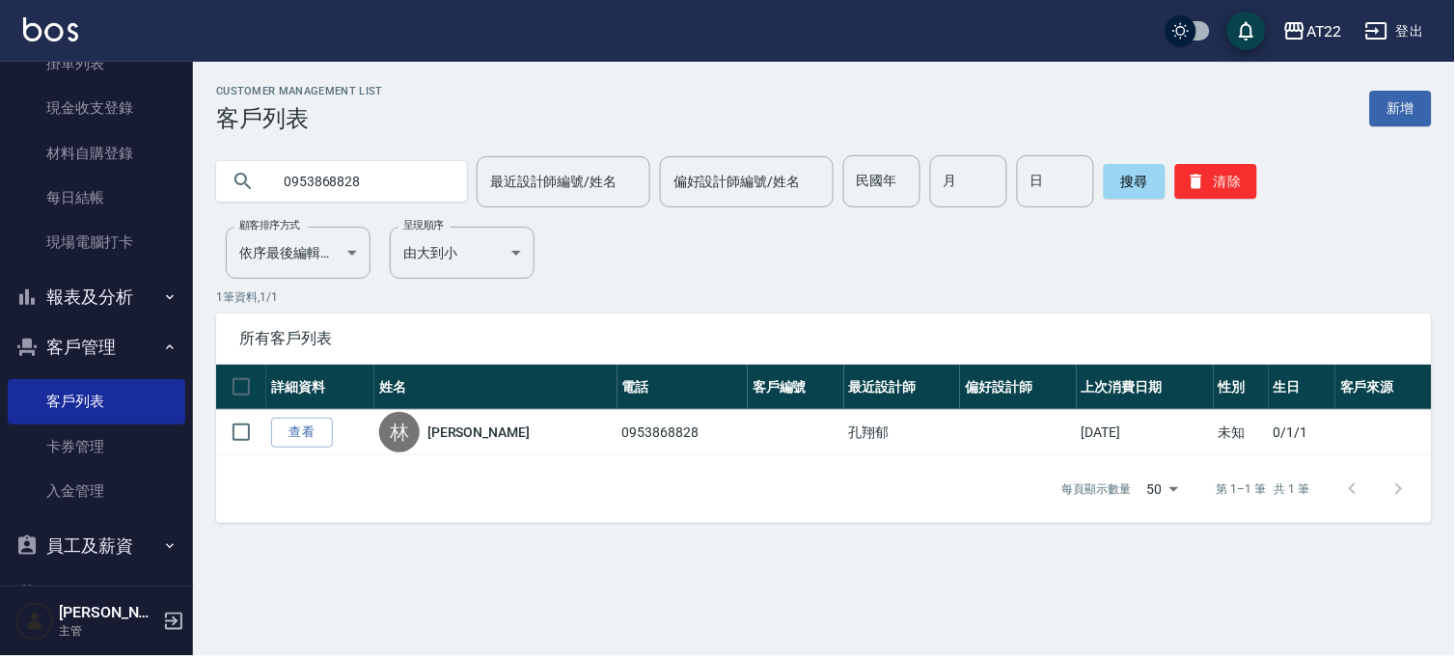
click at [403, 174] on input "0953868828" at bounding box center [360, 181] width 181 height 52
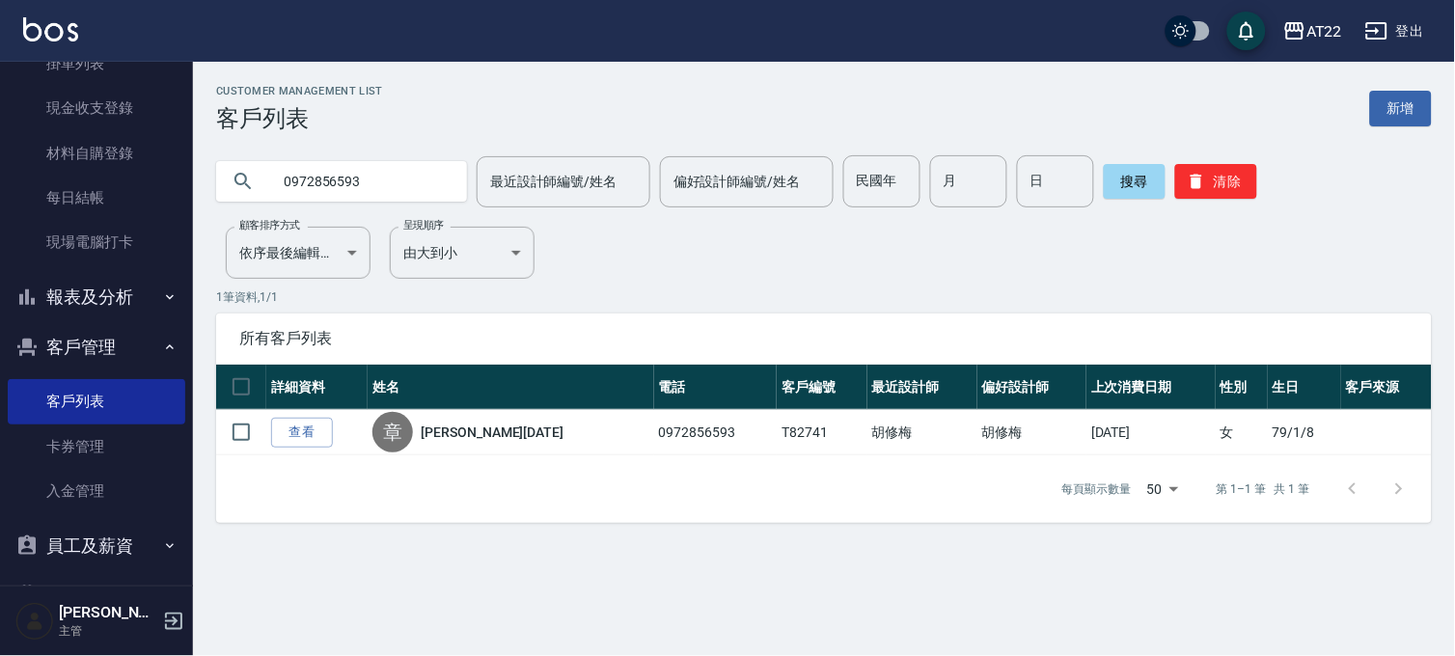
click at [447, 166] on div "0972856593" at bounding box center [341, 181] width 251 height 41
click at [325, 189] on input "0972856593" at bounding box center [360, 181] width 181 height 52
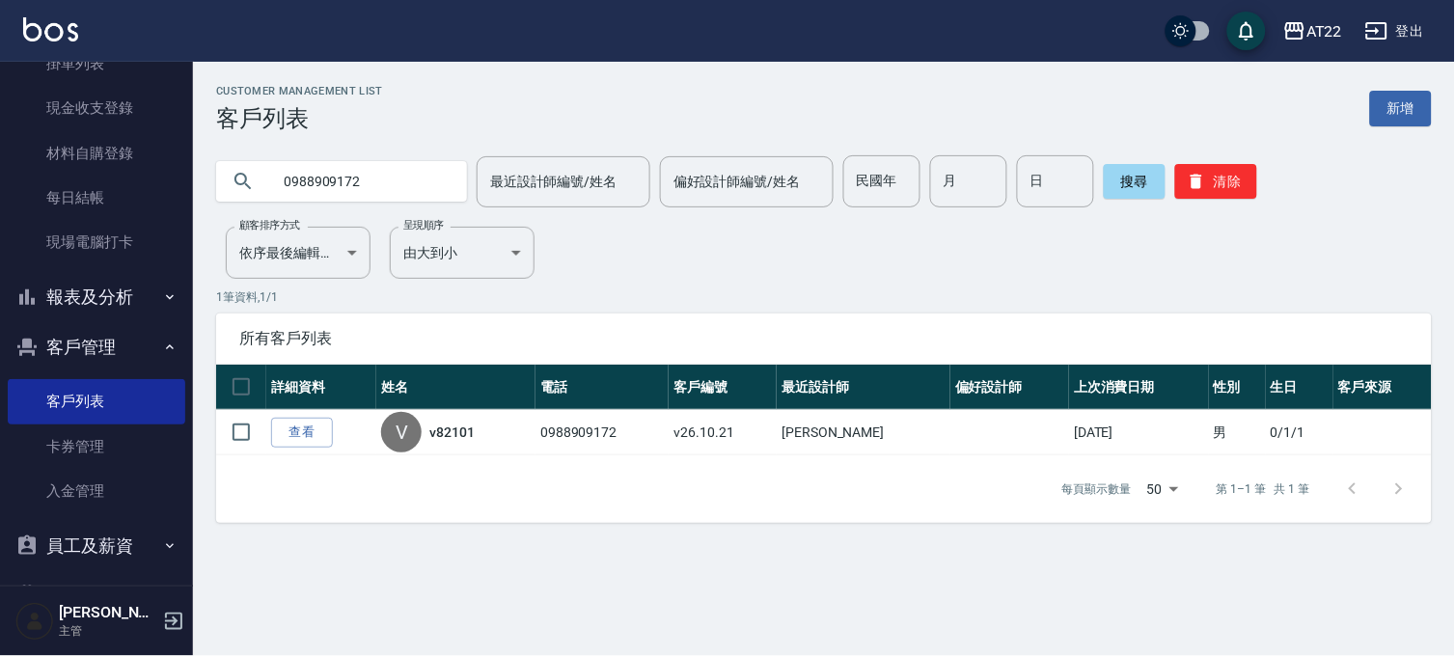
click at [320, 164] on input "0988909172" at bounding box center [360, 181] width 181 height 52
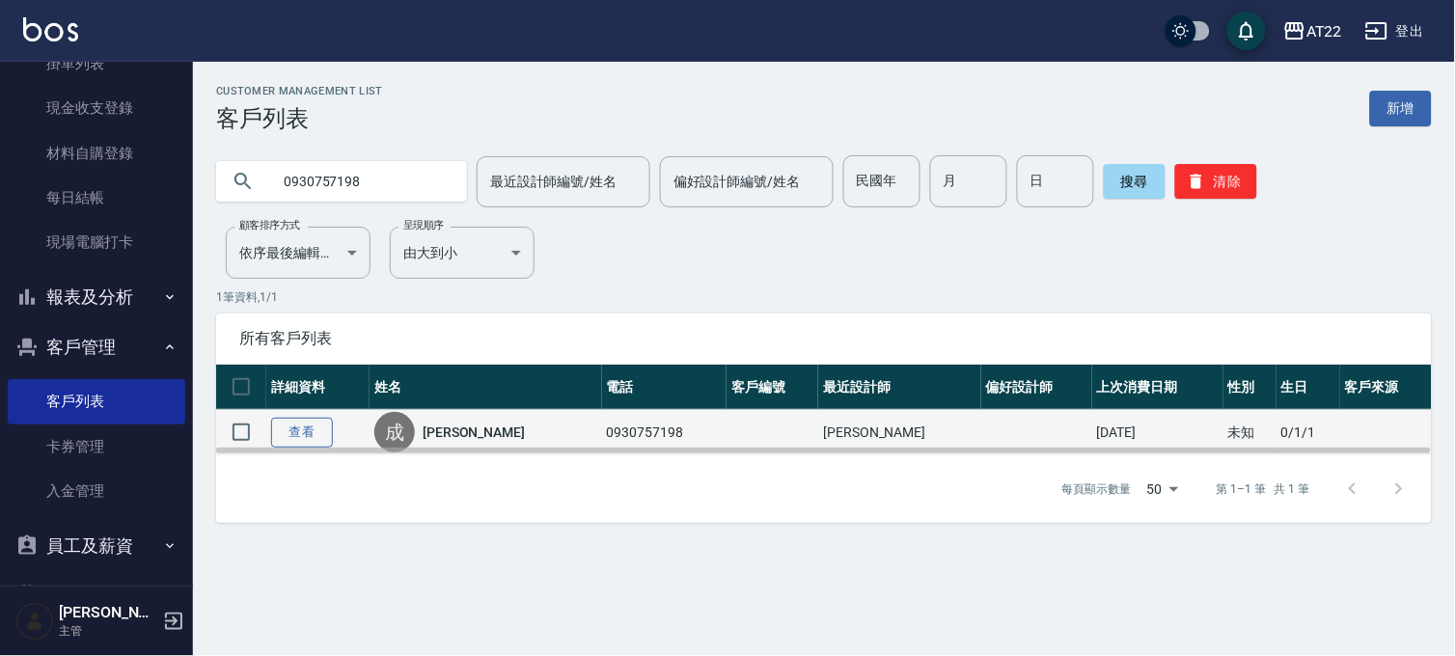
click at [306, 429] on link "查看" at bounding box center [302, 433] width 62 height 30
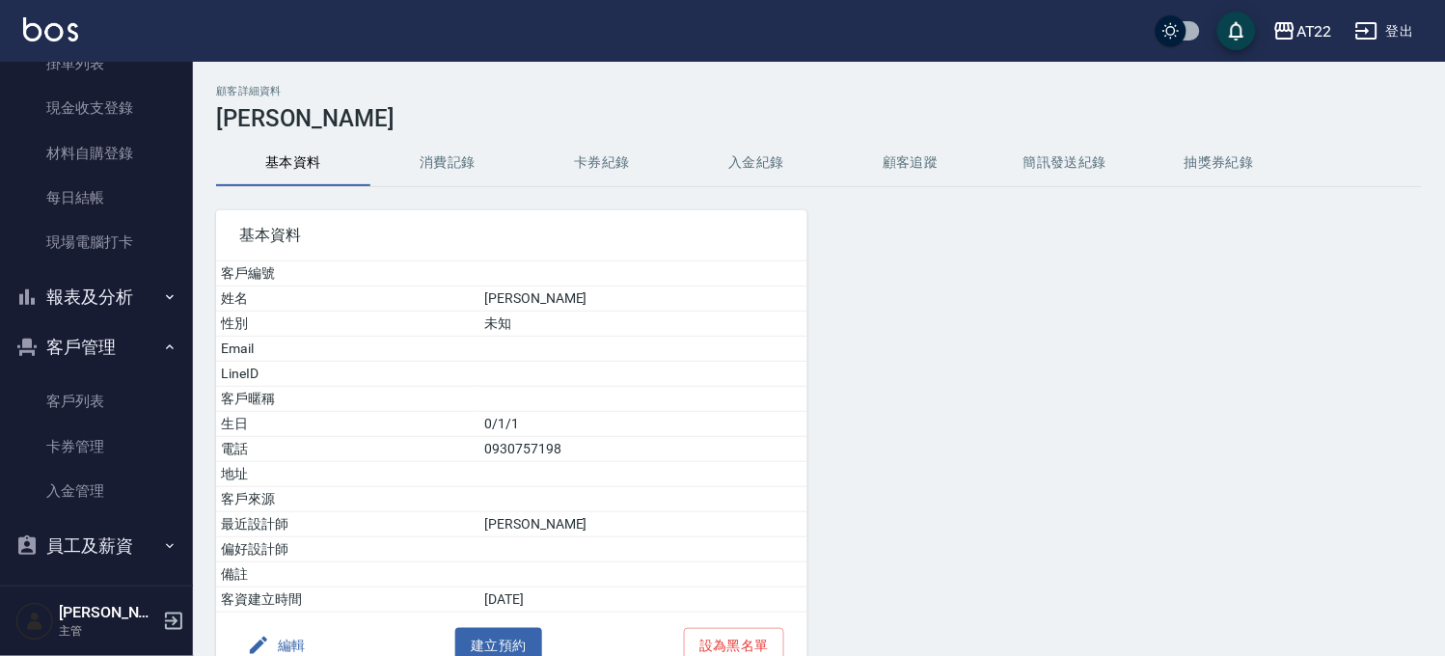
click at [468, 164] on button "消費記錄" at bounding box center [447, 163] width 154 height 46
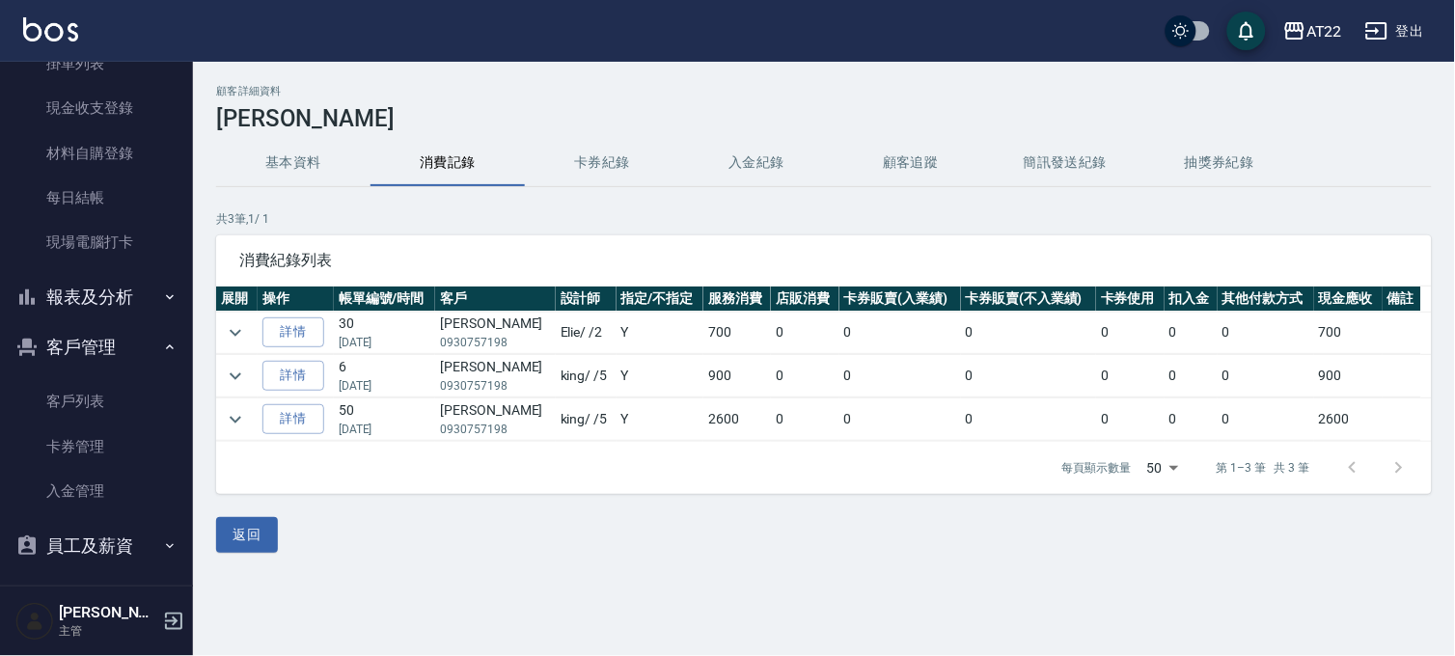
drag, startPoint x: 145, startPoint y: 390, endPoint x: 170, endPoint y: 338, distance: 57.8
click at [145, 390] on link "客戶列表" at bounding box center [96, 401] width 177 height 44
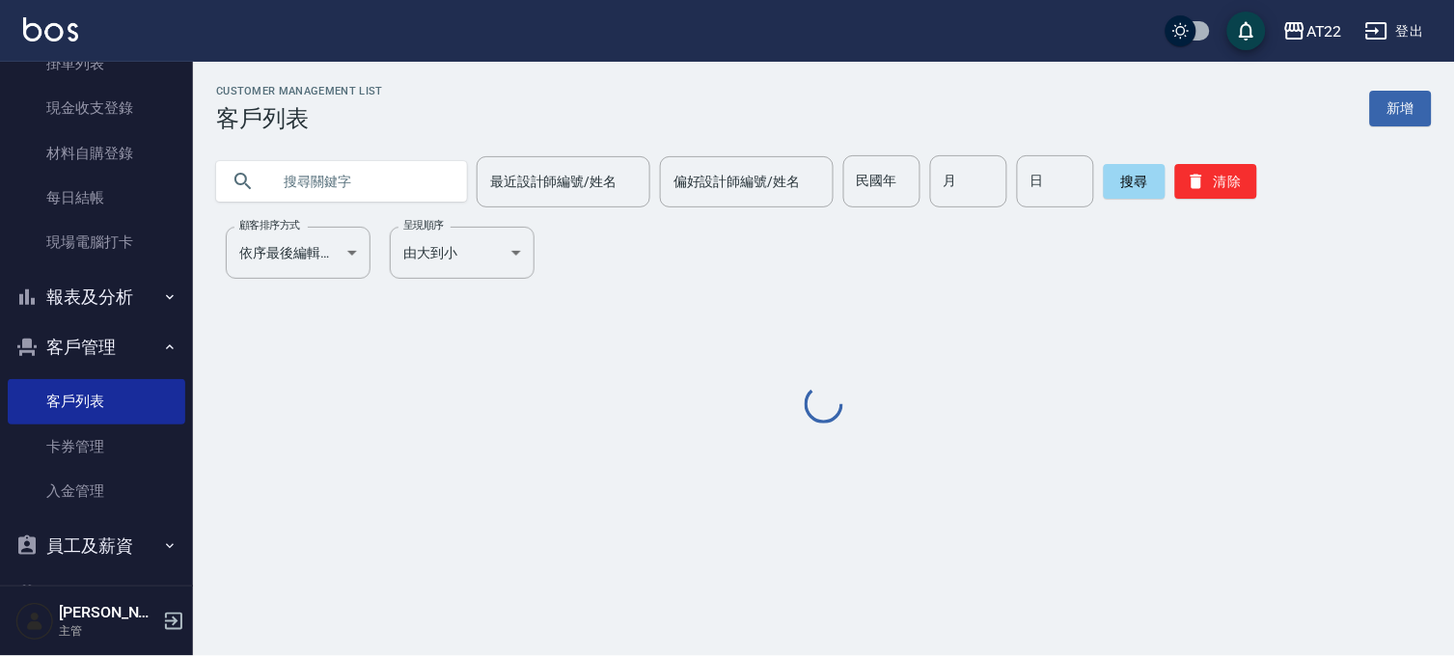
click at [310, 177] on input "text" at bounding box center [360, 181] width 181 height 52
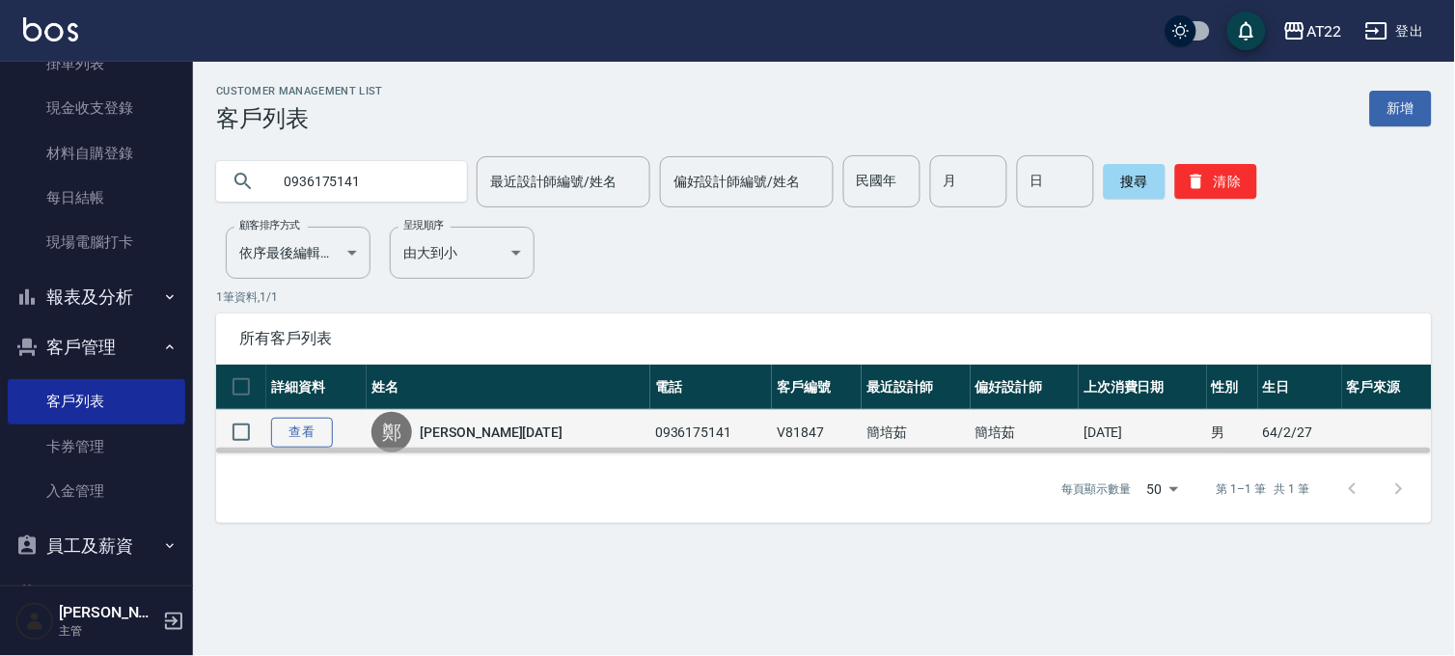
click at [302, 438] on link "查看" at bounding box center [302, 433] width 62 height 30
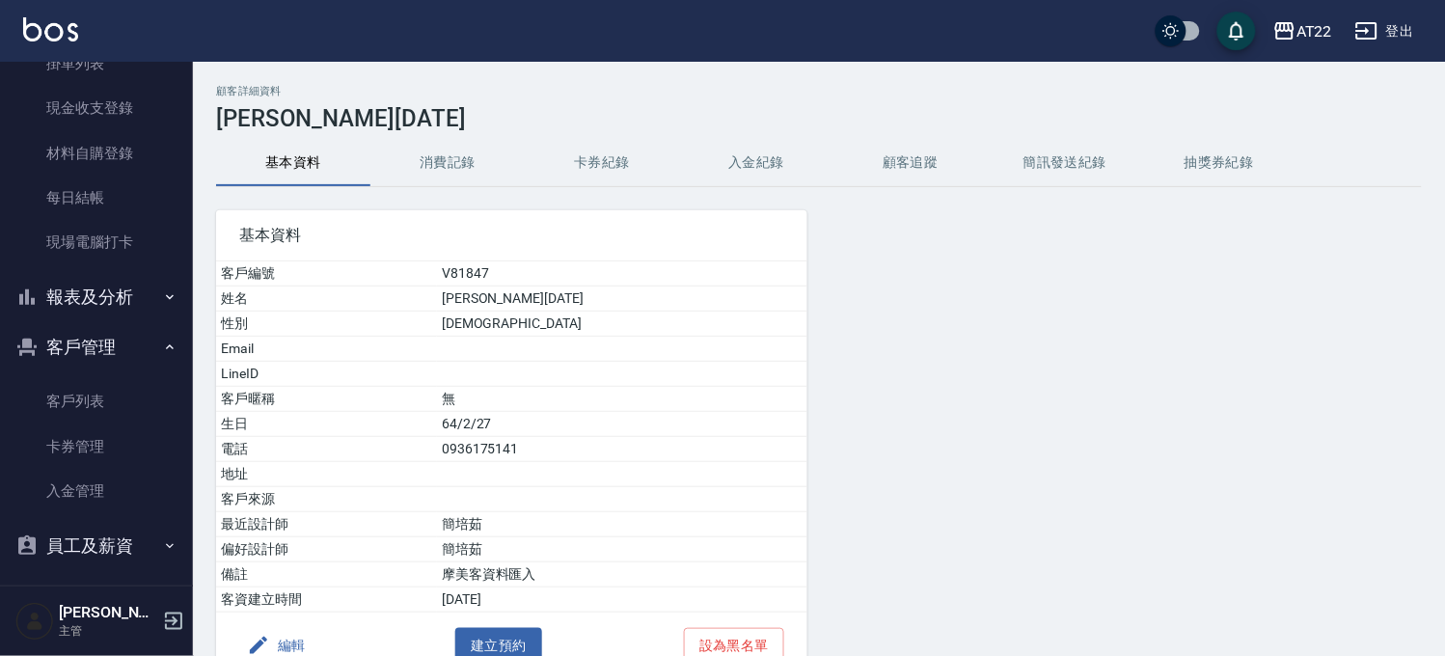
click at [458, 169] on button "消費記錄" at bounding box center [447, 163] width 154 height 46
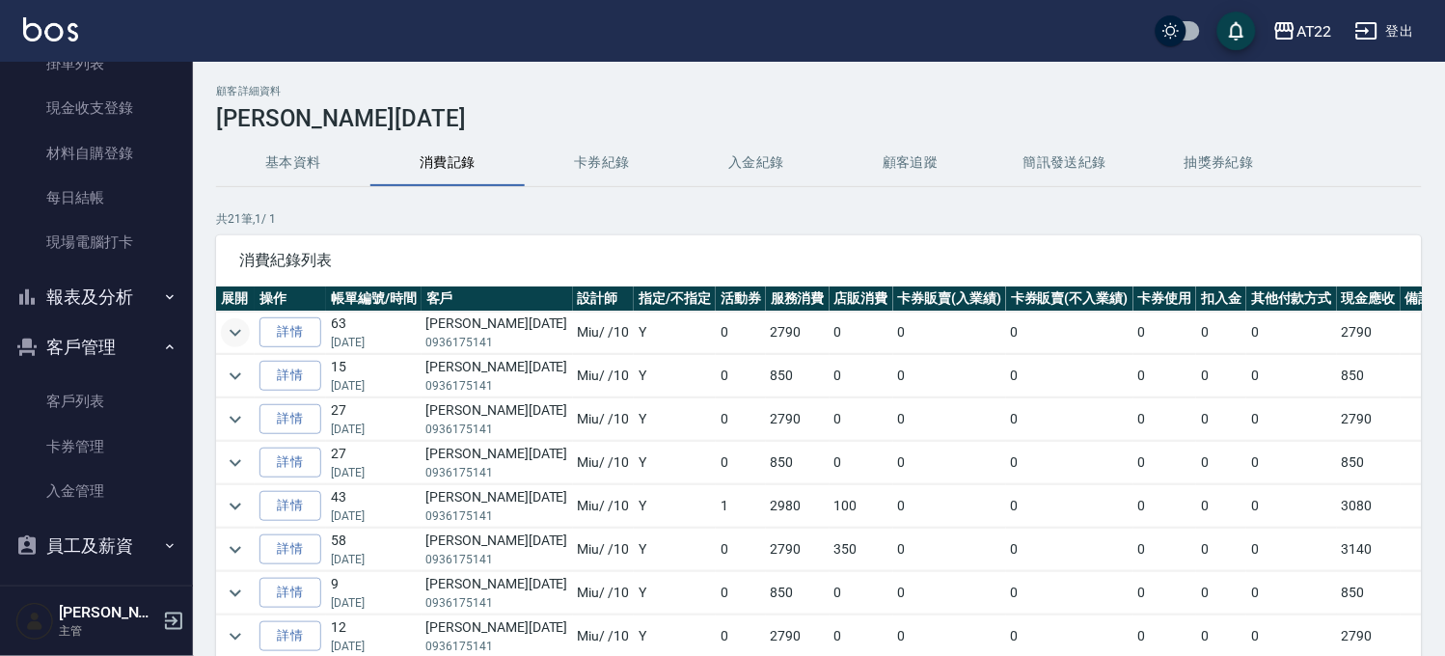
click at [236, 338] on icon "expand row" at bounding box center [235, 332] width 23 height 23
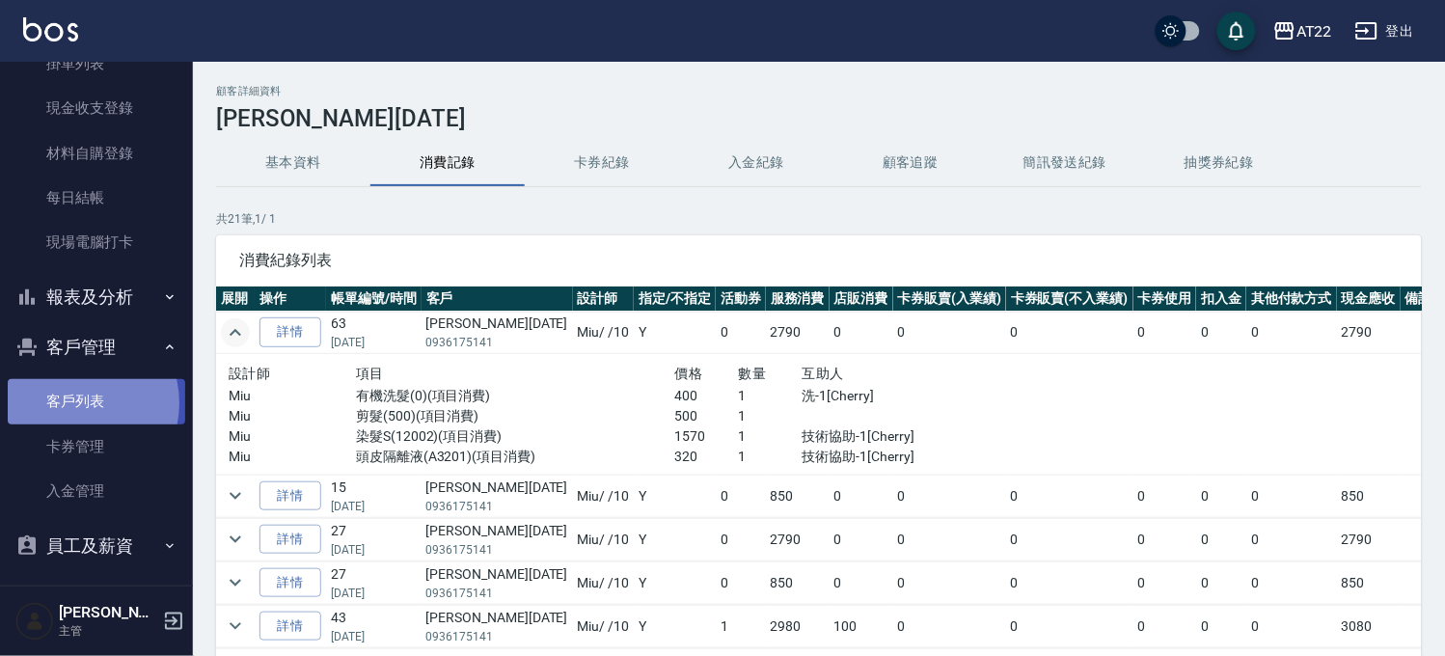
click at [71, 403] on link "客戶列表" at bounding box center [96, 401] width 177 height 44
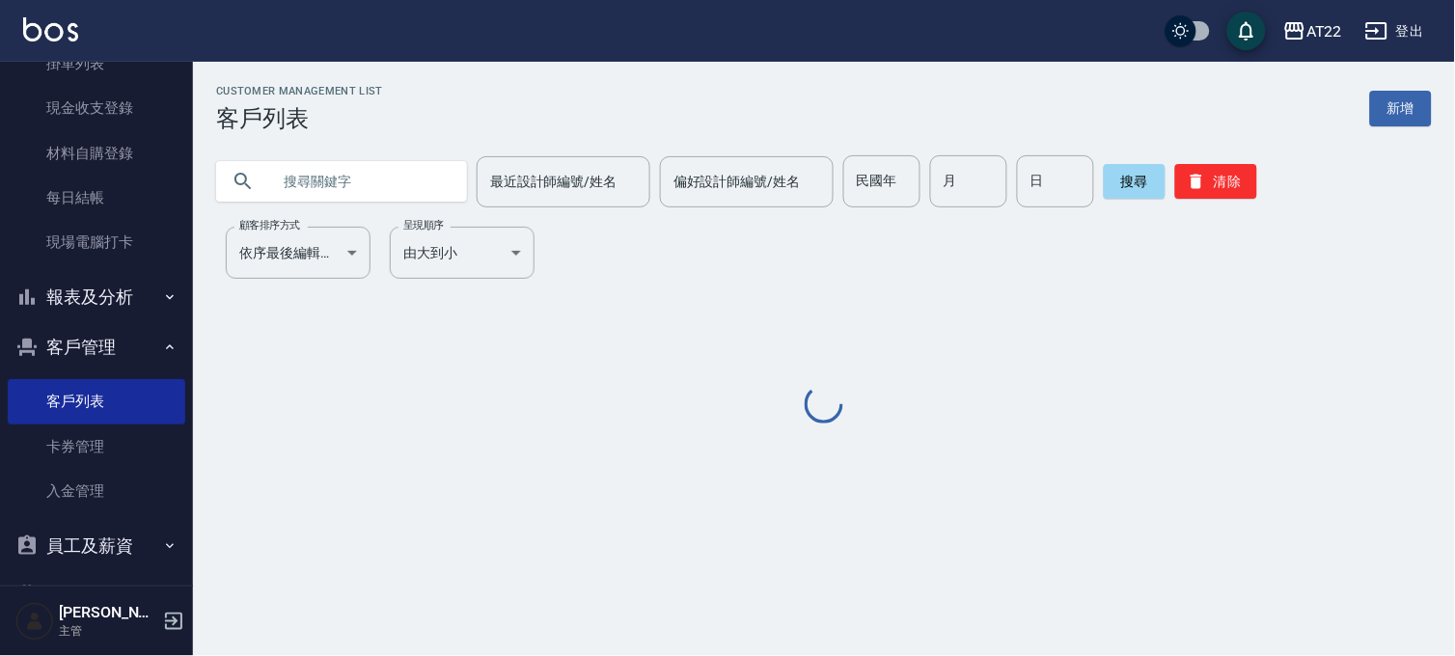
click at [284, 181] on input "text" at bounding box center [360, 181] width 181 height 52
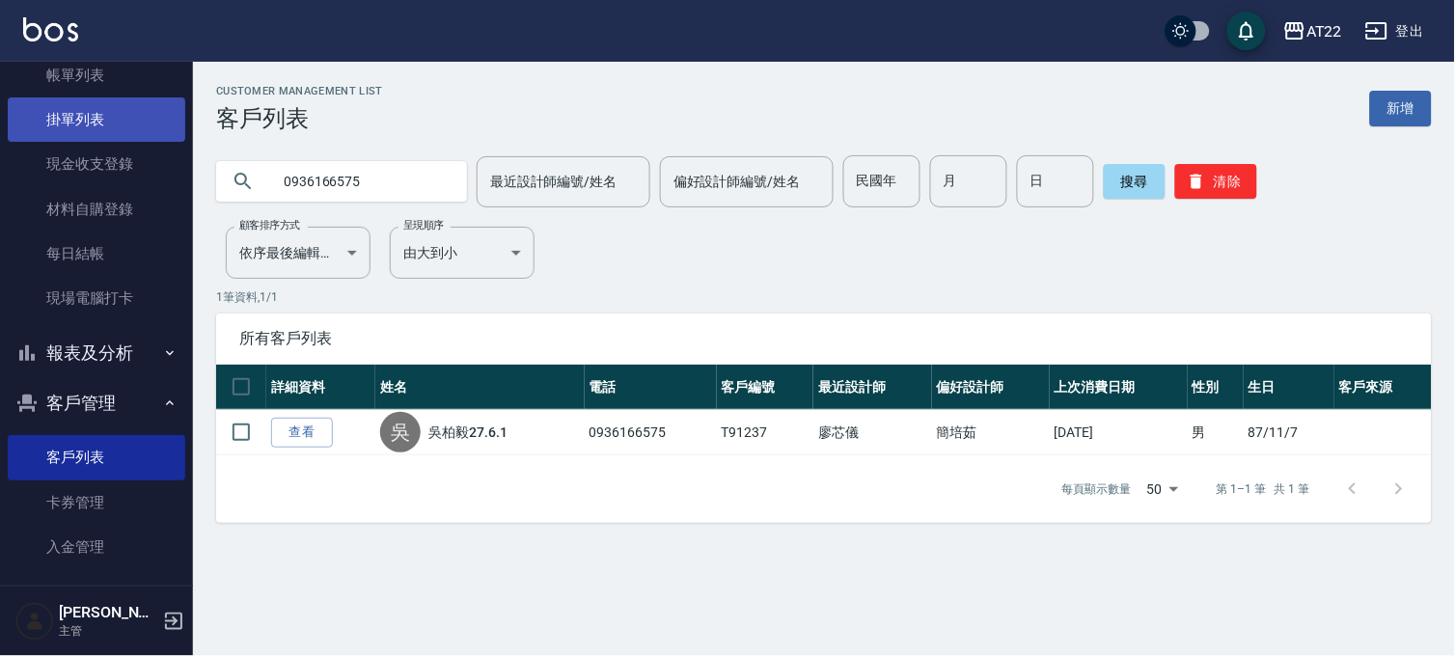
scroll to position [282, 0]
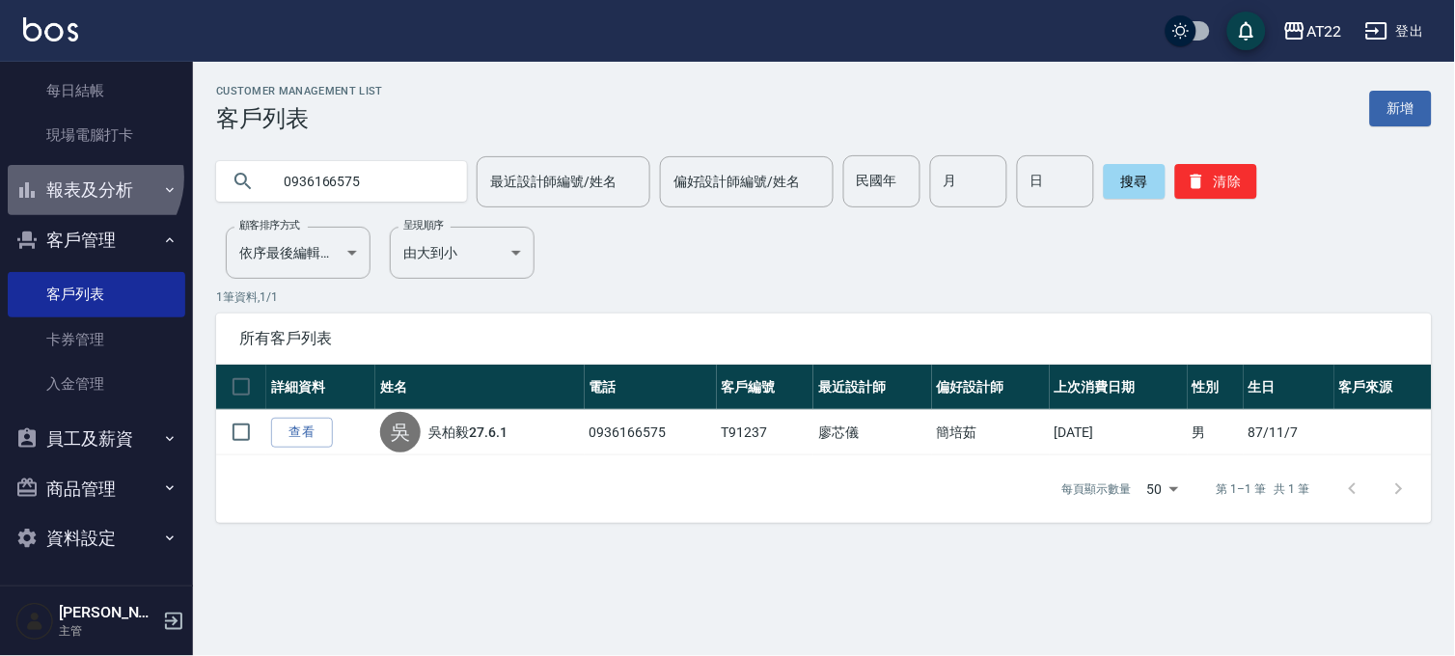
click at [91, 177] on button "報表及分析" at bounding box center [96, 190] width 177 height 50
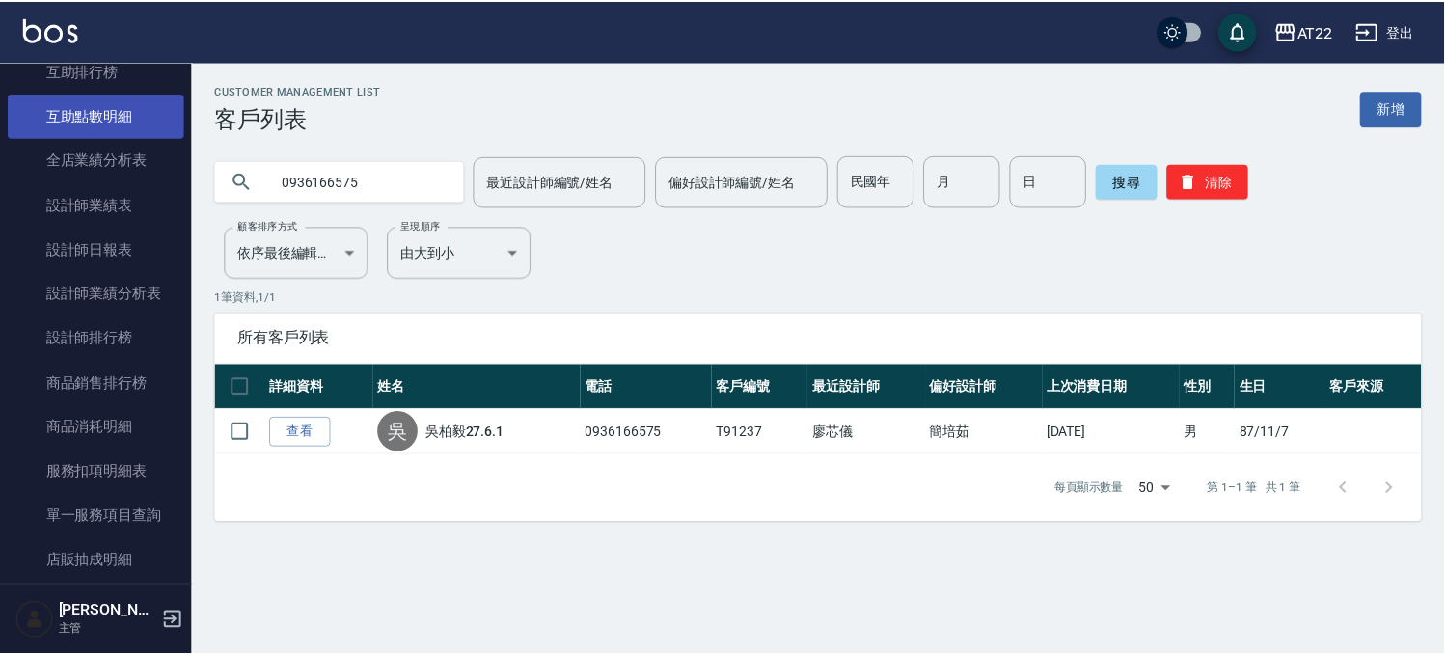
scroll to position [817, 0]
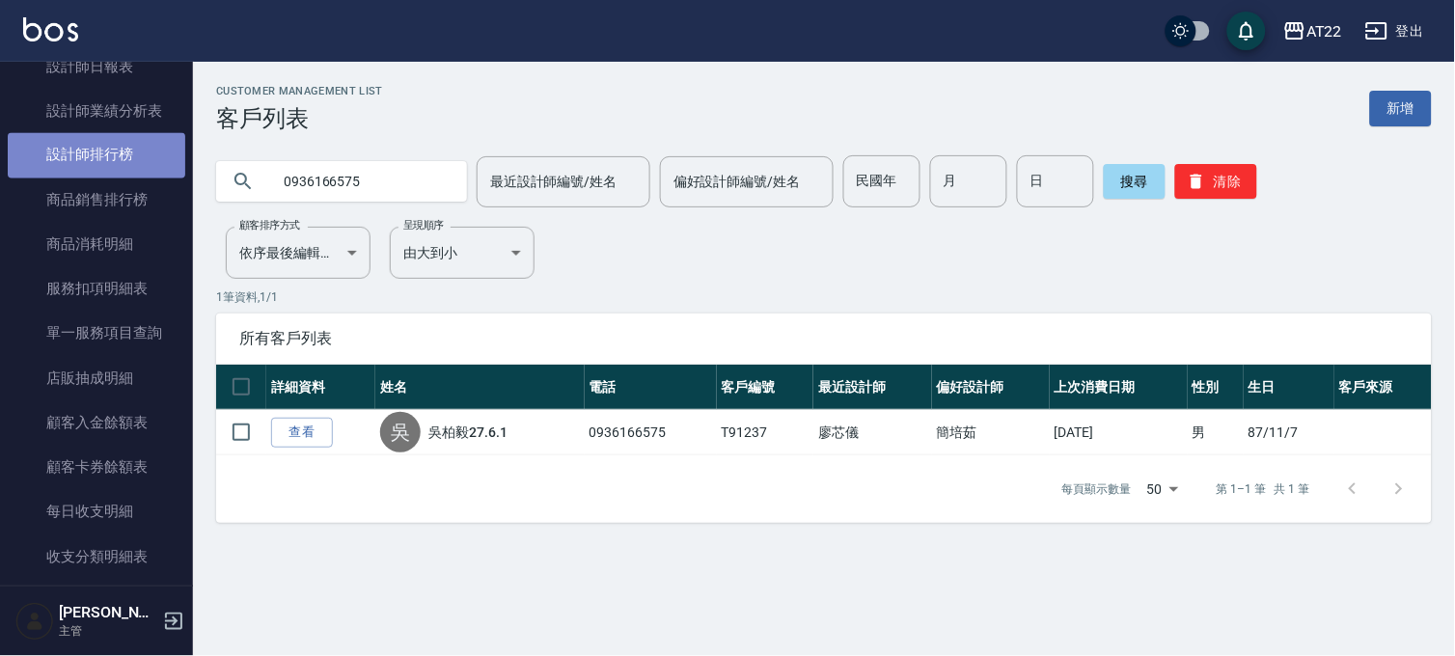
click at [101, 152] on link "設計師排行榜" at bounding box center [96, 155] width 177 height 44
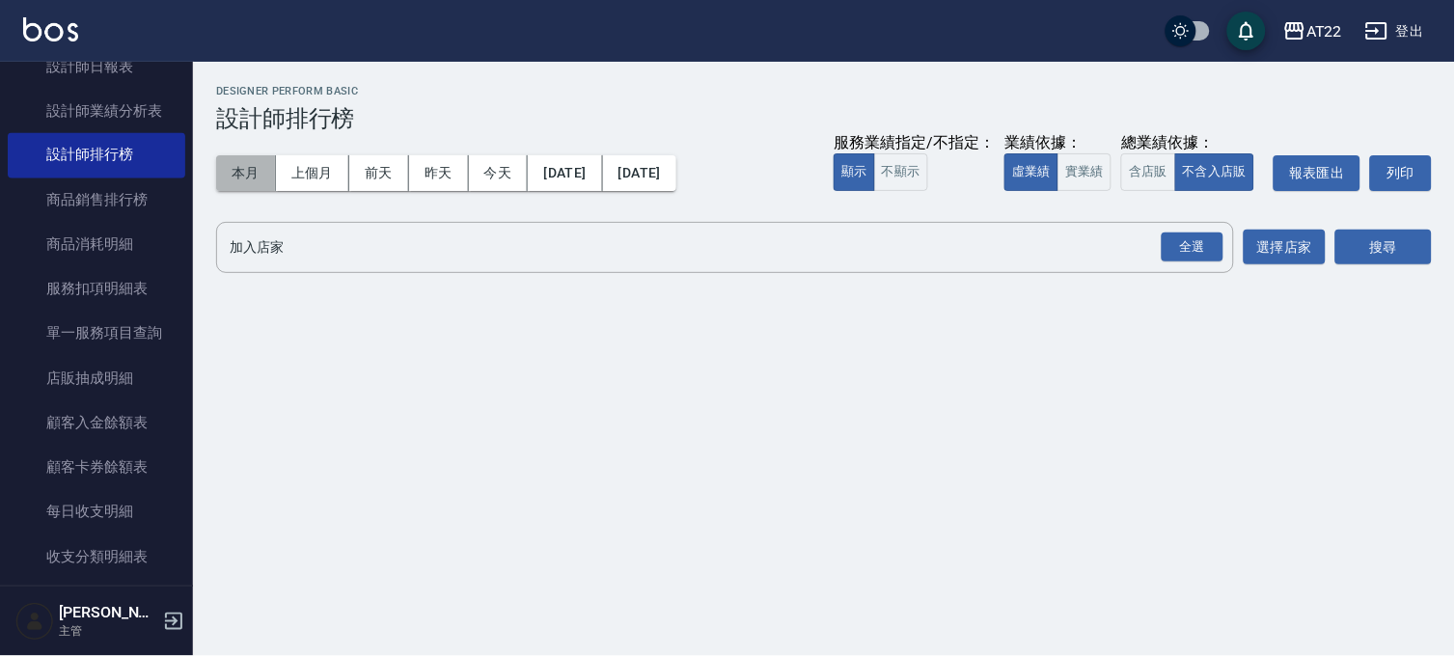
click at [242, 169] on button "本月" at bounding box center [246, 173] width 60 height 36
click at [1197, 244] on div "全選" at bounding box center [1192, 247] width 62 height 30
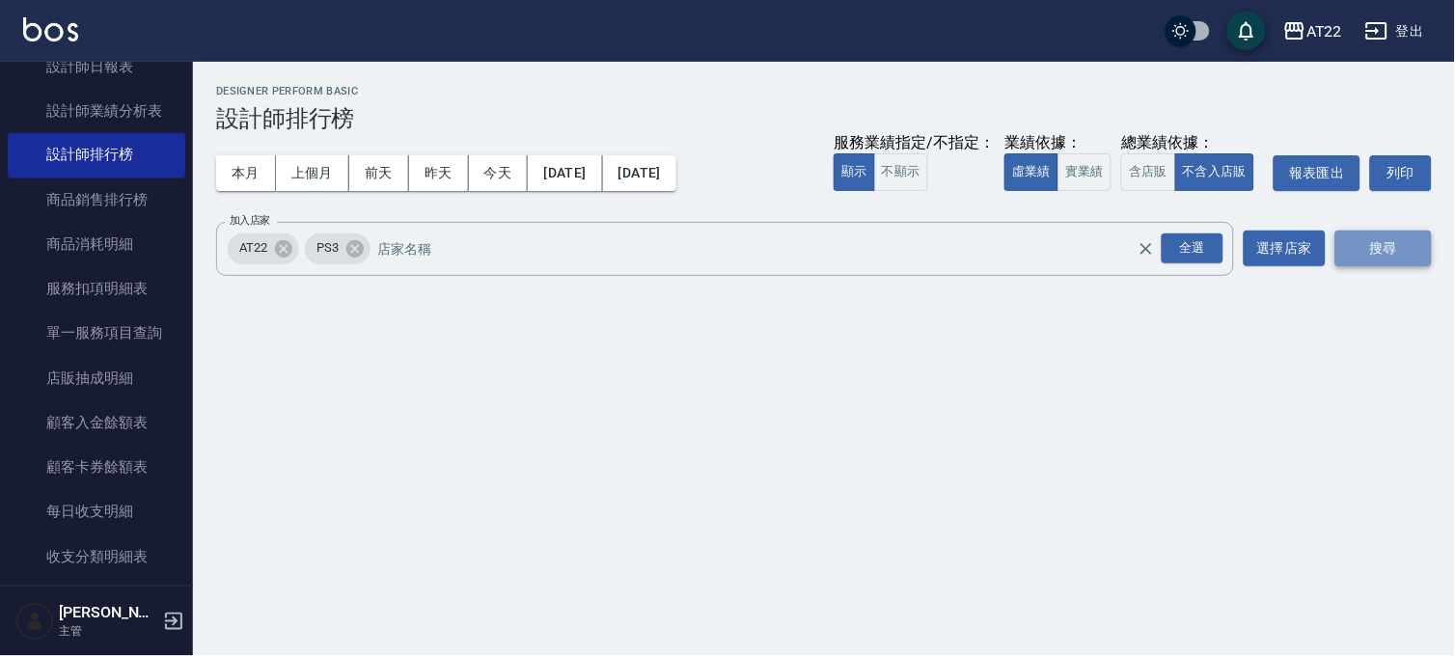
click at [1385, 247] on button "搜尋" at bounding box center [1383, 249] width 96 height 36
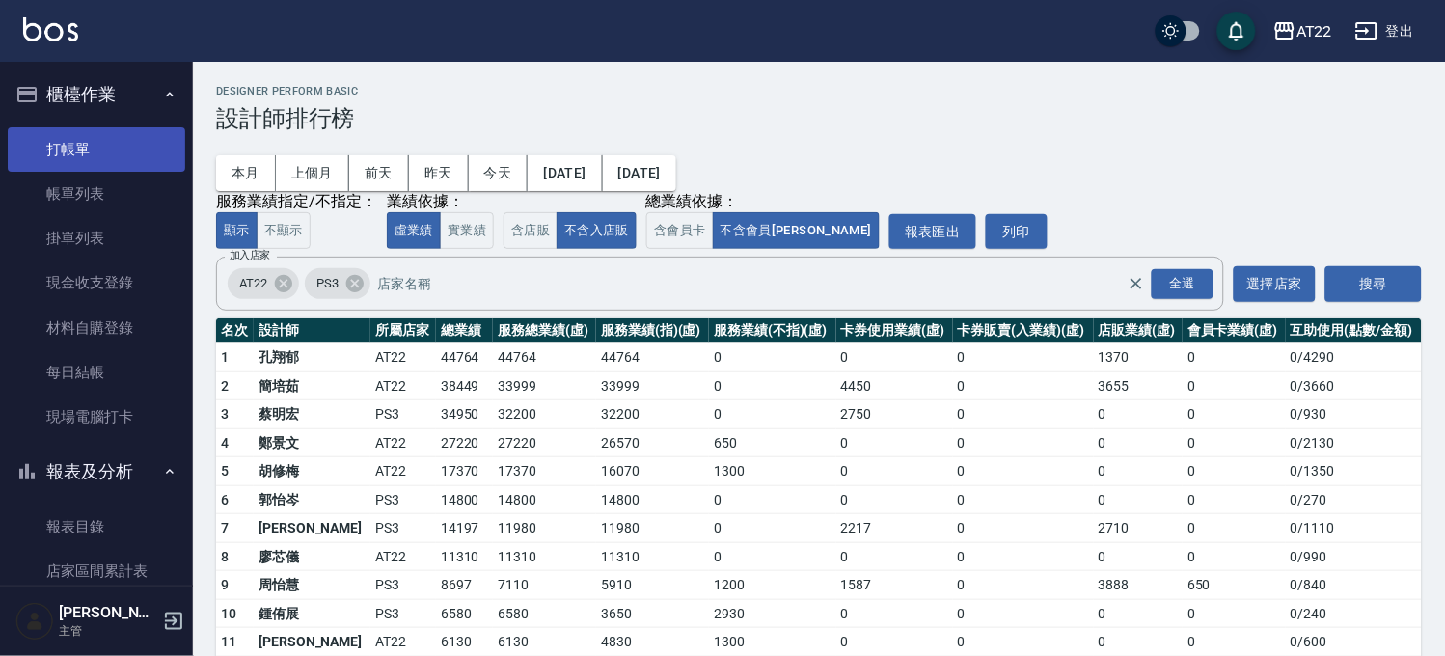
click at [100, 140] on link "打帳單" at bounding box center [96, 149] width 177 height 44
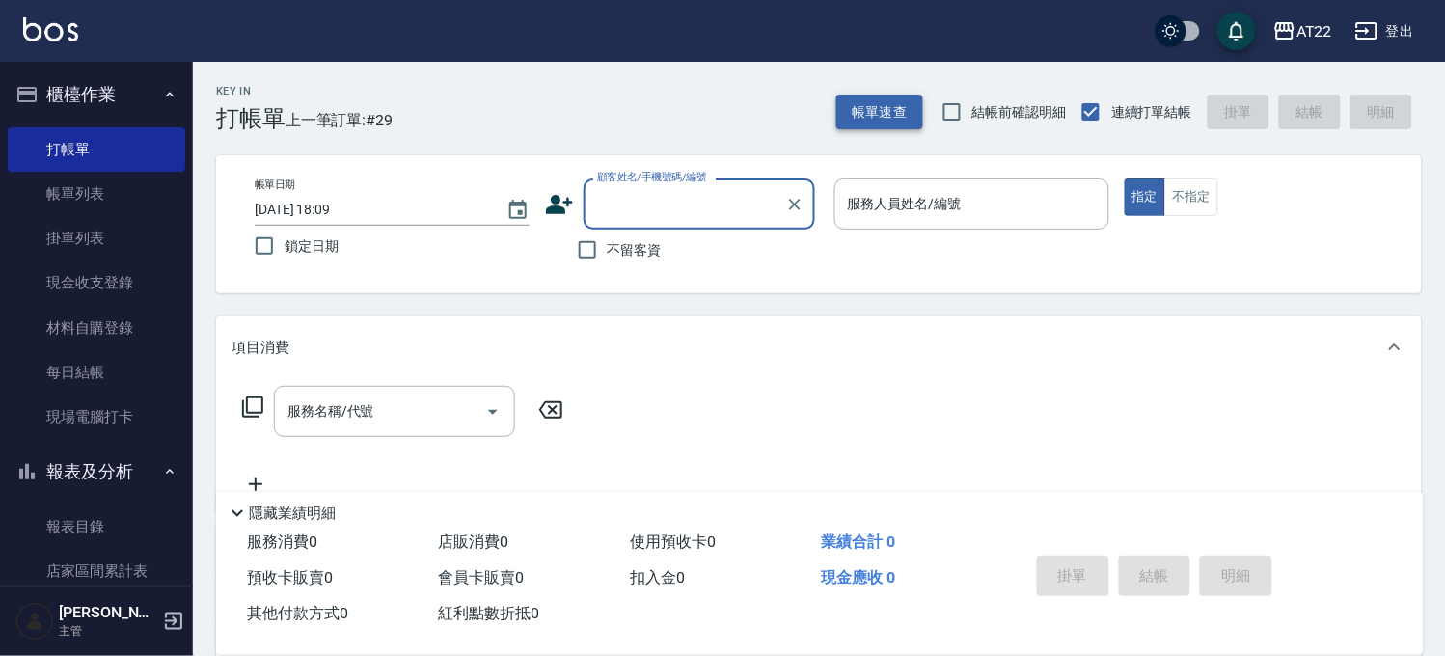
click at [885, 113] on button "帳單速查" at bounding box center [879, 113] width 87 height 36
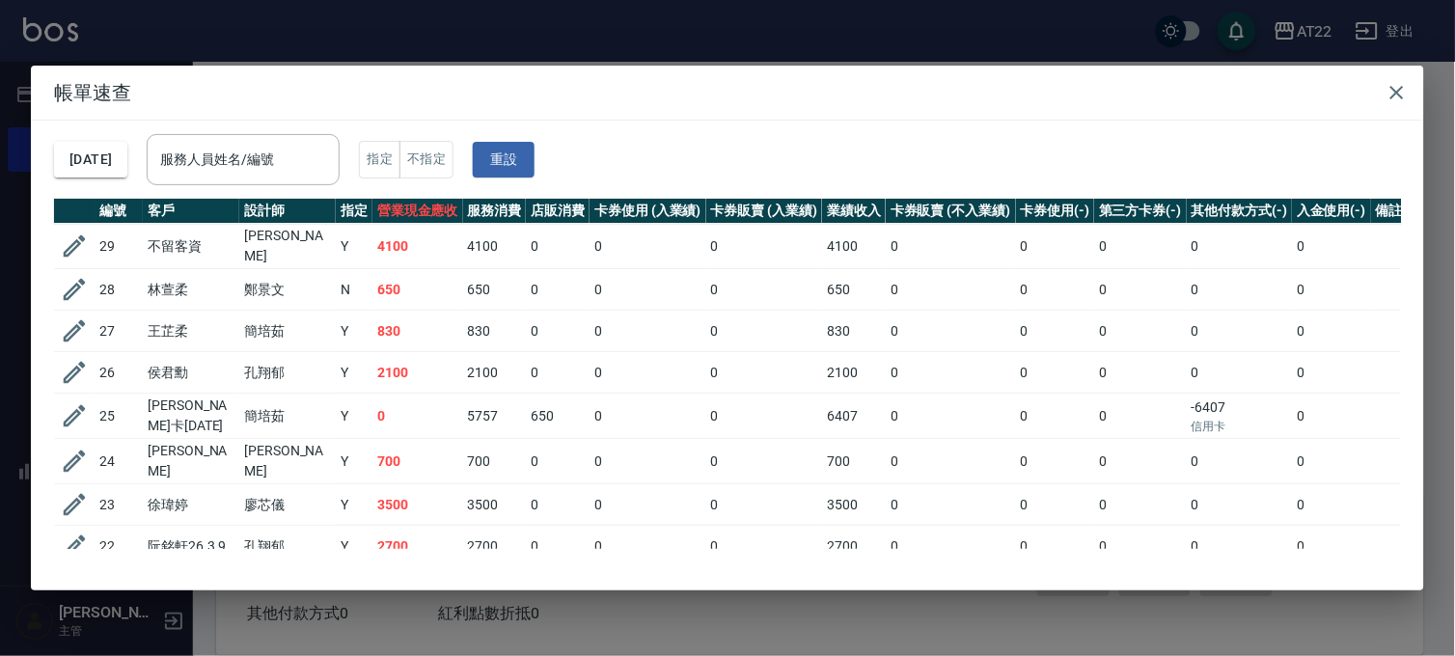
click at [770, 36] on div "帳單速查 [DATE] 服務人員姓名/編號 服務人員姓名/編號 指定 不指定 重設 編號 客戶 設計師 指定 營業現金應收 服務消費 店販消費 卡券使用 (入…" at bounding box center [727, 328] width 1455 height 656
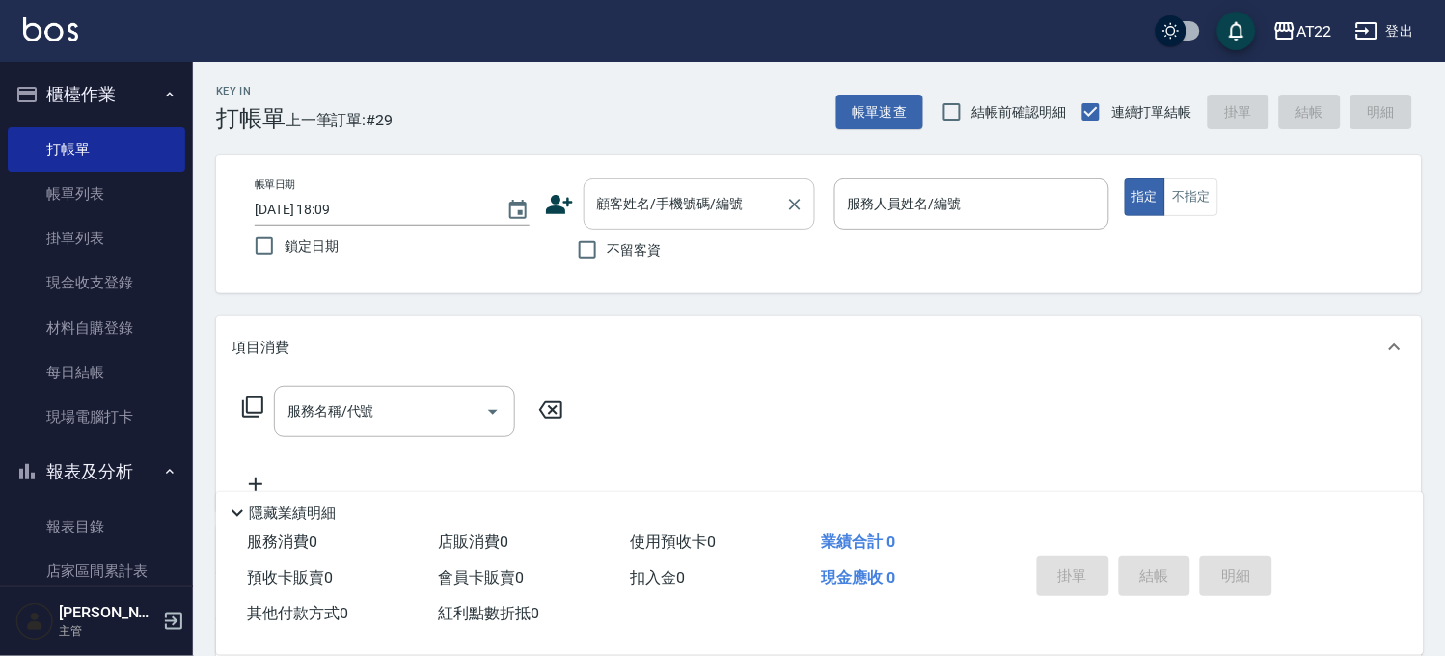
click at [701, 193] on input "顧客姓名/手機號碼/編號" at bounding box center [684, 204] width 185 height 34
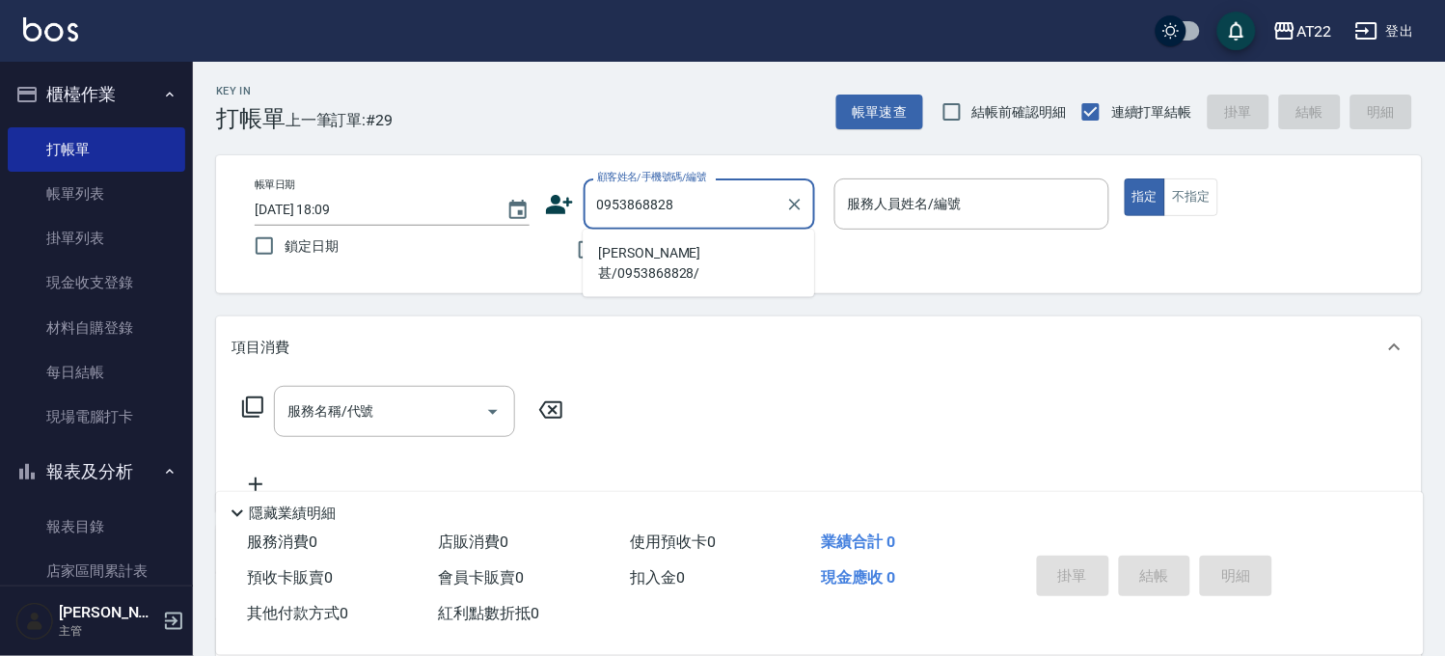
click at [700, 254] on li "[PERSON_NAME]甚/0953868828/" at bounding box center [698, 263] width 231 height 52
click at [661, 269] on li "[PERSON_NAME]26.6.28/0915981088/v81770" at bounding box center [698, 253] width 231 height 32
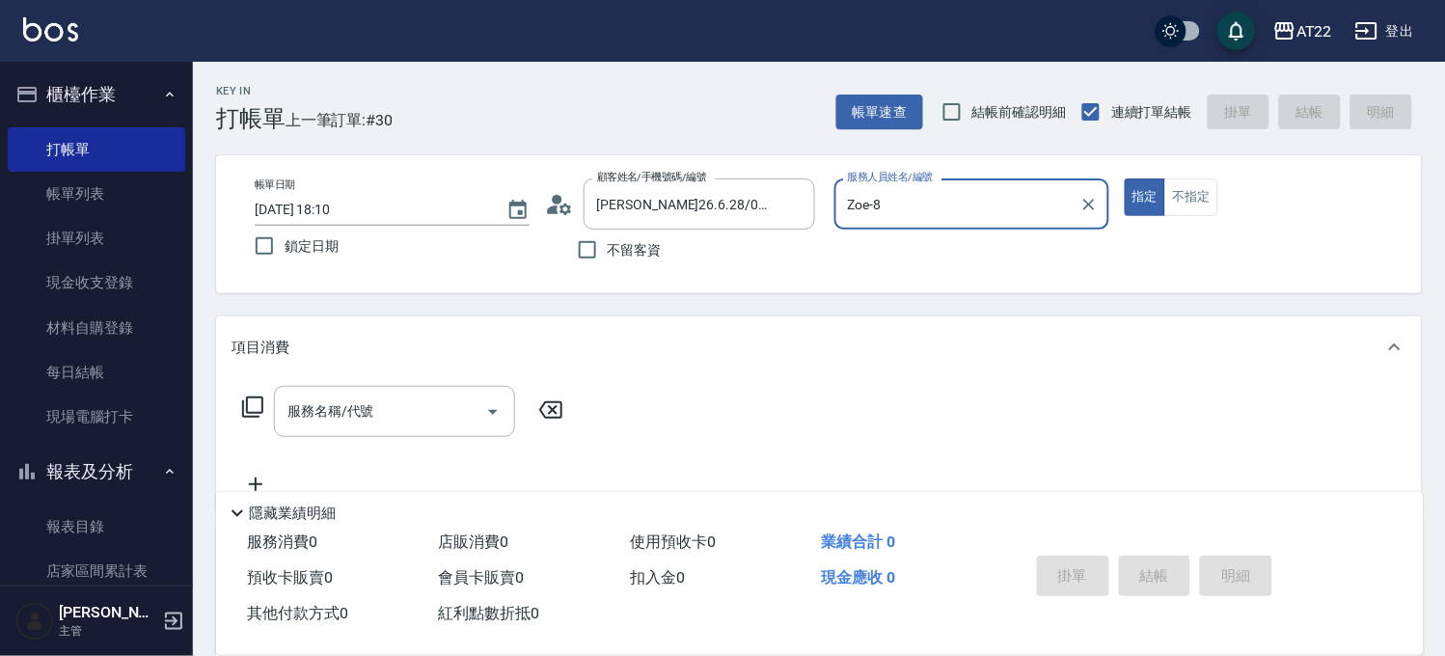
click at [1125, 178] on button "指定" at bounding box center [1145, 197] width 41 height 38
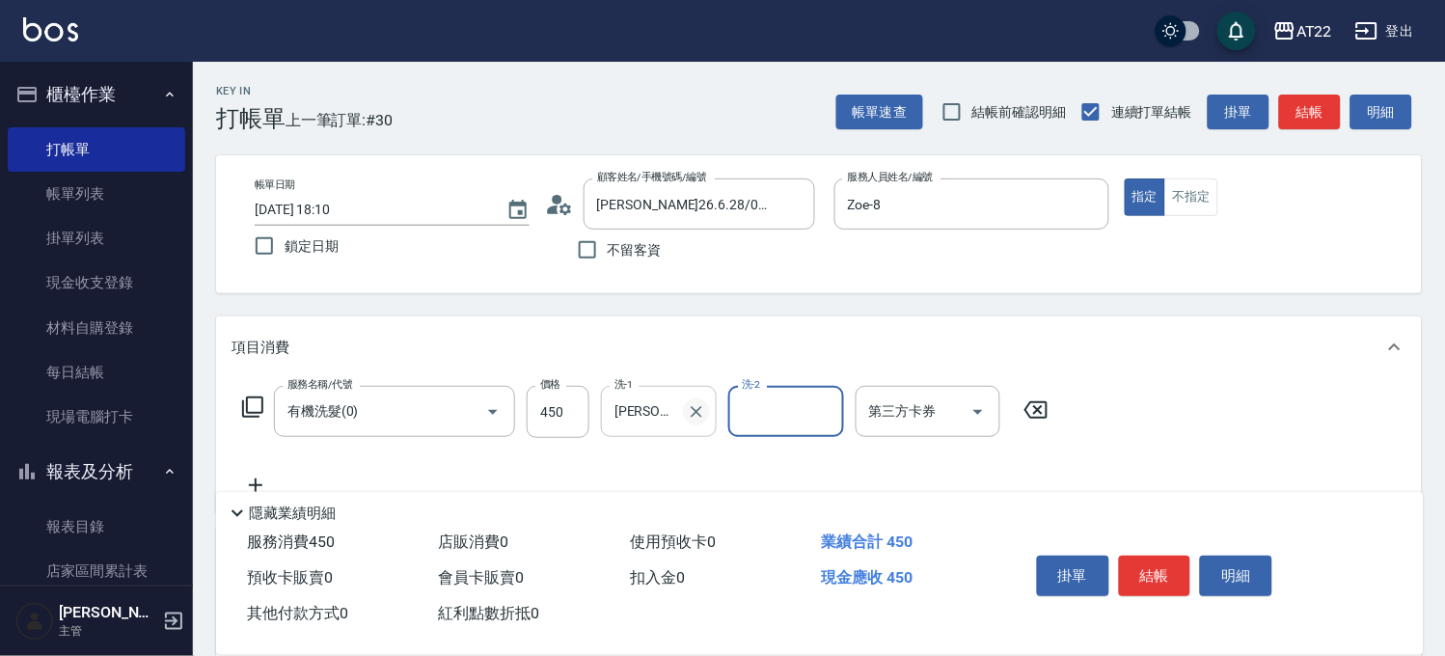
click at [688, 408] on icon "Clear" at bounding box center [696, 411] width 19 height 19
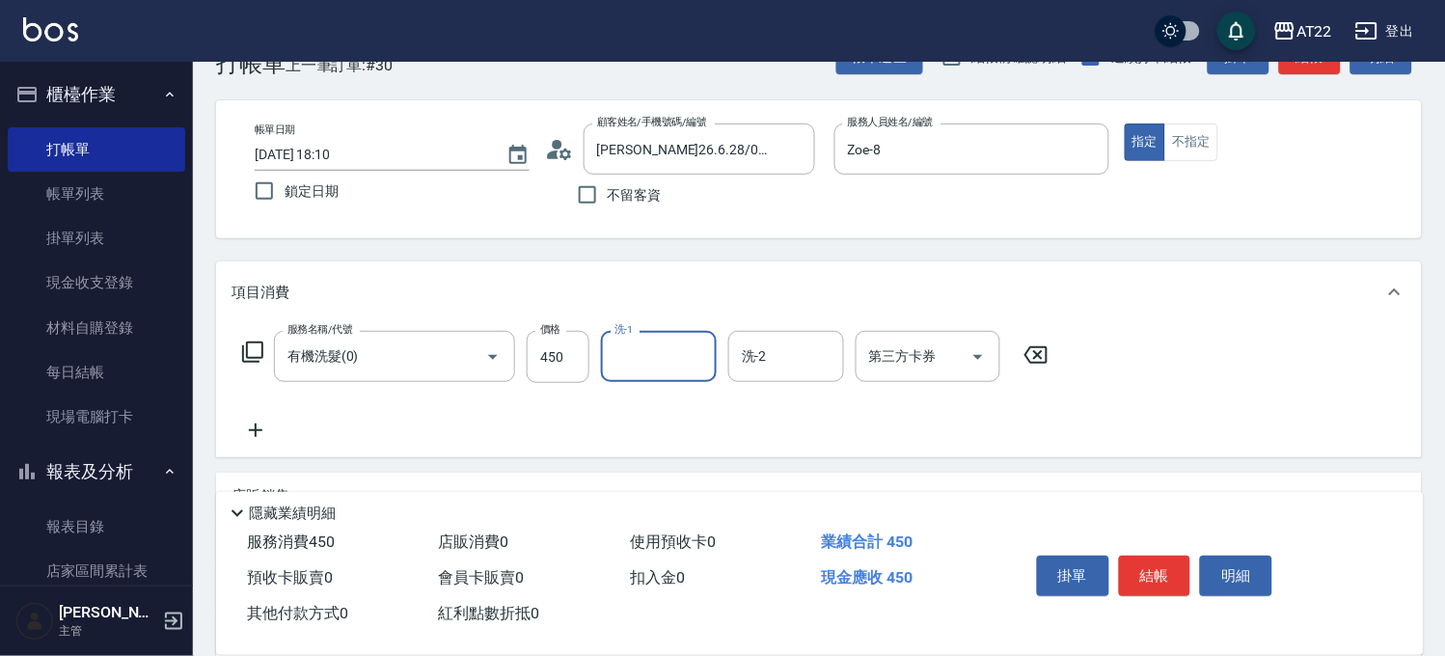
scroll to position [107, 0]
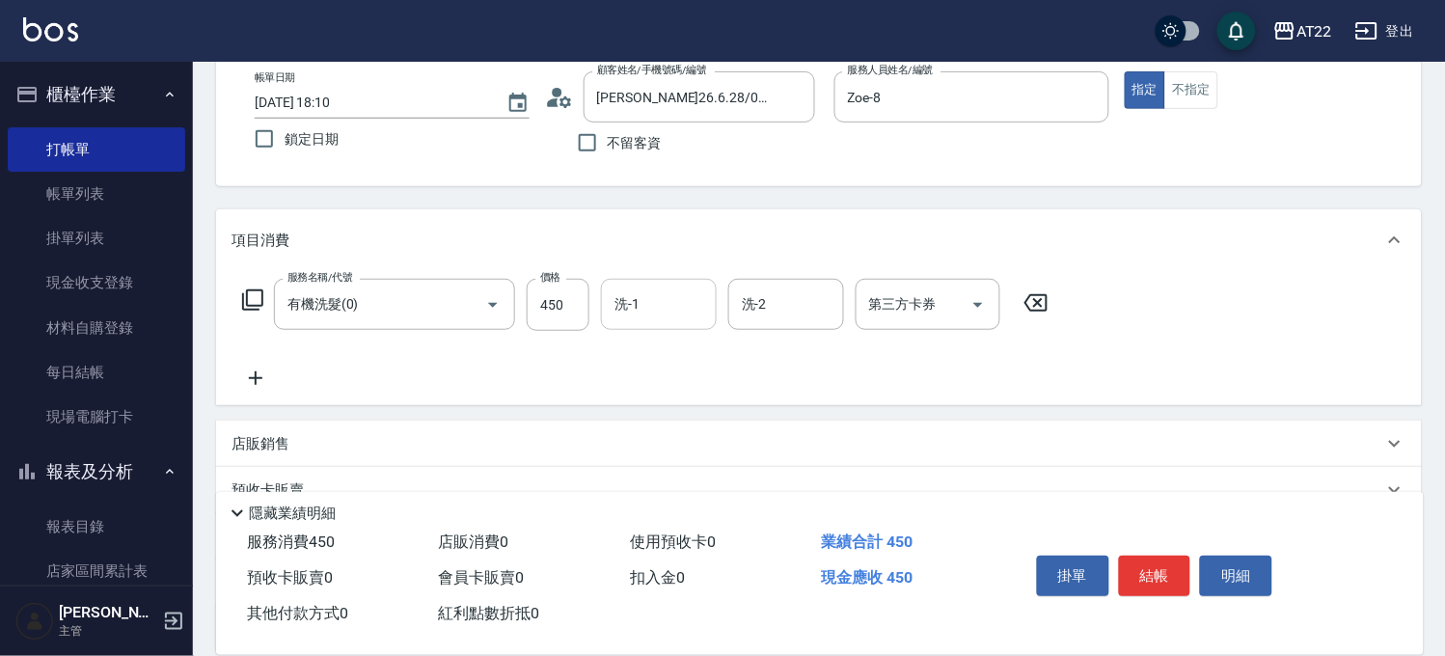
click at [263, 372] on icon at bounding box center [255, 378] width 48 height 23
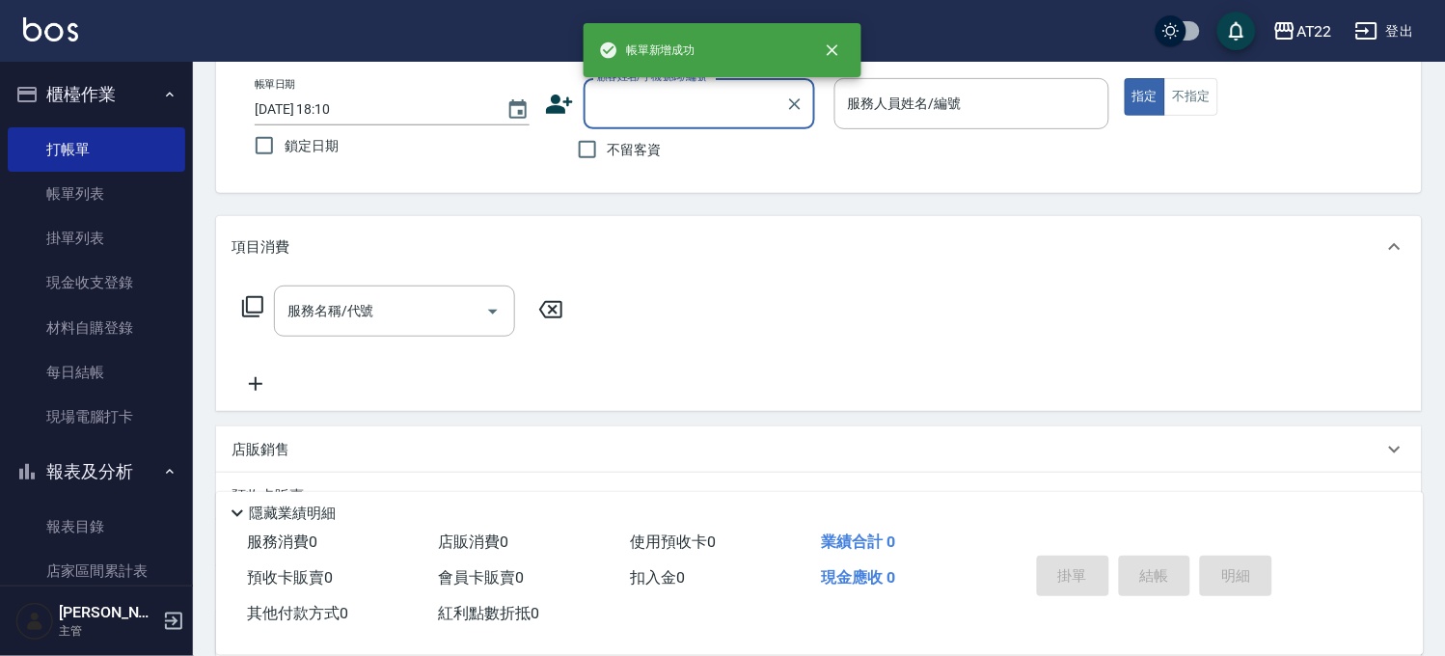
scroll to position [0, 0]
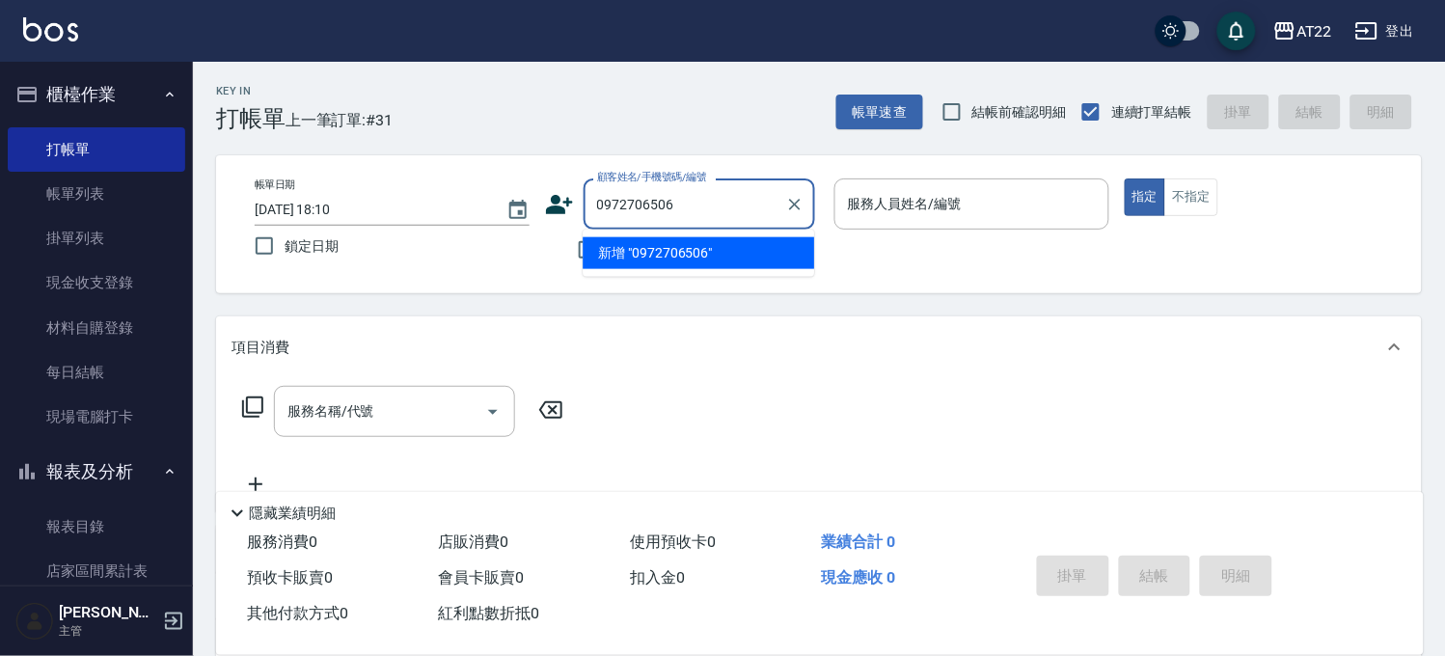
click at [649, 254] on li "新增 "0972706506"" at bounding box center [698, 253] width 231 height 32
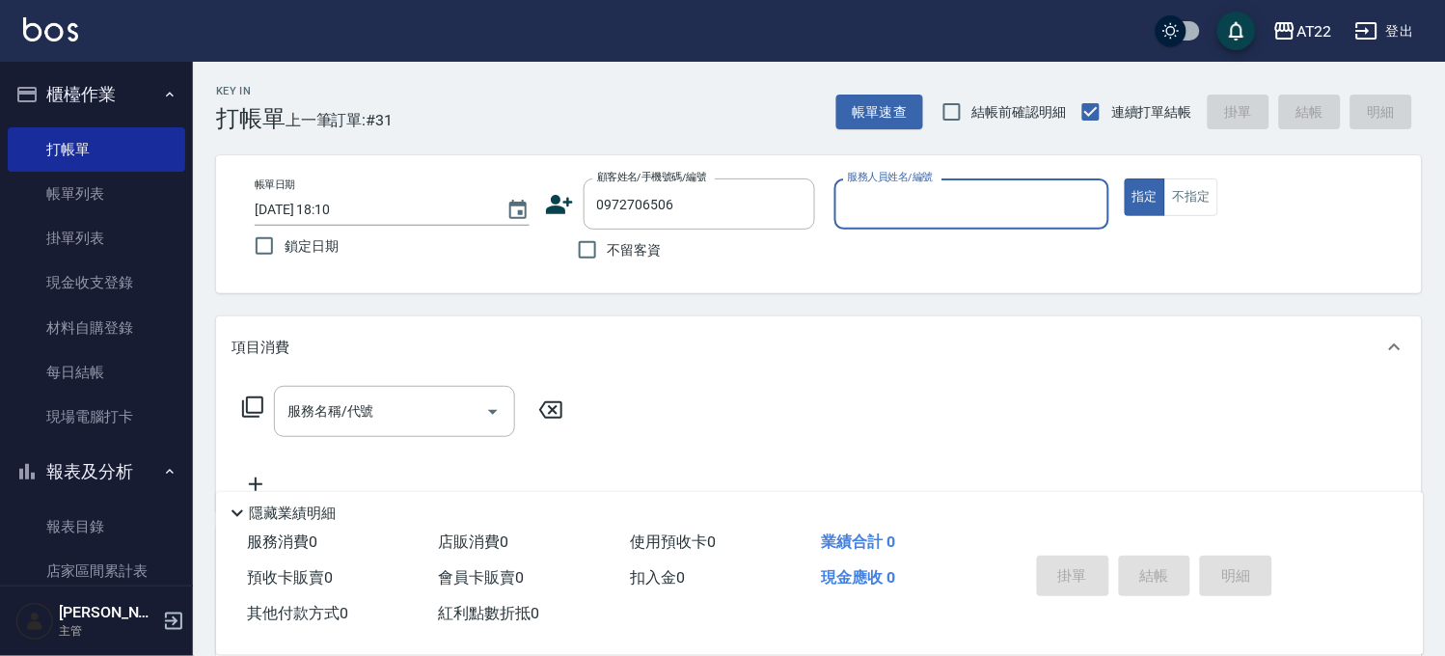
click at [563, 204] on icon at bounding box center [559, 204] width 29 height 29
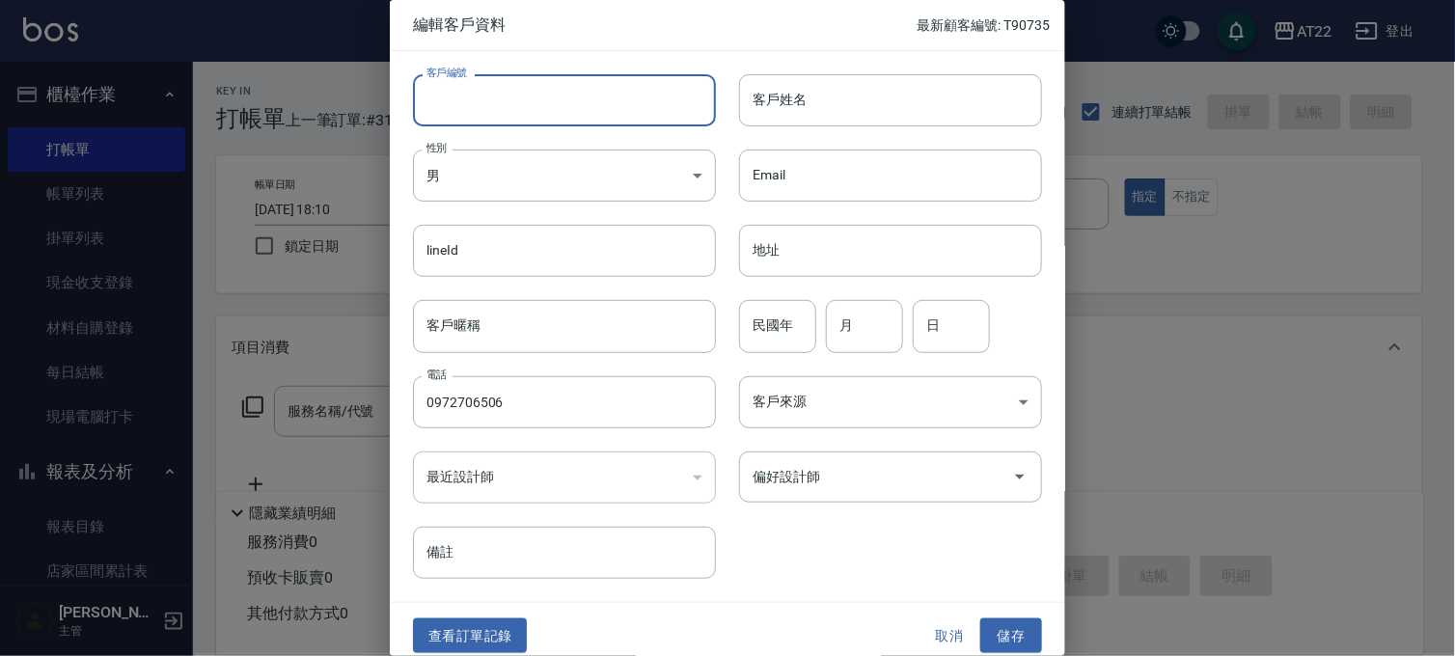
click at [593, 91] on input "客戶編號" at bounding box center [564, 100] width 303 height 52
click at [769, 101] on input "客戶姓名" at bounding box center [890, 100] width 303 height 52
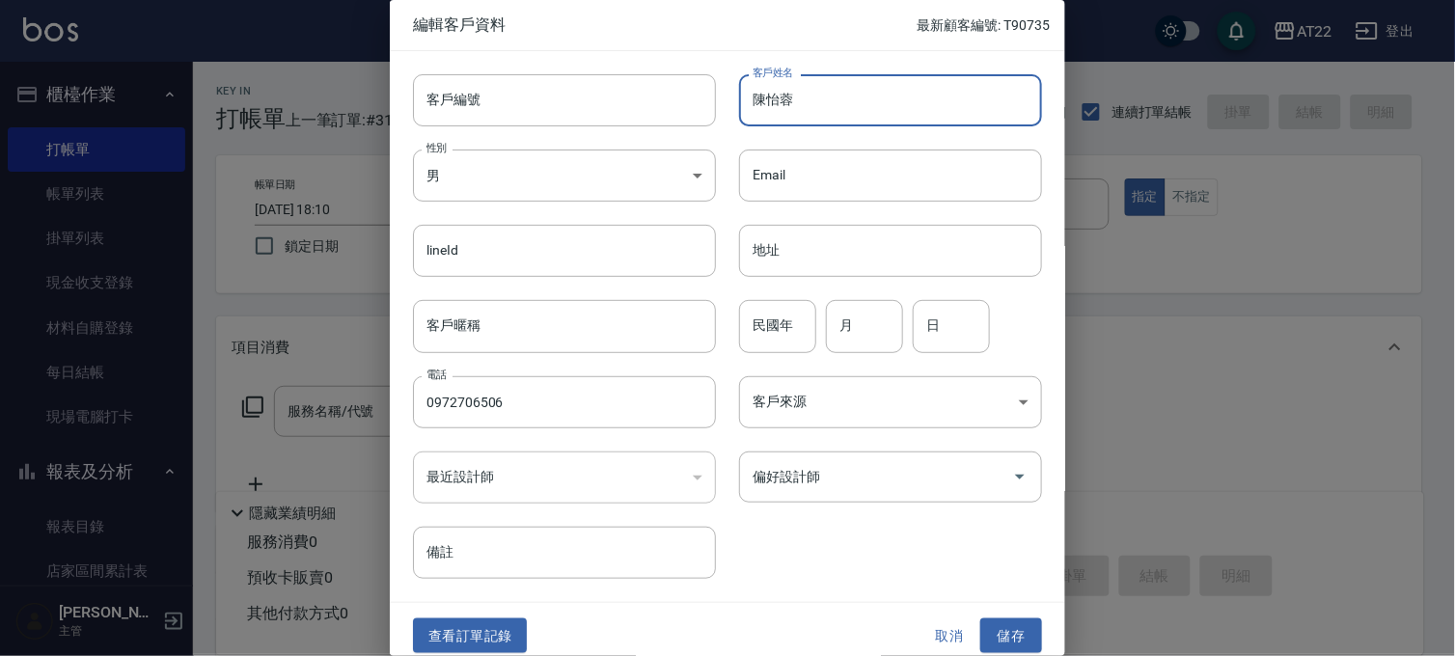
click at [776, 310] on div "民國年 民國年" at bounding box center [777, 326] width 77 height 52
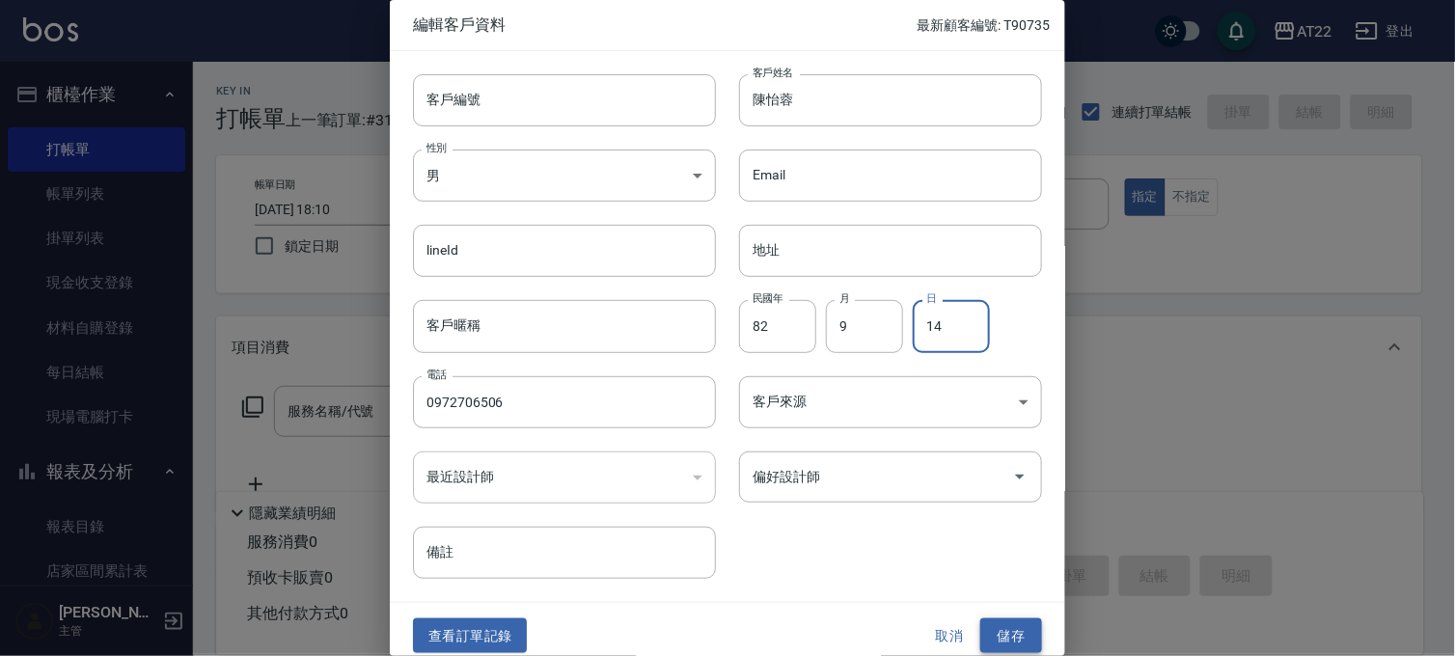
click at [1014, 627] on button "儲存" at bounding box center [1011, 636] width 62 height 36
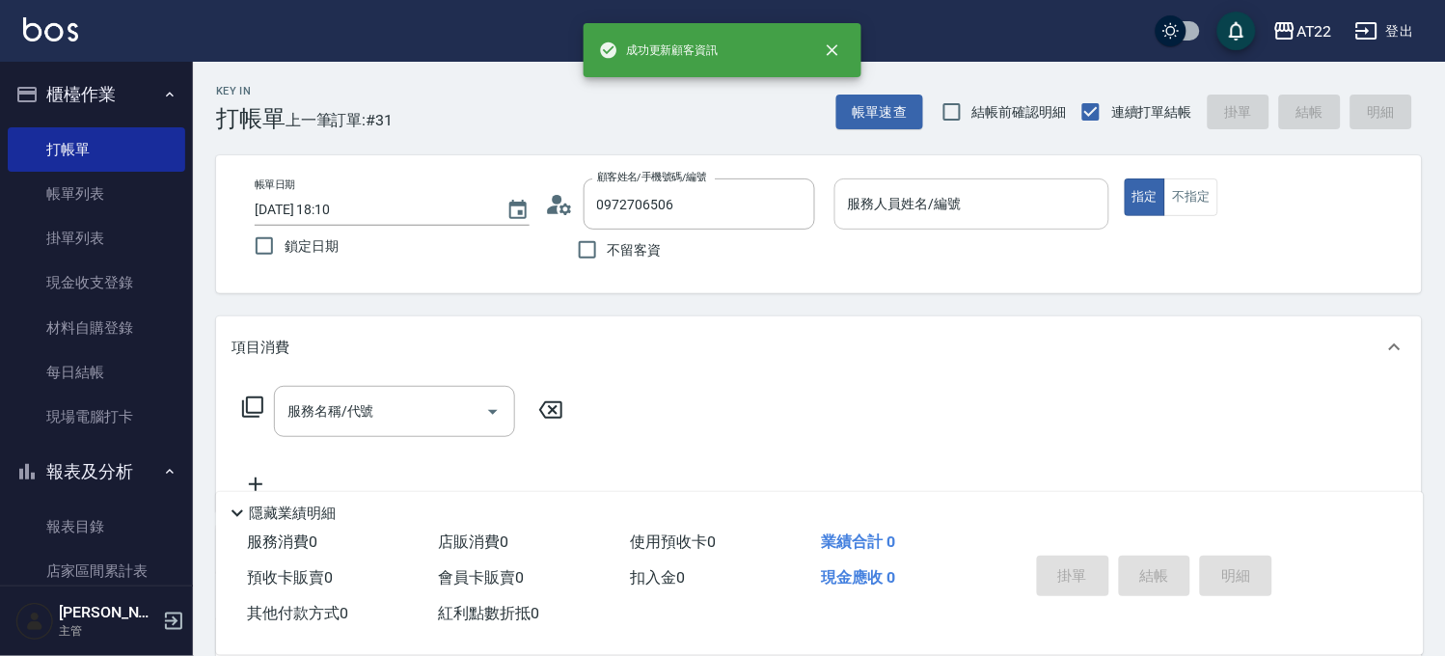
click at [1029, 198] on input "服務人員姓名/編號" at bounding box center [972, 204] width 258 height 34
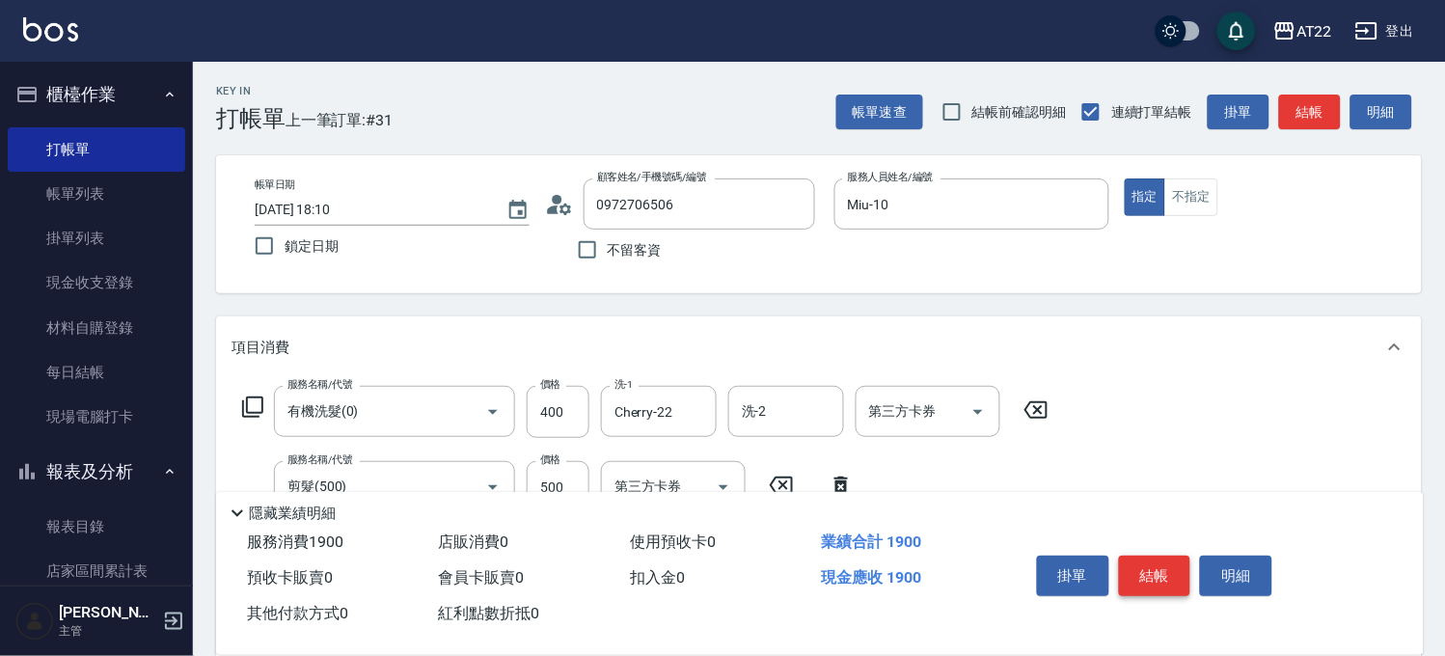
click at [1144, 581] on button "結帳" at bounding box center [1155, 576] width 72 height 41
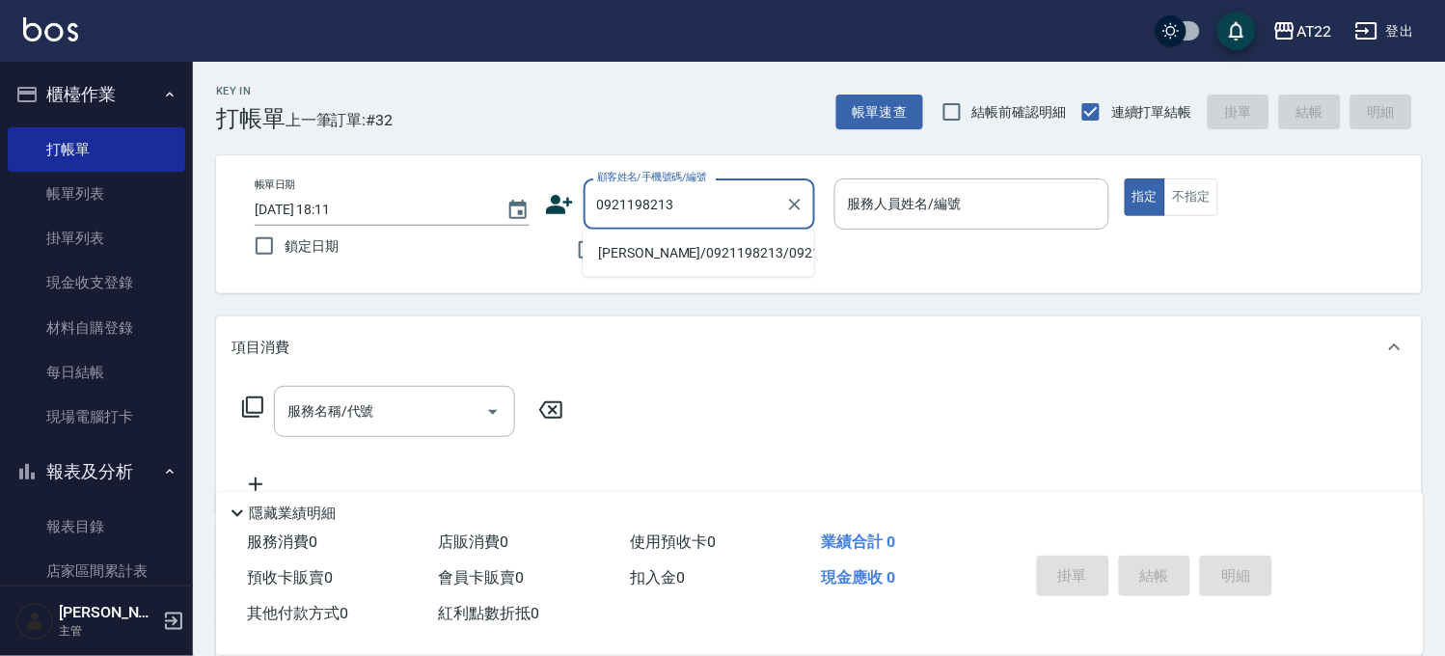
click at [638, 269] on li "[PERSON_NAME]/0921198213/0921198213" at bounding box center [698, 253] width 231 height 32
click at [718, 266] on li "[PERSON_NAME]26.3.23/0979206530/T86025" at bounding box center [698, 253] width 231 height 32
click at [660, 256] on li "譚有能/0989974273/" at bounding box center [698, 253] width 231 height 32
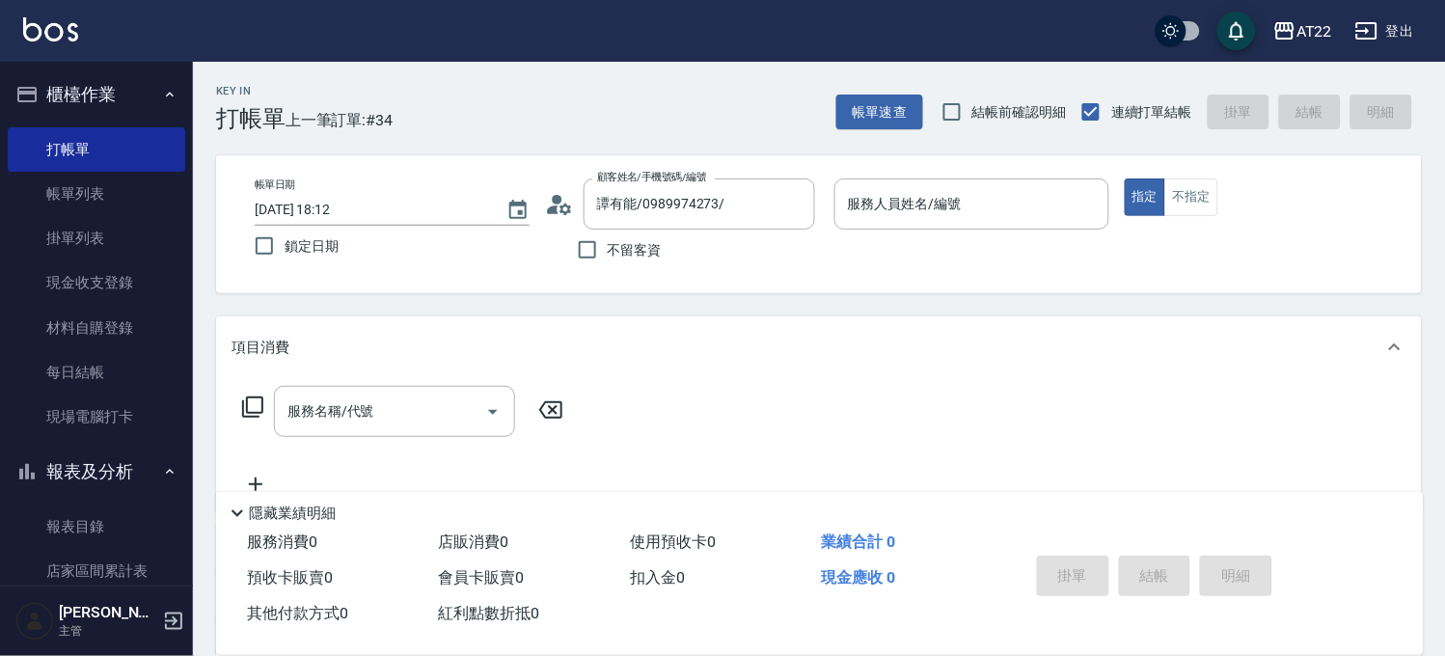
click at [560, 204] on icon at bounding box center [559, 204] width 29 height 29
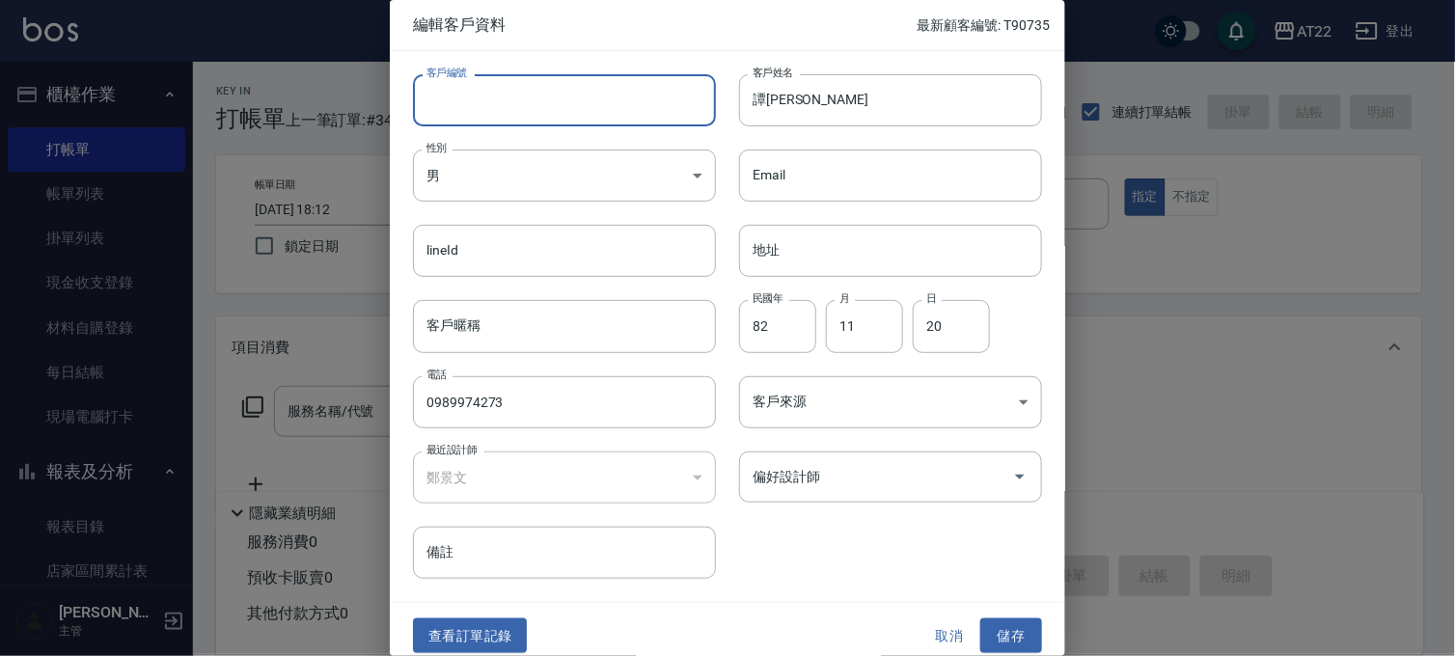
click at [617, 101] on input "客戶編號" at bounding box center [564, 100] width 303 height 52
click at [942, 97] on input "譚[PERSON_NAME]" at bounding box center [890, 100] width 303 height 52
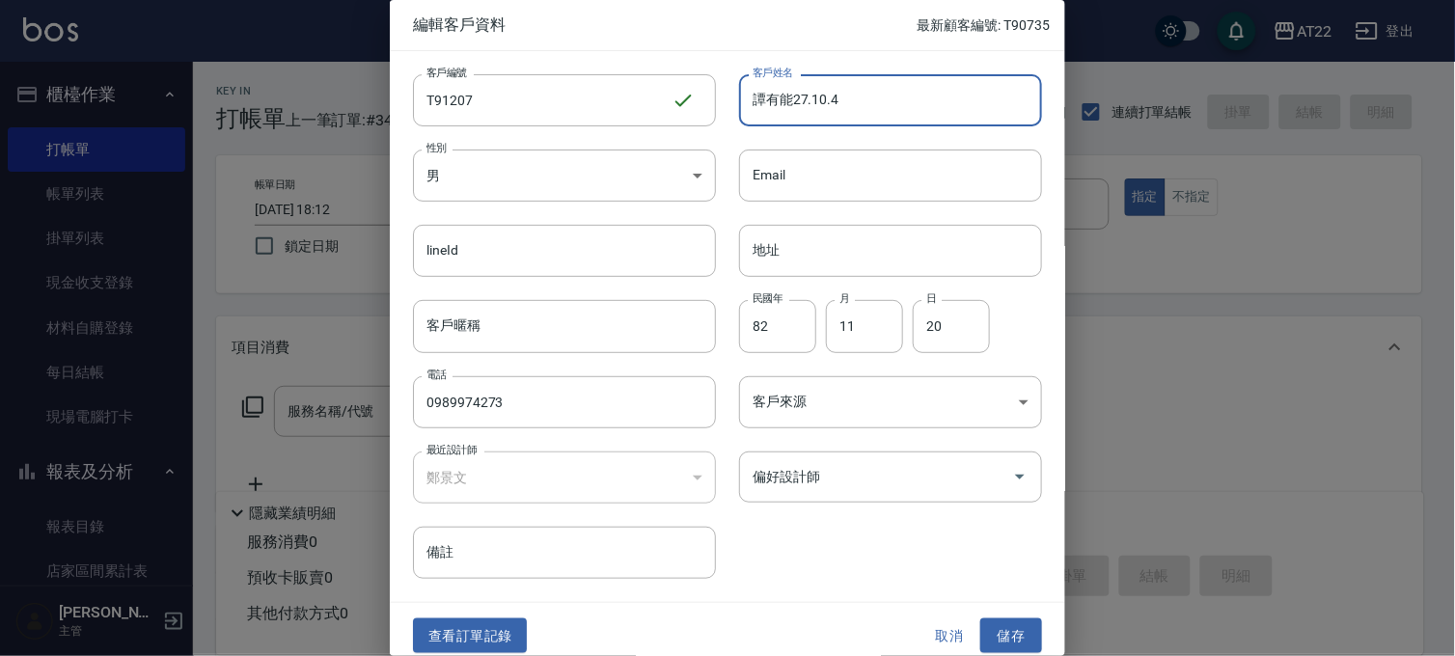
click at [1011, 605] on div "查看訂單記錄 取消 儲存" at bounding box center [727, 636] width 675 height 67
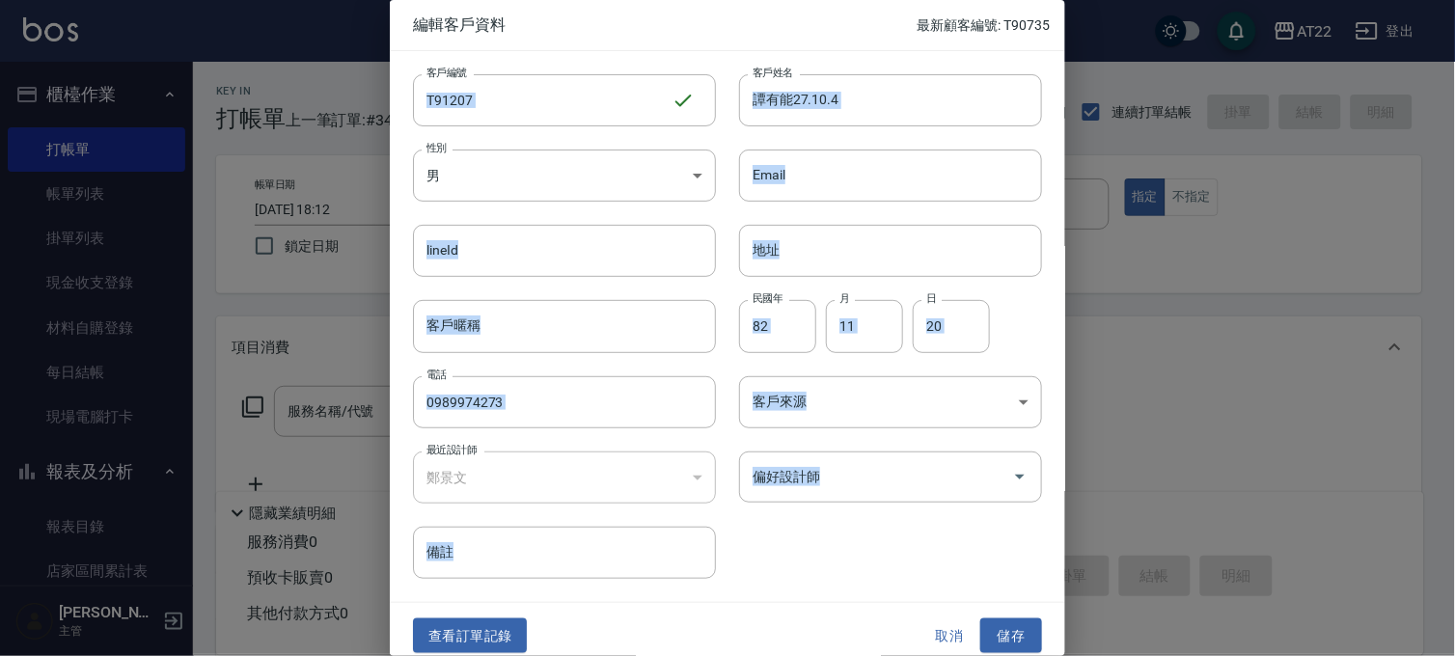
click at [1011, 606] on div "查看訂單記錄 取消 儲存" at bounding box center [727, 636] width 675 height 67
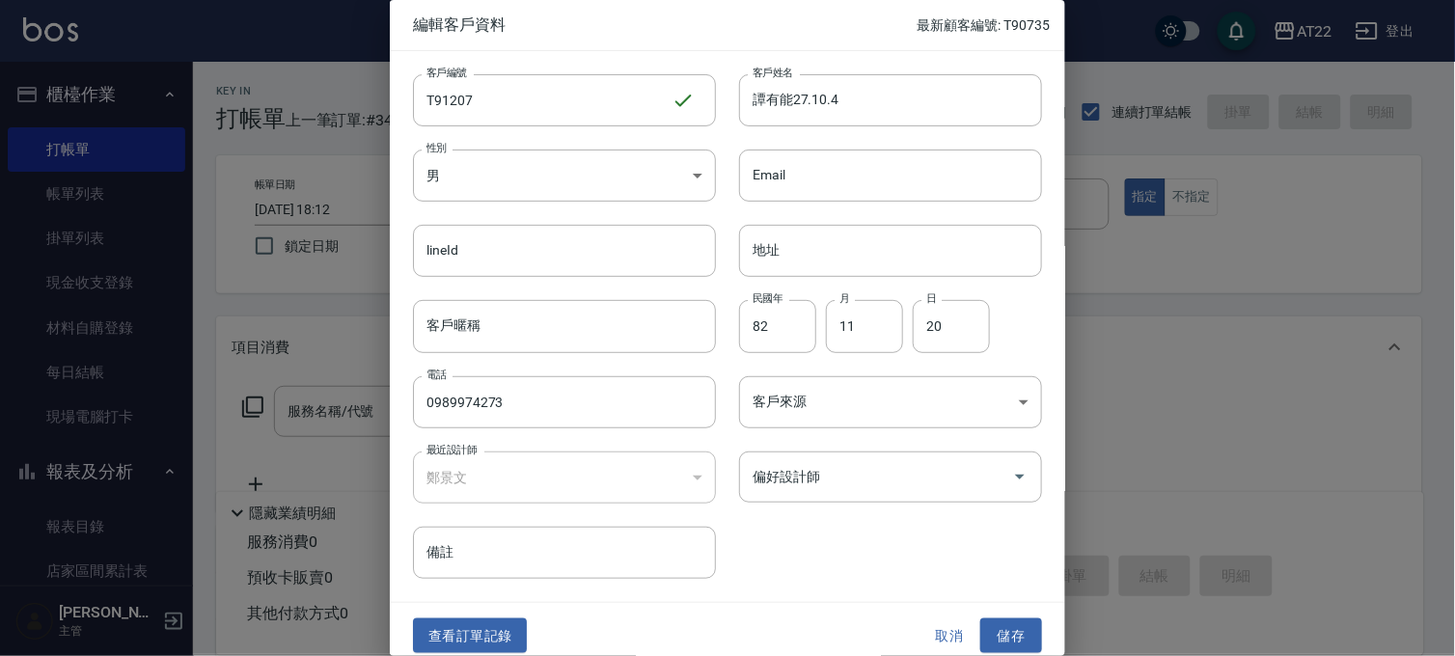
click at [1009, 613] on div "查看訂單記錄 取消 儲存" at bounding box center [727, 636] width 675 height 67
click at [1007, 618] on button "儲存" at bounding box center [1011, 636] width 62 height 36
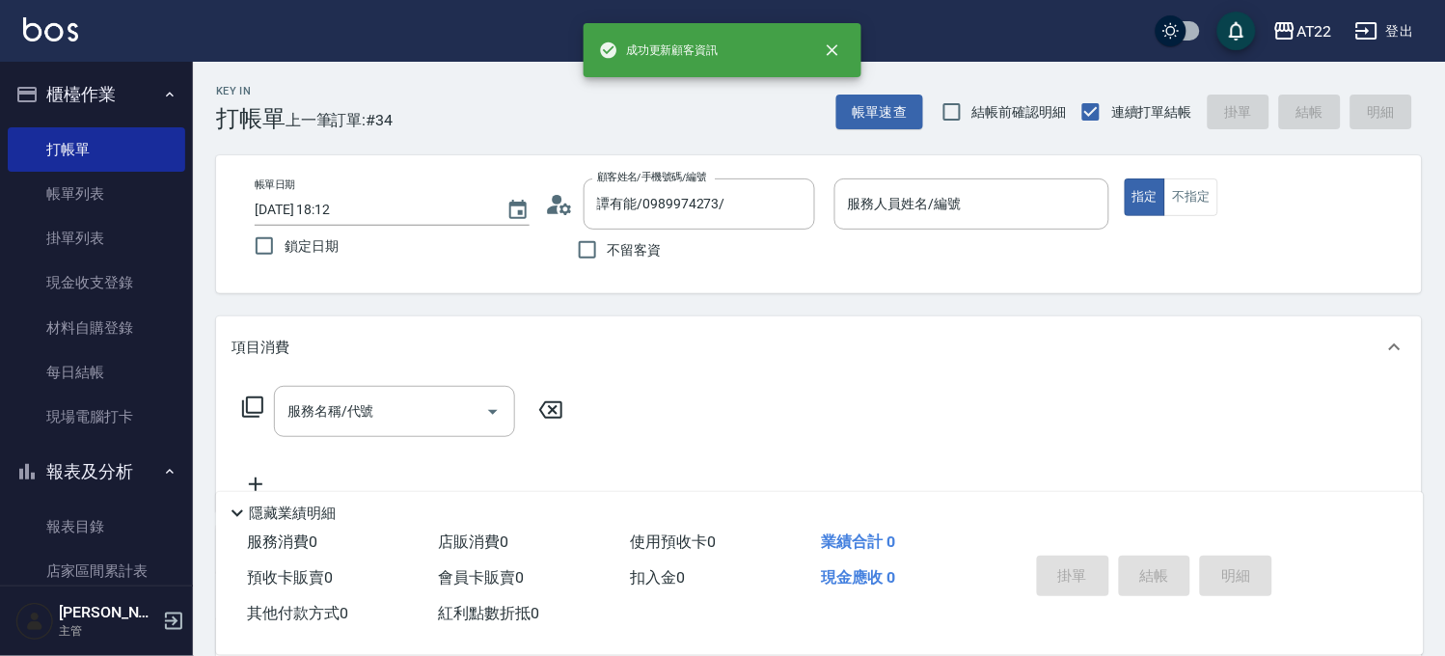
click at [997, 234] on p at bounding box center [971, 240] width 275 height 20
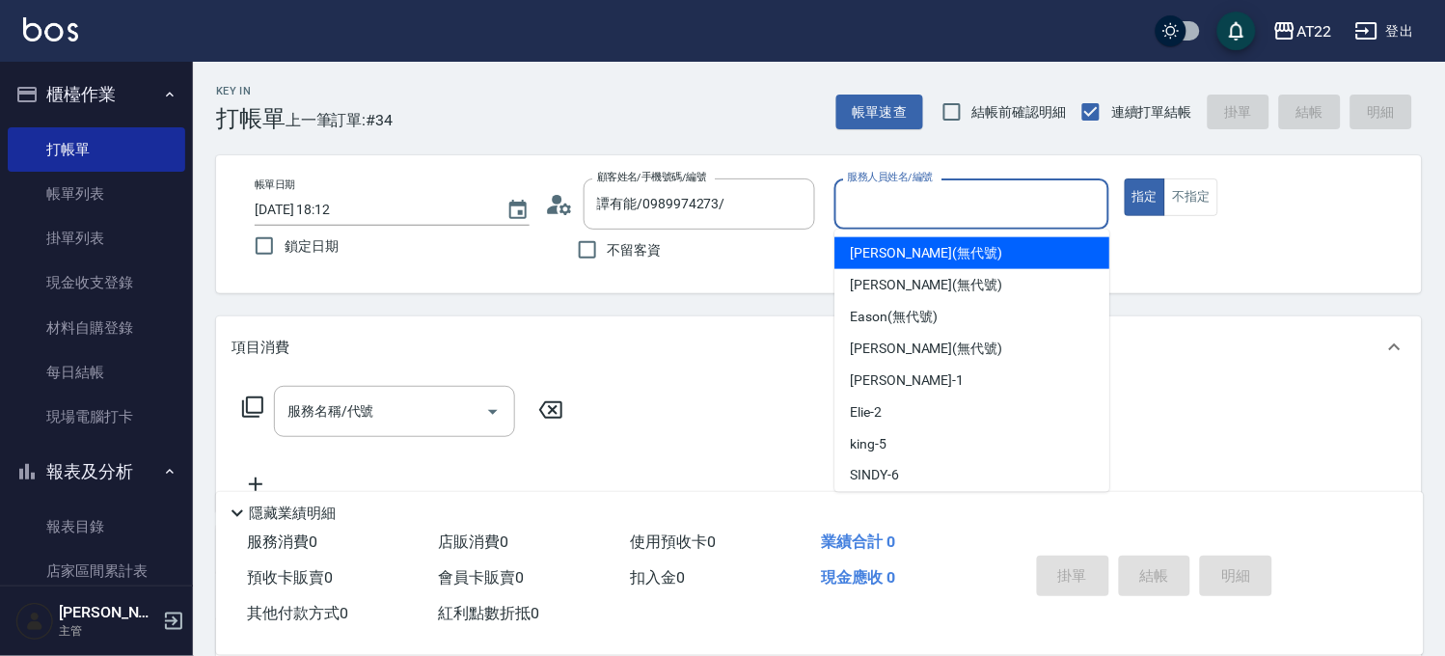
click at [1013, 204] on input "服務人員姓名/編號" at bounding box center [972, 204] width 258 height 34
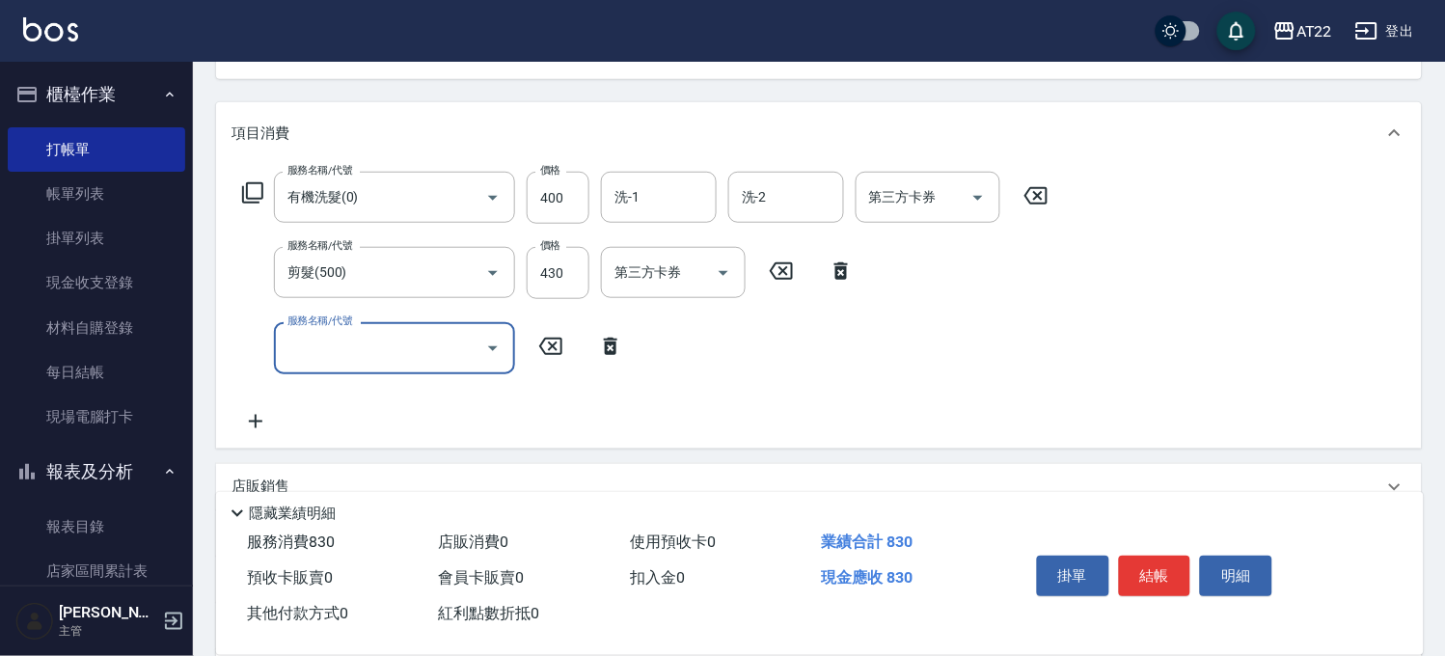
scroll to position [436, 0]
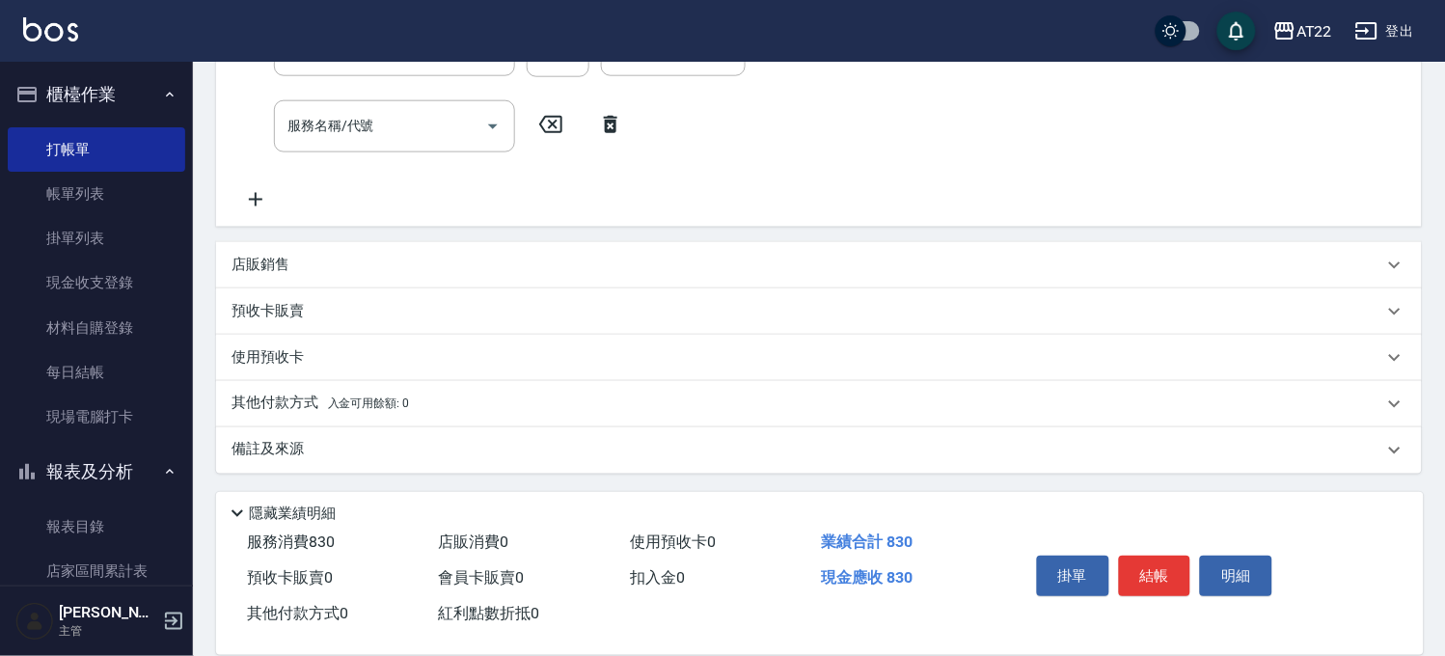
click at [340, 244] on div "店販銷售" at bounding box center [819, 265] width 1206 height 46
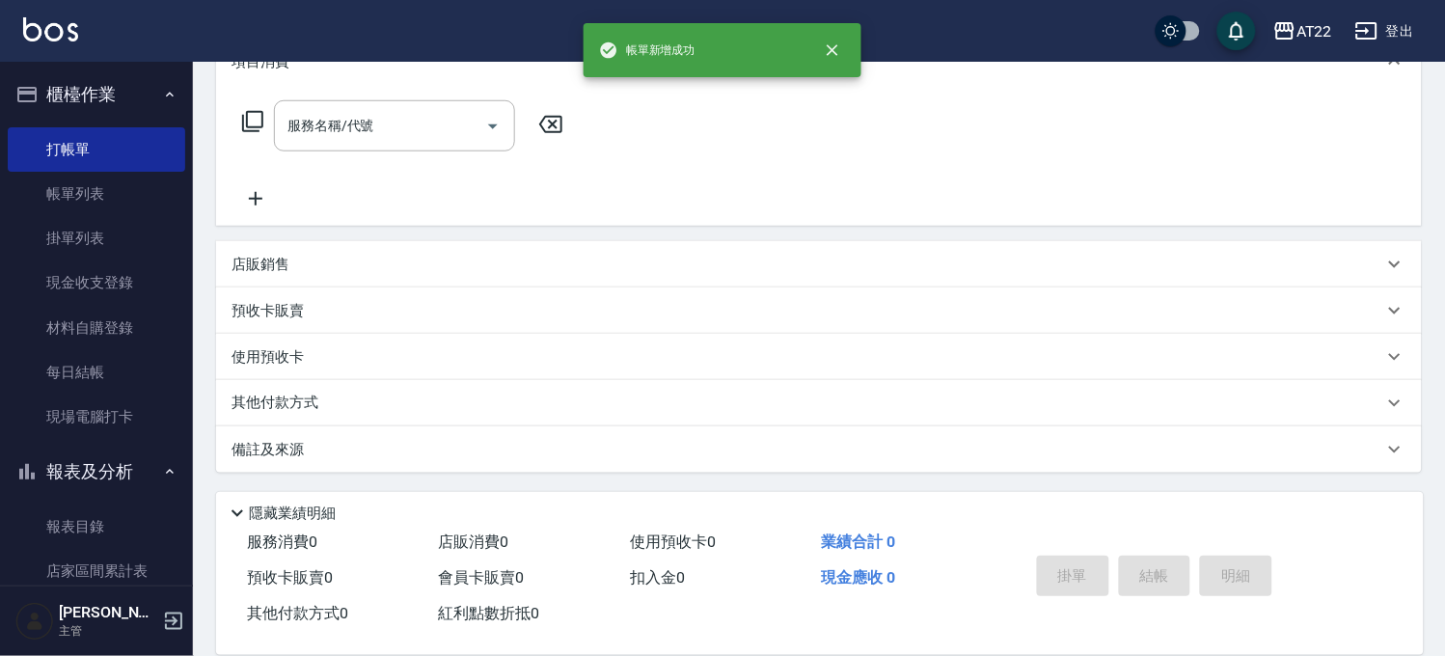
scroll to position [0, 0]
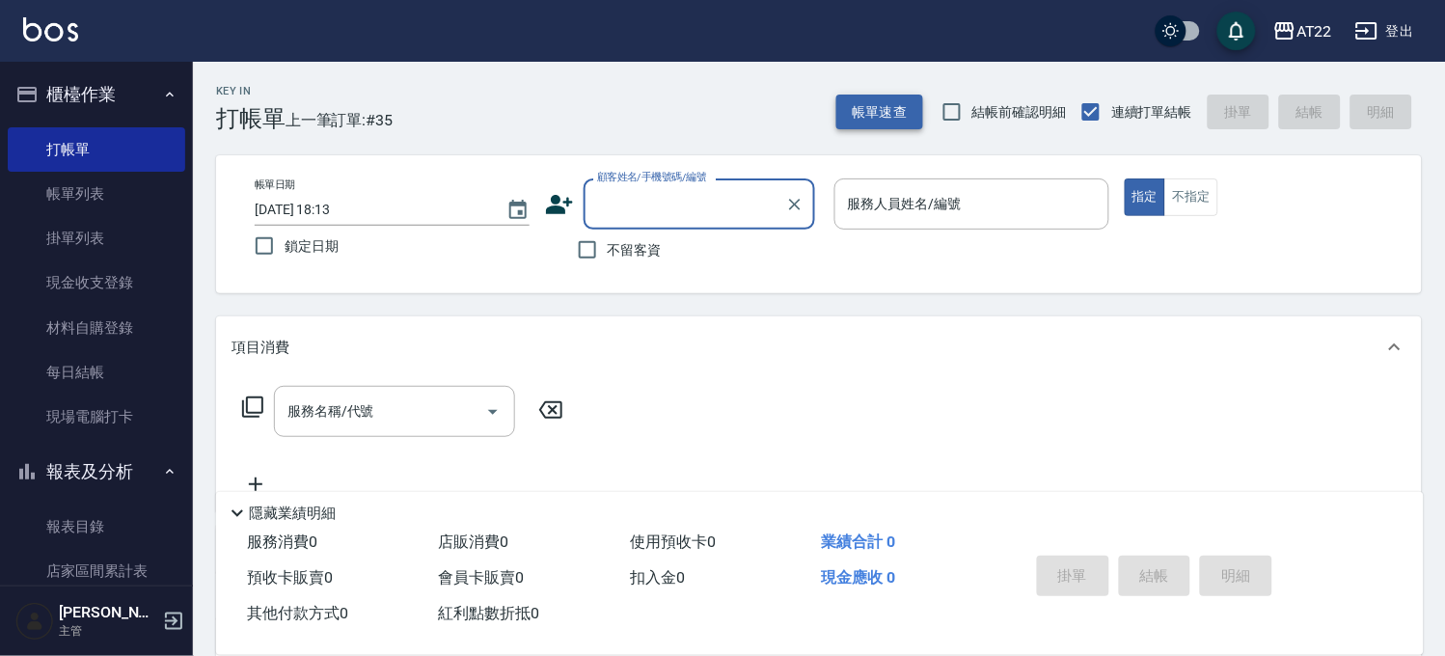
click at [917, 121] on button "帳單速查" at bounding box center [879, 113] width 87 height 36
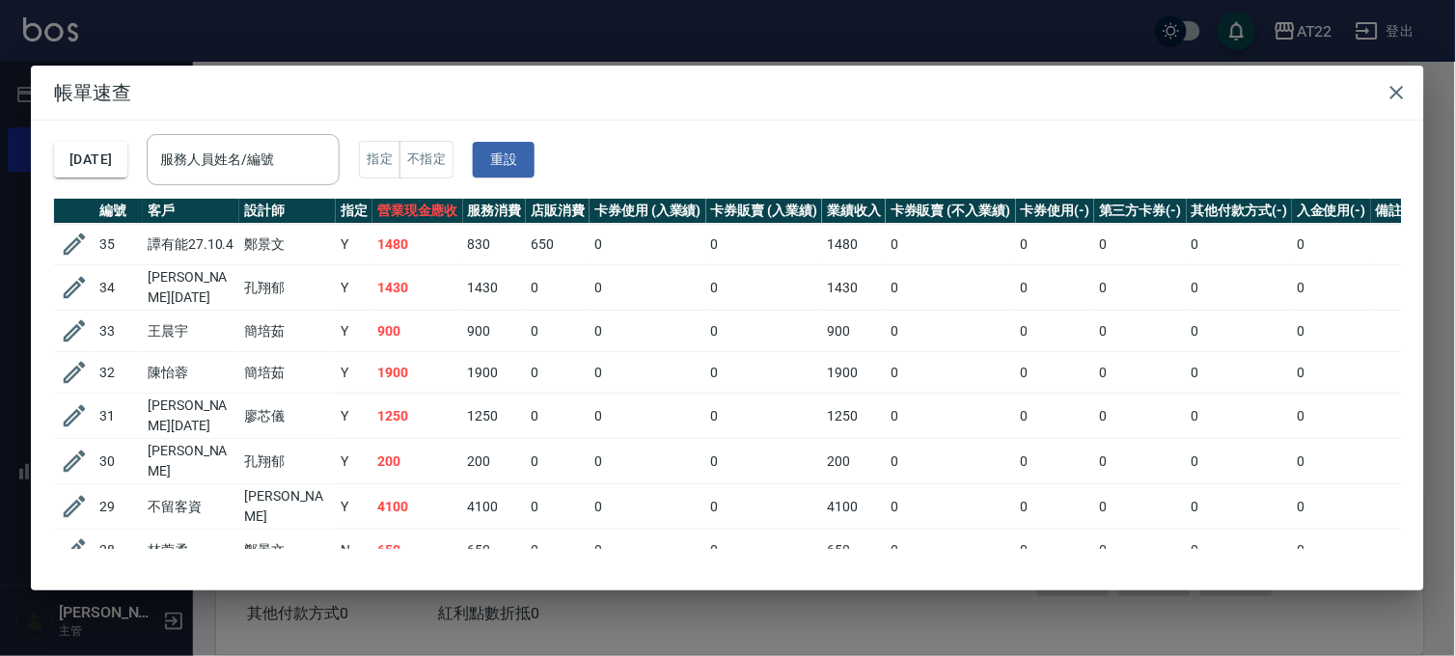
click at [528, 13] on div "帳單速查 [DATE] 服務人員姓名/編號 服務人員姓名/編號 指定 不指定 重設 編號 客戶 設計師 指定 營業現金應收 服務消費 店販消費 卡券使用 (入…" at bounding box center [727, 328] width 1455 height 656
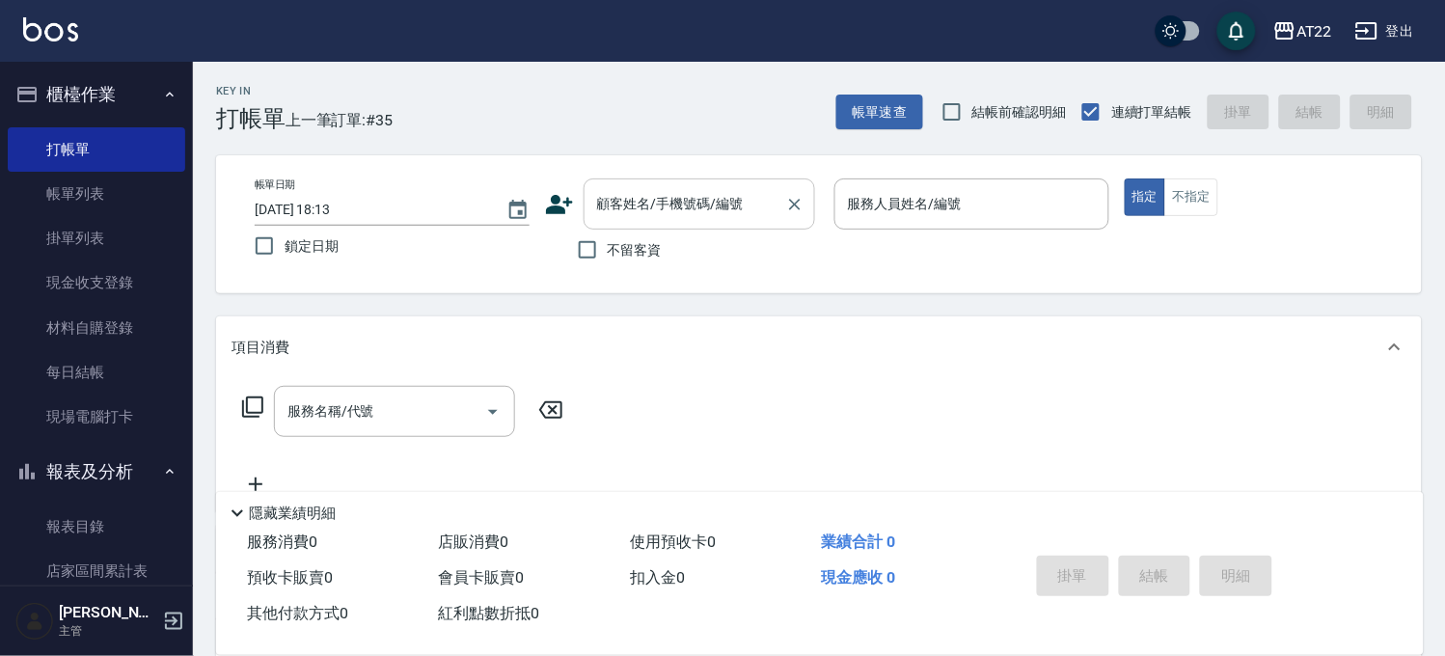
click at [646, 204] on input "顧客姓名/手機號碼/編號" at bounding box center [684, 204] width 185 height 34
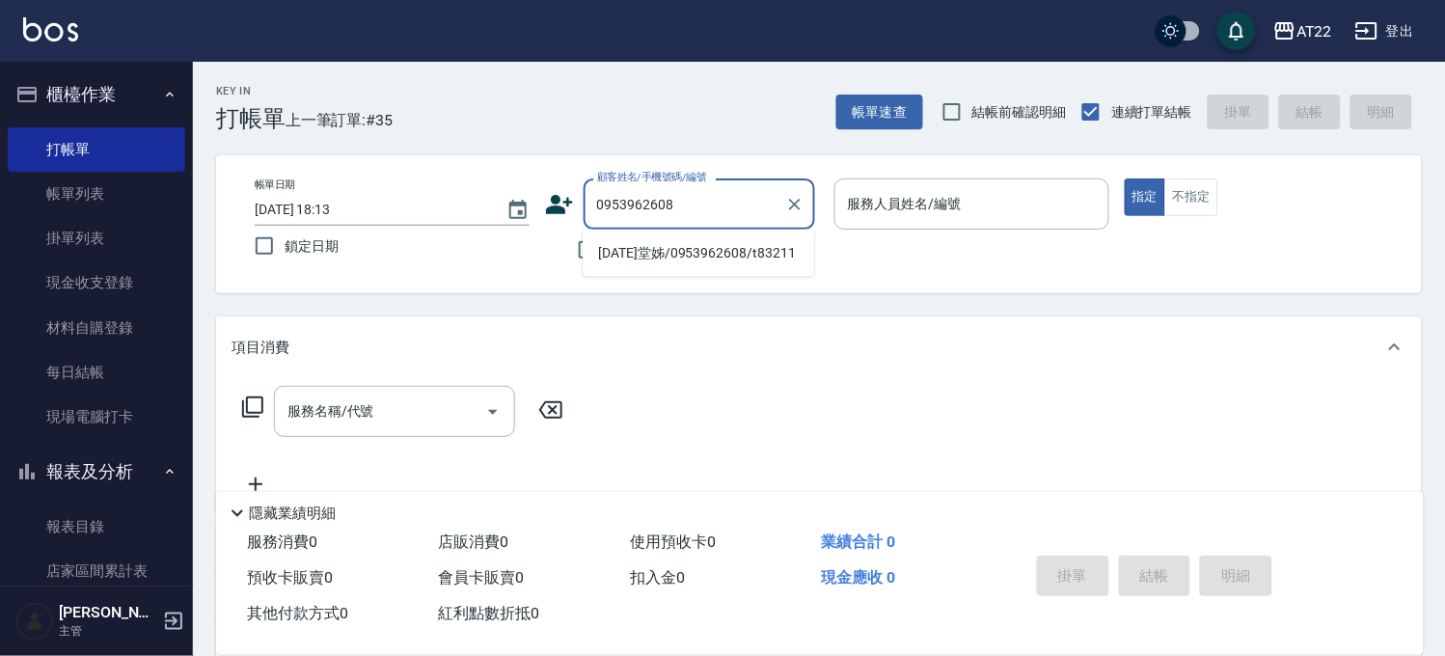
click at [667, 258] on li "[DATE]堂姊/0953962608/t83211" at bounding box center [698, 253] width 231 height 32
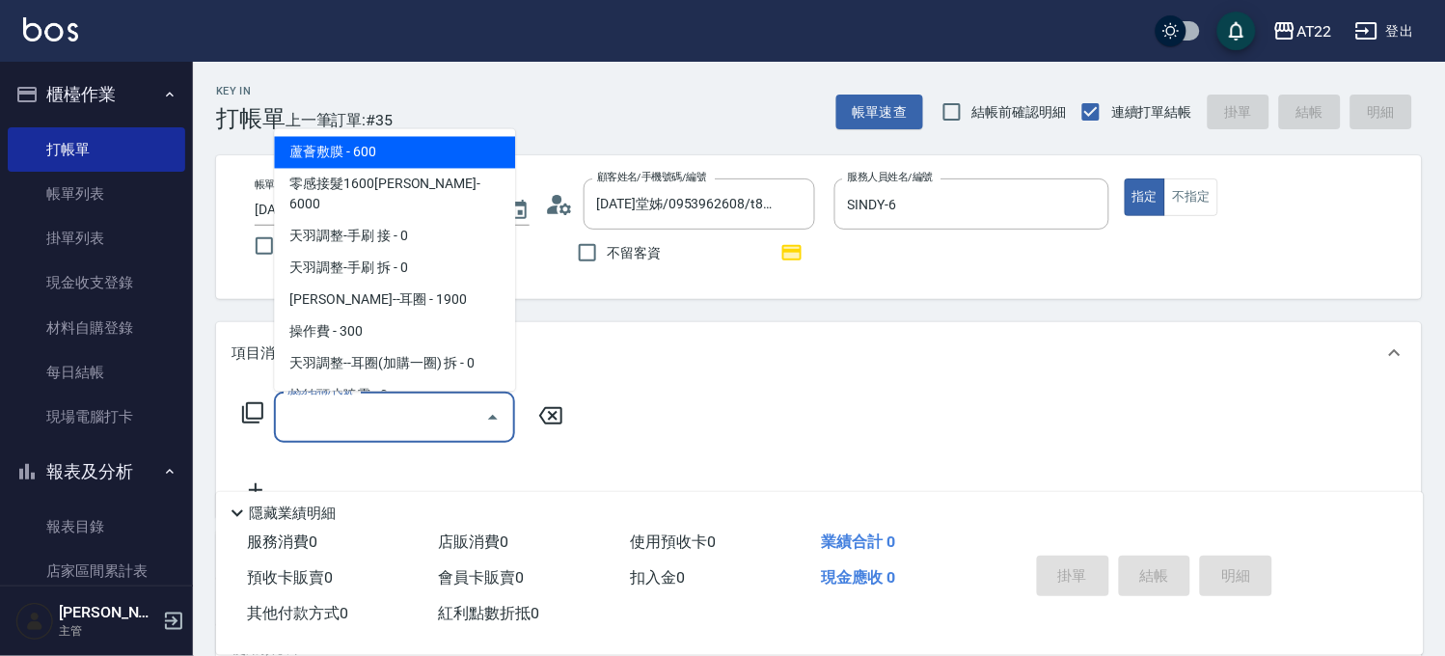
click at [358, 428] on input "服務名稱/代號" at bounding box center [380, 417] width 195 height 34
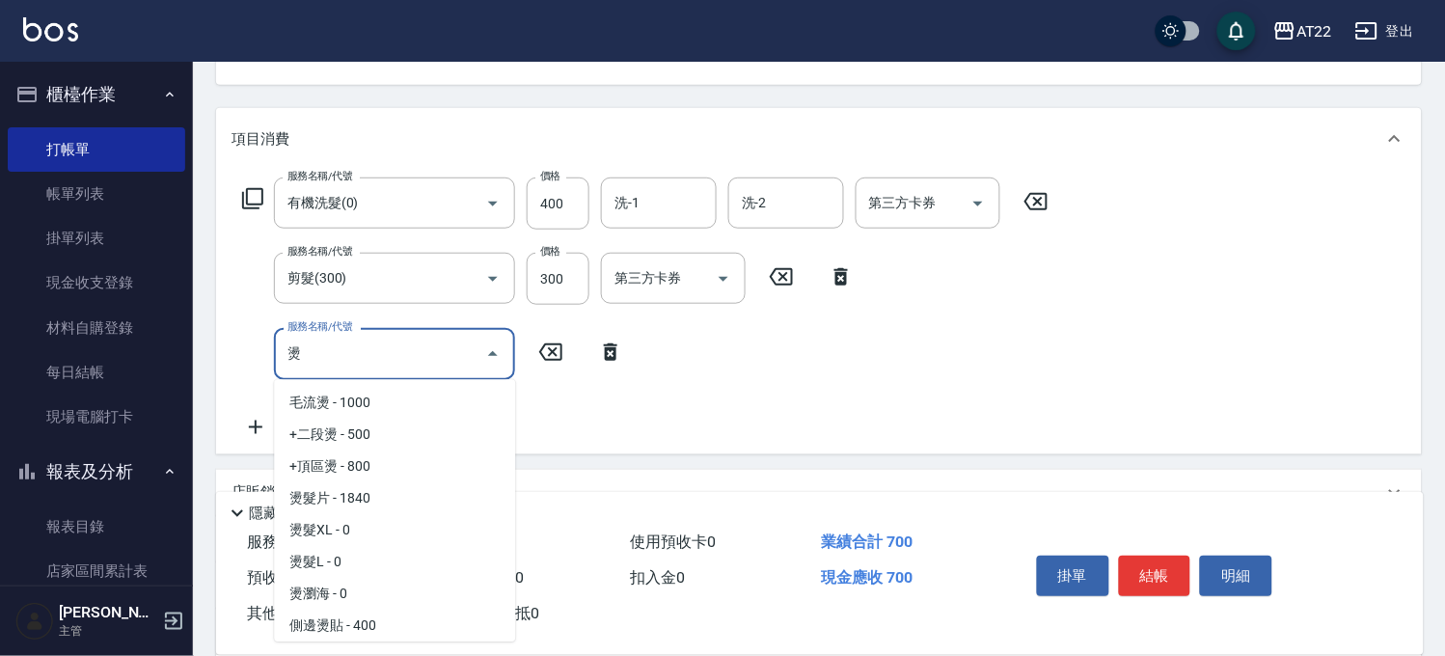
scroll to position [63, 0]
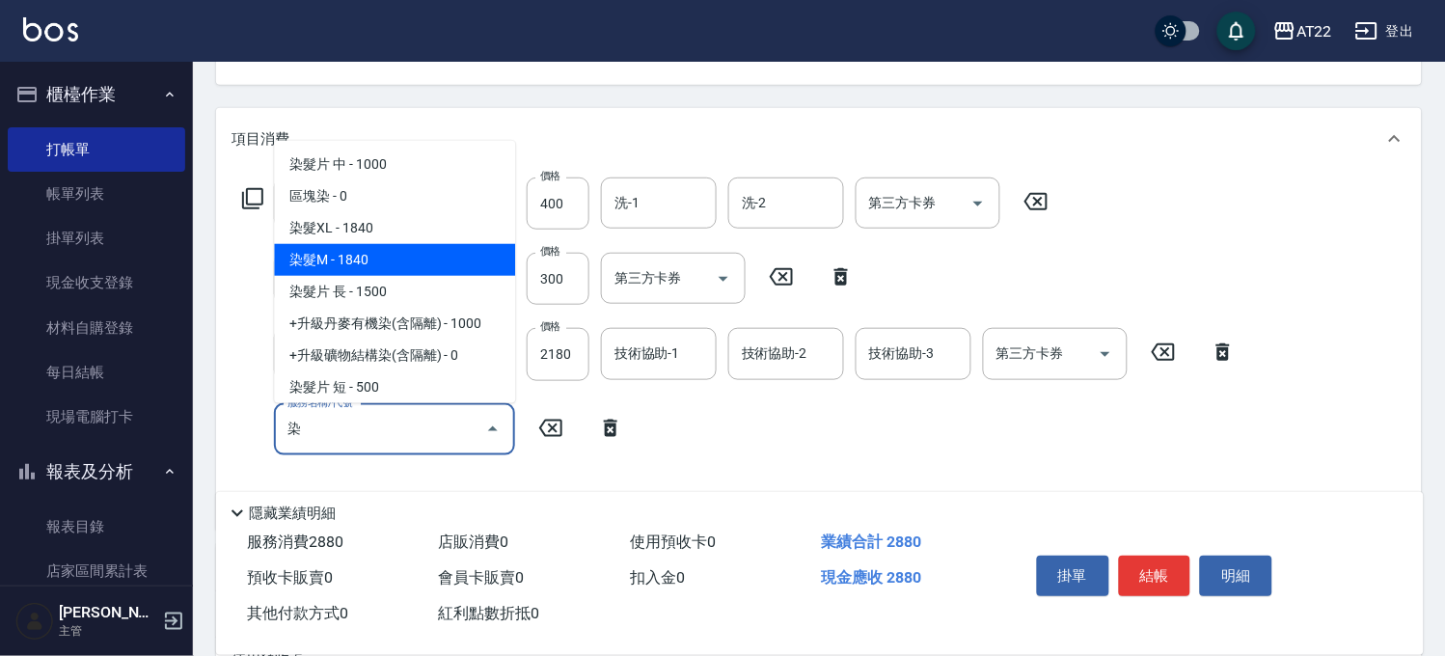
click at [409, 248] on span "染髮M - 1840" at bounding box center [394, 260] width 241 height 32
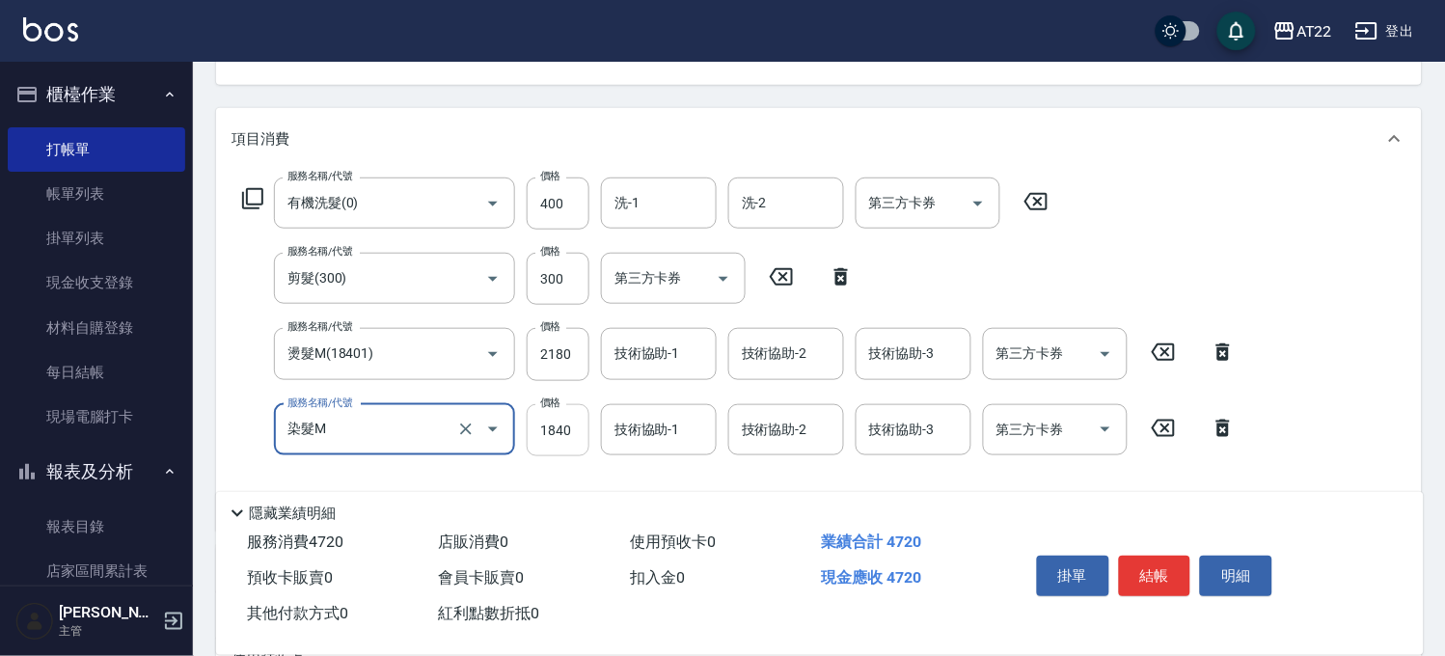
click at [580, 432] on input "1840" at bounding box center [558, 430] width 63 height 52
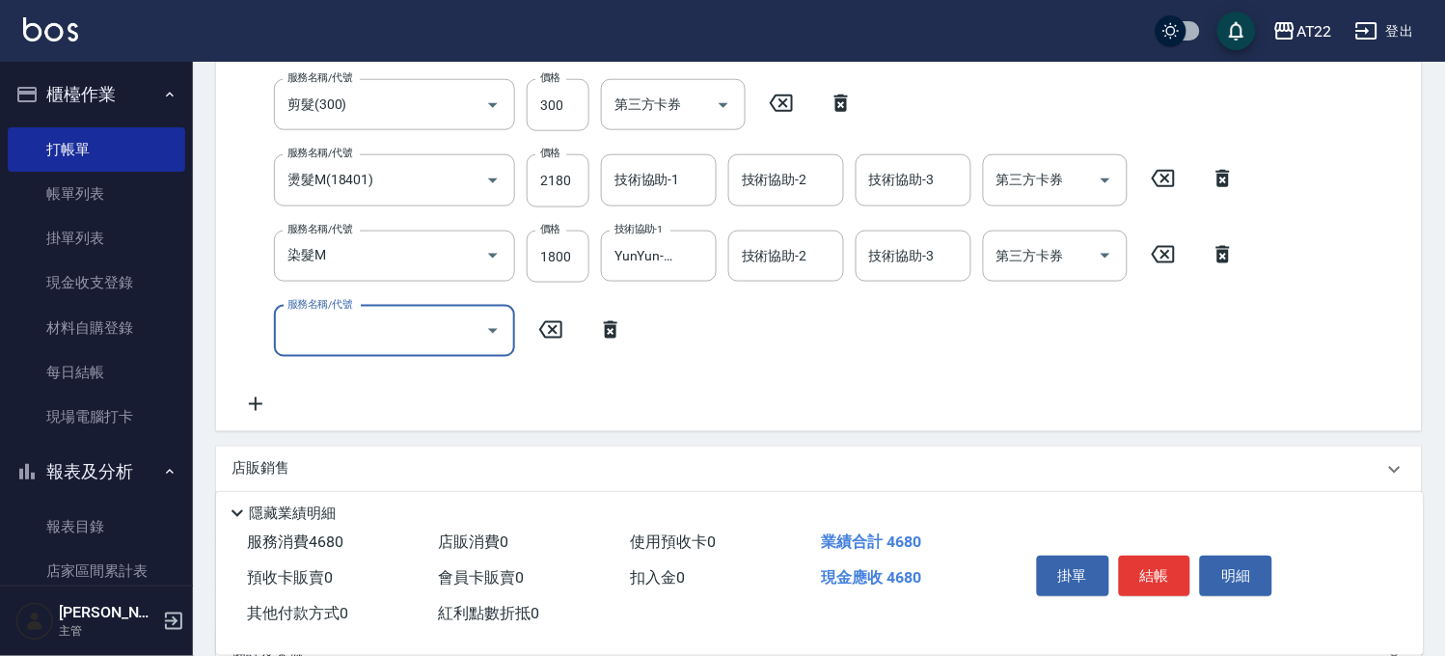
scroll to position [592, 0]
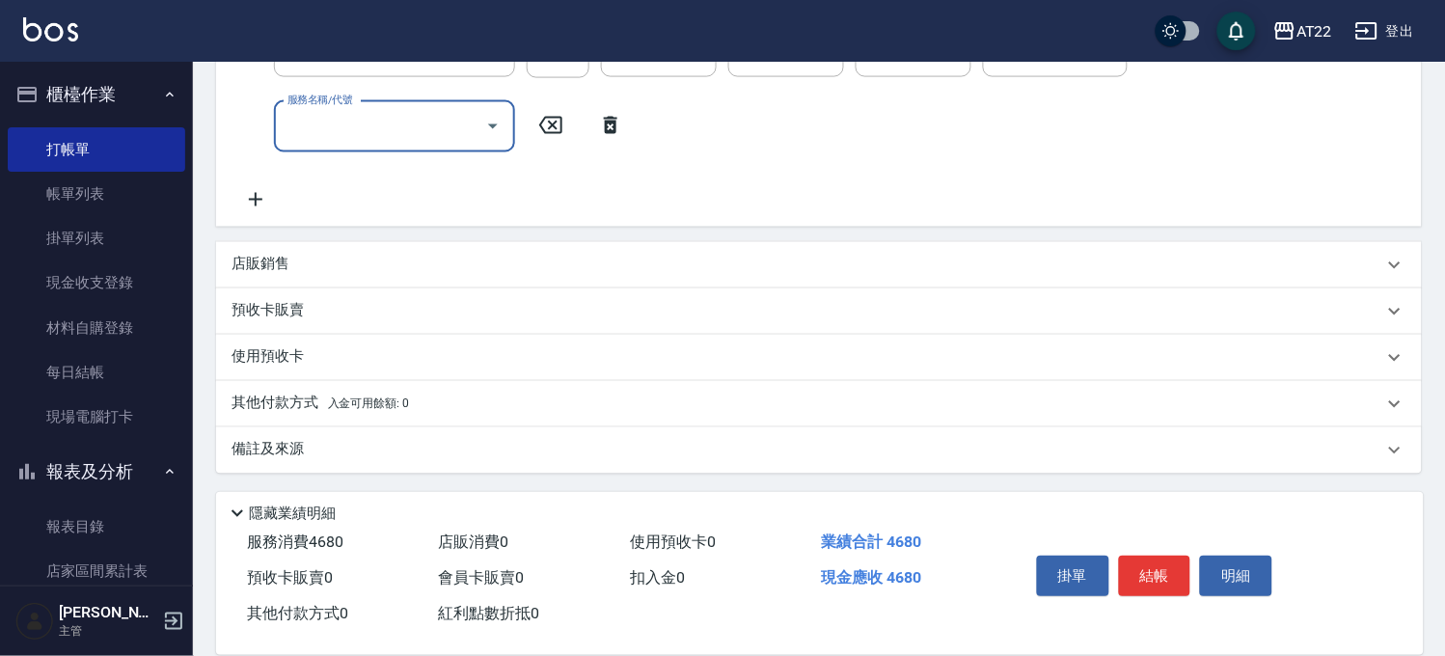
click at [310, 270] on div "店販銷售" at bounding box center [807, 265] width 1152 height 20
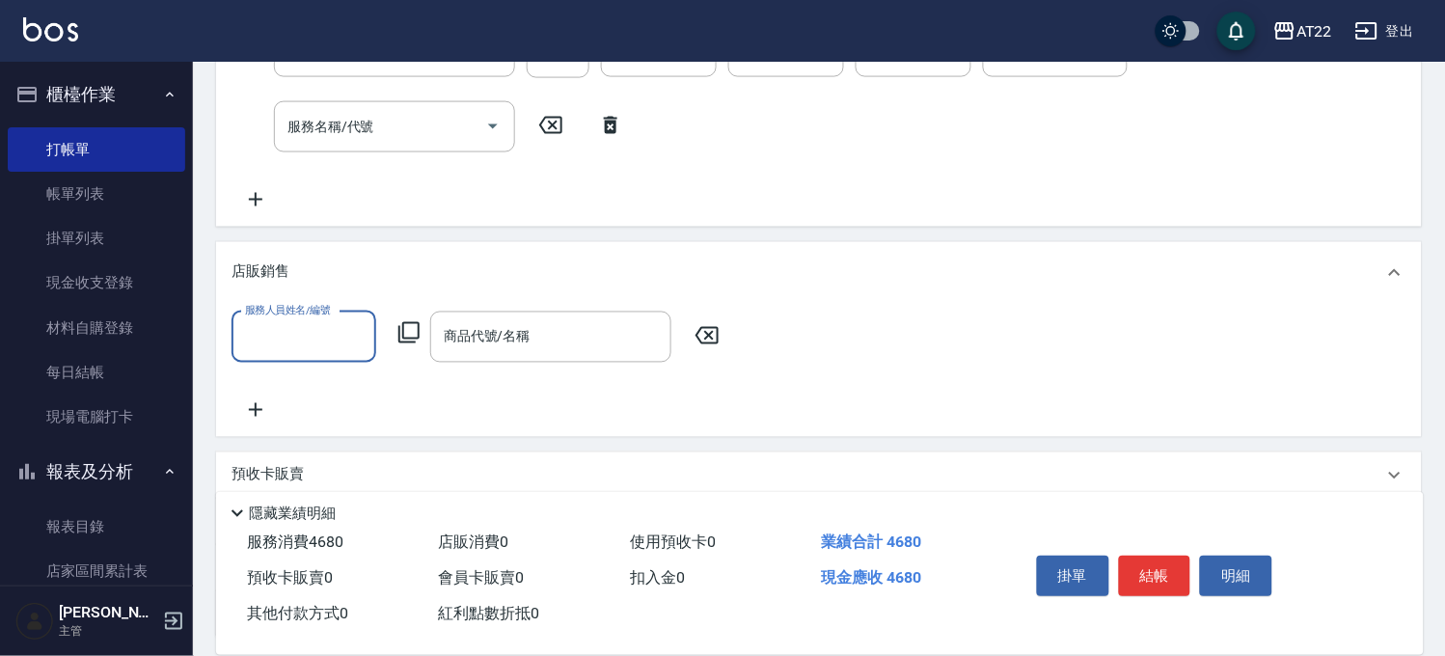
scroll to position [0, 0]
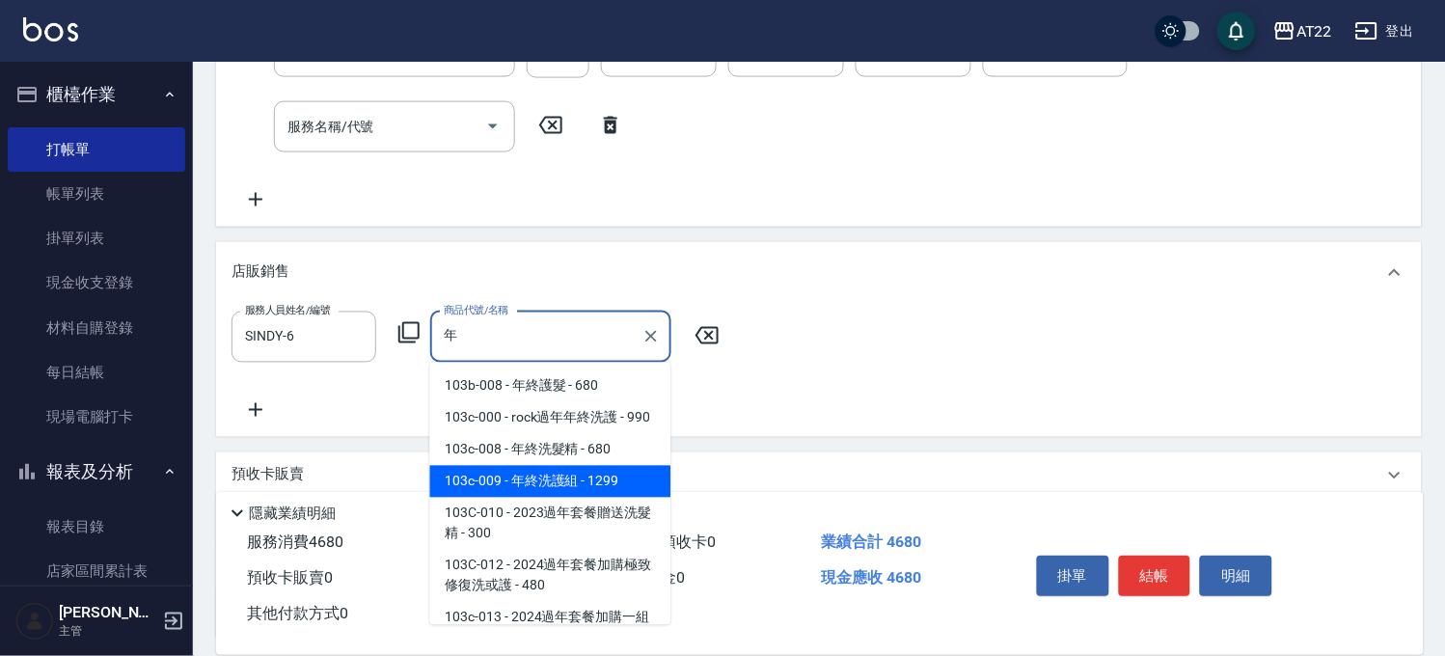
click at [523, 498] on span "103c-009 - 年終洗護組 - 1299" at bounding box center [550, 482] width 241 height 32
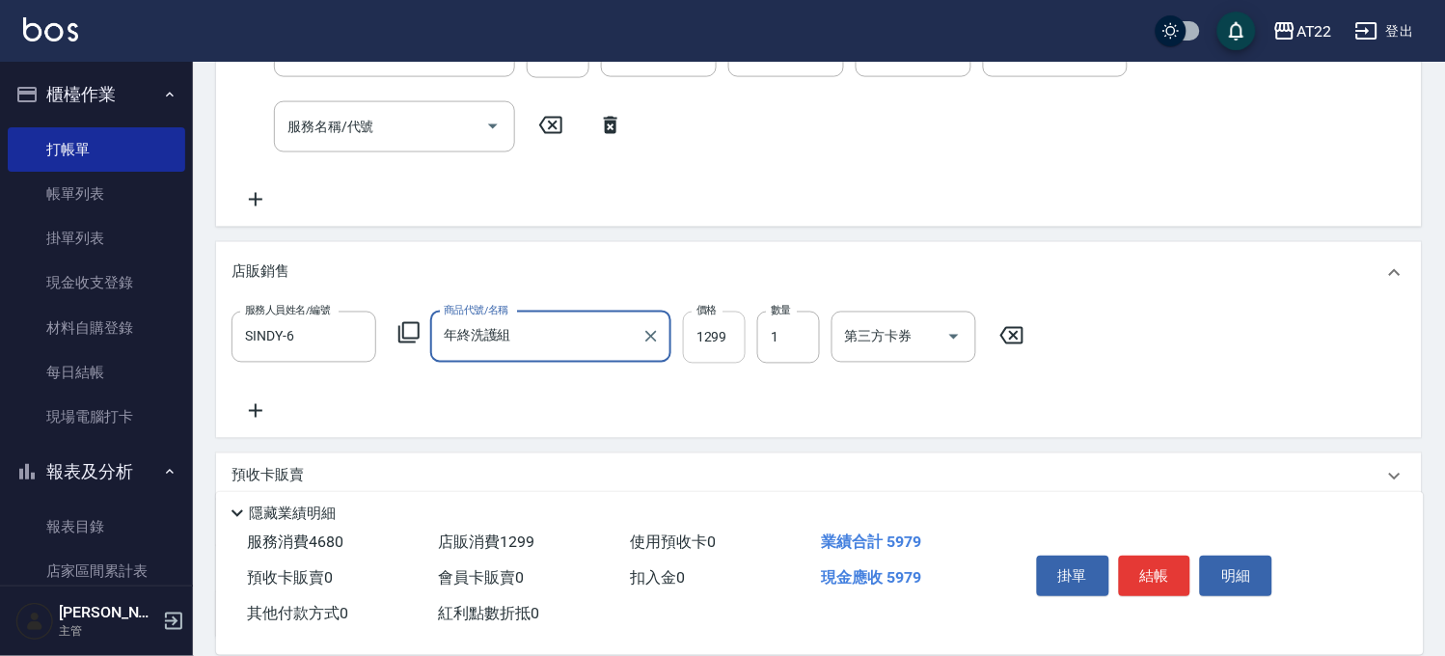
click at [726, 339] on input "1299" at bounding box center [714, 338] width 63 height 52
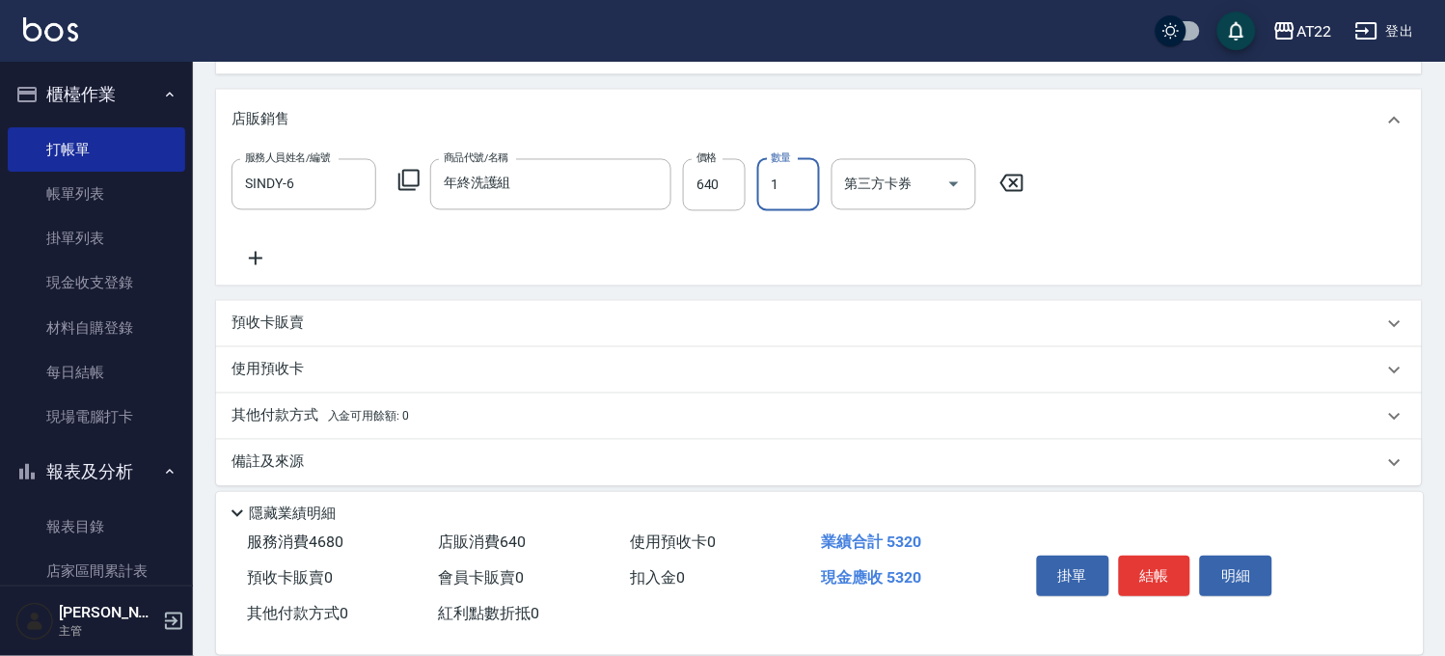
scroll to position [757, 0]
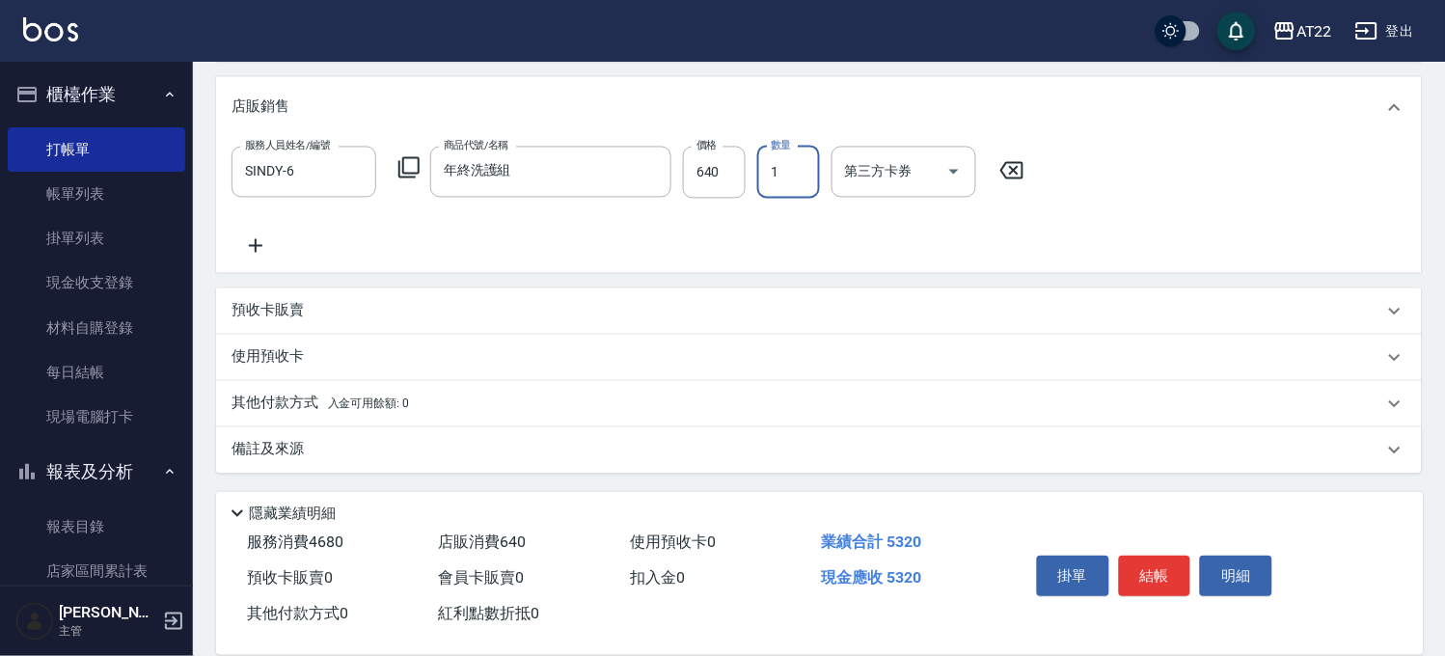
click at [407, 397] on span "入金可用餘額: 0" at bounding box center [369, 404] width 82 height 14
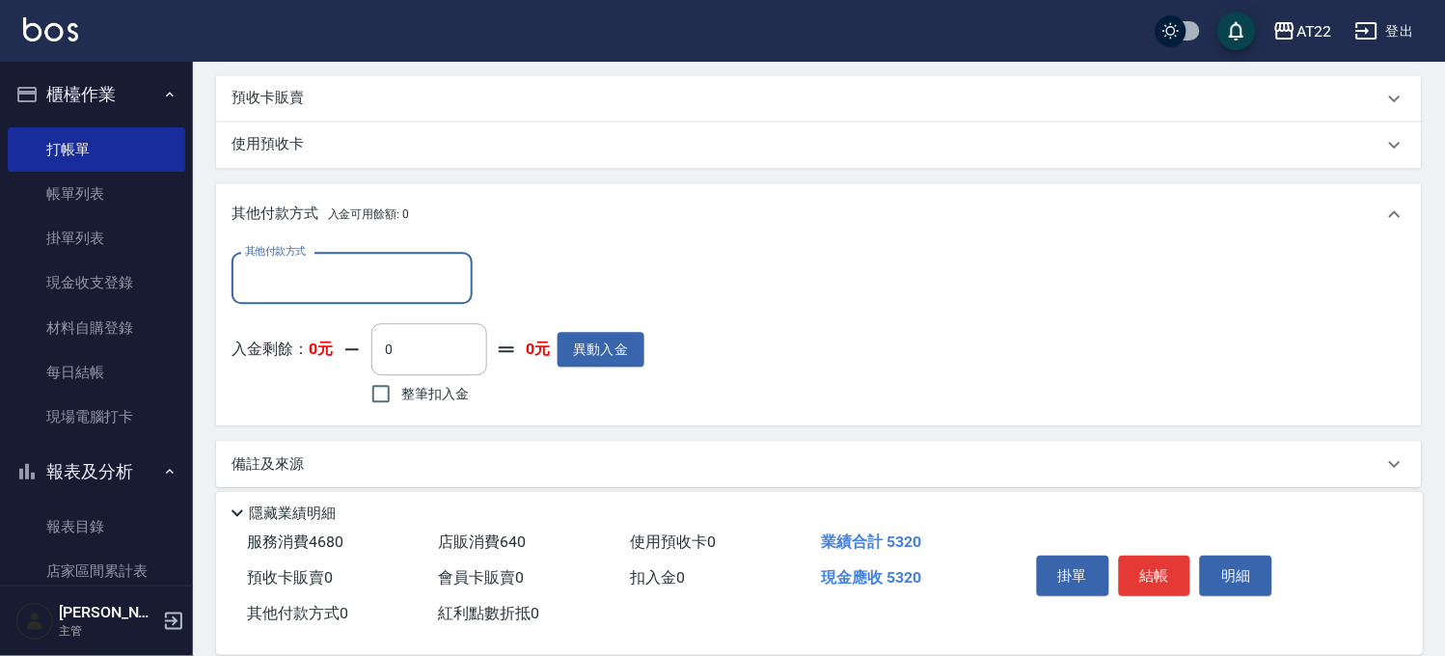
scroll to position [971, 0]
click at [369, 284] on input "其他付款方式" at bounding box center [352, 277] width 224 height 34
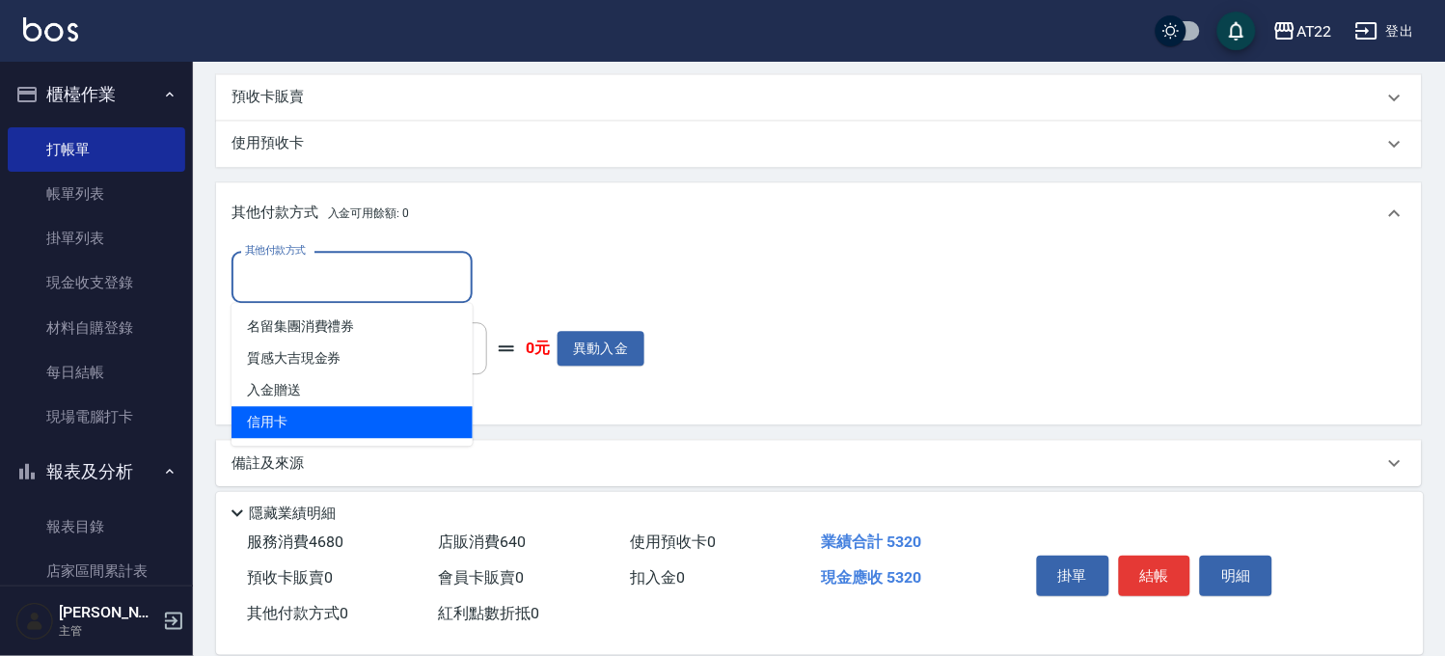
click at [340, 422] on span "信用卡" at bounding box center [351, 422] width 241 height 32
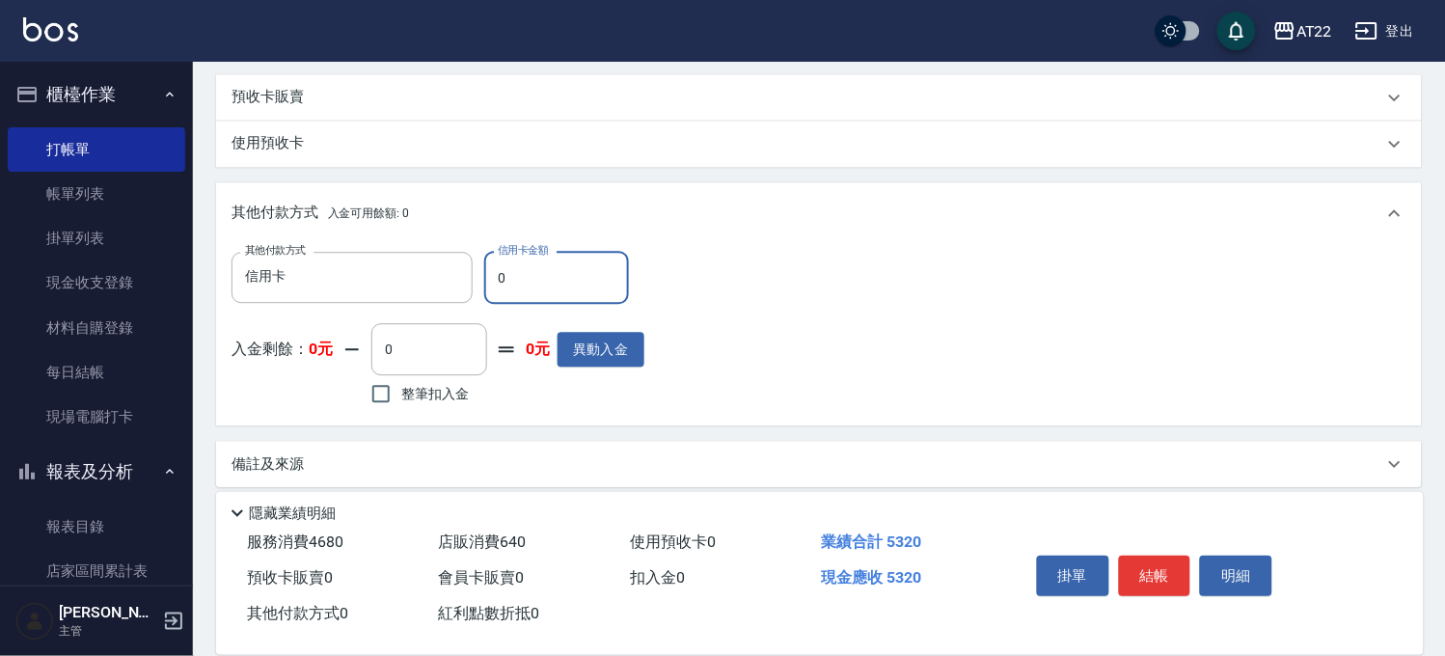
drag, startPoint x: 515, startPoint y: 267, endPoint x: 494, endPoint y: 267, distance: 21.2
click at [494, 267] on input "0" at bounding box center [556, 278] width 145 height 52
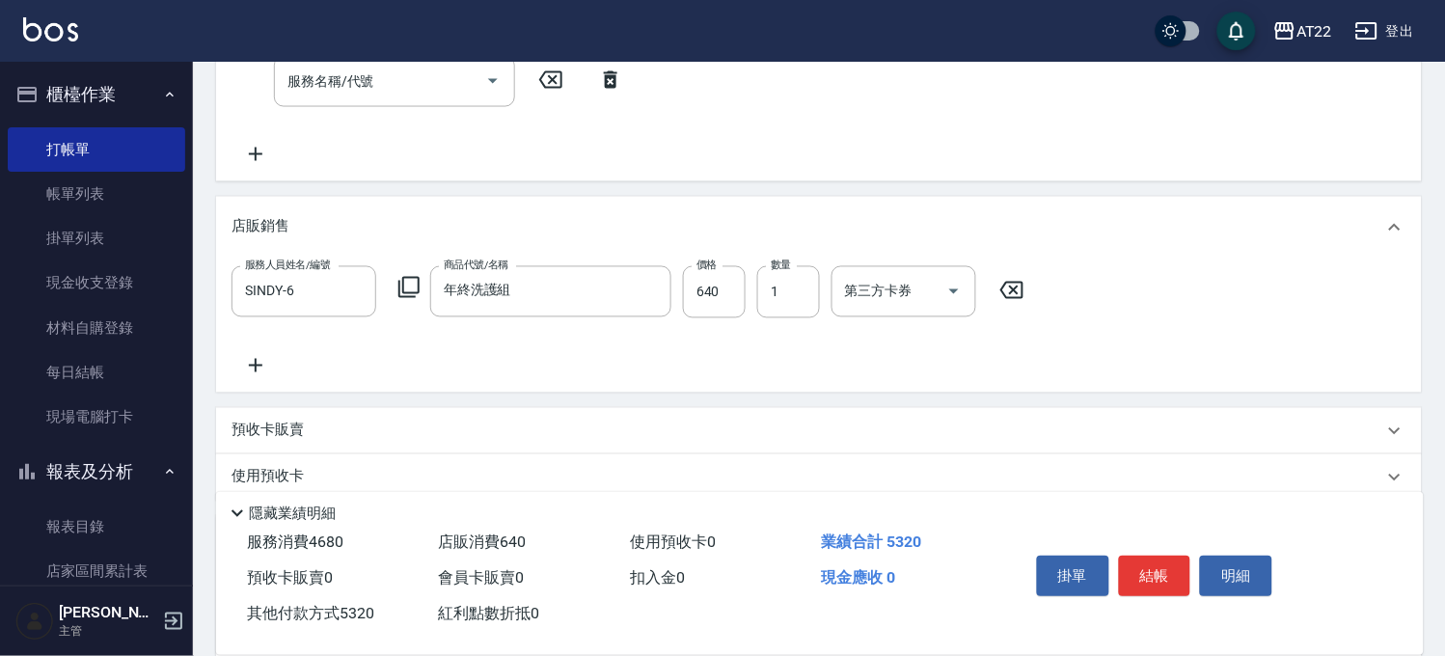
scroll to position [436, 0]
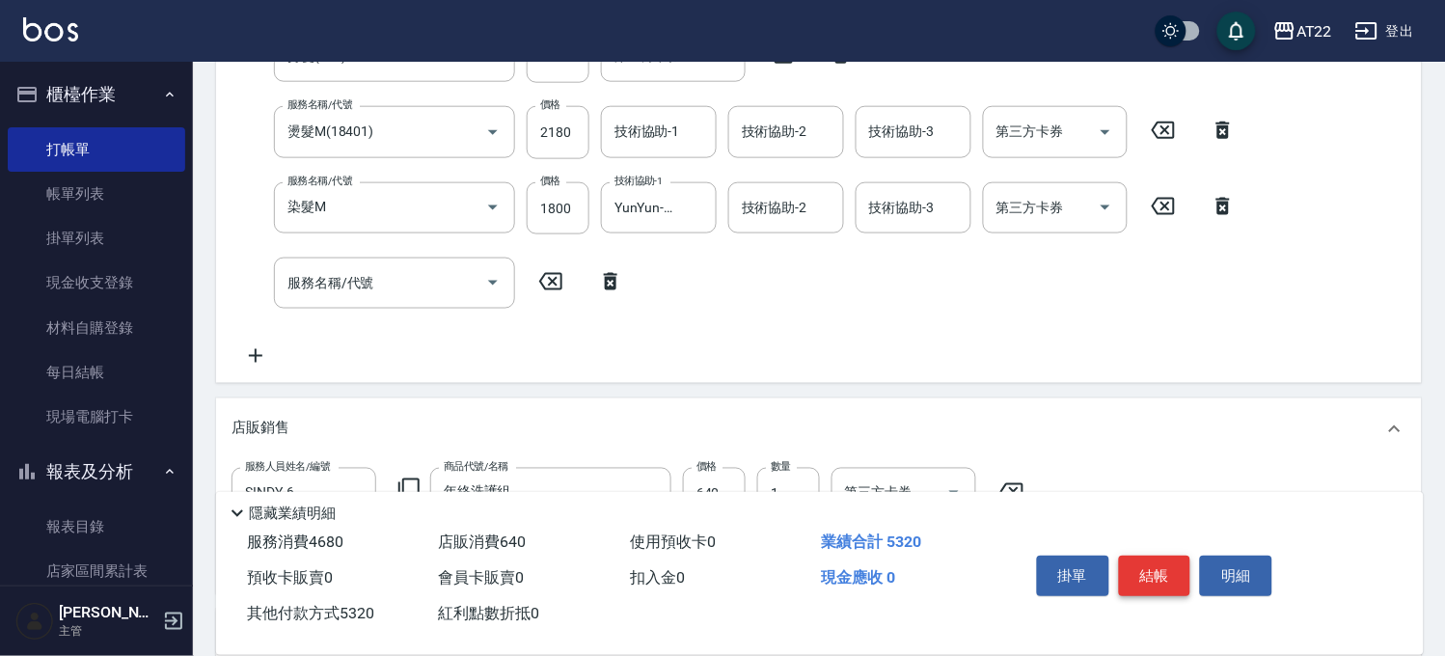
click at [1162, 566] on button "結帳" at bounding box center [1155, 576] width 72 height 41
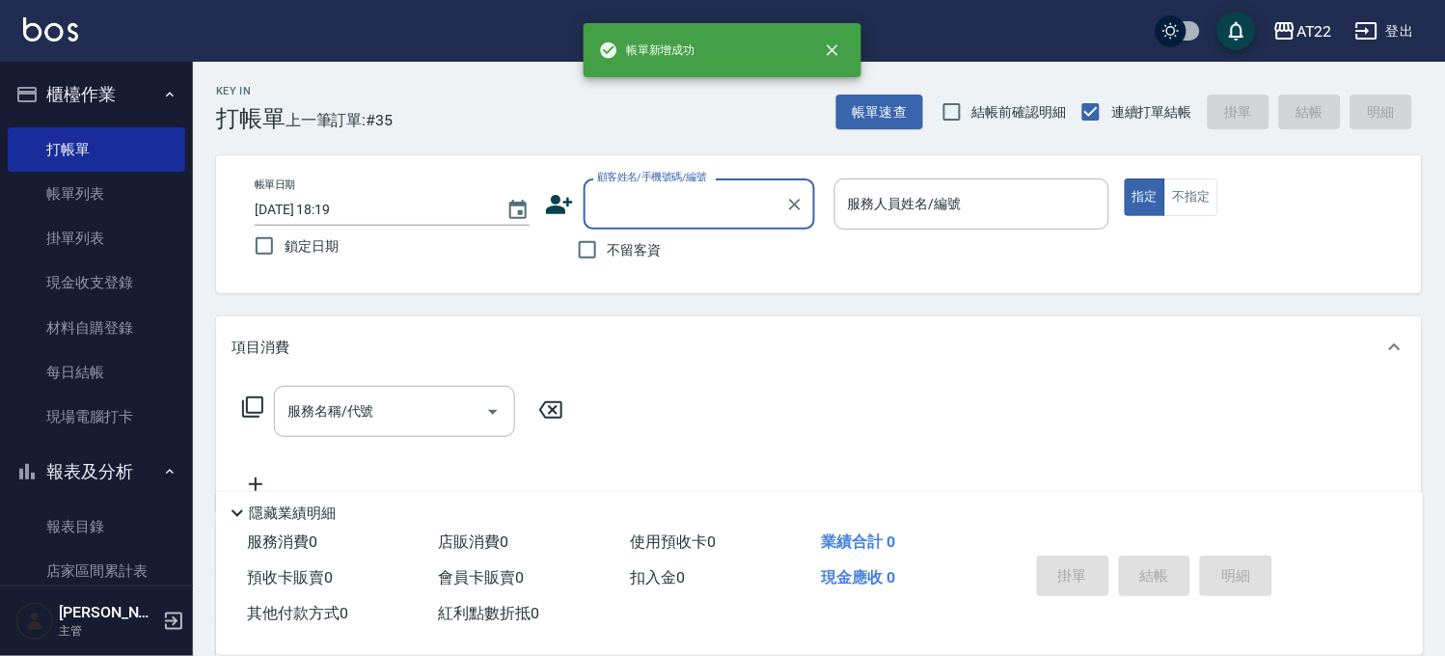
scroll to position [0, 0]
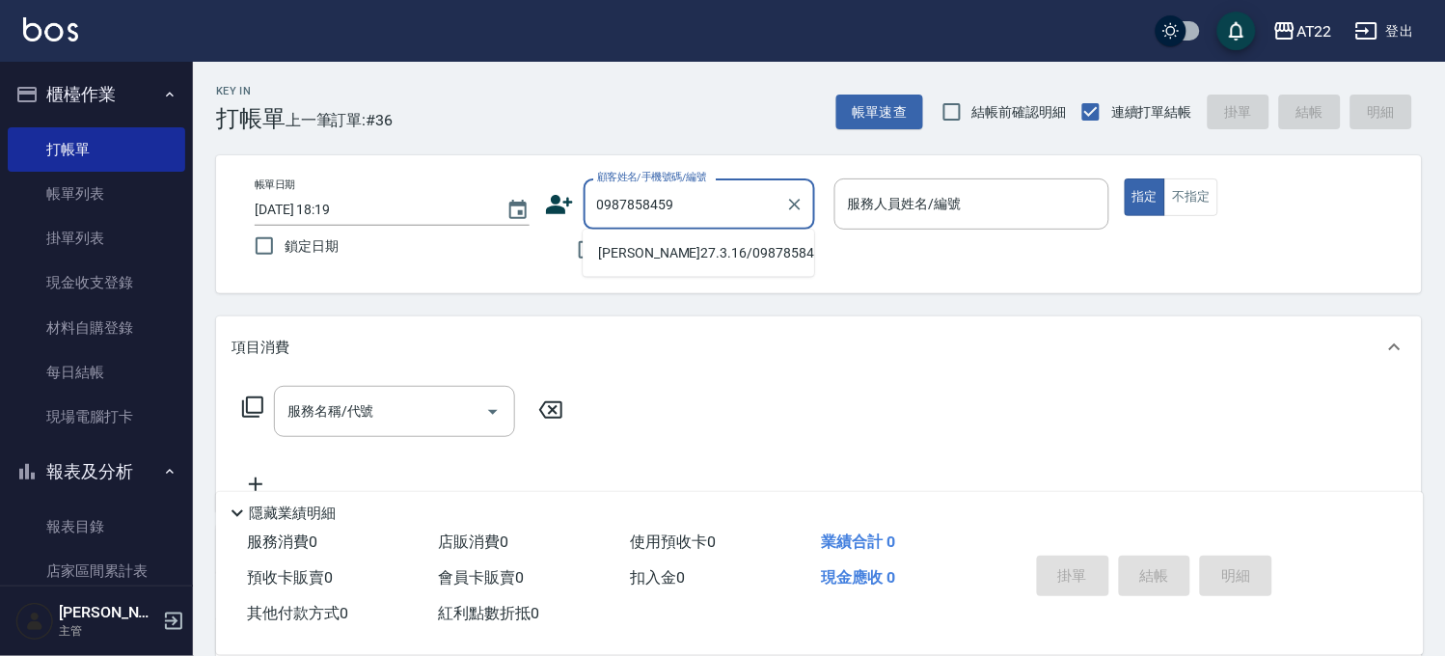
click at [714, 269] on li "[PERSON_NAME]27.3.16/0987858459/T90735" at bounding box center [698, 253] width 231 height 32
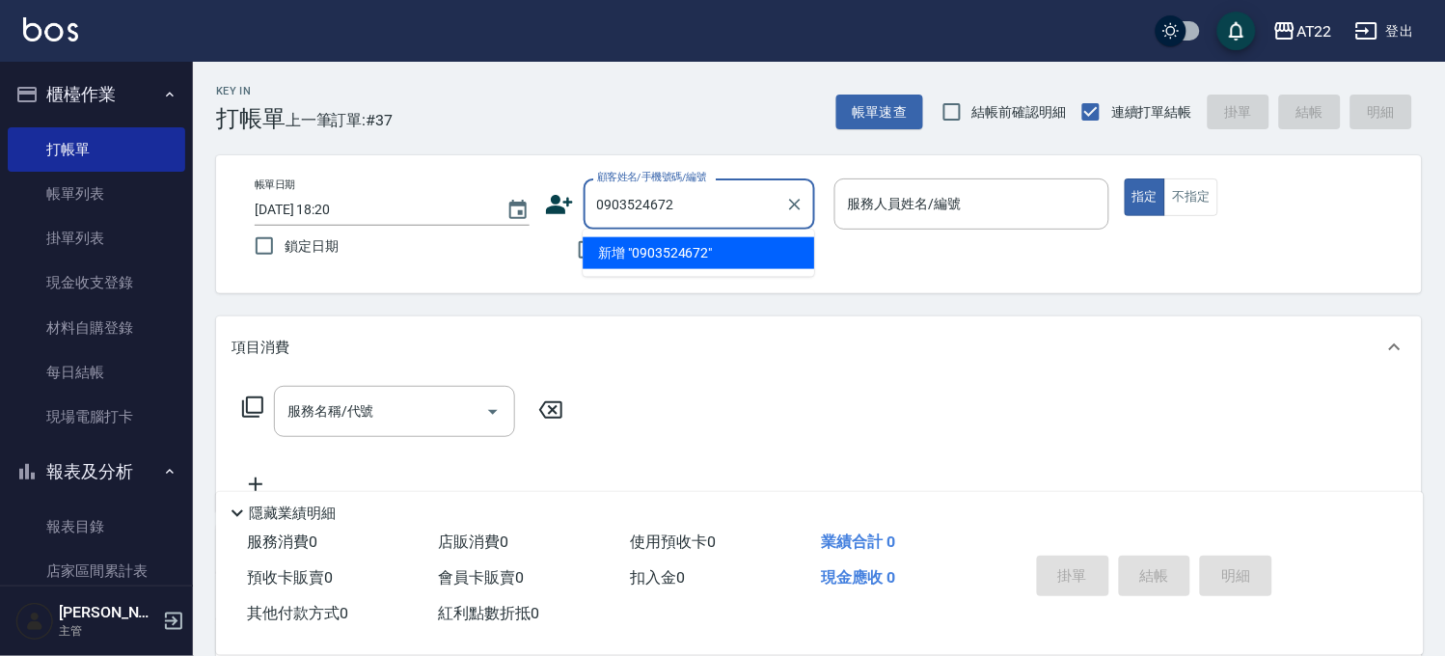
click at [695, 259] on li "新增 "0903524672"" at bounding box center [698, 253] width 231 height 32
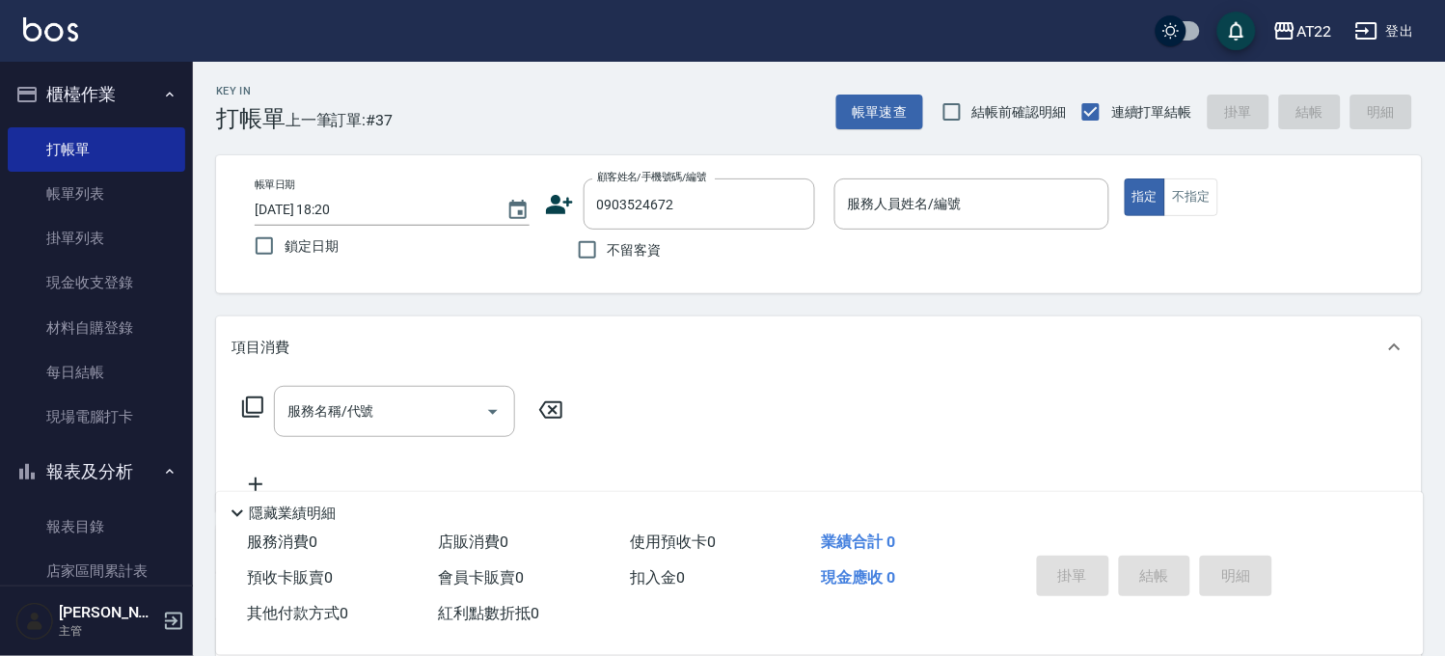
click at [561, 199] on icon at bounding box center [559, 204] width 29 height 29
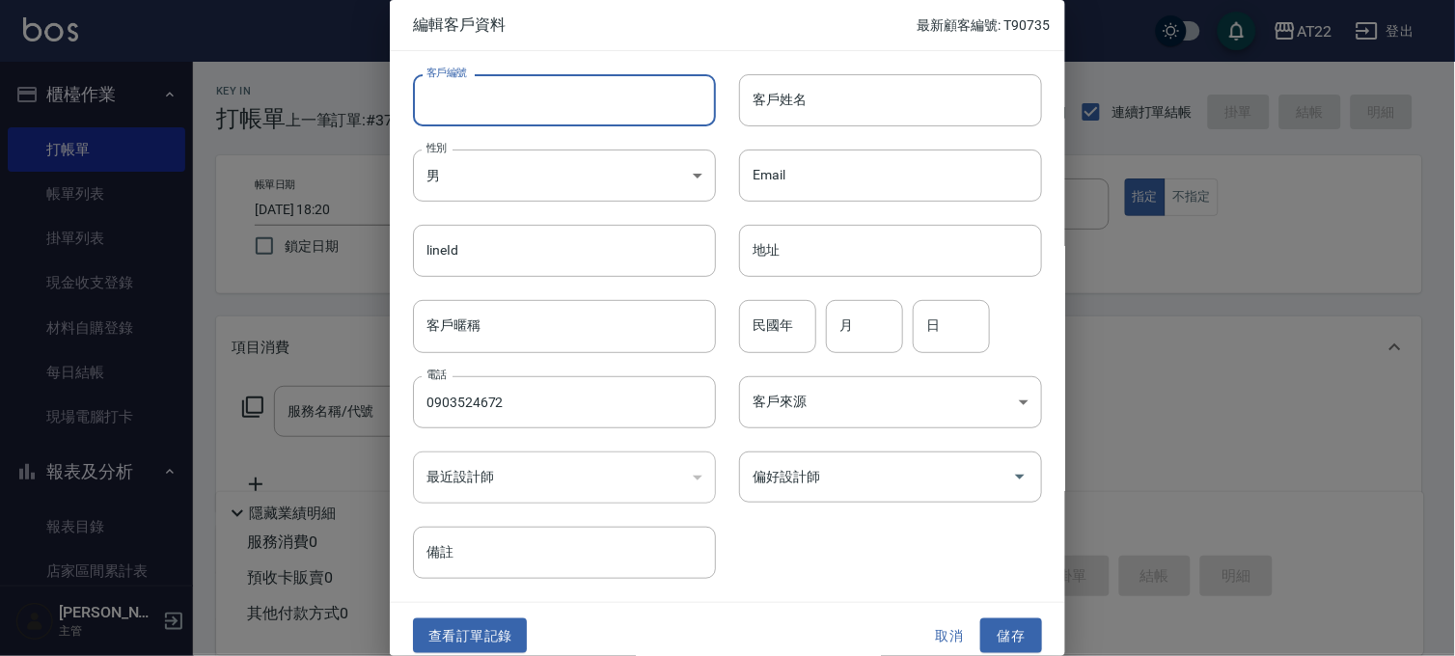
click at [571, 112] on input "客戶編號" at bounding box center [564, 100] width 303 height 52
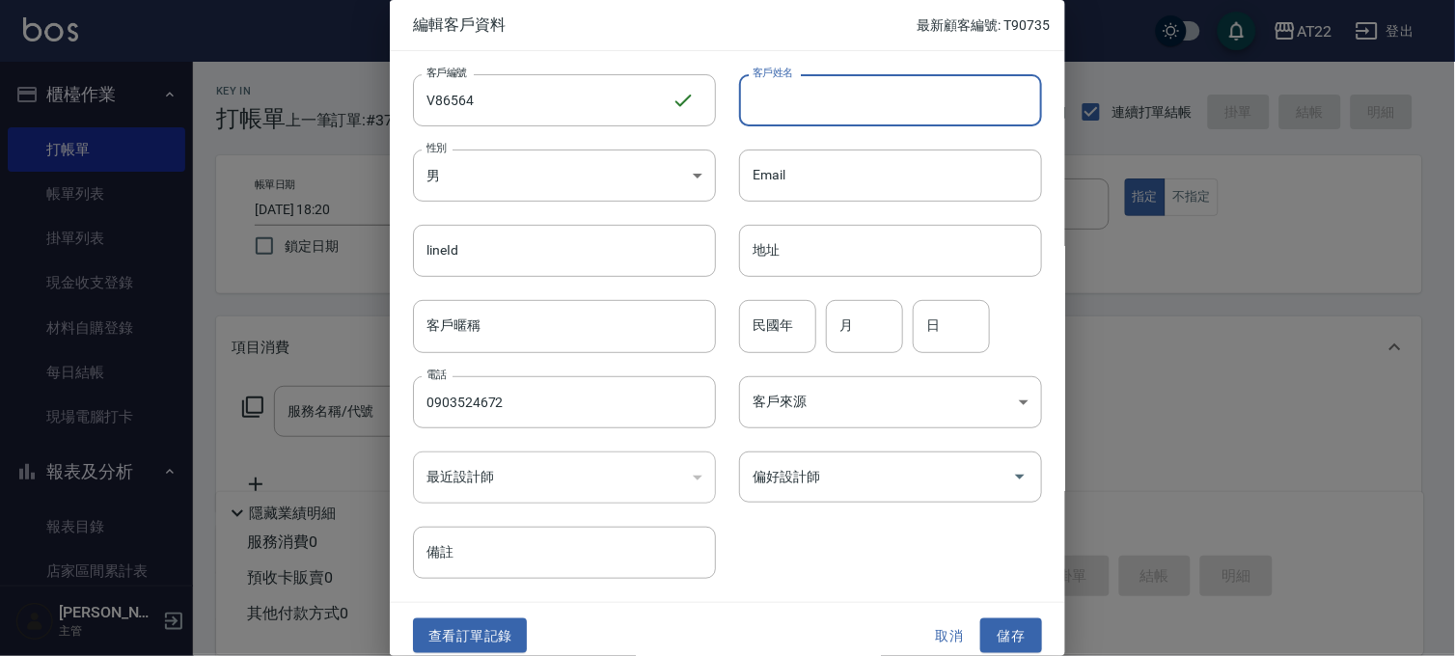
click at [853, 109] on input "客戶姓名" at bounding box center [890, 100] width 303 height 52
click at [750, 331] on input "民國年" at bounding box center [777, 326] width 77 height 52
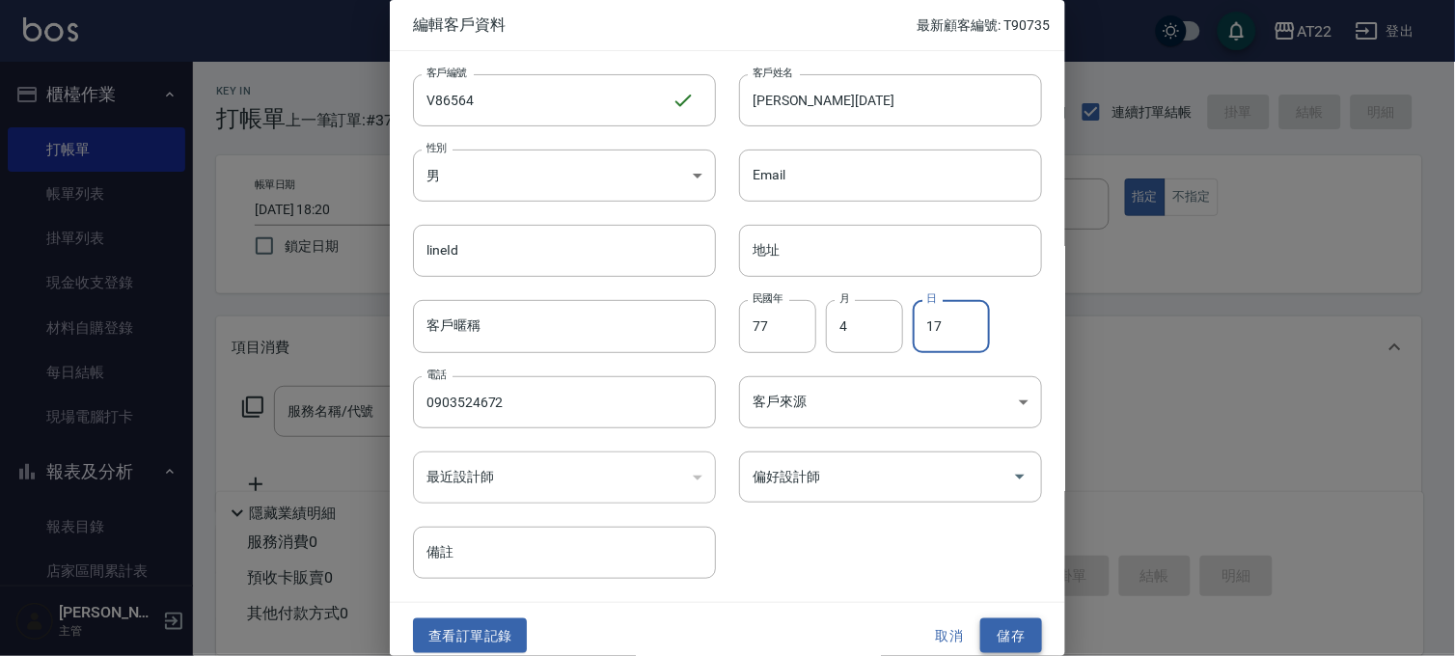
click at [1005, 625] on button "儲存" at bounding box center [1011, 636] width 62 height 36
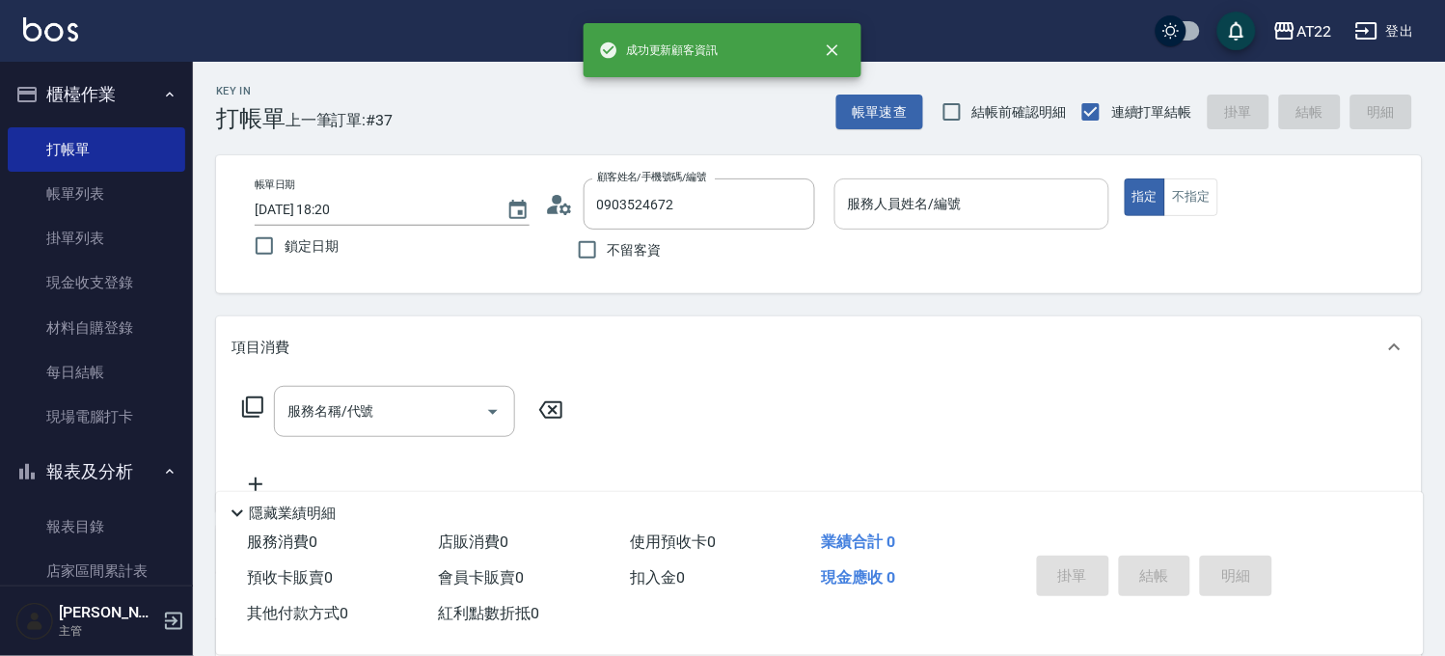
click at [941, 184] on div "服務人員姓名/編號" at bounding box center [971, 203] width 275 height 51
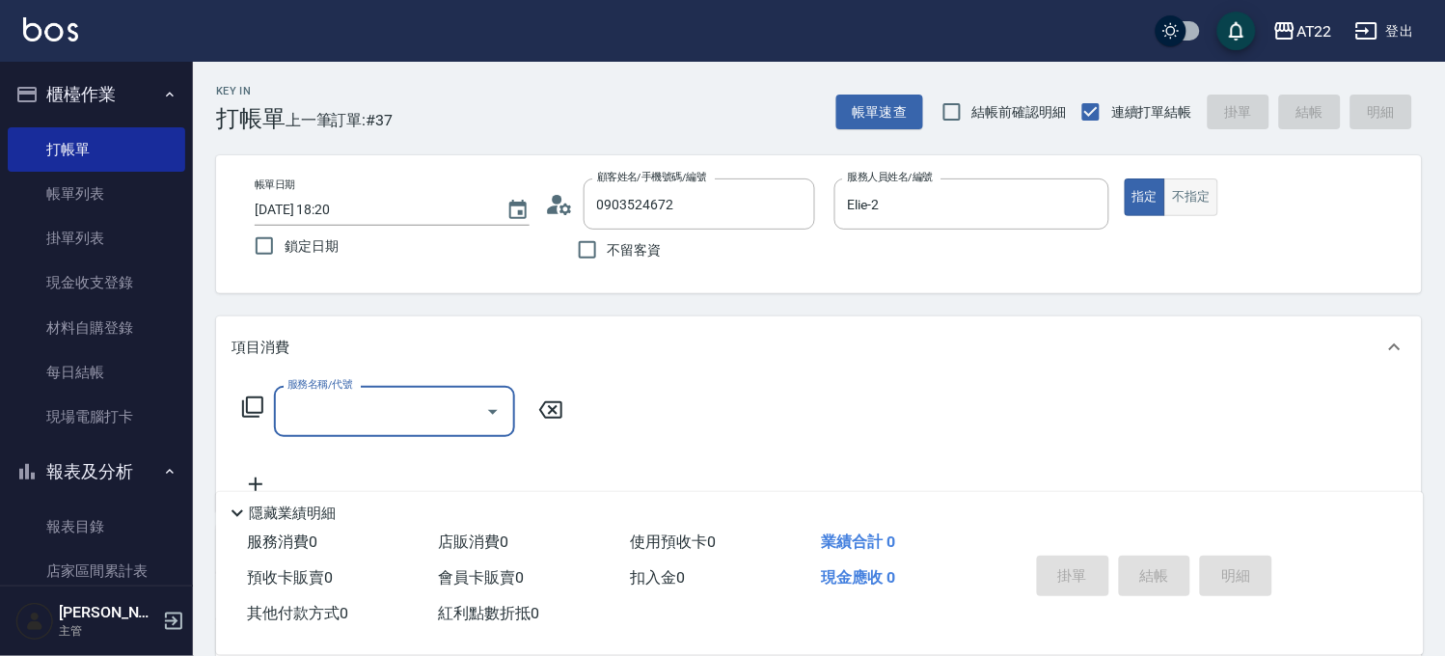
click at [1178, 181] on button "不指定" at bounding box center [1191, 197] width 54 height 38
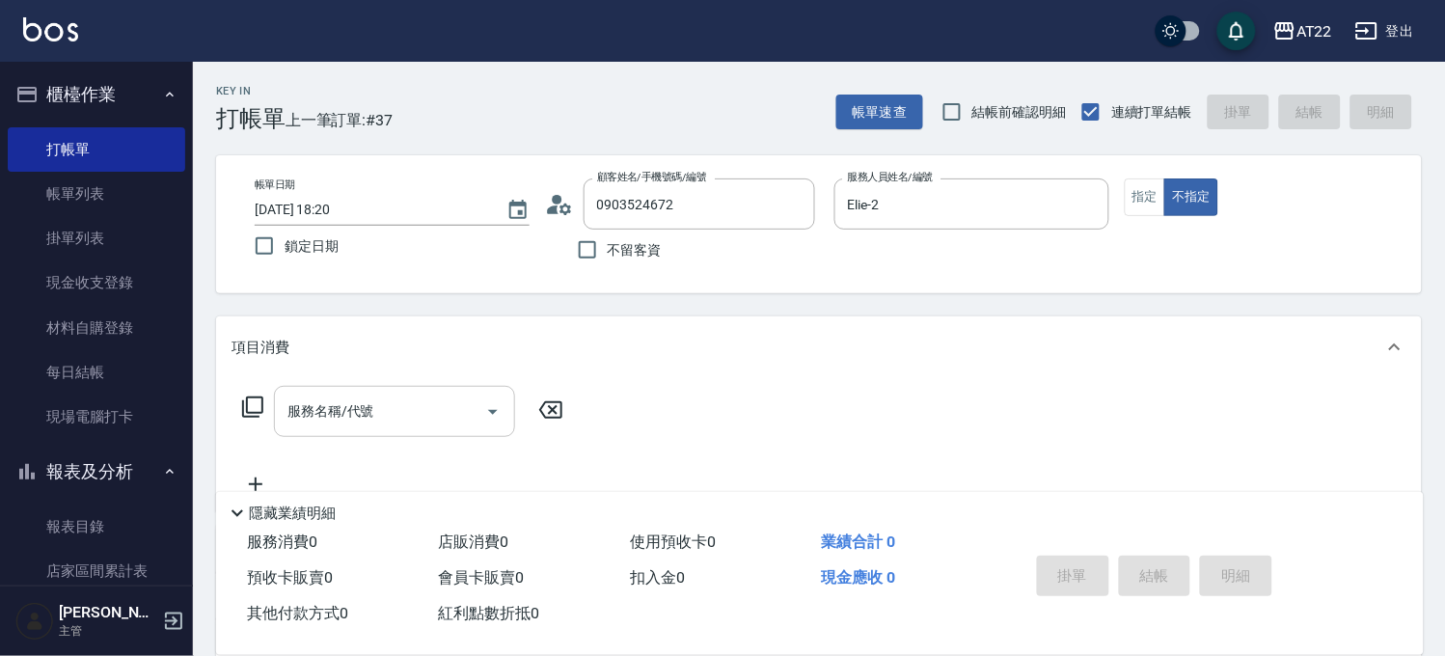
click at [474, 400] on input "服務名稱/代號" at bounding box center [380, 412] width 195 height 34
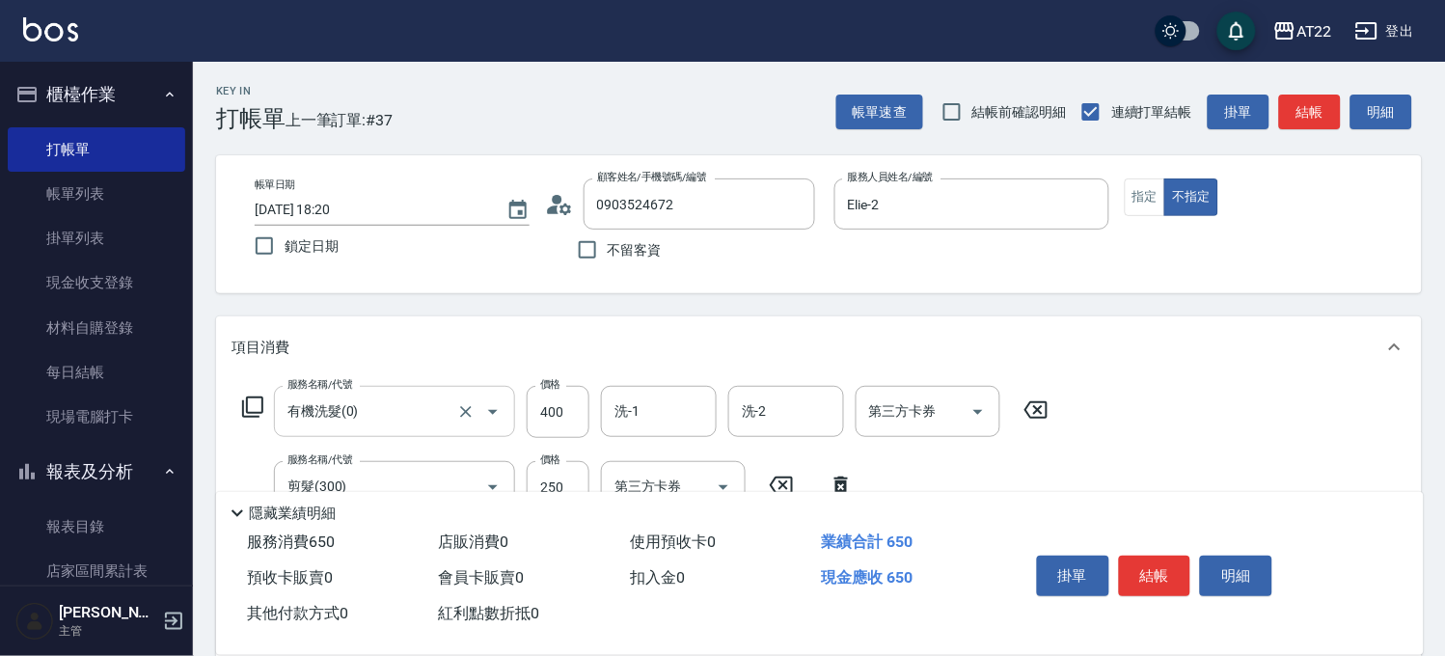
scroll to position [107, 0]
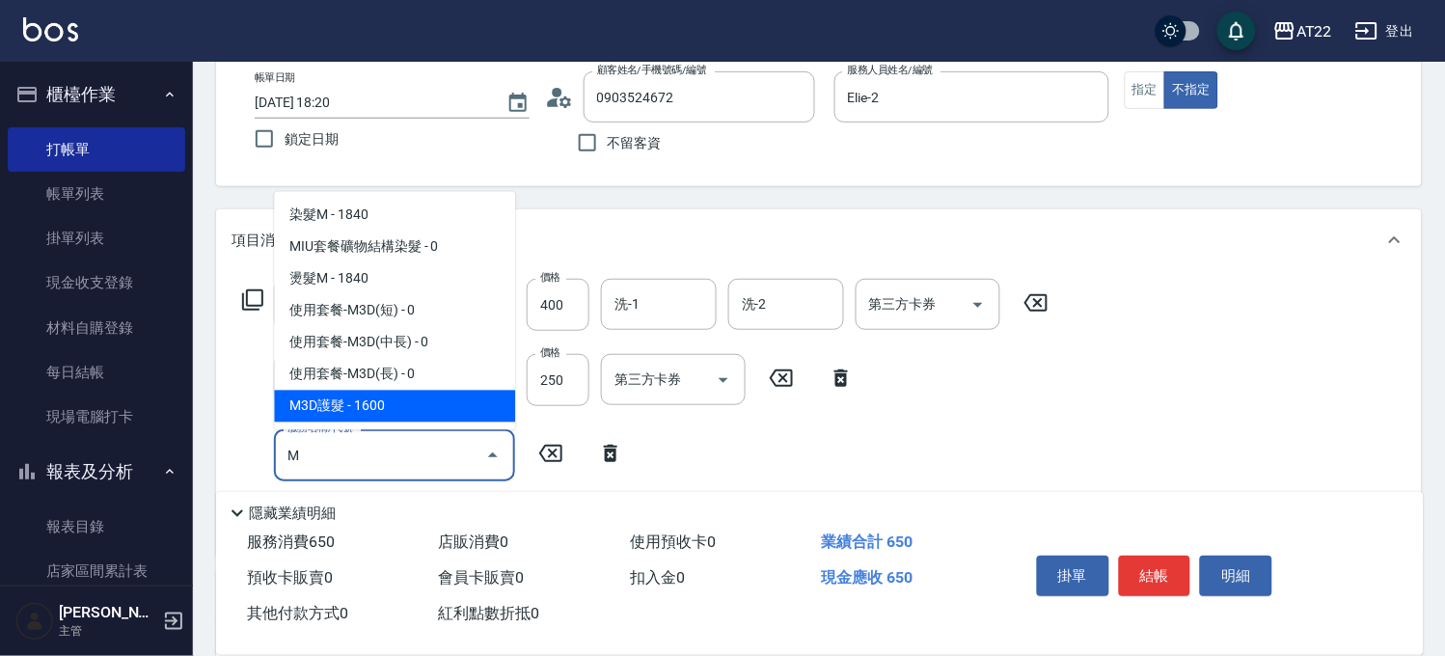
click at [435, 418] on span "M3D護髮 - 1600" at bounding box center [394, 407] width 241 height 32
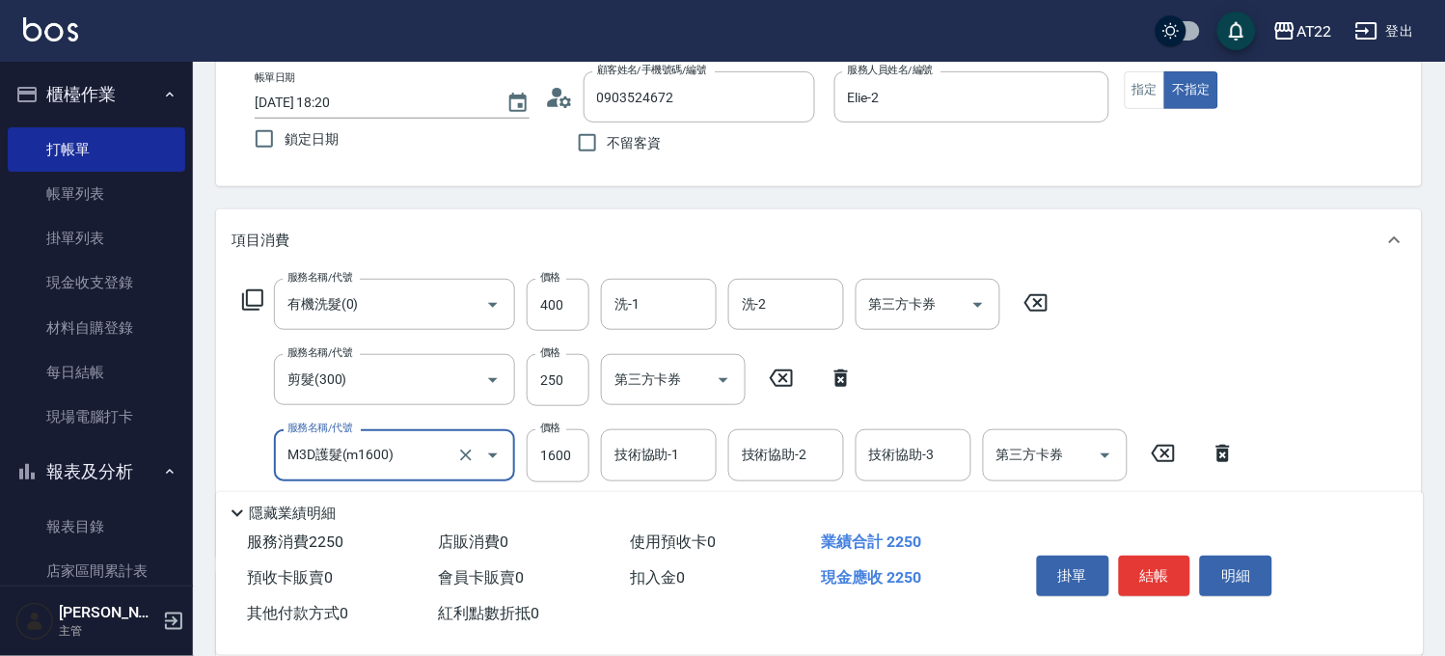
click at [589, 447] on div "服務名稱/代號 M3D護髮(m1600) 服務名稱/代號 價格 1600 價格 技術協助-1 技術協助-1 技術協助-2 技術協助-2 技術協助-3 技術協助…" at bounding box center [739, 455] width 1016 height 52
click at [582, 450] on input "1600" at bounding box center [558, 455] width 63 height 52
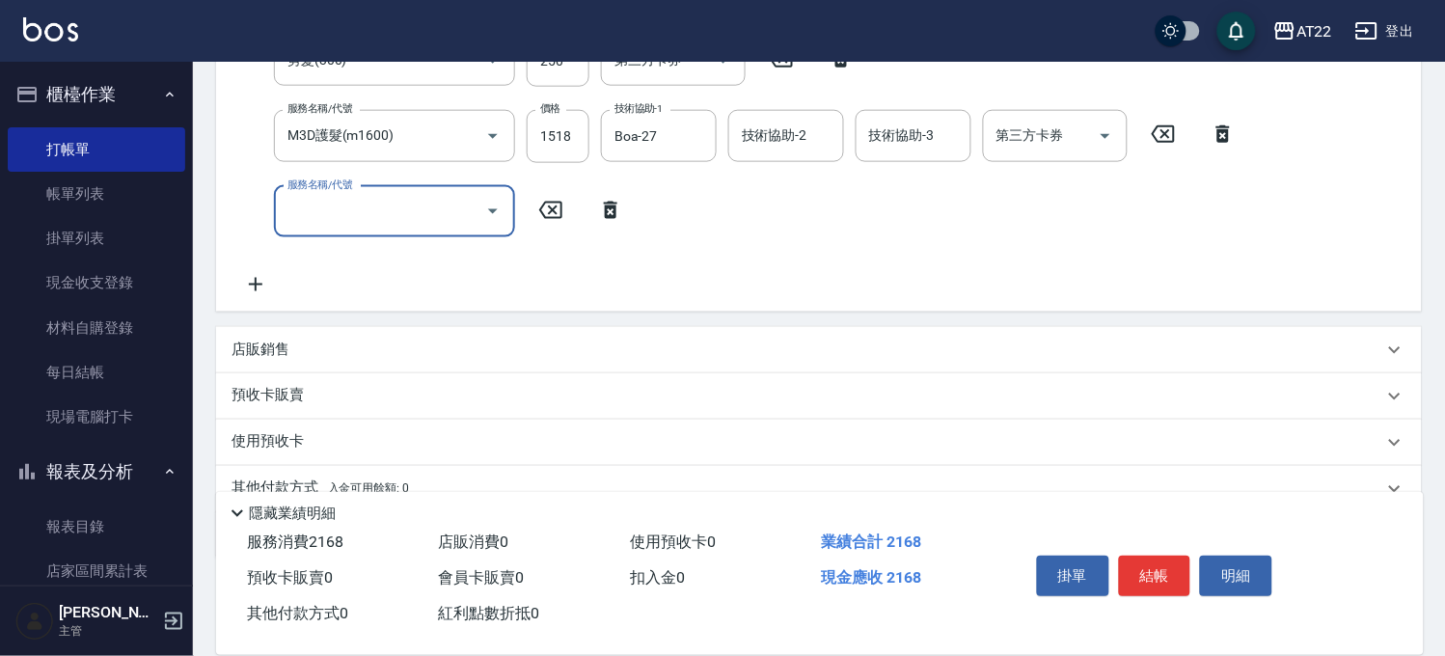
scroll to position [428, 0]
click at [352, 338] on div "店販銷售" at bounding box center [807, 348] width 1152 height 20
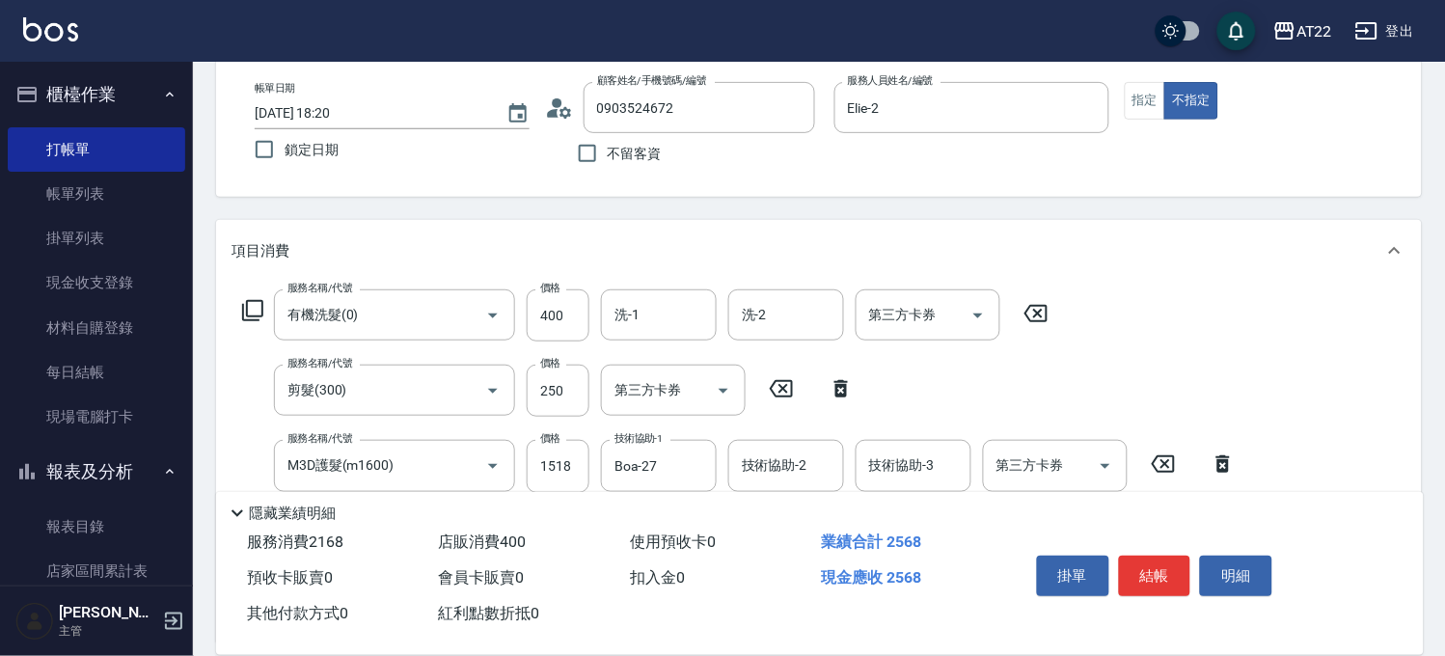
scroll to position [0, 0]
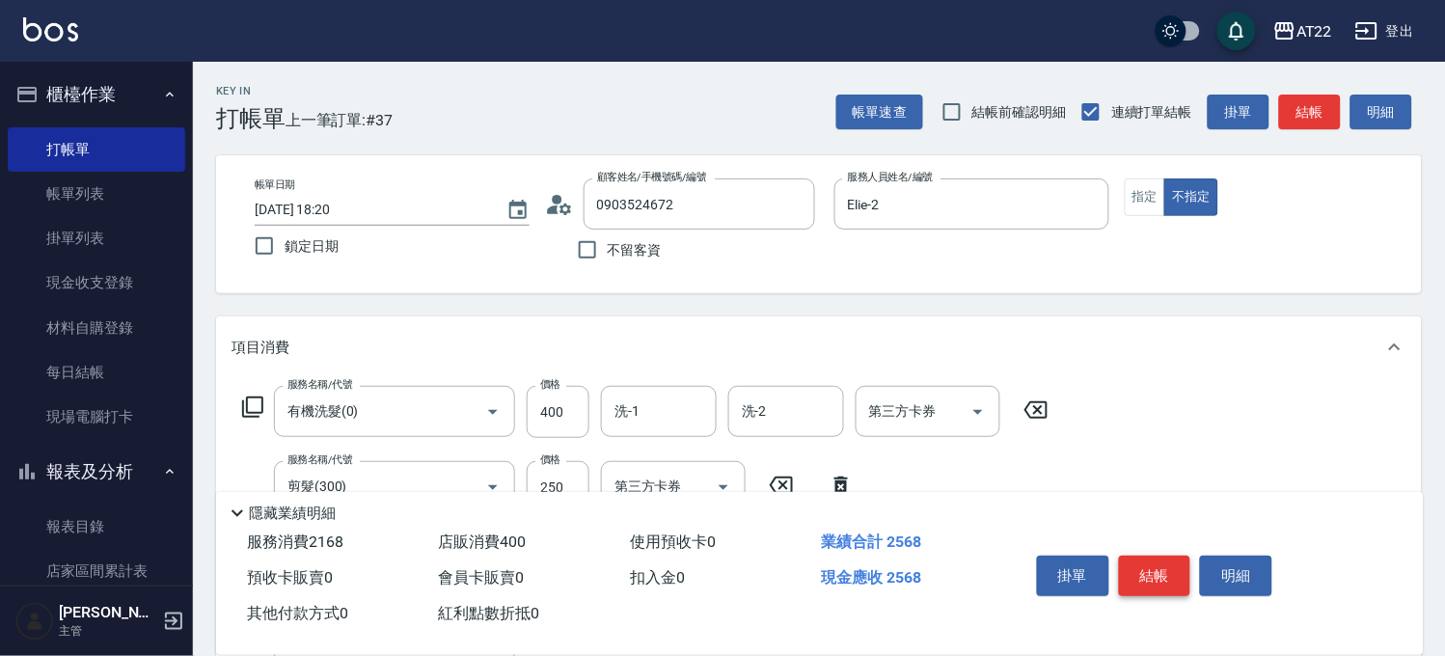
click at [1162, 584] on button "結帳" at bounding box center [1155, 576] width 72 height 41
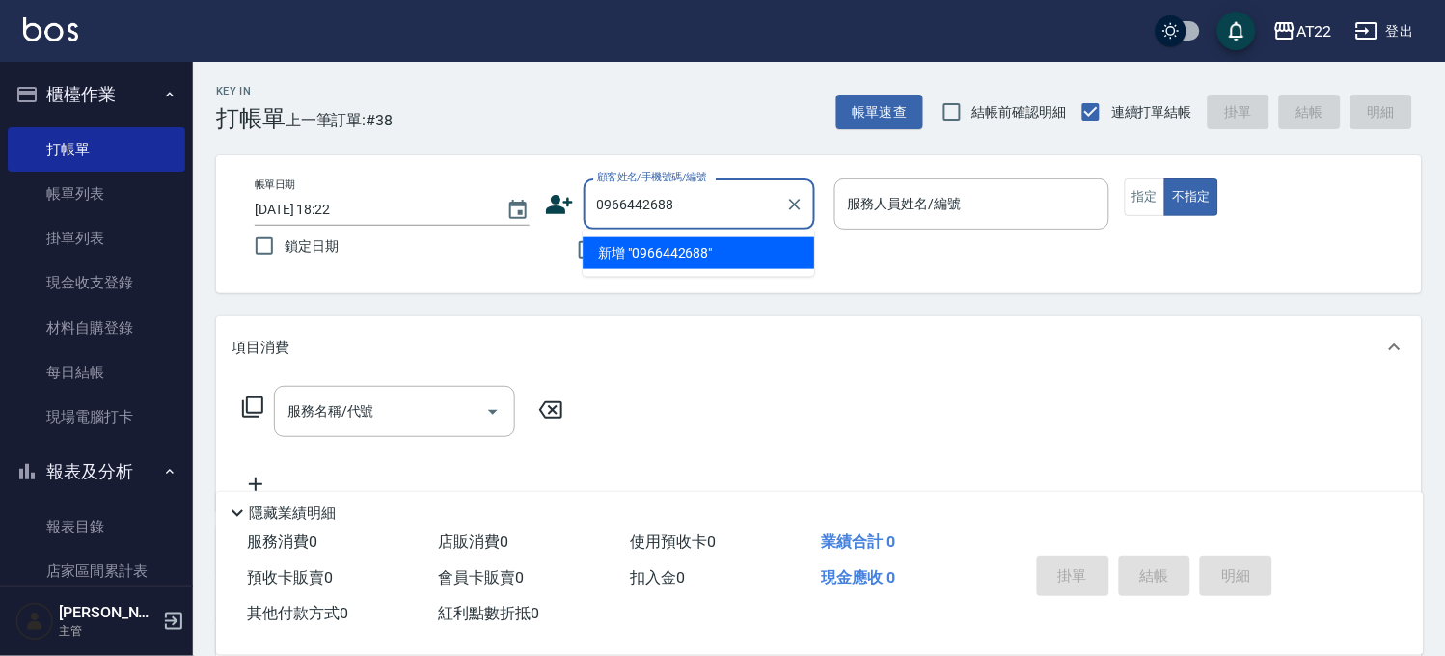
click at [640, 260] on li "新增 "0966442688"" at bounding box center [698, 253] width 231 height 32
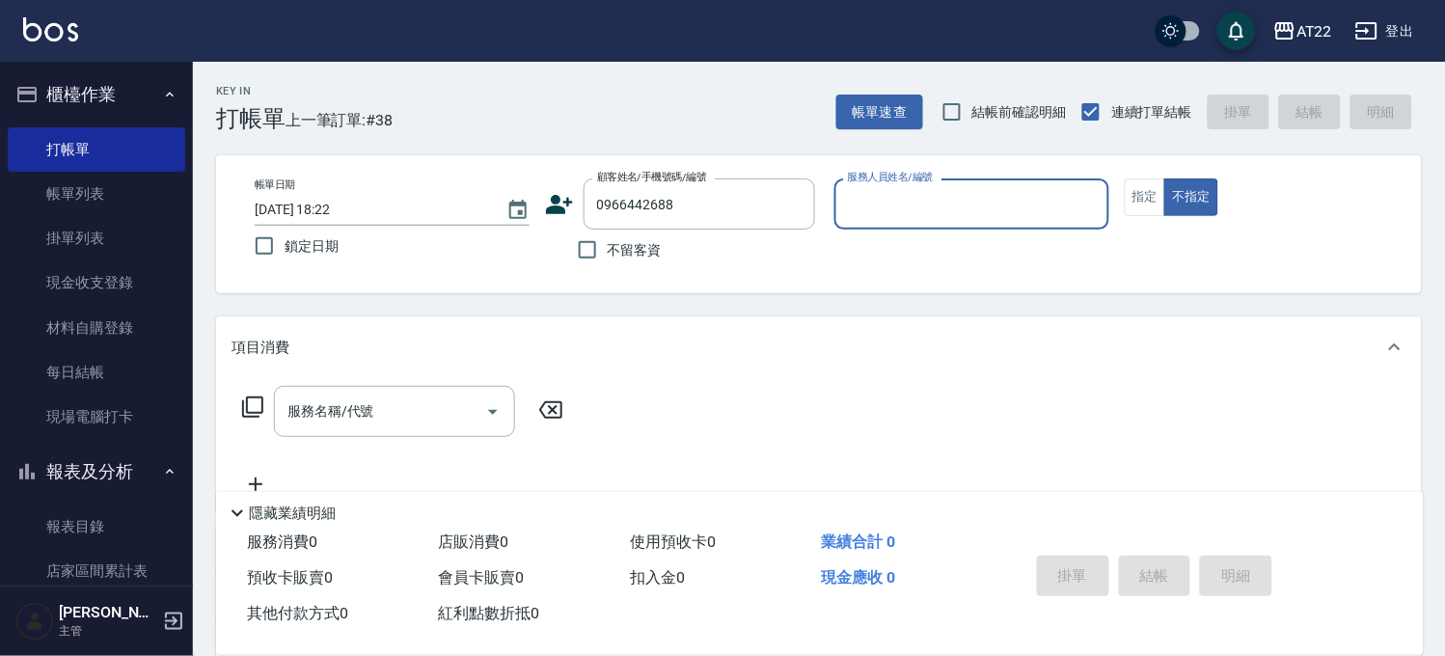
click at [566, 208] on icon at bounding box center [559, 204] width 29 height 29
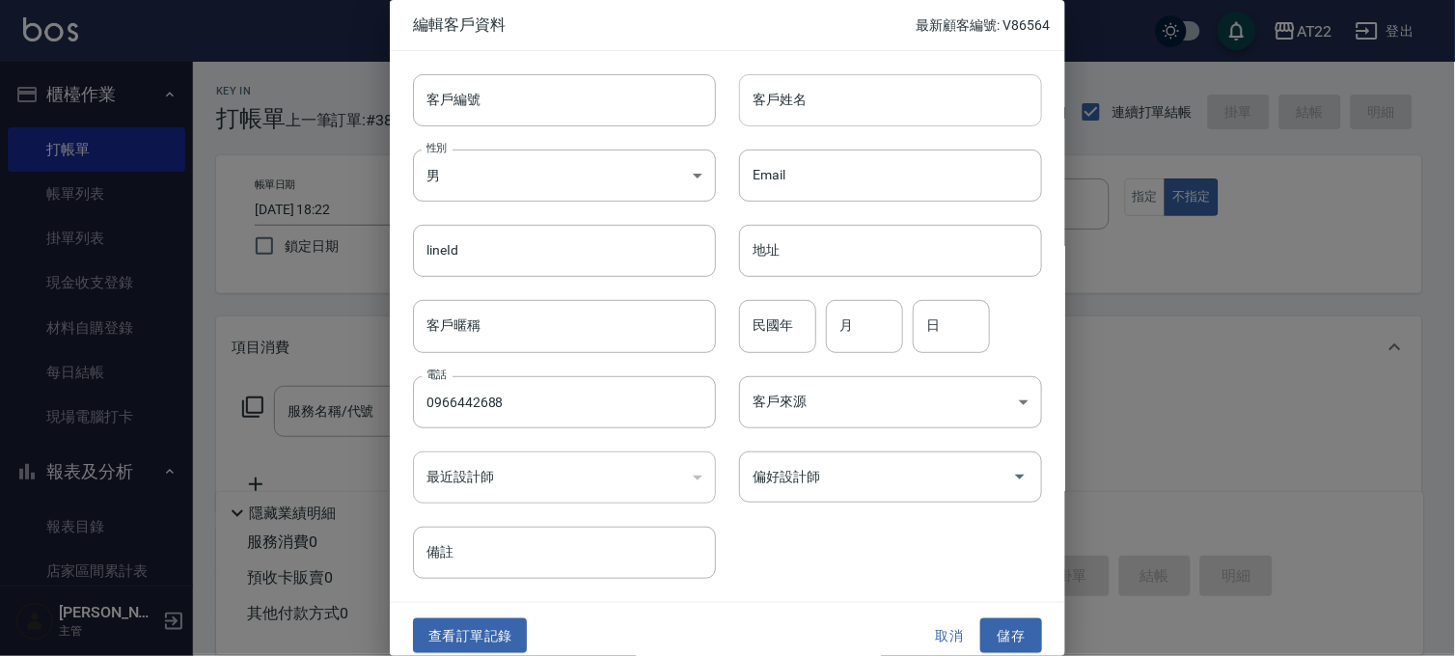
click at [843, 111] on input "客戶姓名" at bounding box center [890, 100] width 303 height 52
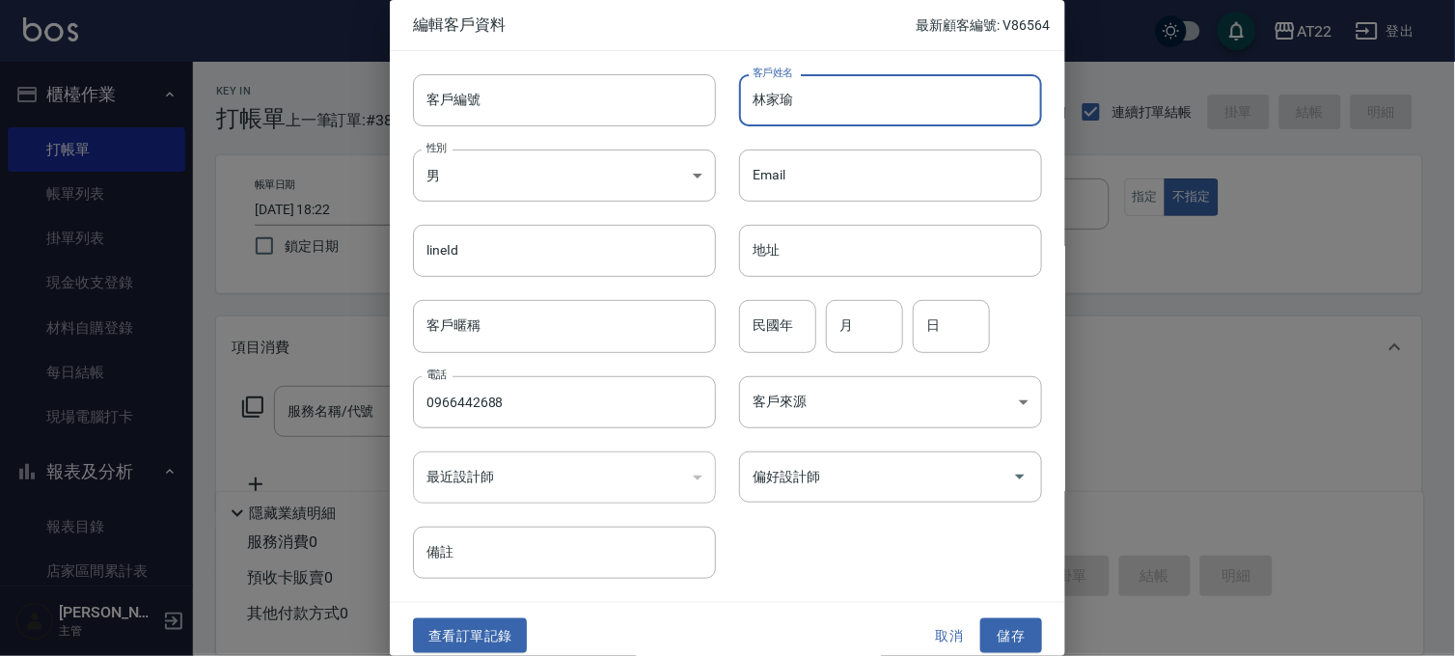
click at [769, 301] on div "民國年 民國年" at bounding box center [777, 326] width 77 height 52
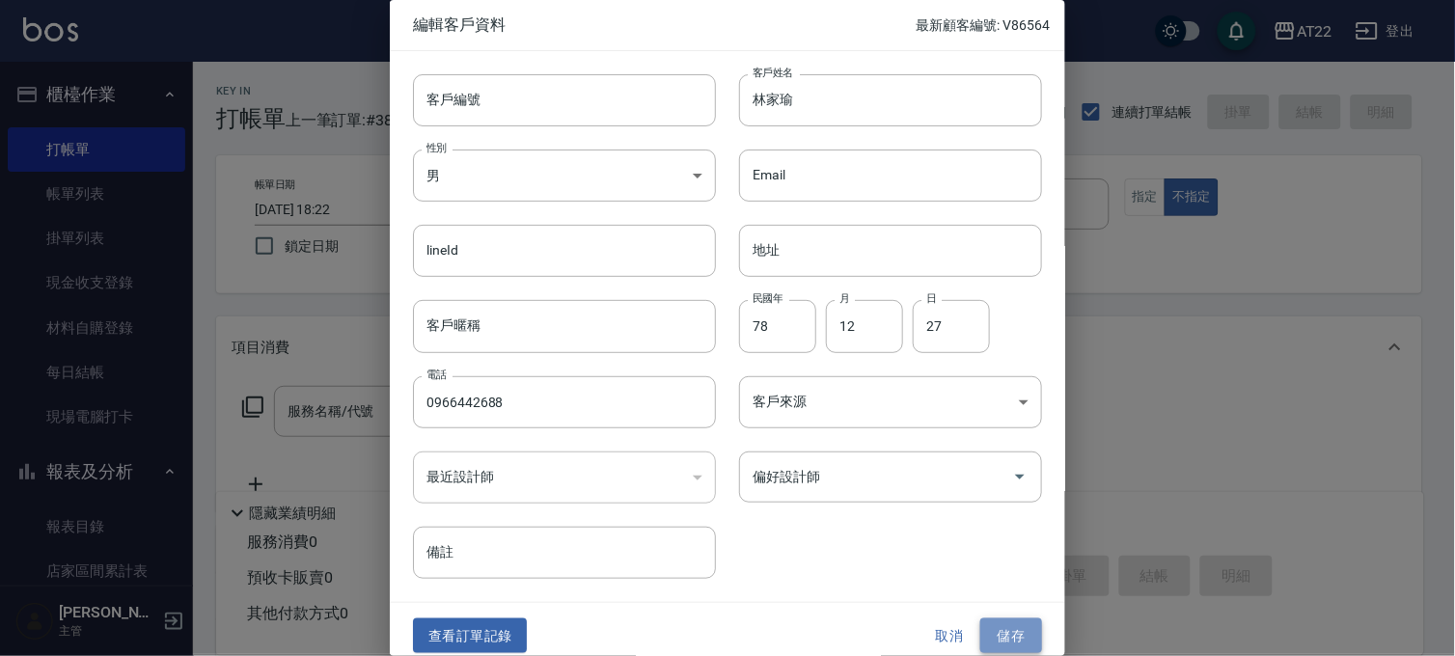
click at [1029, 649] on button "儲存" at bounding box center [1011, 636] width 62 height 36
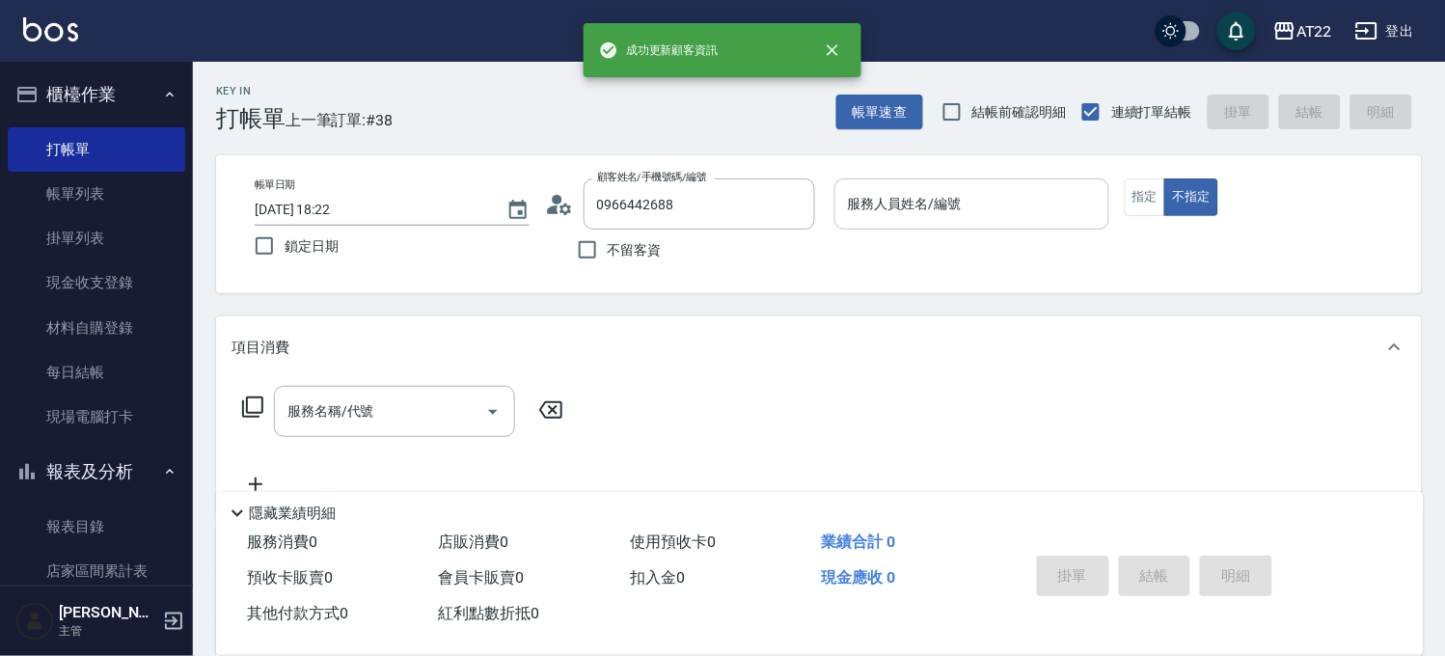
click at [955, 226] on div "服務人員姓名/編號" at bounding box center [971, 203] width 275 height 51
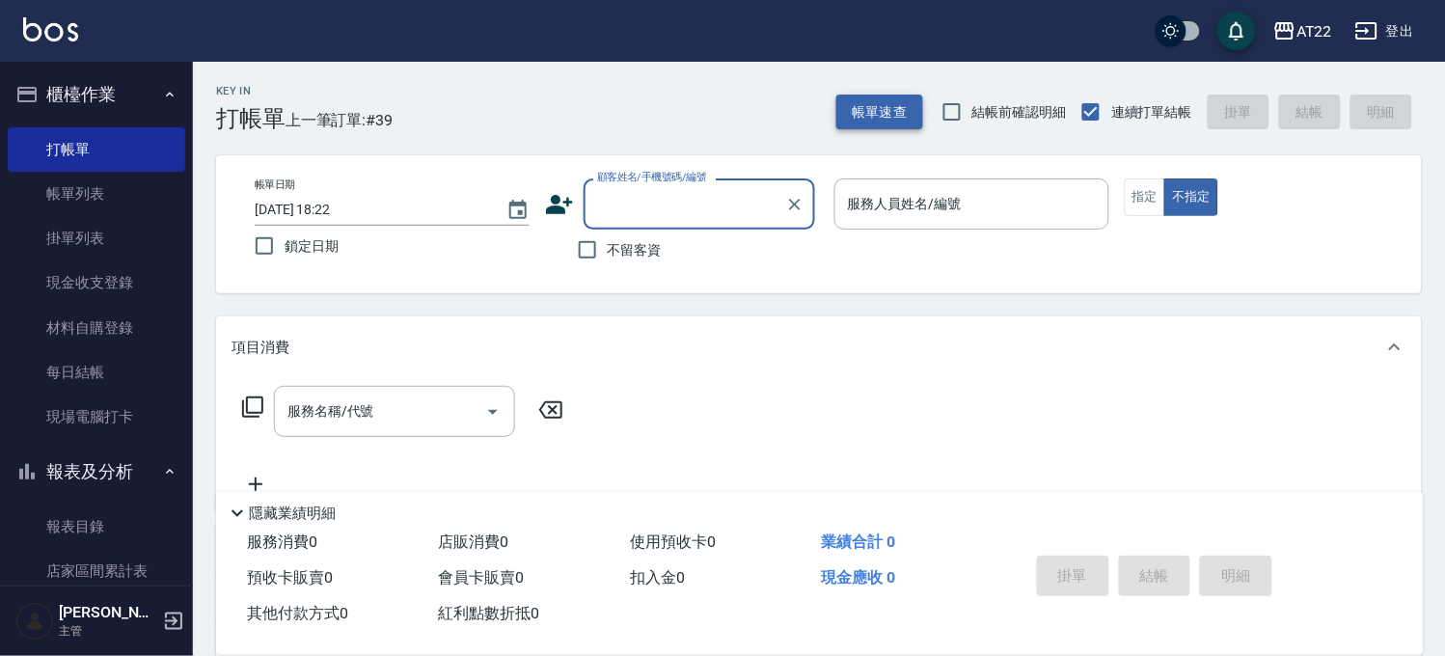
click at [841, 96] on button "帳單速查" at bounding box center [879, 113] width 87 height 36
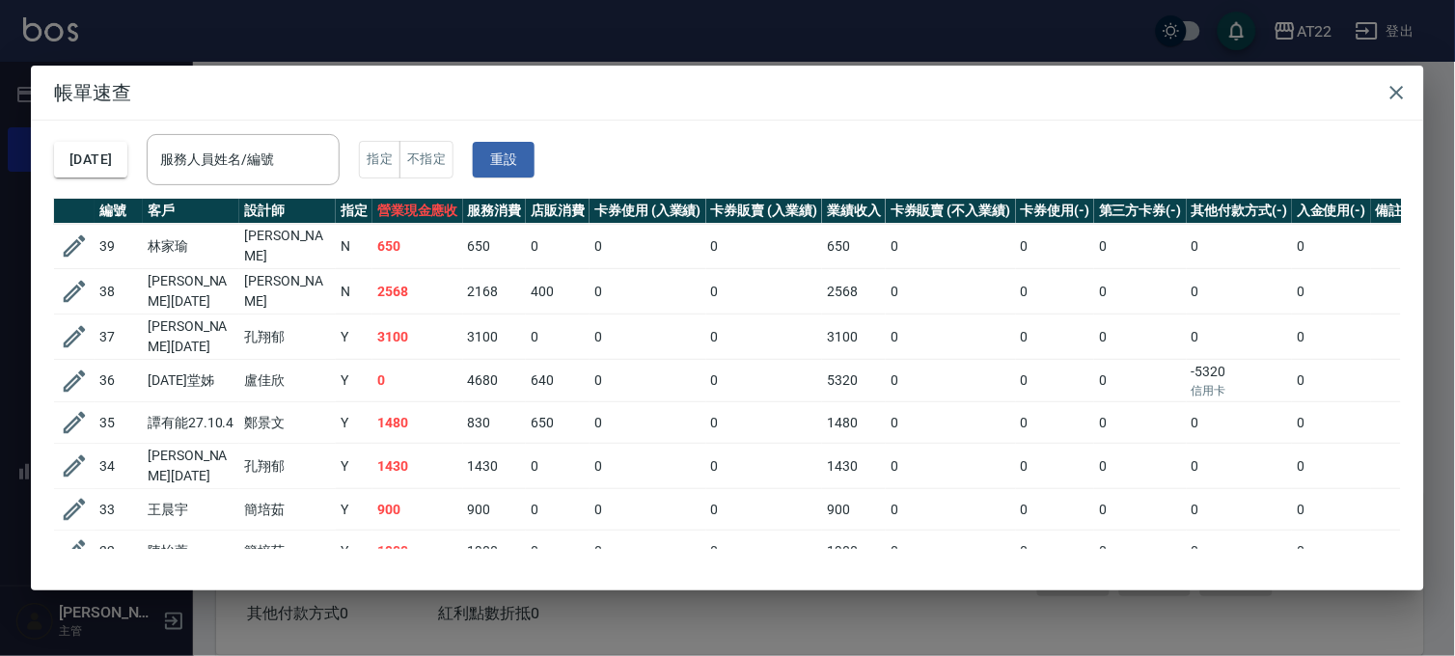
click at [382, 593] on div "帳單速查 [DATE] 服務人員姓名/編號 服務人員姓名/編號 指定 不指定 重設 編號 客戶 設計師 指定 營業現金應收 服務消費 店販消費 卡券使用 (入…" at bounding box center [727, 328] width 1455 height 656
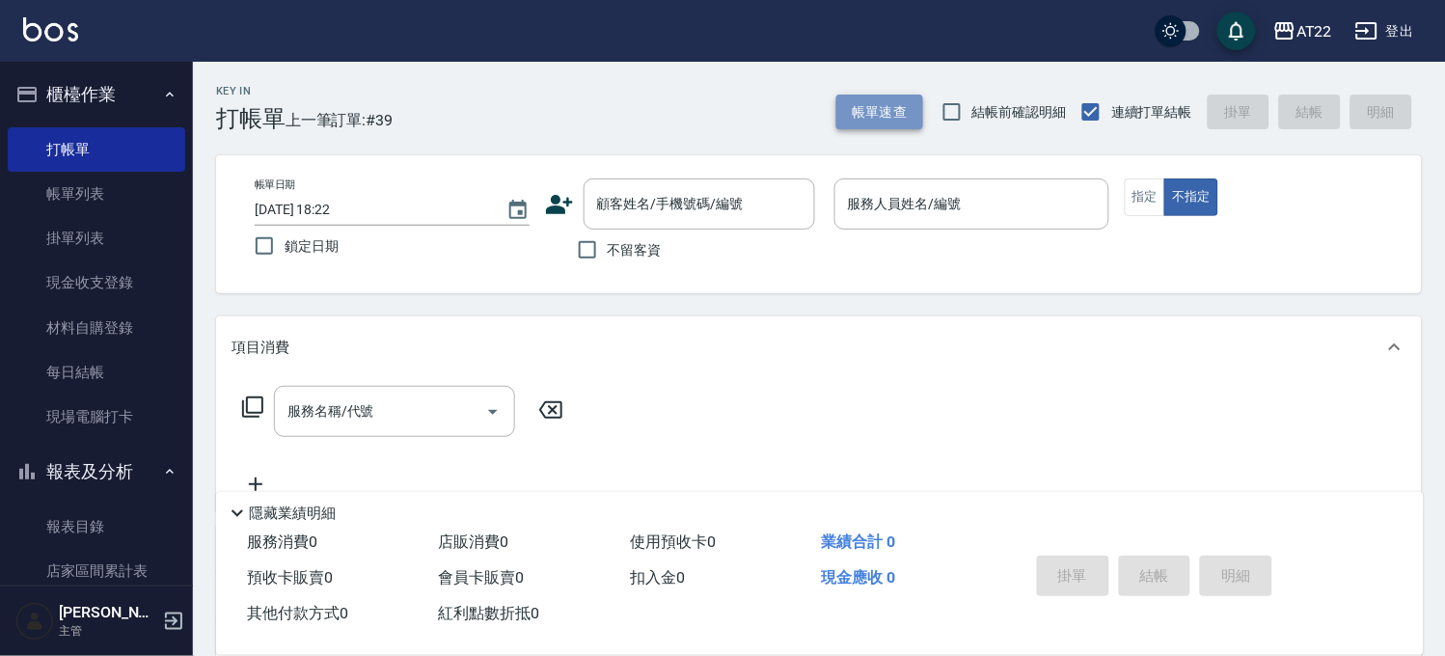
click at [882, 127] on button "帳單速查" at bounding box center [879, 113] width 87 height 36
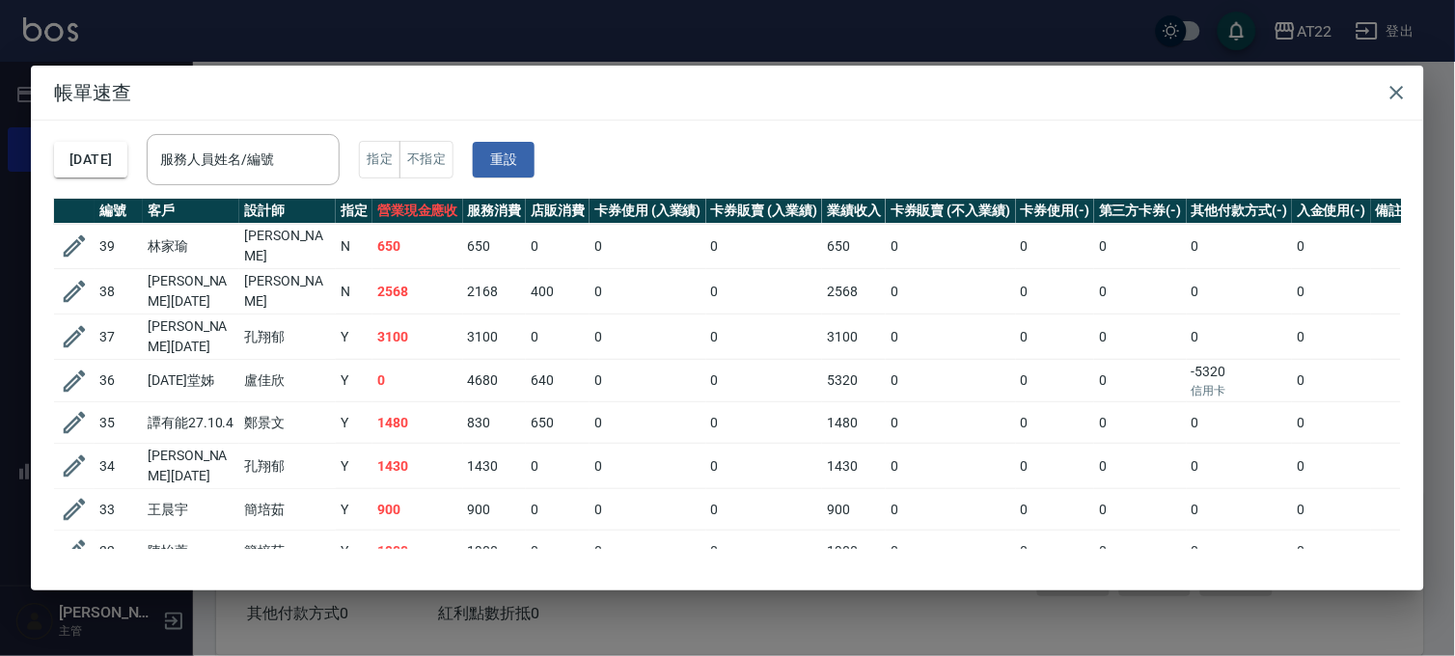
click at [215, 53] on div "帳單速查 [DATE] 服務人員姓名/編號 服務人員姓名/編號 指定 不指定 重設 編號 客戶 設計師 指定 營業現金應收 服務消費 店販消費 卡券使用 (入…" at bounding box center [727, 328] width 1455 height 656
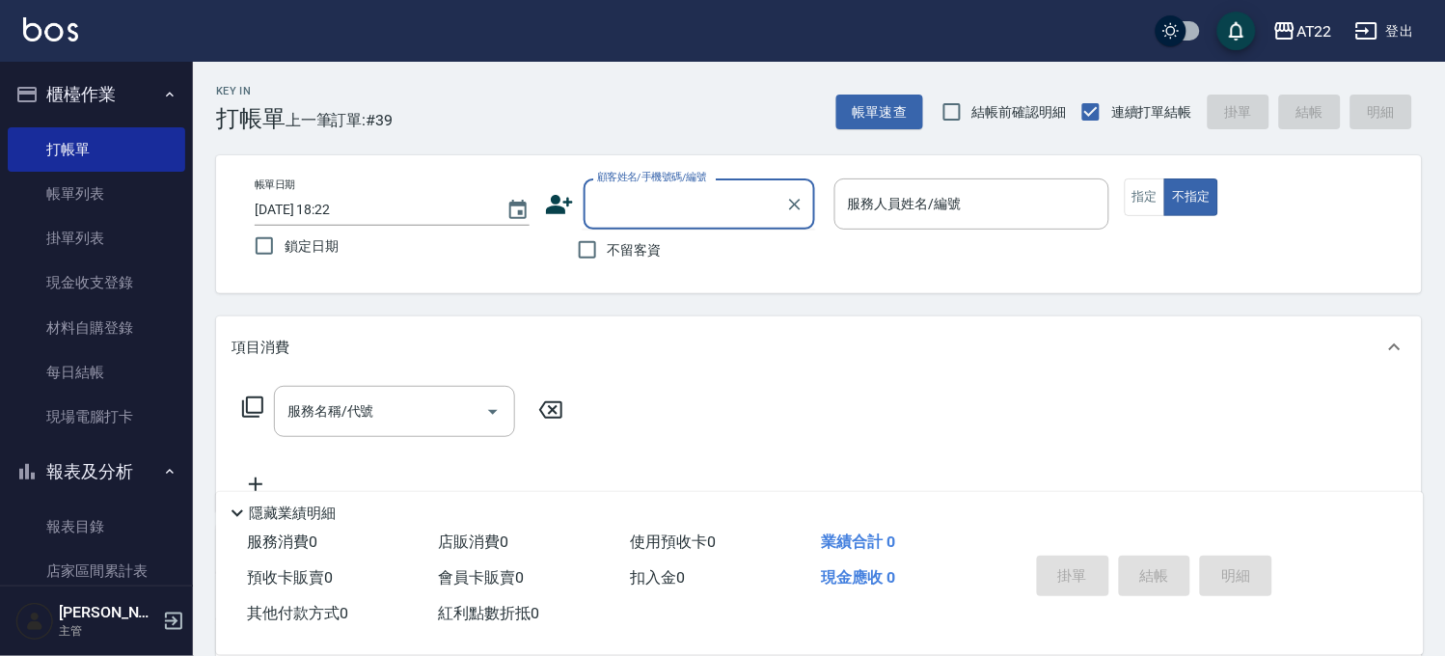
click at [647, 197] on input "顧客姓名/手機號碼/編號" at bounding box center [684, 204] width 185 height 34
click at [671, 252] on li "v82101/0988909172/v26.10.21" at bounding box center [698, 253] width 231 height 32
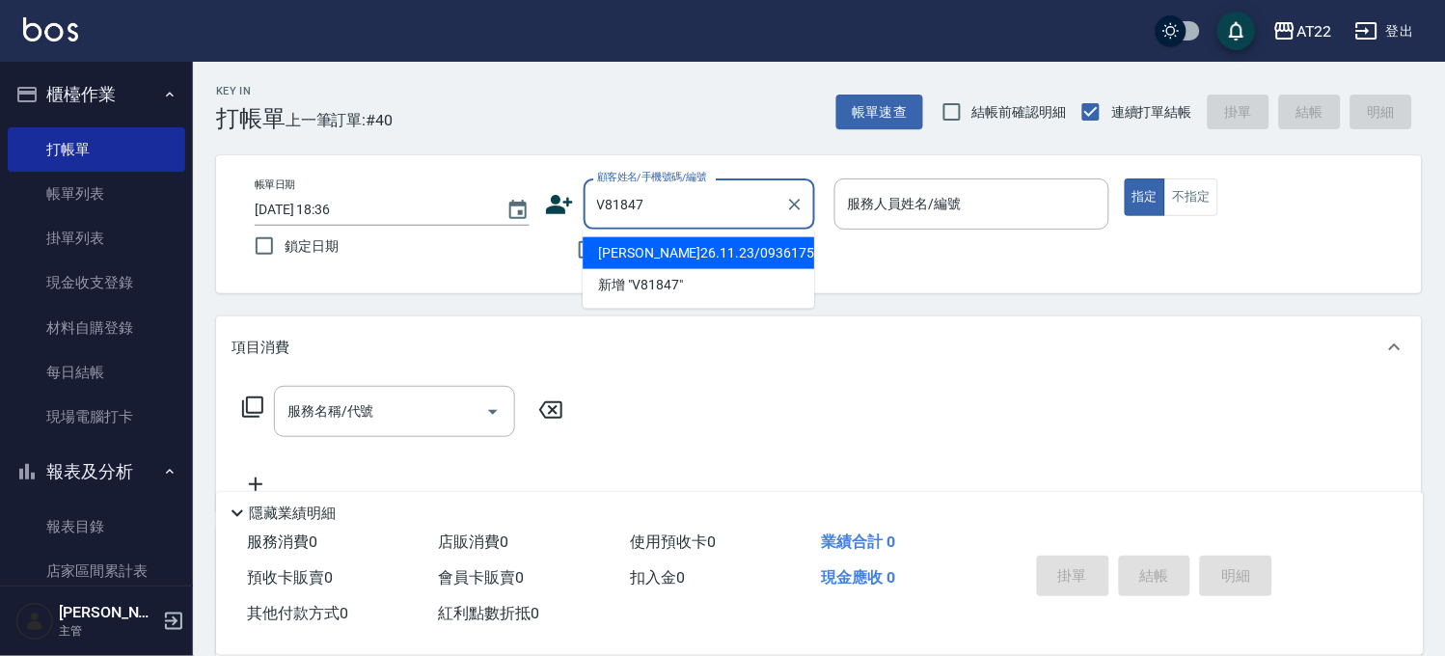
click at [723, 265] on li "[PERSON_NAME]26.11.23/0936175141/V81847" at bounding box center [698, 253] width 231 height 32
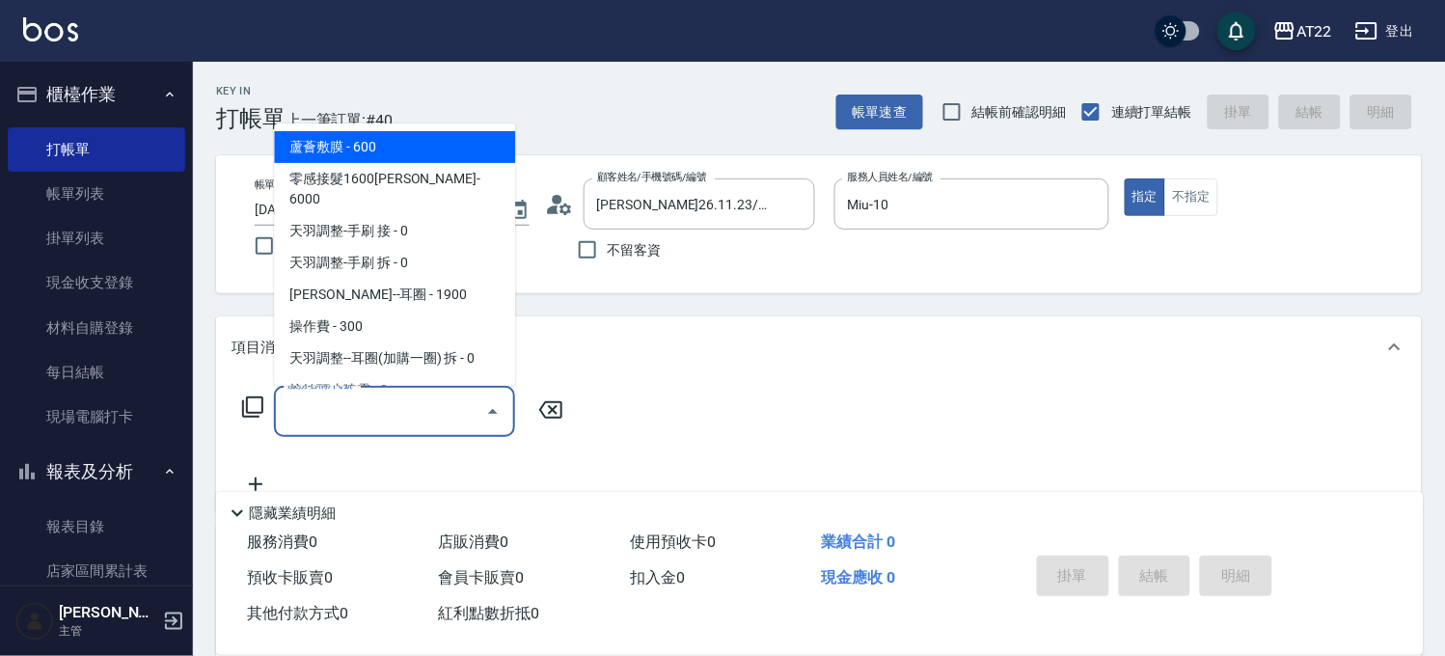
click at [409, 424] on input "服務名稱/代號" at bounding box center [380, 412] width 195 height 34
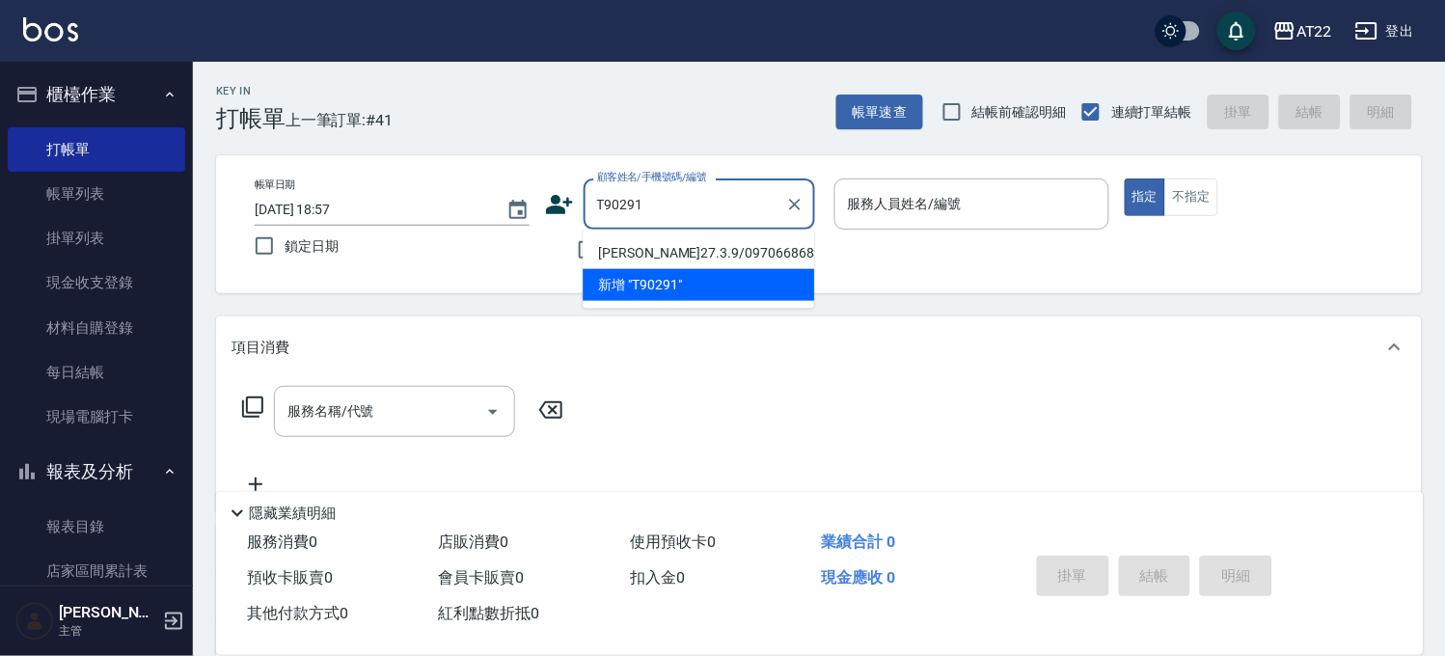
click at [621, 249] on li "[PERSON_NAME]27.3.9/0970668683/T90291" at bounding box center [698, 253] width 231 height 32
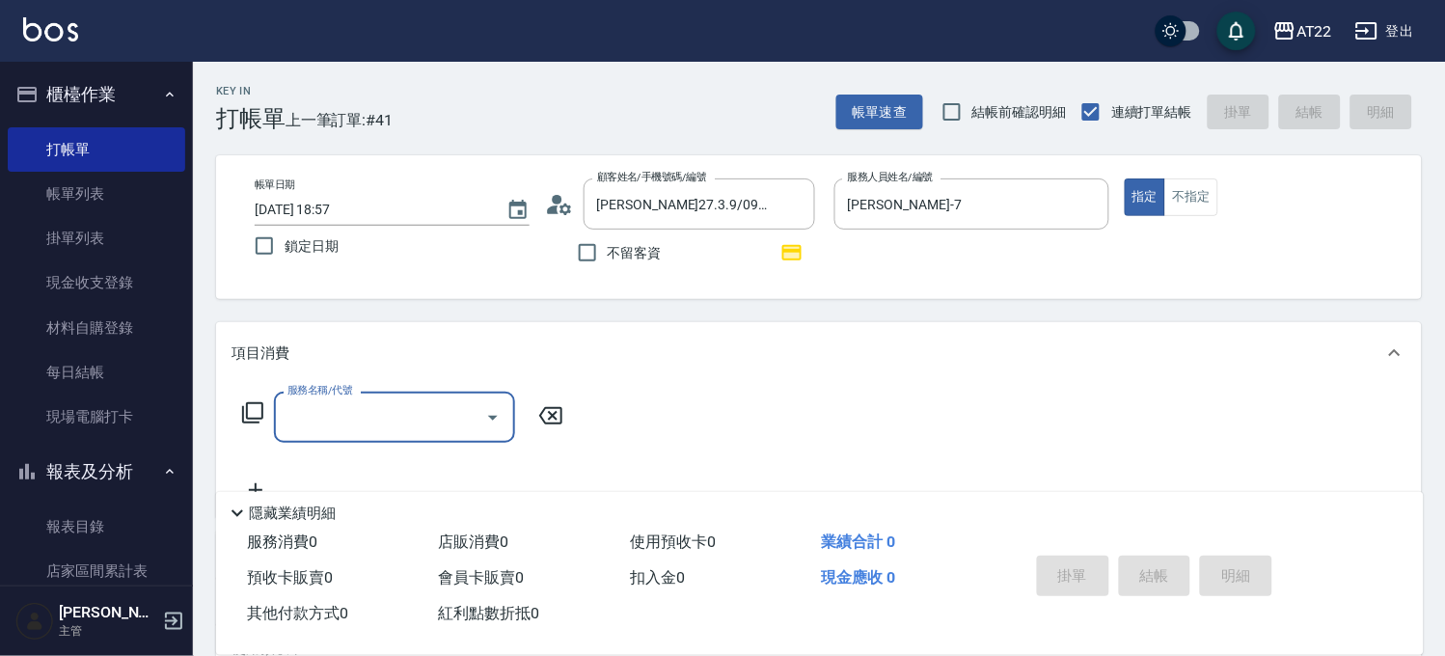
scroll to position [291, 0]
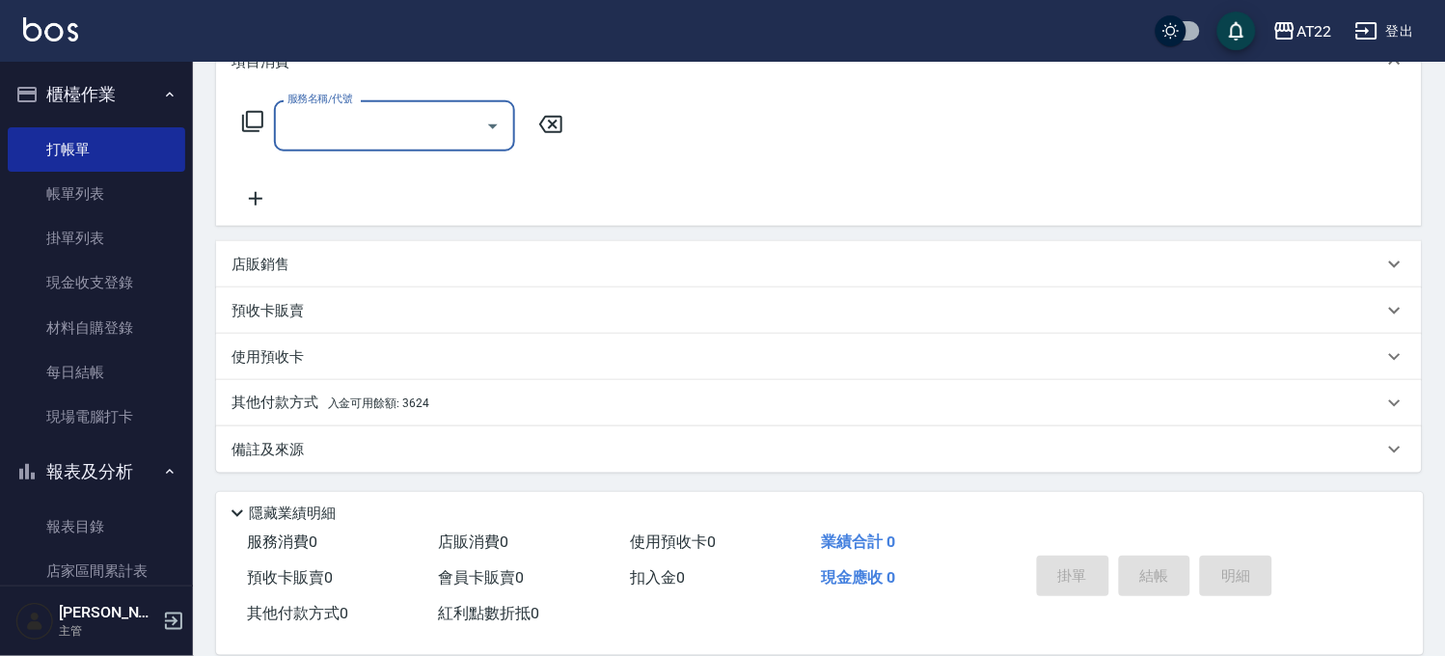
click at [400, 402] on span "入金可用餘額: 3624" at bounding box center [378, 403] width 101 height 14
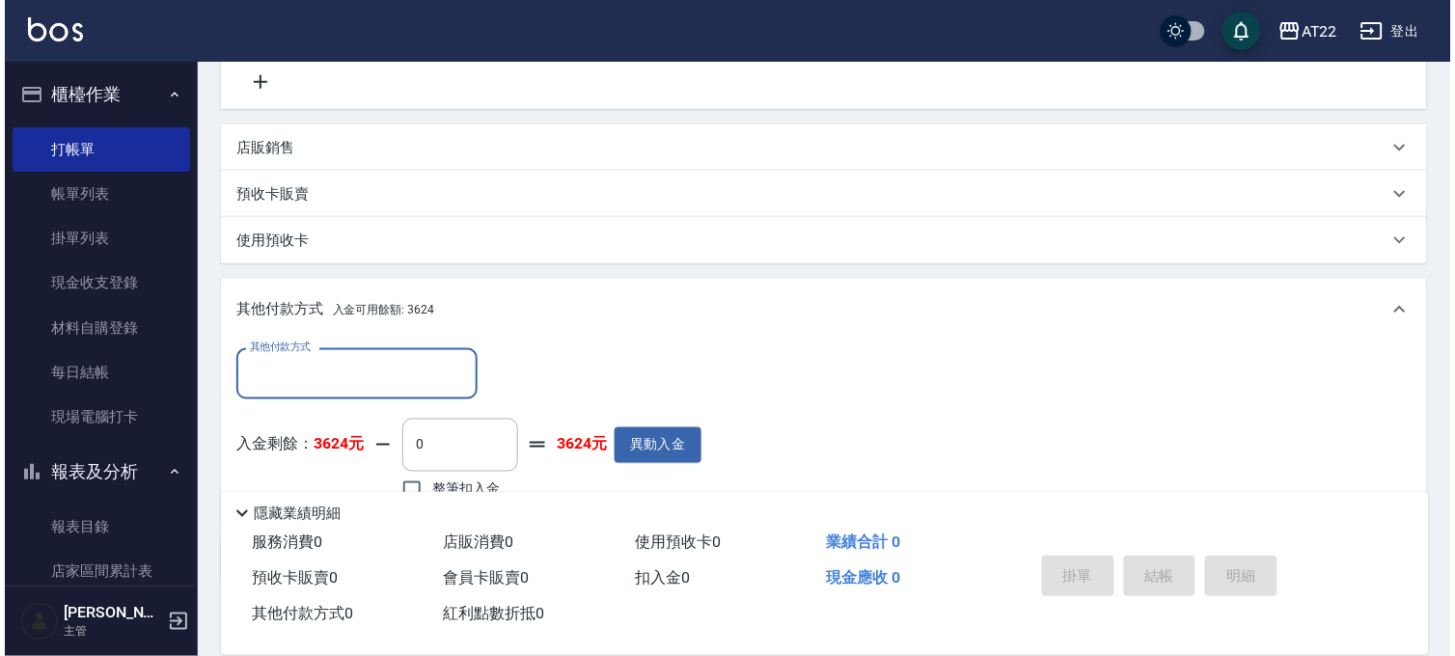
scroll to position [517, 0]
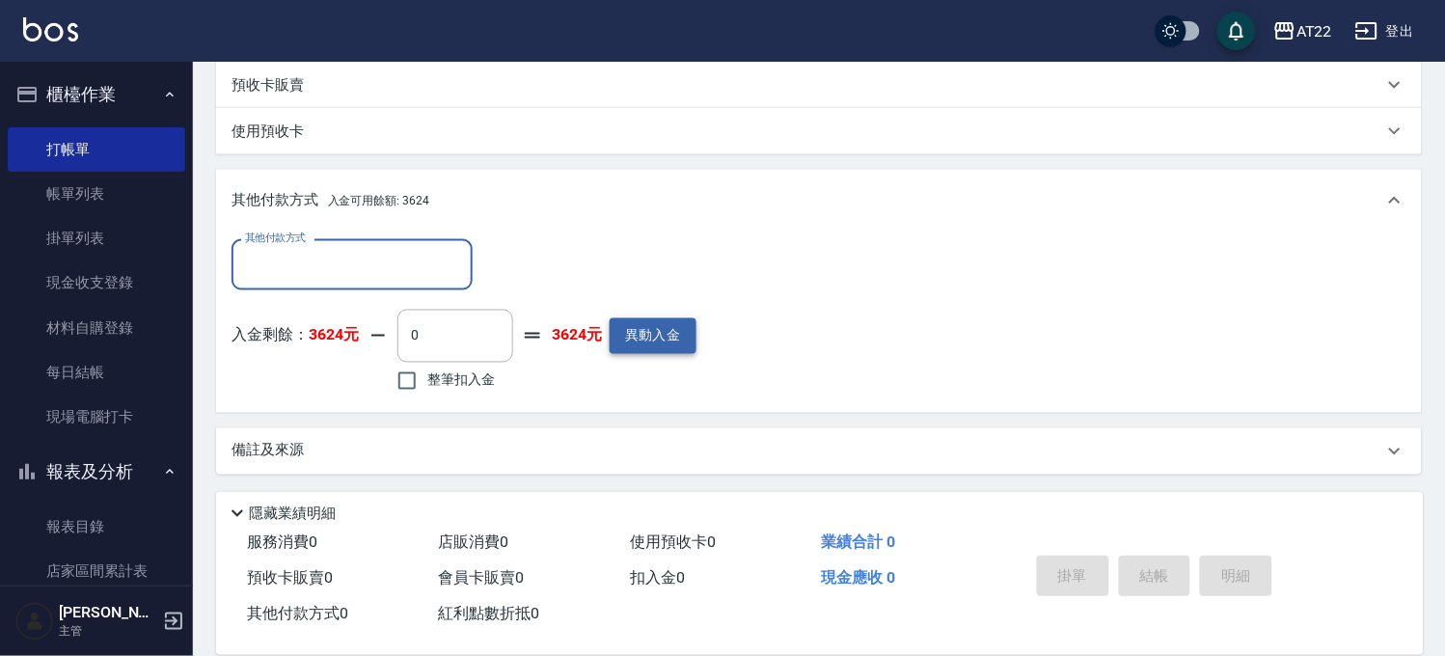
click at [638, 340] on button "異動入金" at bounding box center [653, 336] width 87 height 36
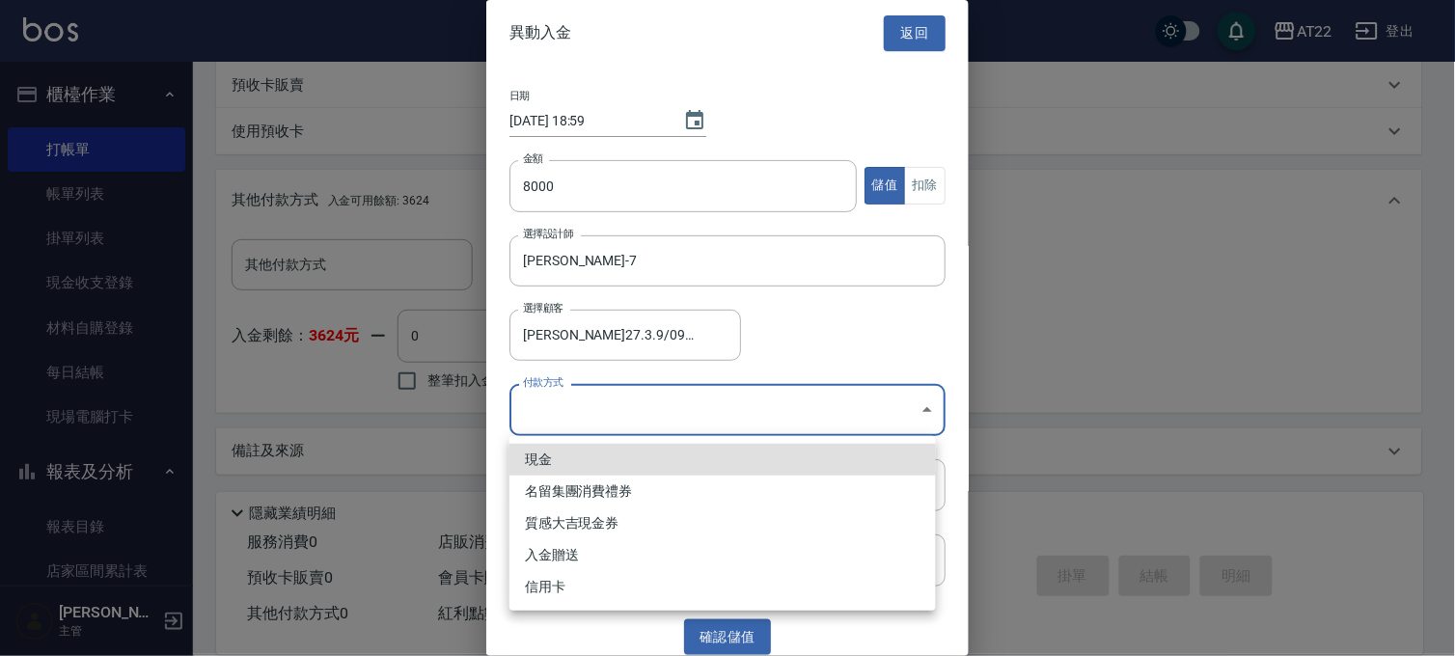
click at [613, 412] on body "AT22 登出 櫃檯作業 打帳單 帳單列表 掛單列表 現金收支登錄 材料自購登錄 每日結帳 現場電腦打卡 報表及分析 報表目錄 店家區間累計表 店家日報表 店…" at bounding box center [727, 70] width 1455 height 1175
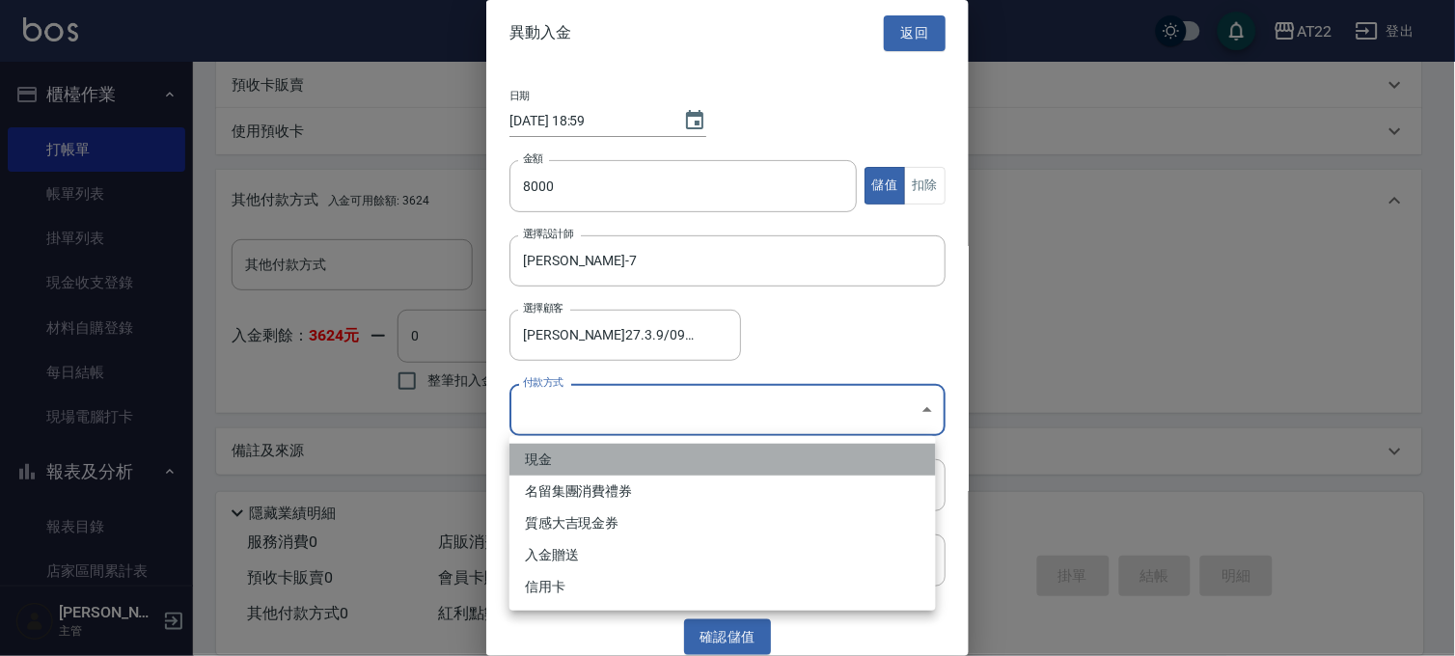
click at [611, 458] on li "現金" at bounding box center [722, 460] width 426 height 32
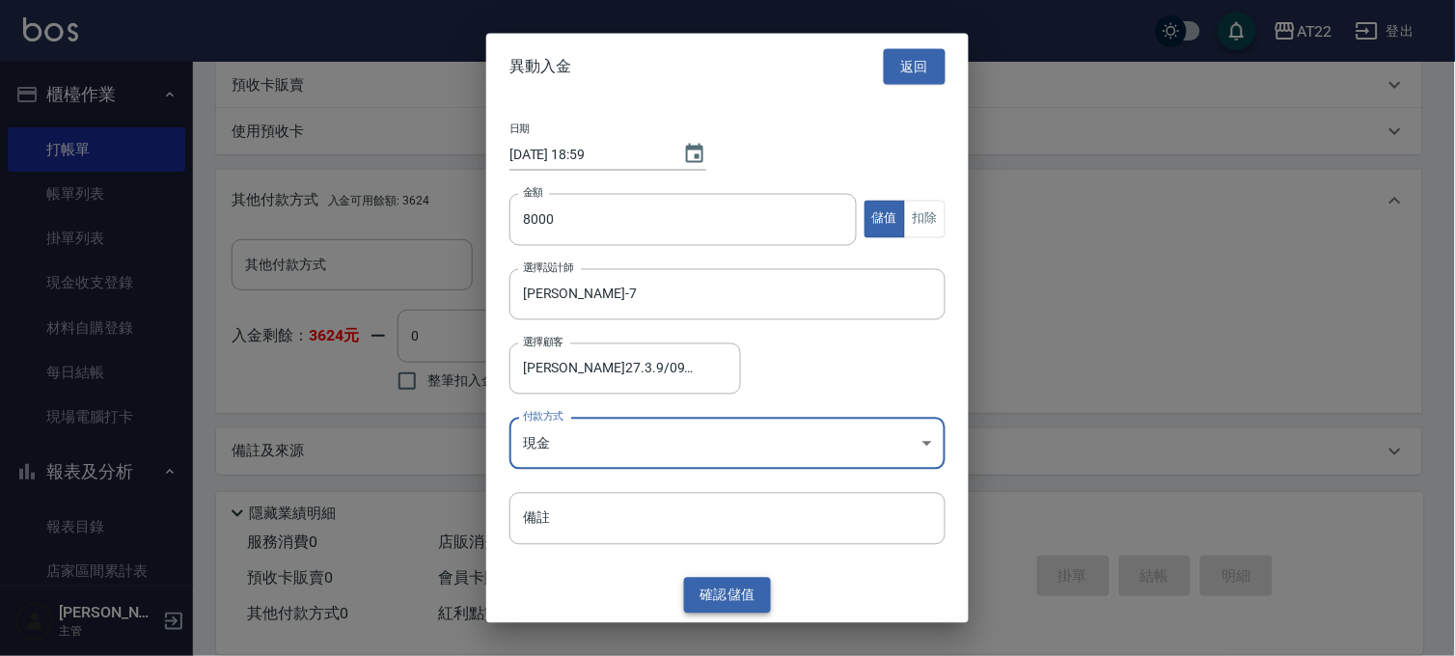
click at [720, 582] on button "確認 儲值" at bounding box center [727, 596] width 87 height 36
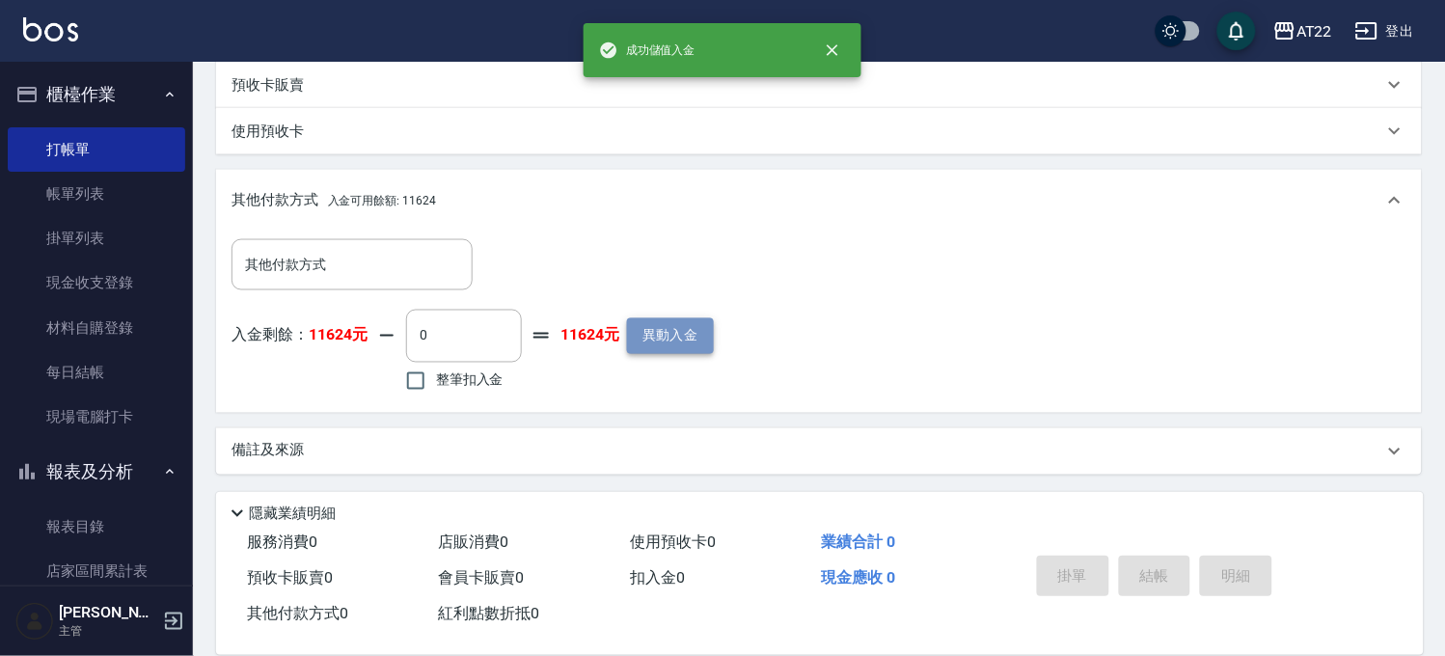
click at [667, 335] on button "異動入金" at bounding box center [670, 336] width 87 height 36
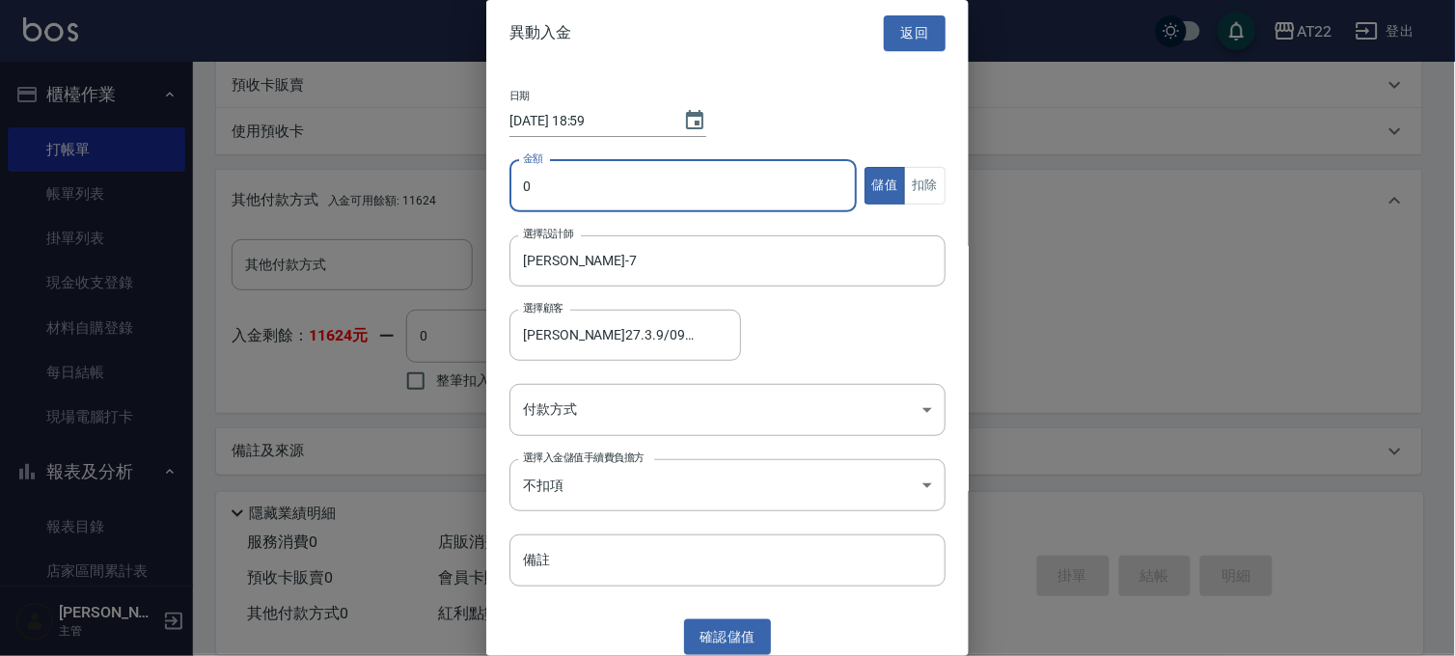
click at [609, 186] on input "0" at bounding box center [682, 186] width 347 height 52
click at [609, 186] on input "5800" at bounding box center [682, 186] width 347 height 52
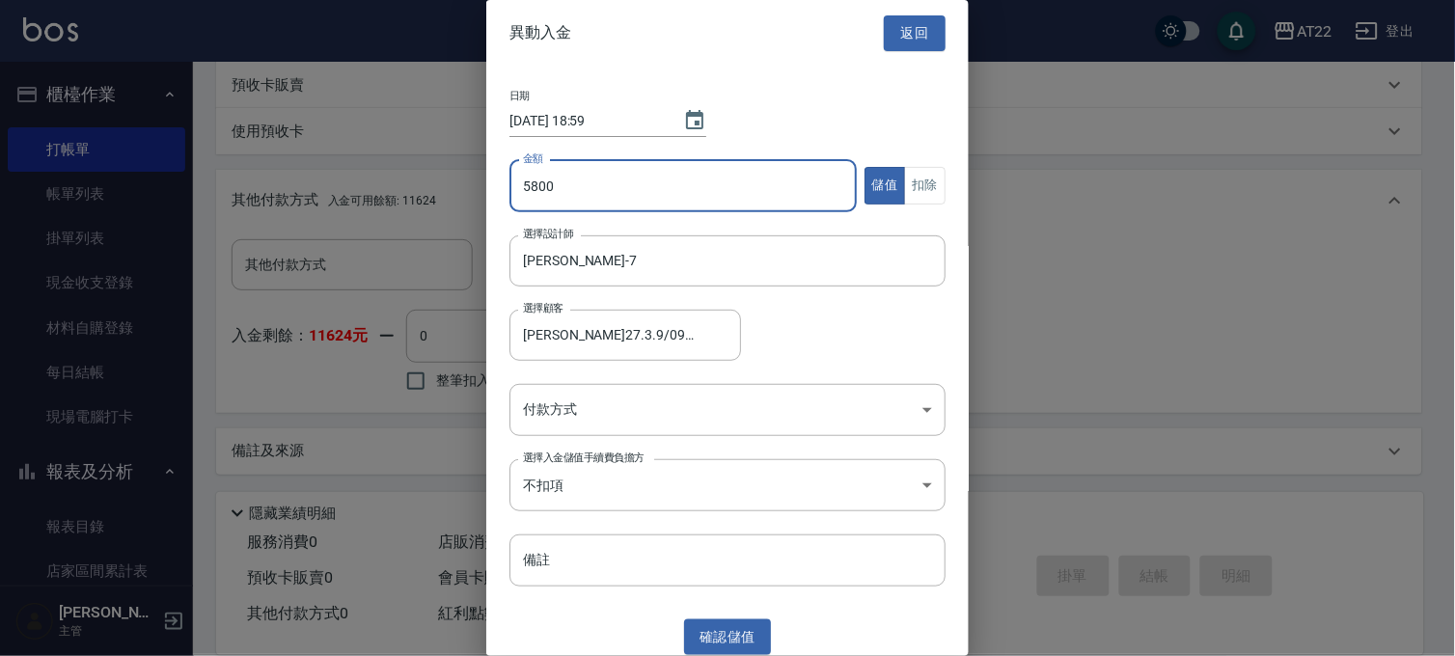
drag, startPoint x: 609, startPoint y: 186, endPoint x: 502, endPoint y: 178, distance: 107.3
click at [502, 178] on div "日期 [DATE] 18:59 金額 5800 金額 儲值 扣除 選擇設計師 [PERSON_NAME]-7 選擇設計師 選擇顧客 [PERSON_NAME]…" at bounding box center [727, 339] width 482 height 544
click at [567, 421] on body "AT22 登出 櫃檯作業 打帳單 帳單列表 掛單列表 現金收支登錄 材料自購登錄 每日結帳 現場電腦打卡 報表及分析 報表目錄 店家區間累計表 店家日報表 店…" at bounding box center [727, 70] width 1455 height 1175
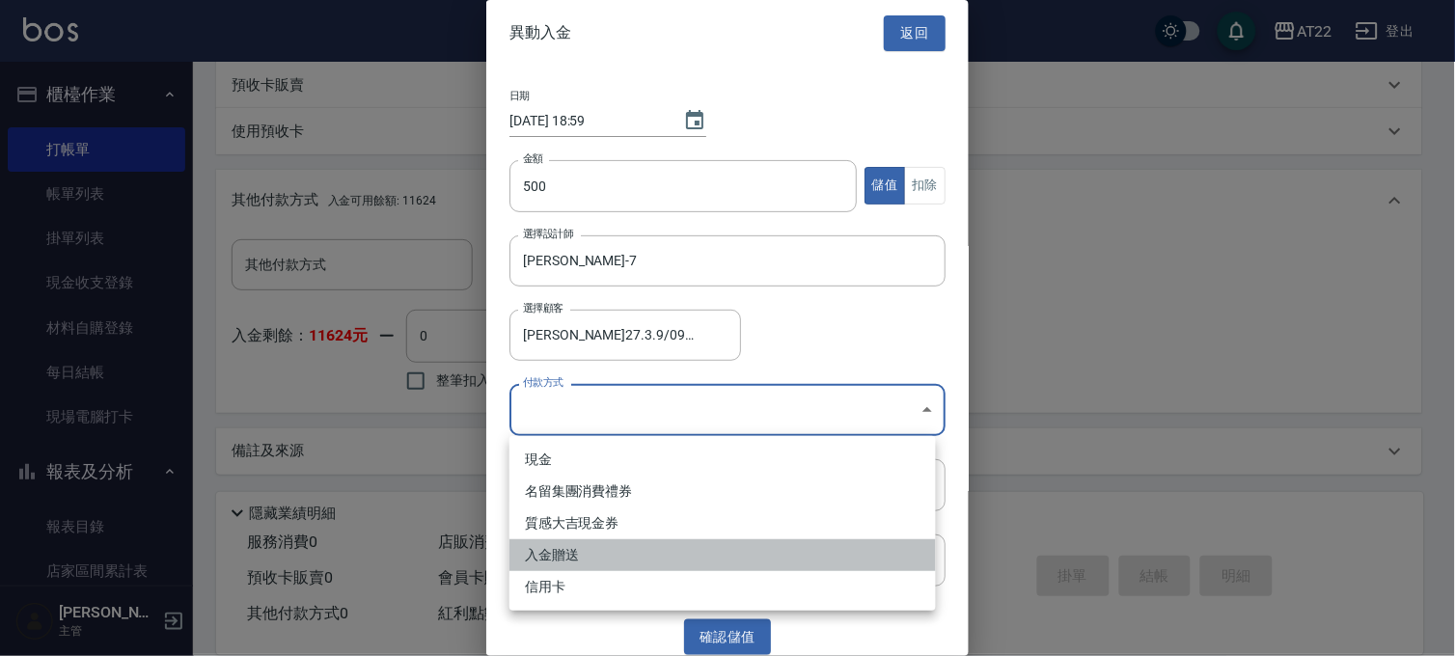
click at [572, 558] on li "入金贈送" at bounding box center [722, 555] width 426 height 32
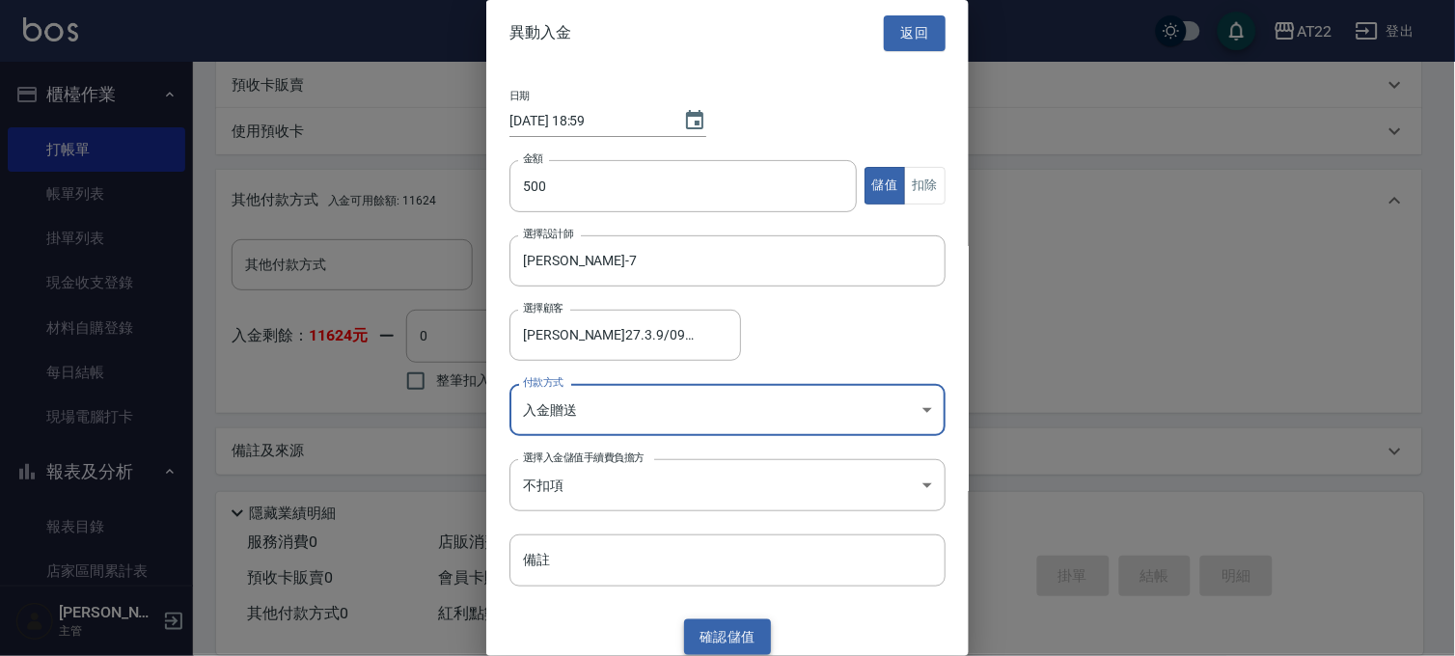
click at [724, 640] on button "確認 儲值" at bounding box center [727, 637] width 87 height 36
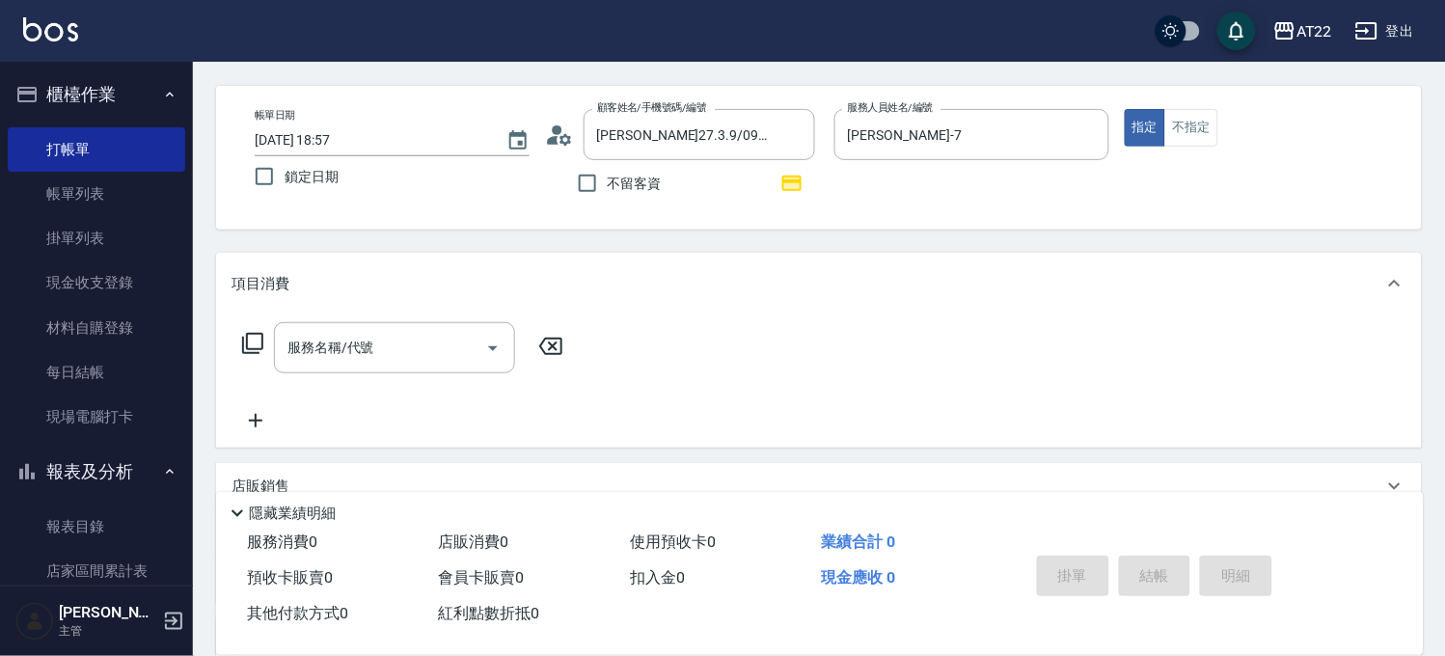
scroll to position [107, 0]
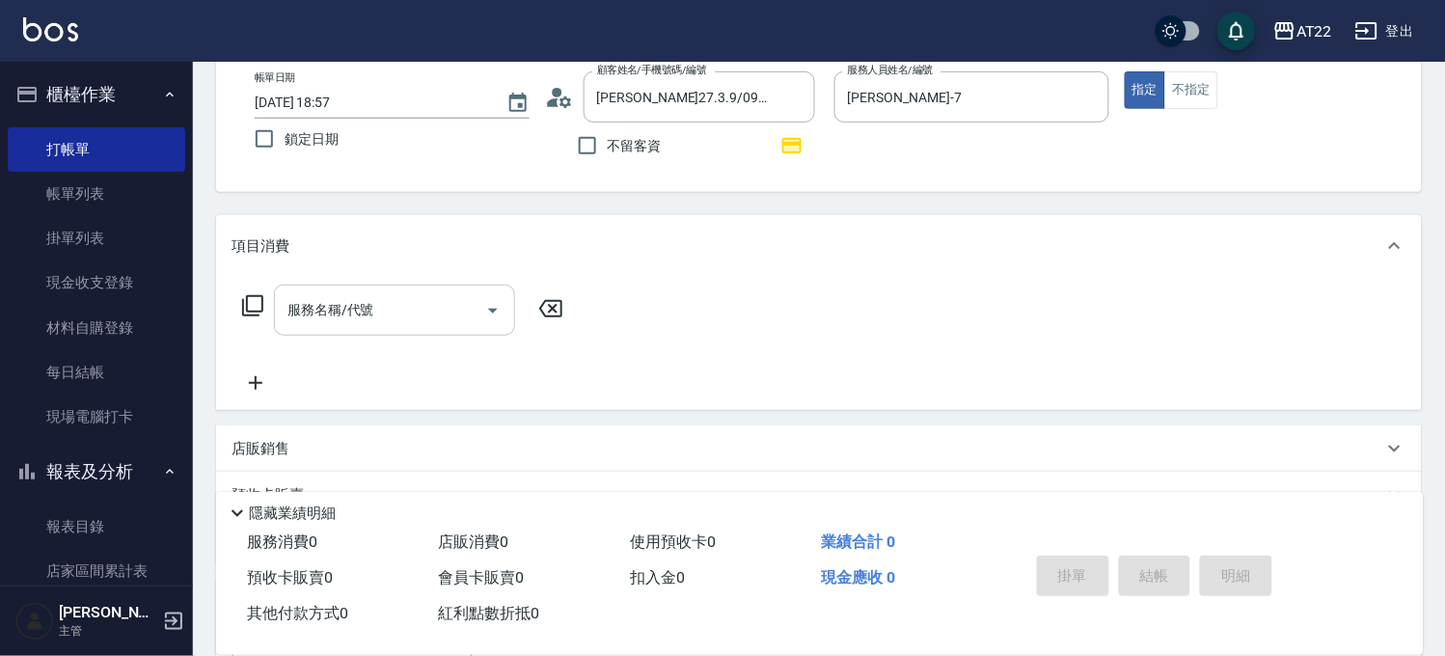
click at [378, 305] on input "服務名稱/代號" at bounding box center [380, 310] width 195 height 34
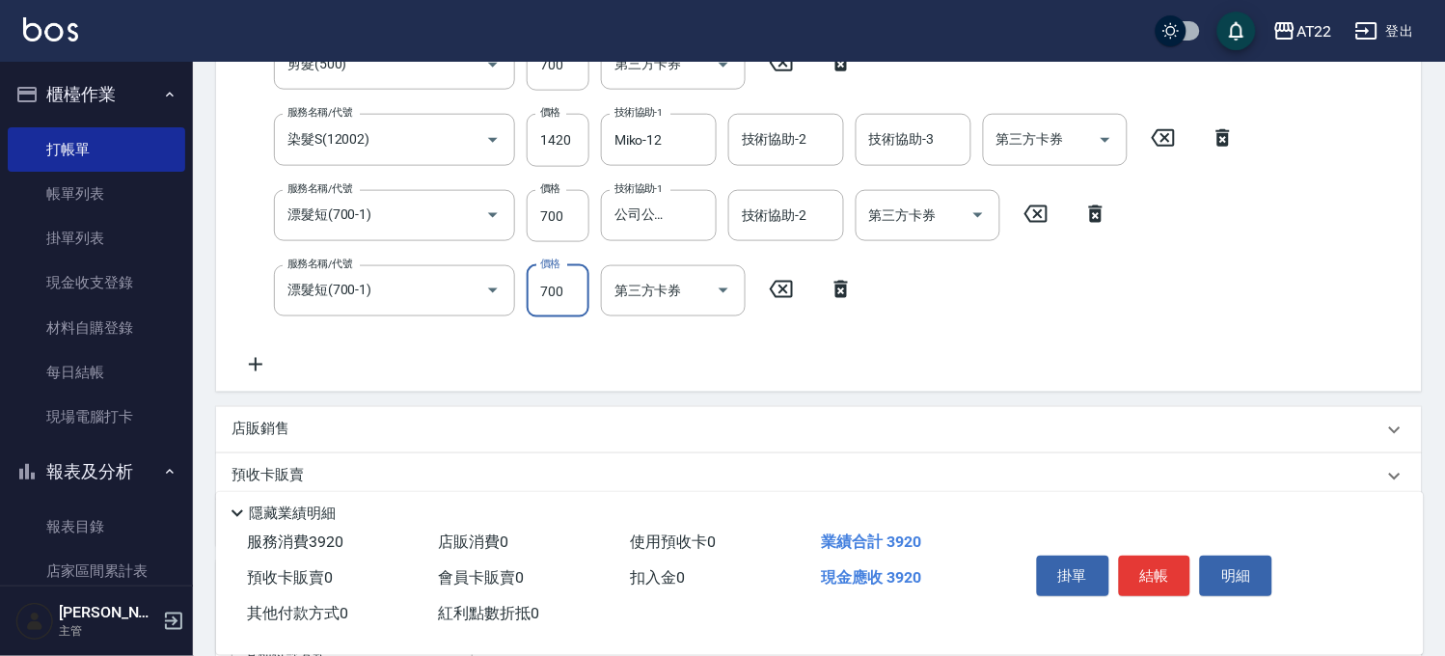
scroll to position [391, 0]
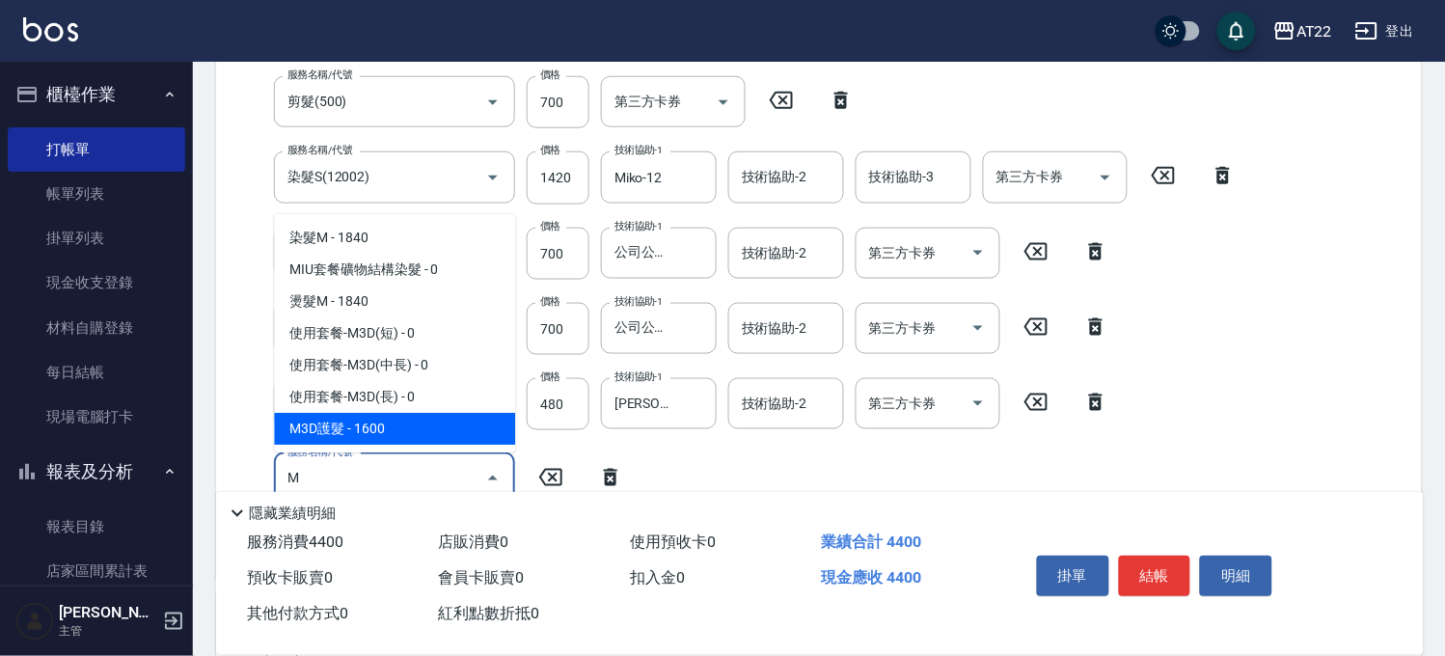
click at [442, 427] on span "M3D護髮 - 1600" at bounding box center [394, 429] width 241 height 32
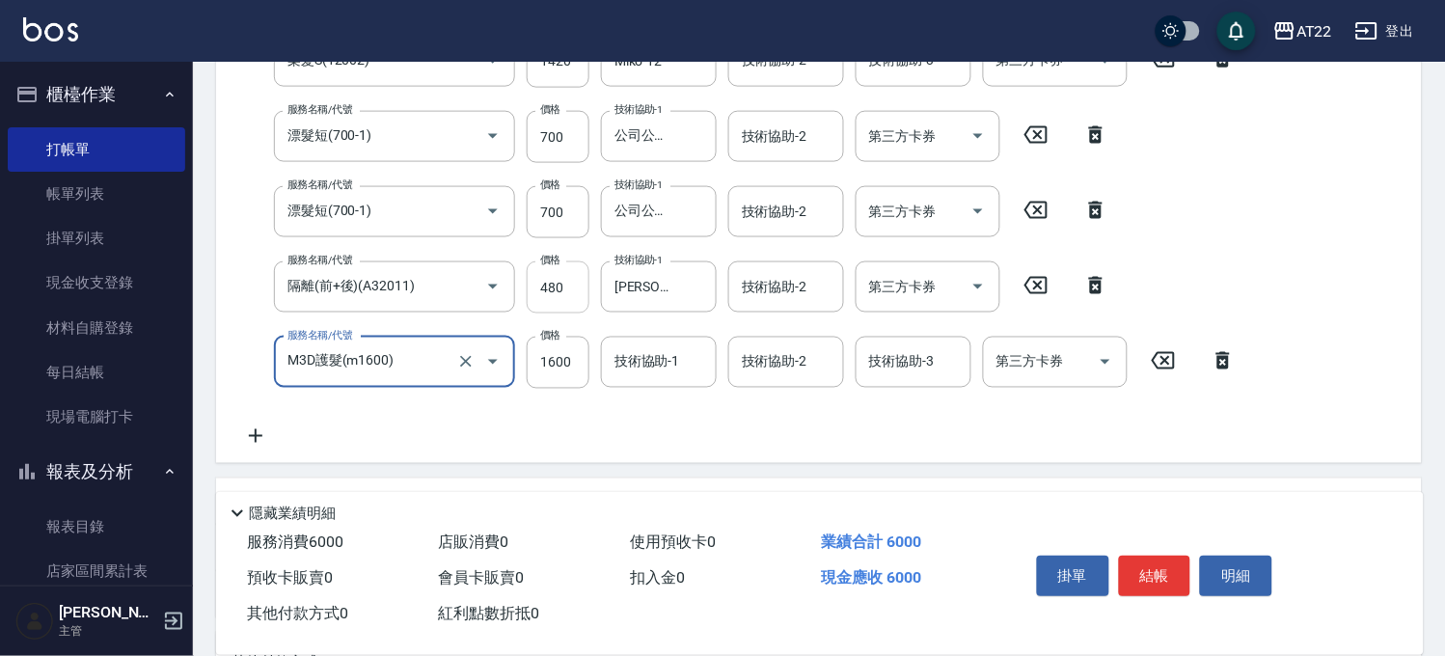
scroll to position [605, 0]
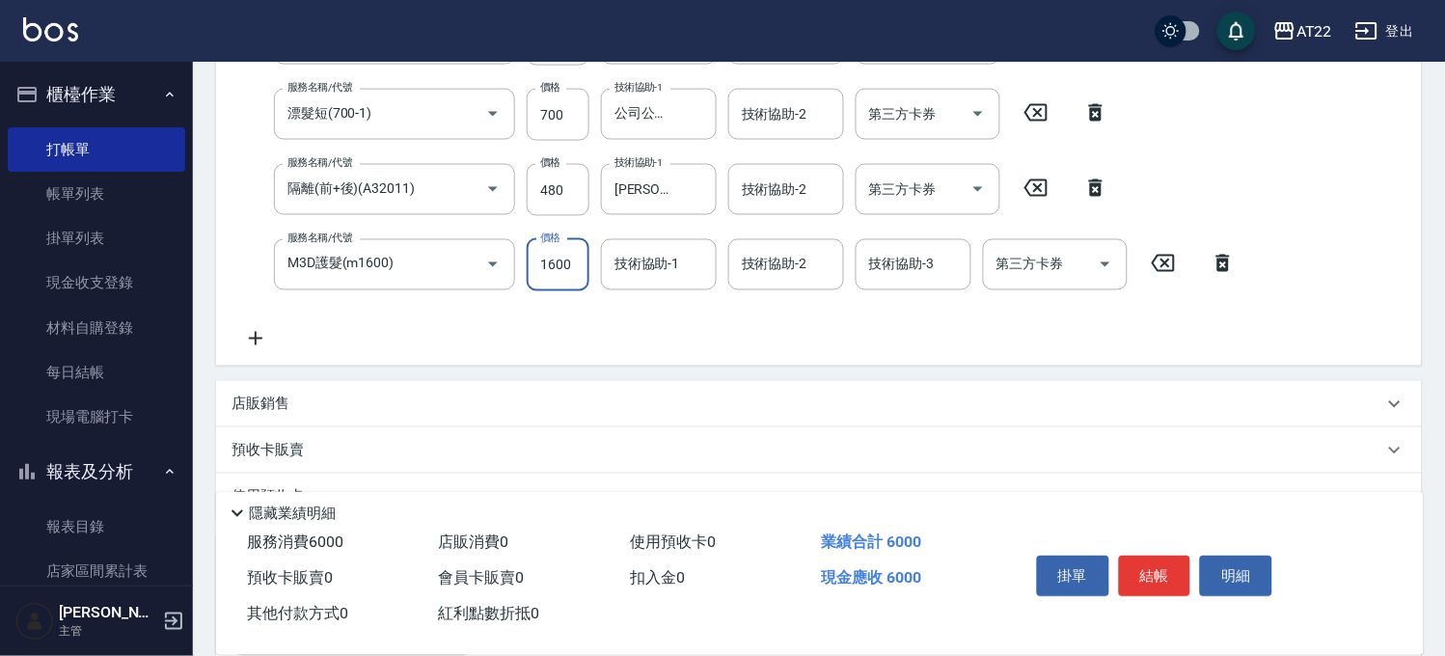
click at [544, 266] on div "服務名稱/代號 有機洗髮(0) 服務名稱/代號 價格 400 價格 洗-1 [PERSON_NAME]-16 洗-1 洗-2 洗-2 第三方卡券 第三方卡券 …" at bounding box center [739, 68] width 1016 height 563
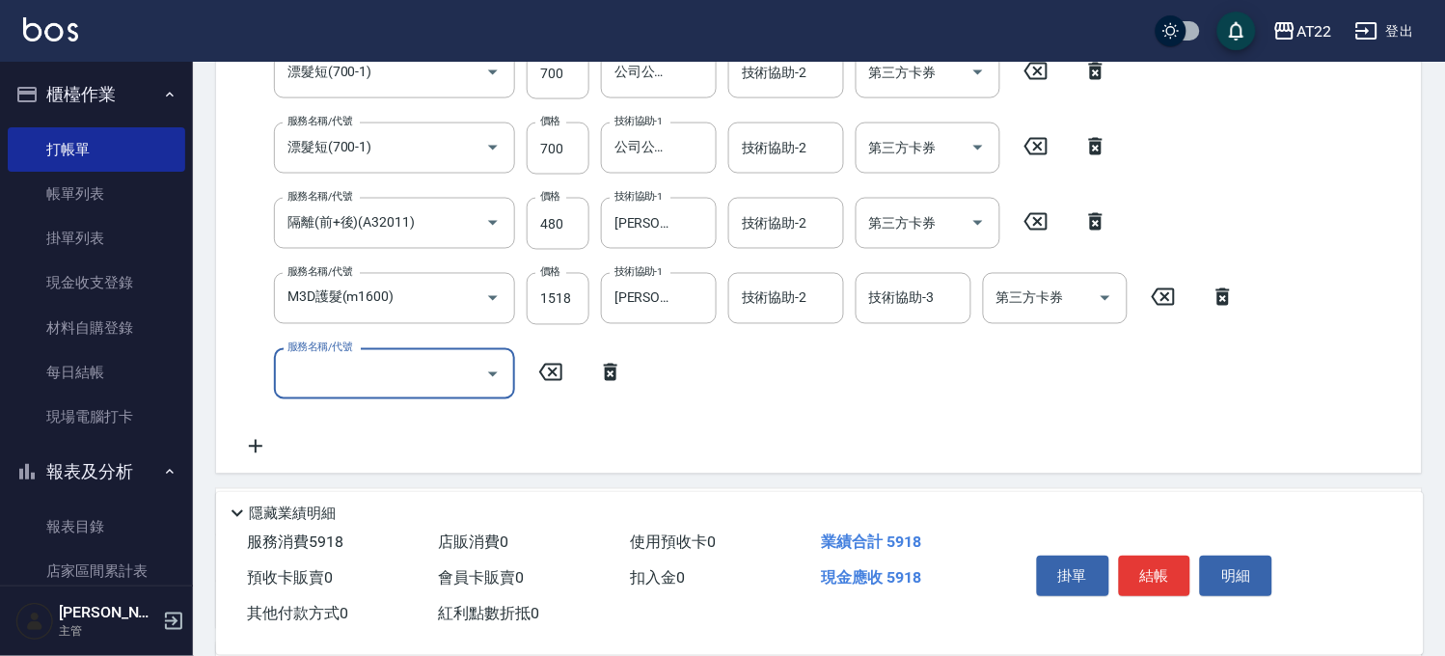
scroll to position [787, 0]
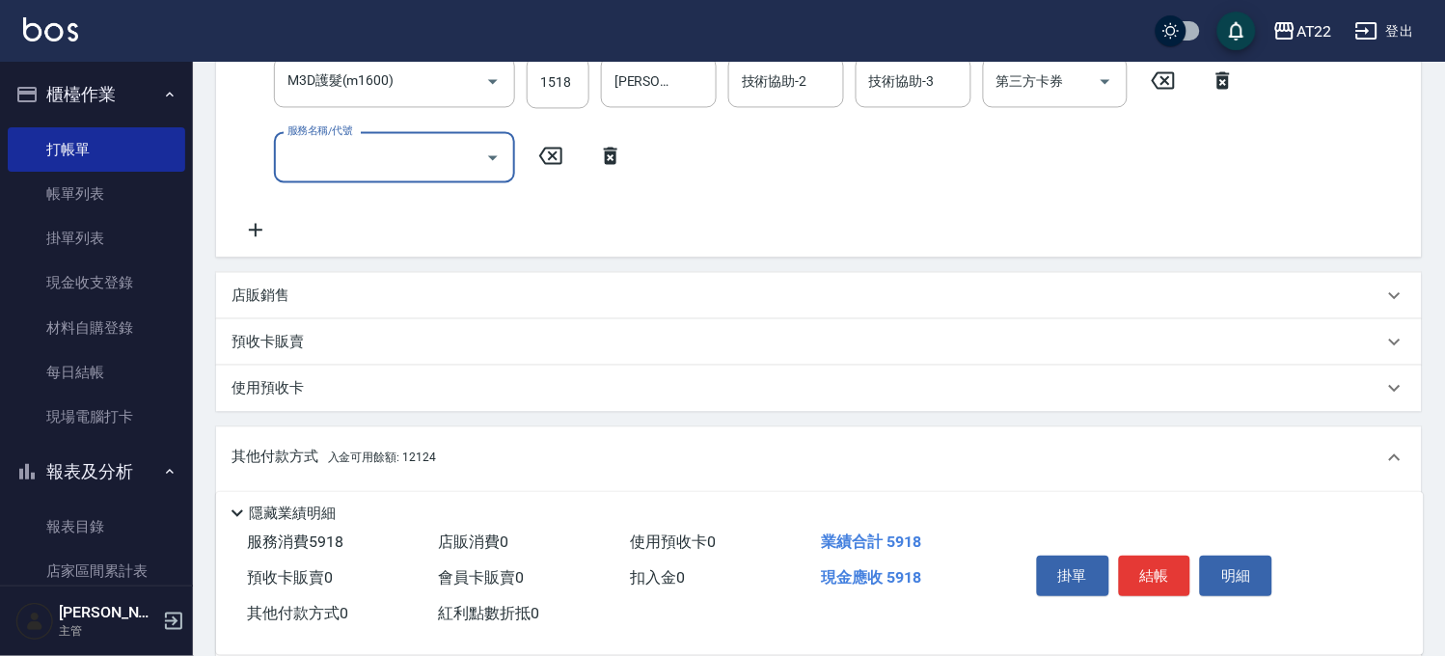
click at [320, 333] on div "預收卡販賣" at bounding box center [807, 343] width 1152 height 20
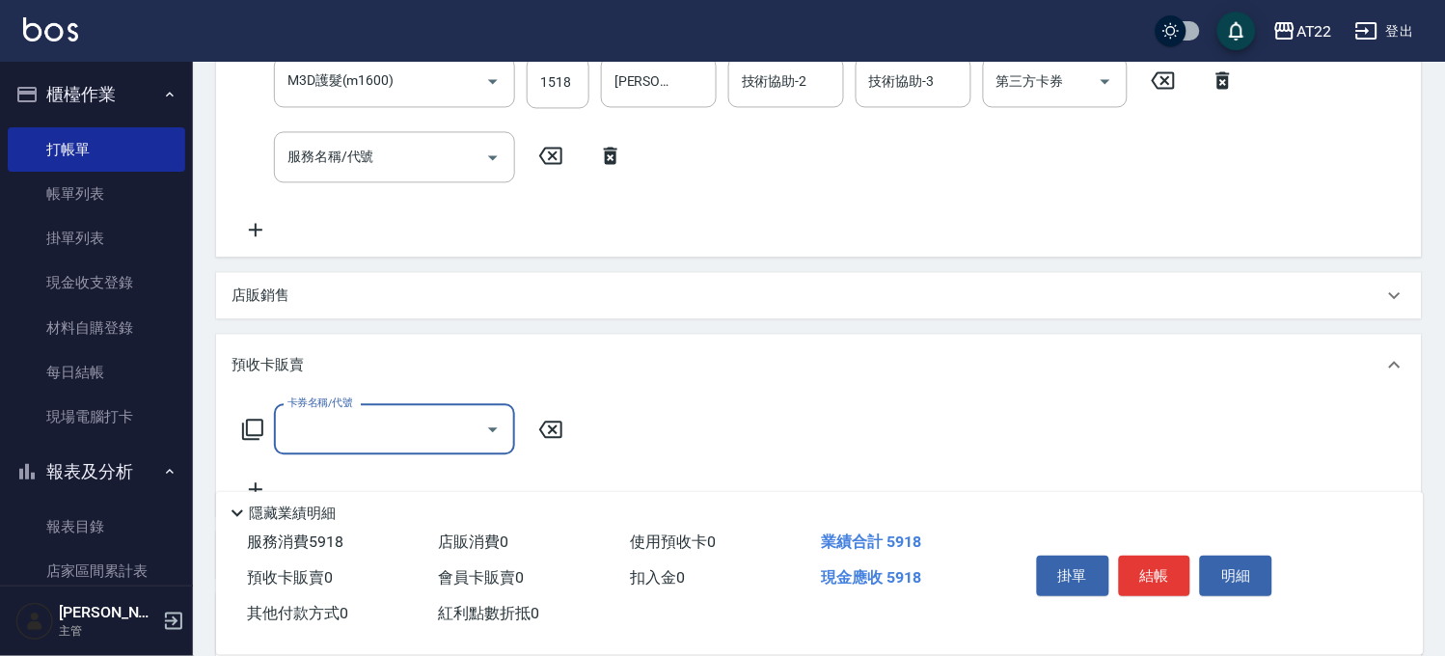
scroll to position [1, 0]
click at [384, 424] on input "卡券名稱/代號" at bounding box center [380, 430] width 195 height 34
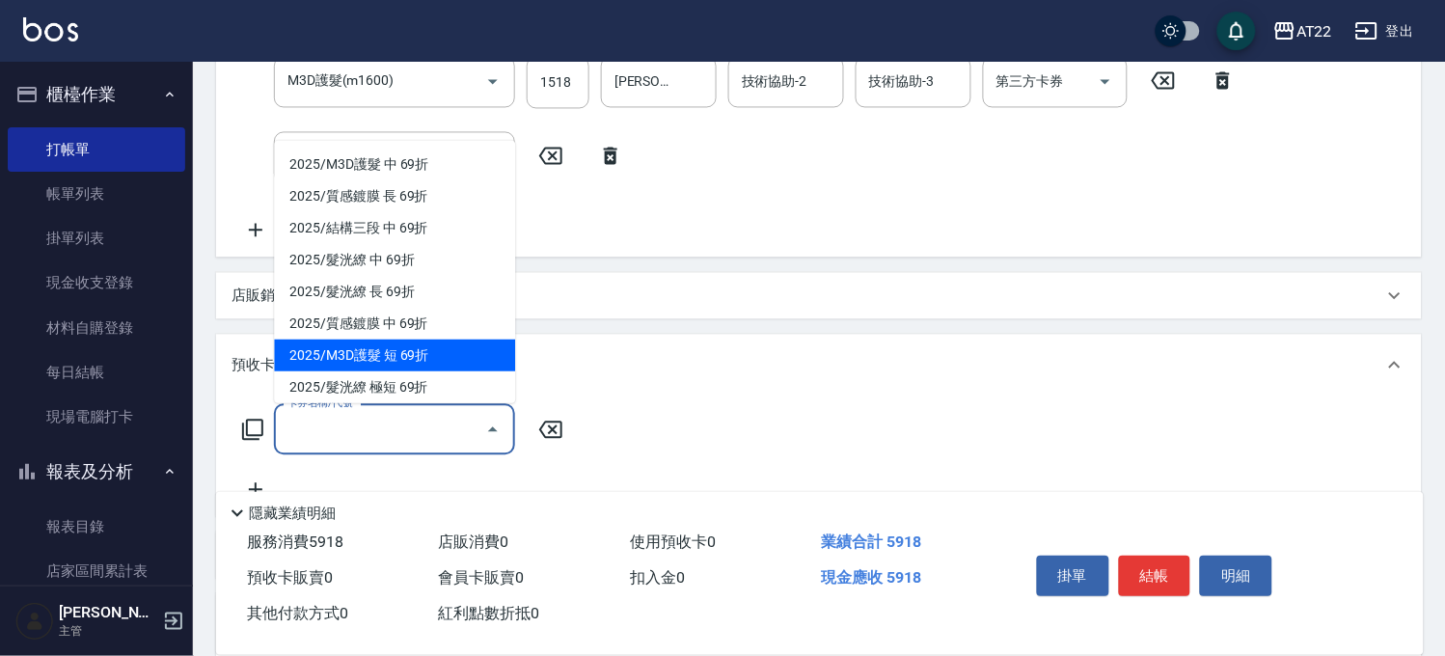
click at [429, 358] on span "2025/M3D護髮 短 69折" at bounding box center [394, 356] width 241 height 32
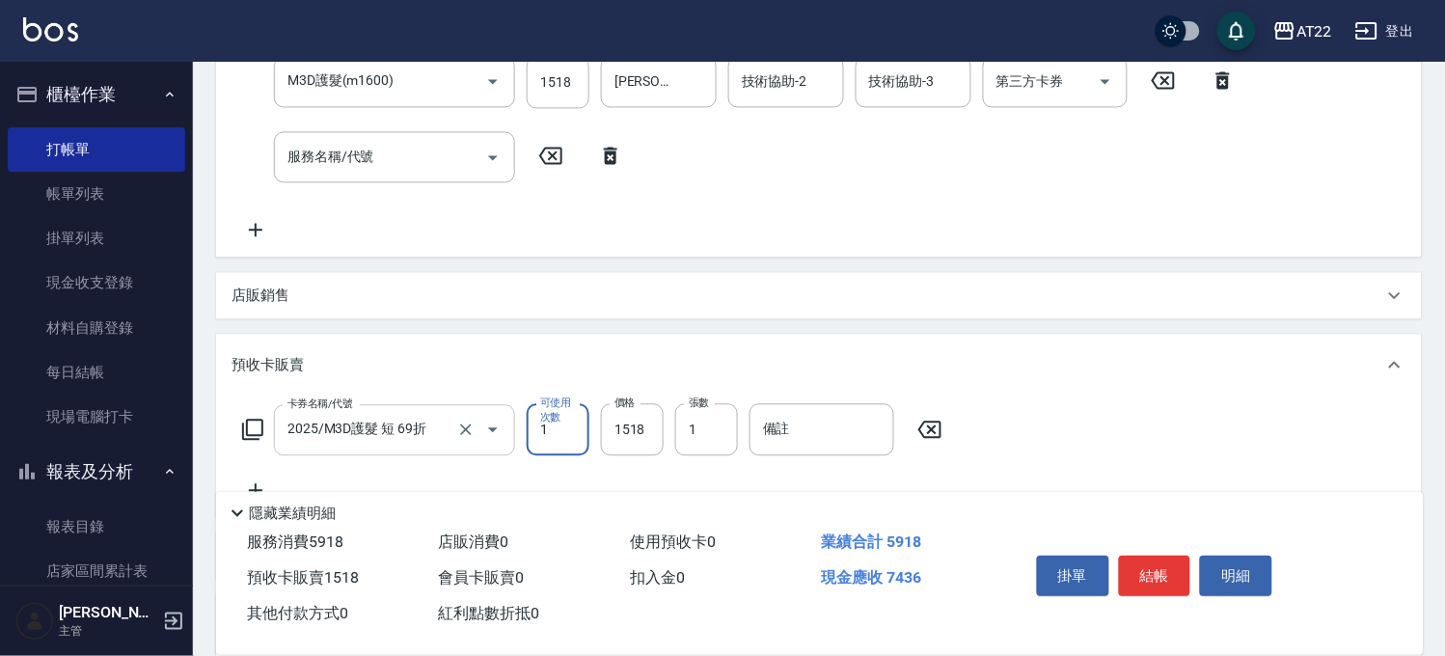
scroll to position [894, 0]
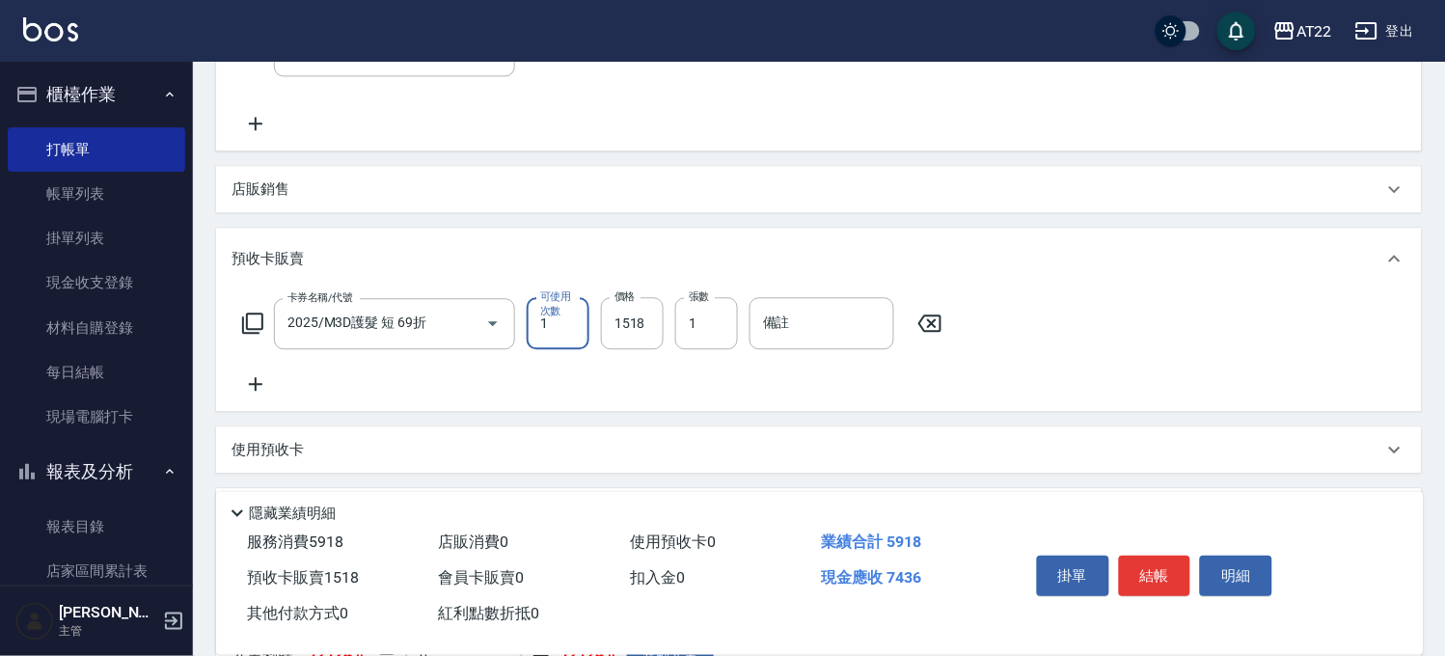
click at [254, 376] on icon at bounding box center [255, 383] width 48 height 23
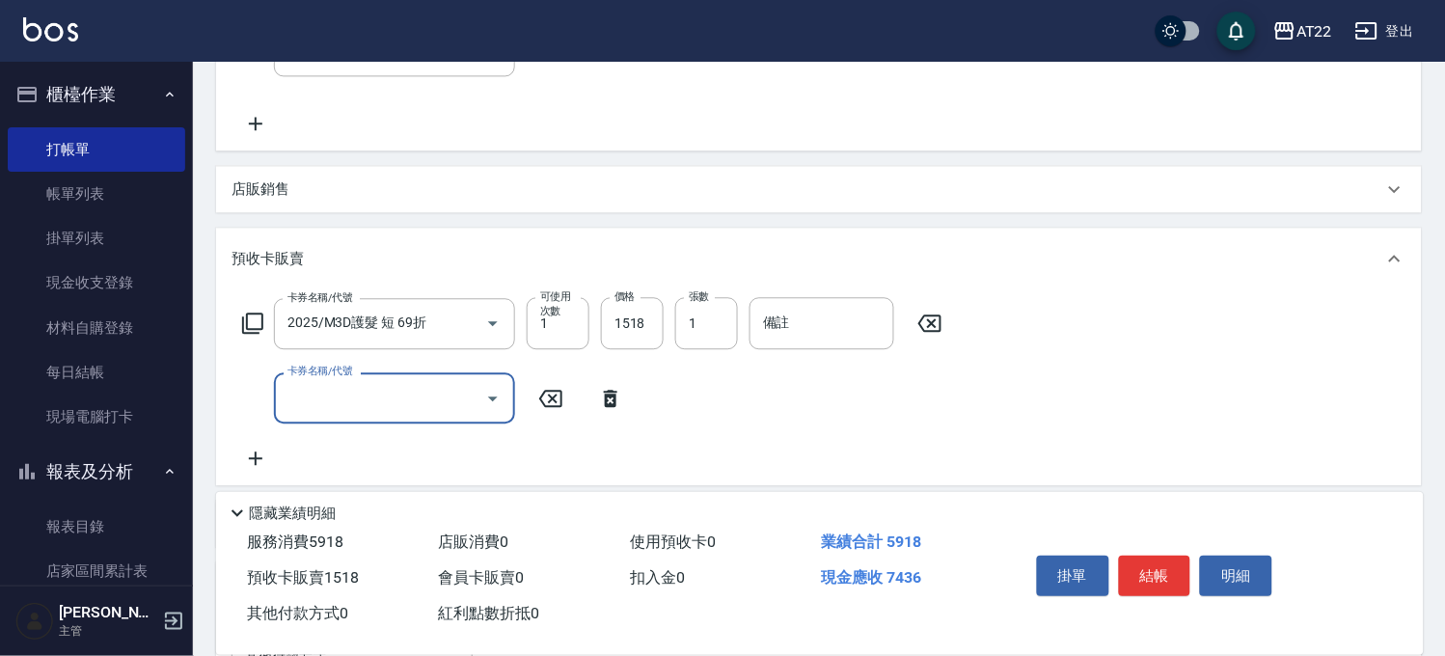
click at [362, 417] on div "卡券名稱/代號" at bounding box center [394, 397] width 241 height 51
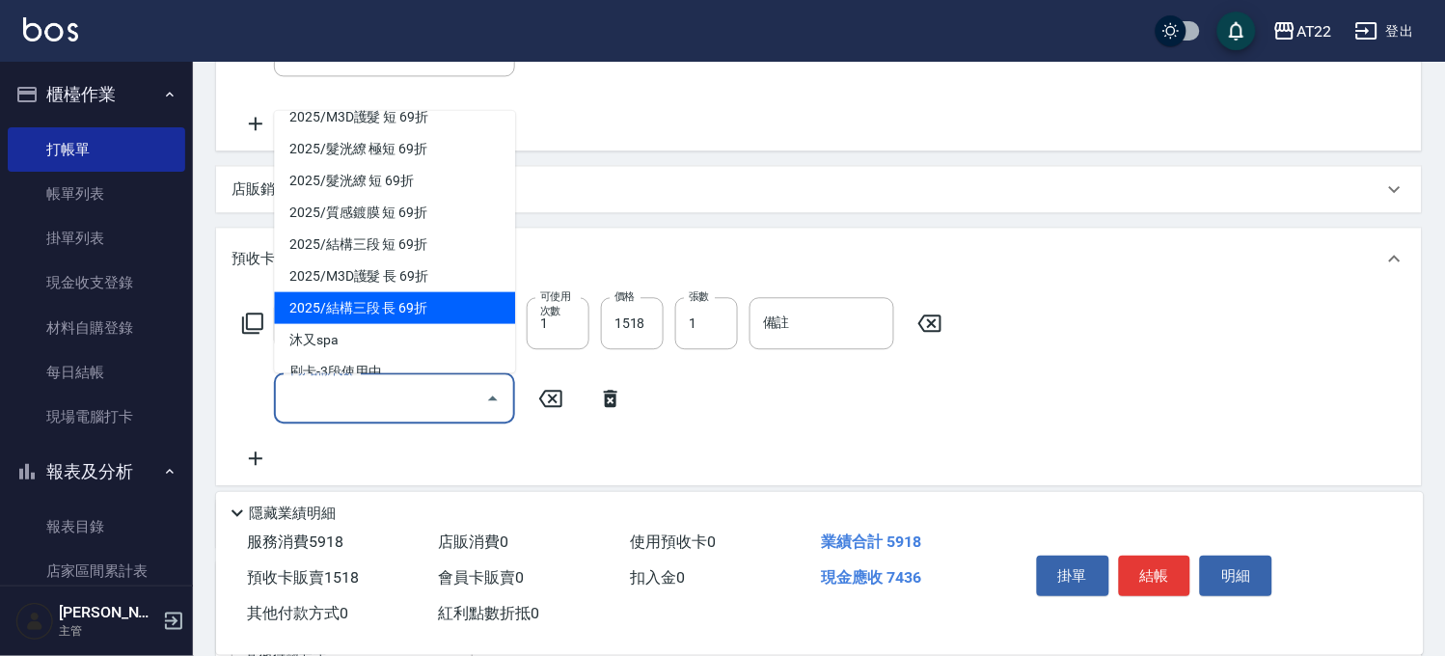
scroll to position [214, 0]
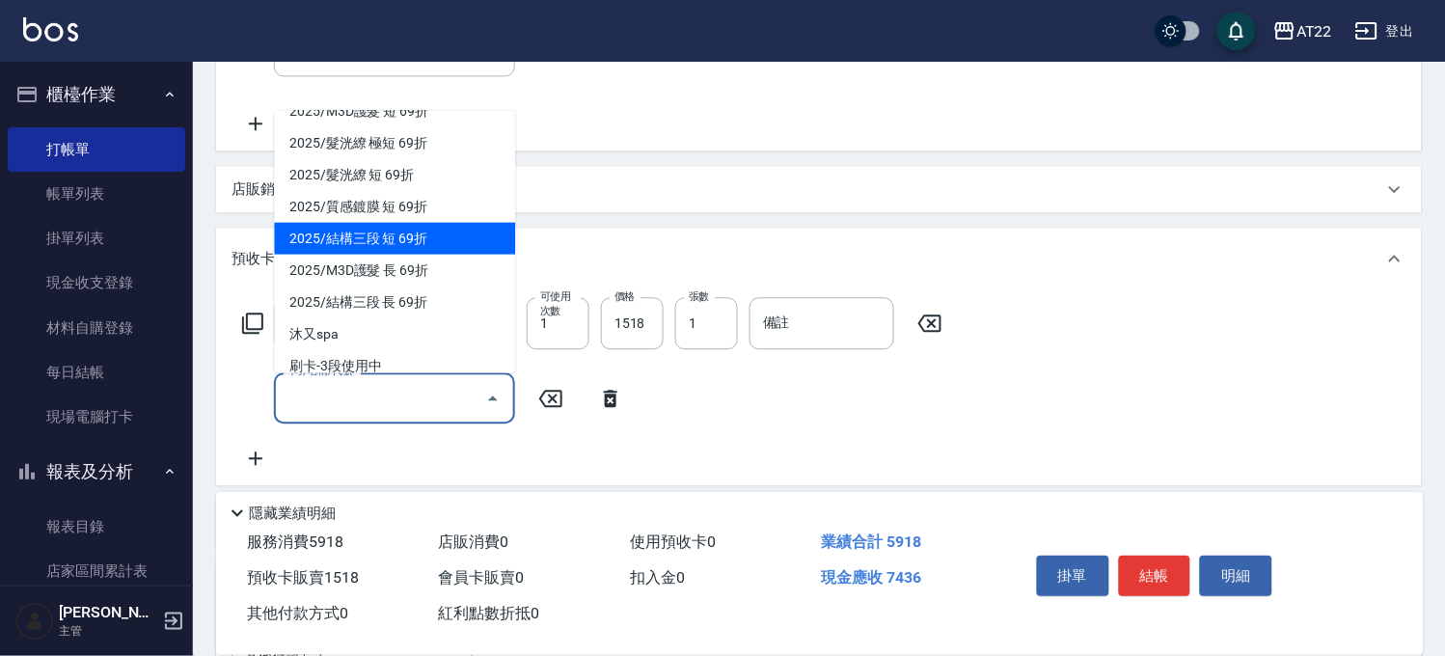
click at [400, 238] on span "2025/結構三段 短 69折" at bounding box center [394, 238] width 241 height 32
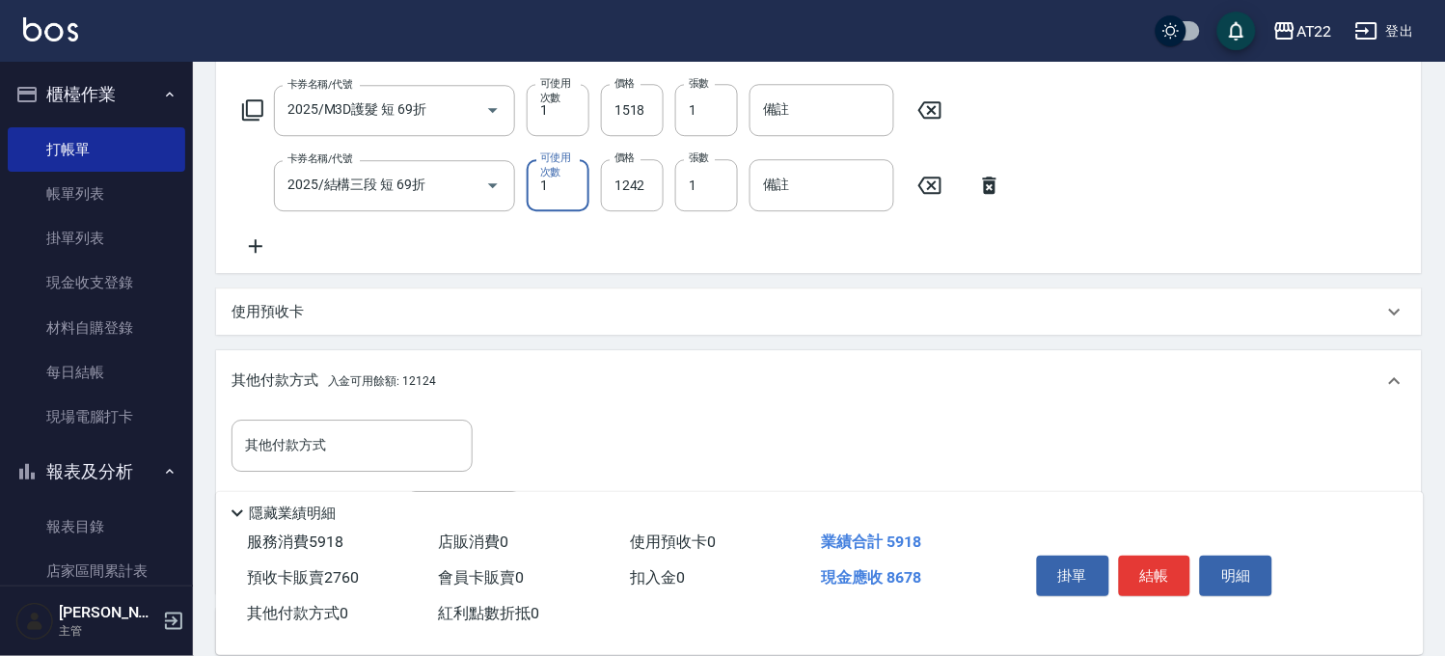
scroll to position [1109, 0]
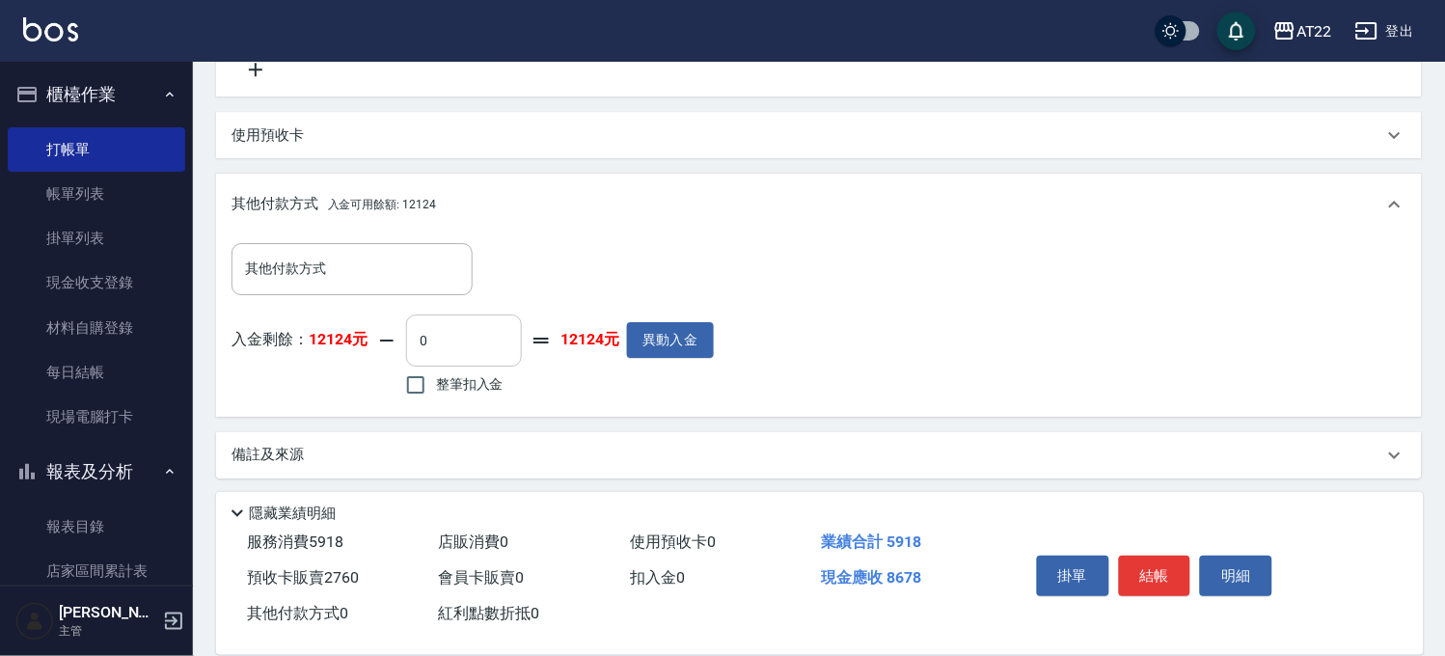
scroll to position [1288, 0]
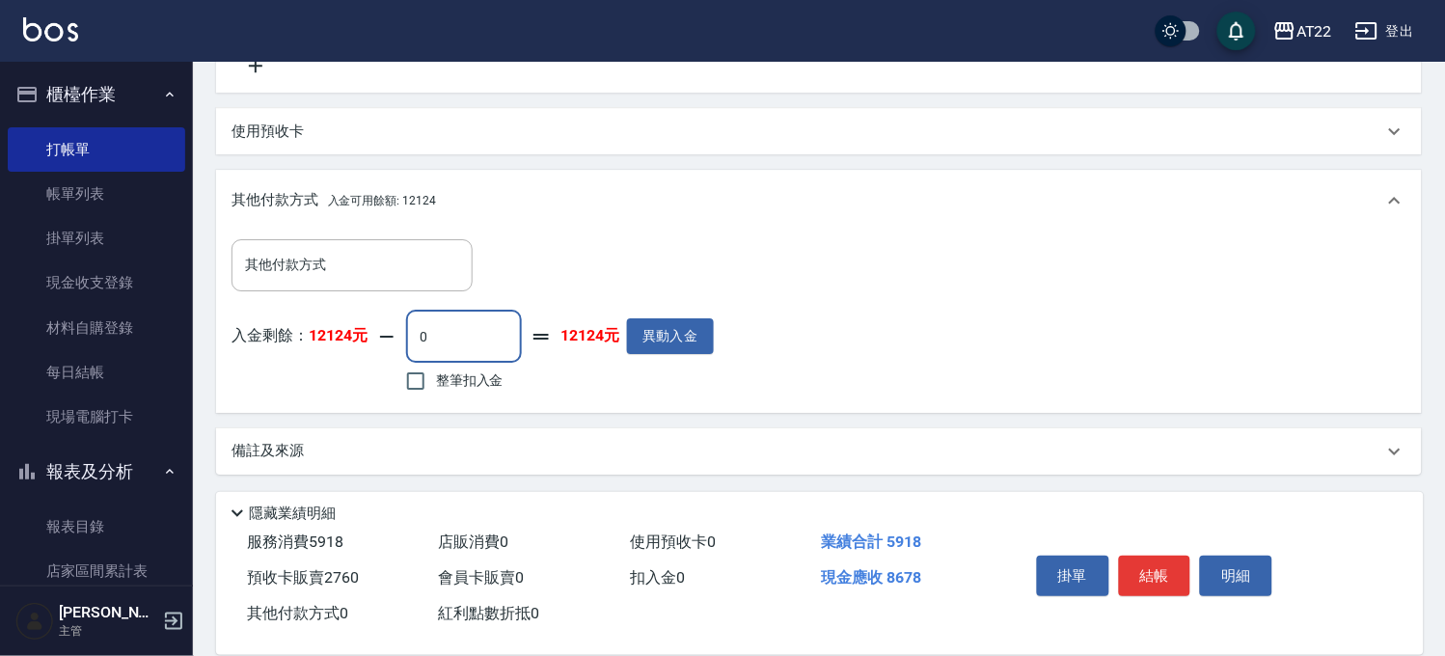
drag, startPoint x: 450, startPoint y: 335, endPoint x: 402, endPoint y: 335, distance: 48.2
click at [402, 335] on div "入金剩餘： 12124元 0 ​ 整筆扣入金 12124元 異動入金" at bounding box center [472, 354] width 482 height 87
click at [1162, 567] on button "結帳" at bounding box center [1155, 576] width 72 height 41
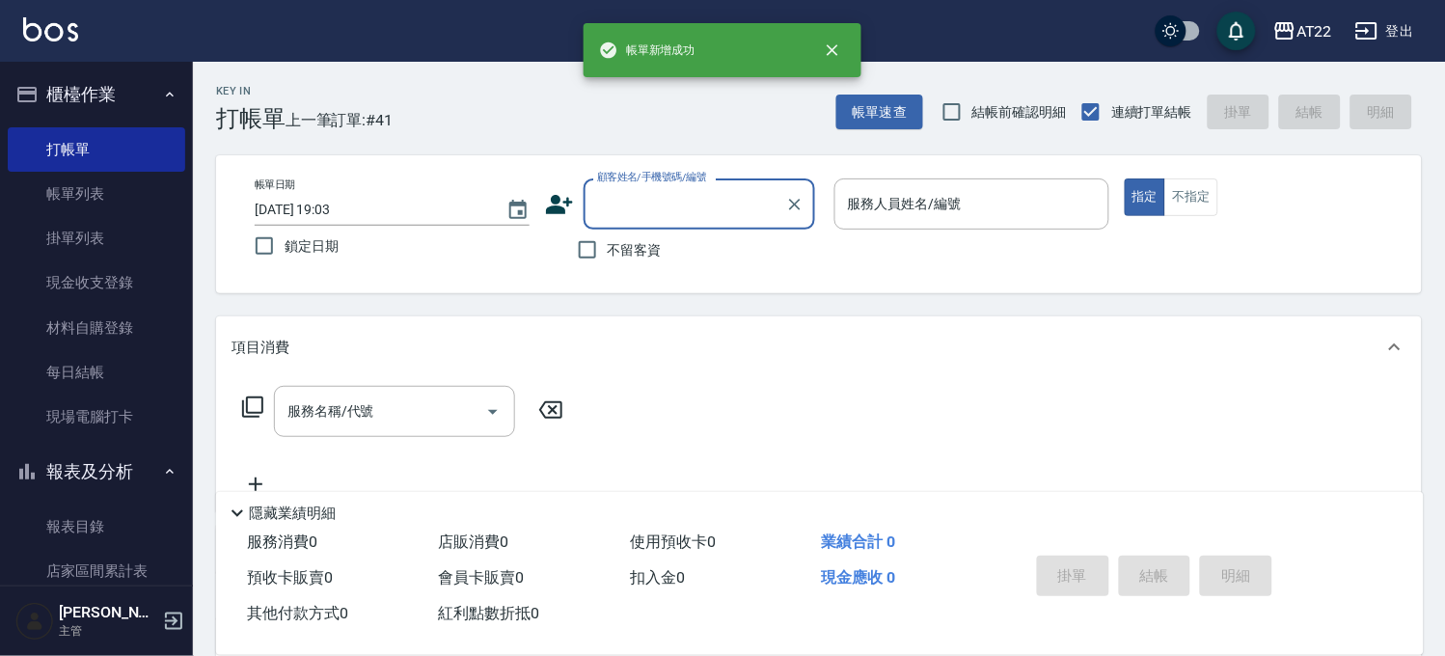
scroll to position [0, 0]
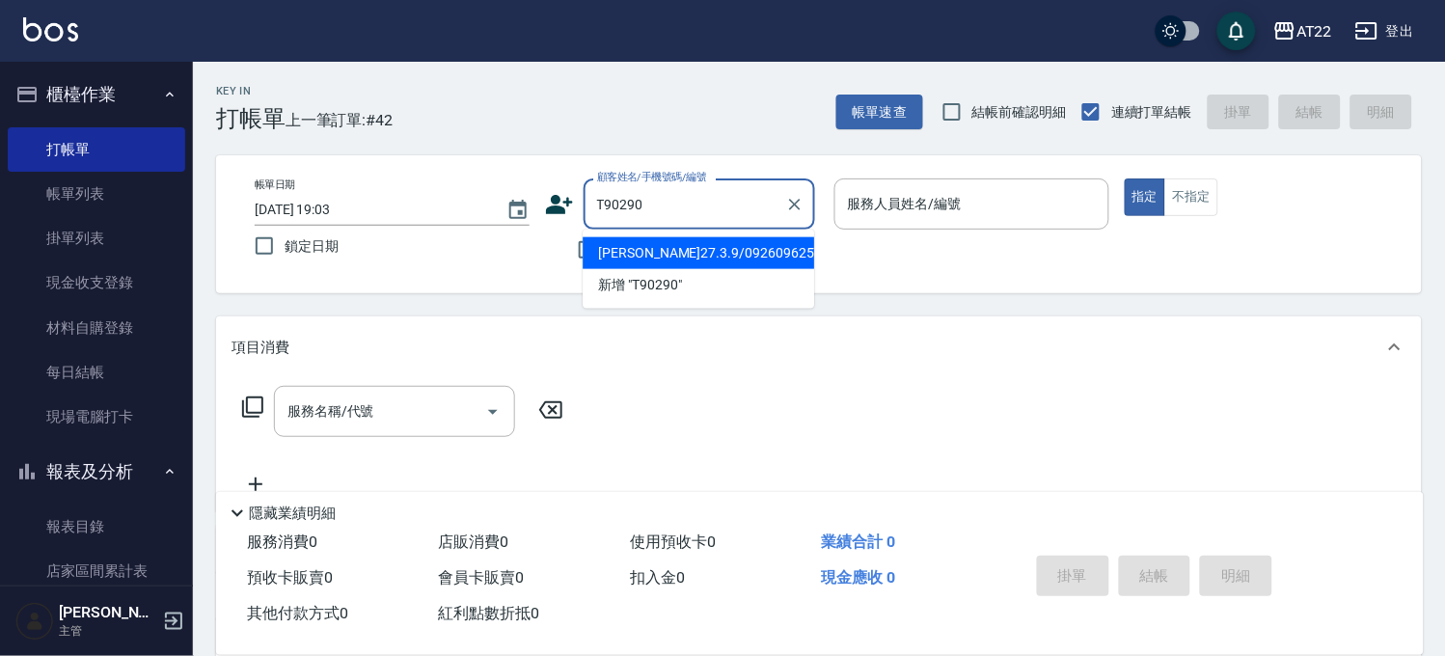
click at [727, 252] on li "[PERSON_NAME]27.3.9/0926096257/T90290" at bounding box center [698, 253] width 231 height 32
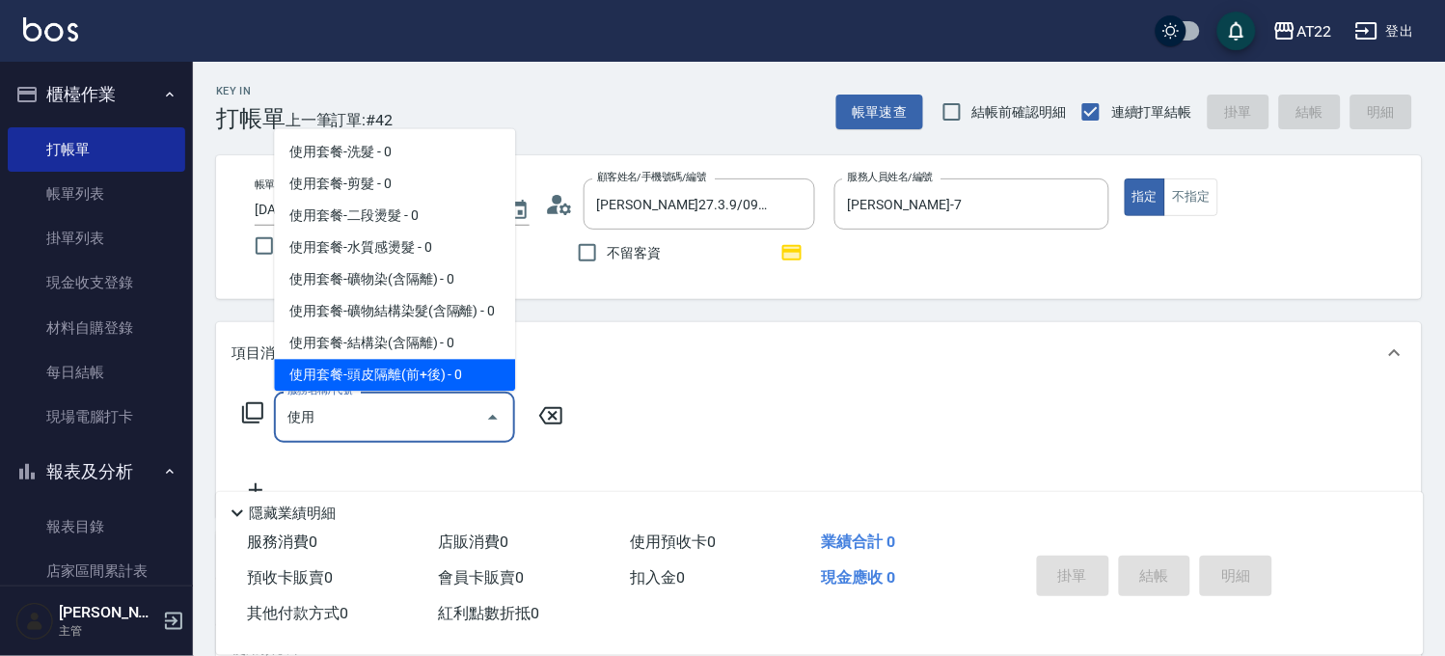
click at [403, 408] on input "使用" at bounding box center [380, 417] width 195 height 34
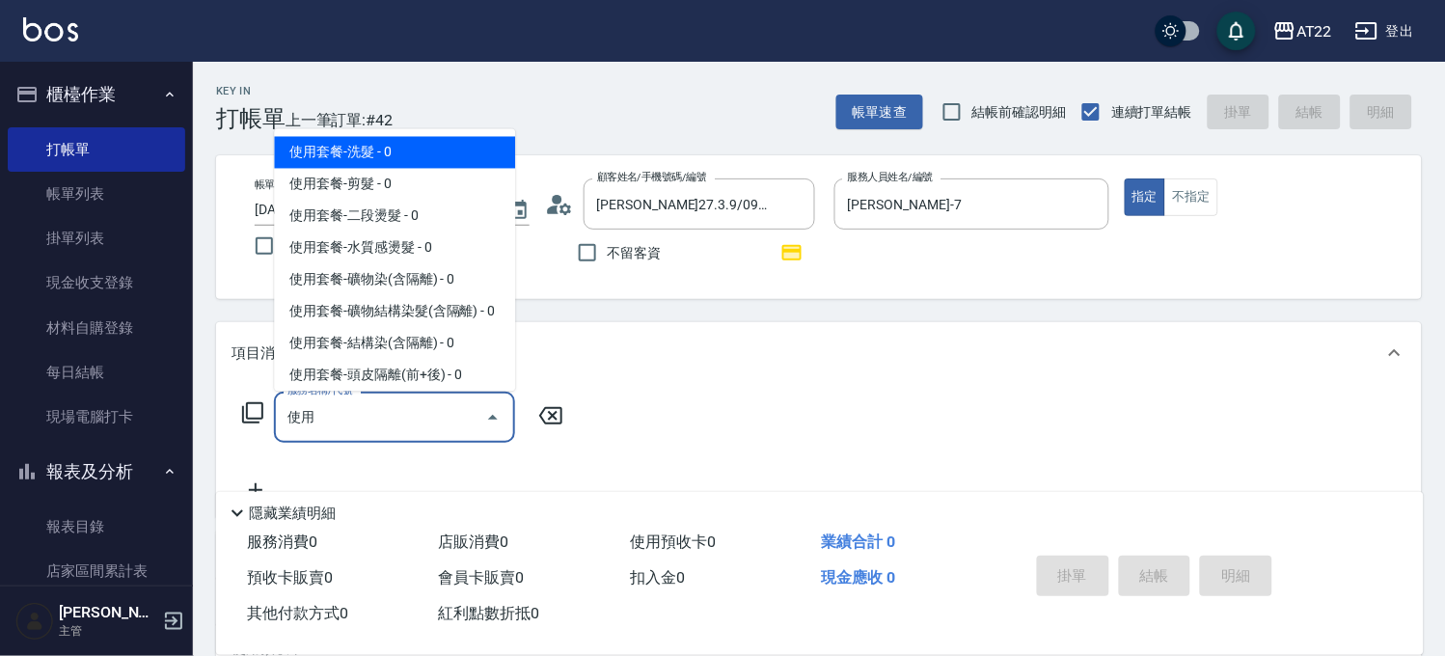
click at [431, 157] on span "使用套餐-洗髮 - 0" at bounding box center [394, 153] width 241 height 32
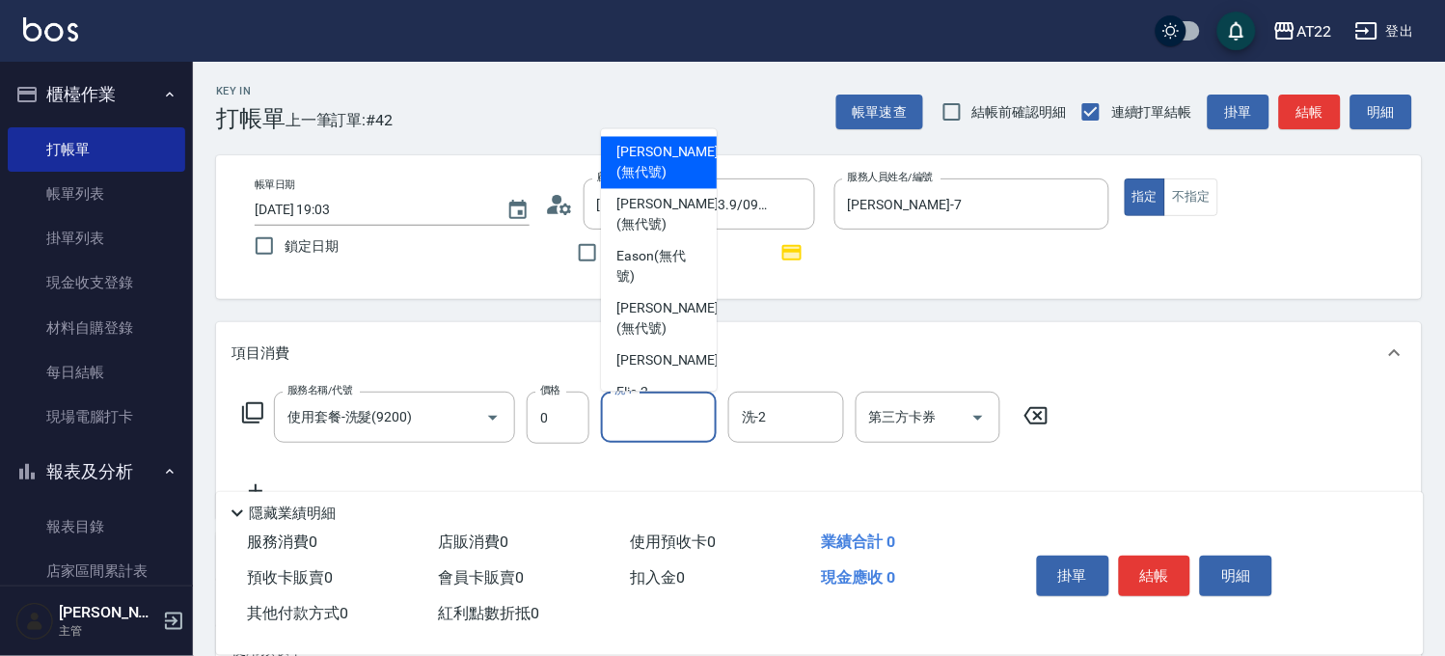
click at [648, 413] on input "洗-1" at bounding box center [659, 417] width 98 height 34
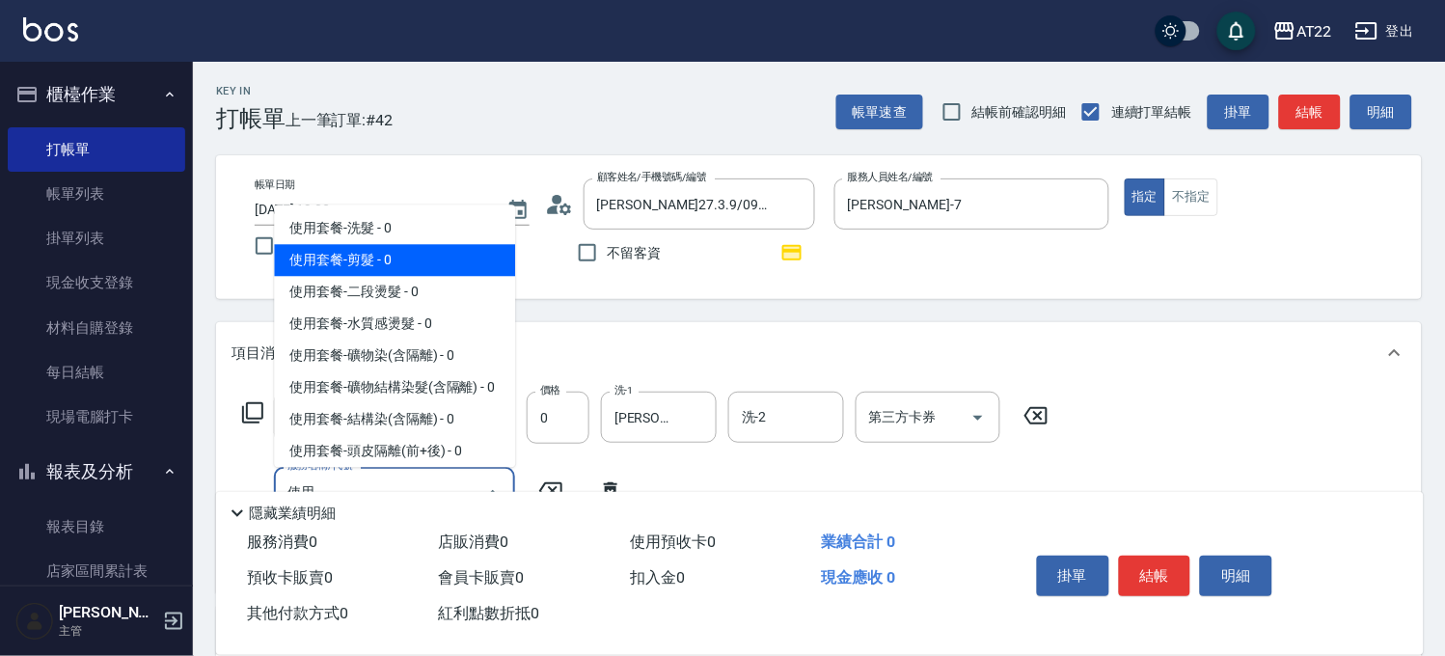
click at [324, 265] on span "使用套餐-剪髮 - 0" at bounding box center [394, 260] width 241 height 32
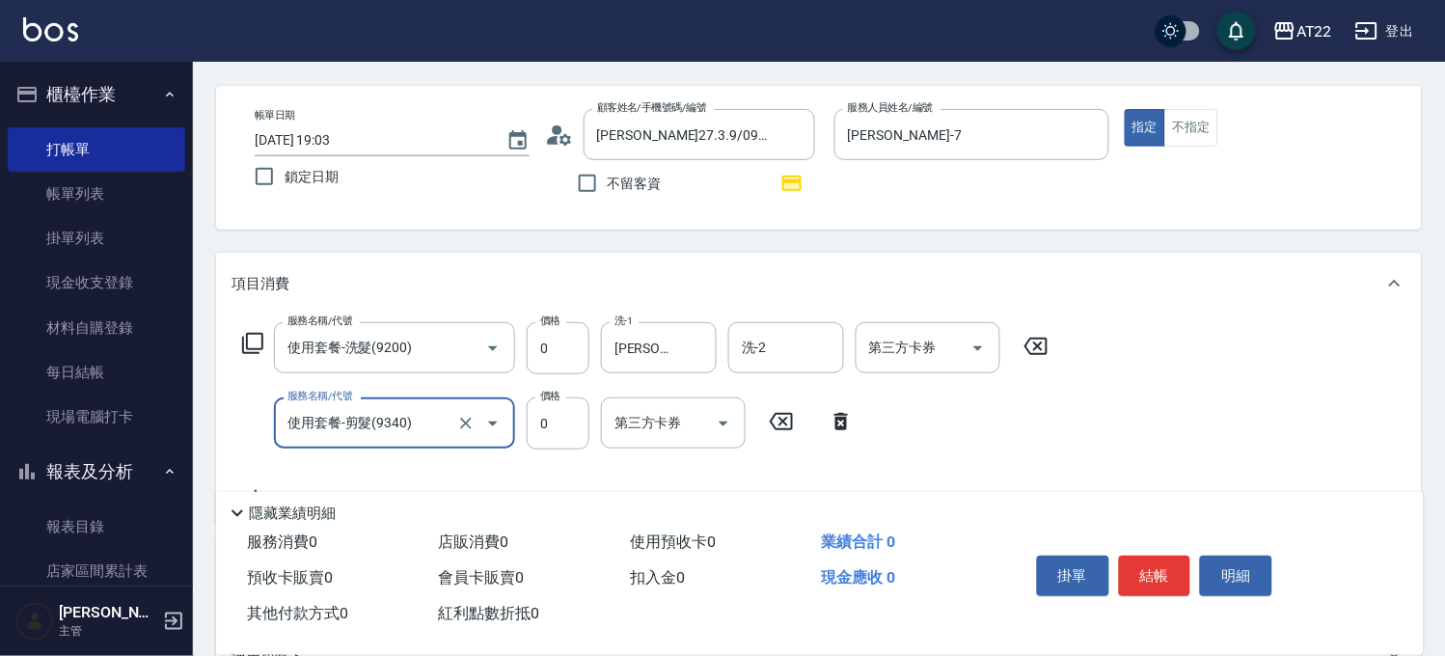
scroll to position [107, 0]
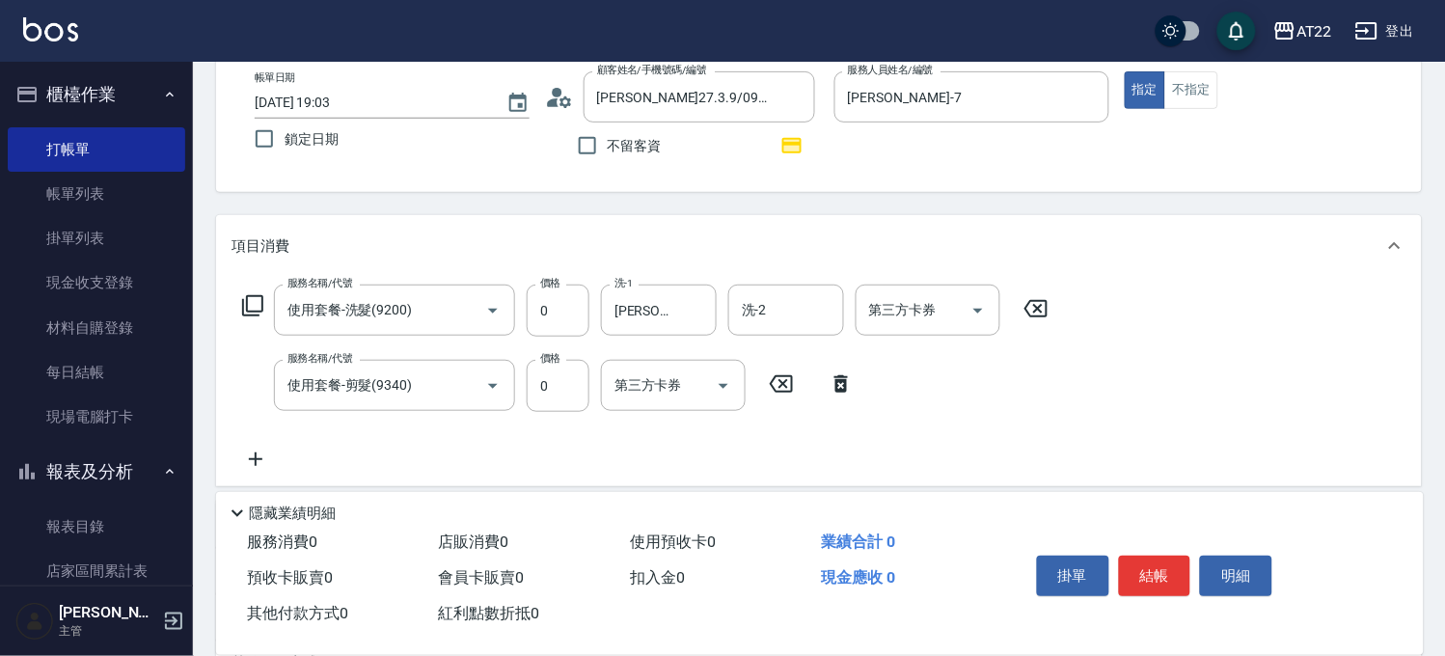
click at [249, 450] on icon at bounding box center [255, 459] width 48 height 23
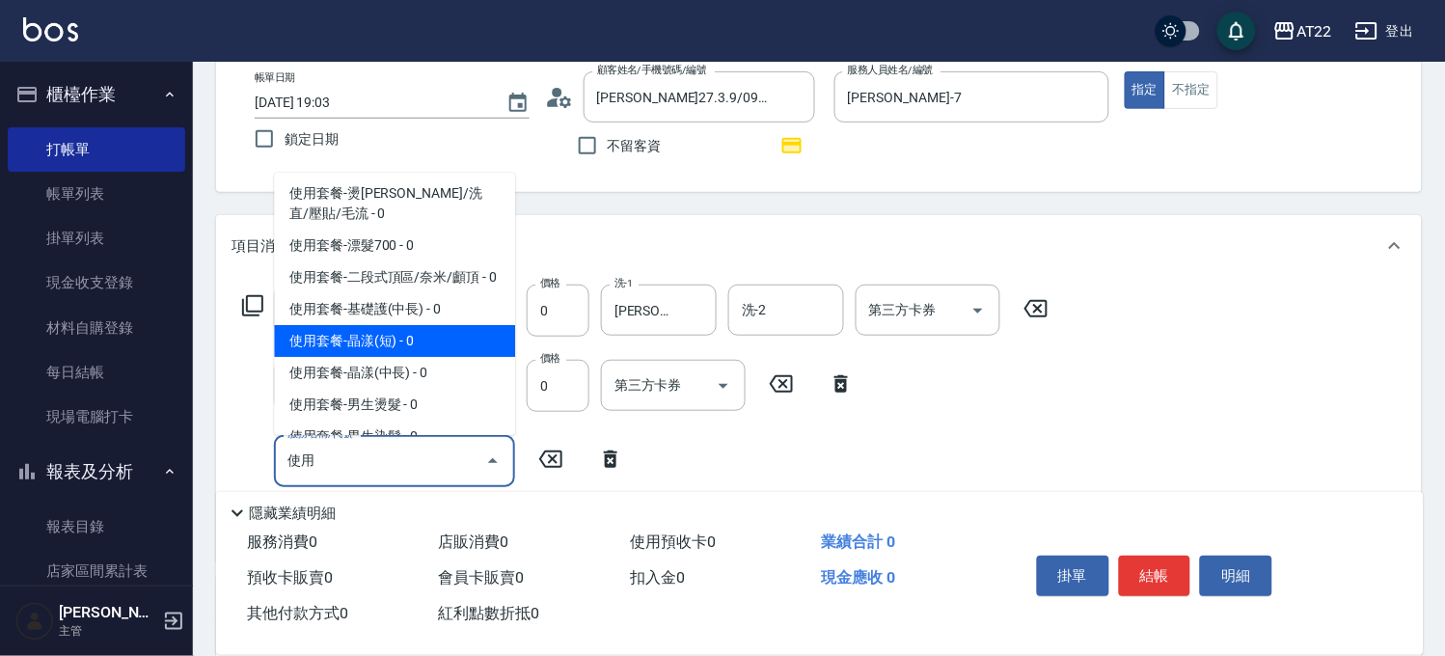
scroll to position [535, 0]
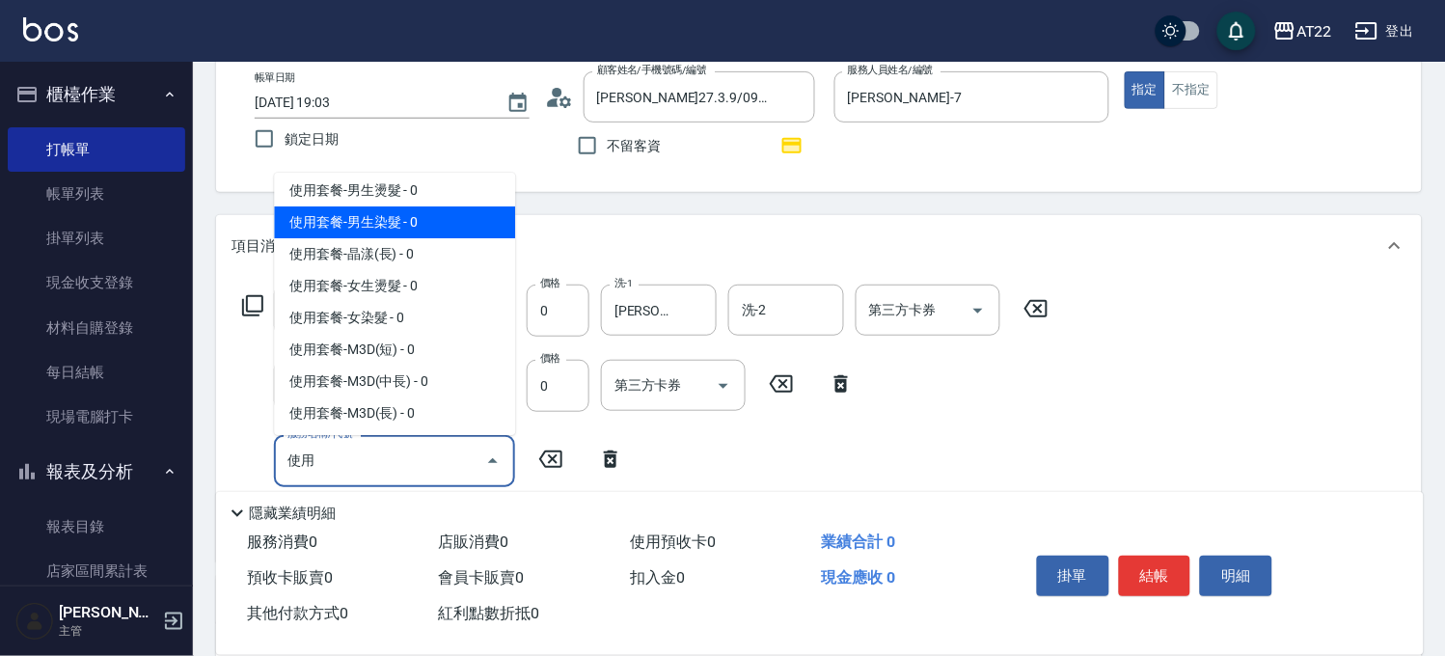
click at [399, 238] on span "使用套餐-男生染髮 - 0" at bounding box center [394, 222] width 241 height 32
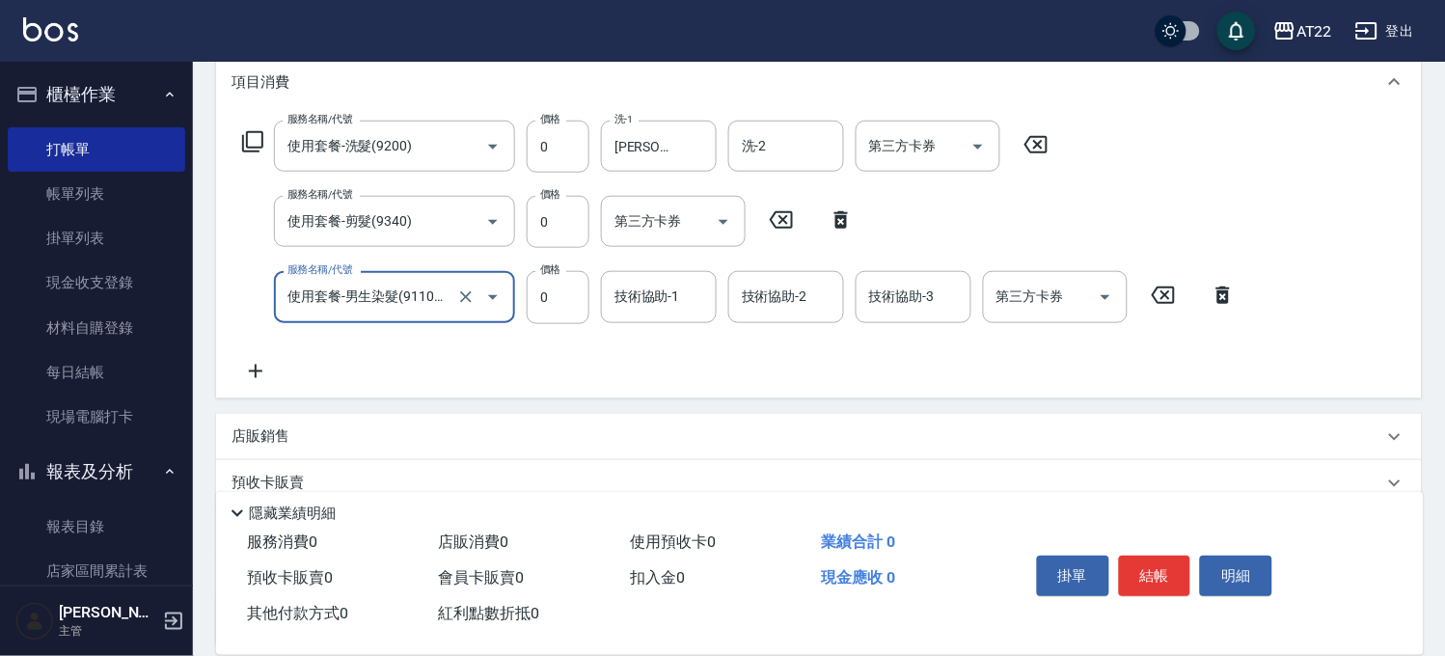
scroll to position [321, 0]
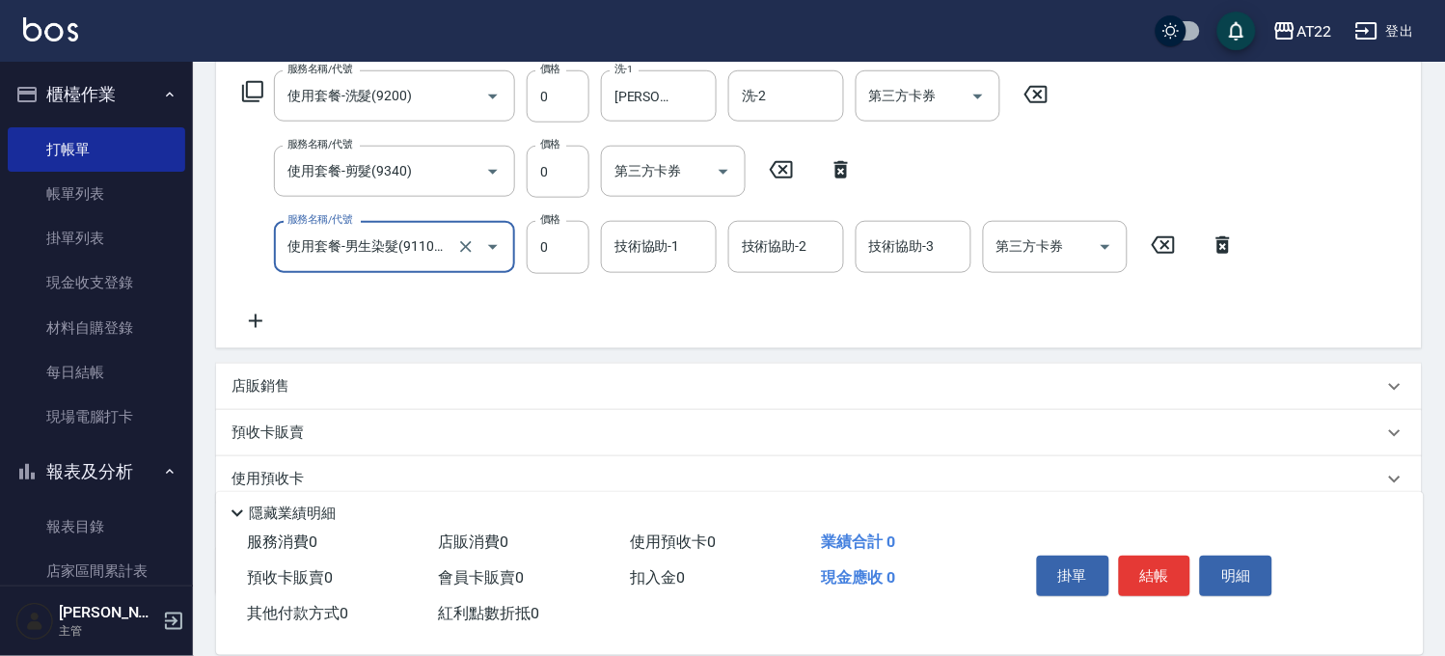
click at [262, 330] on icon at bounding box center [255, 321] width 48 height 23
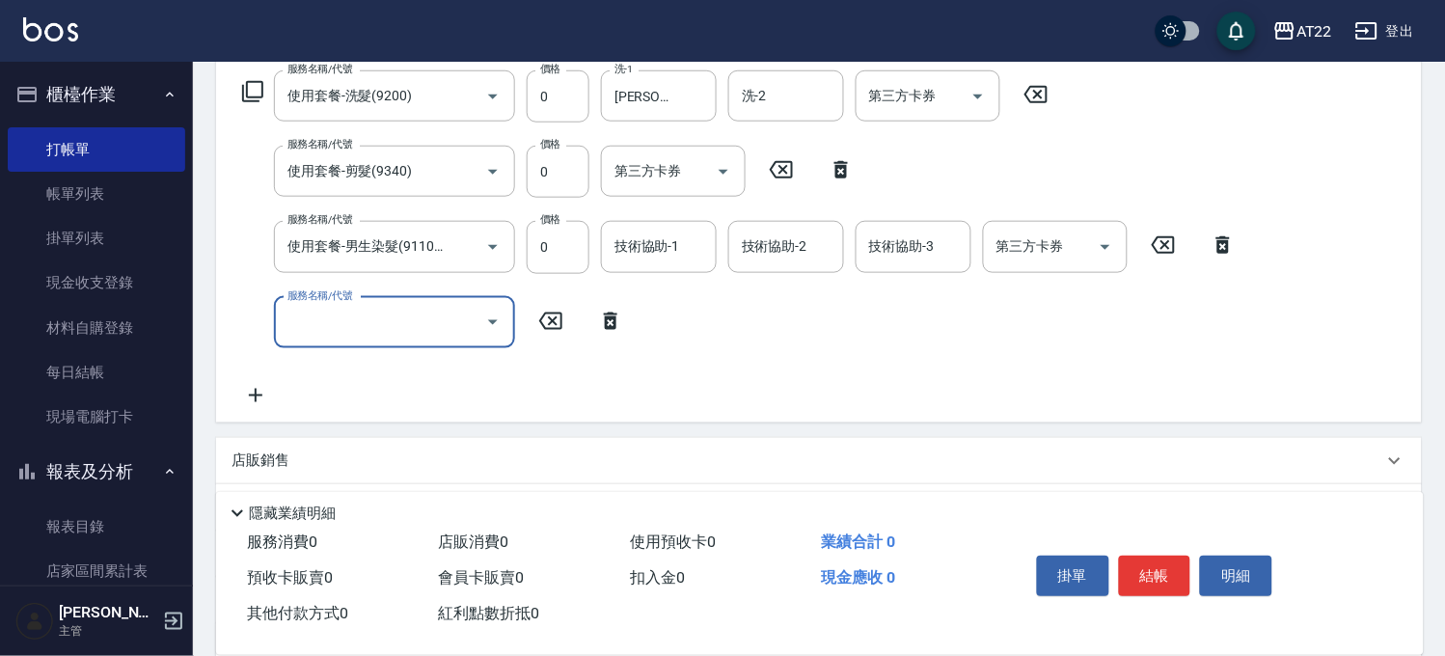
click at [343, 312] on input "服務名稱/代號" at bounding box center [380, 323] width 195 height 34
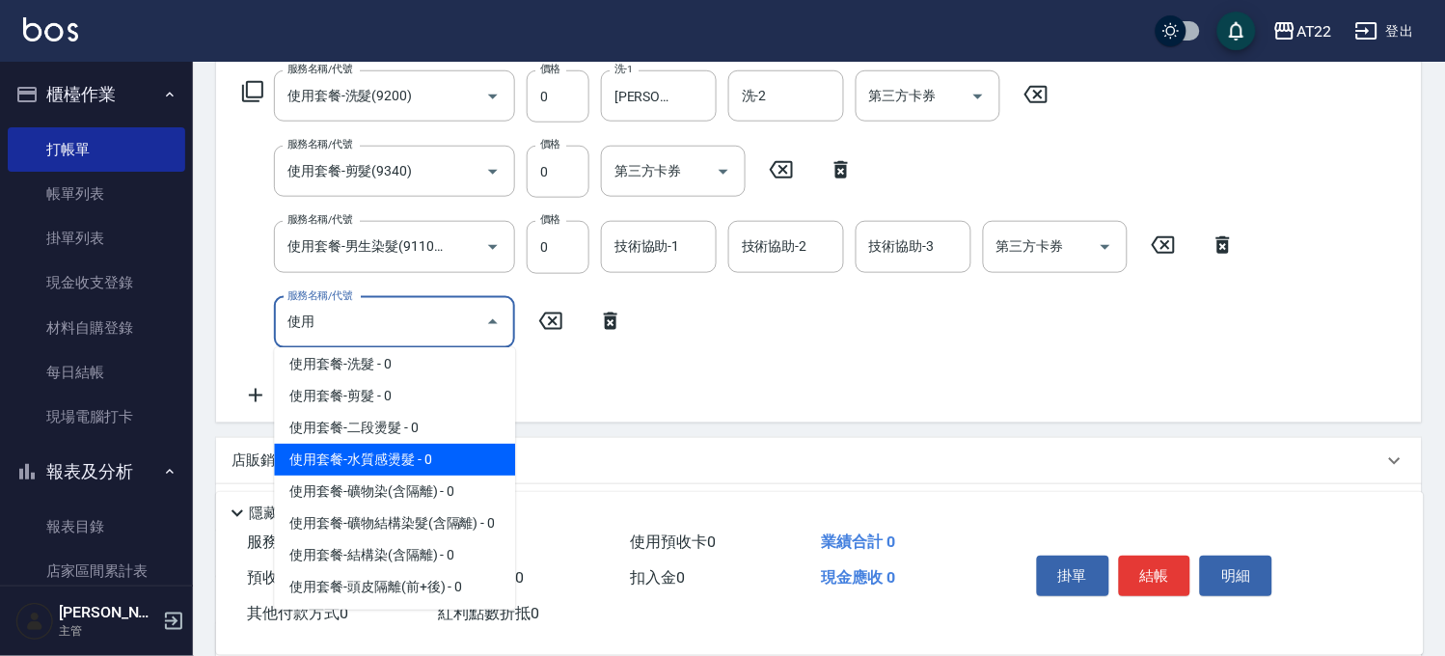
scroll to position [436, 0]
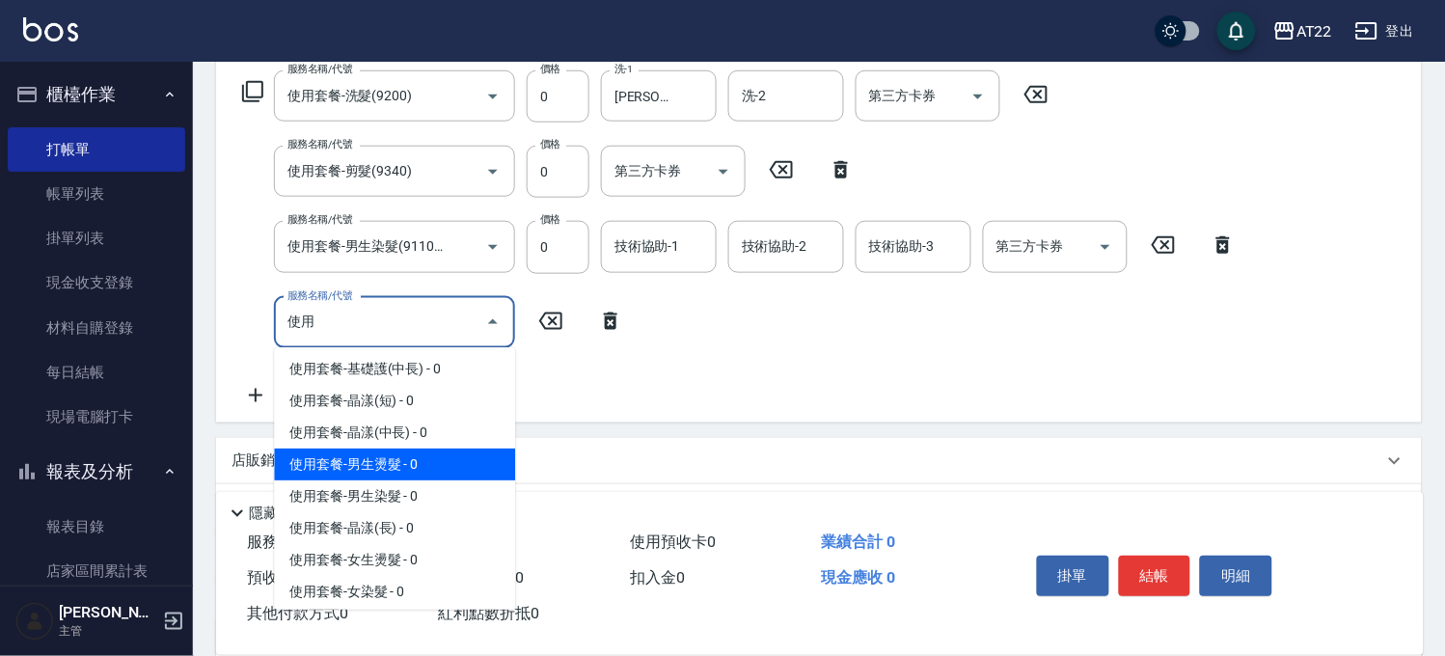
click at [421, 480] on span "使用套餐-男生燙髮 - 0" at bounding box center [394, 465] width 241 height 32
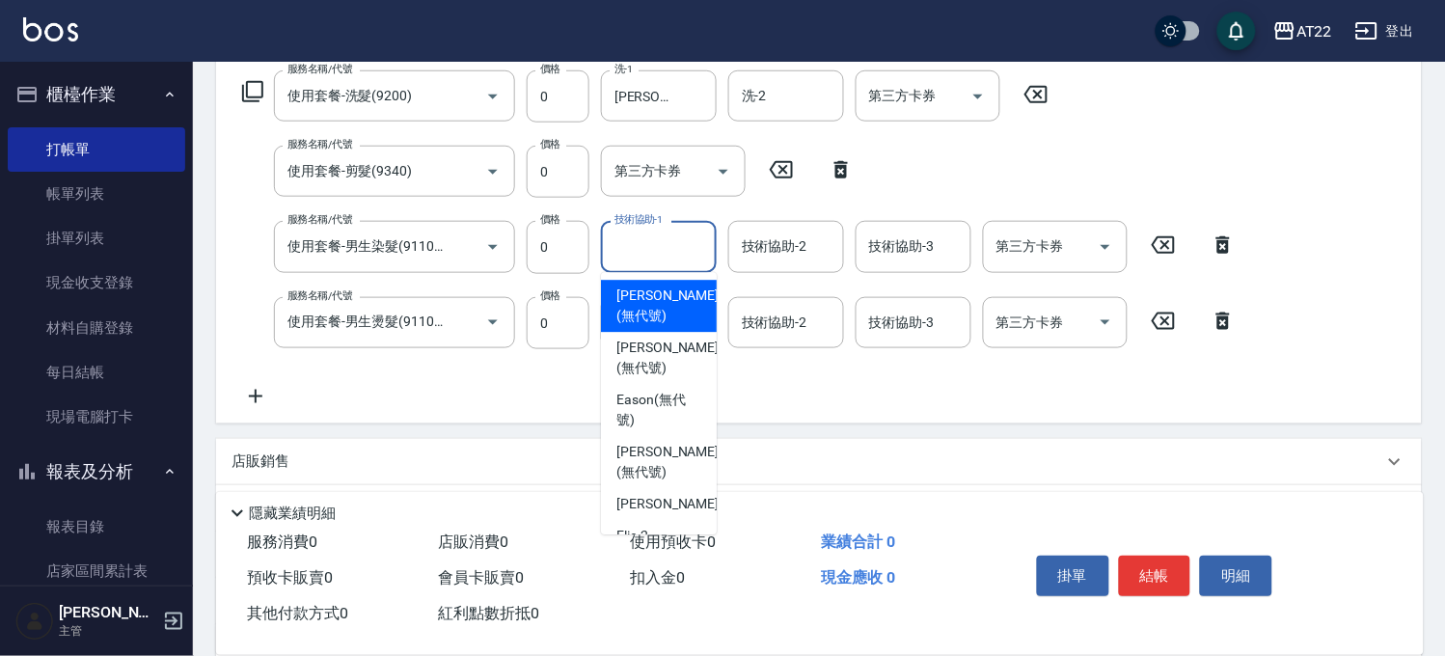
click at [640, 262] on input "技術協助-1" at bounding box center [659, 247] width 98 height 34
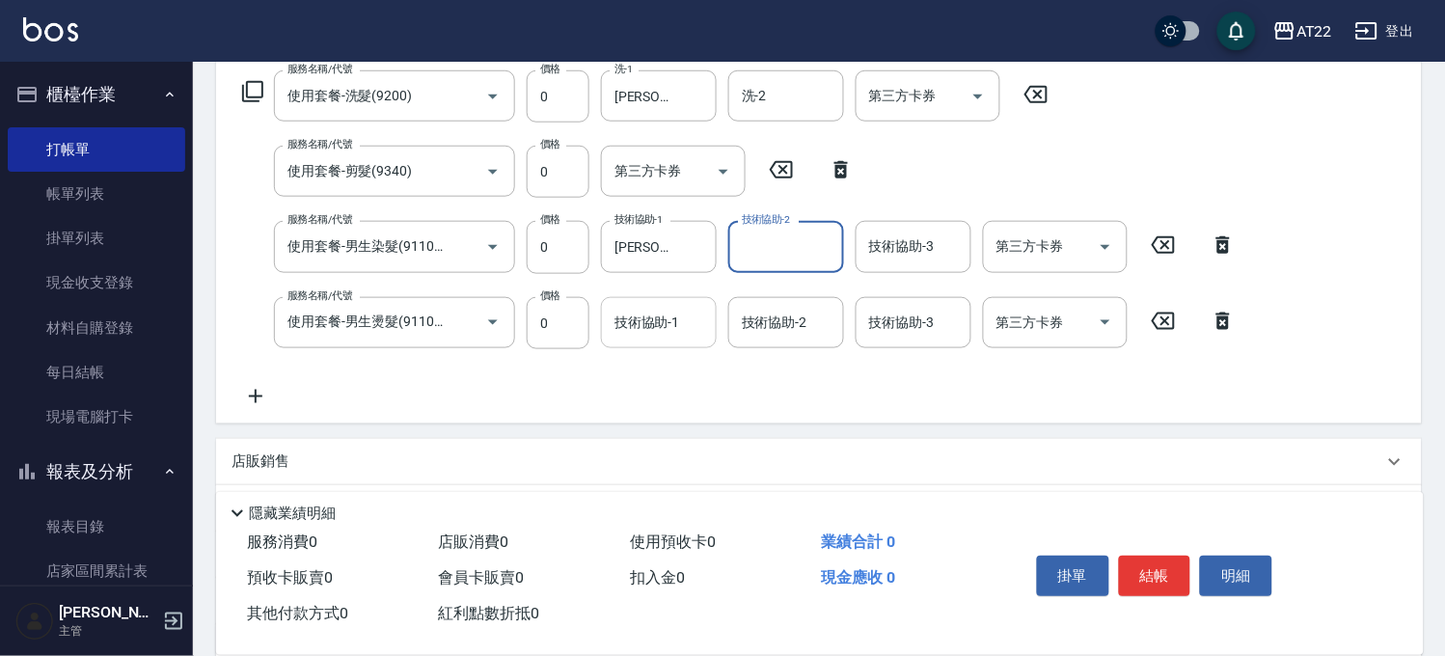
click at [661, 340] on div "技術協助-1" at bounding box center [659, 322] width 116 height 51
click at [275, 398] on icon at bounding box center [255, 396] width 48 height 23
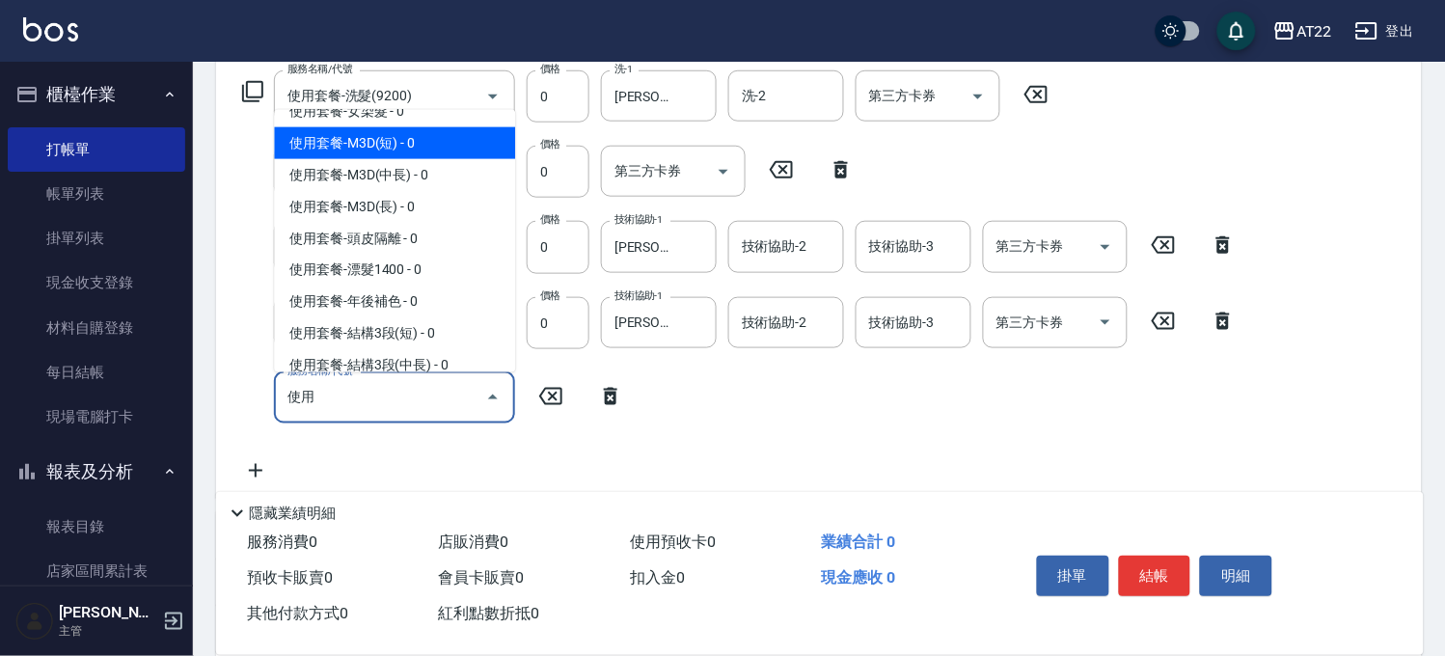
scroll to position [857, 0]
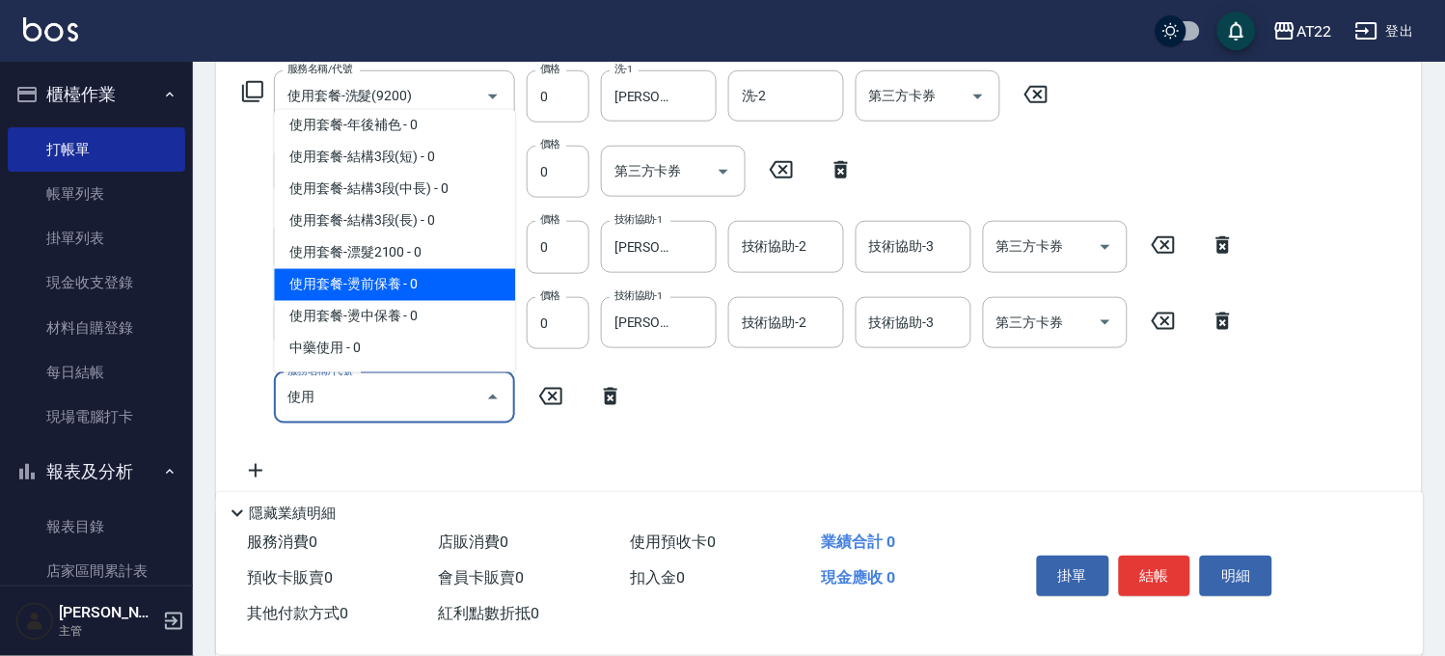
click at [411, 301] on span "使用套餐-燙前保養 - 0" at bounding box center [394, 285] width 241 height 32
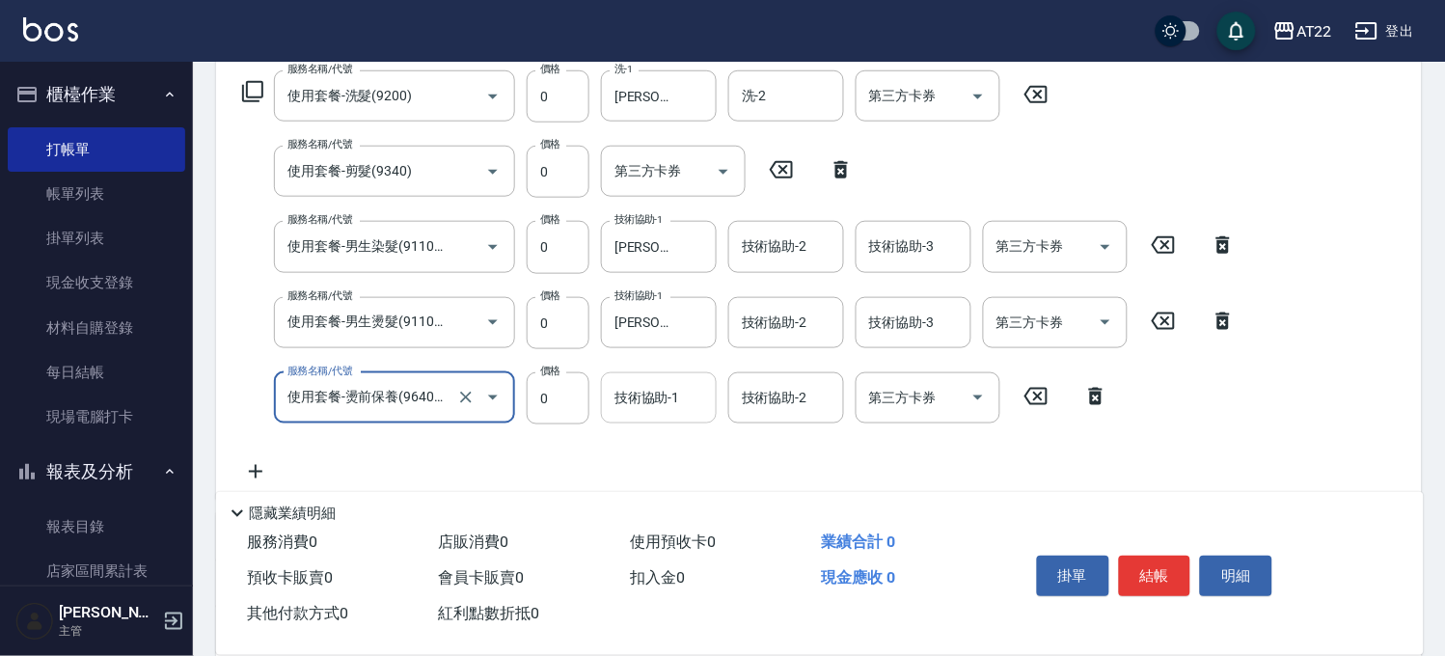
click at [623, 389] on div "技術協助-1 技術協助-1" at bounding box center [659, 397] width 116 height 51
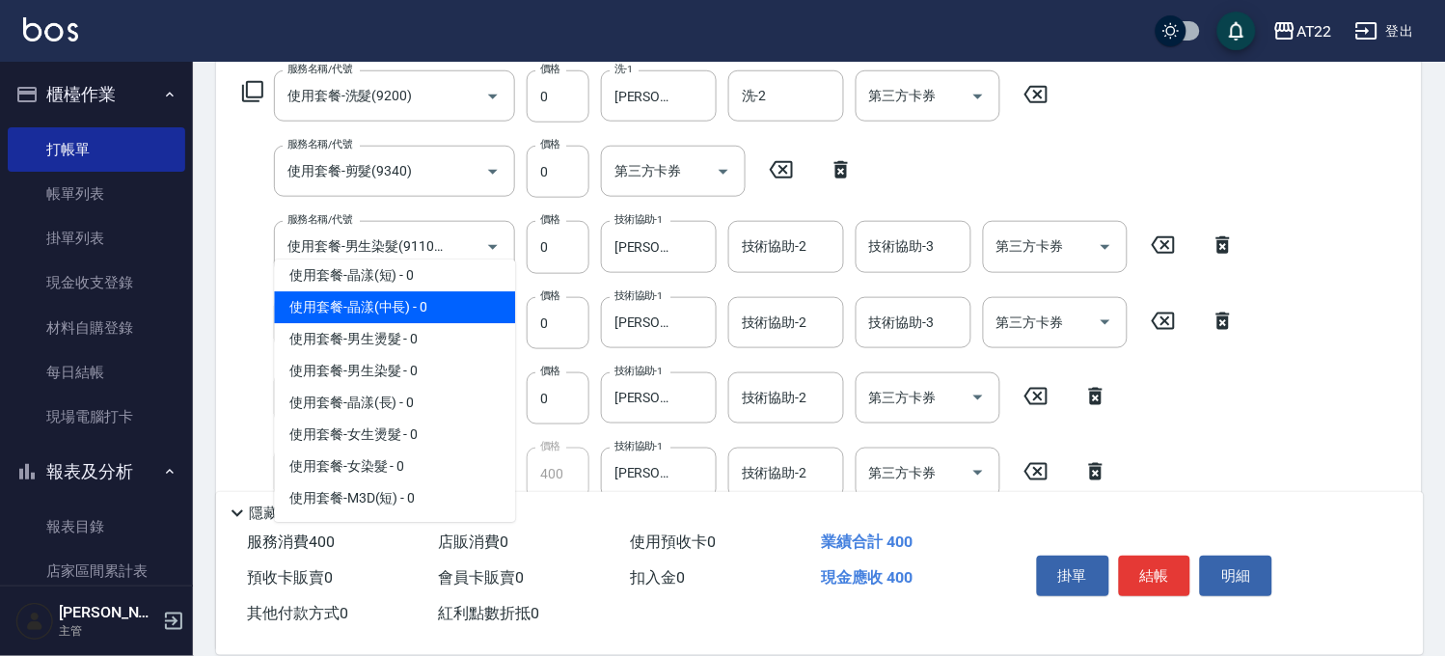
scroll to position [642, 0]
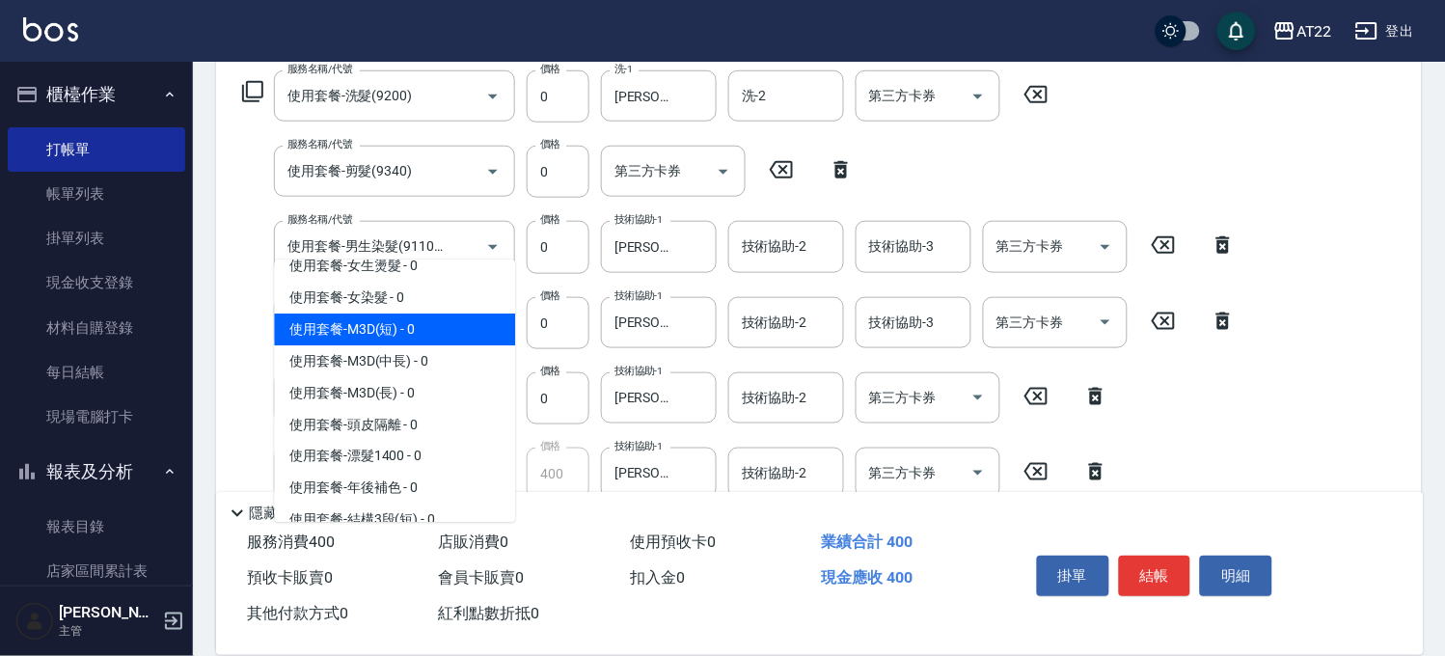
click at [399, 345] on span "使用套餐-M3D(短) - 0" at bounding box center [394, 329] width 241 height 32
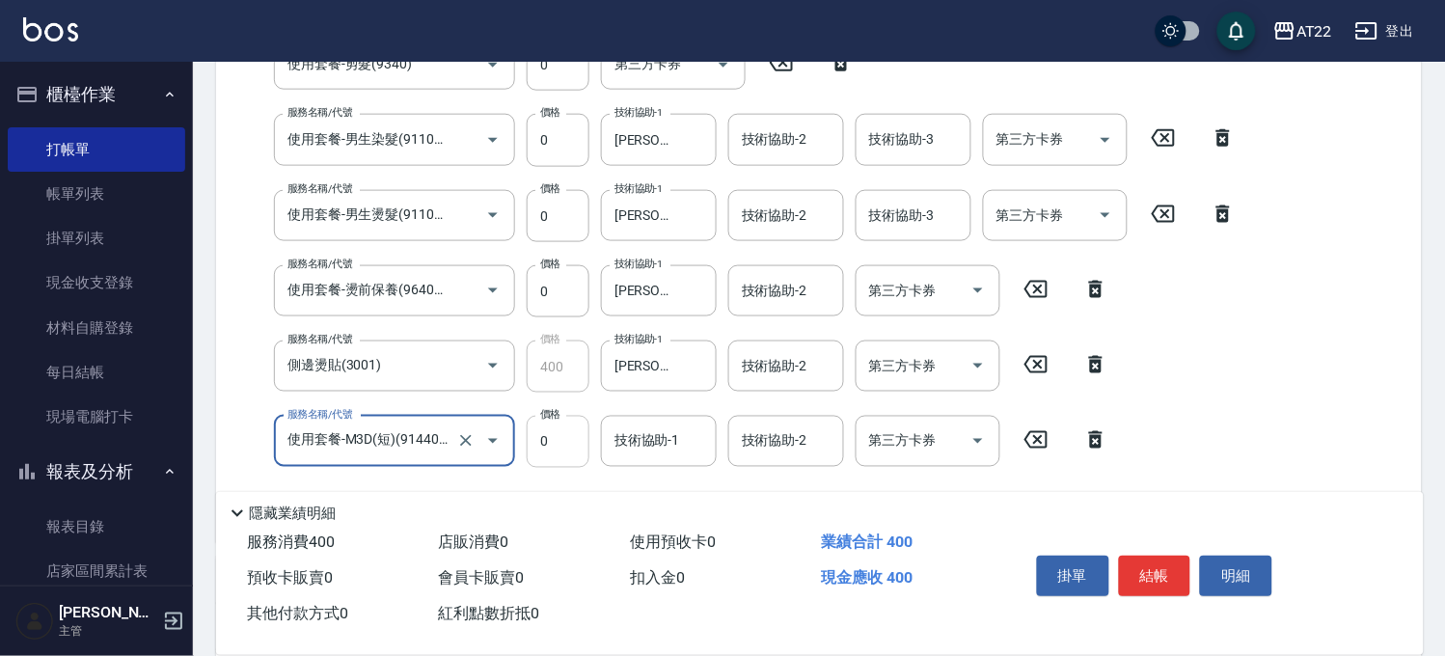
click at [557, 456] on div "價格 0 價格" at bounding box center [558, 442] width 63 height 52
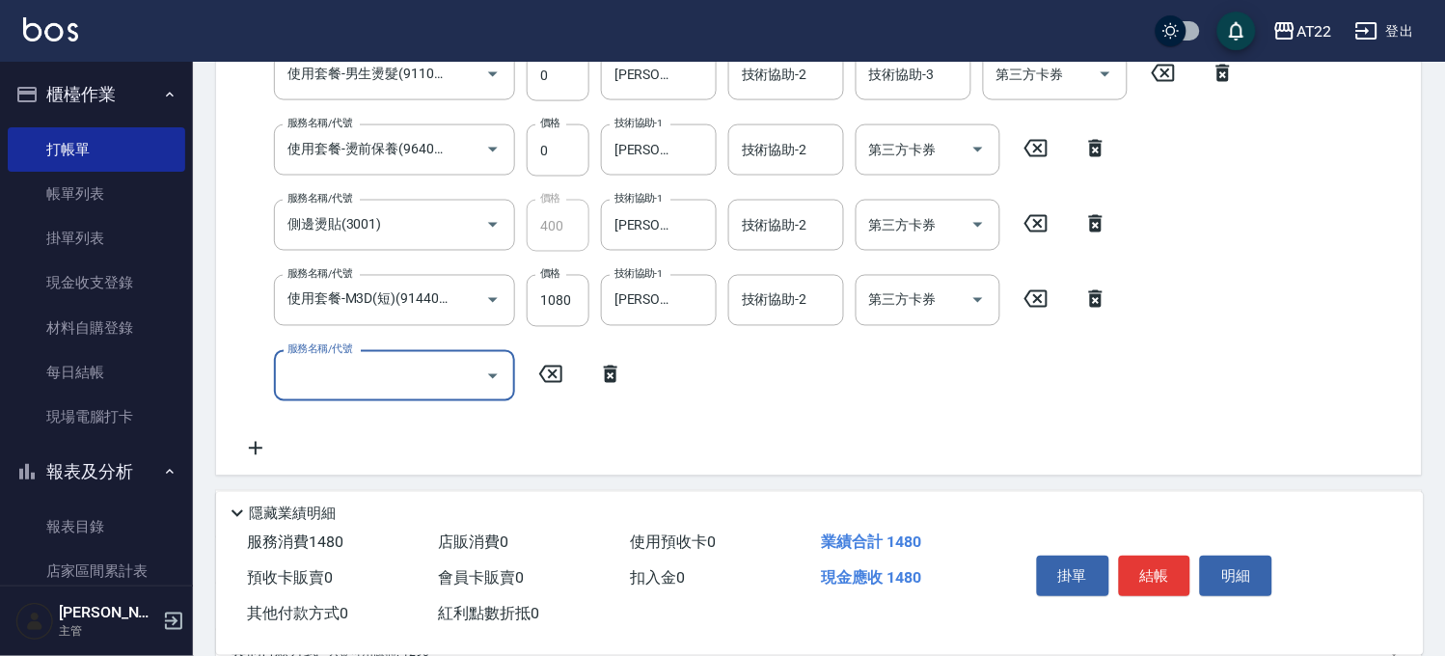
scroll to position [712, 0]
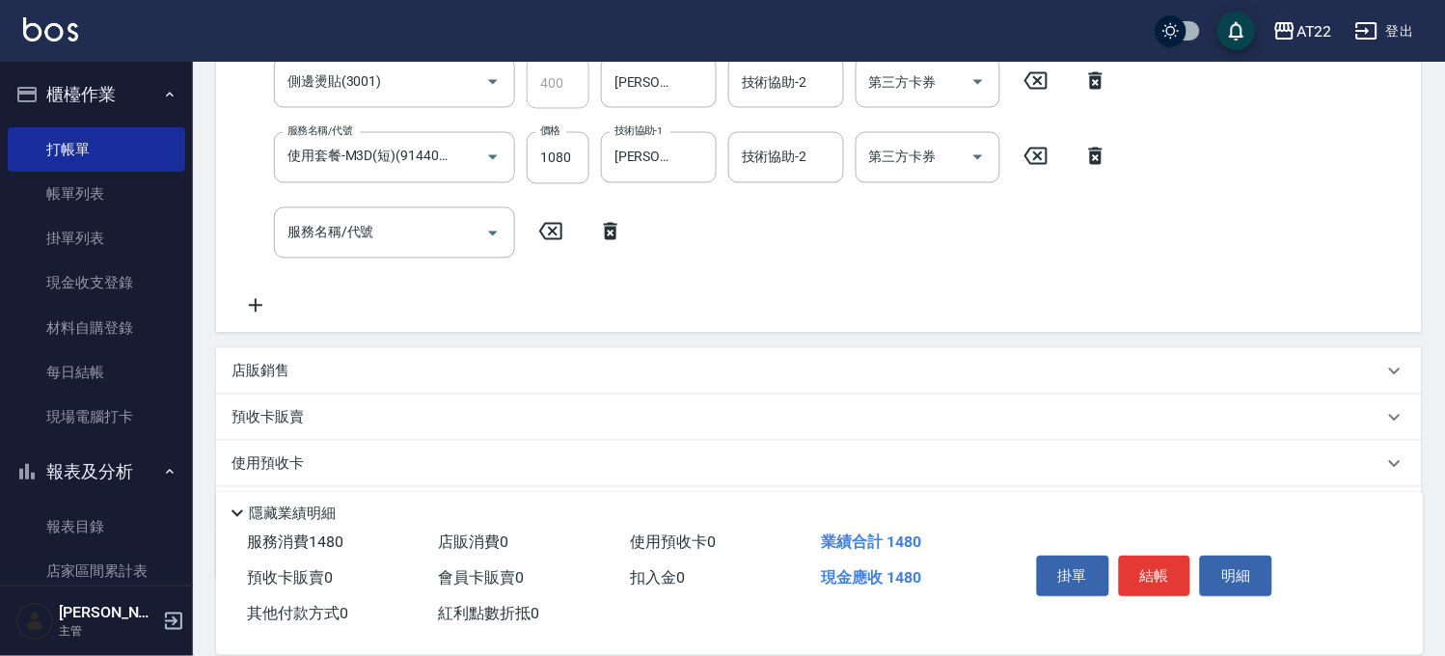
click at [284, 365] on p "店販銷售" at bounding box center [260, 372] width 58 height 20
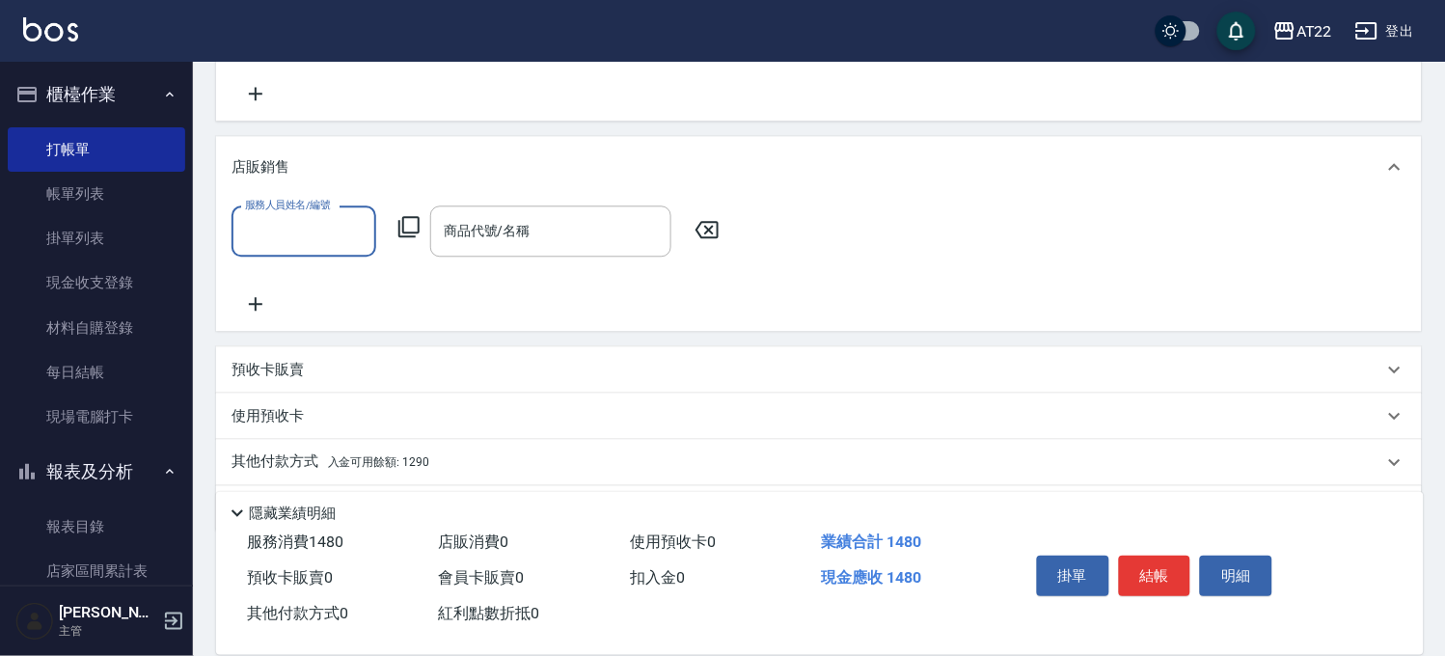
scroll to position [927, 0]
click at [303, 360] on p "預收卡販賣" at bounding box center [267, 367] width 72 height 20
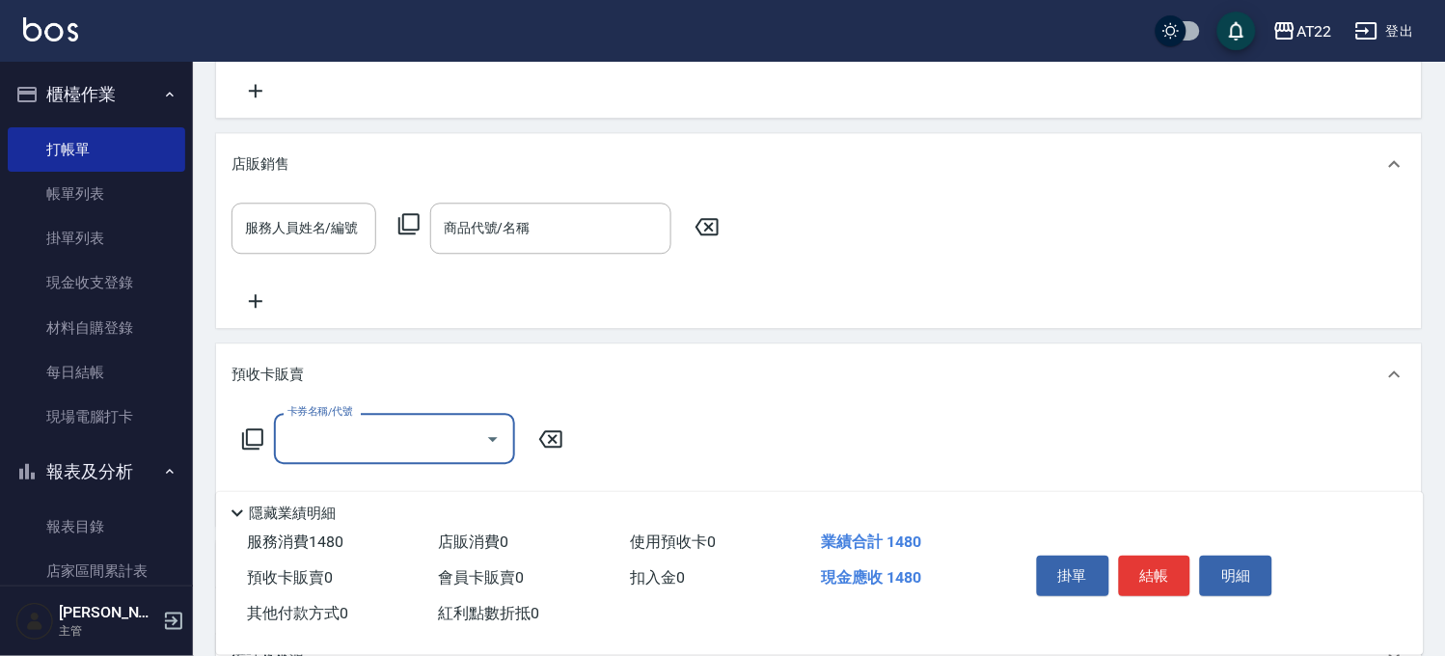
scroll to position [0, 0]
click at [335, 424] on input "卡券名稱/代號" at bounding box center [380, 439] width 195 height 34
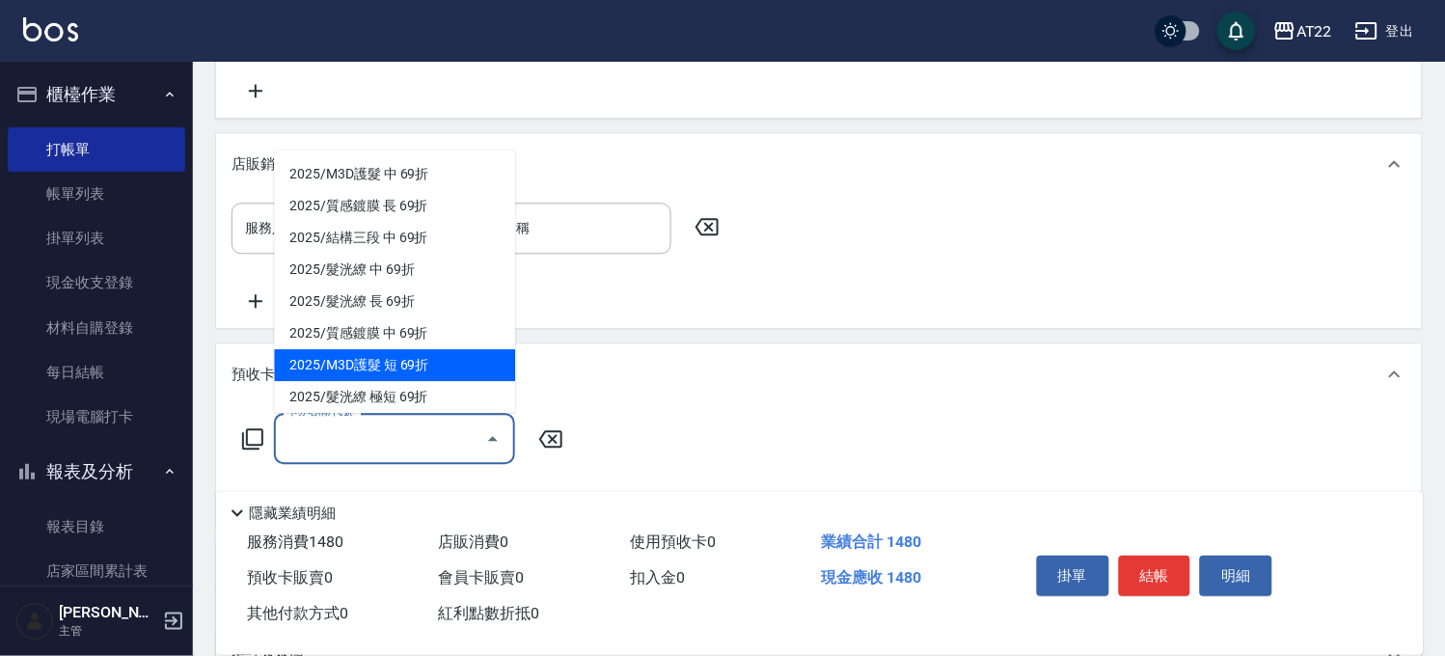
drag, startPoint x: 347, startPoint y: 369, endPoint x: 322, endPoint y: 379, distance: 26.9
click at [347, 368] on span "2025/M3D護髮 短 69折" at bounding box center [394, 365] width 241 height 32
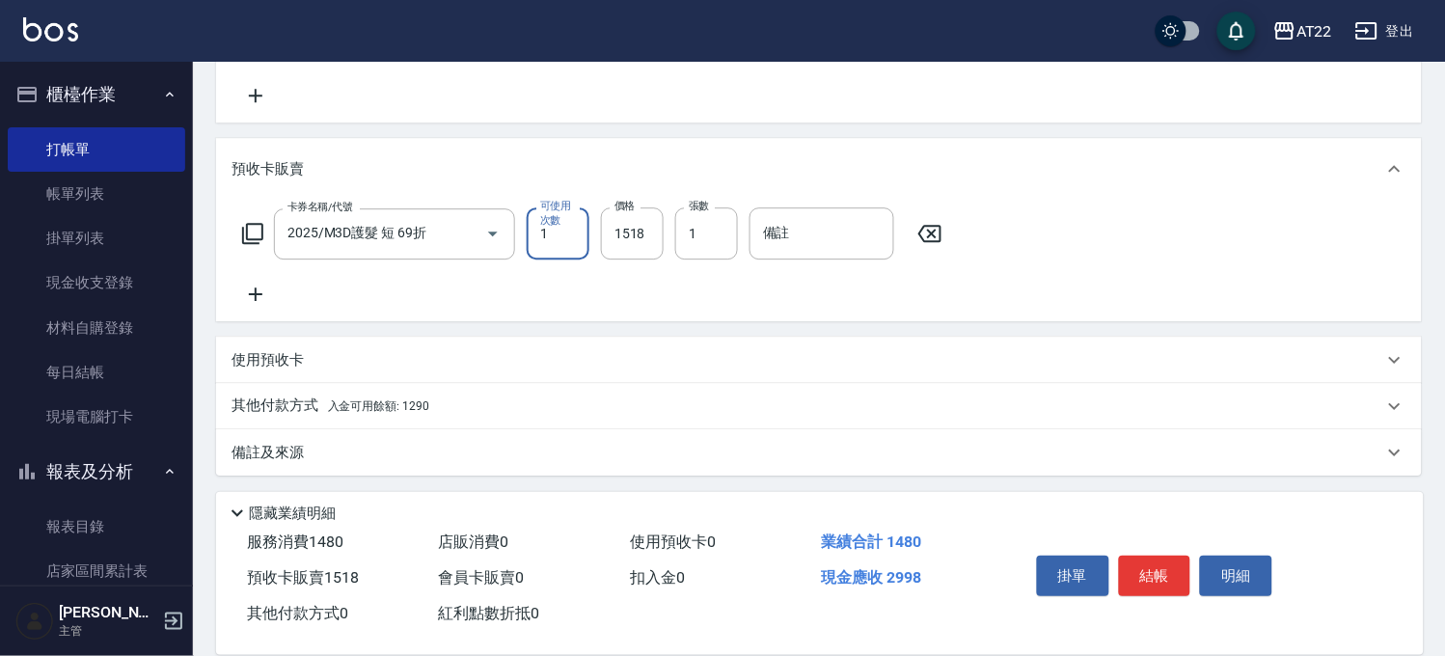
scroll to position [1134, 0]
click at [258, 284] on icon at bounding box center [255, 292] width 48 height 23
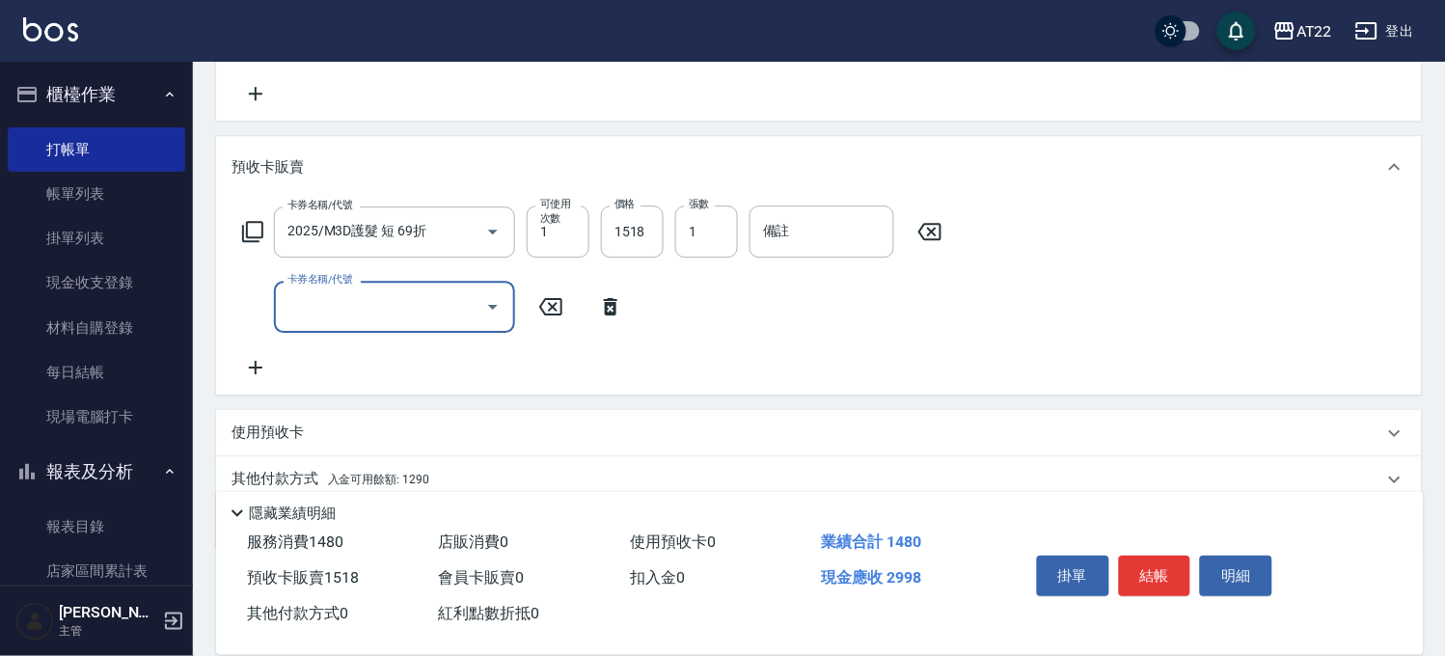
click at [367, 333] on div "卡券名稱/代號 2025/M3D護髮 短 69折 卡券名稱/代號 可使用次數 1 可使用次數 價格 1518 價格 張數 1 張數 備註 備註 卡券名稱/代號…" at bounding box center [818, 291] width 1175 height 173
click at [377, 313] on input "卡券名稱/代號" at bounding box center [380, 306] width 195 height 34
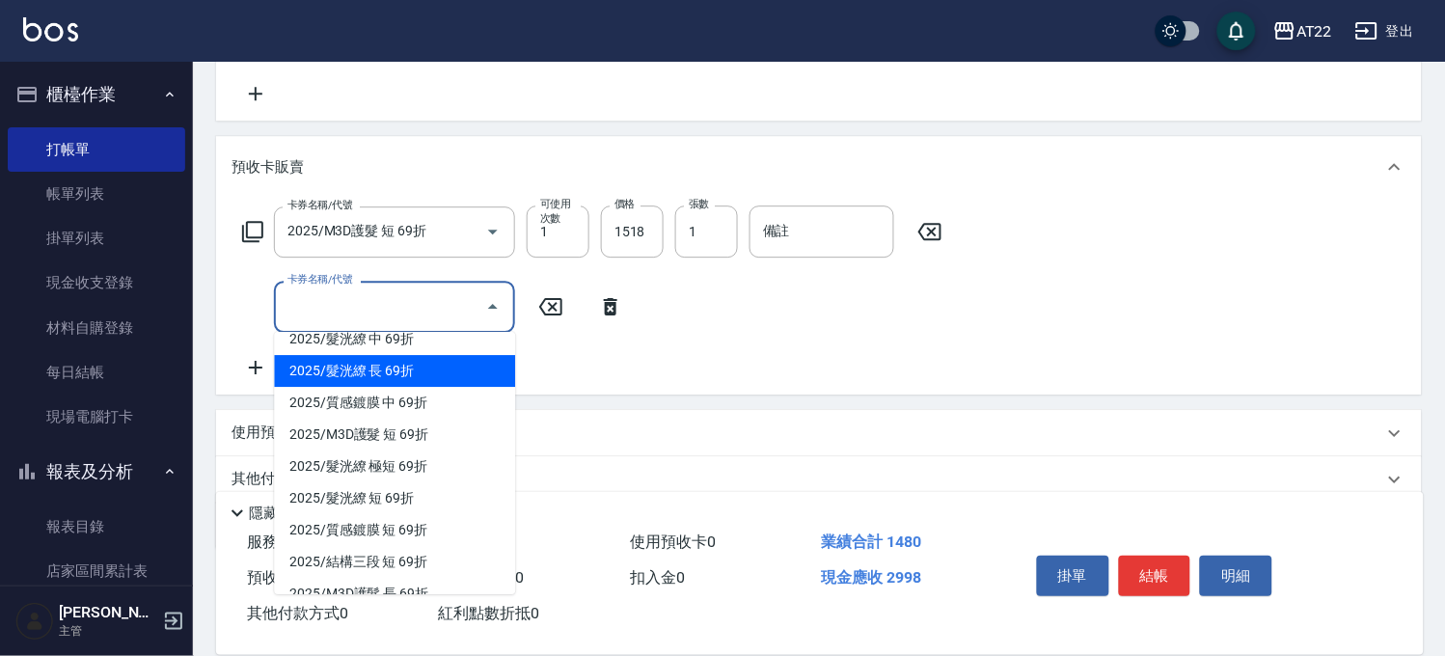
scroll to position [214, 0]
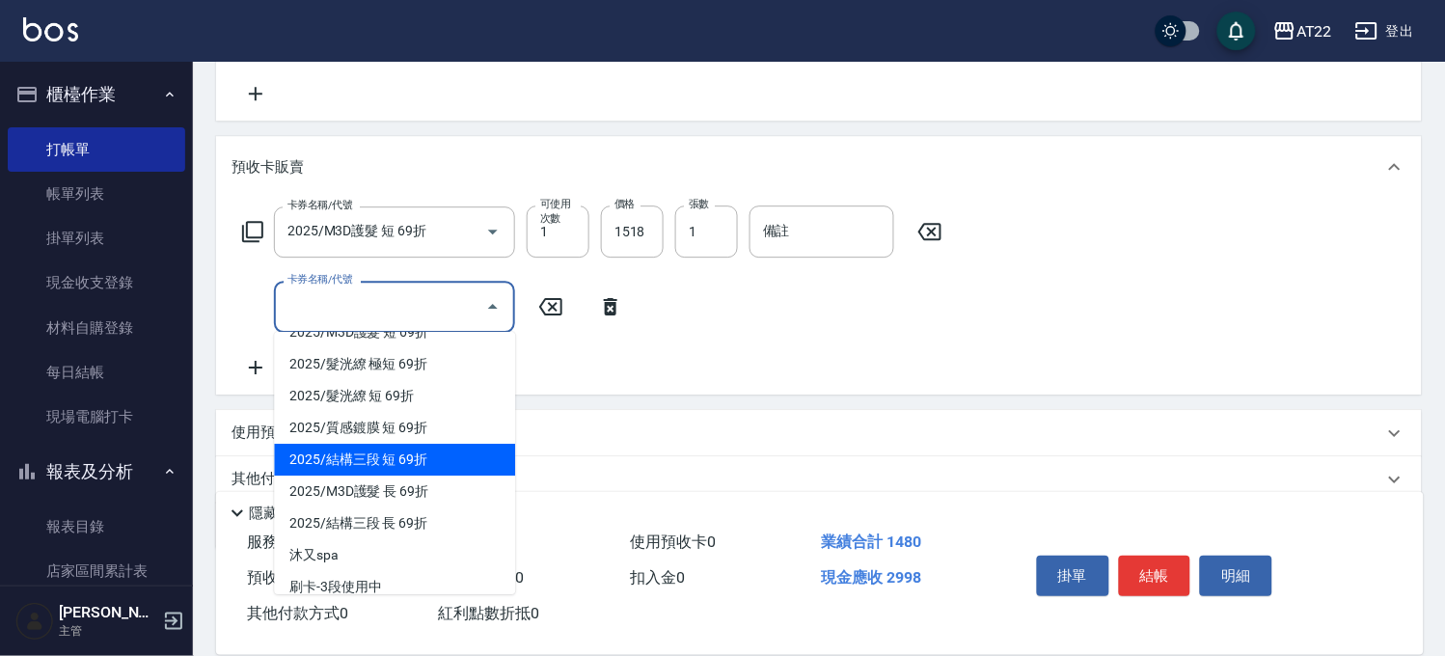
click at [391, 460] on span "2025/結構三段 短 69折" at bounding box center [394, 460] width 241 height 32
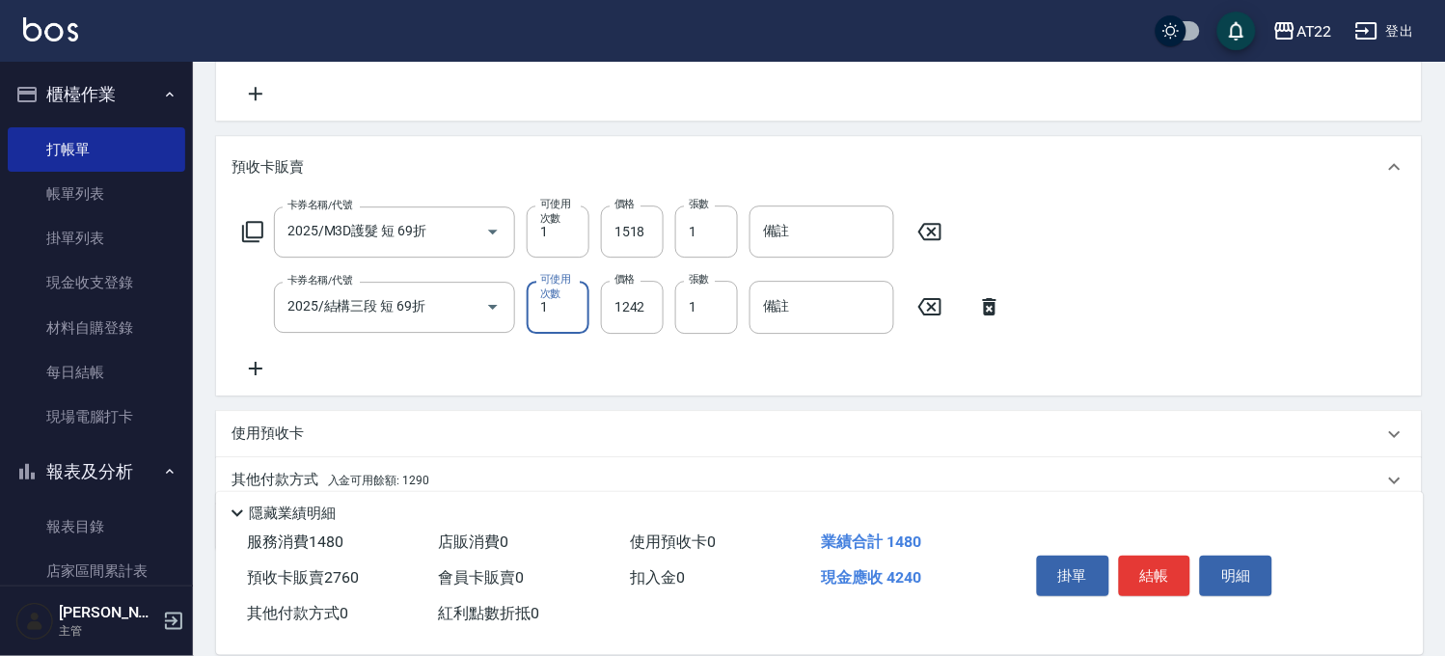
click at [467, 392] on div "卡券名稱/代號 2025/M3D護髮 短 69折 卡券名稱/代號 可使用次數 1 可使用次數 價格 1518 價格 張數 1 張數 備註 備註 卡券名稱/代號…" at bounding box center [819, 296] width 1206 height 197
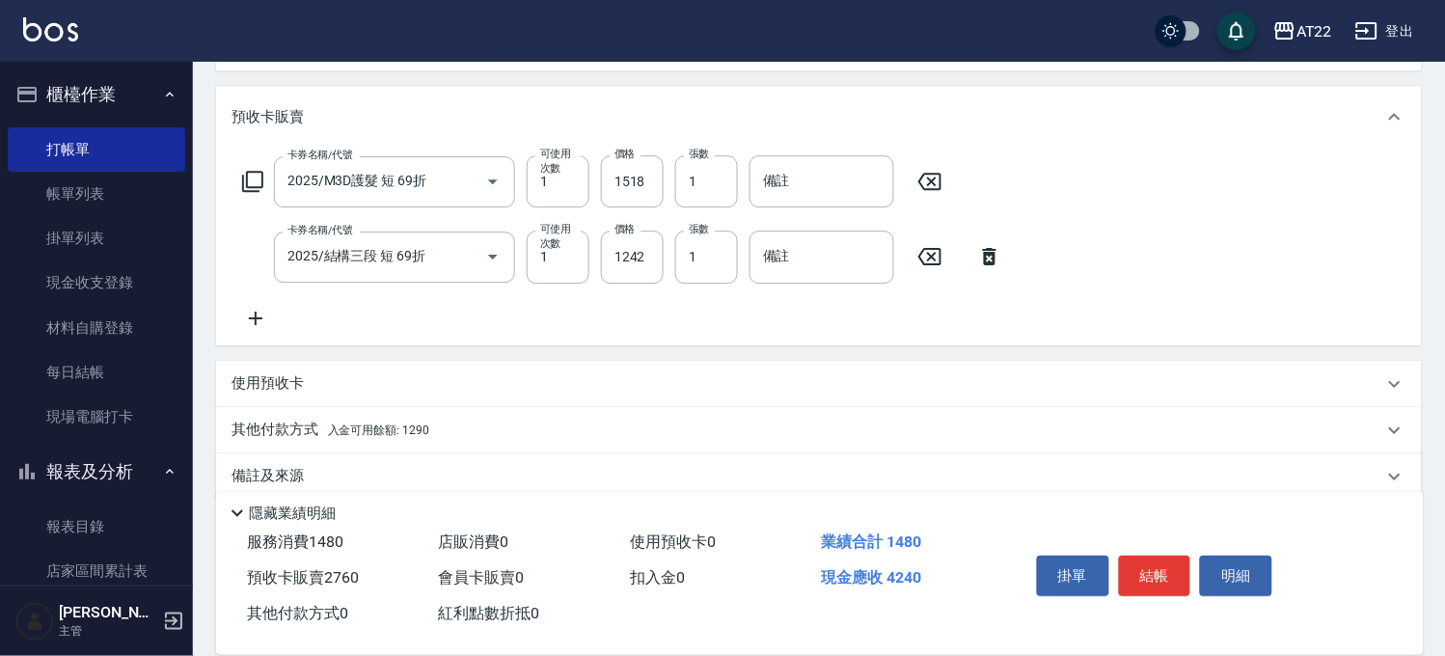
scroll to position [1210, 0]
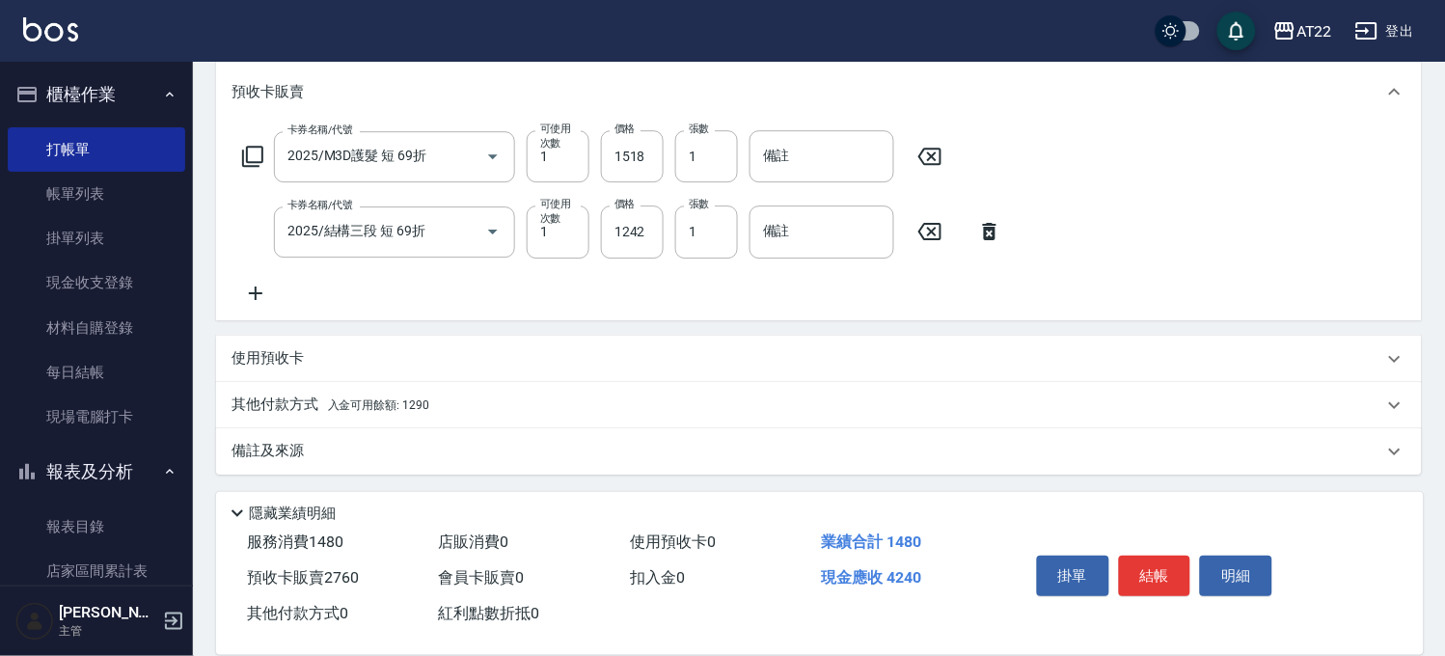
click at [391, 407] on span "入金可用餘額: 1290" at bounding box center [378, 405] width 101 height 14
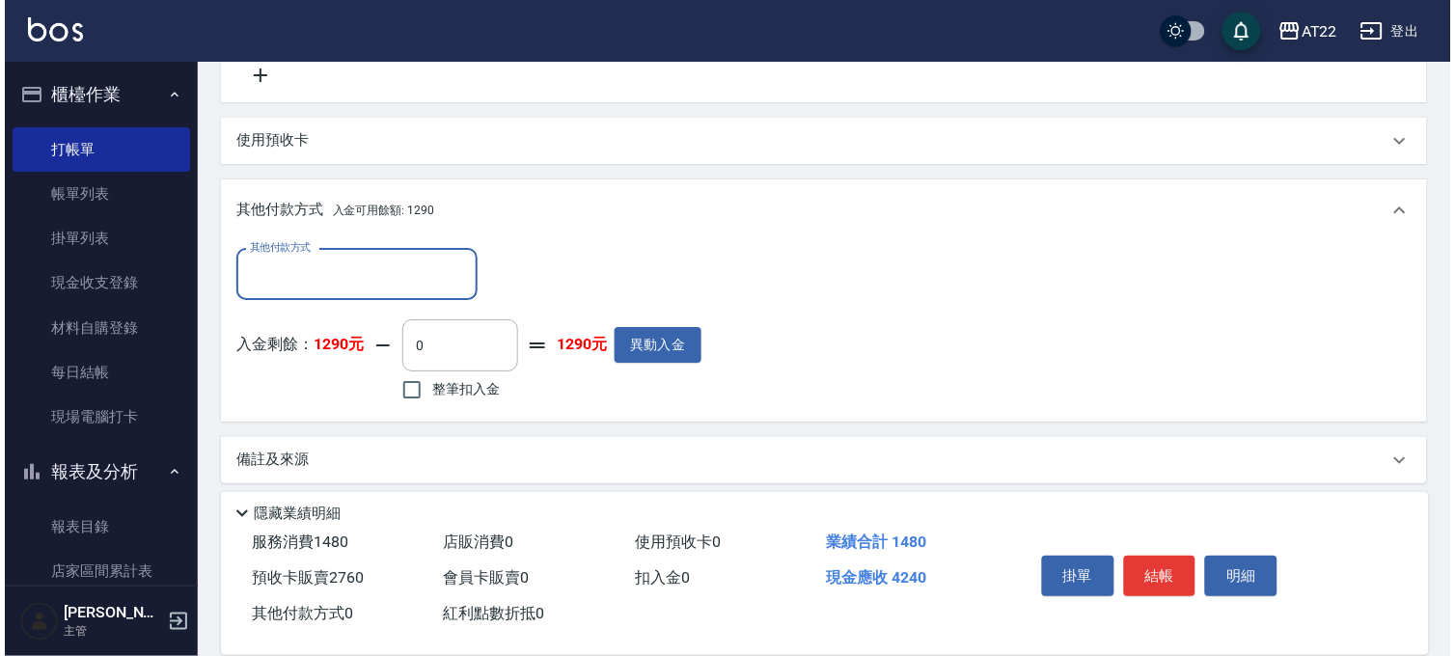
scroll to position [1437, 0]
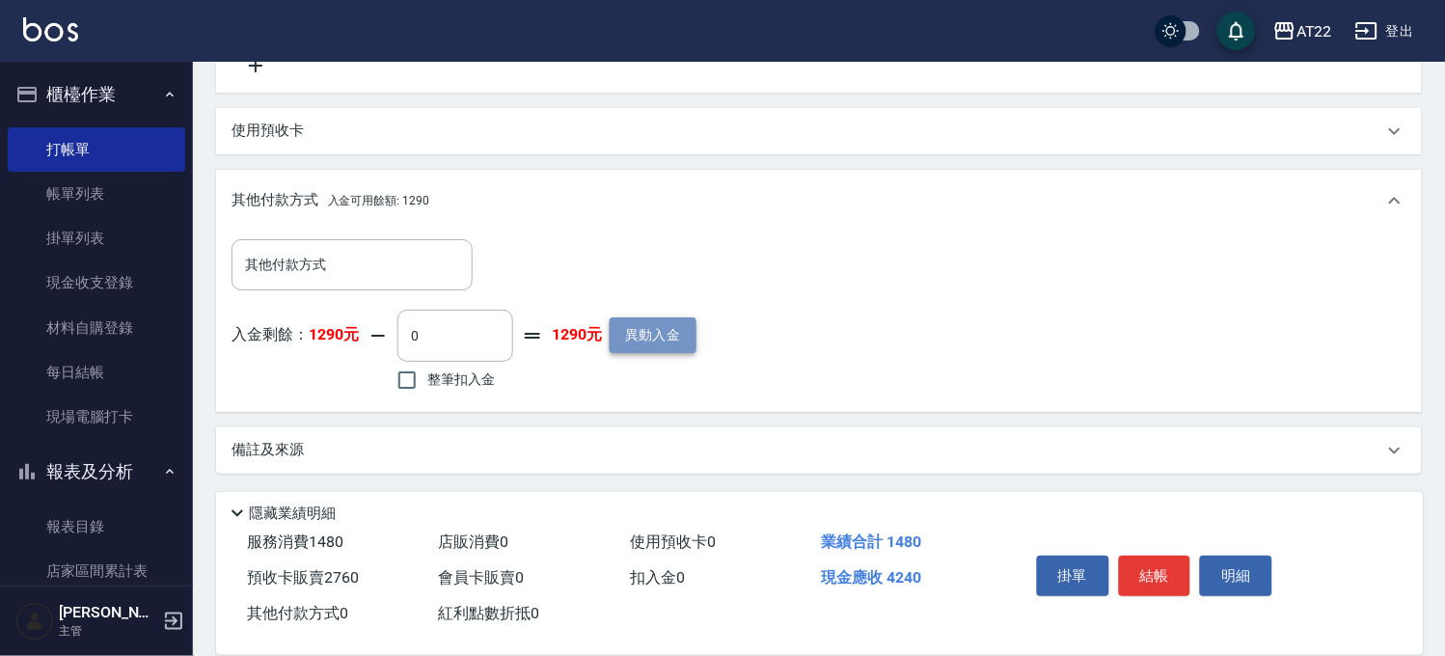
click at [625, 338] on button "異動入金" at bounding box center [653, 335] width 87 height 36
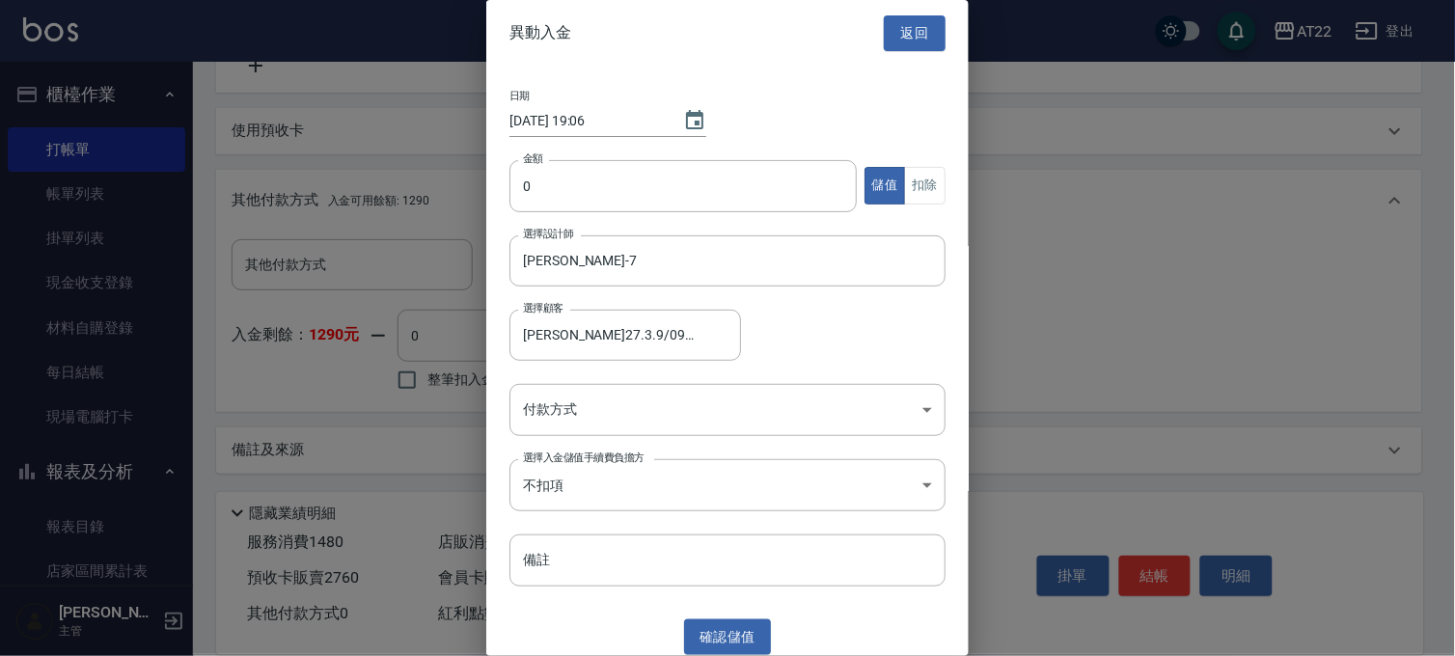
click at [657, 212] on div "金額 0 金額 儲值 扣除" at bounding box center [727, 197] width 436 height 75
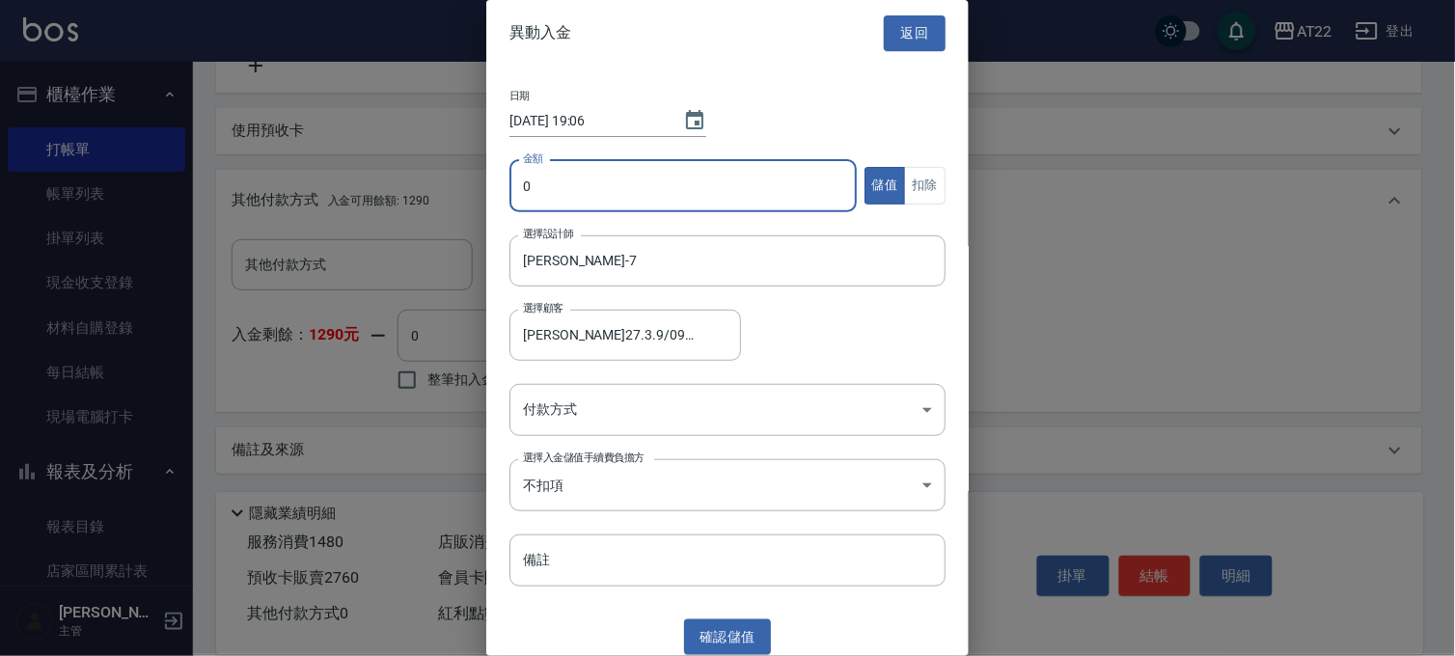
click at [656, 195] on input "0" at bounding box center [682, 186] width 347 height 52
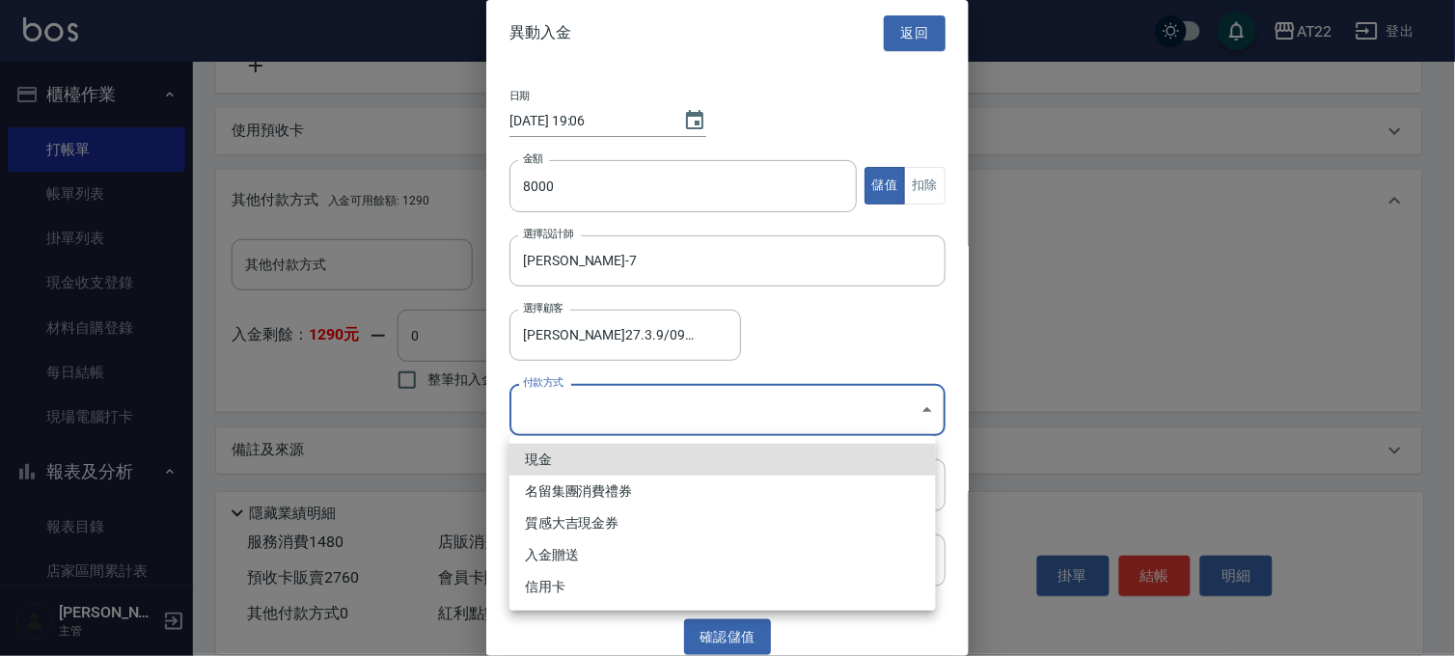
click at [625, 453] on li "現金" at bounding box center [722, 460] width 426 height 32
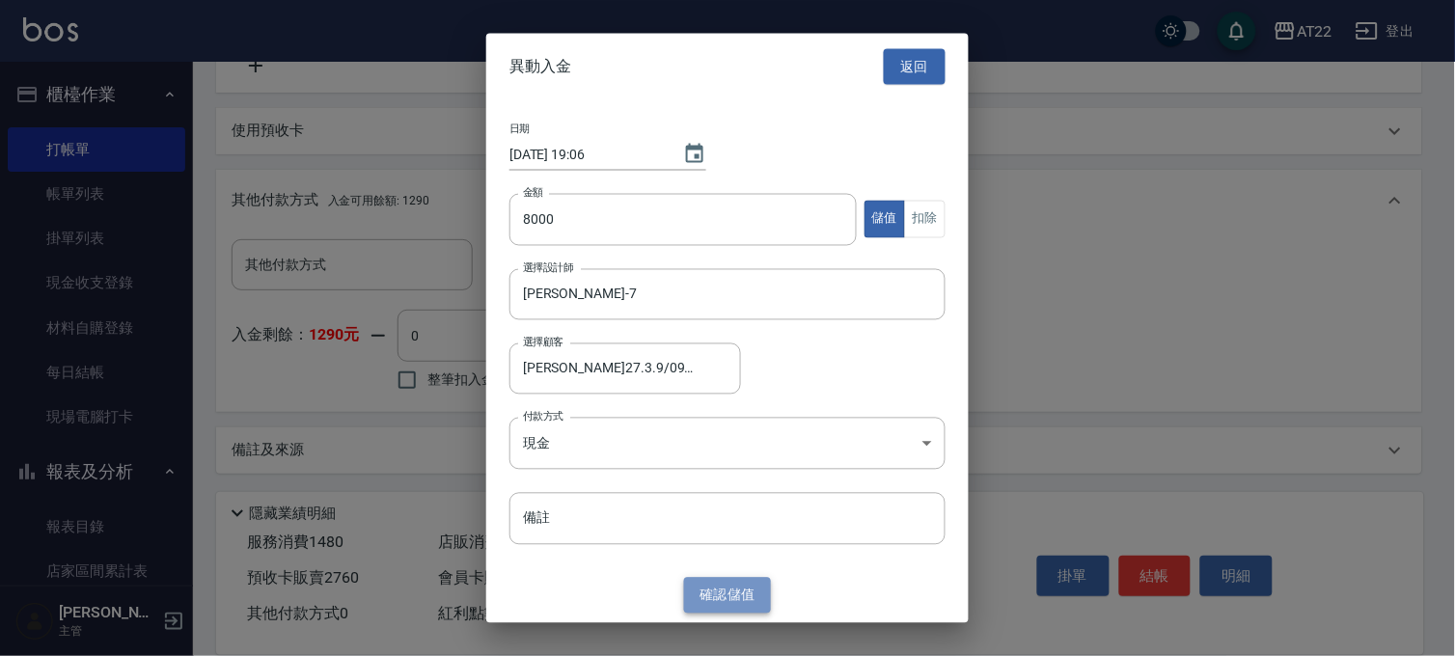
click at [693, 593] on button "確認 儲值" at bounding box center [727, 596] width 87 height 36
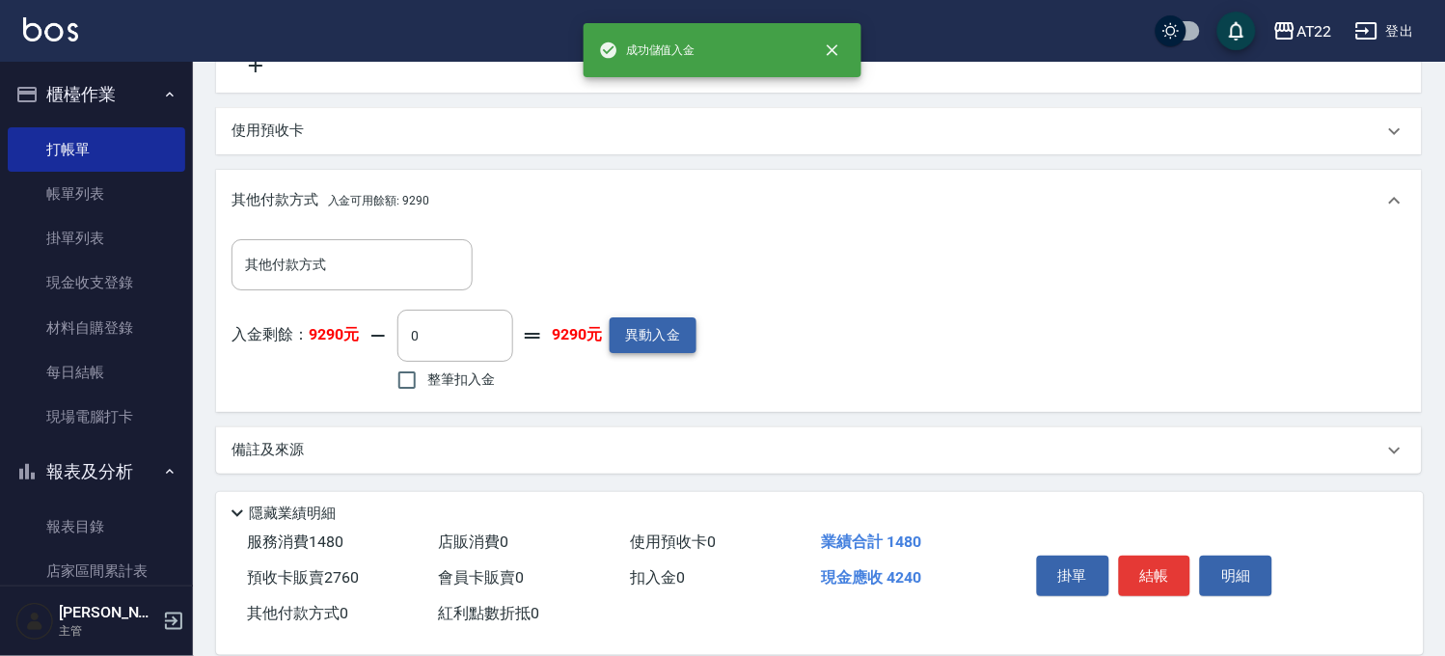
click at [656, 325] on button "異動入金" at bounding box center [653, 335] width 87 height 36
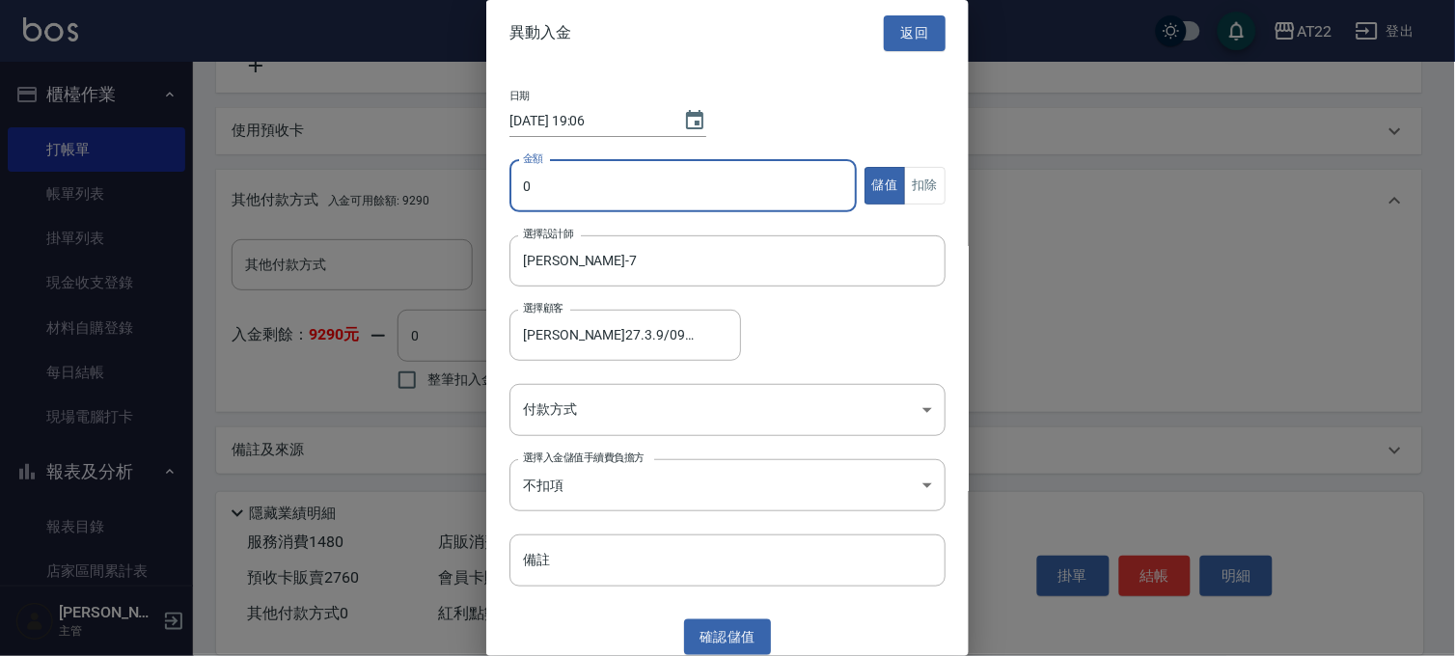
click at [642, 181] on input "0" at bounding box center [682, 186] width 347 height 52
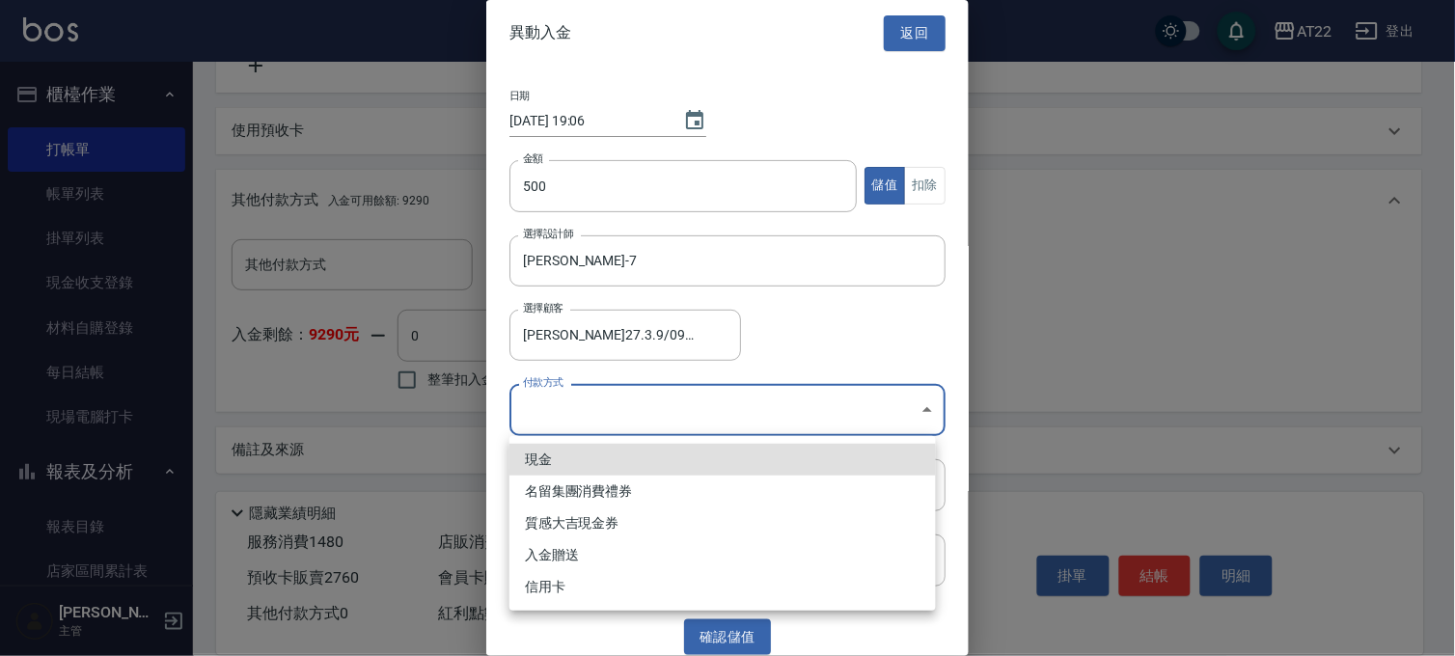
click at [581, 545] on li "入金贈送" at bounding box center [722, 555] width 426 height 32
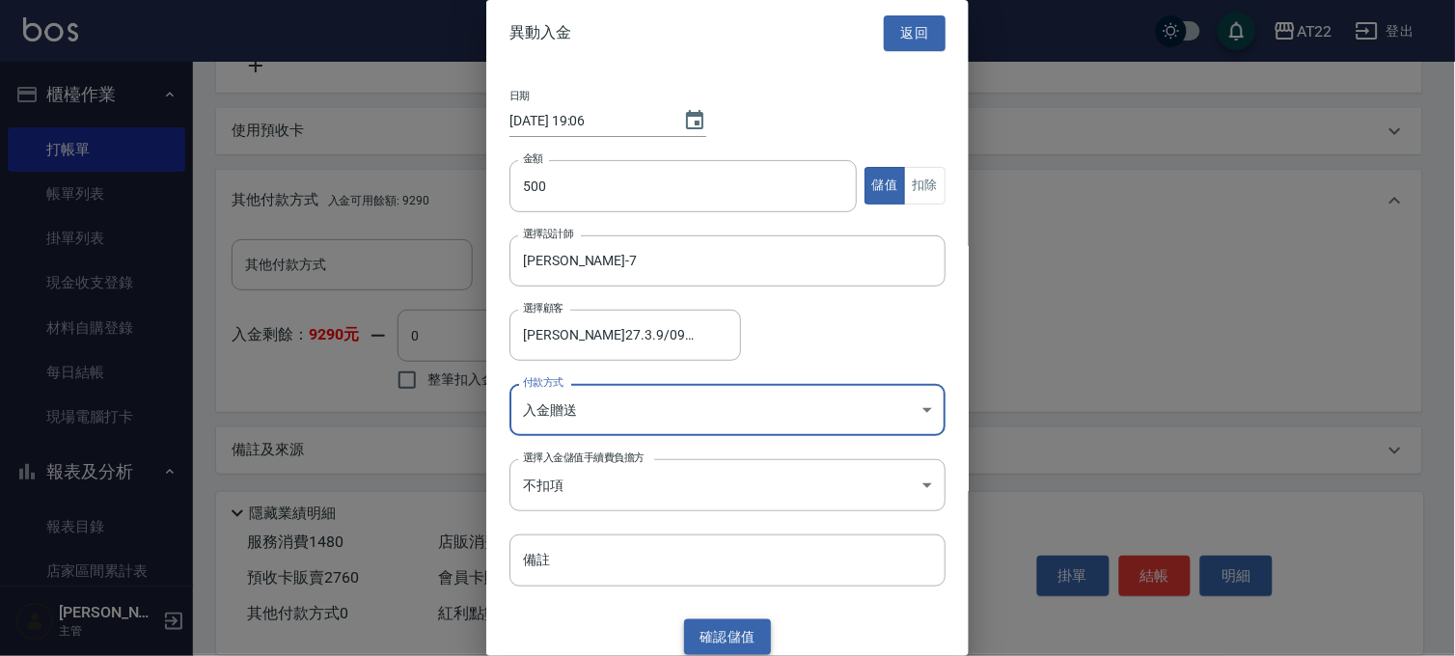
click at [710, 625] on button "確認 儲值" at bounding box center [727, 637] width 87 height 36
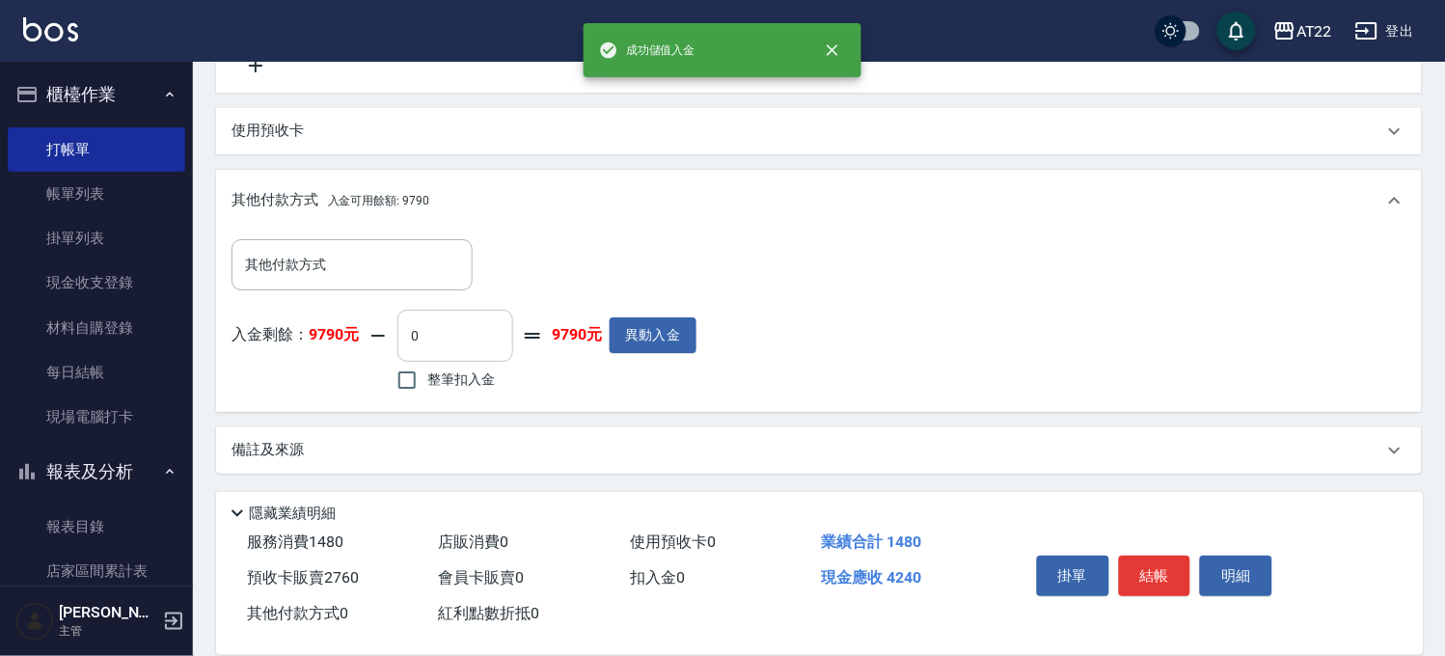
click at [474, 345] on input "0" at bounding box center [455, 336] width 116 height 52
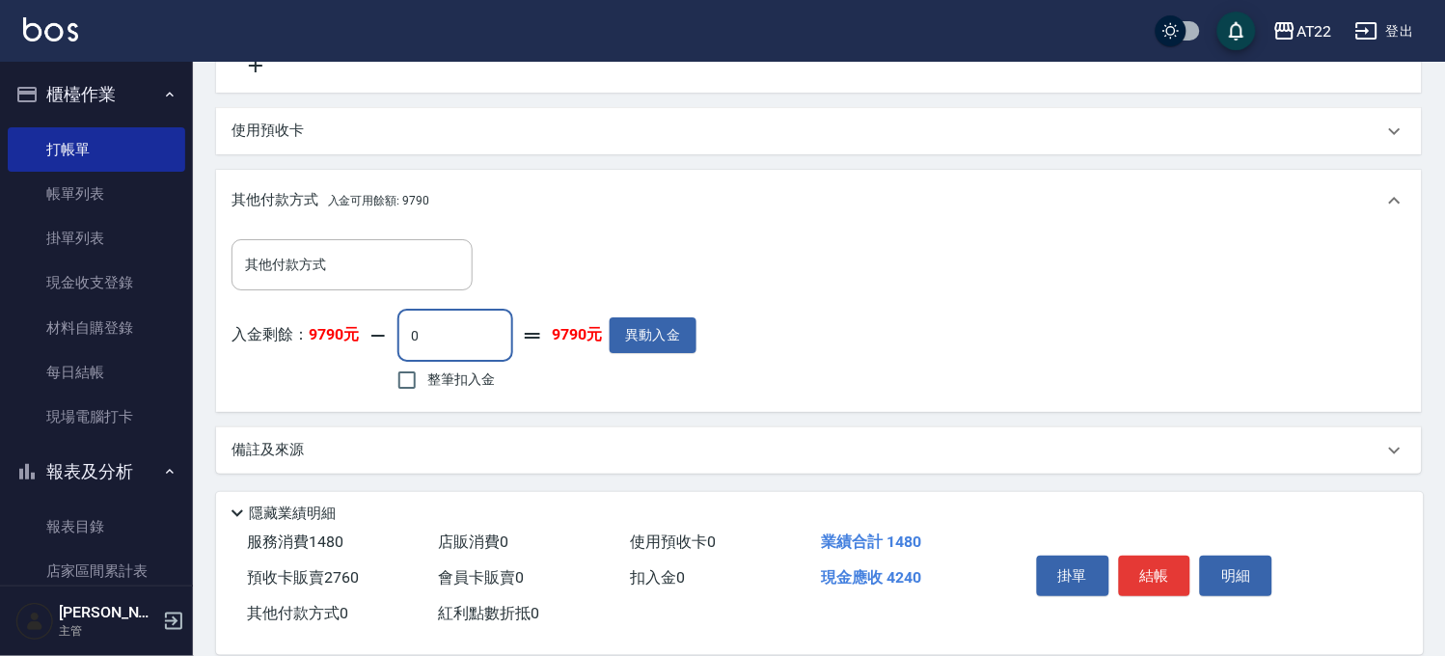
click at [474, 345] on input "0" at bounding box center [455, 336] width 116 height 52
click at [1153, 567] on button "結帳" at bounding box center [1155, 576] width 72 height 41
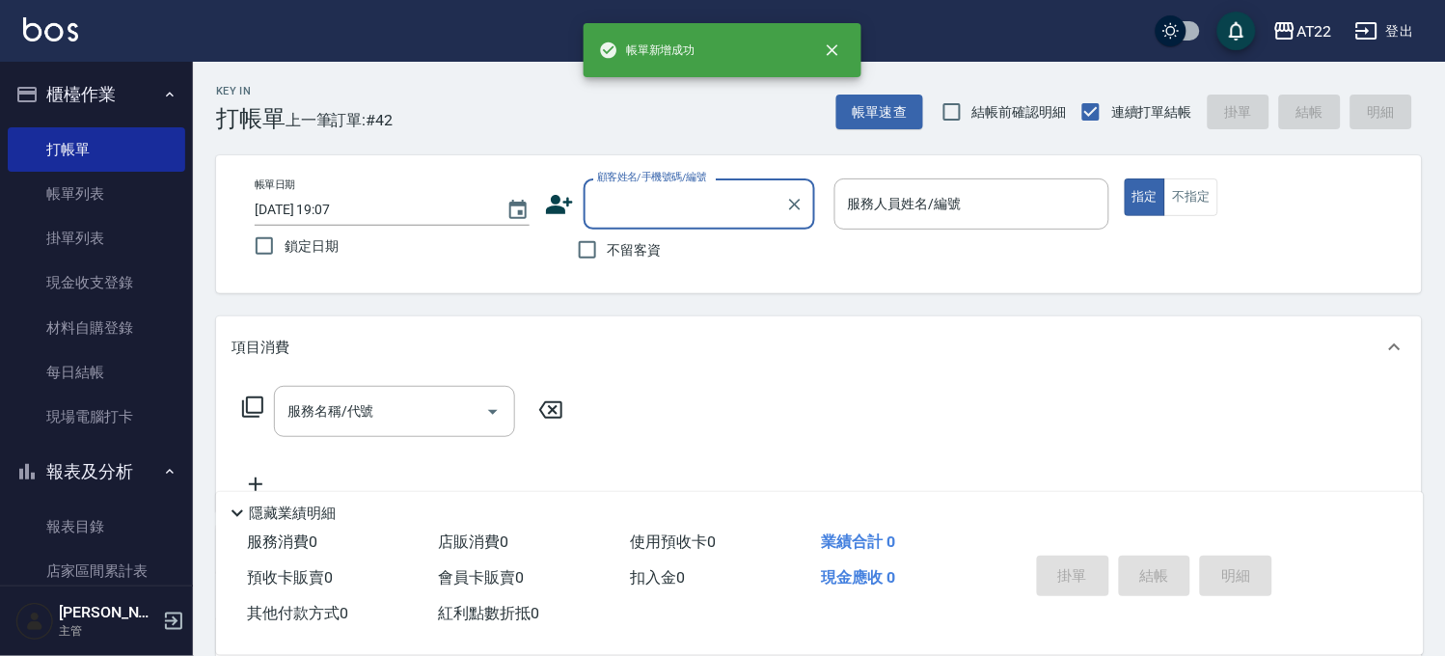
scroll to position [0, 0]
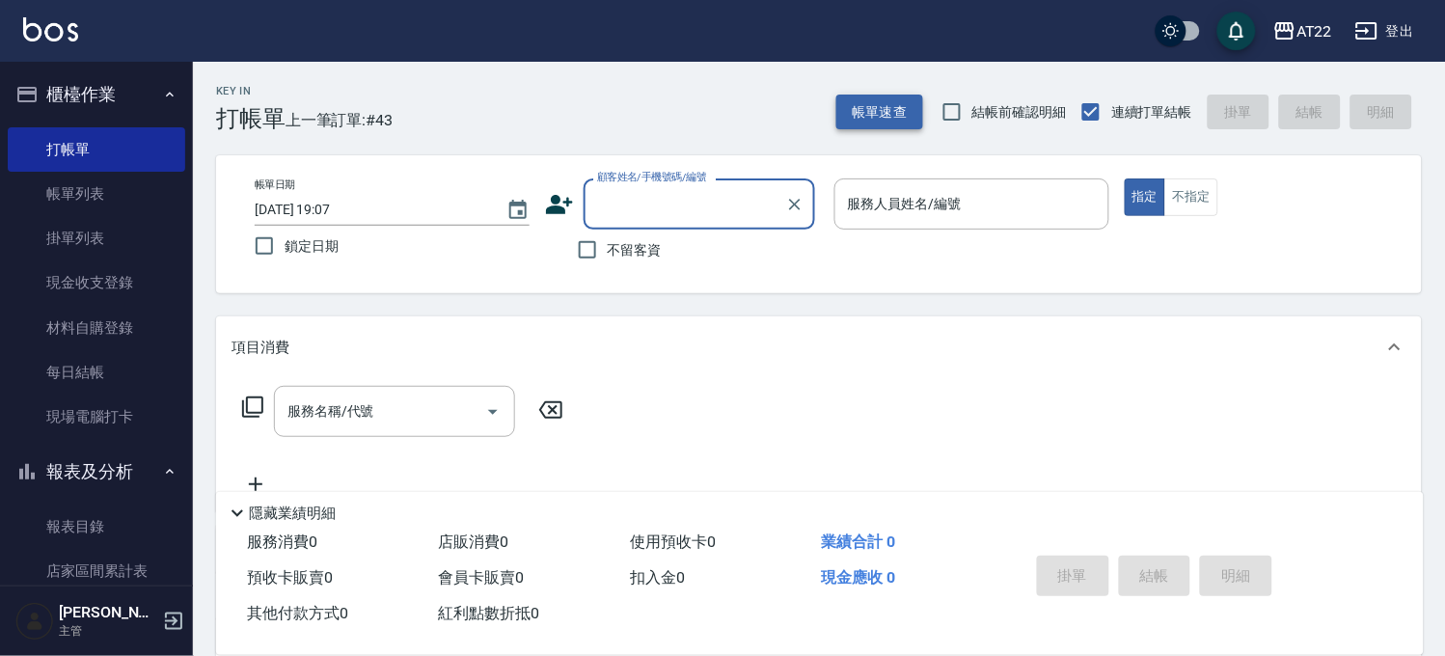
click at [895, 116] on button "帳單速查" at bounding box center [879, 113] width 87 height 36
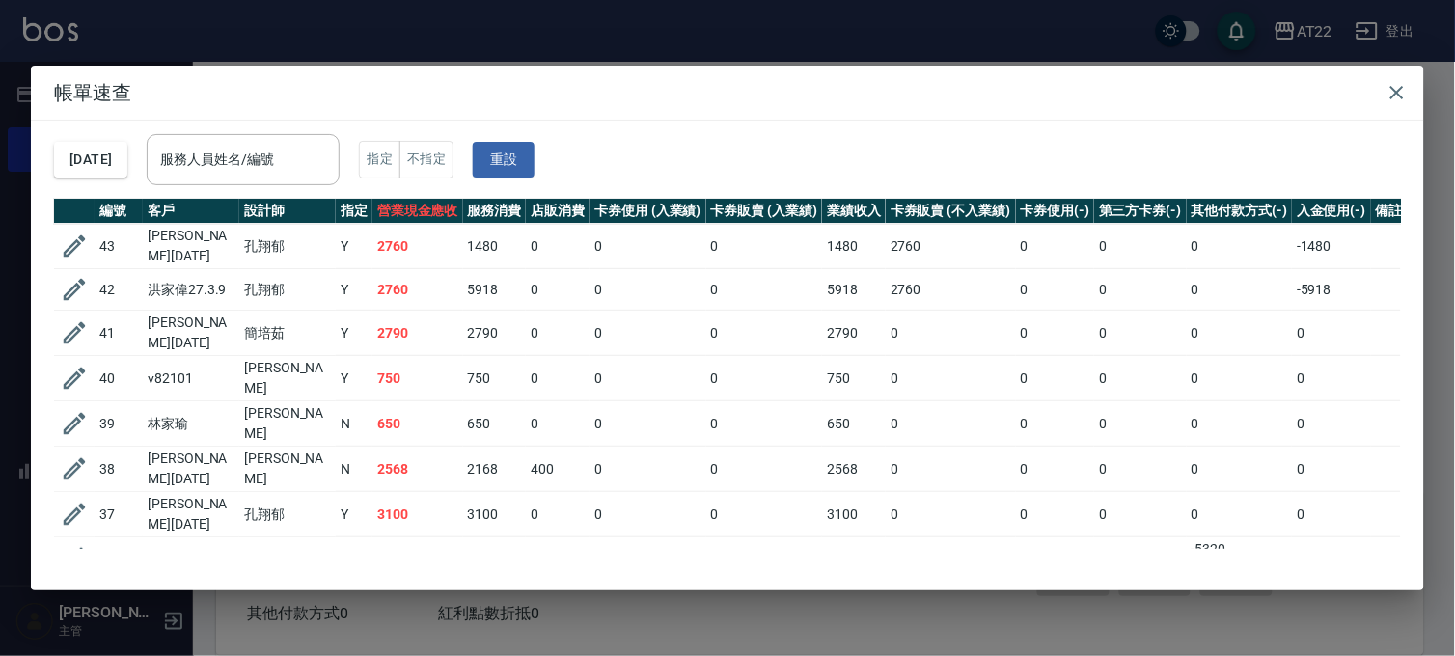
click at [864, 55] on div "帳單速查 [DATE] 服務人員姓名/編號 服務人員姓名/編號 指定 不指定 重設 編號 客戶 設計師 指定 營業現金應收 服務消費 店販消費 卡券使用 (入…" at bounding box center [727, 328] width 1455 height 656
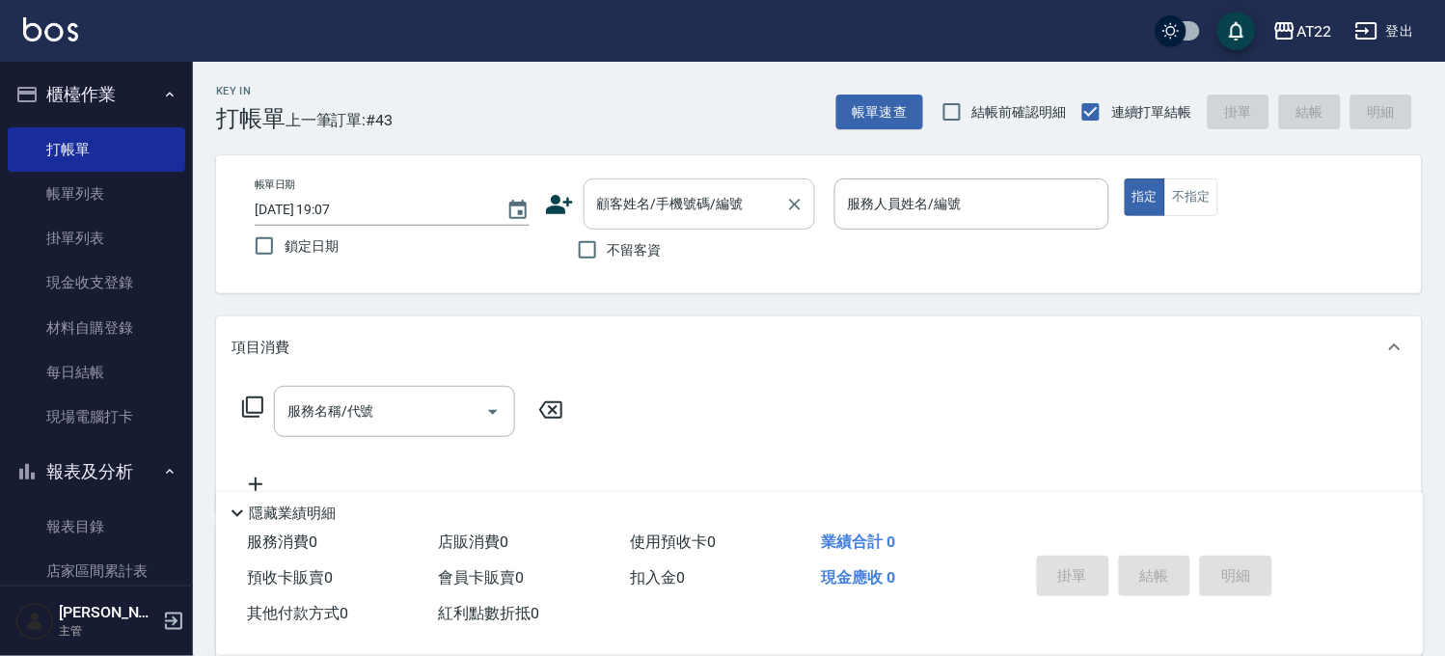
click at [608, 208] on input "顧客姓名/手機號碼/編號" at bounding box center [684, 204] width 185 height 34
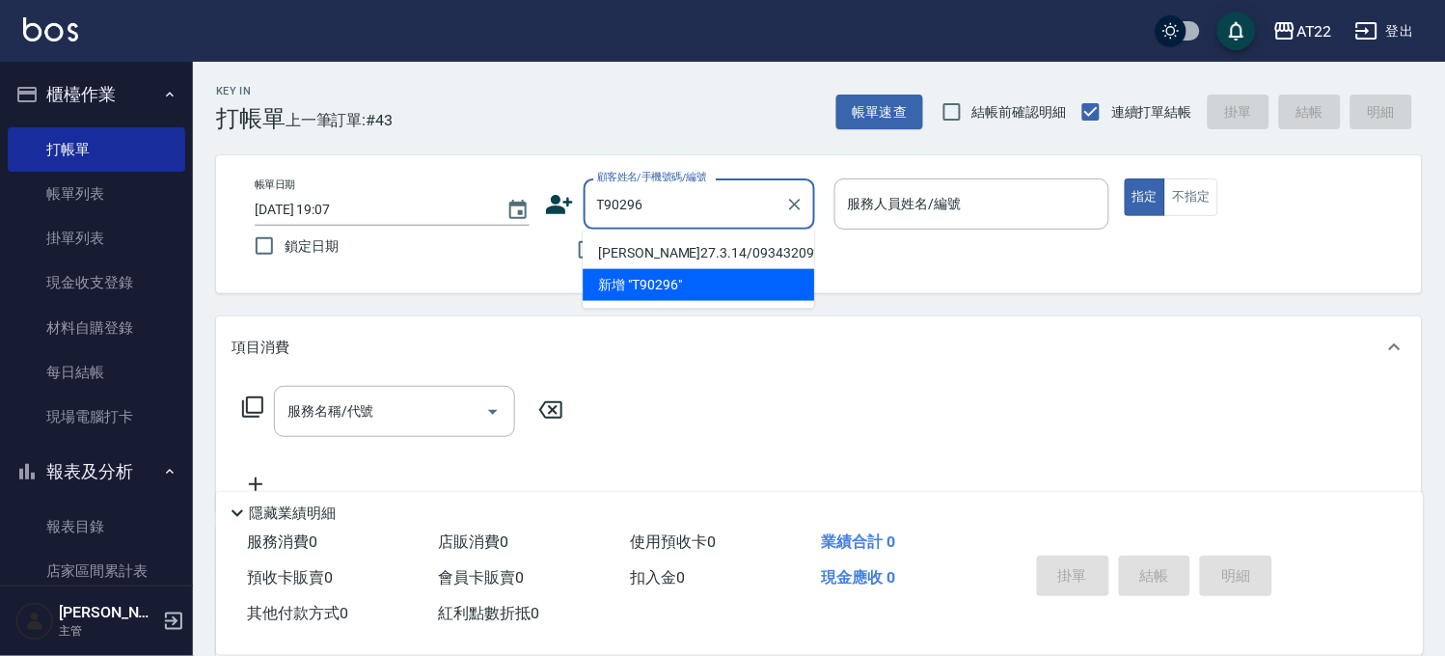
click at [640, 262] on li "[PERSON_NAME]27.3.14/0934320922/T90296" at bounding box center [698, 253] width 231 height 32
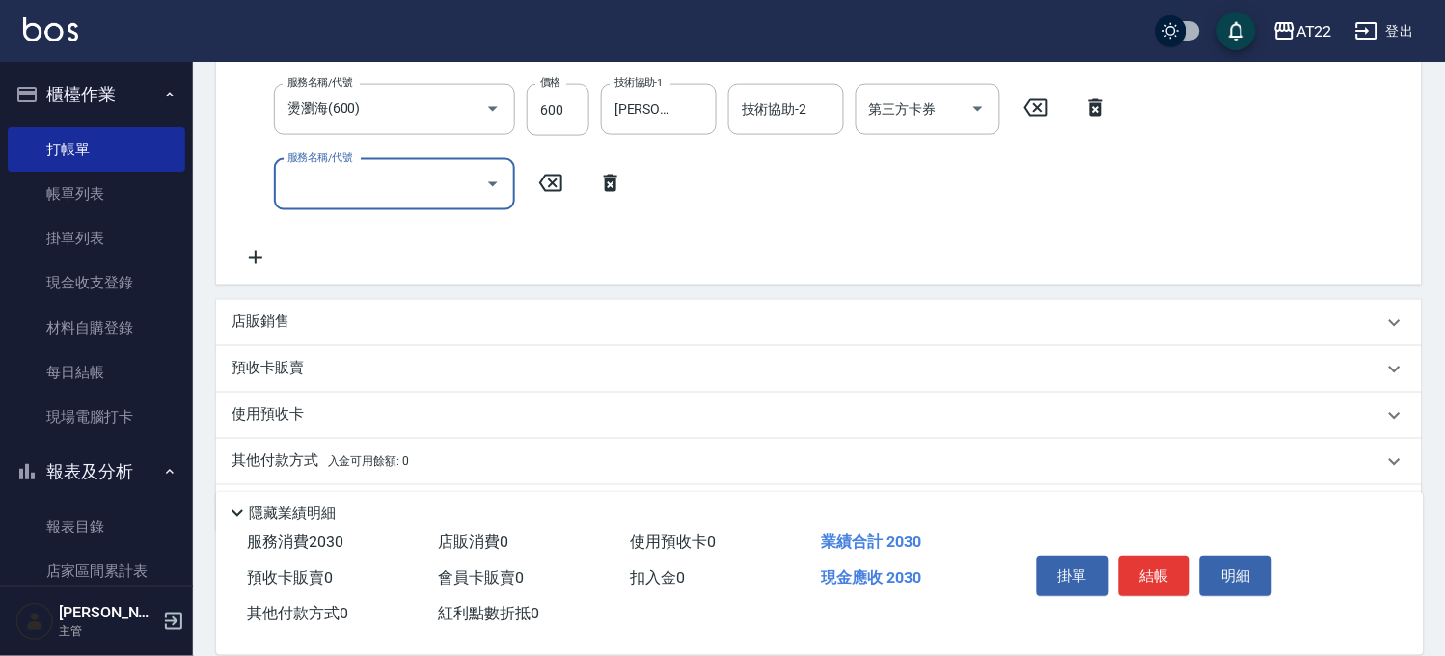
scroll to position [535, 0]
click at [367, 380] on div "預收卡販賣" at bounding box center [819, 368] width 1206 height 46
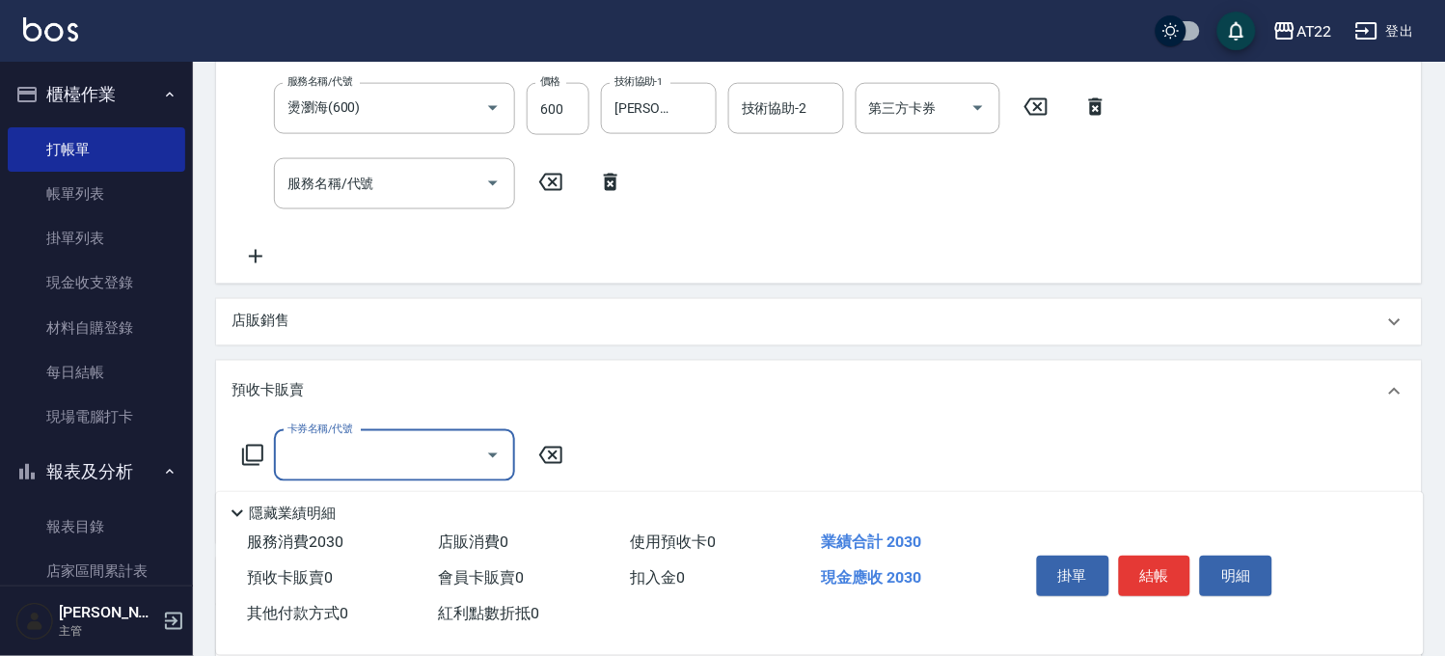
scroll to position [642, 0]
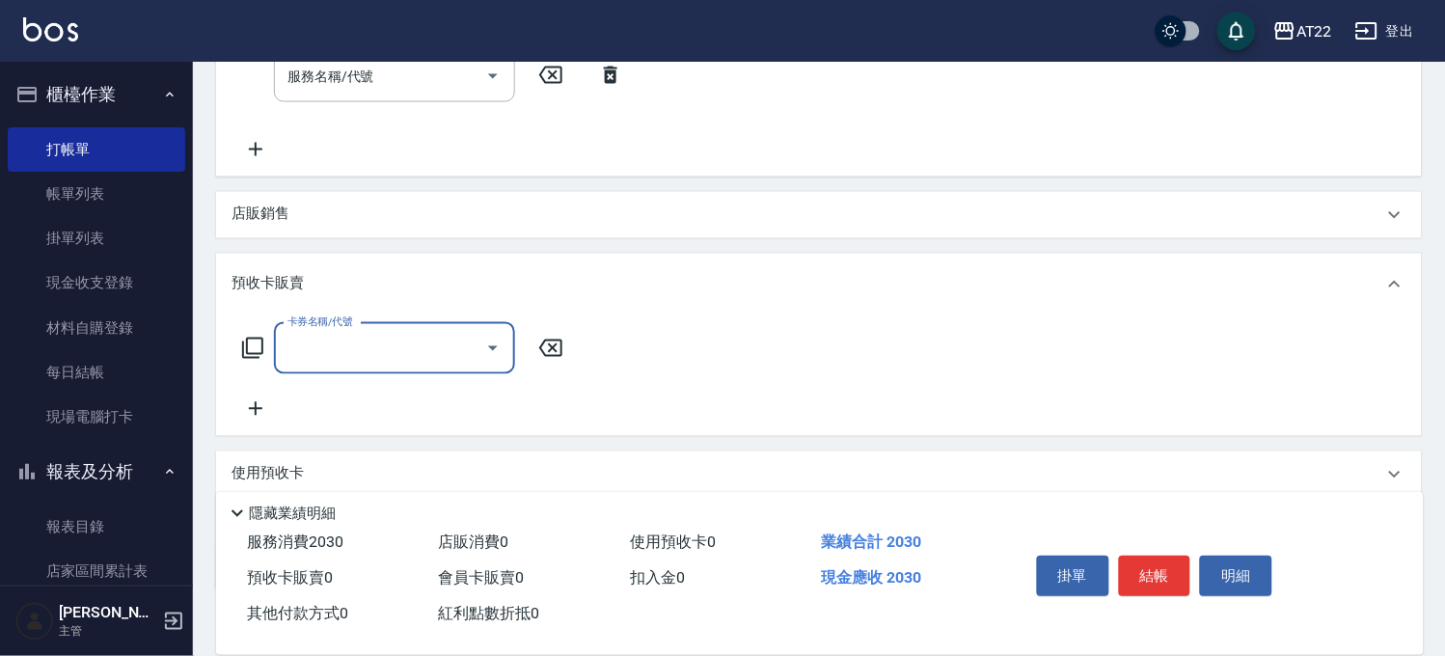
click at [364, 352] on input "卡券名稱/代號" at bounding box center [380, 349] width 195 height 34
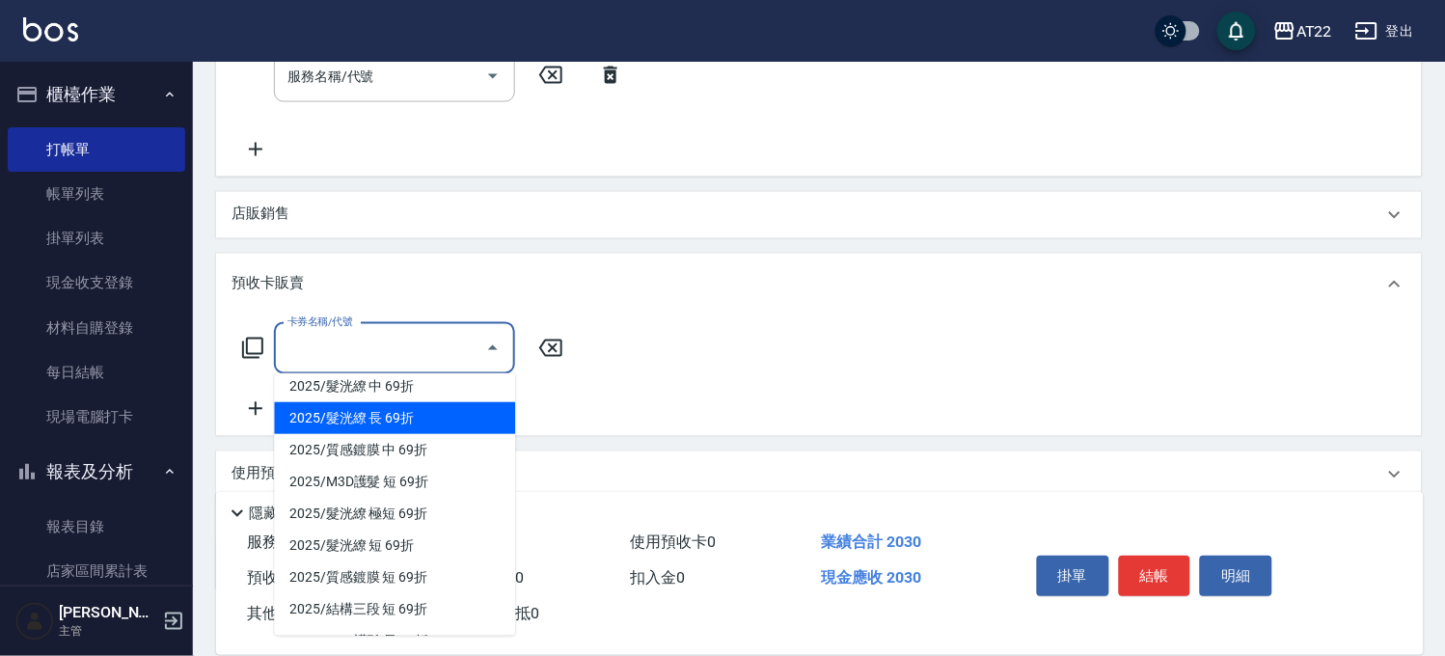
scroll to position [107, 0]
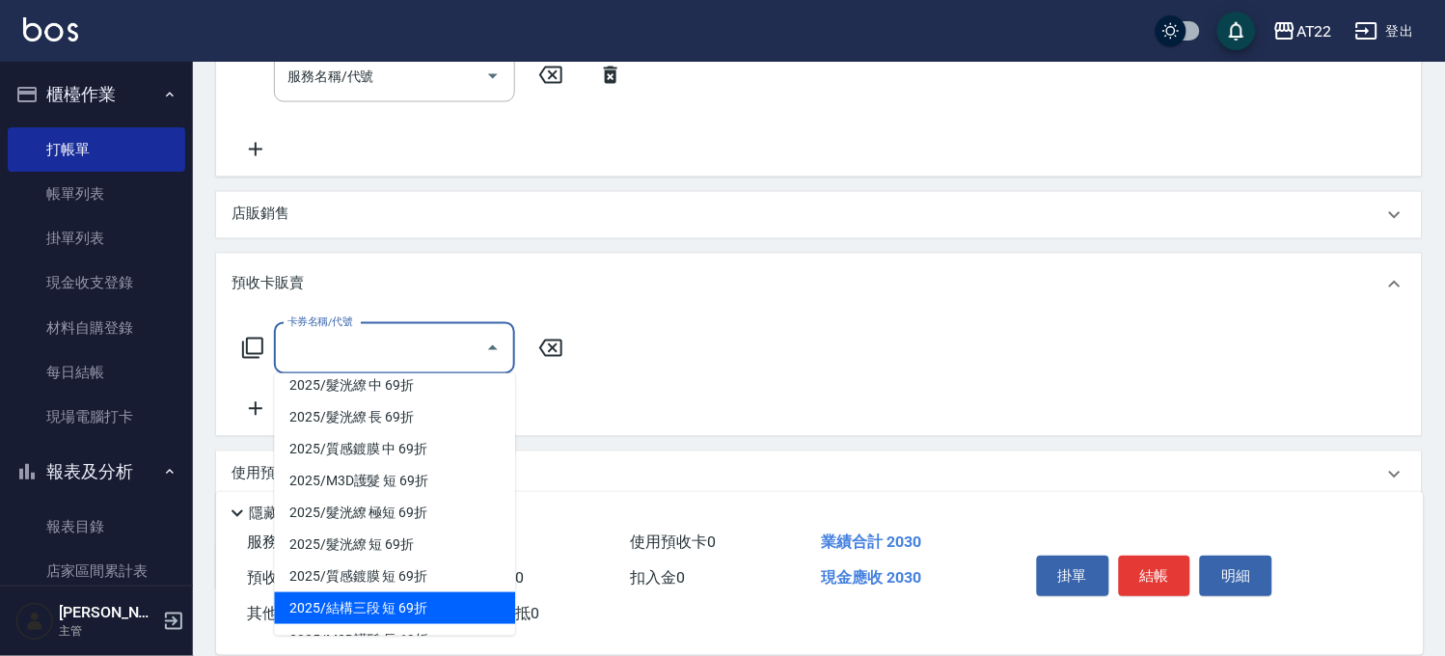
click at [359, 604] on span "2025/結構三段 短 69折" at bounding box center [394, 608] width 241 height 32
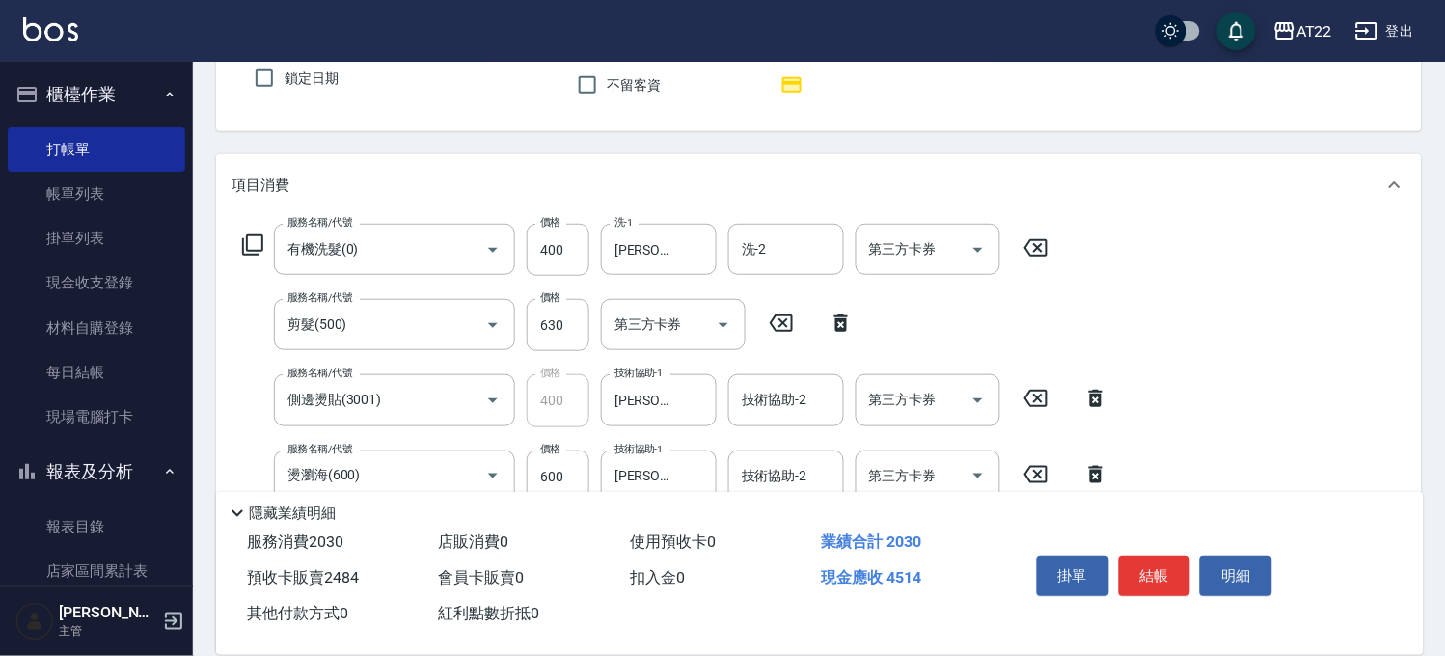
scroll to position [0, 0]
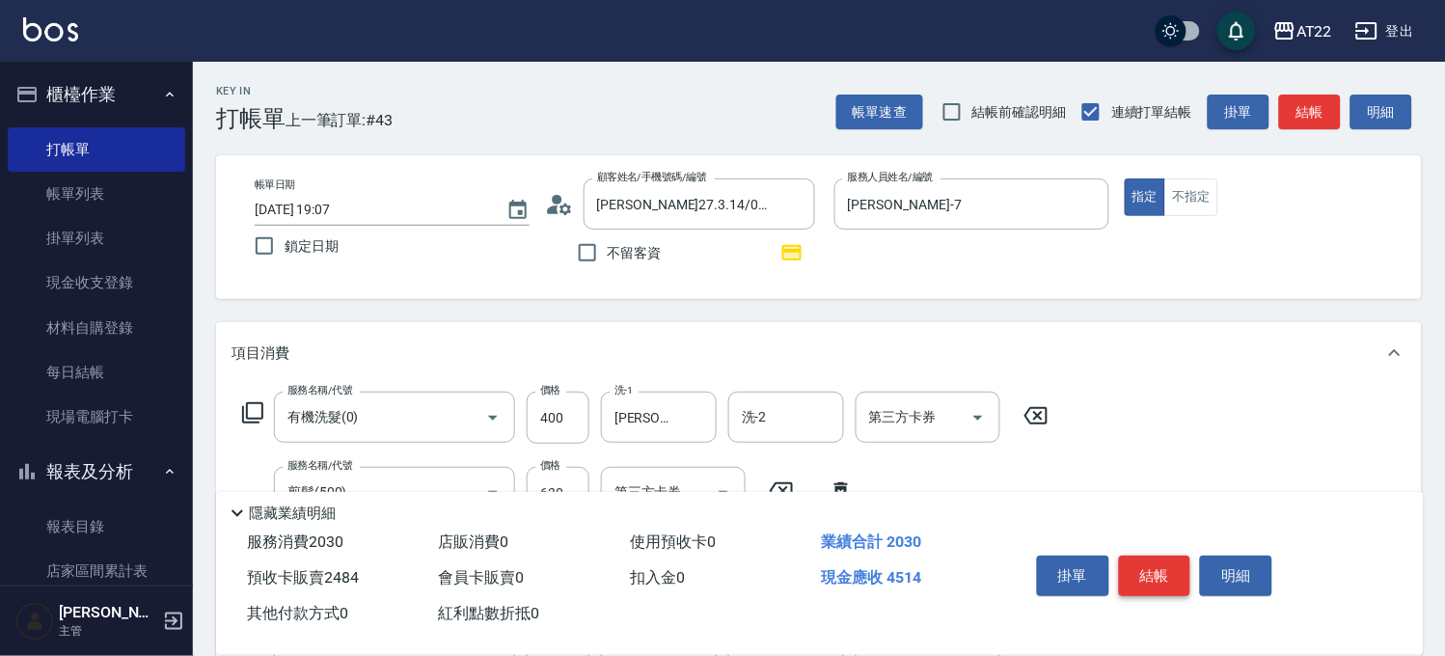
click at [1133, 565] on button "結帳" at bounding box center [1155, 576] width 72 height 41
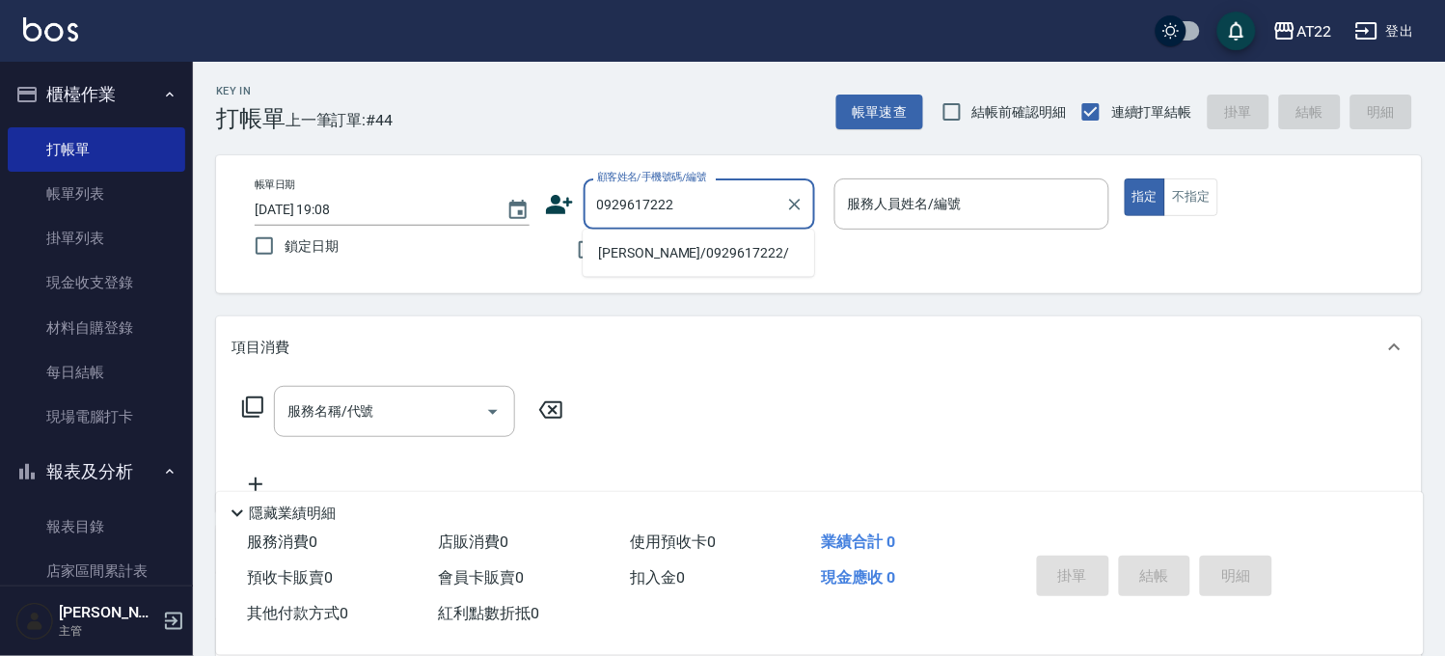
click at [729, 263] on li "[PERSON_NAME]/0929617222/" at bounding box center [698, 253] width 231 height 32
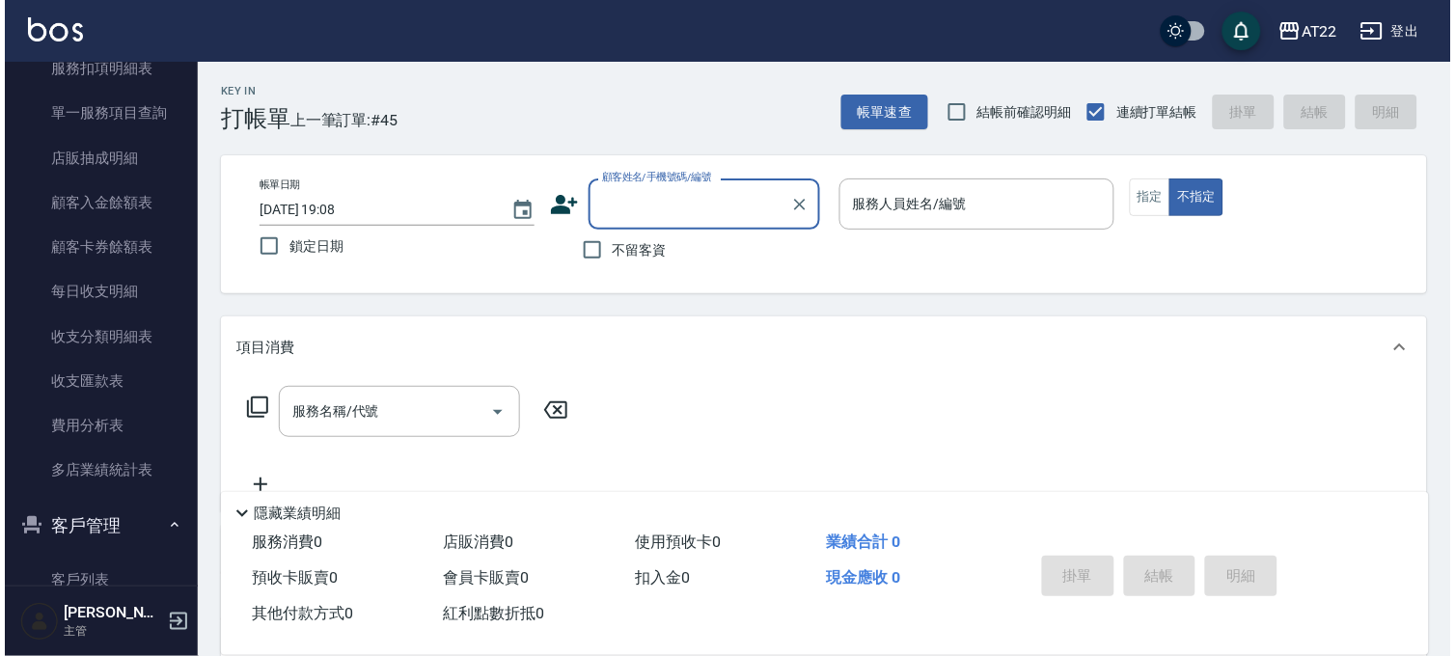
scroll to position [1179, 0]
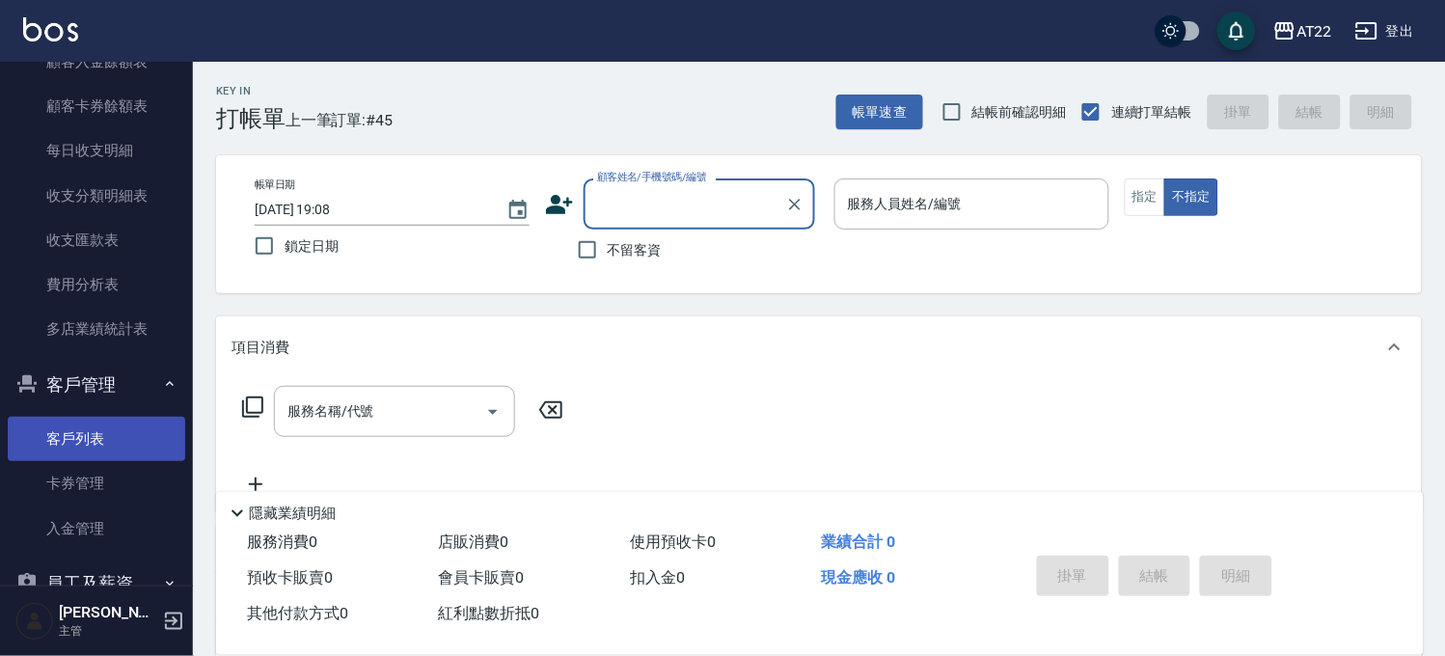
click at [108, 422] on link "客戶列表" at bounding box center [96, 439] width 177 height 44
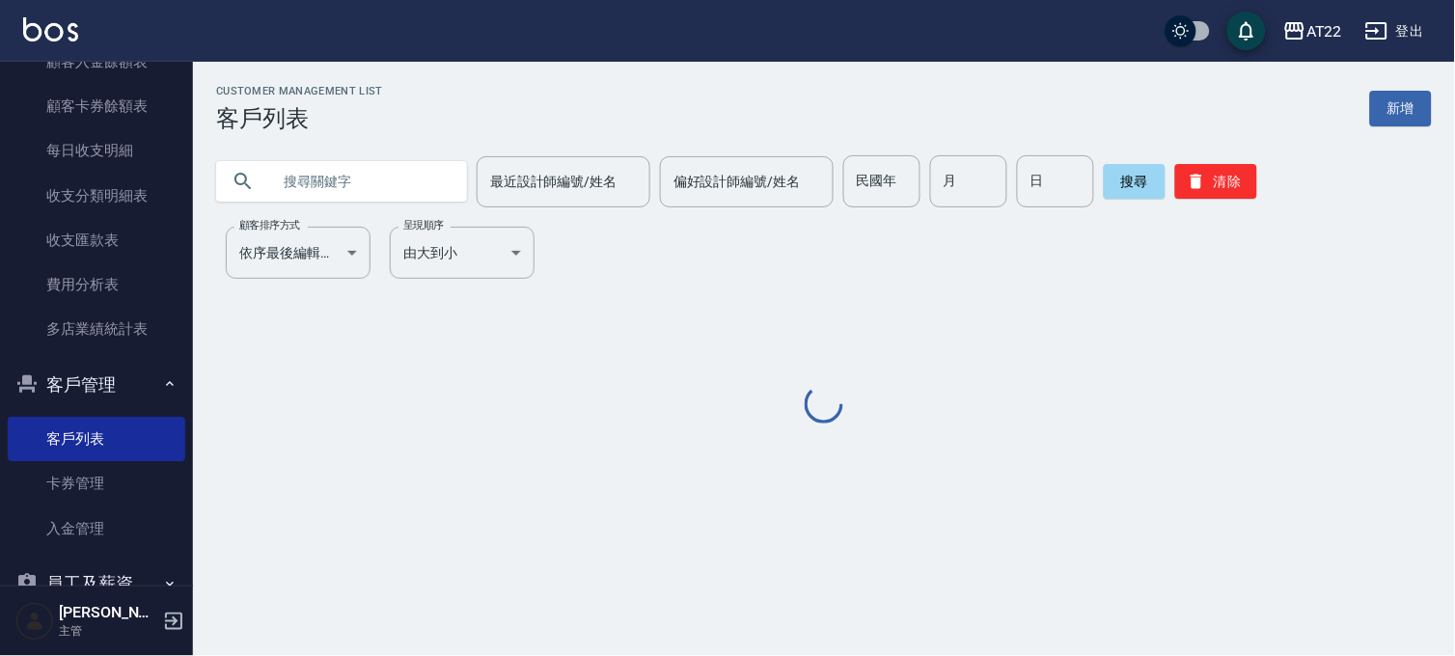
click at [406, 186] on input "text" at bounding box center [360, 181] width 181 height 52
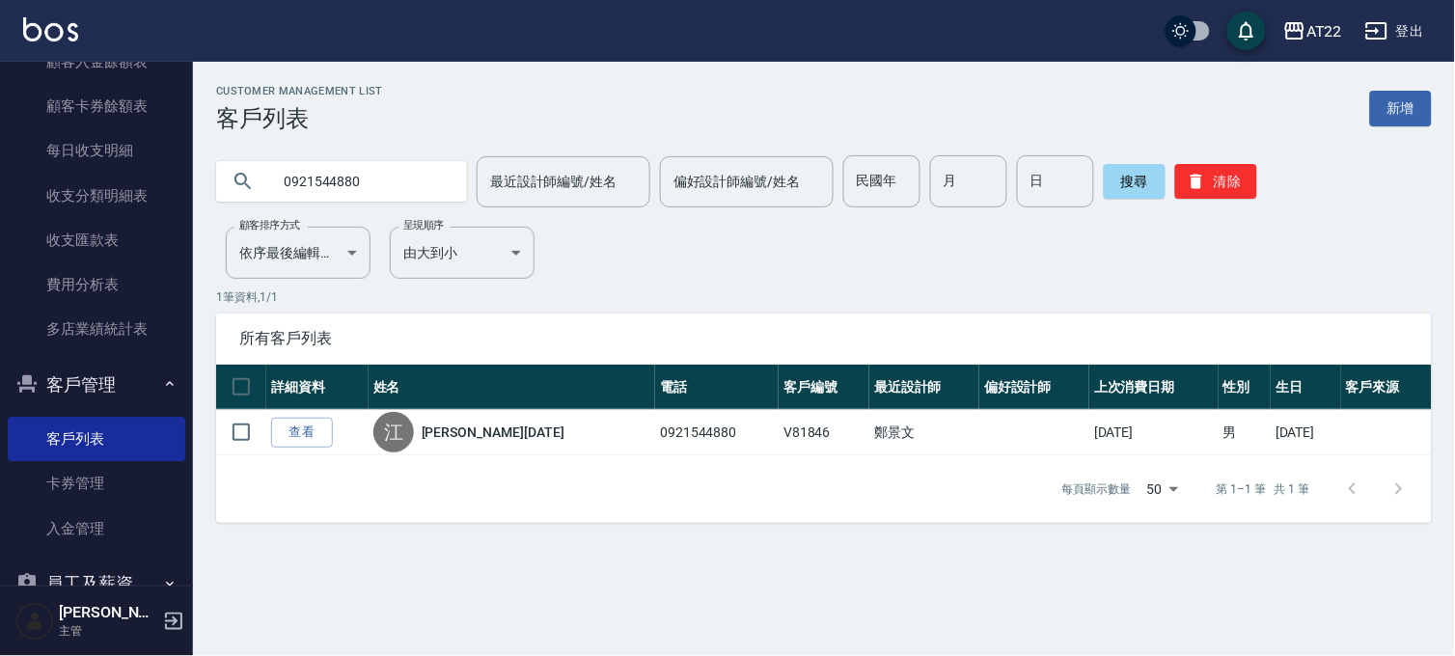
click at [389, 191] on input "0921544880" at bounding box center [360, 181] width 181 height 52
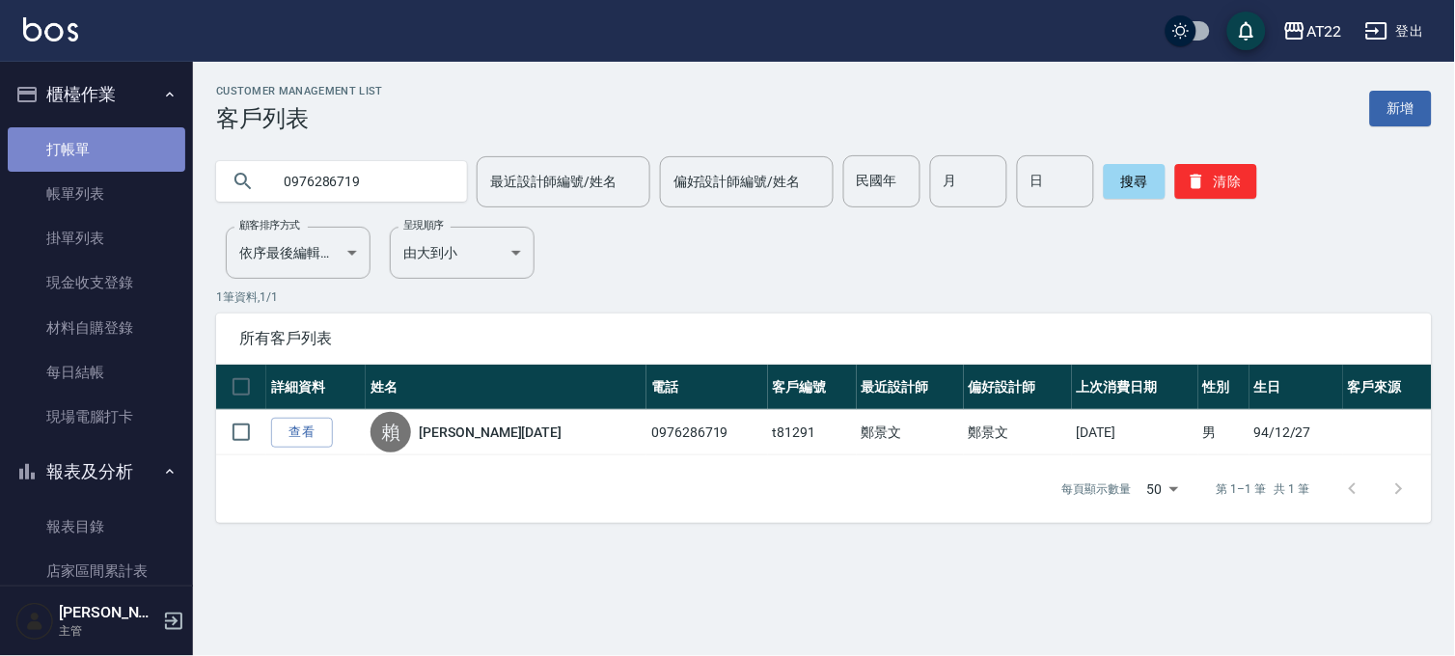
click at [120, 138] on link "打帳單" at bounding box center [96, 149] width 177 height 44
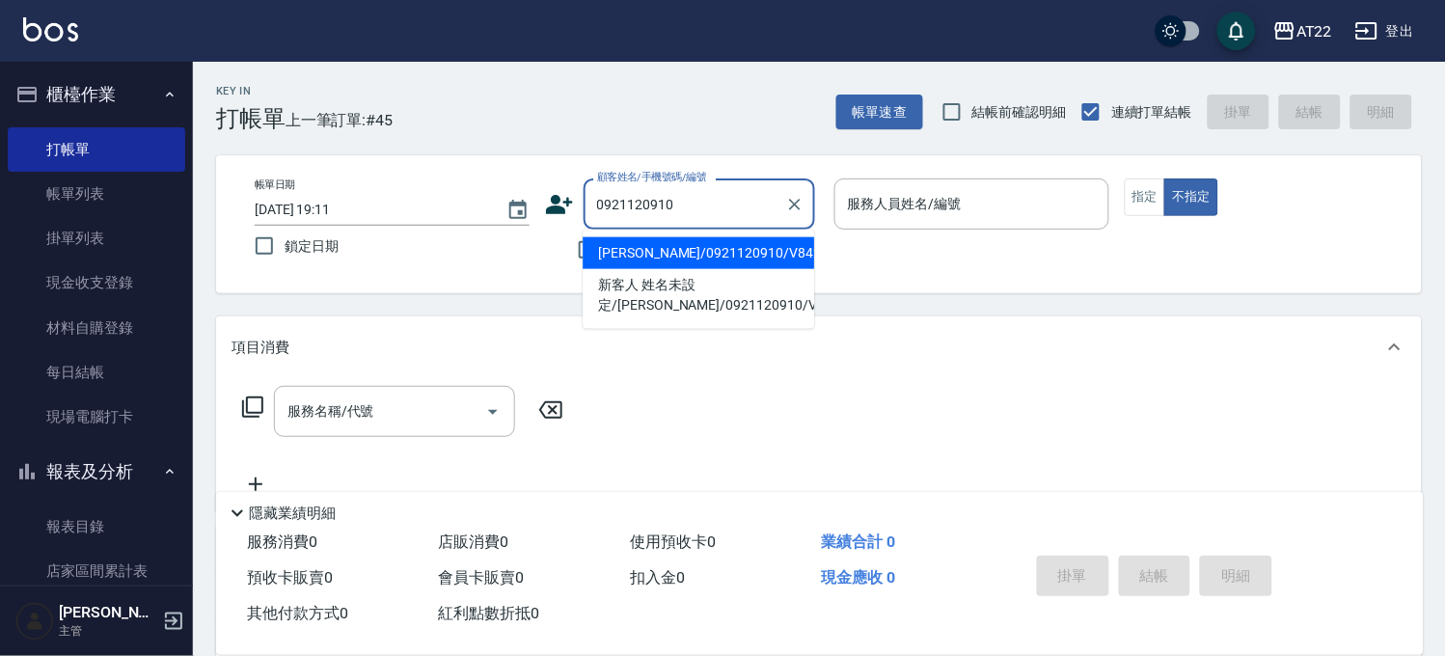
click at [651, 241] on li "[PERSON_NAME]/0921120910/V84233" at bounding box center [698, 253] width 231 height 32
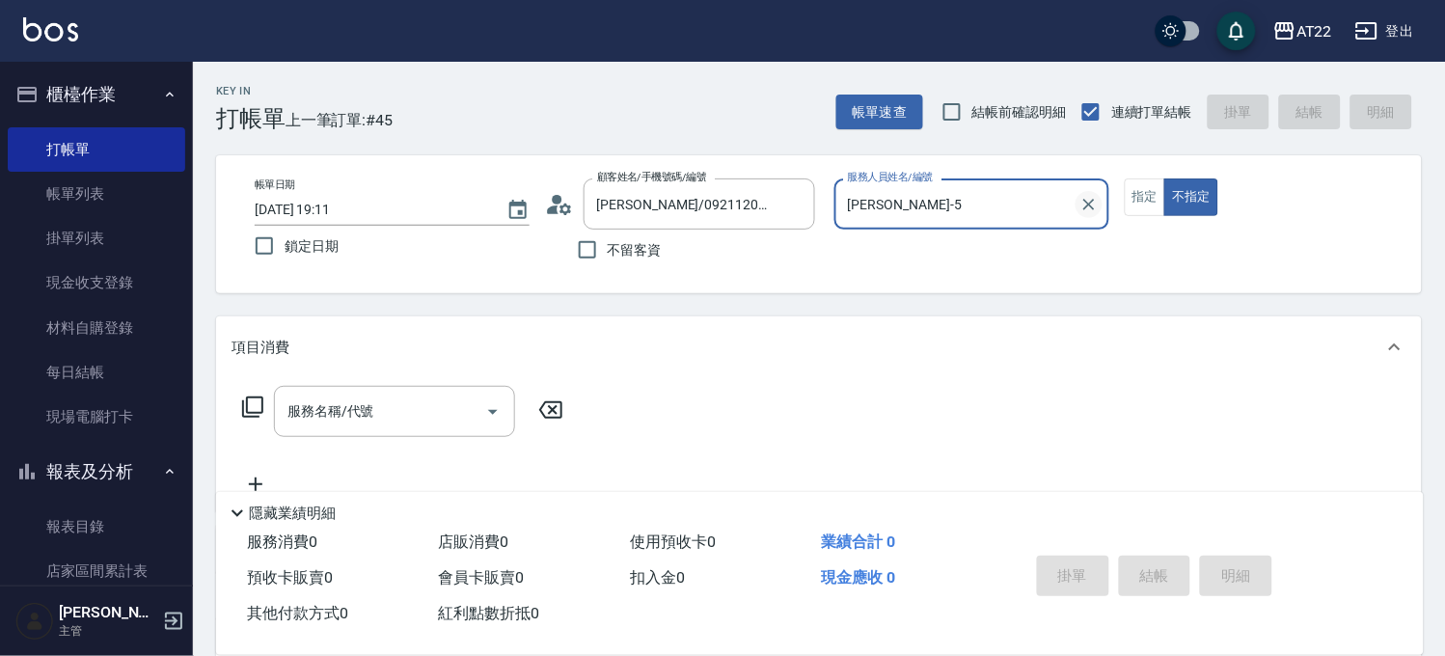
click at [1083, 198] on icon "Clear" at bounding box center [1088, 204] width 19 height 19
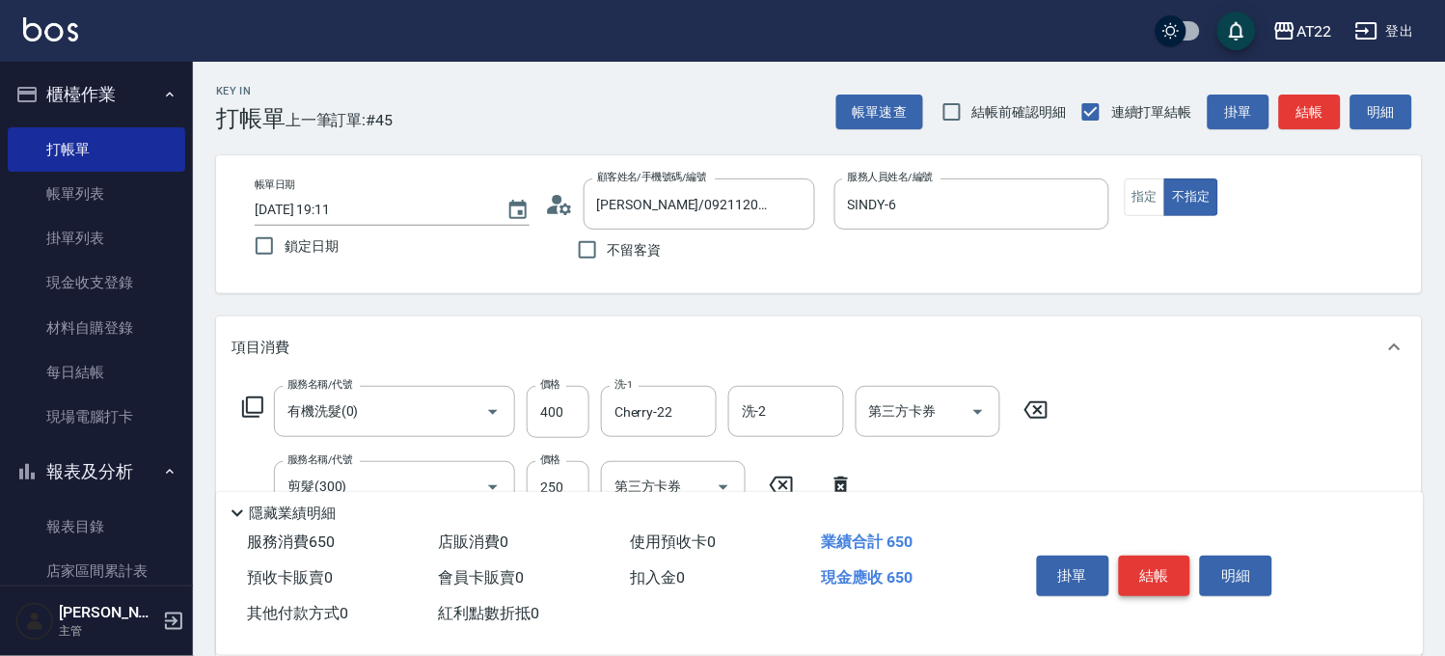
click at [1164, 569] on button "結帳" at bounding box center [1155, 576] width 72 height 41
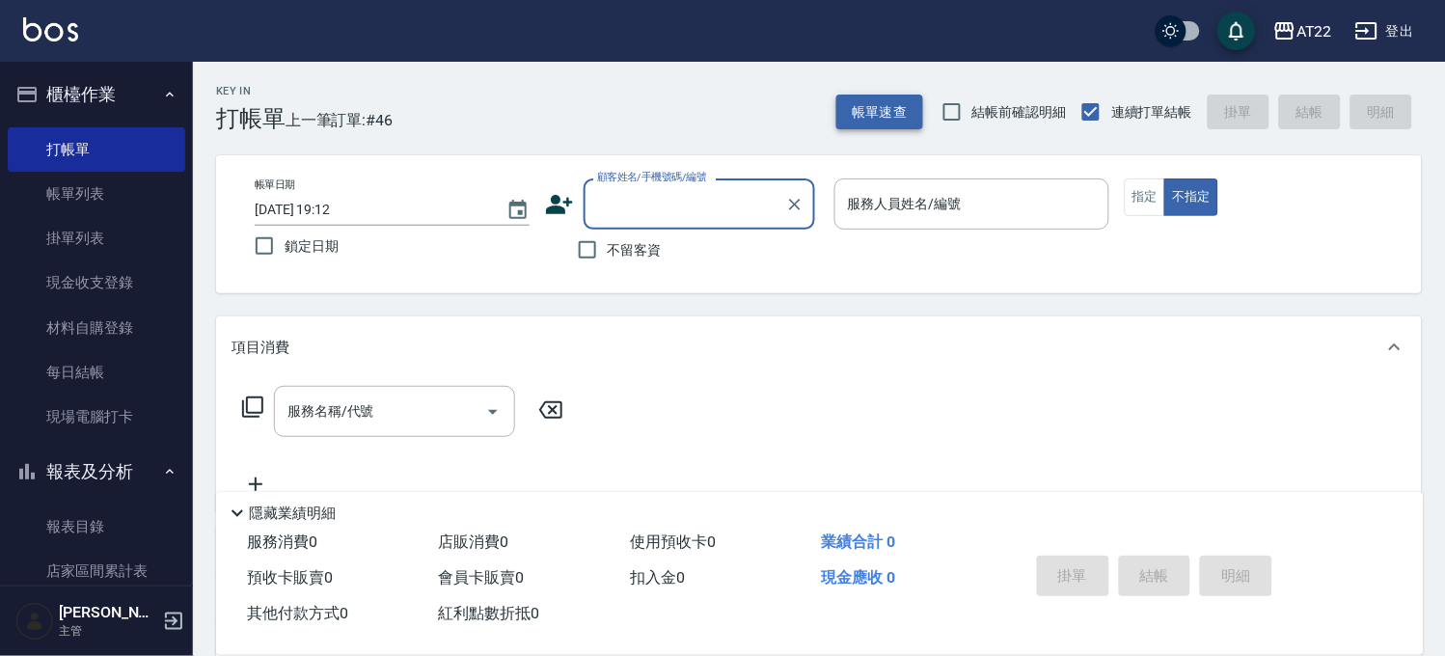
click at [892, 95] on button "帳單速查" at bounding box center [879, 113] width 87 height 36
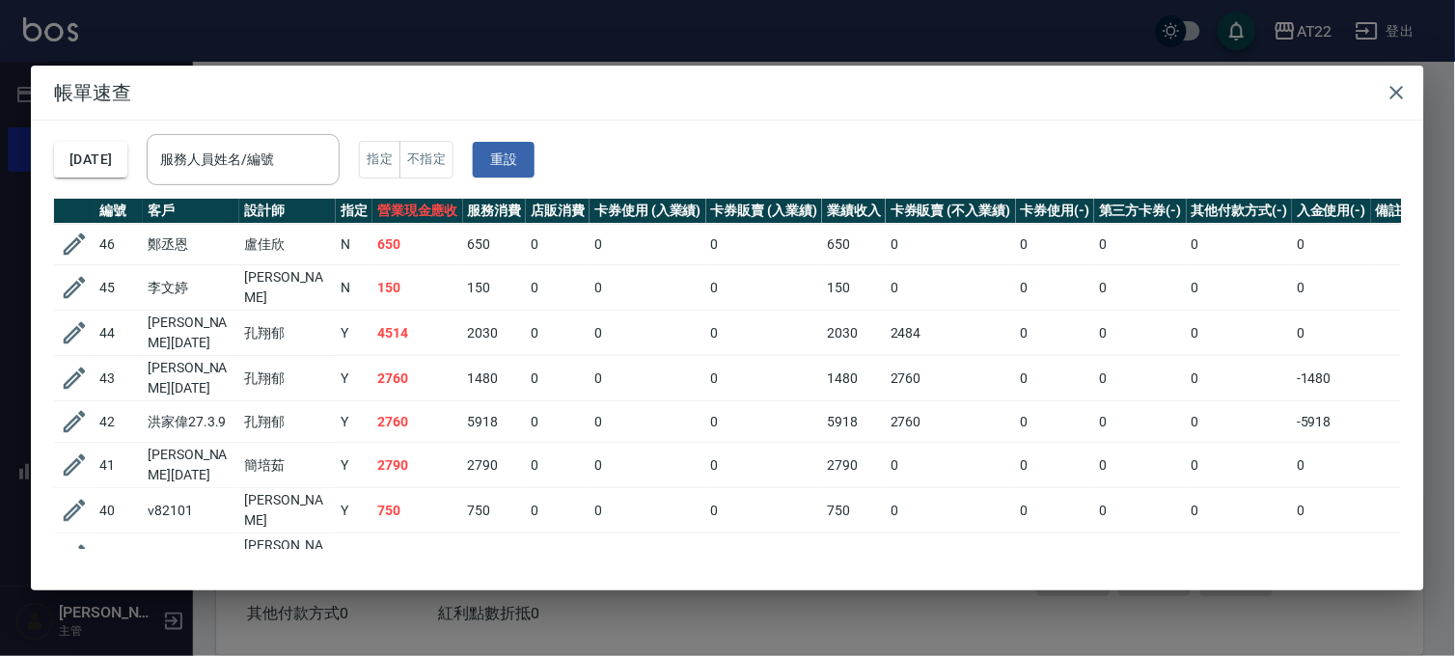
click at [846, 19] on div "帳單速查 [DATE] 服務人員姓名/編號 服務人員姓名/編號 指定 不指定 重設 編號 客戶 設計師 指定 營業現金應收 服務消費 店販消費 卡券使用 (入…" at bounding box center [727, 328] width 1455 height 656
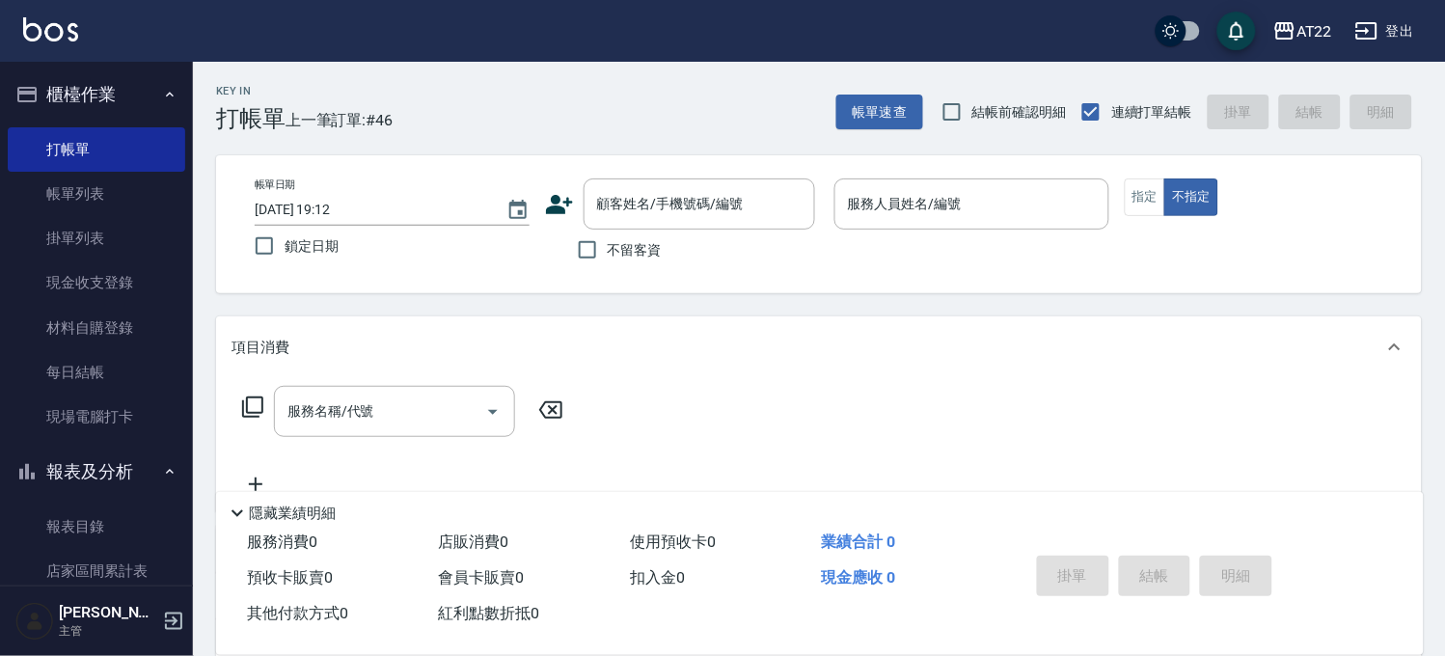
click at [122, 100] on button "櫃檯作業" at bounding box center [96, 94] width 177 height 50
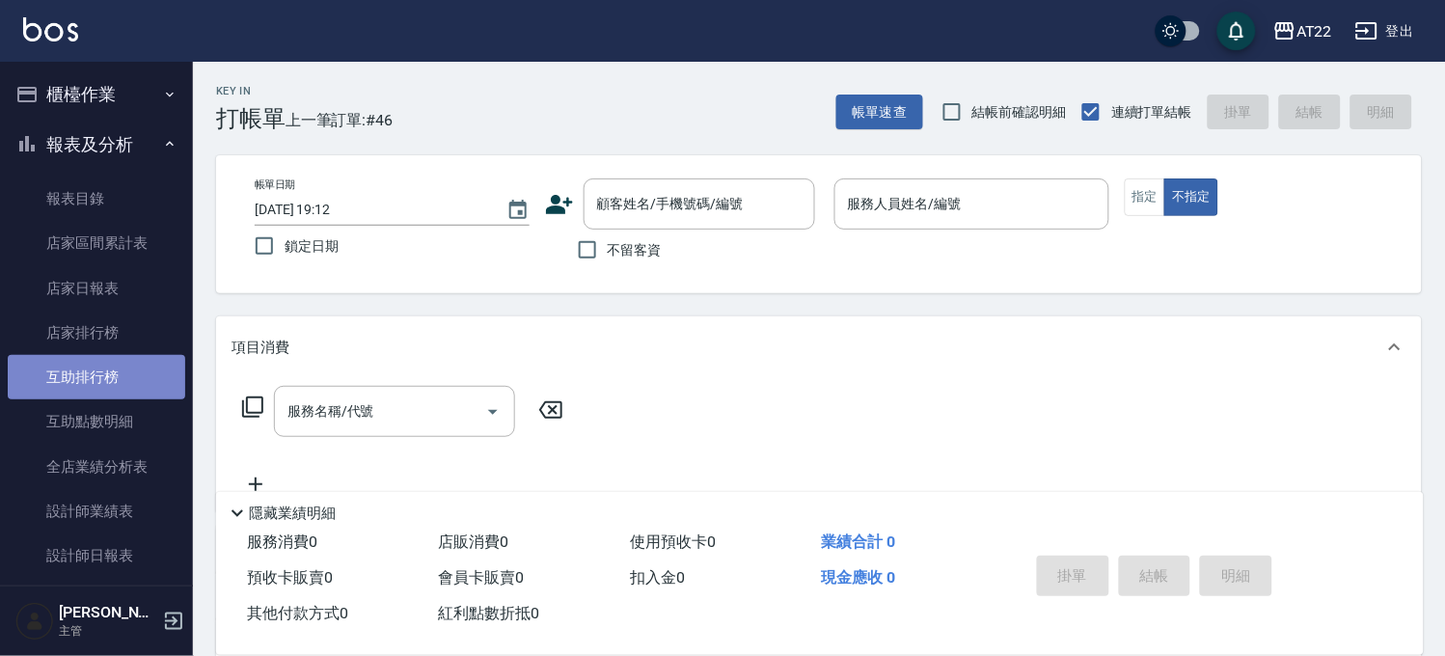
click at [109, 382] on link "互助排行榜" at bounding box center [96, 377] width 177 height 44
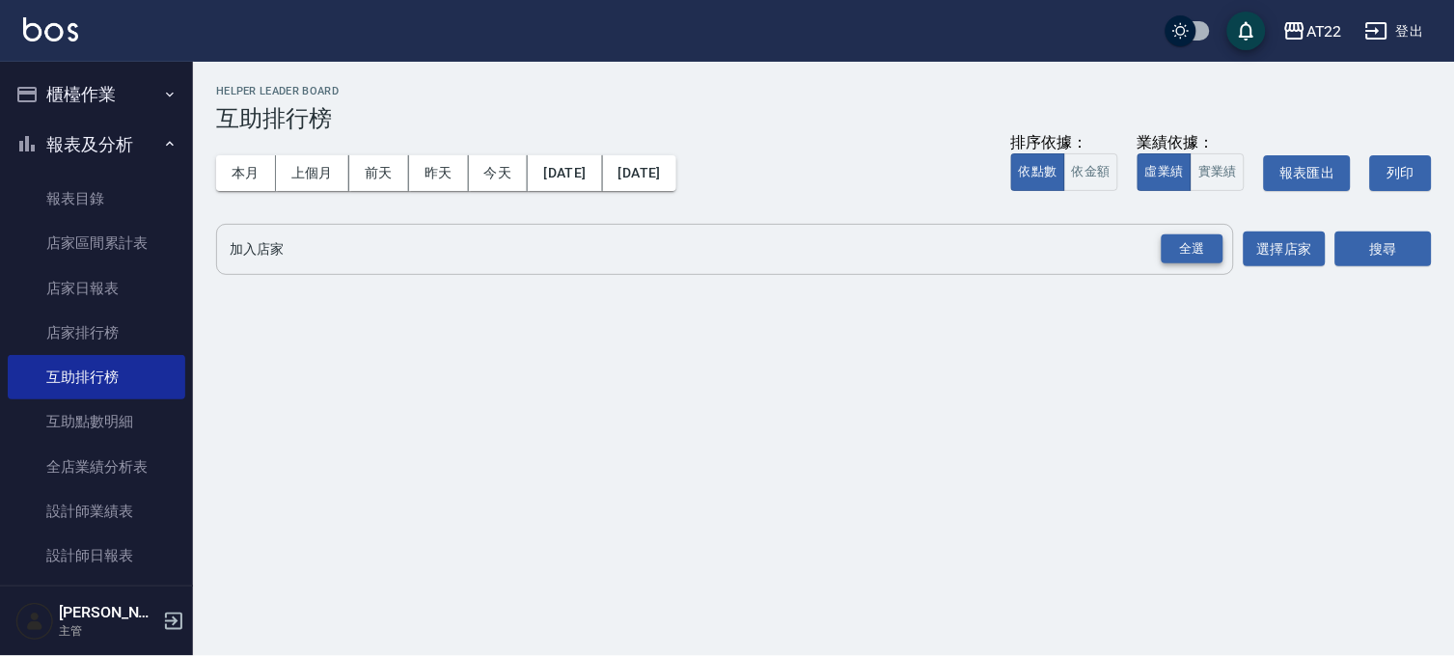
click at [1213, 241] on div "全選" at bounding box center [1192, 249] width 62 height 30
click at [1373, 253] on button "搜尋" at bounding box center [1383, 250] width 96 height 36
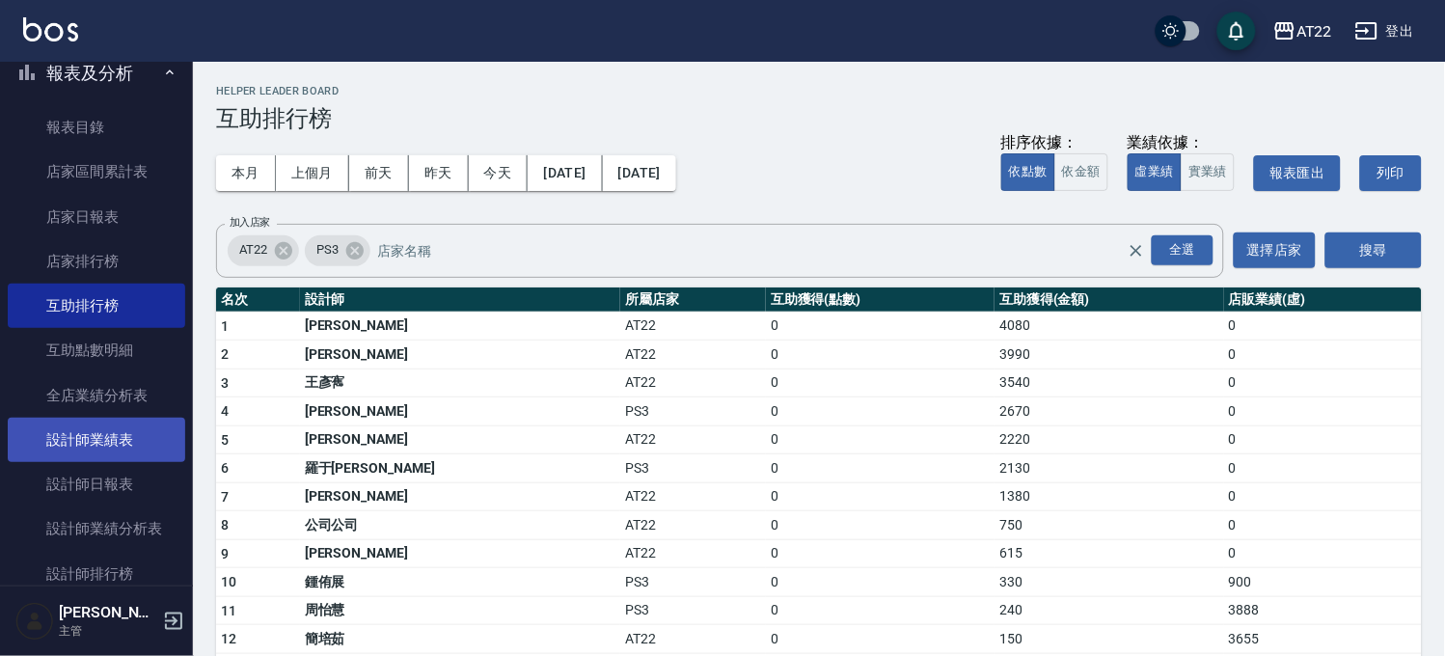
scroll to position [107, 0]
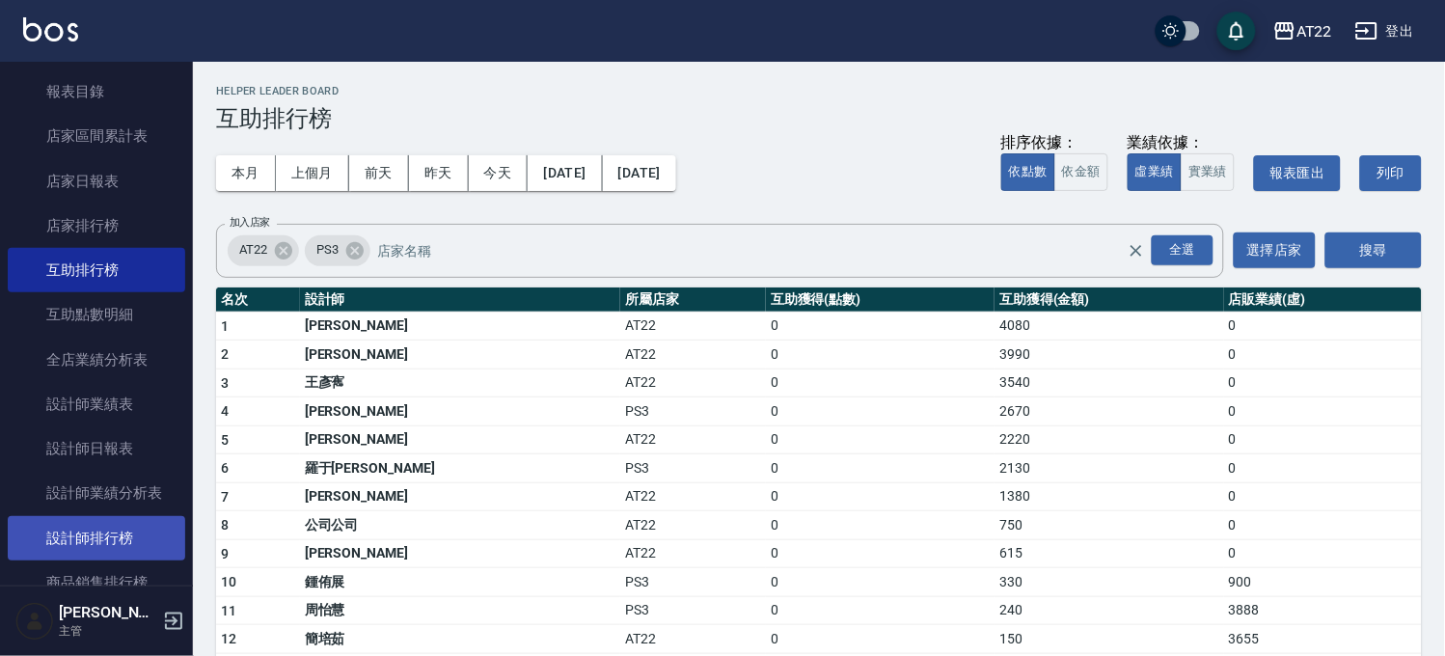
click at [101, 525] on link "設計師排行榜" at bounding box center [96, 538] width 177 height 44
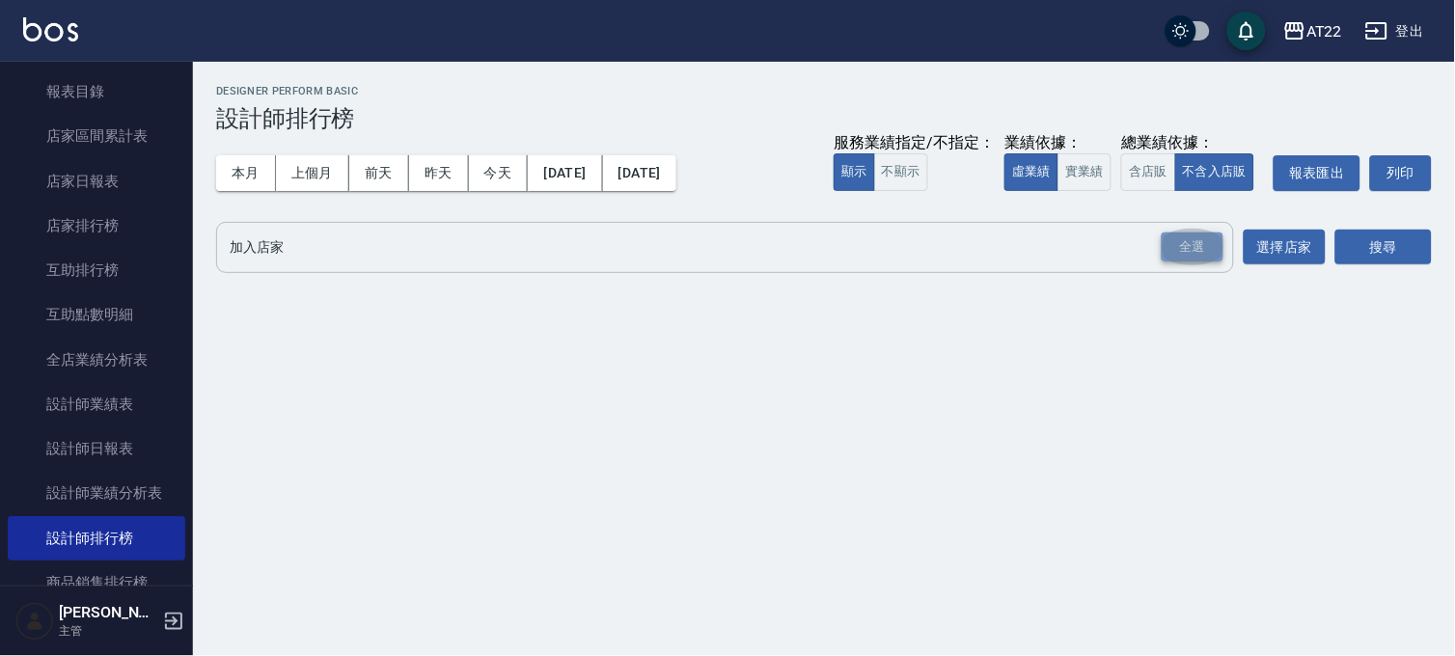
click at [1168, 249] on div "全選" at bounding box center [1192, 247] width 62 height 30
click at [1361, 233] on button "搜尋" at bounding box center [1383, 249] width 96 height 36
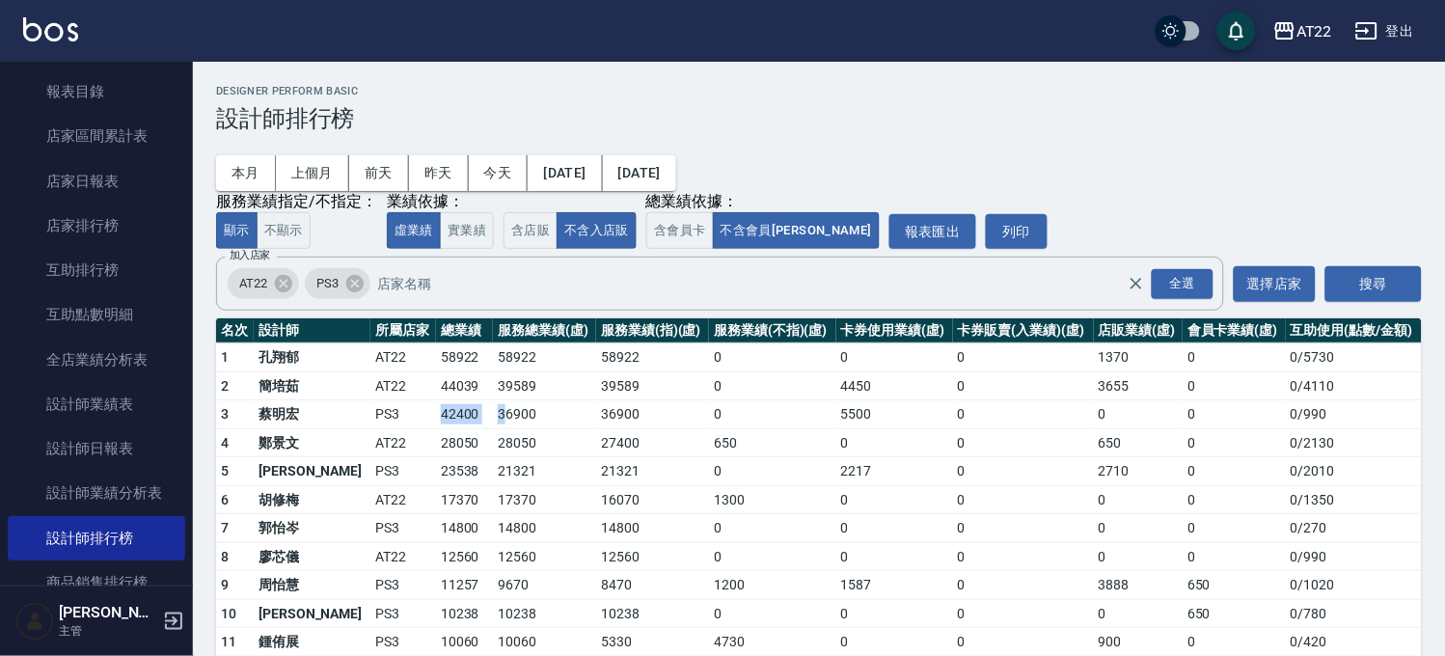
drag, startPoint x: 387, startPoint y: 422, endPoint x: 451, endPoint y: 425, distance: 64.7
click at [451, 425] on tr "3 [PERSON_NAME]PS3 42400 36900 36900 0 5500 0 0 0 0 / 990" at bounding box center [819, 414] width 1206 height 29
click at [436, 437] on td "28050" at bounding box center [465, 442] width 58 height 29
drag, startPoint x: 389, startPoint y: 357, endPoint x: 460, endPoint y: 358, distance: 71.4
click at [460, 358] on tr "1 [PERSON_NAME]AT22 58922 58922 58922 0 0 0 1370 0 0 / 5730" at bounding box center [819, 357] width 1206 height 29
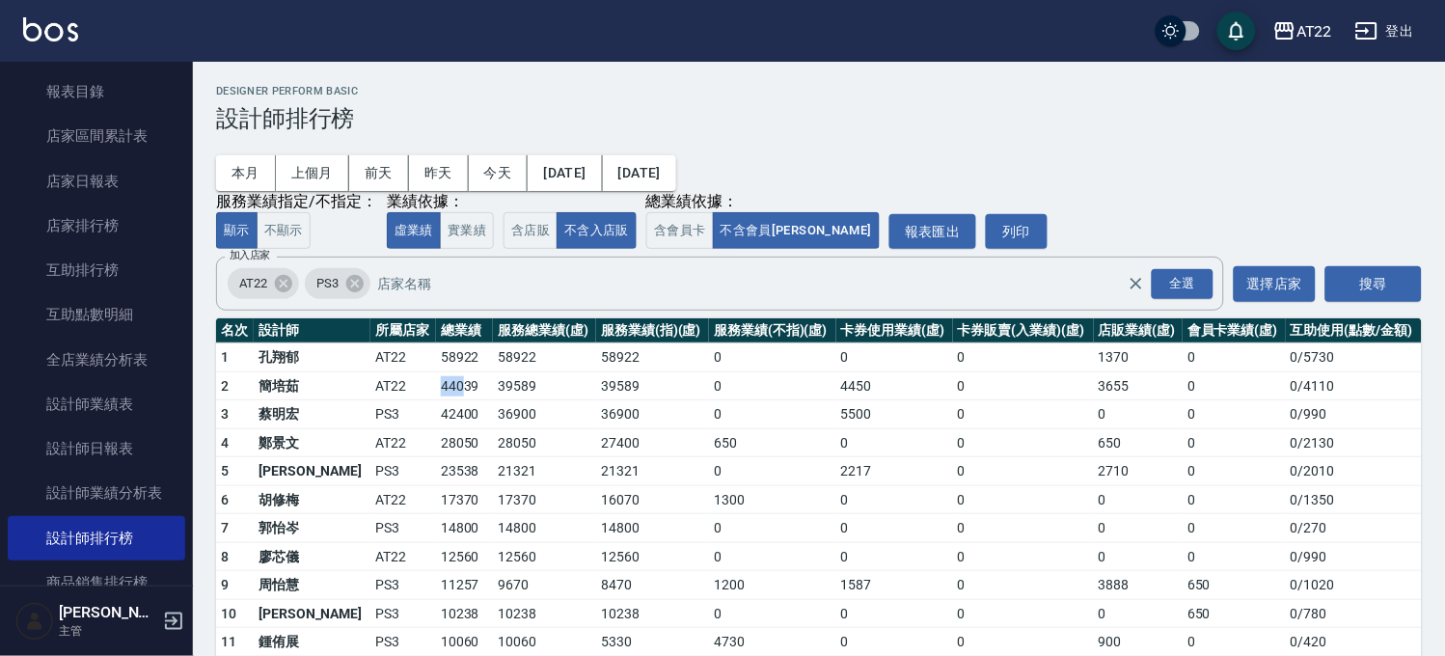
drag, startPoint x: 377, startPoint y: 388, endPoint x: 410, endPoint y: 387, distance: 32.8
click at [410, 387] on tr "2 [PERSON_NAME]AT22 44039 39589 39589 0 4450 0 3655 0 0 / 4110" at bounding box center [819, 385] width 1206 height 29
click at [436, 387] on td "44039" at bounding box center [465, 385] width 58 height 29
drag, startPoint x: 388, startPoint y: 389, endPoint x: 432, endPoint y: 403, distance: 46.7
click at [432, 403] on tbody "1 [PERSON_NAME]AT22 58922 58922 58922 0 0 0 1370 0 0 / 5730 2 [PERSON_NAME]AT22…" at bounding box center [819, 554] width 1206 height 423
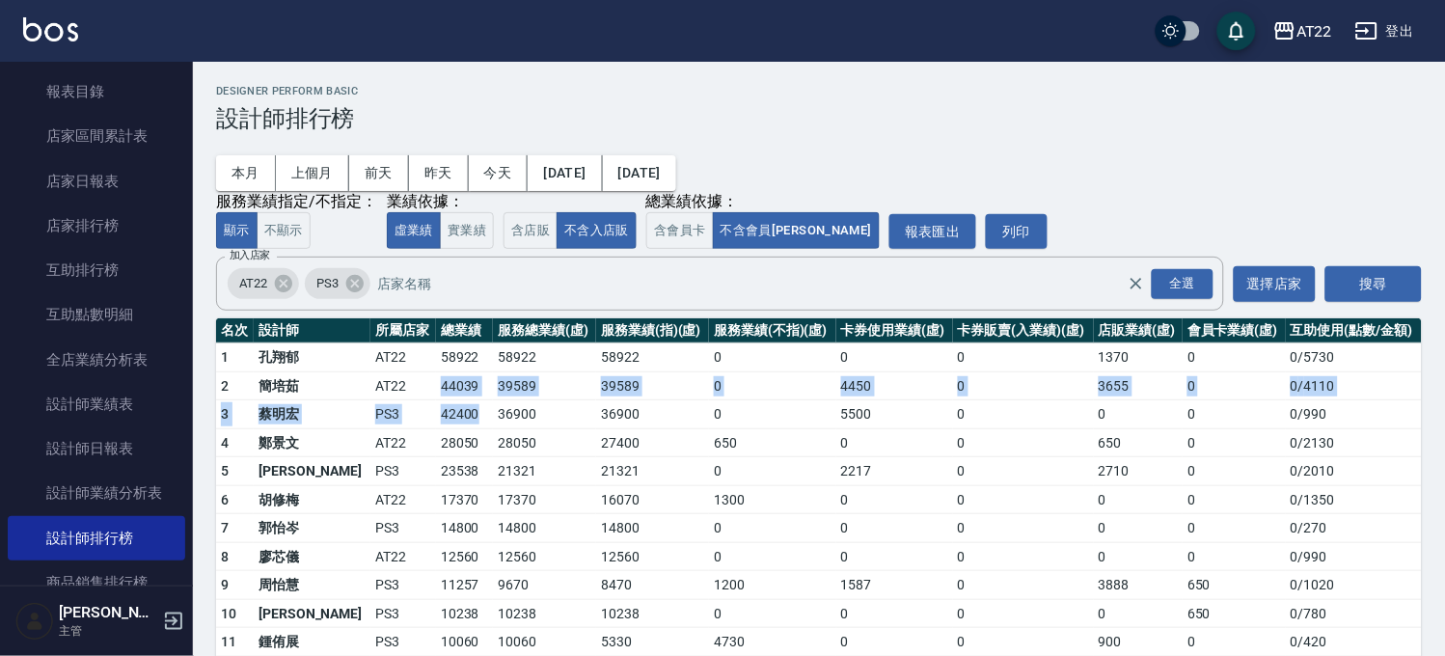
click at [436, 403] on td "42400" at bounding box center [465, 414] width 58 height 29
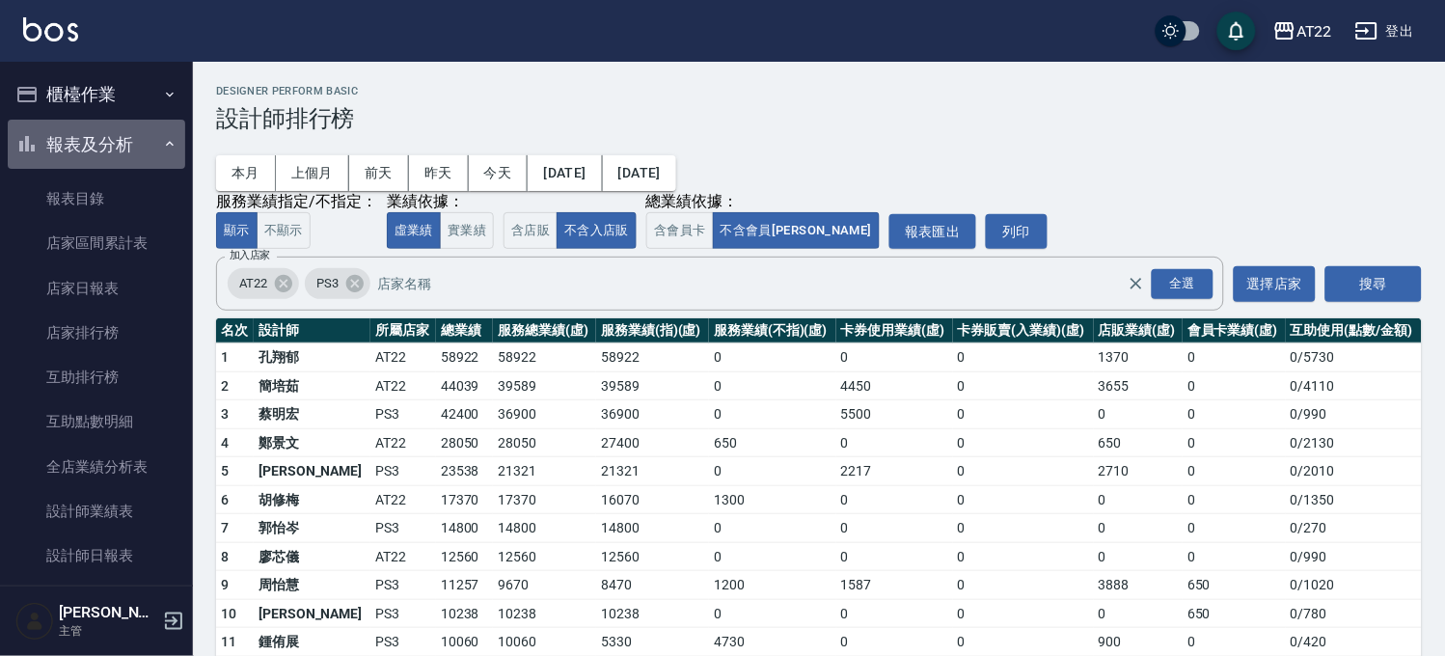
click at [100, 139] on button "報表及分析" at bounding box center [96, 145] width 177 height 50
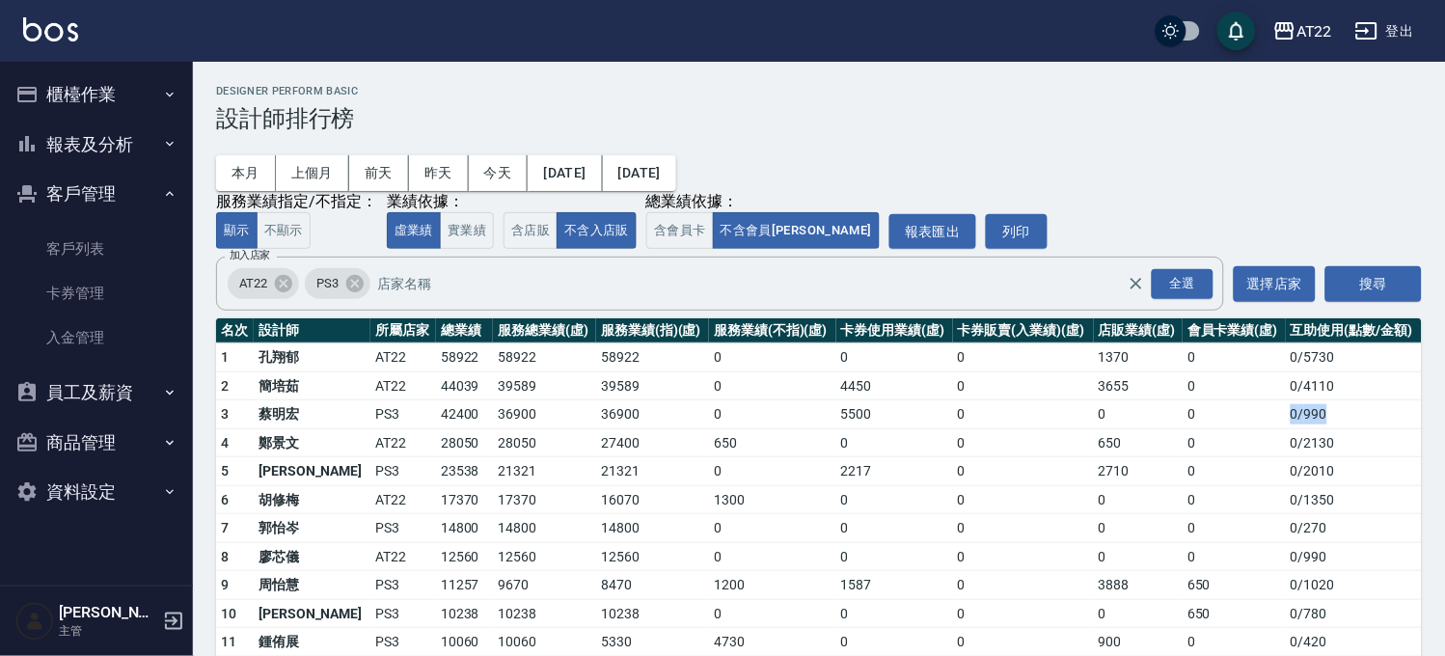
drag, startPoint x: 1286, startPoint y: 410, endPoint x: 1354, endPoint y: 418, distance: 68.9
click at [1354, 418] on td "0 / 990" at bounding box center [1354, 414] width 136 height 29
drag, startPoint x: 1213, startPoint y: 430, endPoint x: 1136, endPoint y: 430, distance: 77.2
click at [1184, 430] on tbody "1 [PERSON_NAME]AT22 58922 58922 58922 0 0 0 1370 0 0 / 5730 2 [PERSON_NAME]AT22…" at bounding box center [819, 554] width 1206 height 423
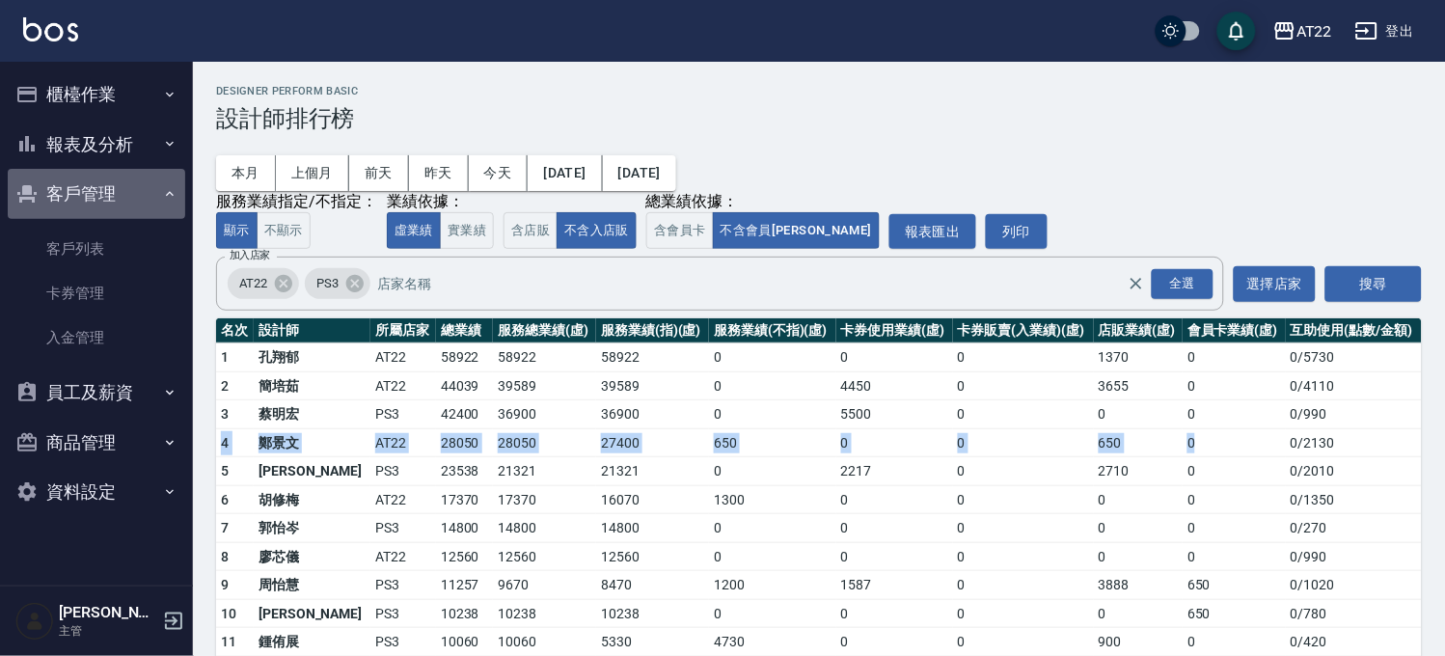
click at [83, 185] on button "客戶管理" at bounding box center [96, 194] width 177 height 50
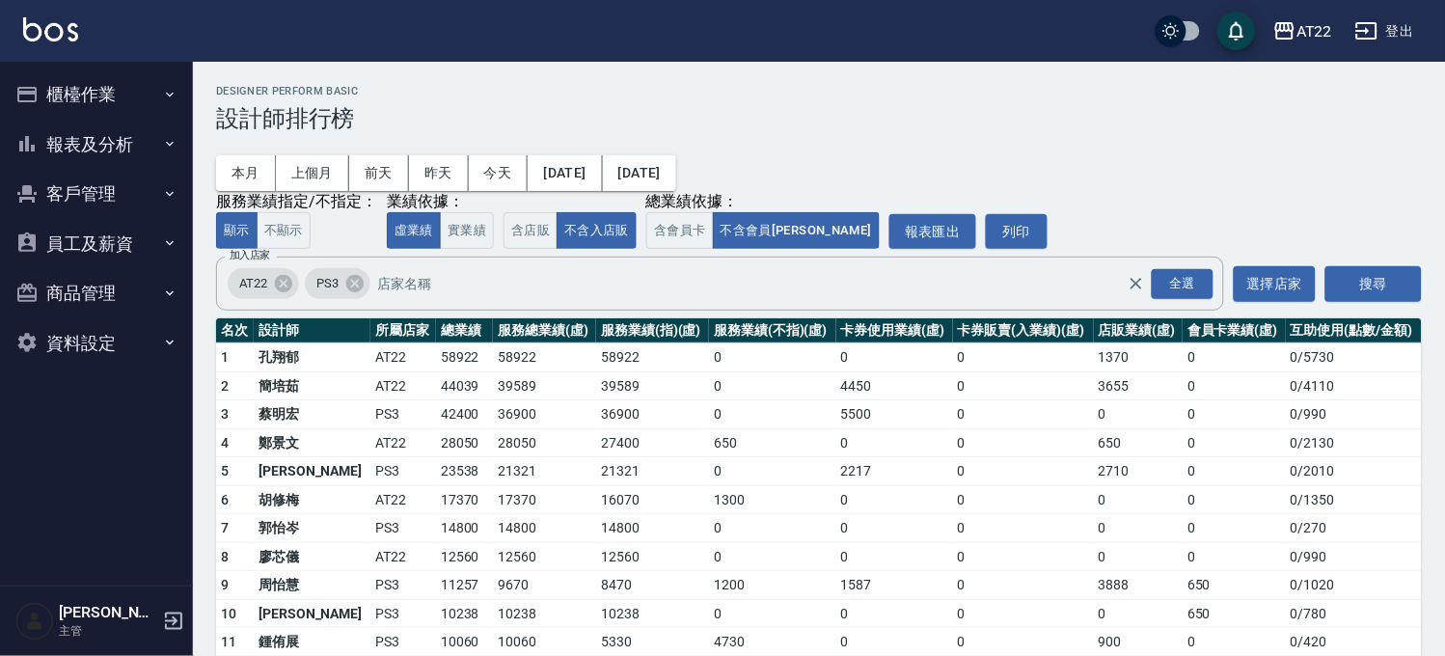
click at [516, 323] on th "服務總業績(虛)" at bounding box center [544, 330] width 103 height 25
click at [113, 152] on button "報表及分析" at bounding box center [96, 145] width 177 height 50
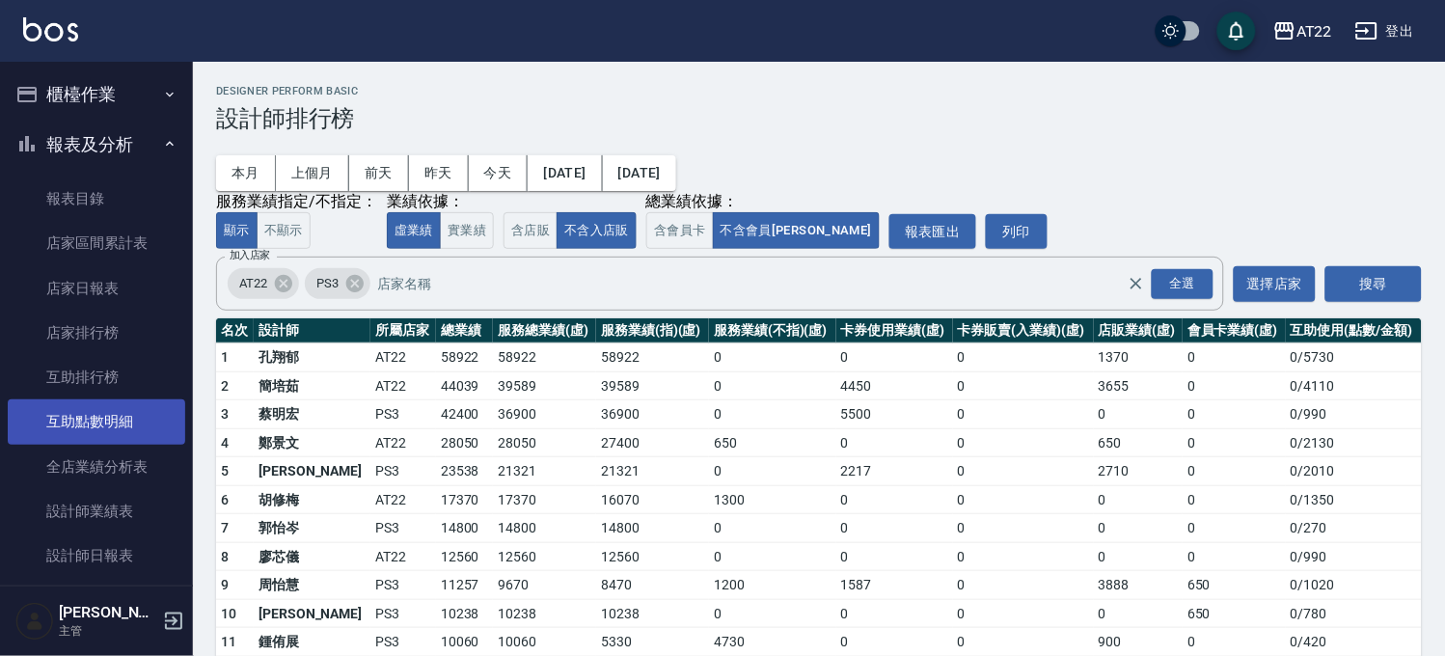
click at [136, 417] on link "互助點數明細" at bounding box center [96, 421] width 177 height 44
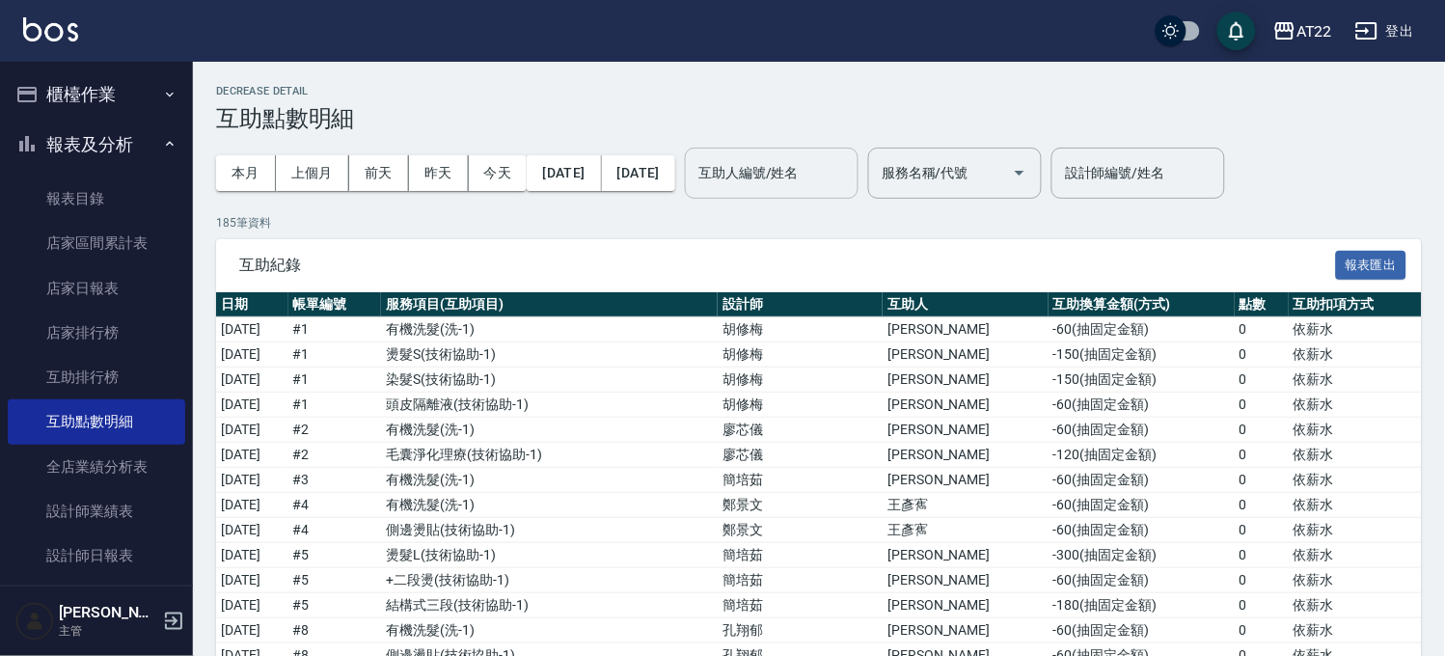
click at [822, 186] on input "互助人編號/姓名" at bounding box center [772, 173] width 156 height 34
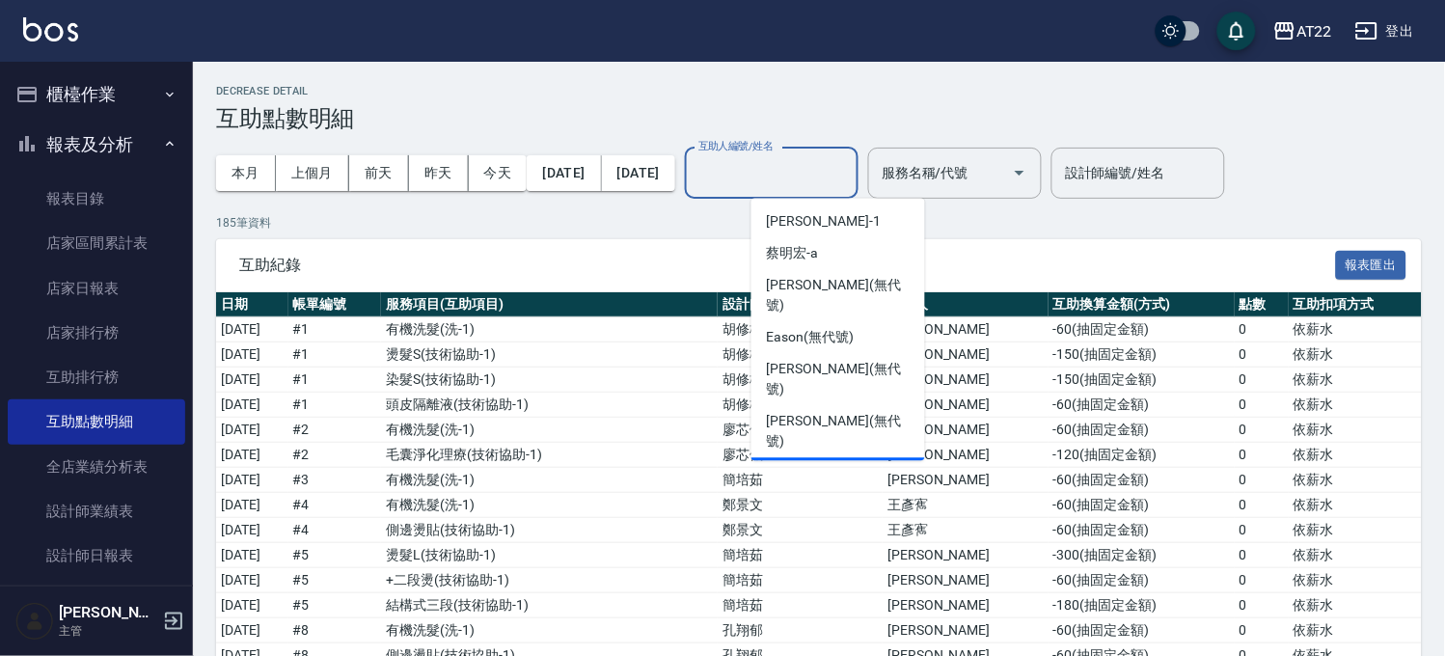
scroll to position [516, 0]
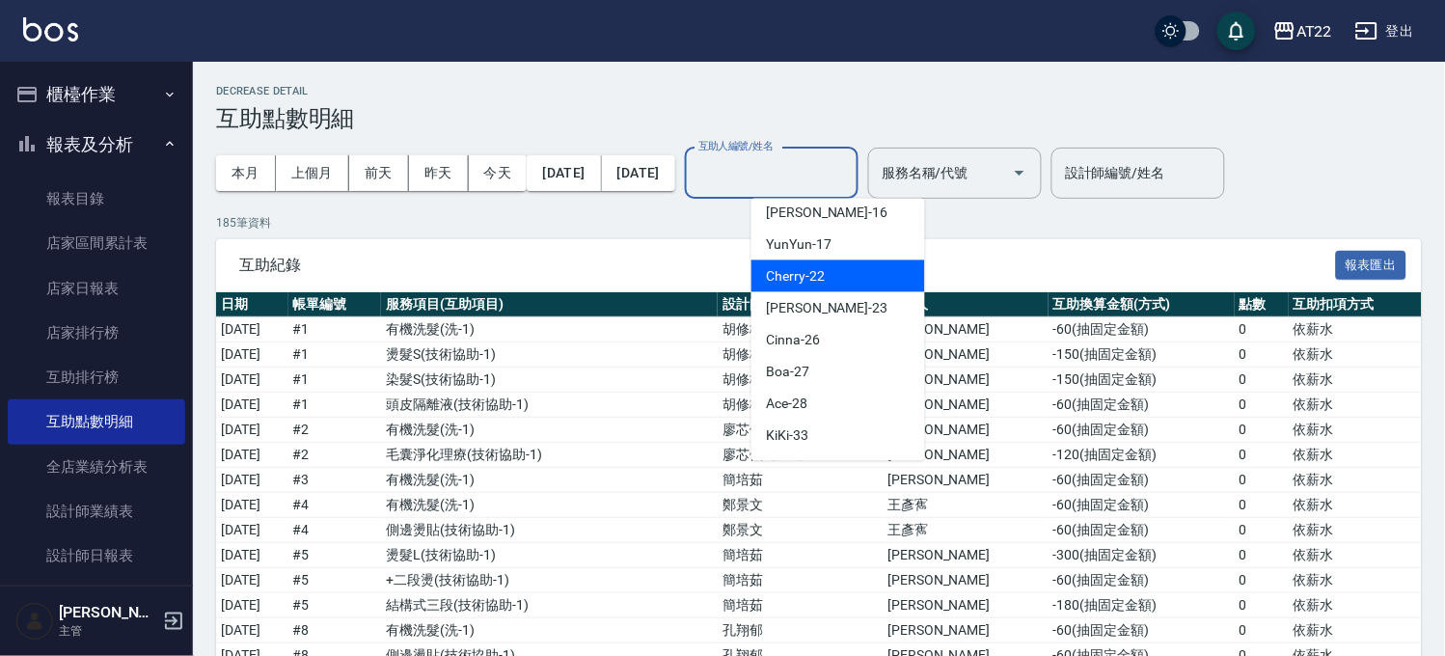
click at [774, 164] on input "互助人編號/姓名" at bounding box center [772, 173] width 156 height 34
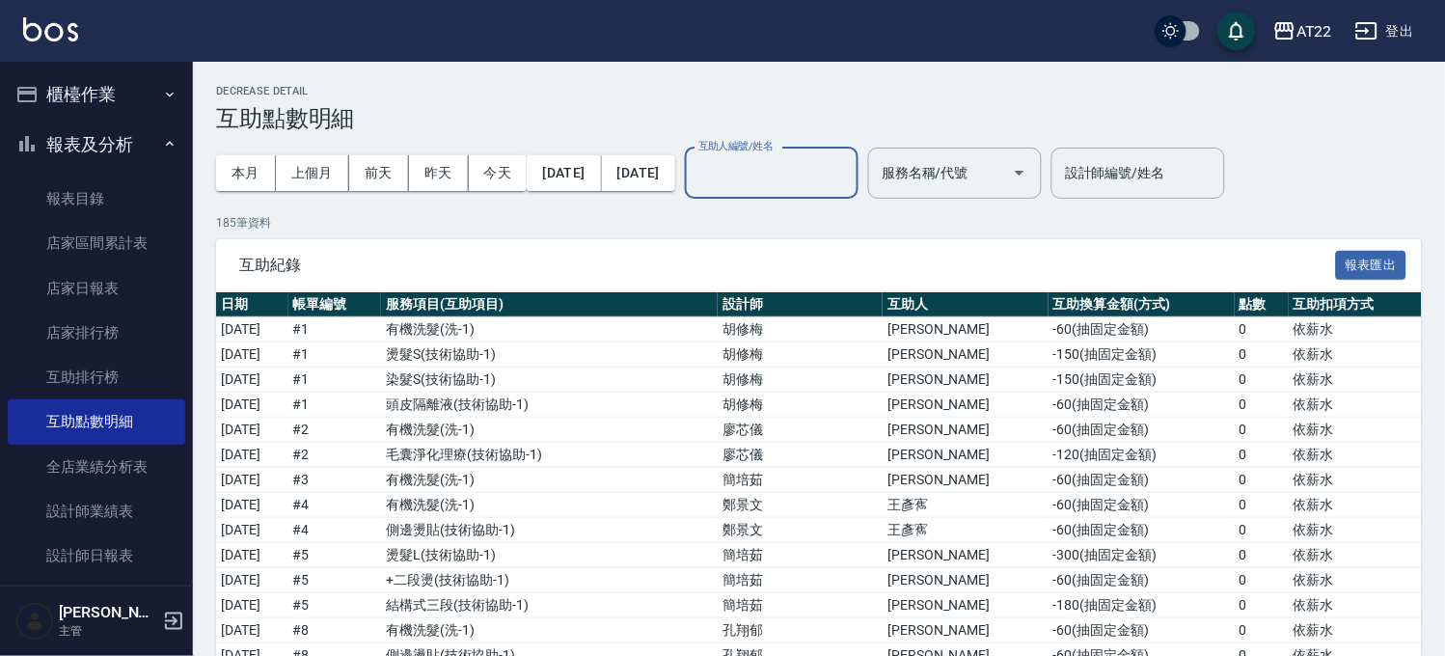
click at [826, 168] on input "互助人編號/姓名" at bounding box center [772, 173] width 156 height 34
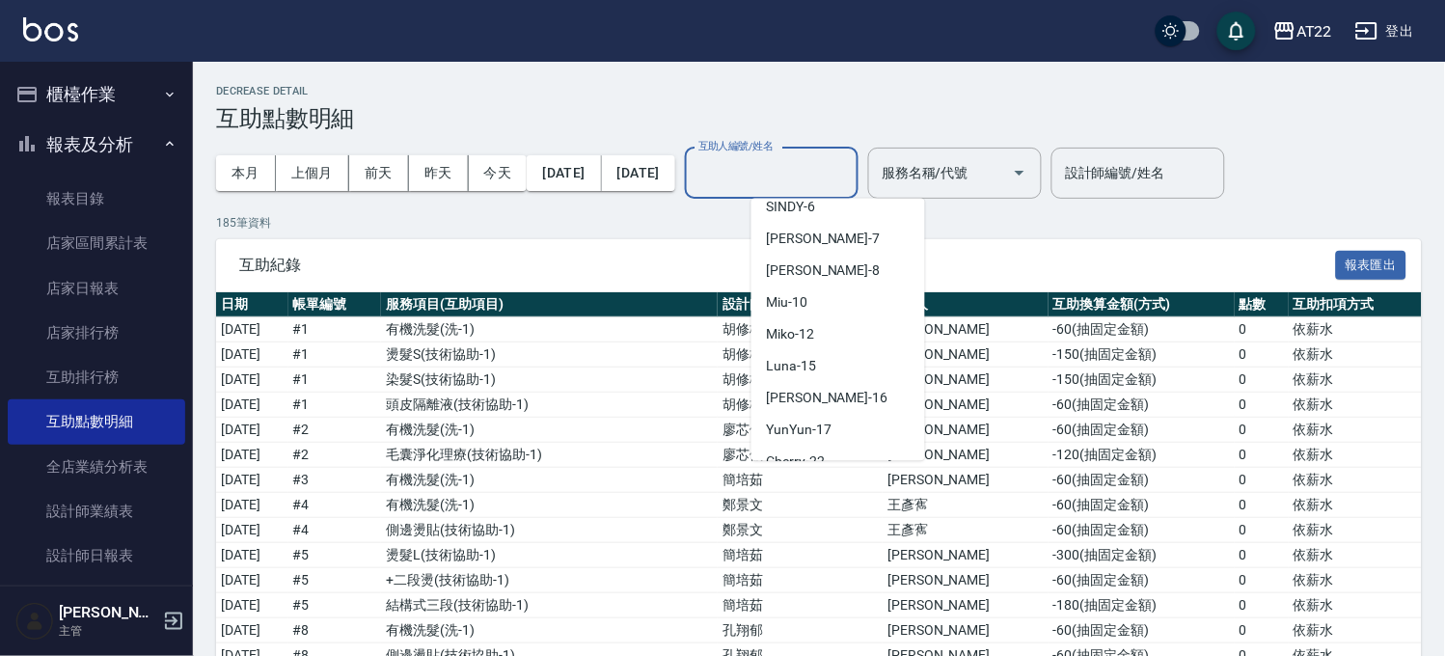
scroll to position [428, 0]
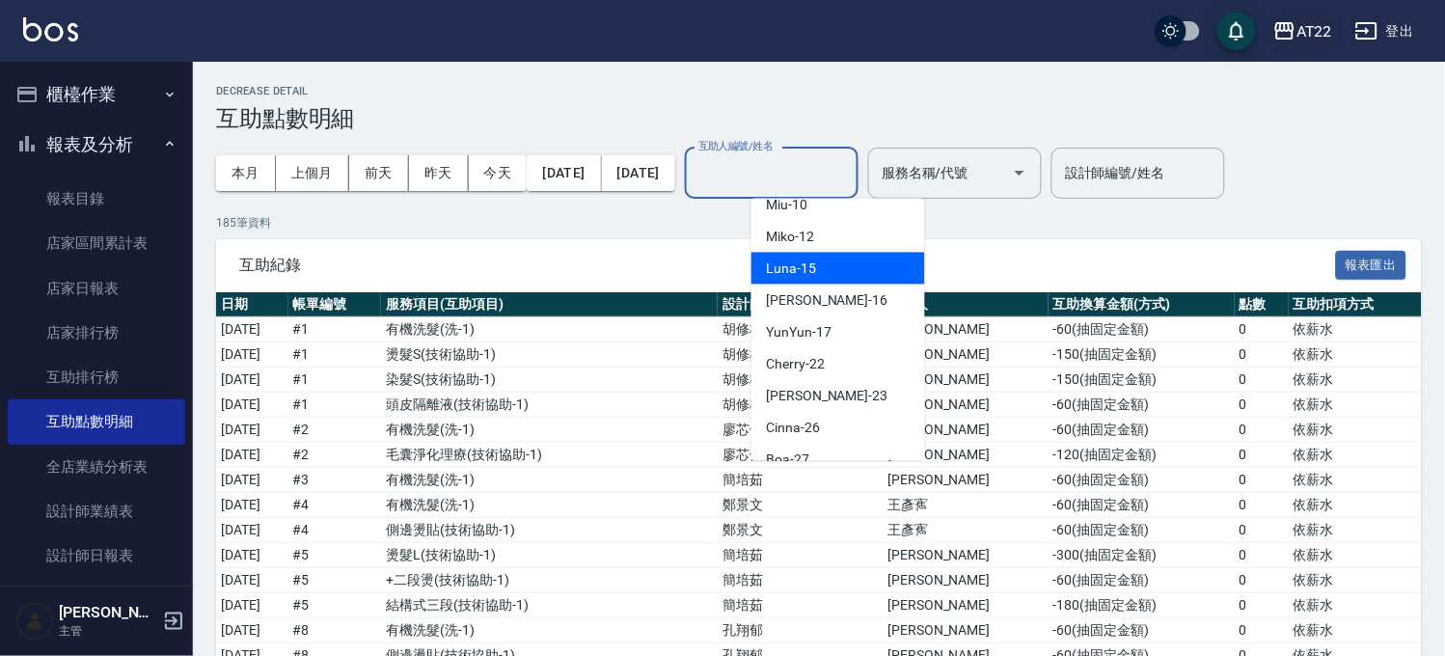
click at [1312, 42] on div "AT22" at bounding box center [1314, 31] width 36 height 24
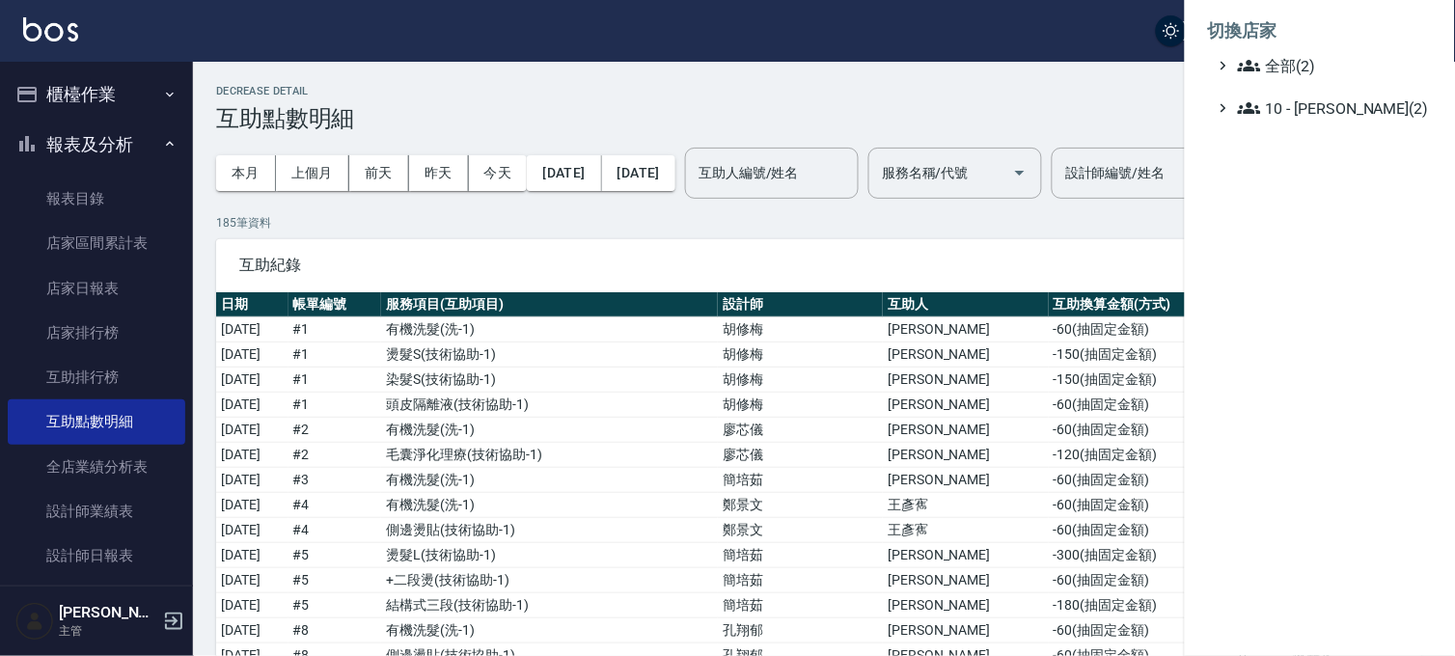
click at [1006, 213] on div at bounding box center [727, 328] width 1455 height 656
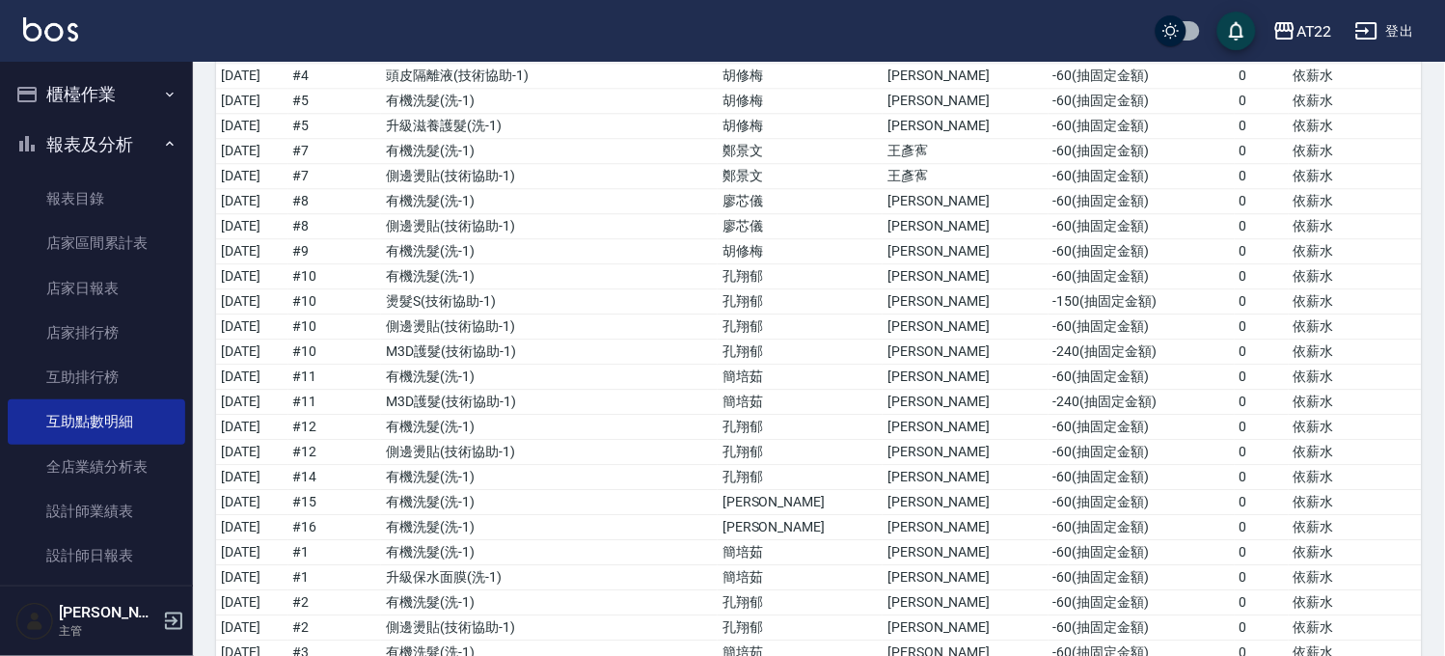
scroll to position [965, 0]
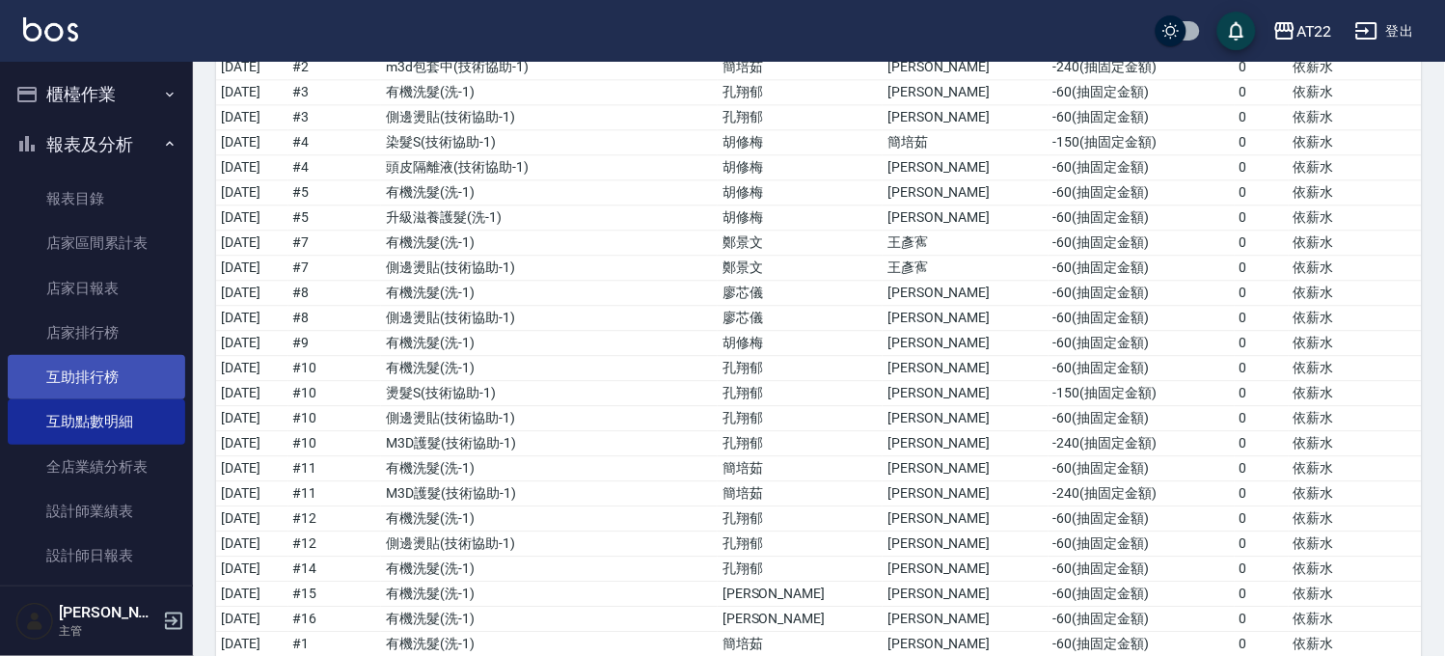
click at [98, 377] on link "互助排行榜" at bounding box center [96, 377] width 177 height 44
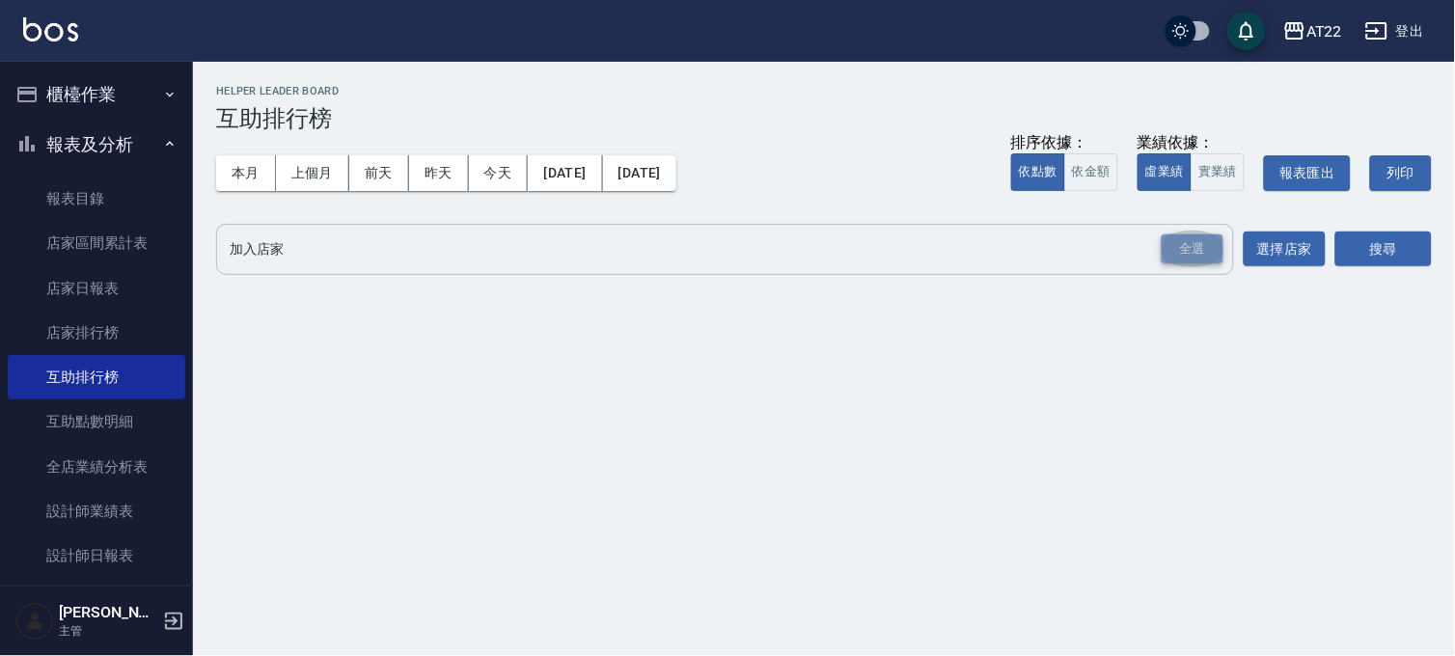
click at [1209, 247] on div "全選" at bounding box center [1192, 249] width 62 height 30
click at [1406, 259] on button "搜尋" at bounding box center [1383, 250] width 96 height 36
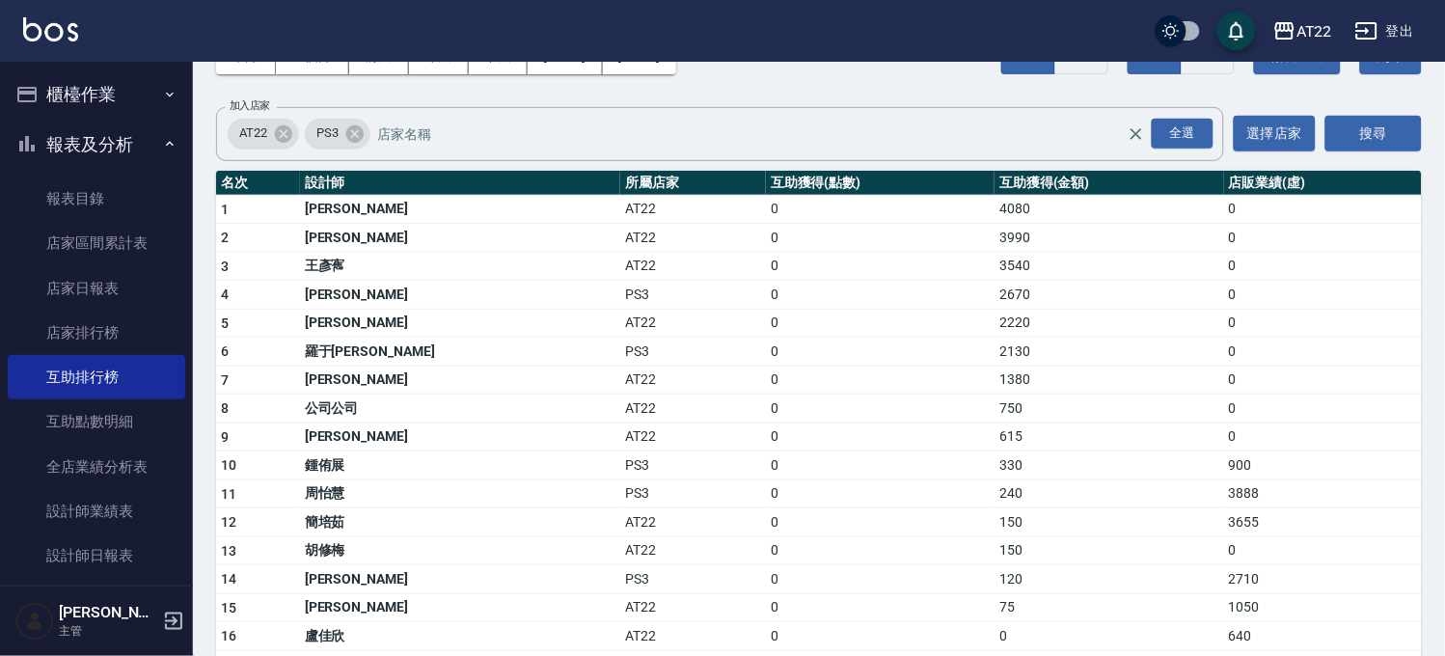
scroll to position [217, 0]
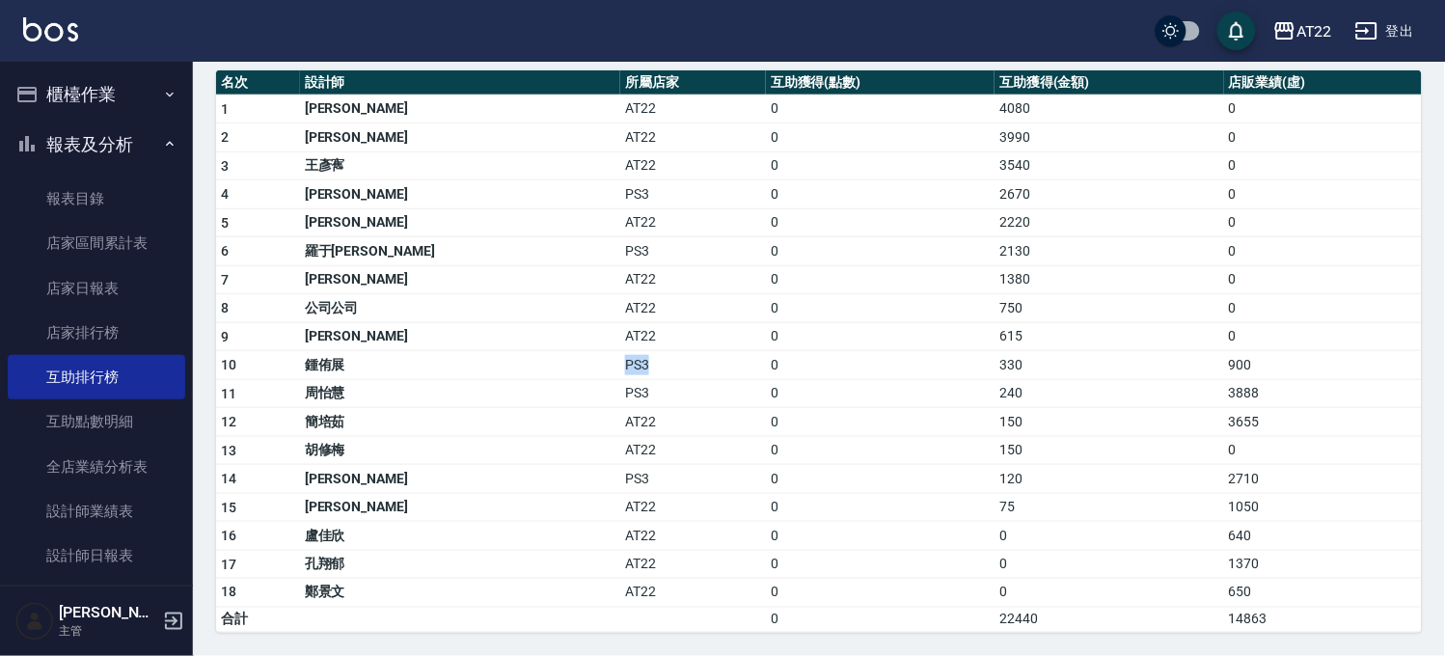
drag, startPoint x: 480, startPoint y: 367, endPoint x: 555, endPoint y: 371, distance: 74.4
click at [555, 371] on tr "10 [PERSON_NAME]PS3 0 330 900" at bounding box center [819, 365] width 1206 height 29
click at [620, 371] on td "PS3" at bounding box center [693, 365] width 146 height 29
drag, startPoint x: 526, startPoint y: 265, endPoint x: 570, endPoint y: 258, distance: 45.0
click at [570, 258] on tbody "1 [PERSON_NAME]AT22 0 4080 0 2 [PERSON_NAME] AT22 0 3990 0 3 [PERSON_NAME]AT22 …" at bounding box center [819, 363] width 1206 height 537
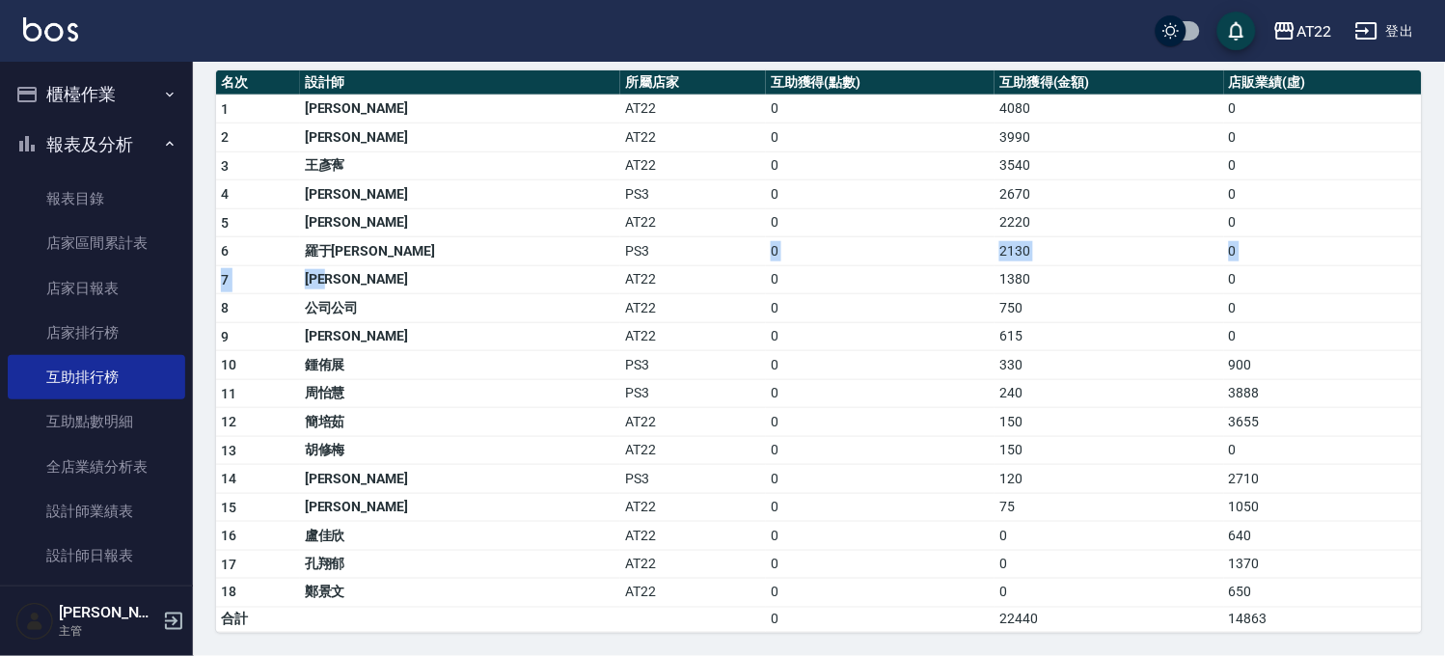
click at [620, 258] on td "PS3" at bounding box center [693, 251] width 146 height 29
drag, startPoint x: 490, startPoint y: 206, endPoint x: 619, endPoint y: 215, distance: 129.5
click at [583, 209] on tbody "1 [PERSON_NAME]AT22 0 4080 0 2 [PERSON_NAME] AT22 0 3990 0 3 [PERSON_NAME]AT22 …" at bounding box center [819, 363] width 1206 height 537
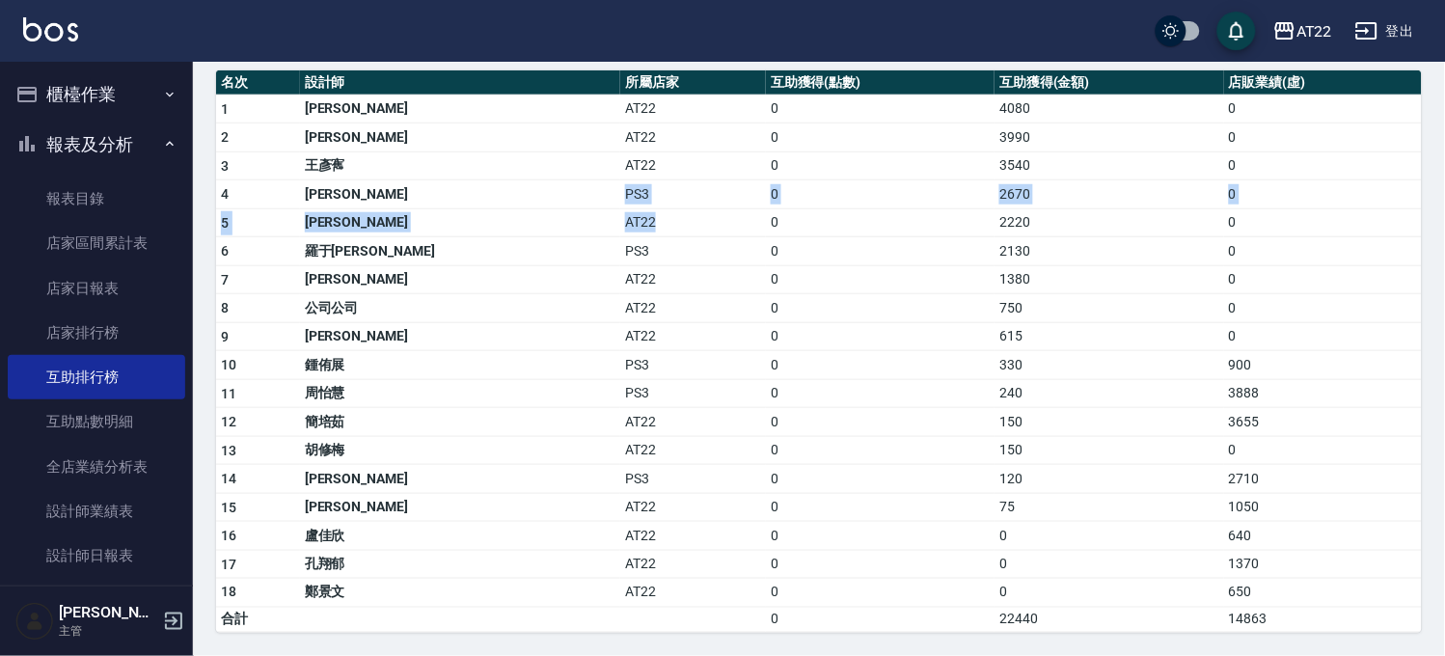
drag, startPoint x: 619, startPoint y: 215, endPoint x: 588, endPoint y: 255, distance: 50.2
click at [620, 216] on td "AT22" at bounding box center [693, 222] width 146 height 29
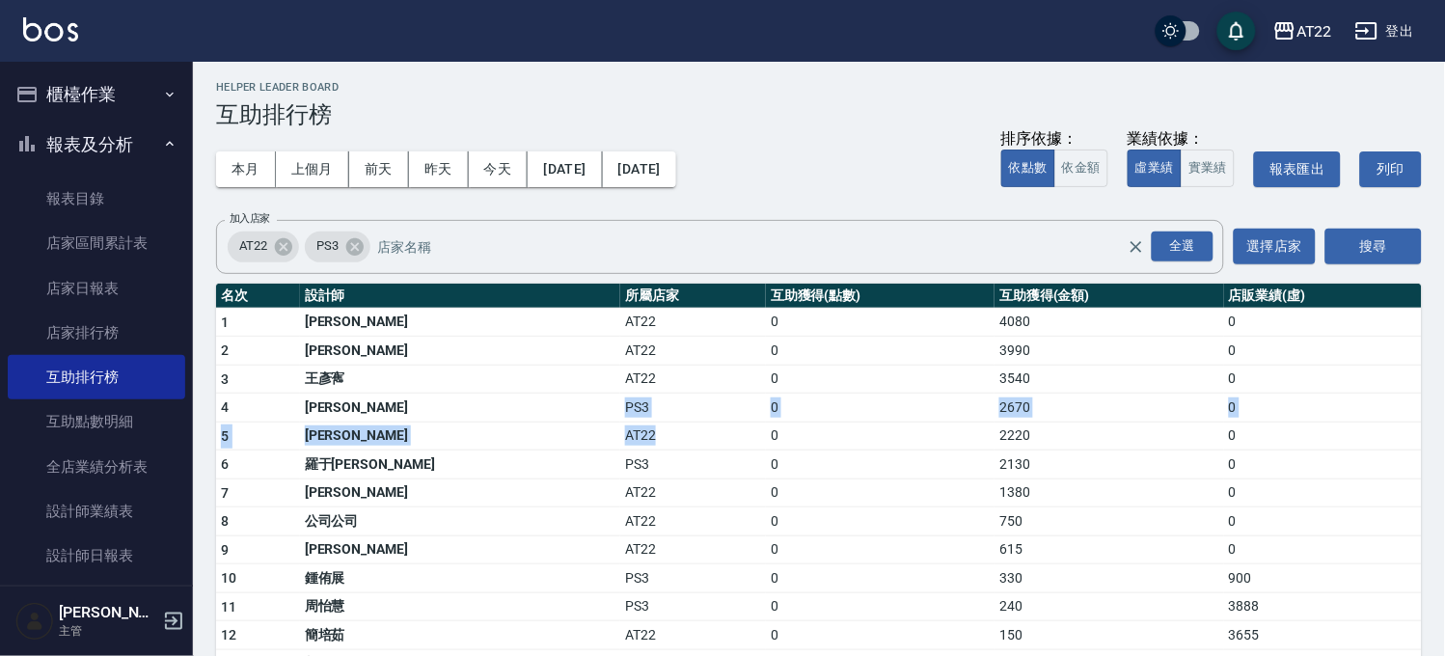
scroll to position [0, 0]
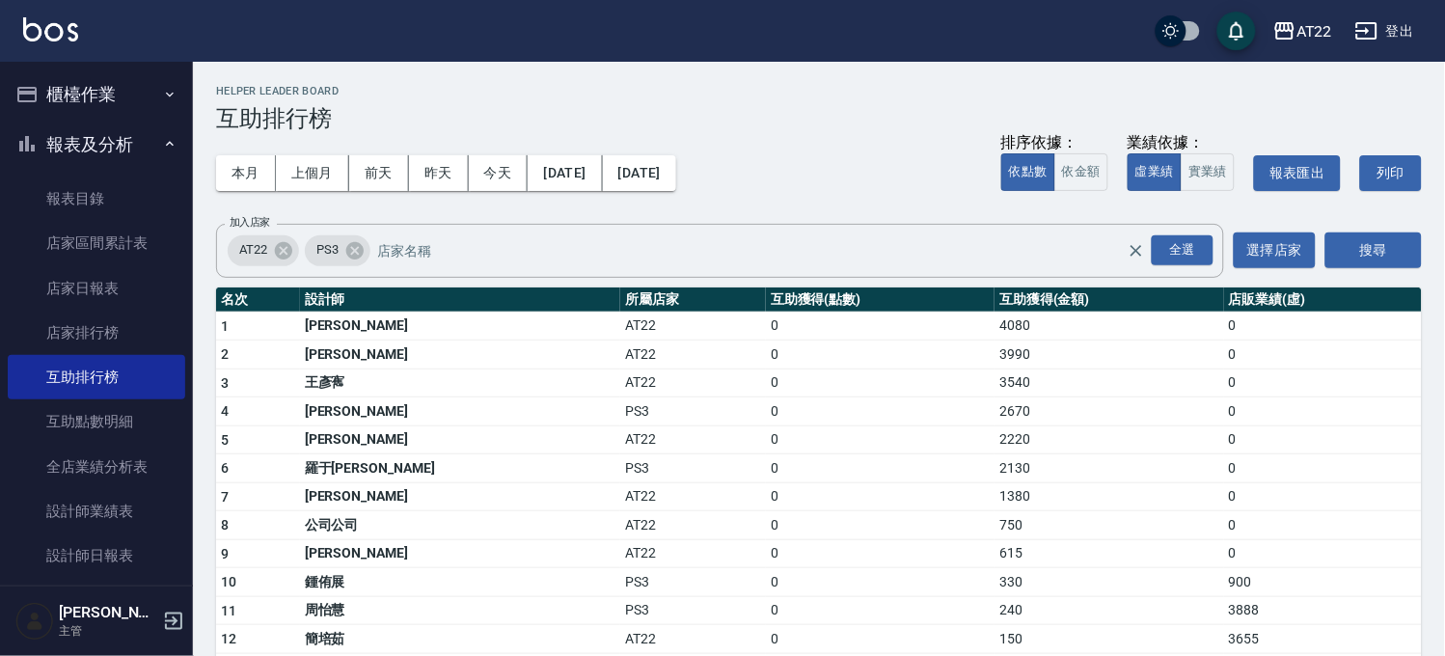
click at [620, 314] on td "AT22" at bounding box center [693, 326] width 146 height 29
click at [150, 104] on button "櫃檯作業" at bounding box center [96, 94] width 177 height 50
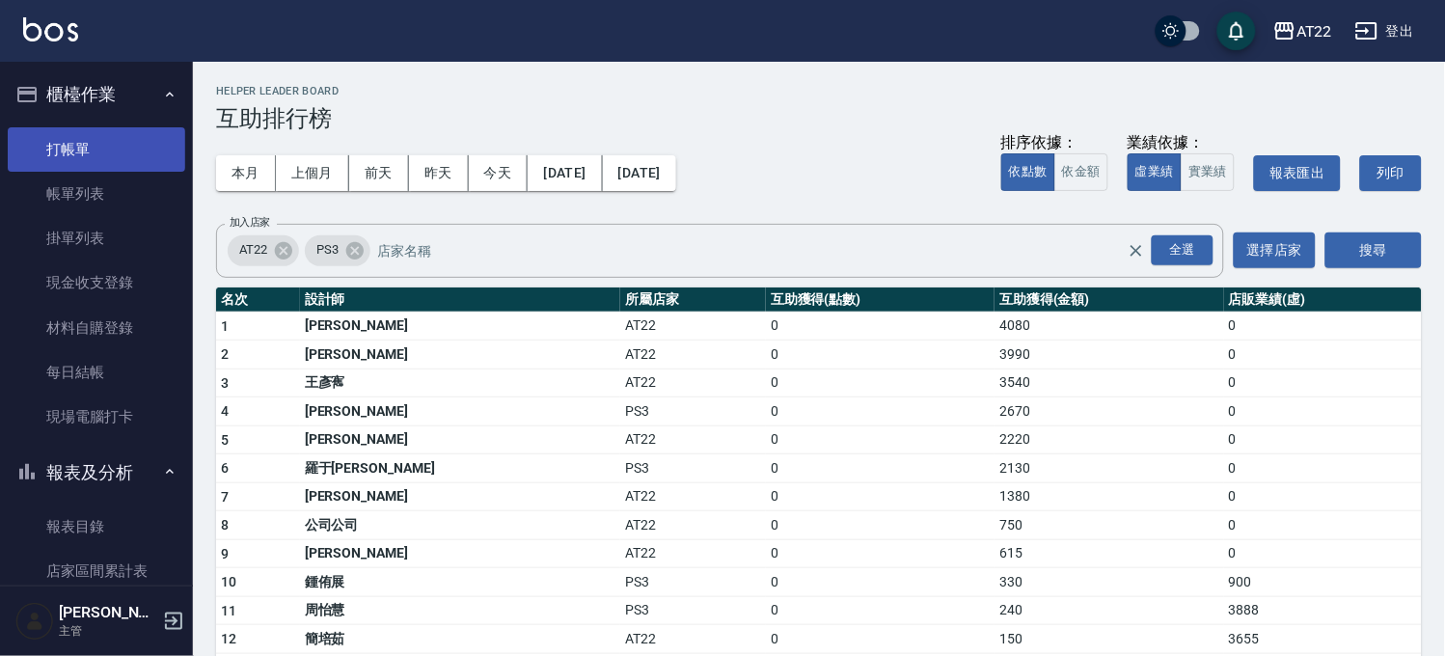
click at [122, 149] on link "打帳單" at bounding box center [96, 149] width 177 height 44
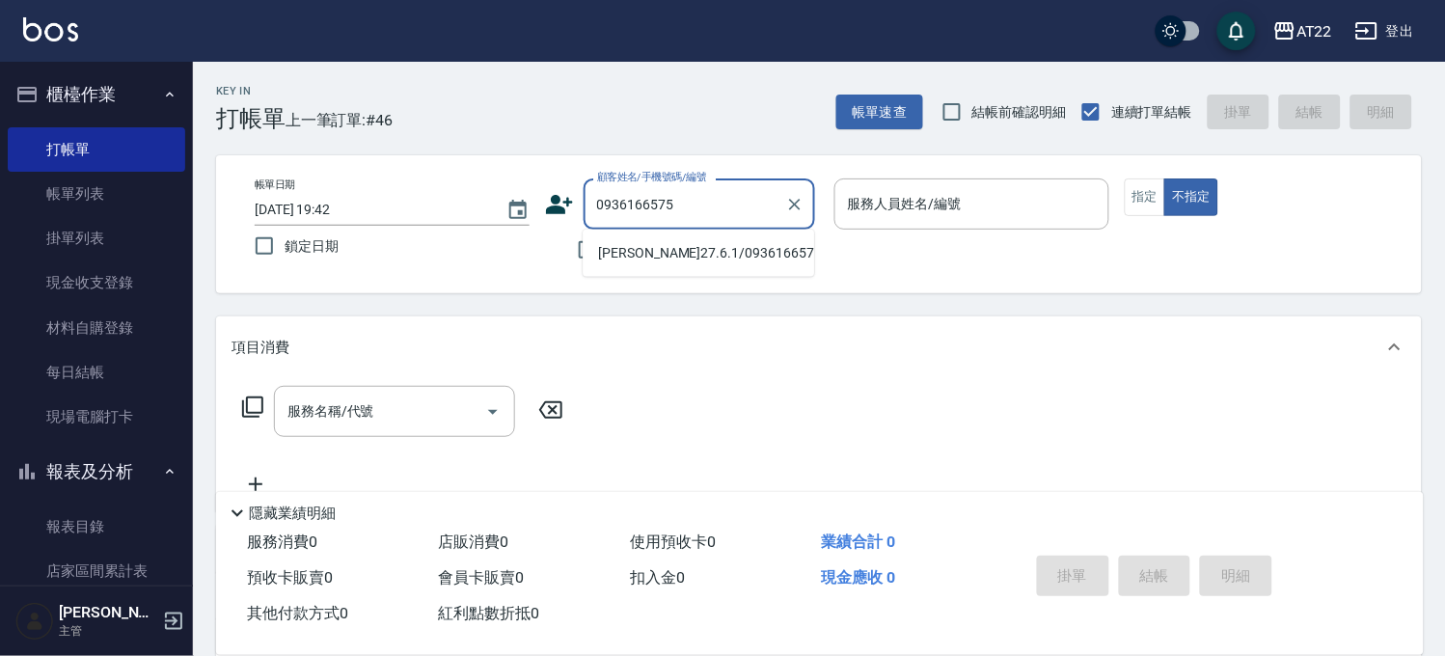
click at [696, 269] on li "[PERSON_NAME]27.6.1/0936166575/T91237" at bounding box center [698, 253] width 231 height 32
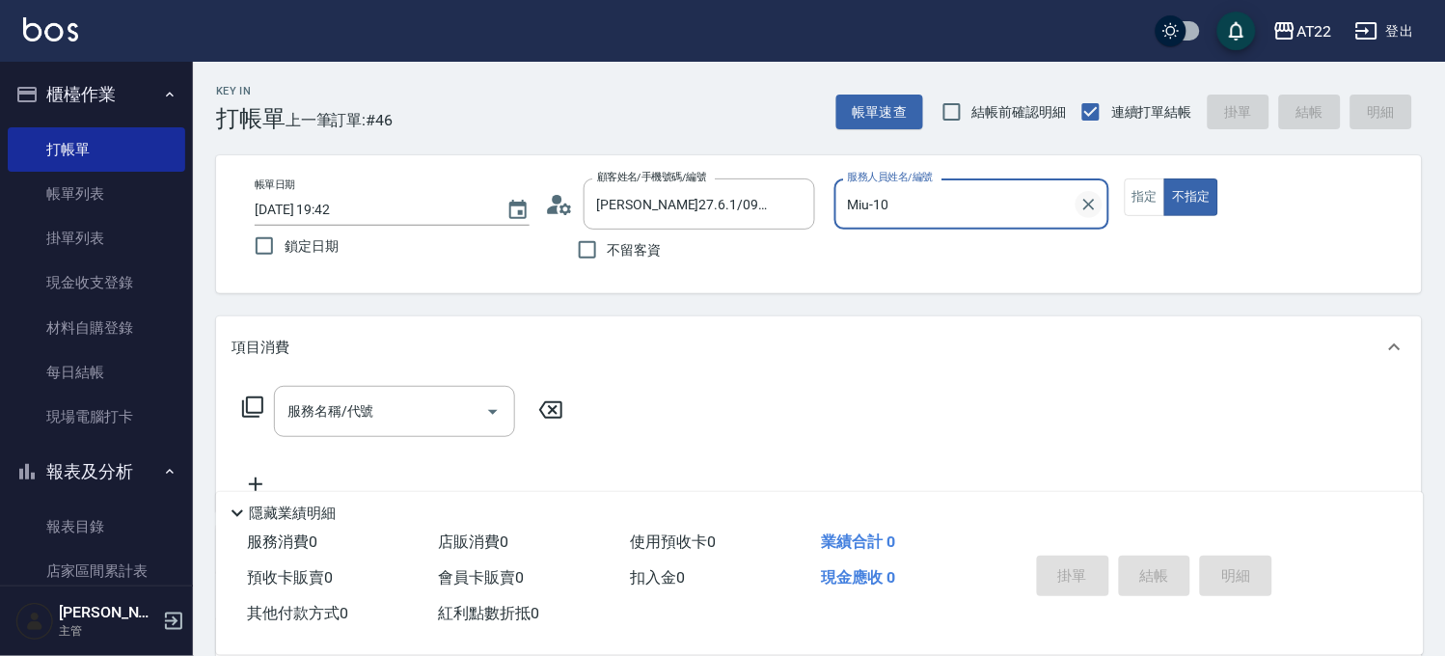
click at [1087, 210] on icon "Clear" at bounding box center [1088, 204] width 19 height 19
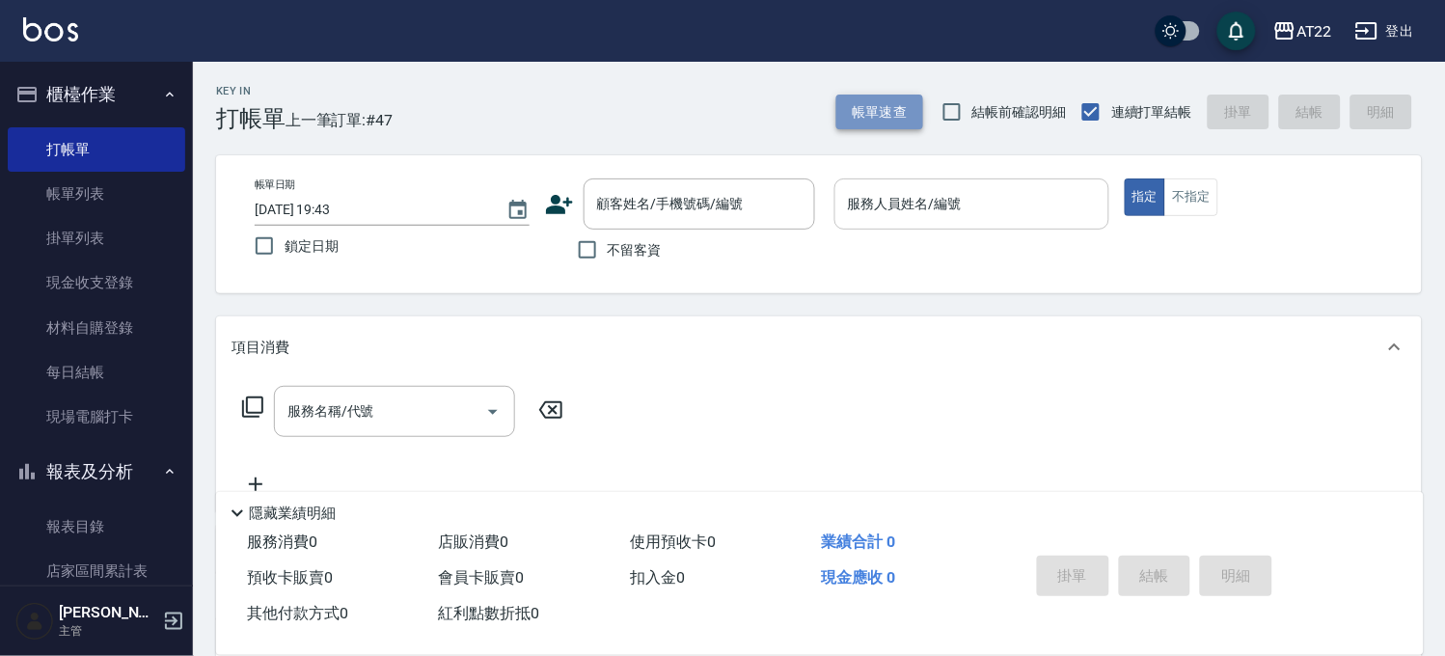
click at [887, 122] on button "帳單速查" at bounding box center [879, 113] width 87 height 36
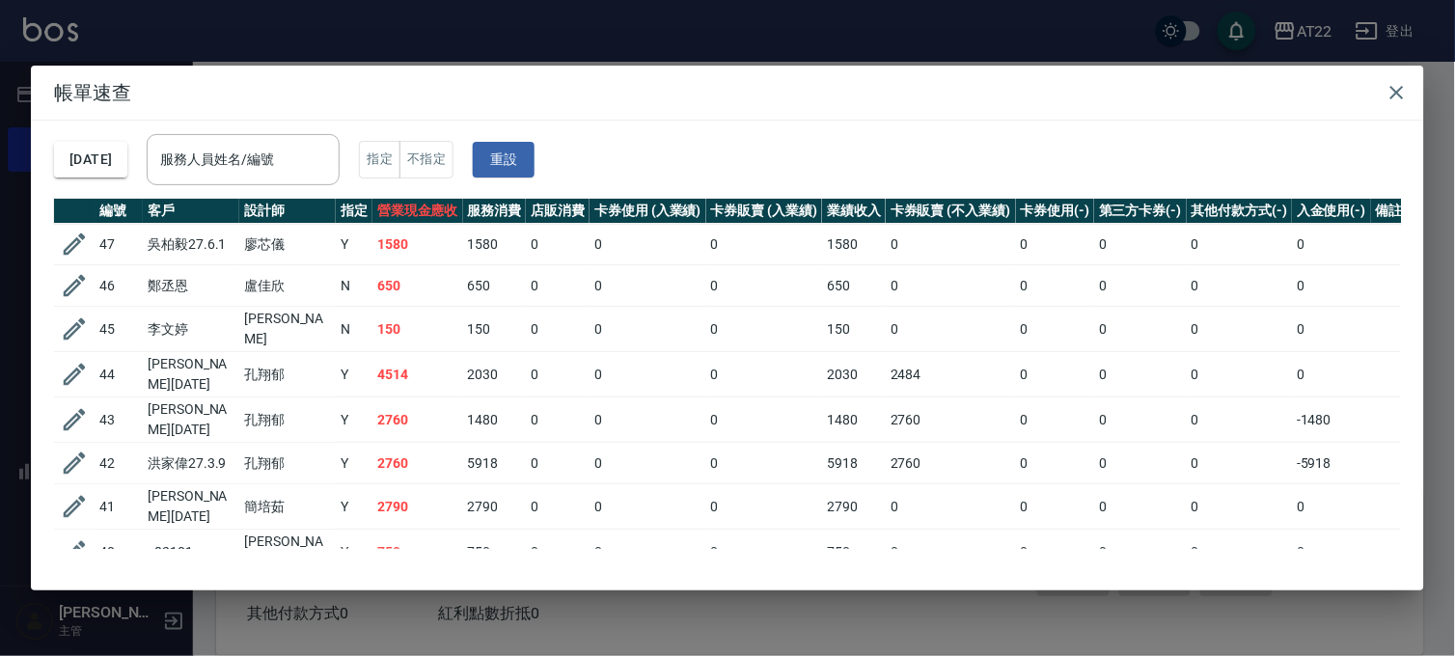
click at [1042, 21] on div "帳單速查 [DATE] 服務人員姓名/編號 服務人員姓名/編號 指定 不指定 重設 編號 客戶 設計師 指定 營業現金應收 服務消費 店販消費 卡券使用 (入…" at bounding box center [727, 328] width 1455 height 656
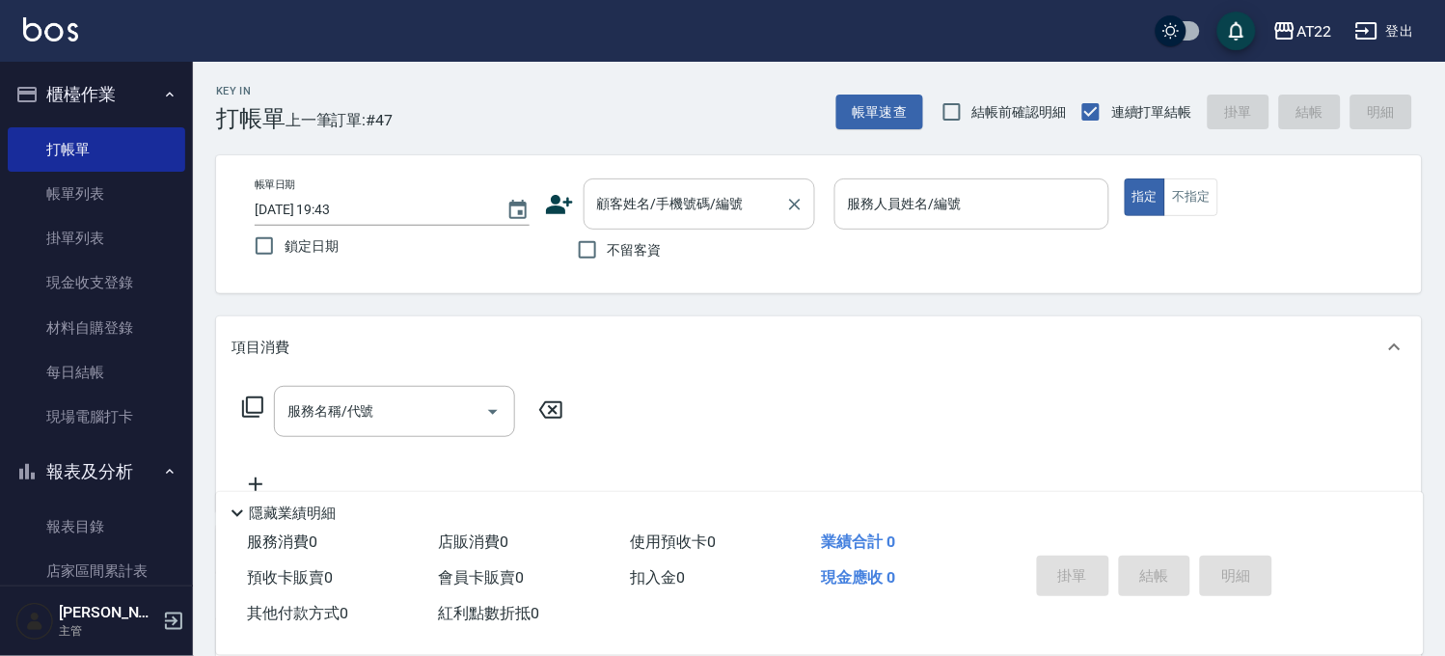
click at [611, 201] on input "顧客姓名/手機號碼/編號" at bounding box center [684, 204] width 185 height 34
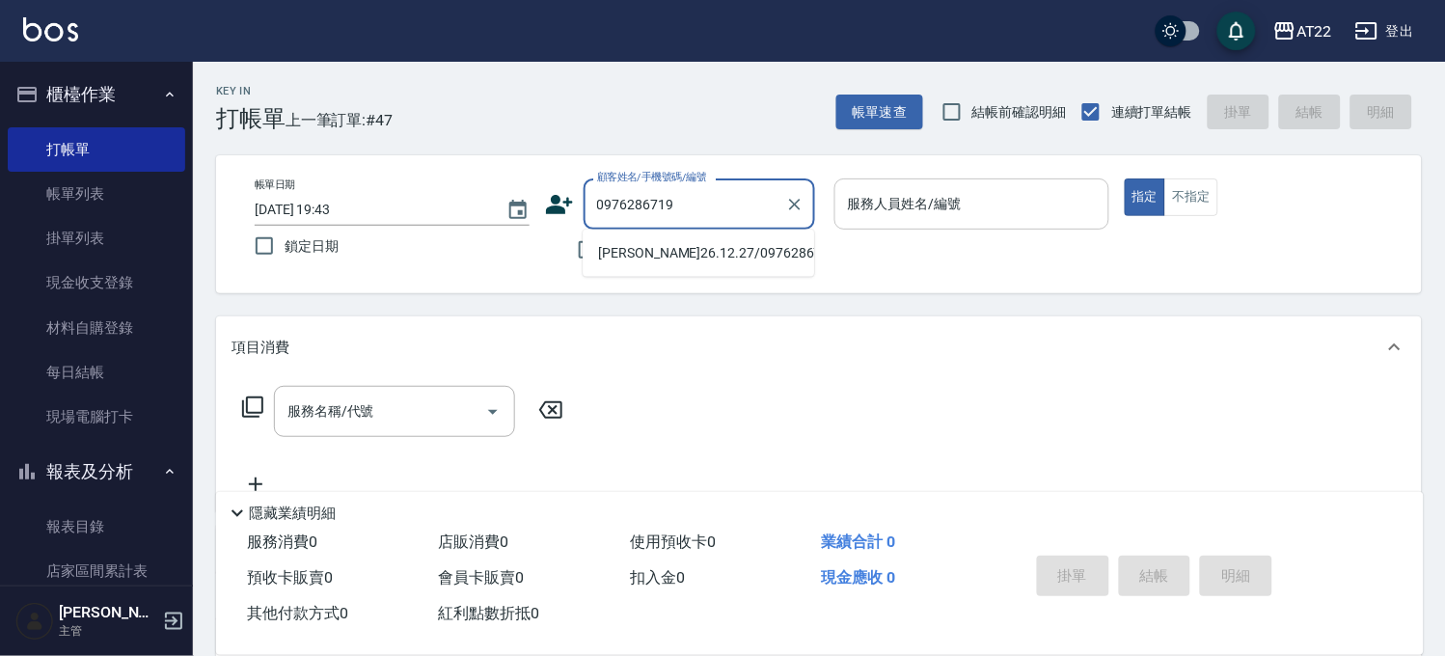
click at [625, 238] on li "[PERSON_NAME]26.12.27/0976286719/t81291" at bounding box center [698, 253] width 231 height 32
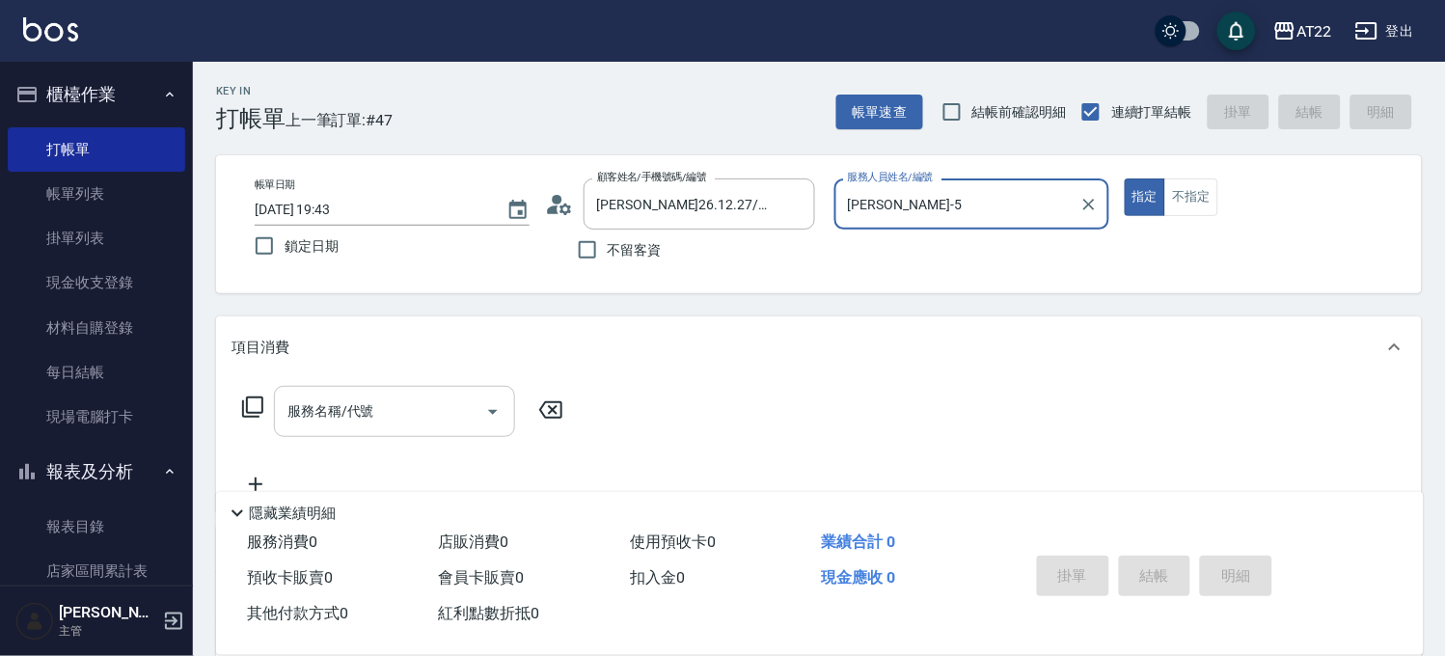
click at [426, 416] on input "服務名稱/代號" at bounding box center [380, 412] width 195 height 34
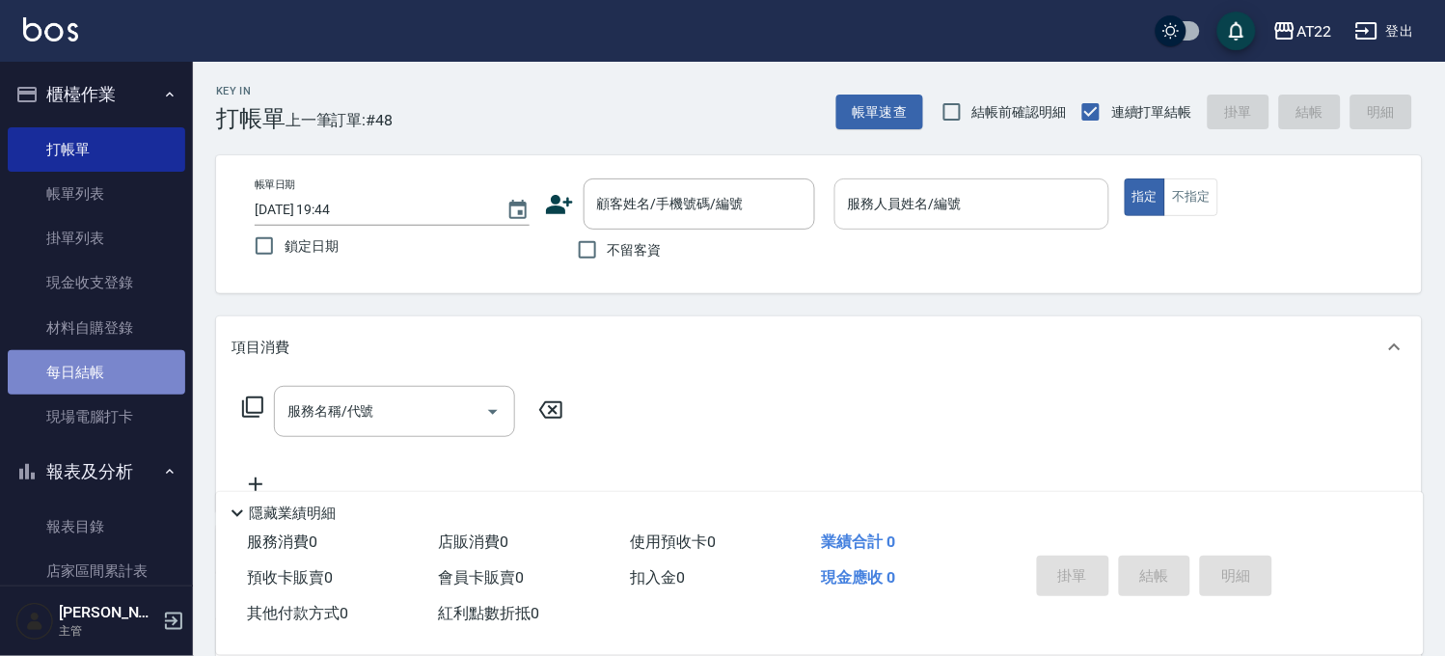
click at [141, 389] on link "每日結帳" at bounding box center [96, 372] width 177 height 44
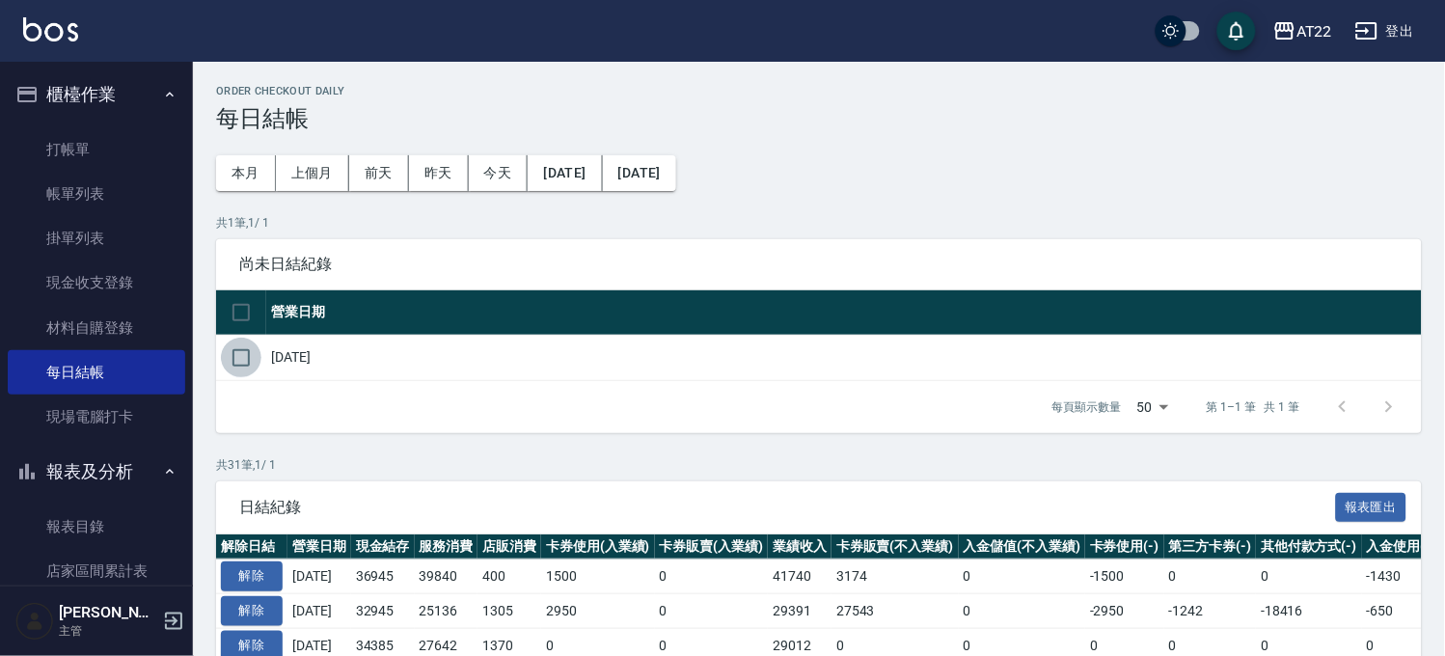
click at [237, 358] on input "checkbox" at bounding box center [241, 358] width 41 height 41
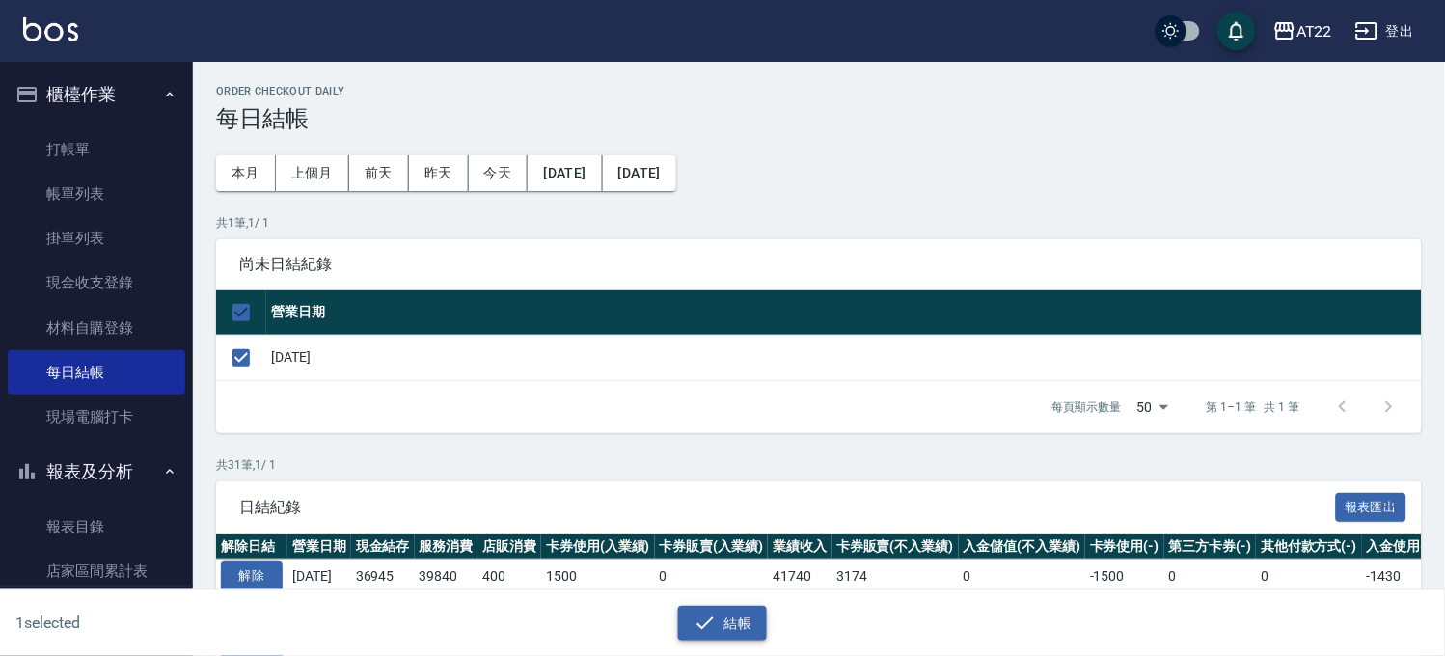
click at [698, 608] on button "結帳" at bounding box center [723, 624] width 90 height 36
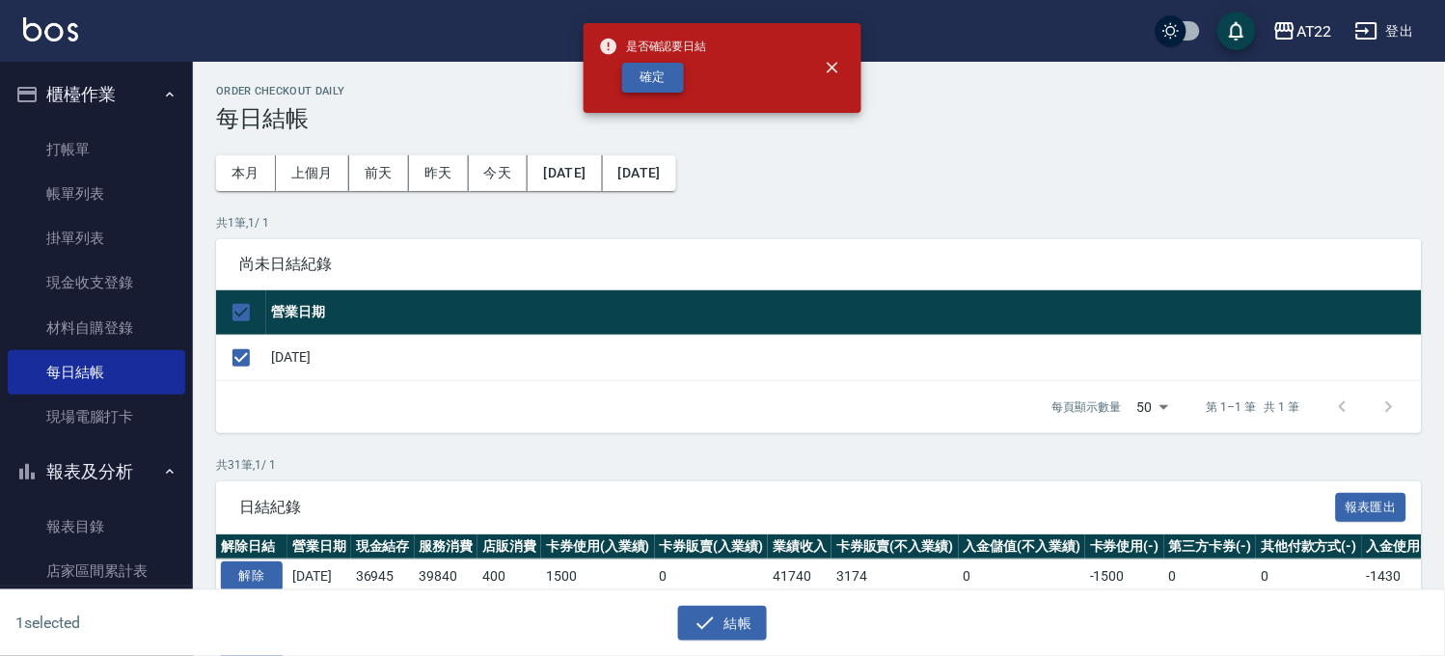
click at [664, 82] on button "確定" at bounding box center [653, 78] width 62 height 30
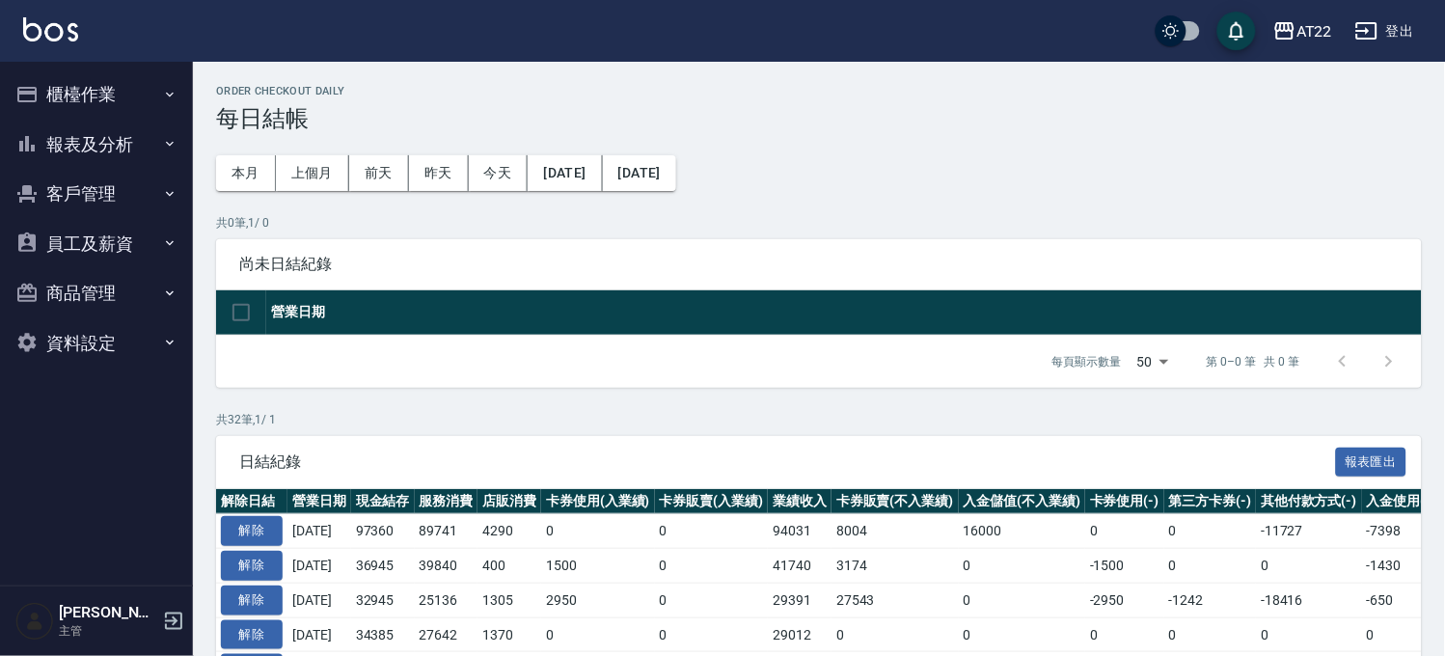
click at [88, 194] on button "客戶管理" at bounding box center [96, 194] width 177 height 50
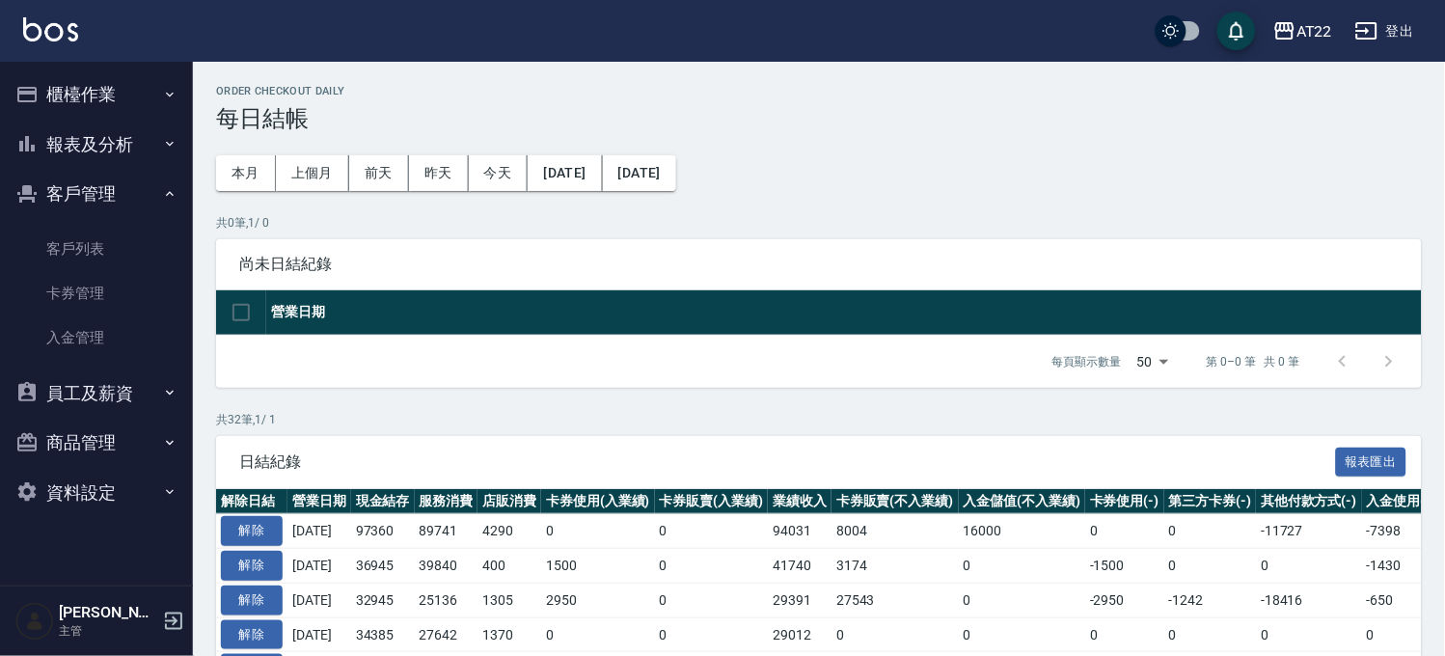
drag, startPoint x: 93, startPoint y: 241, endPoint x: 162, endPoint y: 220, distance: 72.6
click at [93, 241] on link "客戶列表" at bounding box center [96, 249] width 177 height 44
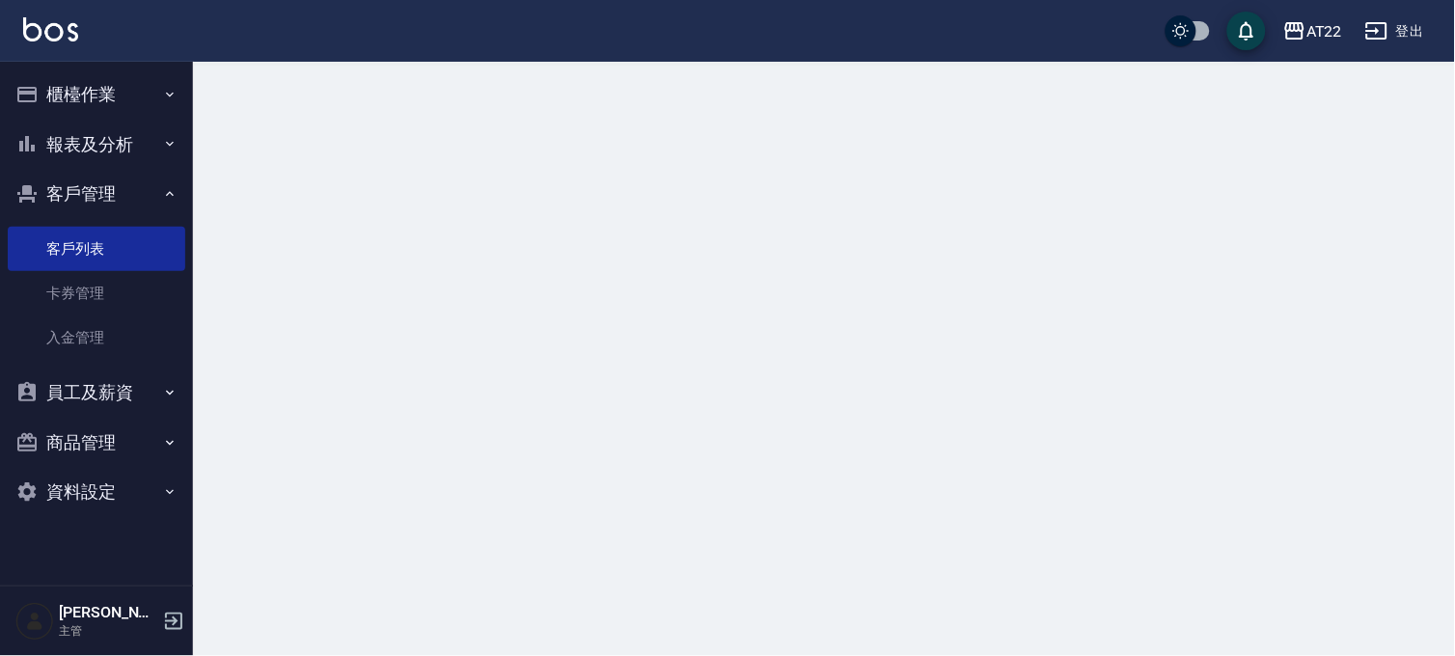
click at [441, 191] on div at bounding box center [727, 328] width 1455 height 656
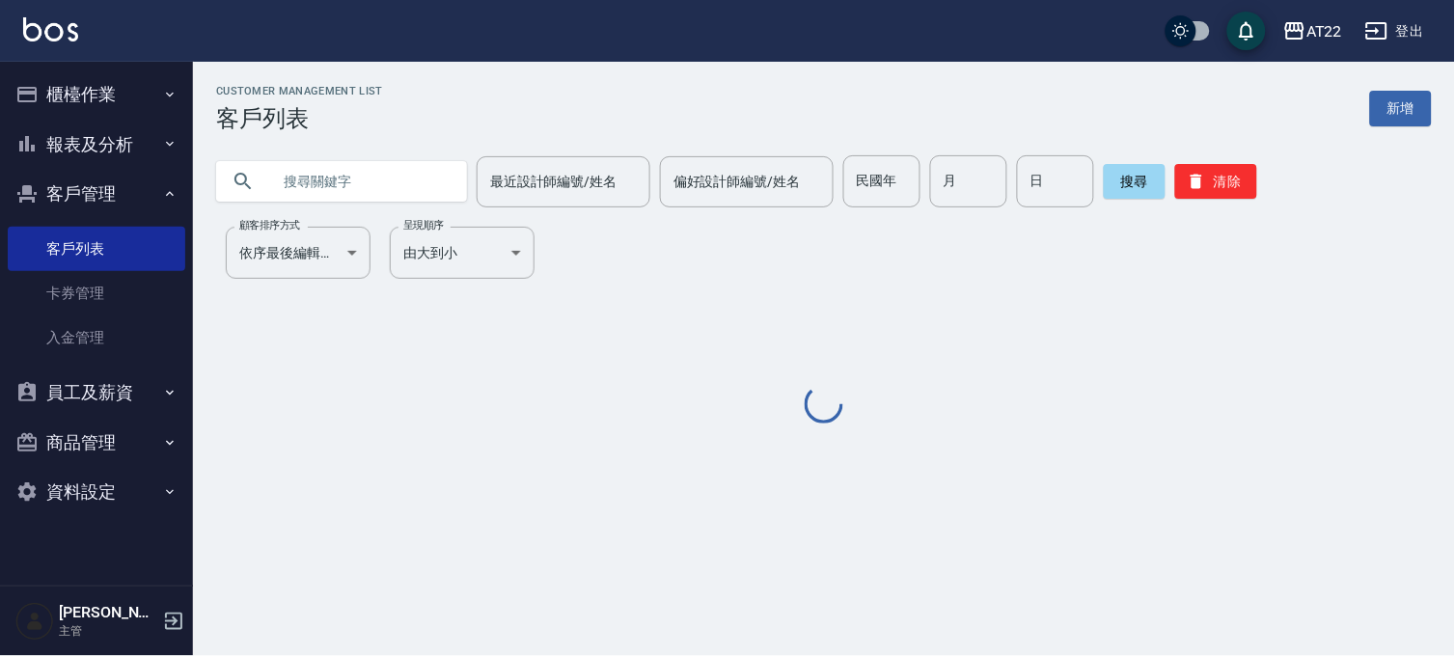
click at [397, 181] on input "text" at bounding box center [360, 181] width 181 height 52
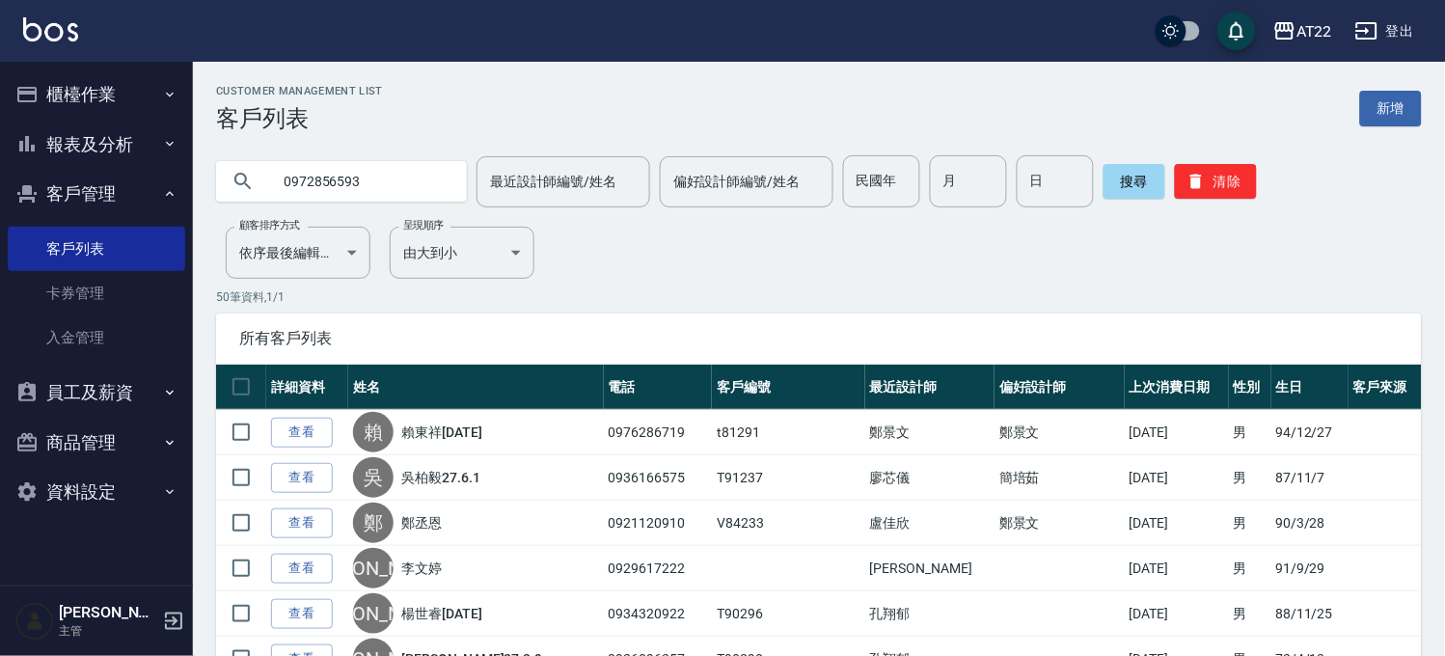
type input "0972856593"
